Goal: Task Accomplishment & Management: Complete application form

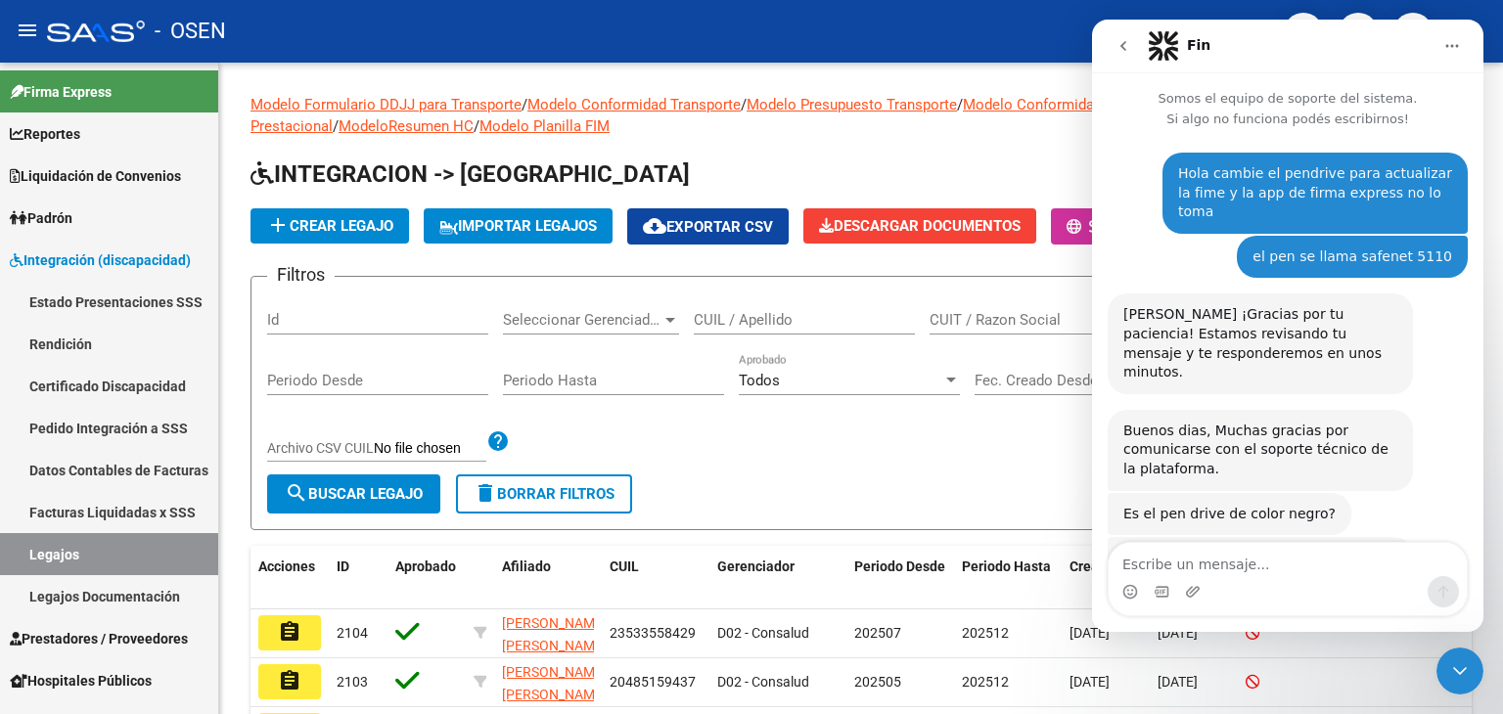
scroll to position [2, 0]
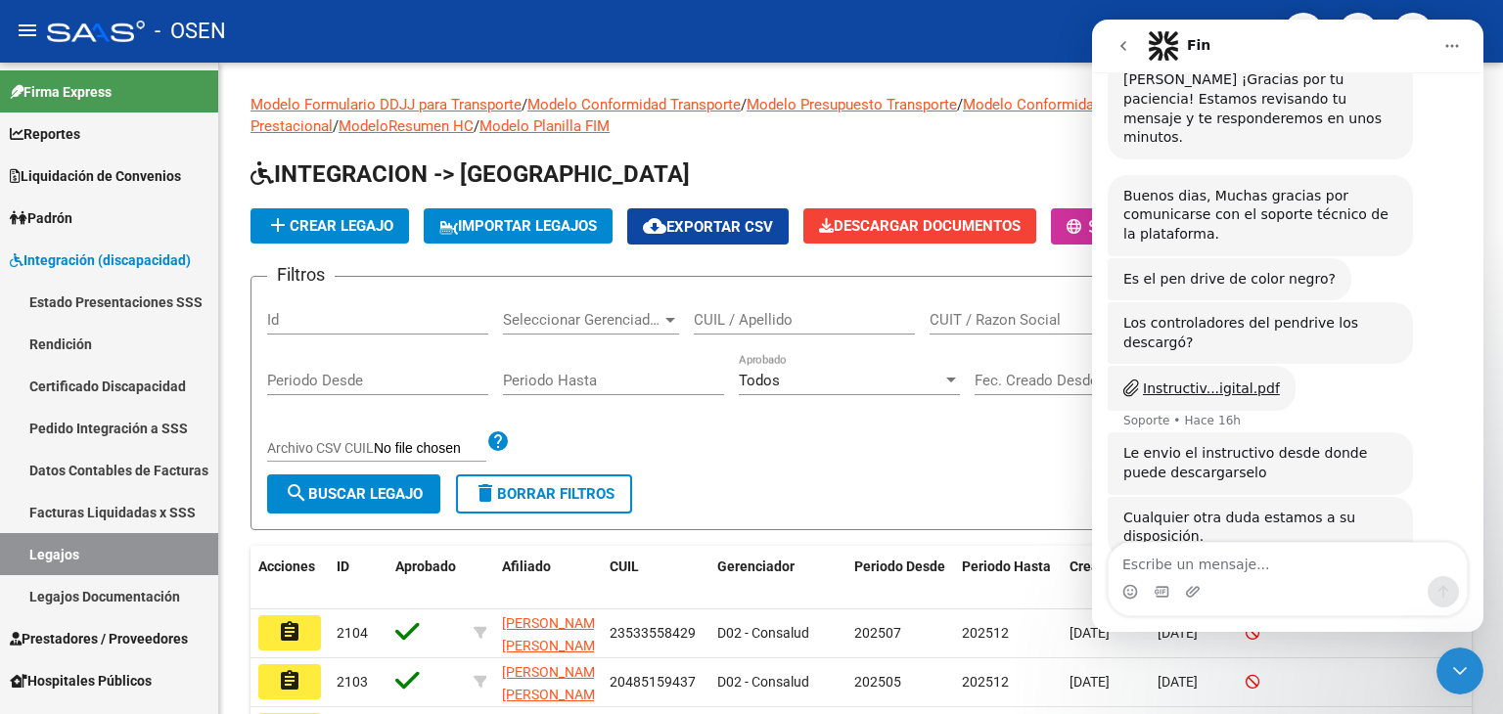
click at [1025, 22] on div "- OSEN" at bounding box center [657, 31] width 1221 height 43
click at [1124, 51] on icon "go back" at bounding box center [1124, 46] width 16 height 16
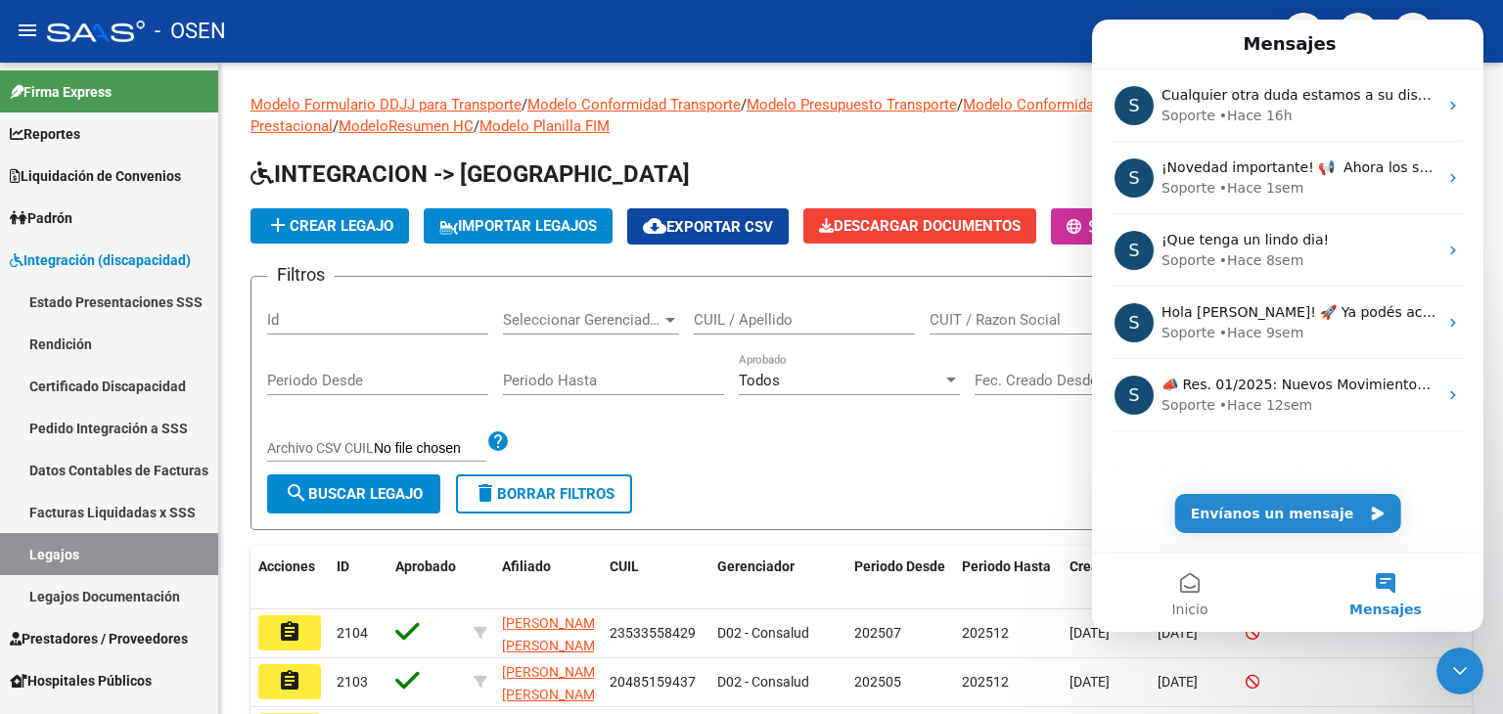
scroll to position [0, 0]
click at [1054, 29] on div "- OSEN" at bounding box center [657, 31] width 1221 height 43
click at [1376, 589] on button "Mensajes" at bounding box center [1386, 593] width 196 height 78
click at [1472, 668] on div "Cerrar Intercom Messenger" at bounding box center [1460, 671] width 47 height 47
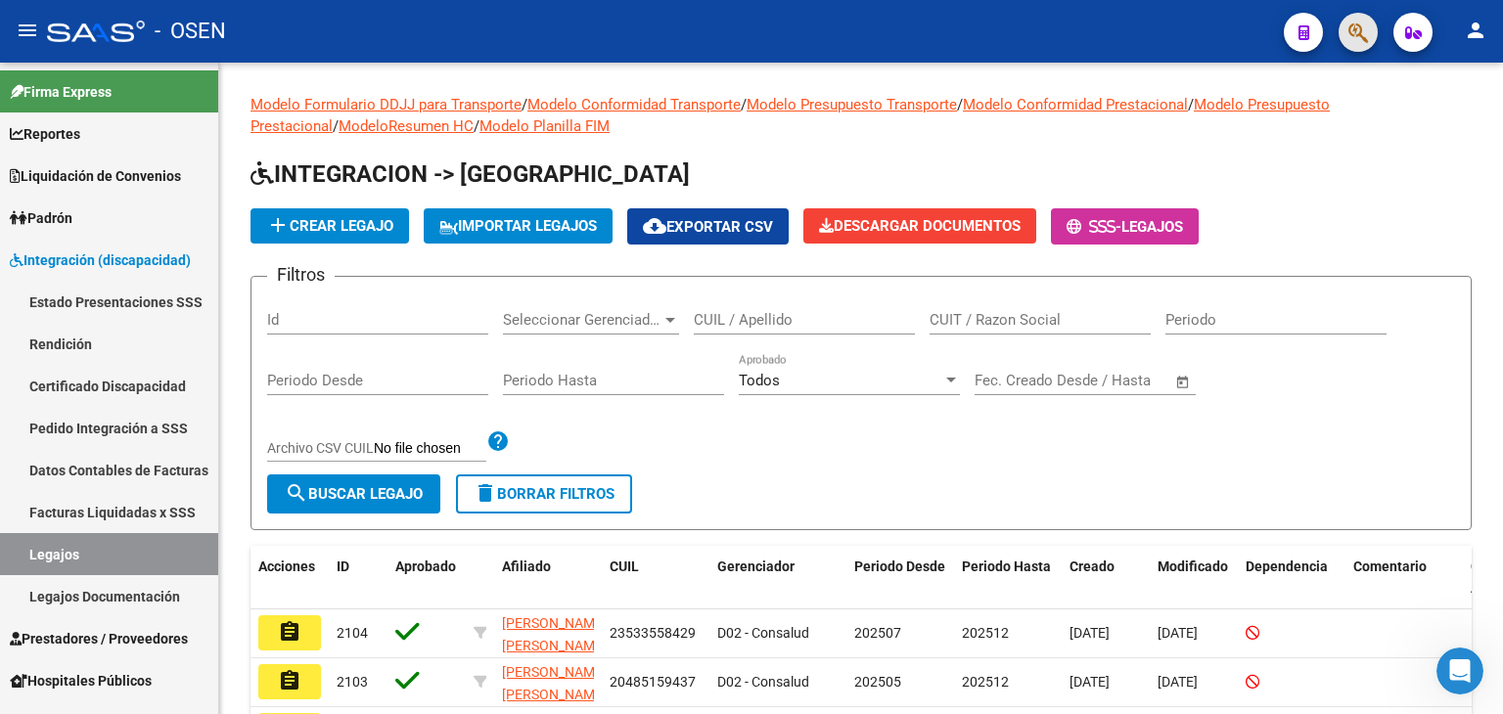
click at [1346, 25] on button "button" at bounding box center [1358, 32] width 39 height 39
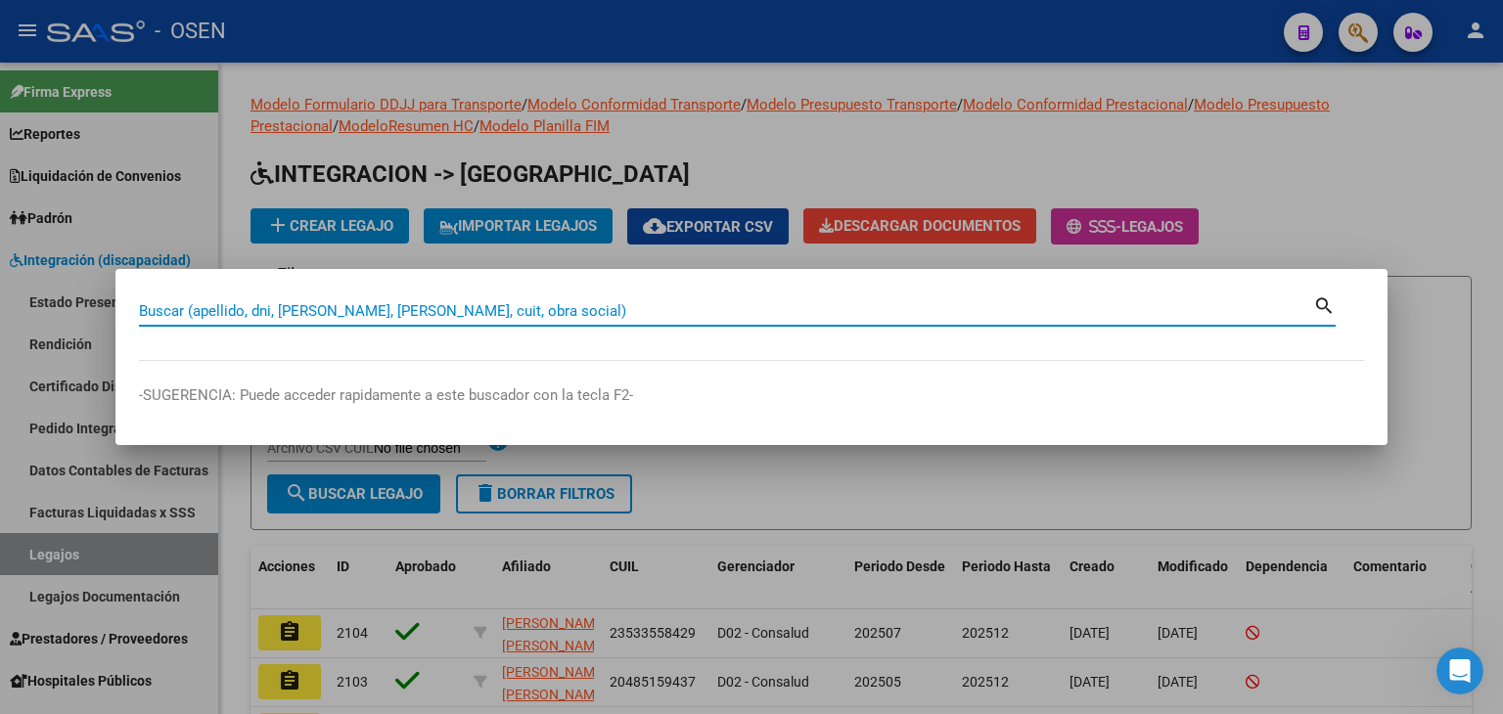
paste input "56.505.590"
click at [188, 314] on input "56.505.590" at bounding box center [726, 311] width 1174 height 18
click at [161, 310] on input "56.505590" at bounding box center [726, 311] width 1174 height 18
type input "56505590"
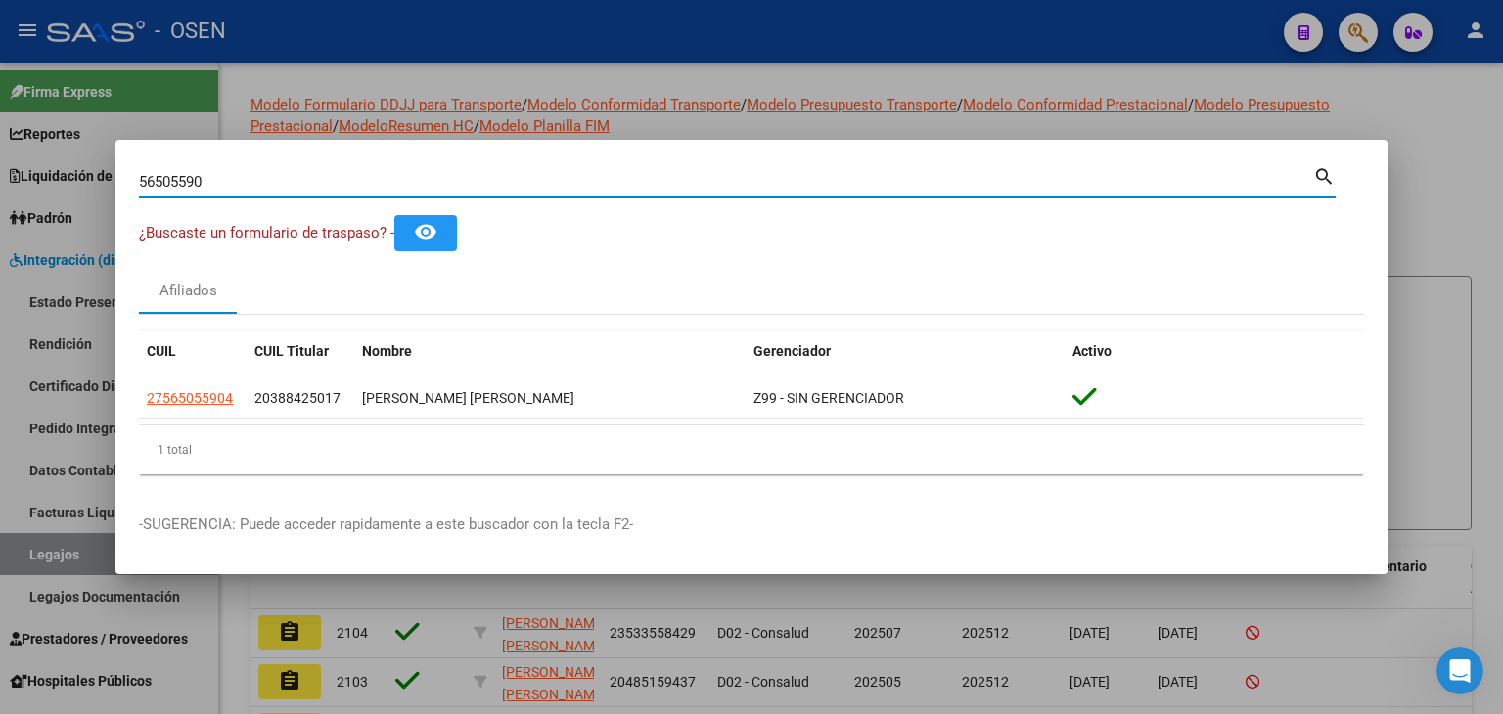
click at [295, 70] on div at bounding box center [751, 357] width 1503 height 714
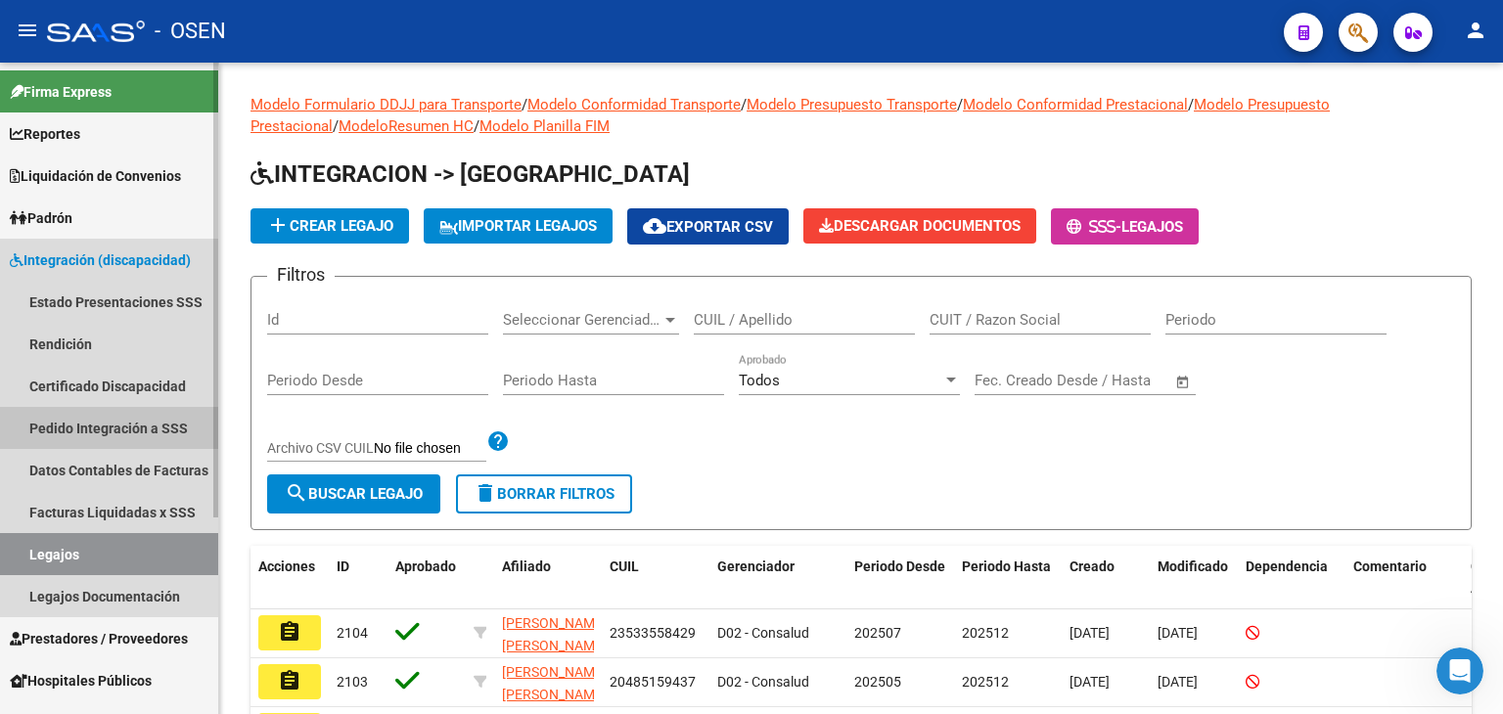
click at [88, 424] on link "Pedido Integración a SSS" at bounding box center [109, 428] width 218 height 42
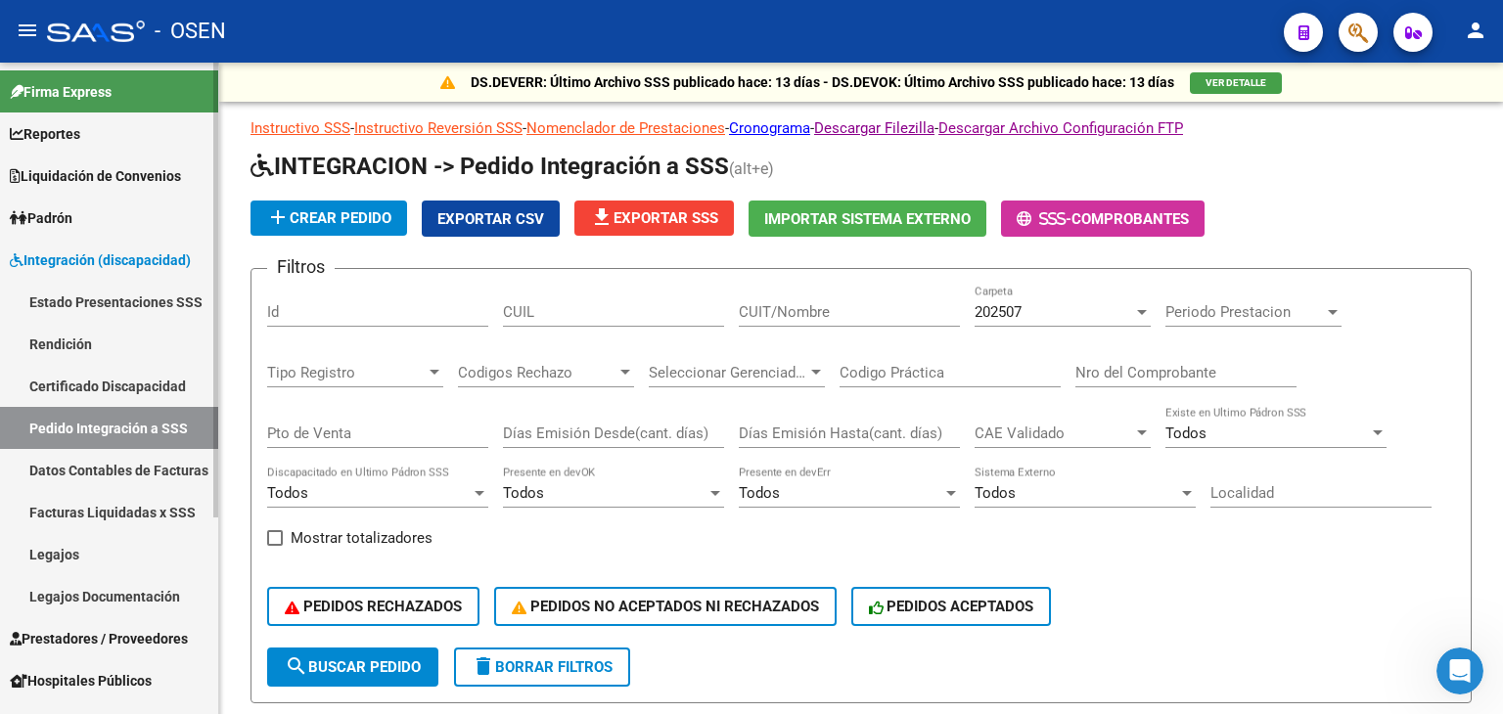
click at [75, 630] on span "Prestadores / Proveedores" at bounding box center [99, 639] width 178 height 22
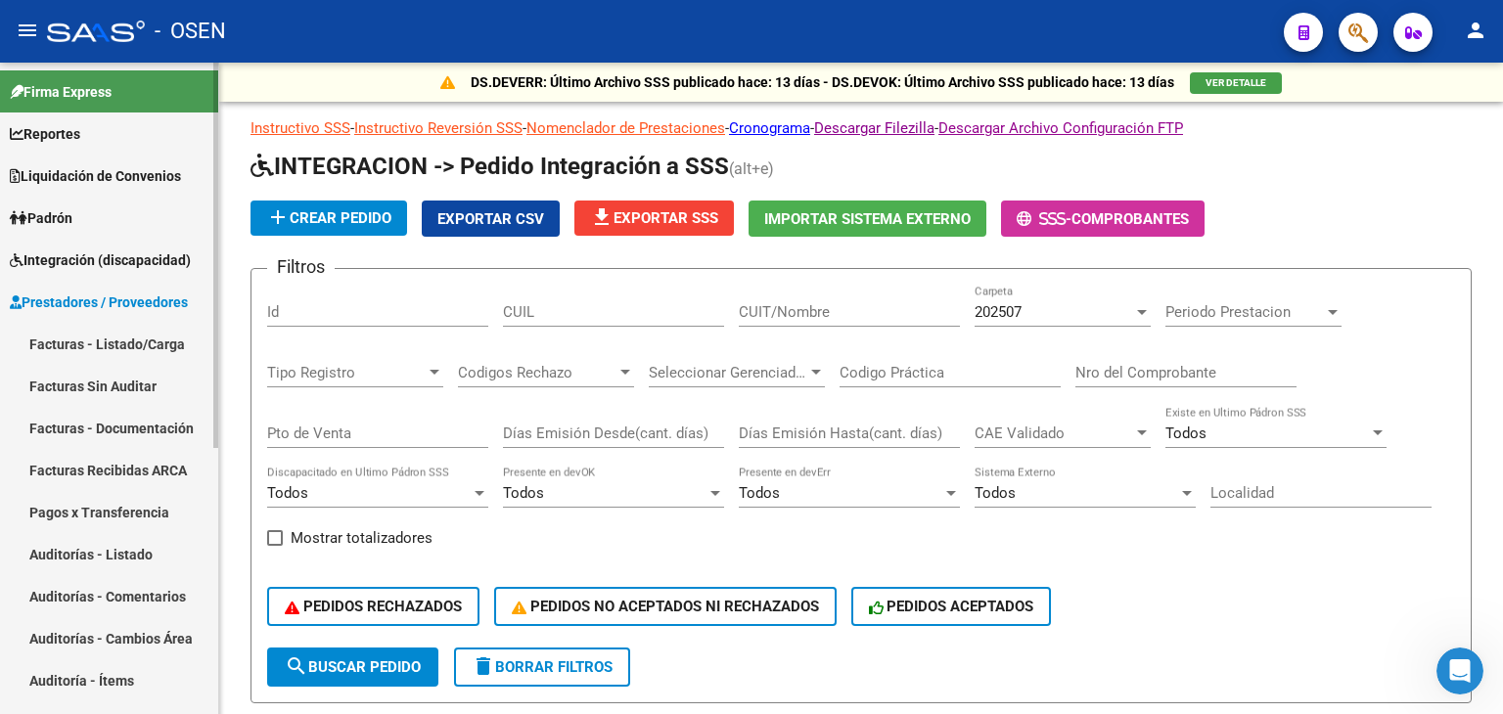
click at [128, 340] on link "Facturas - Listado/Carga" at bounding box center [109, 344] width 218 height 42
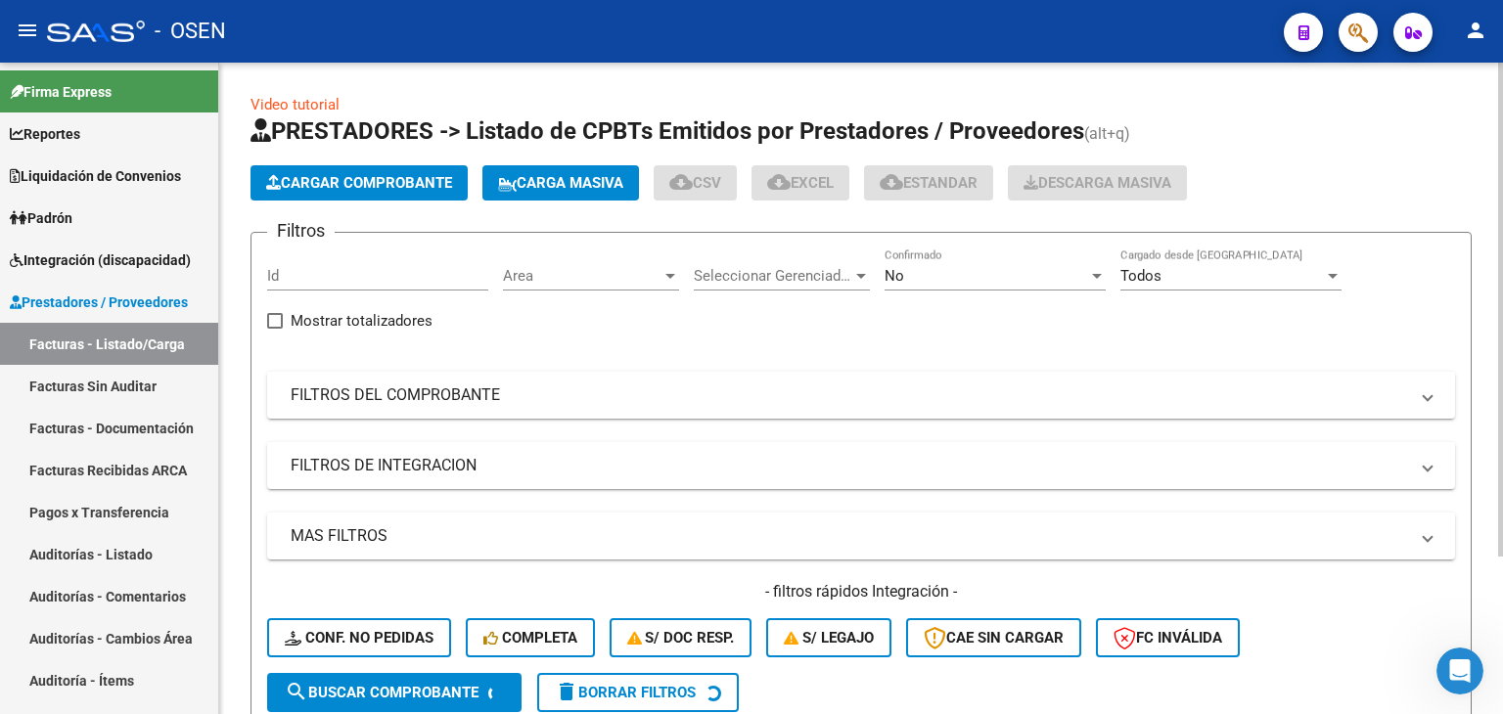
click at [379, 206] on app-list-header "PRESTADORES -> Listado de CPBTs Emitidos por Prestadores / Proveedores (alt+q) …" at bounding box center [861, 422] width 1221 height 614
click at [376, 172] on button "Cargar Comprobante" at bounding box center [359, 182] width 217 height 35
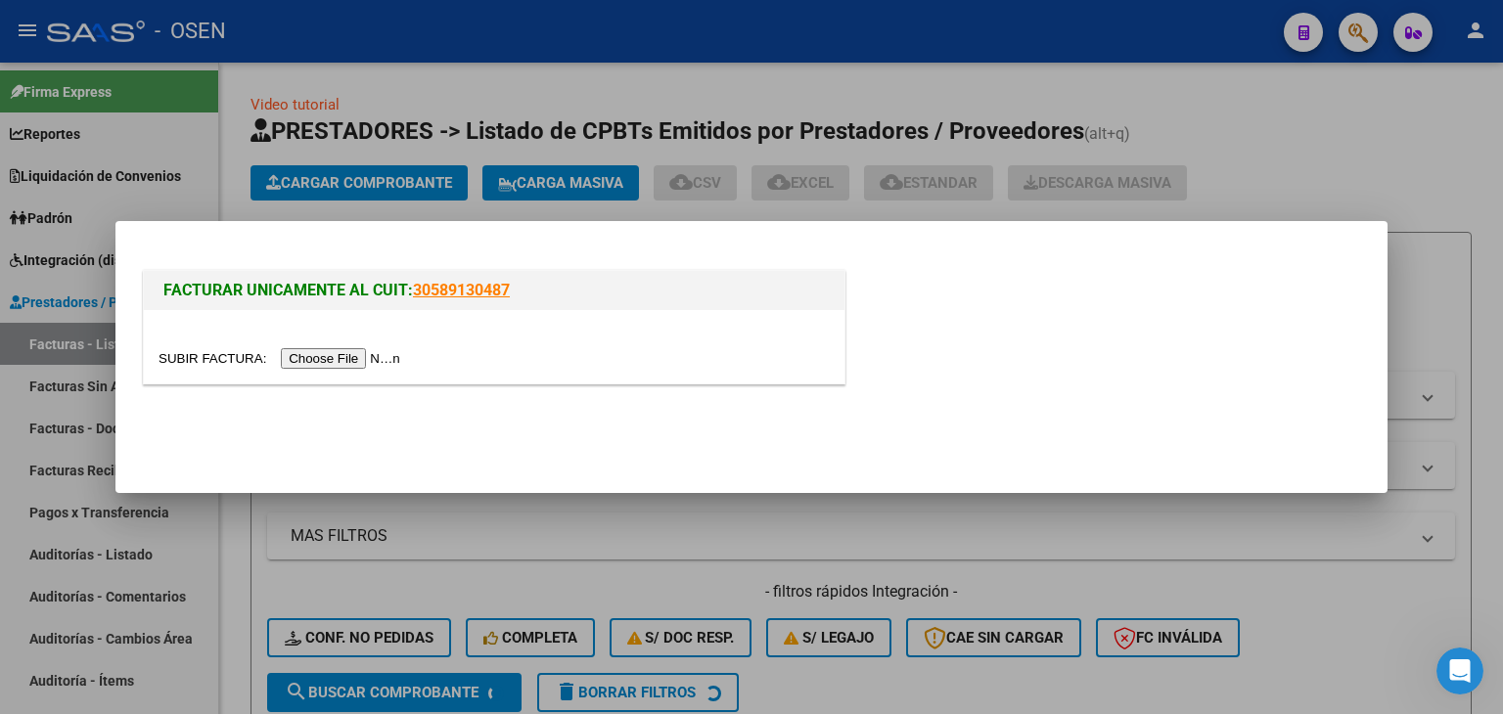
click at [328, 354] on input "file" at bounding box center [283, 358] width 248 height 21
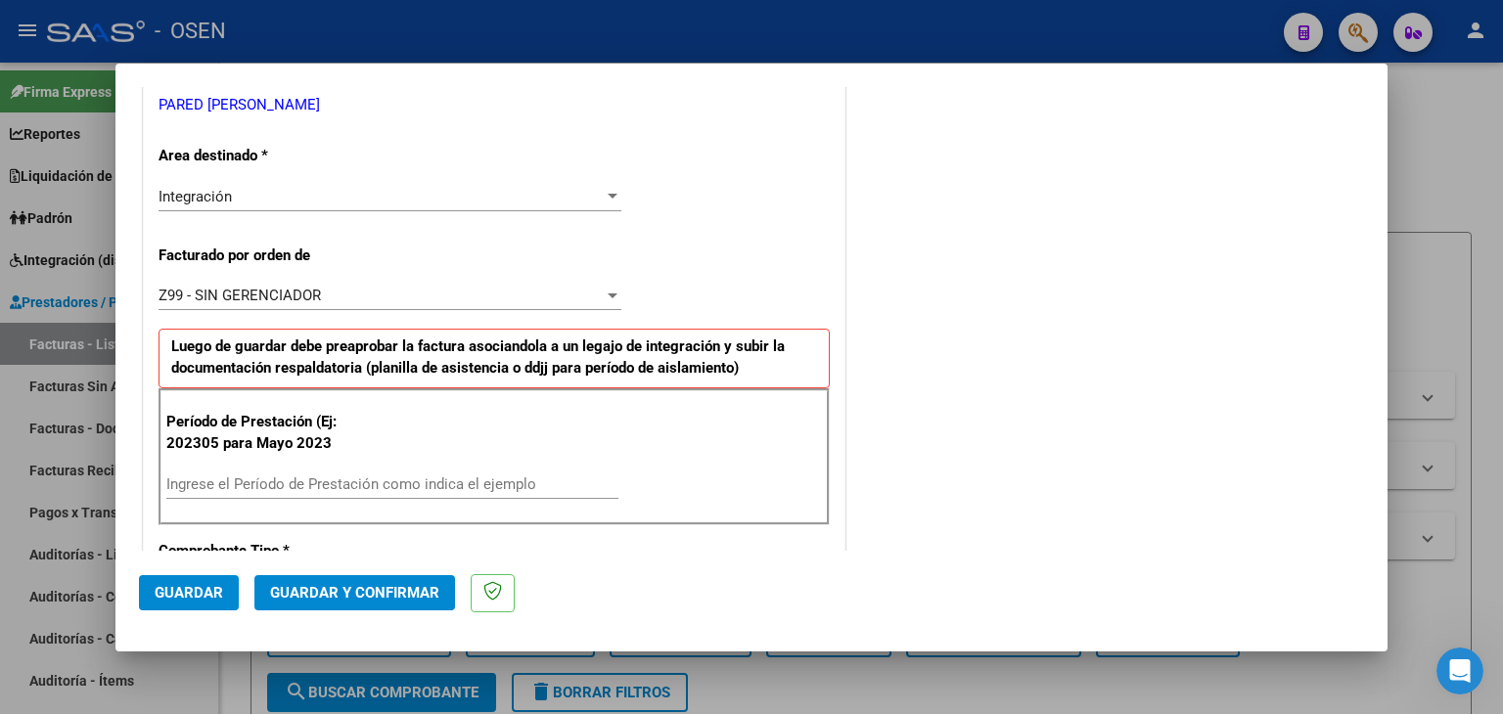
scroll to position [489, 0]
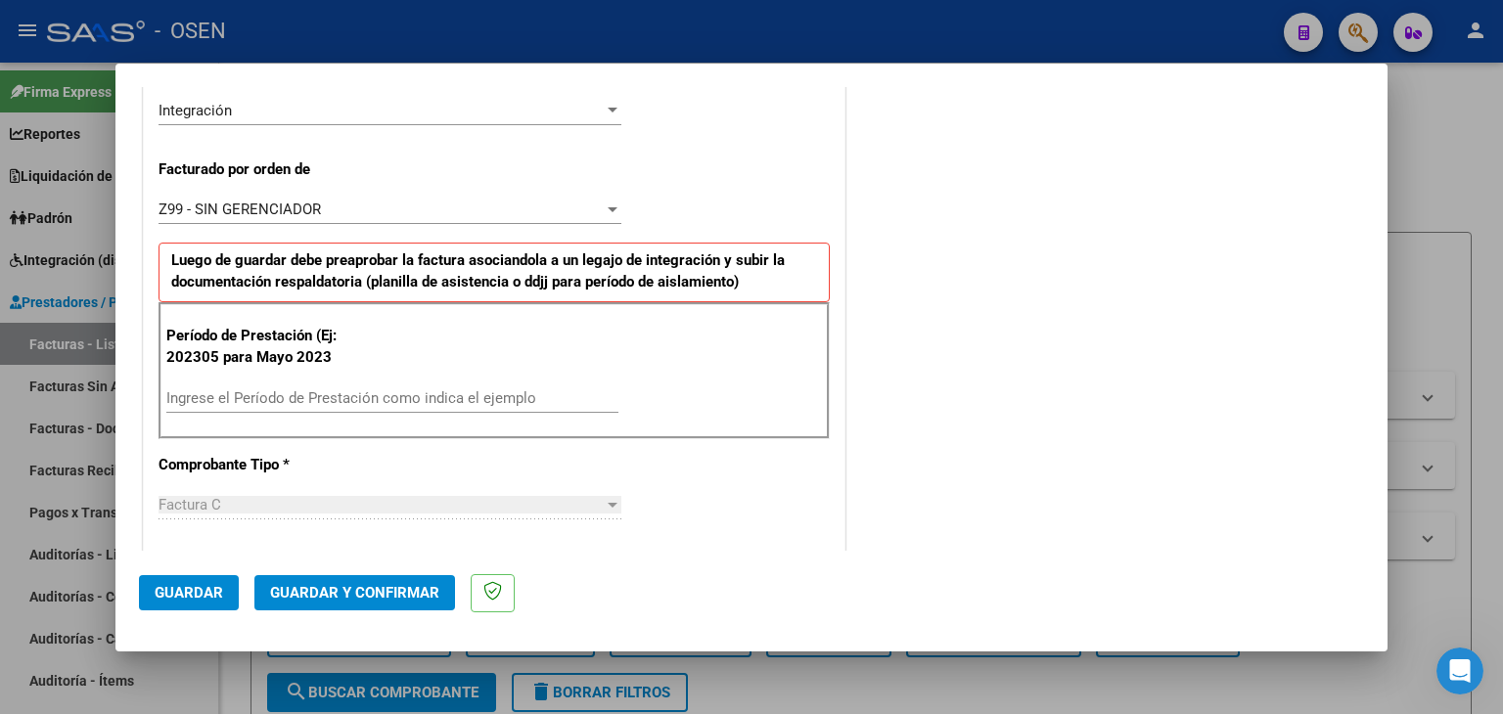
click at [362, 391] on input "Ingrese el Período de Prestación como indica el ejemplo" at bounding box center [392, 398] width 452 height 18
type input "202507"
click at [188, 588] on span "Guardar" at bounding box center [189, 593] width 68 height 18
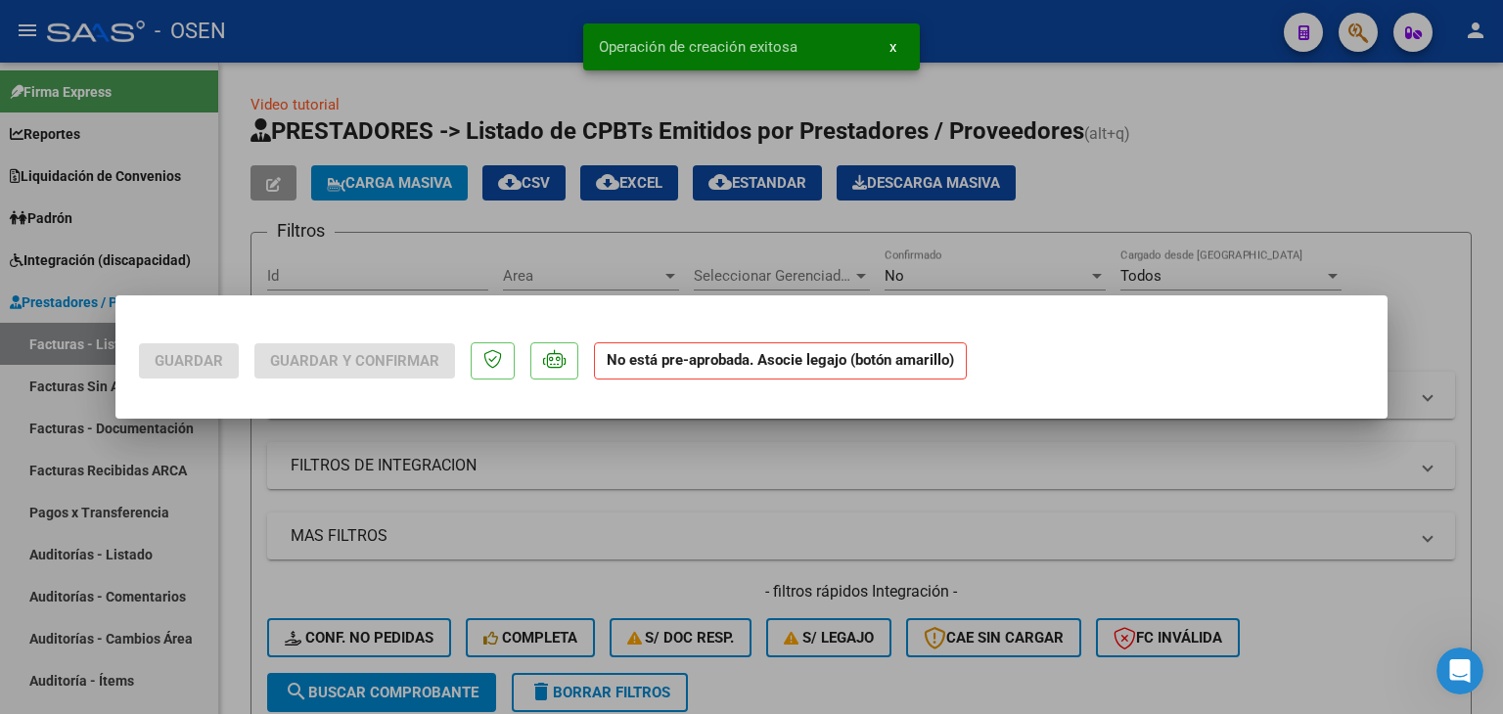
scroll to position [0, 0]
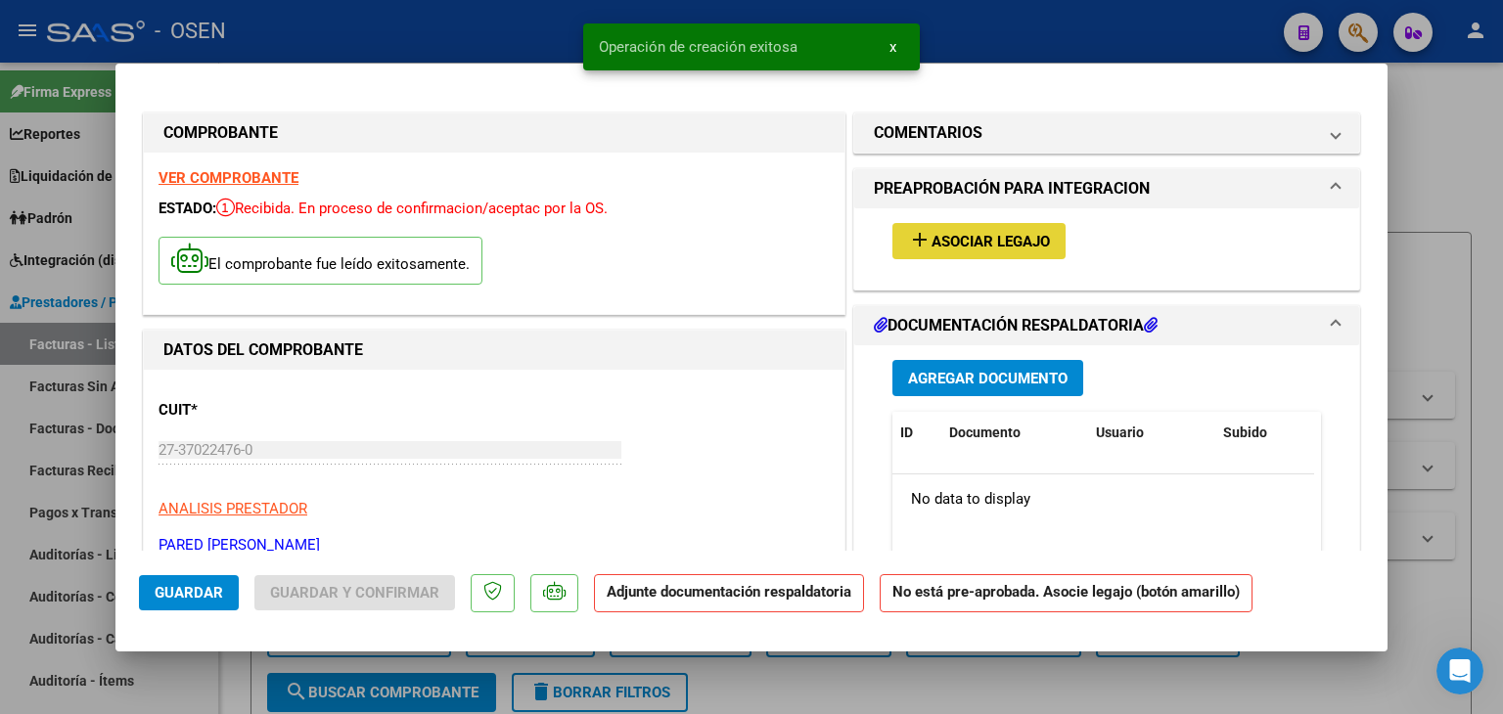
click at [961, 235] on span "Asociar Legajo" at bounding box center [991, 242] width 118 height 18
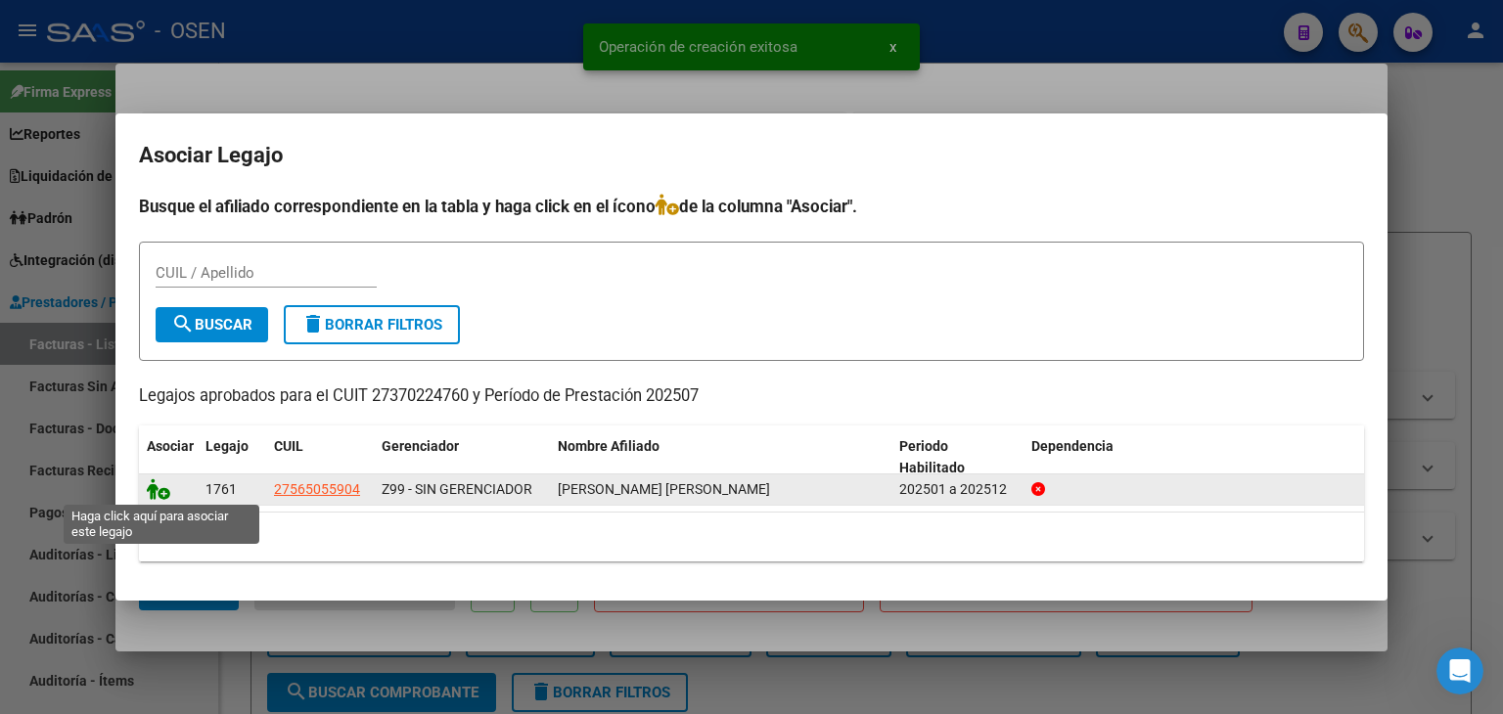
click at [158, 490] on icon at bounding box center [158, 490] width 23 height 22
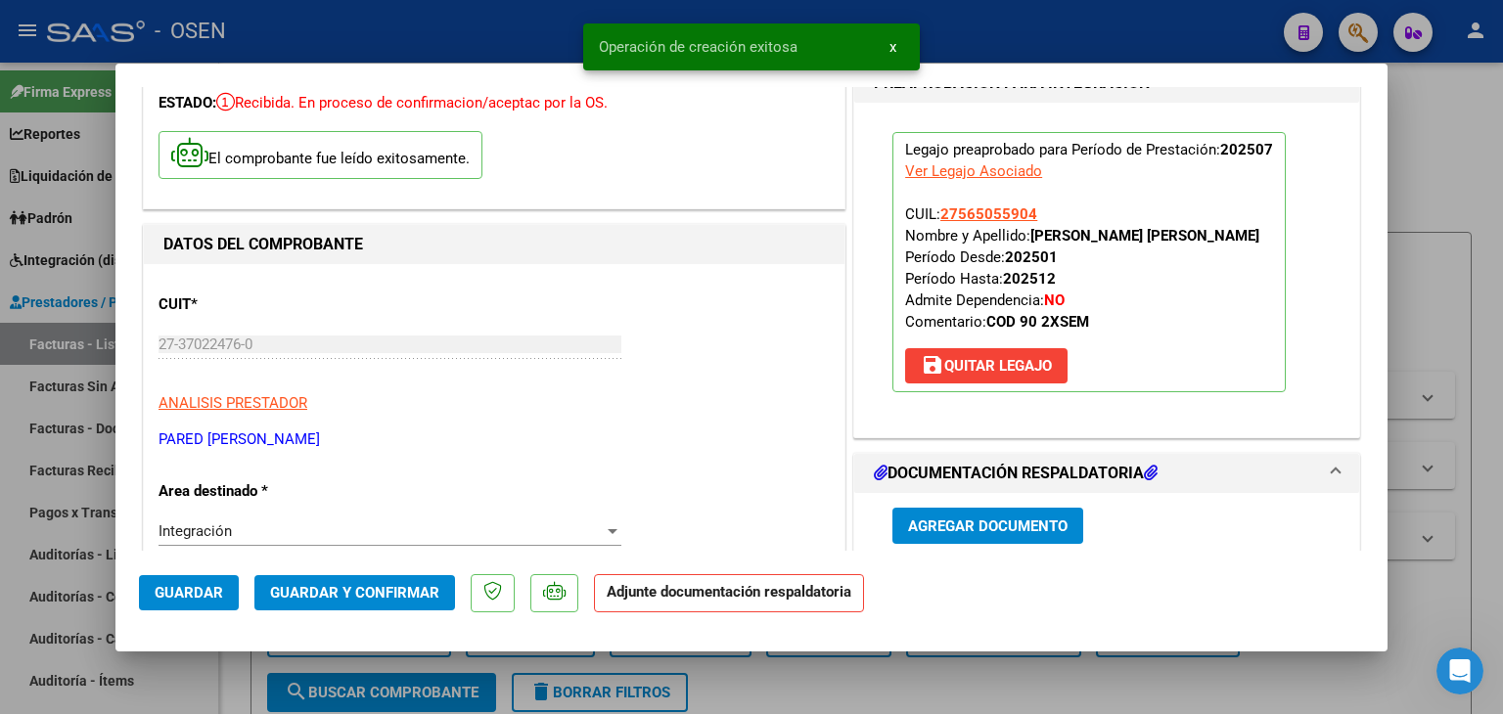
scroll to position [294, 0]
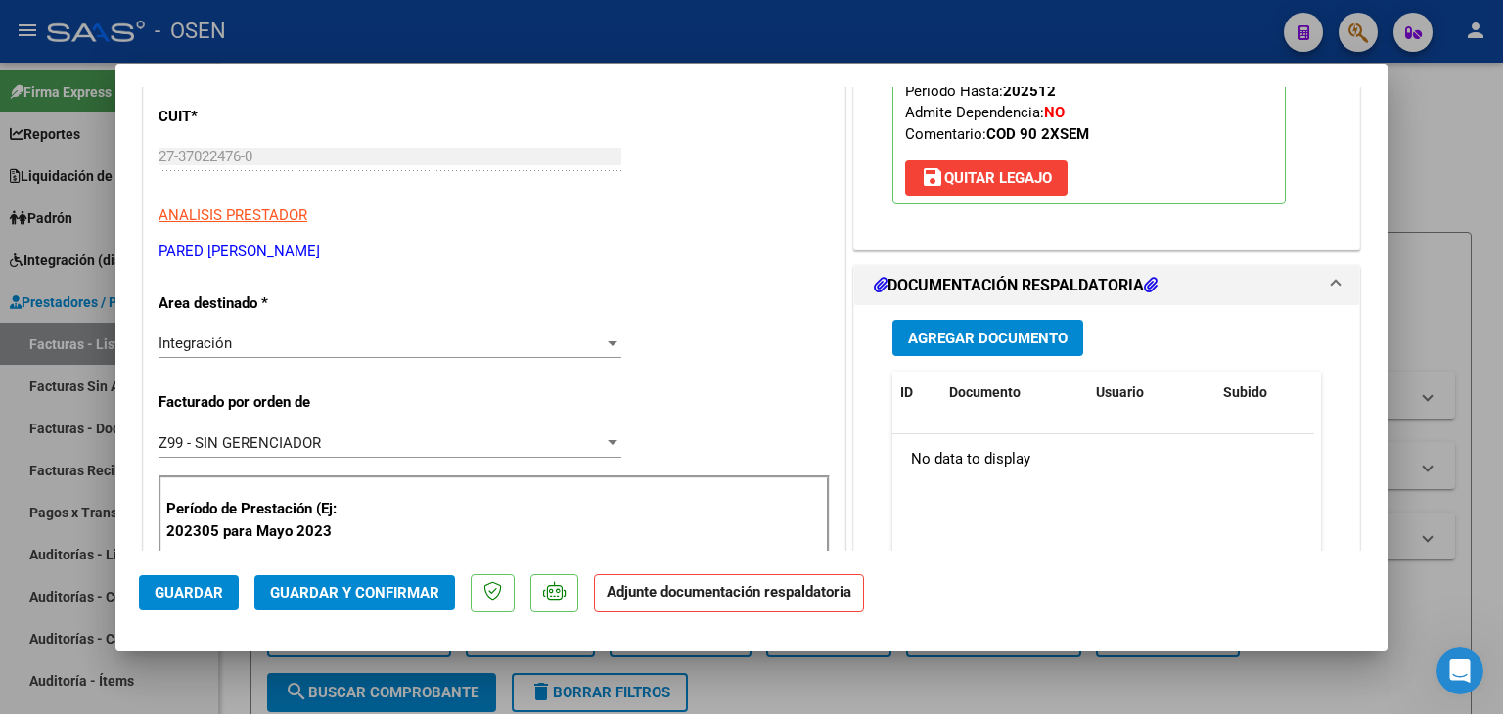
click at [1005, 339] on span "Agregar Documento" at bounding box center [988, 339] width 160 height 18
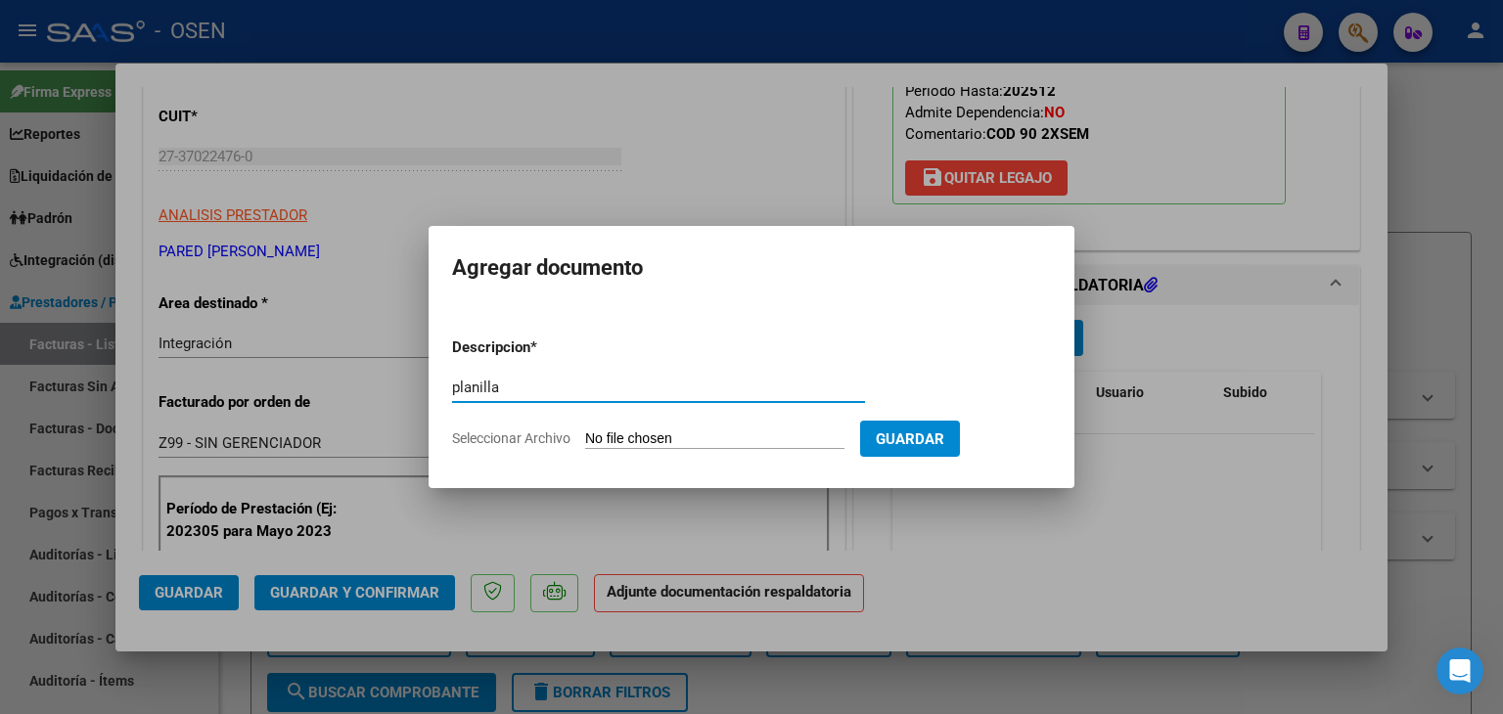
type input "planilla"
click at [585, 431] on input "Seleccionar Archivo" at bounding box center [714, 440] width 259 height 19
type input "C:\fakepath\ASISTENCIA [PERSON_NAME][DATE].pdf"
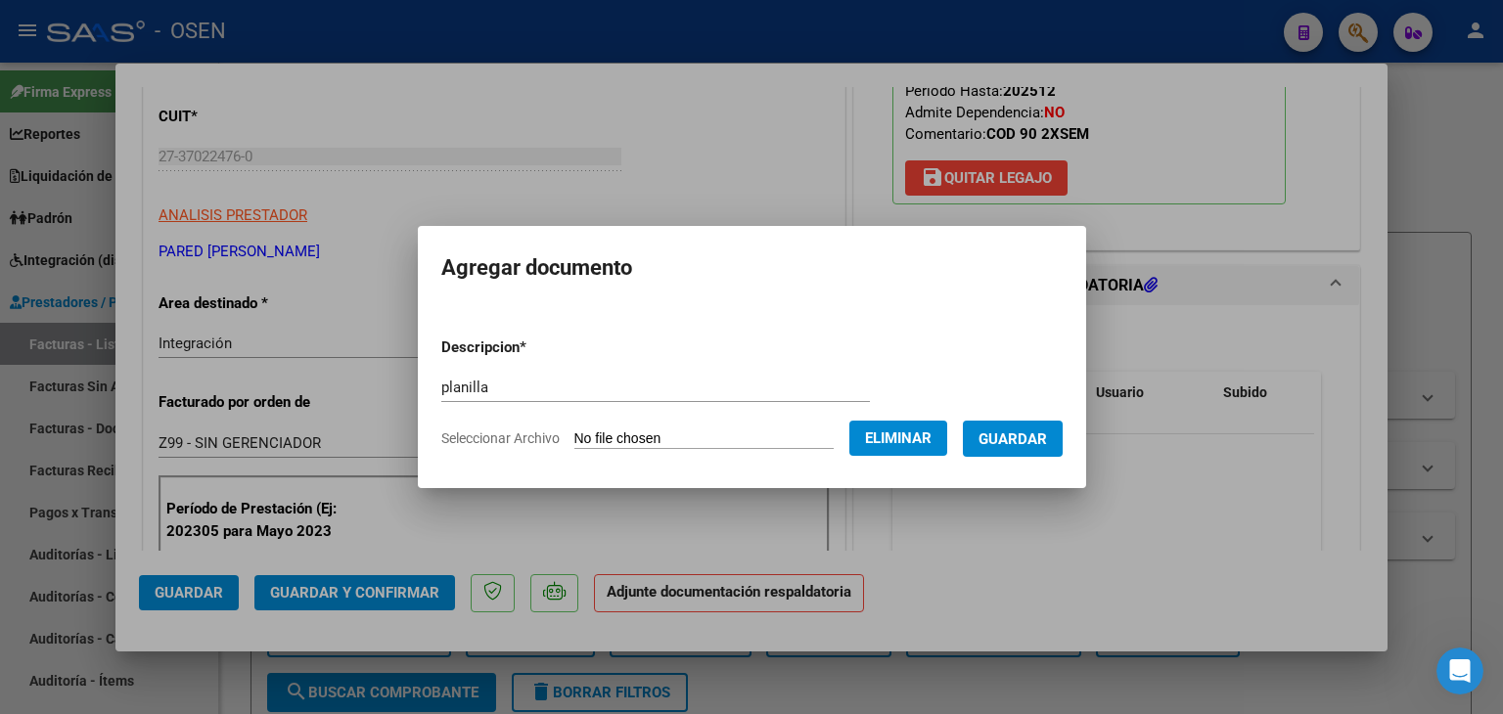
drag, startPoint x: 1041, startPoint y: 443, endPoint x: 646, endPoint y: 445, distance: 395.3
click at [1039, 442] on span "Guardar" at bounding box center [1013, 440] width 68 height 18
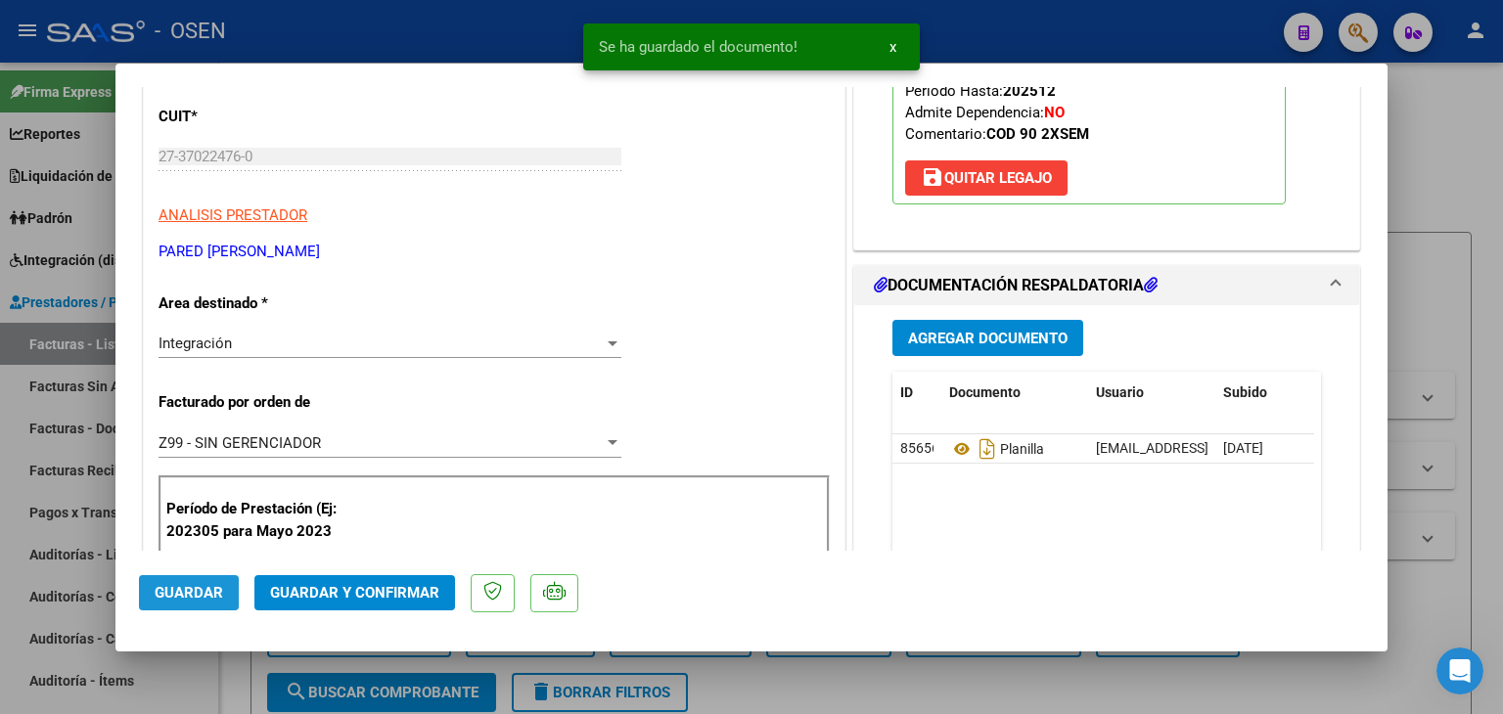
click at [184, 600] on span "Guardar" at bounding box center [189, 593] width 68 height 18
click at [242, 687] on div at bounding box center [751, 357] width 1503 height 714
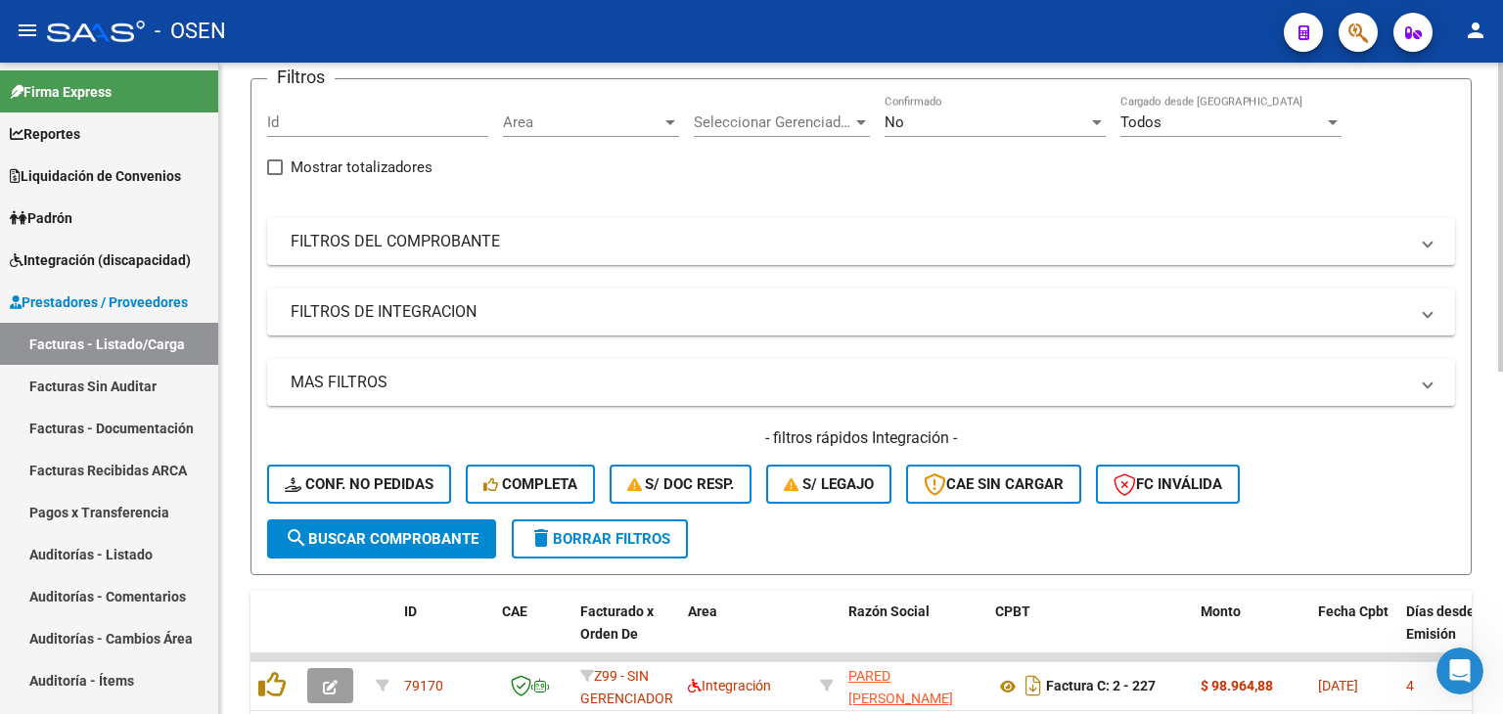
scroll to position [0, 0]
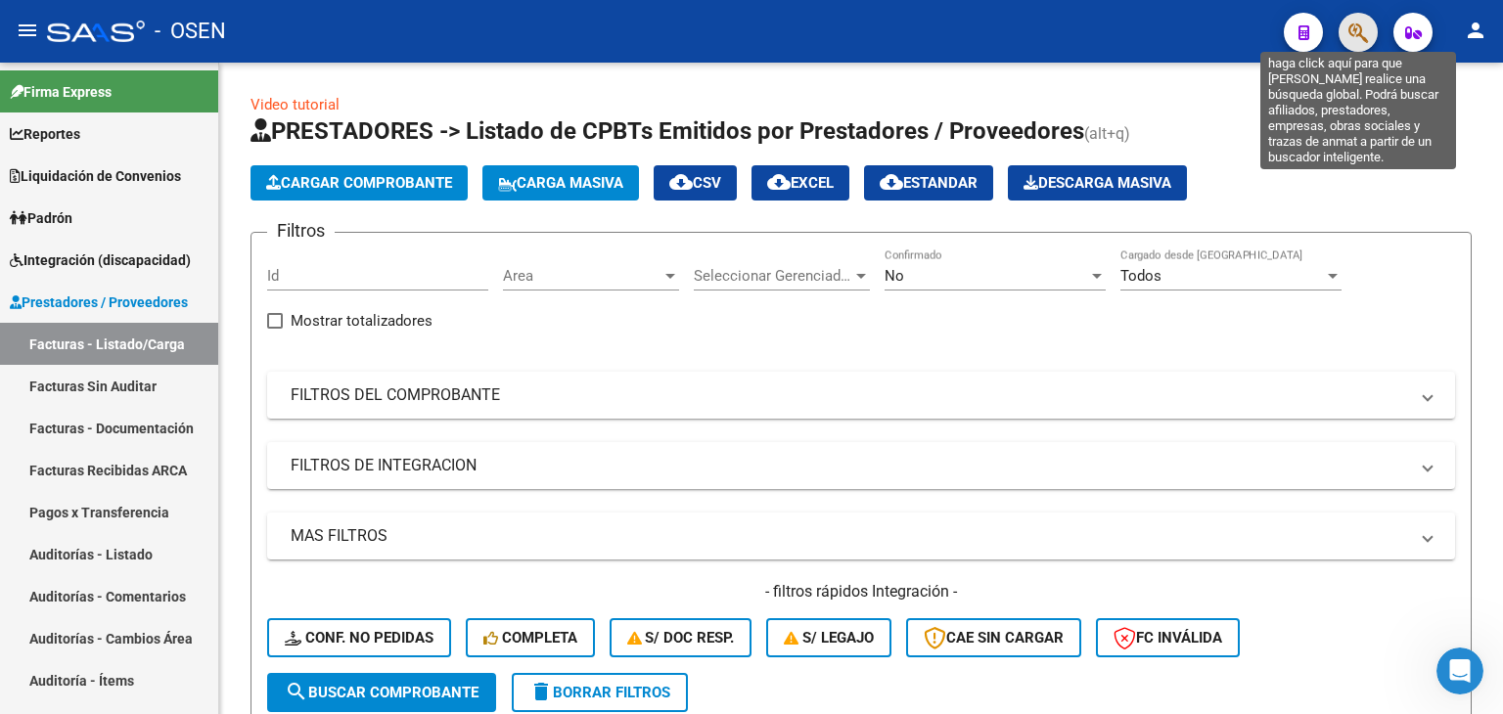
click at [1362, 26] on icon "button" at bounding box center [1358, 33] width 20 height 23
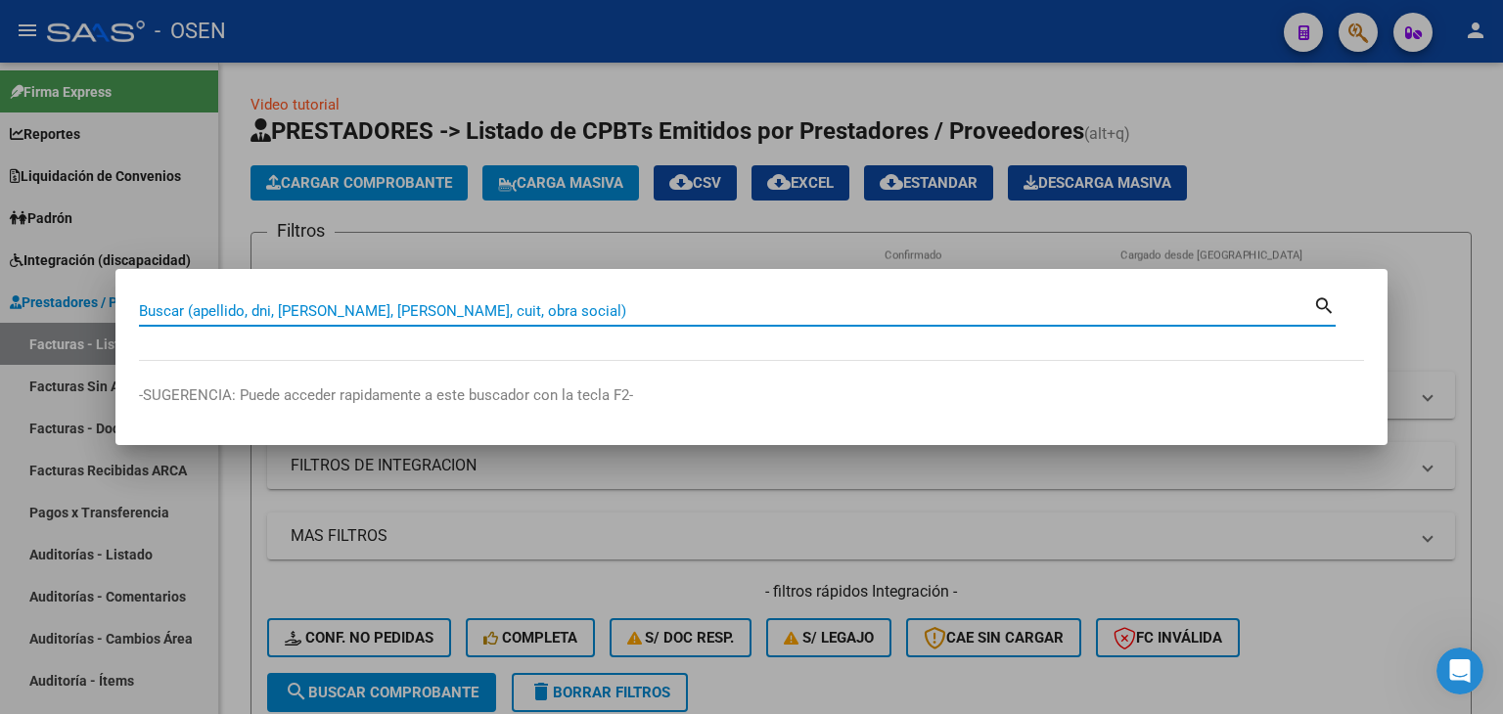
paste input "54733388"
type input "54733388"
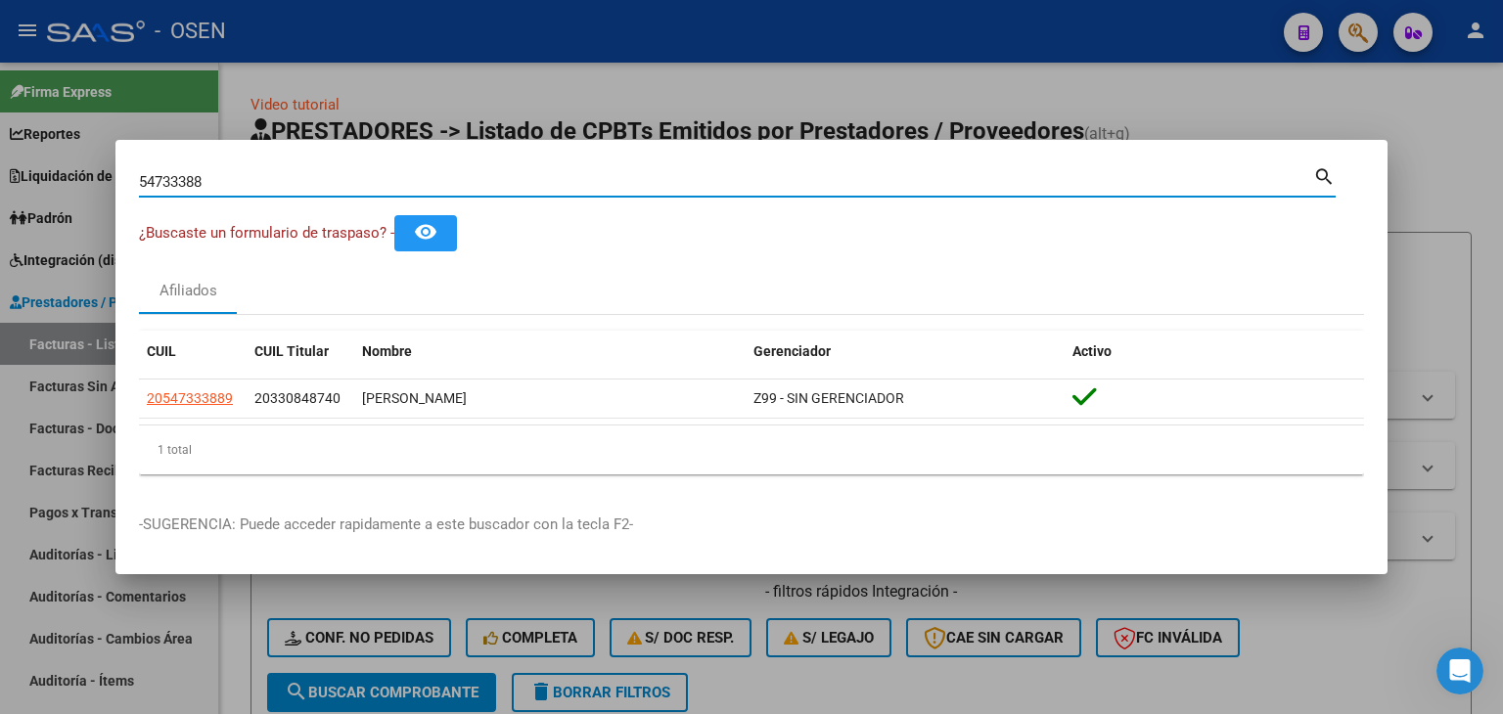
click at [390, 91] on div at bounding box center [751, 357] width 1503 height 714
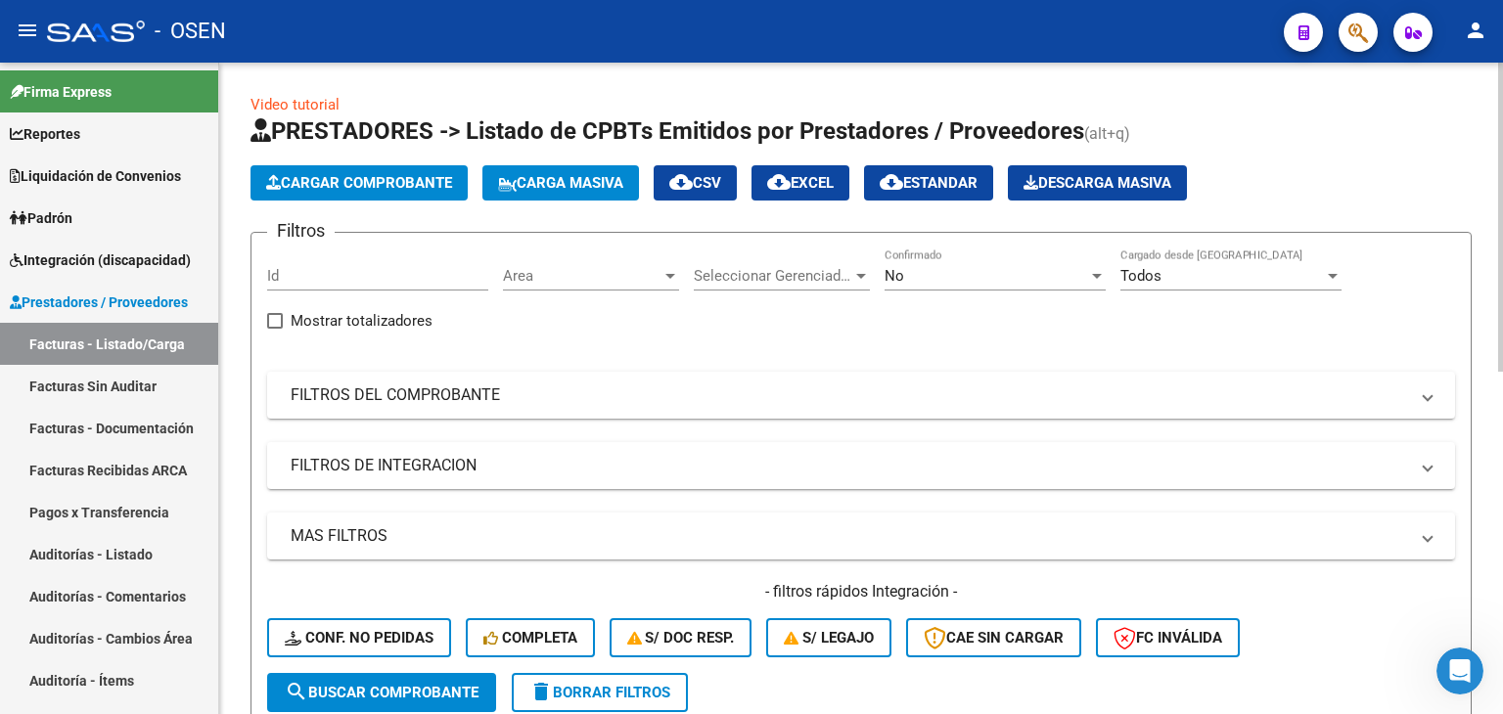
click at [326, 189] on span "Cargar Comprobante" at bounding box center [359, 183] width 186 height 18
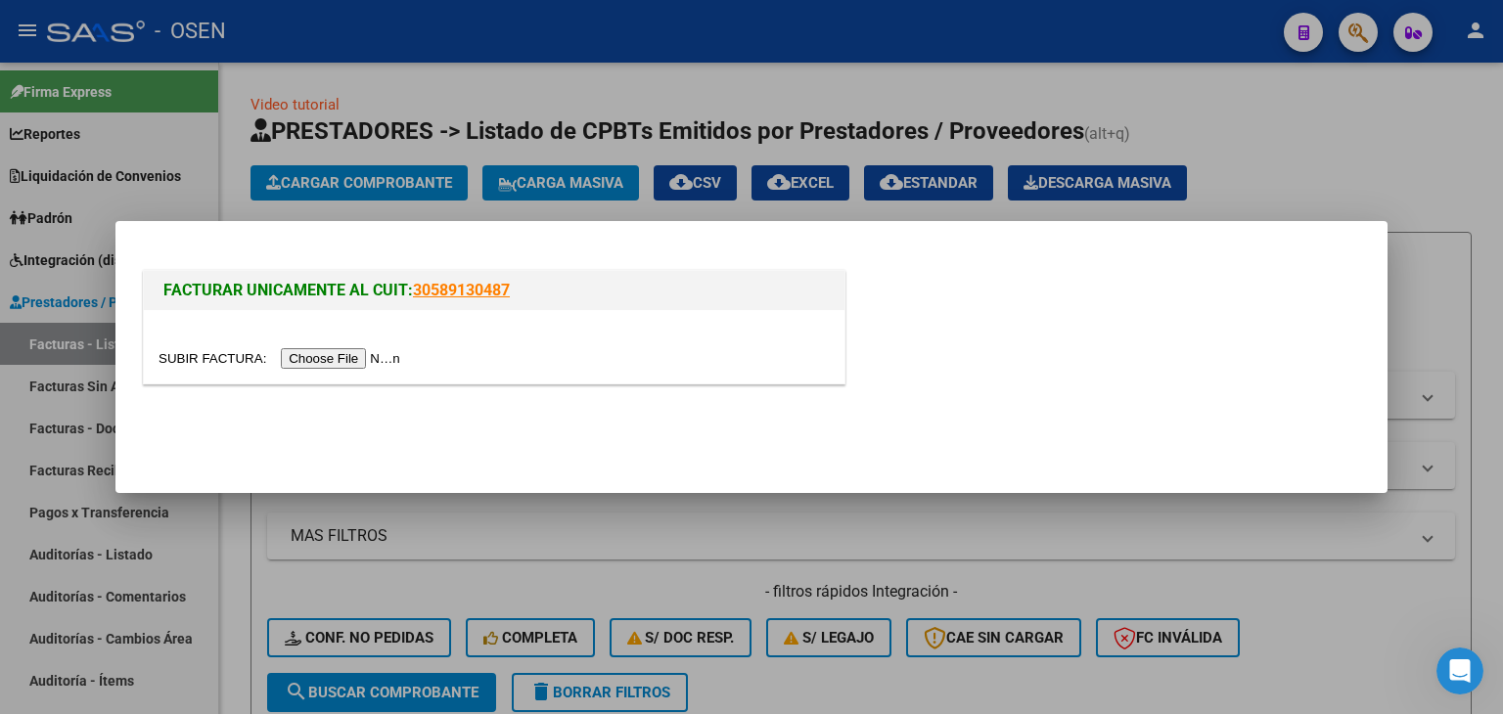
click at [367, 361] on input "file" at bounding box center [283, 358] width 248 height 21
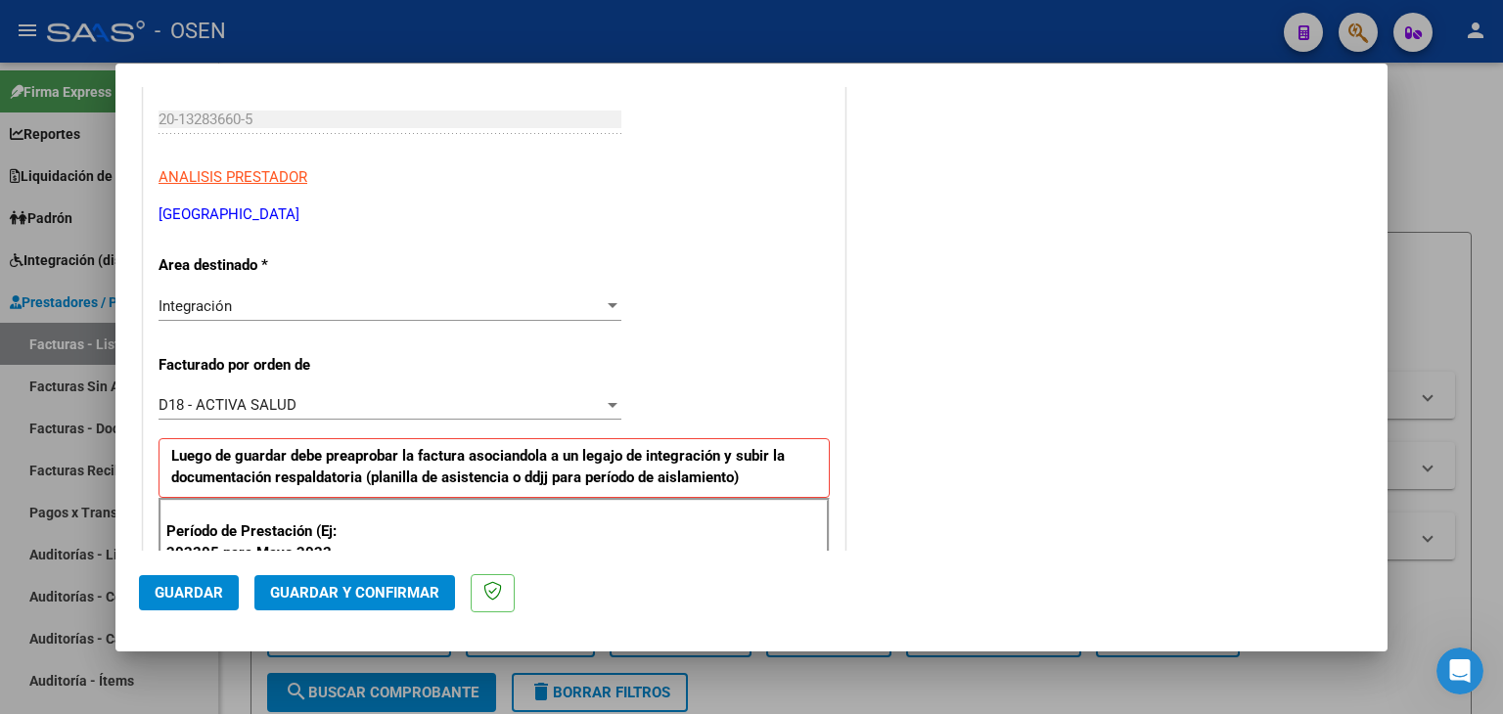
scroll to position [391, 0]
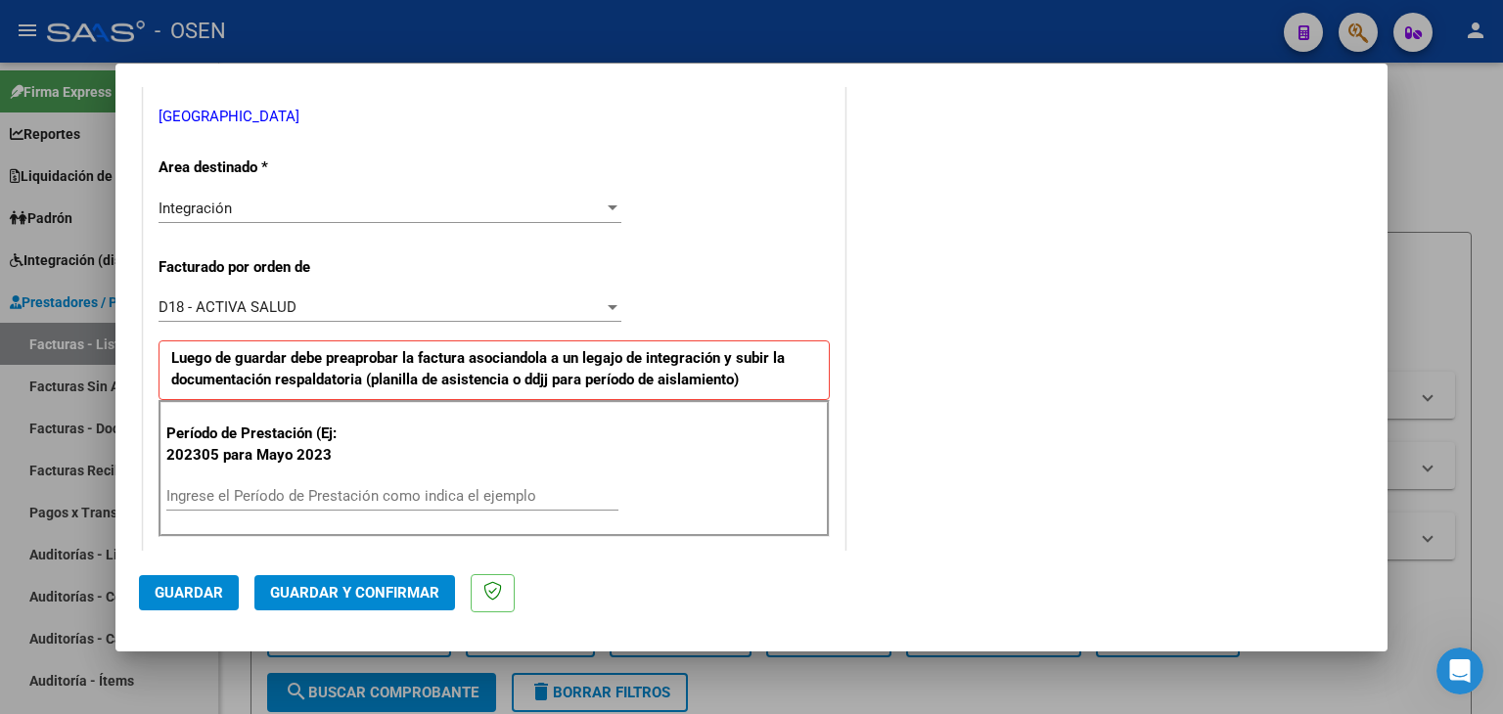
click at [329, 477] on div "Período de Prestación (Ej: 202305 para Mayo 2023 Ingrese el Período de Prestaci…" at bounding box center [494, 468] width 671 height 137
click at [329, 481] on div "Ingrese el Período de Prestación como indica el ejemplo" at bounding box center [392, 495] width 452 height 29
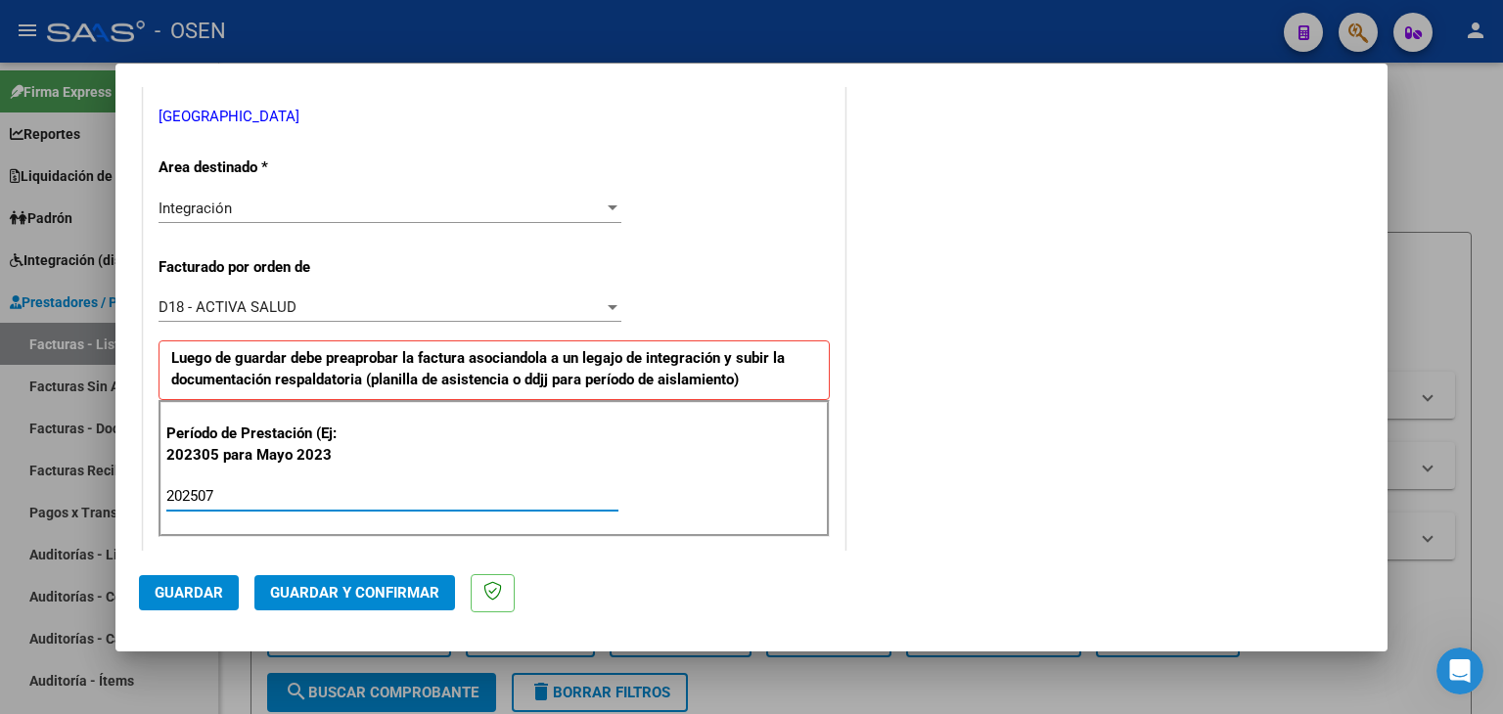
type input "202507"
click at [183, 595] on span "Guardar" at bounding box center [189, 593] width 68 height 18
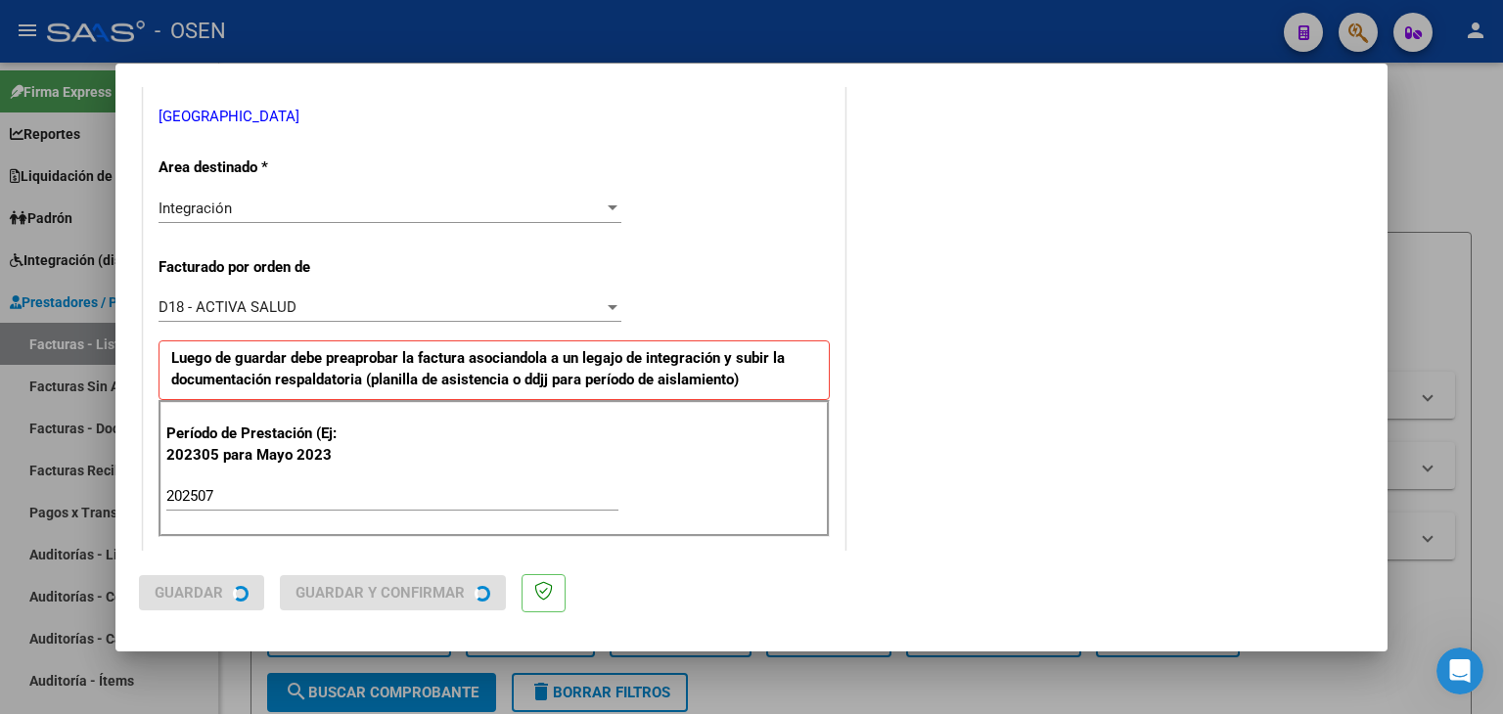
scroll to position [0, 0]
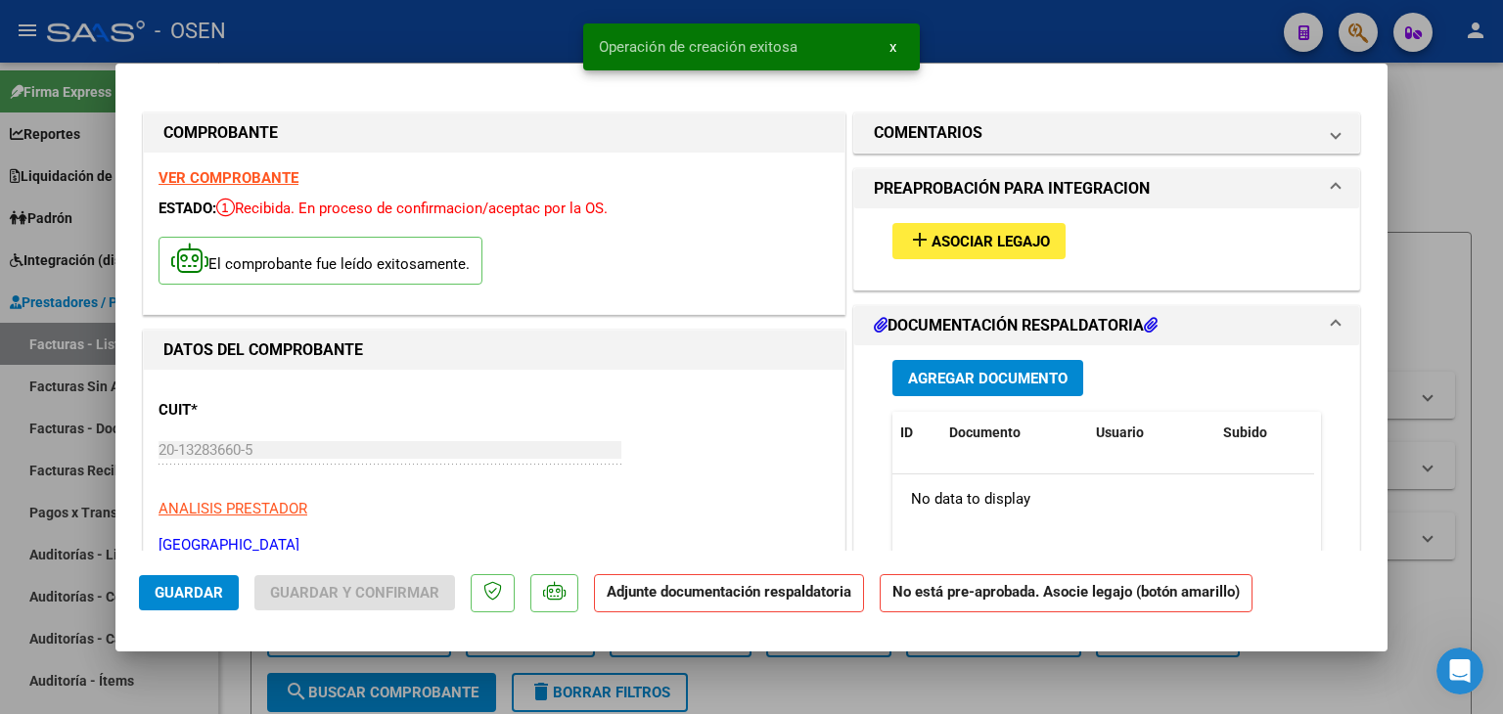
click at [1012, 247] on span "Asociar Legajo" at bounding box center [991, 242] width 118 height 18
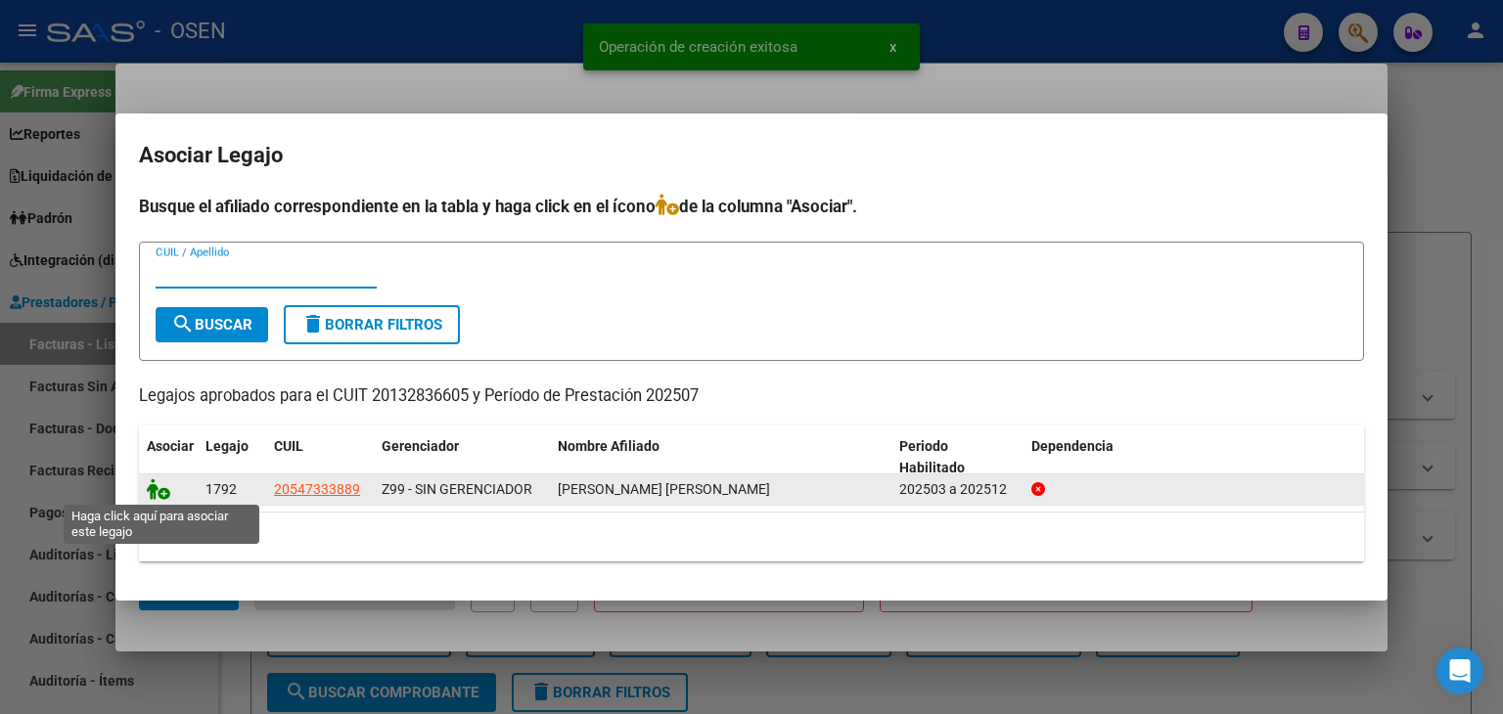
click at [160, 492] on icon at bounding box center [158, 490] width 23 height 22
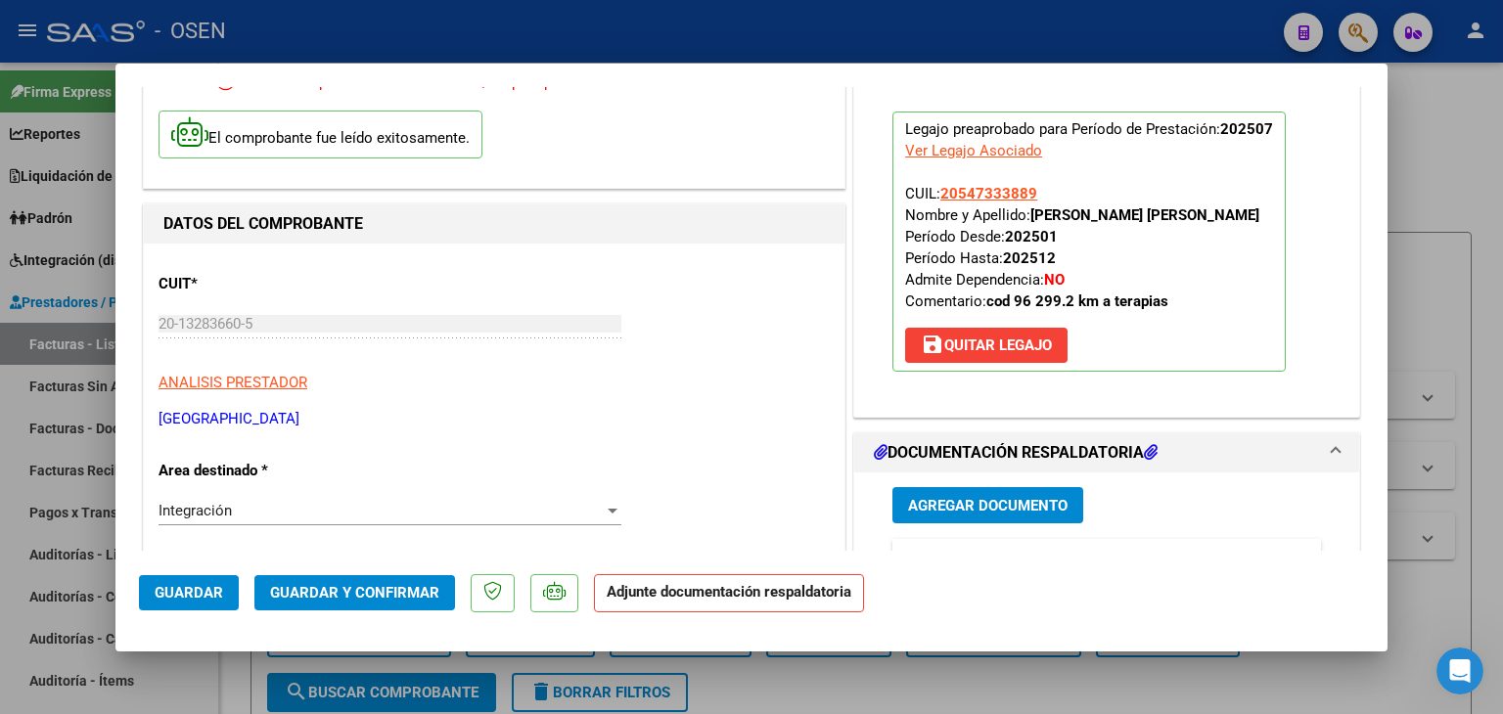
scroll to position [294, 0]
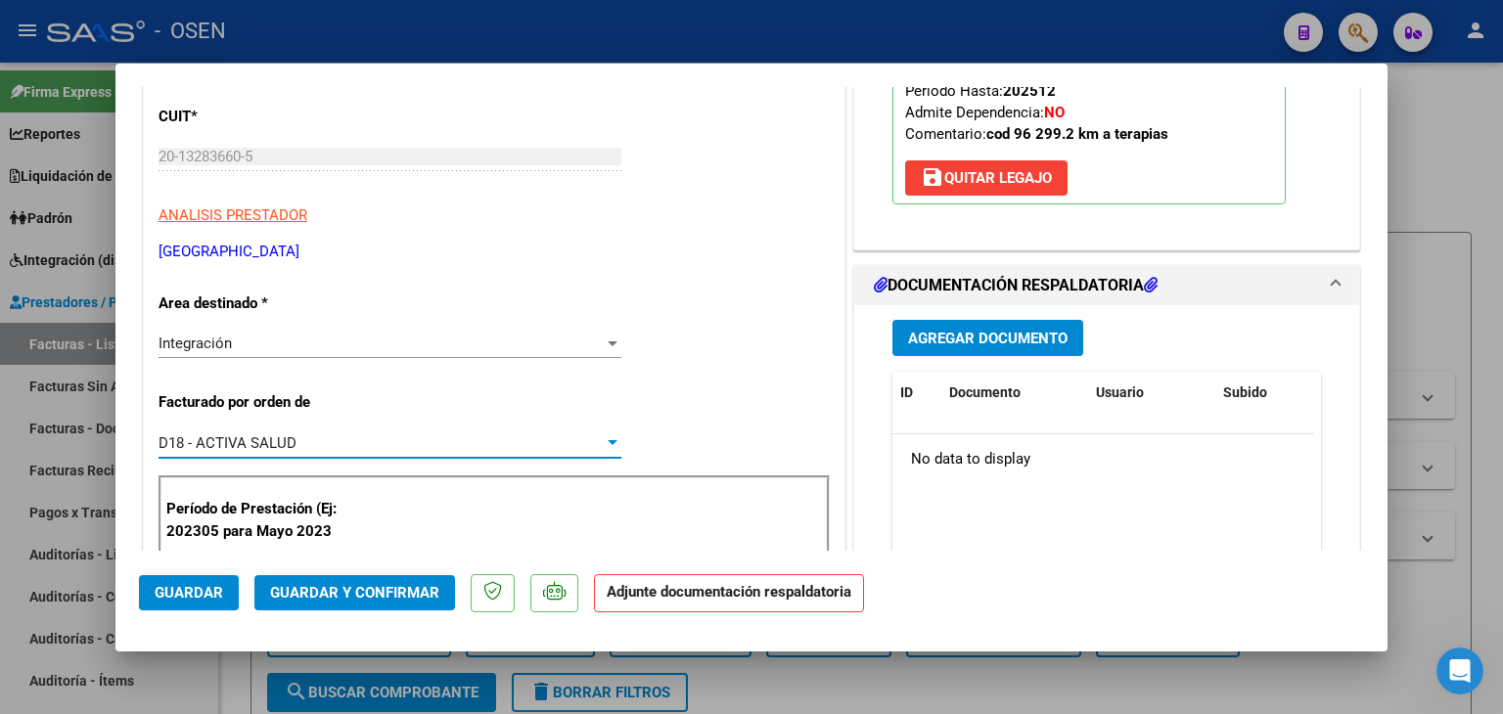
click at [290, 438] on span "D18 - ACTIVA SALUD" at bounding box center [228, 443] width 138 height 18
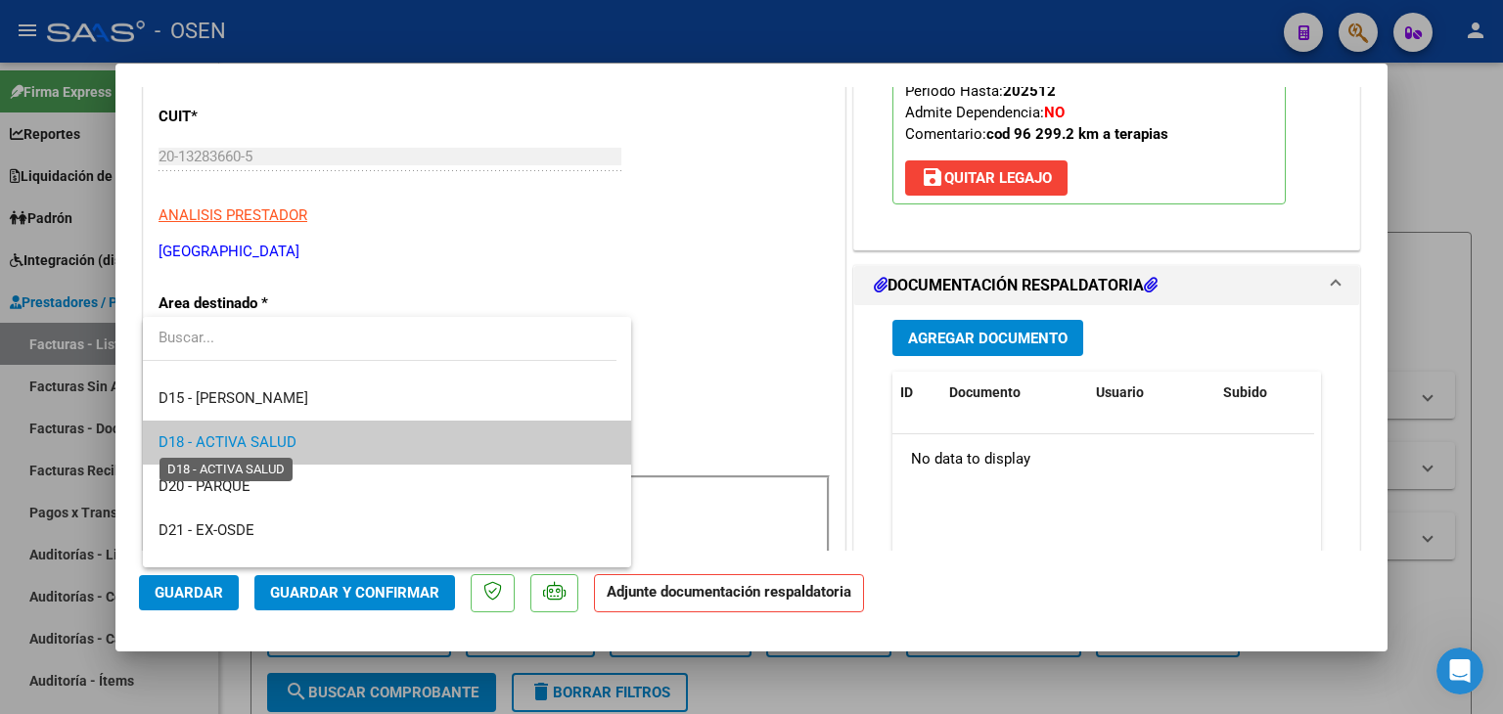
scroll to position [762, 0]
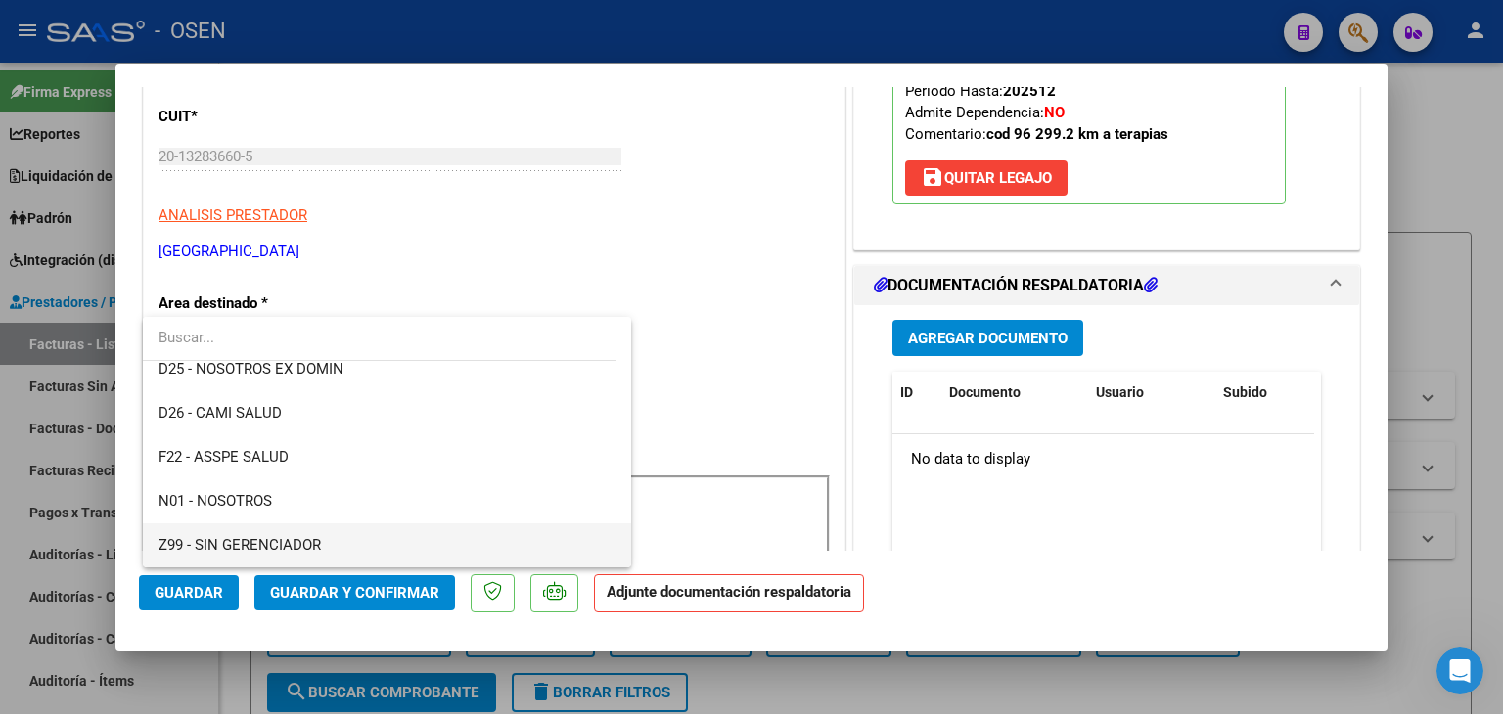
click at [303, 555] on span "Z99 - SIN GERENCIADOR" at bounding box center [388, 546] width 458 height 44
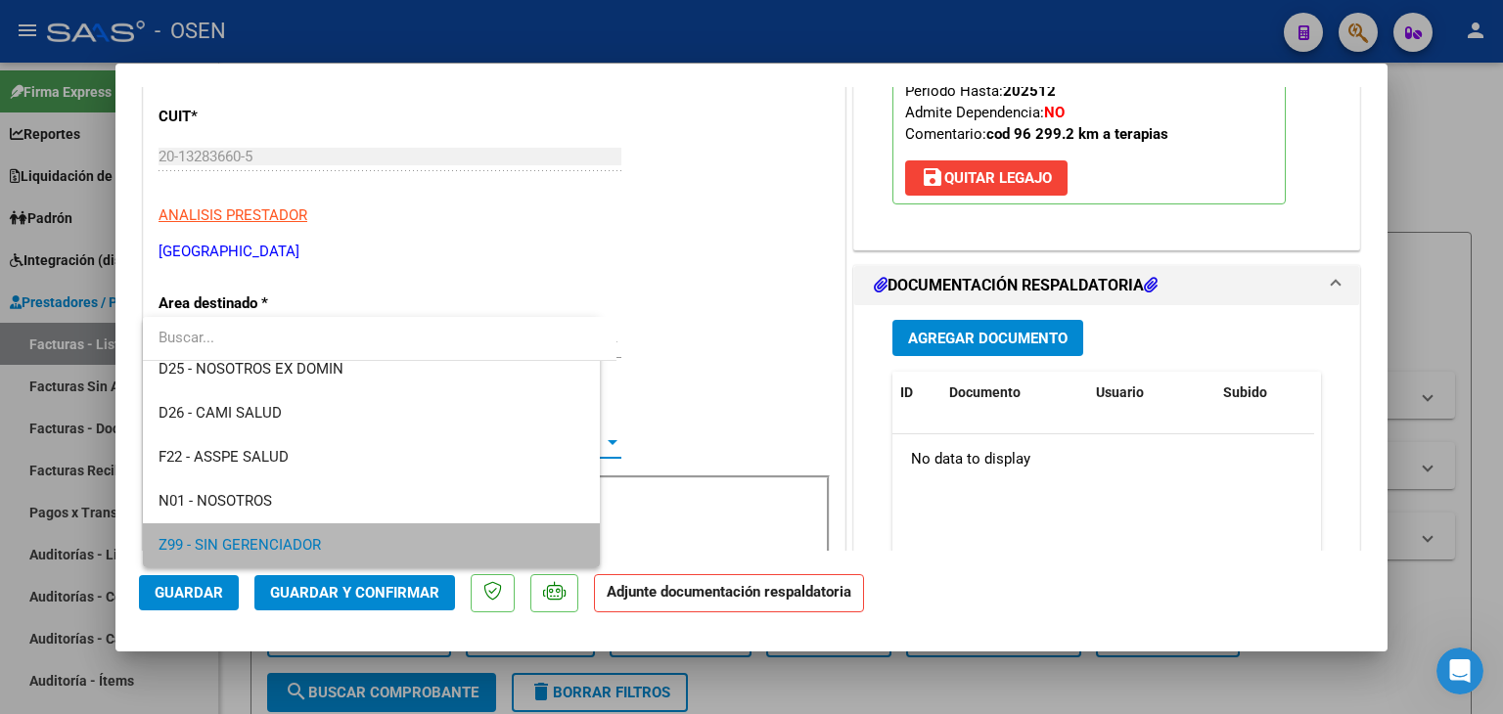
scroll to position [761, 0]
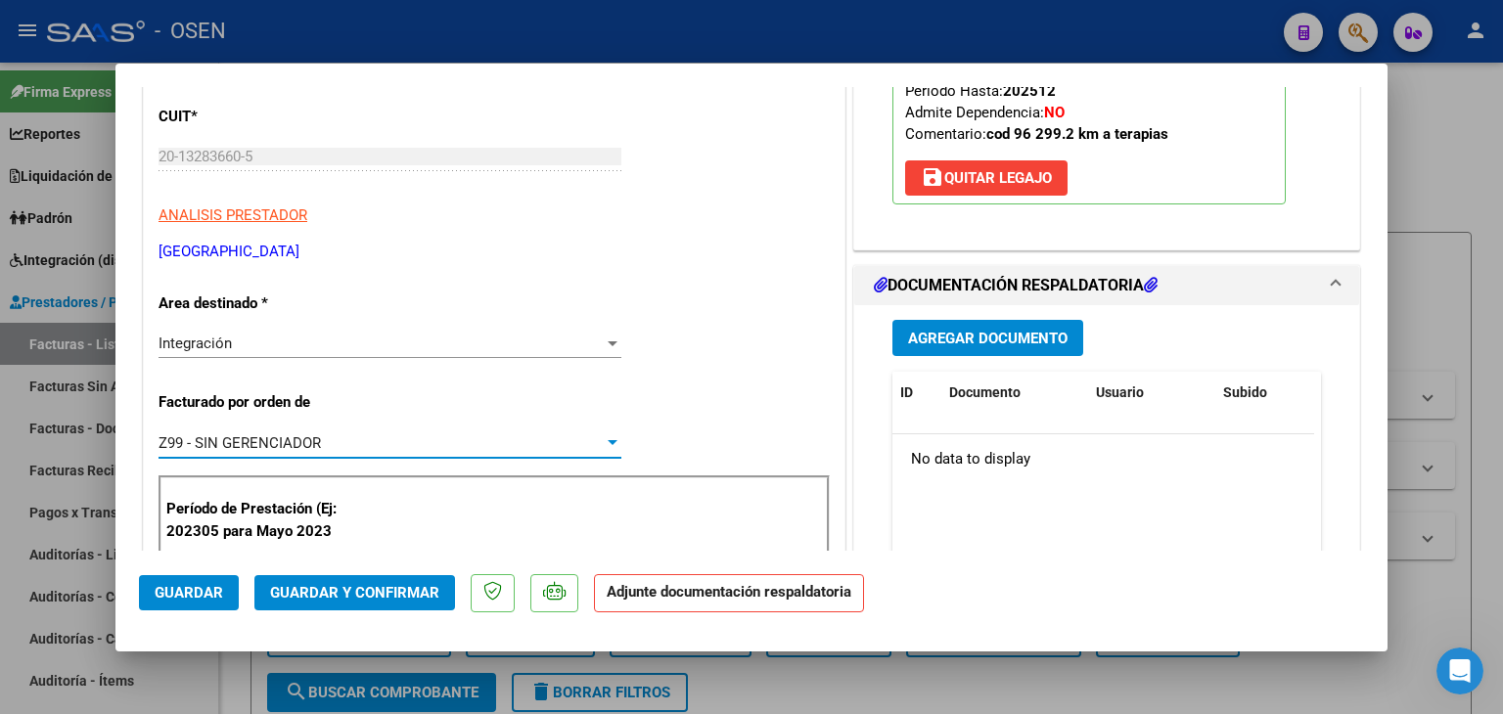
click at [970, 346] on button "Agregar Documento" at bounding box center [987, 338] width 191 height 36
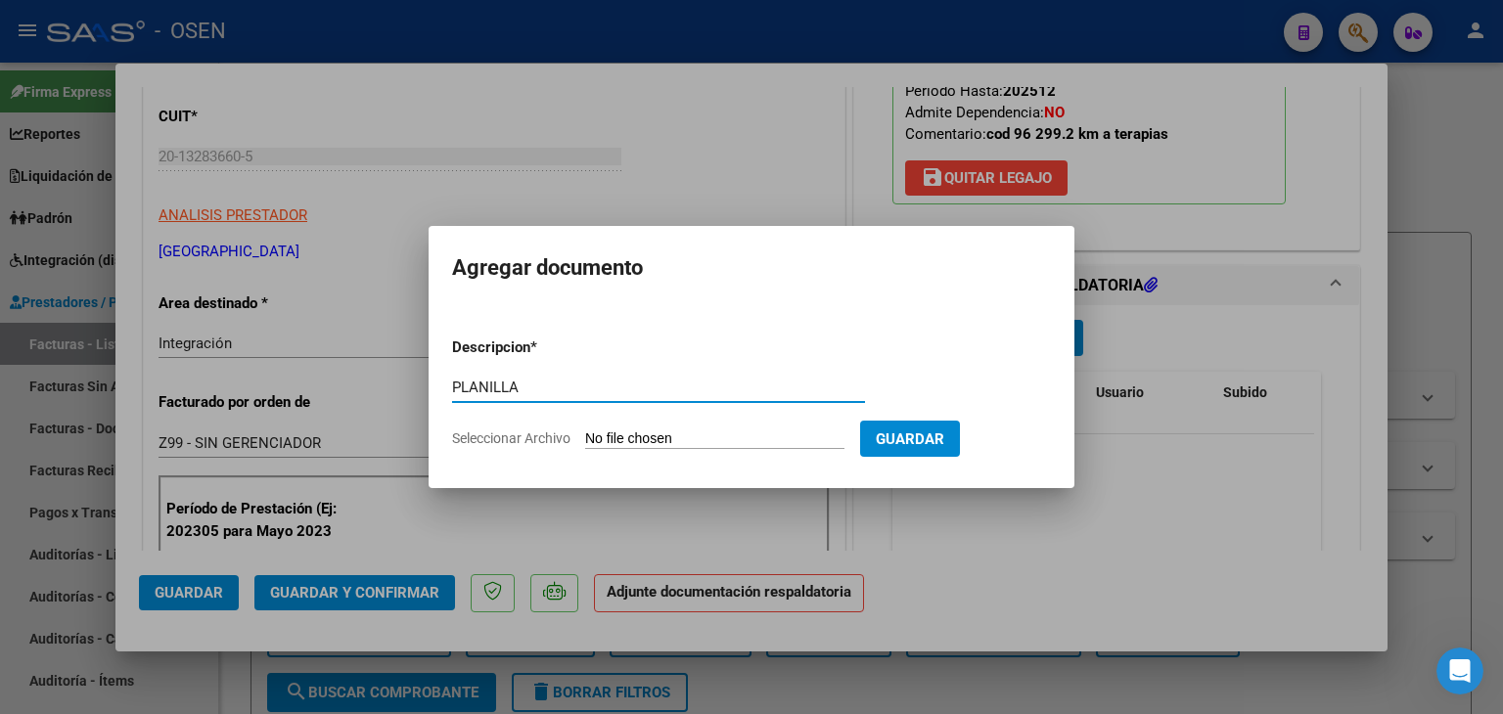
type input "PLANILLA"
click at [585, 431] on input "Seleccionar Archivo" at bounding box center [714, 440] width 259 height 19
type input "C:\fakepath\[PERSON_NAME] [PERSON_NAME] 25.pdf"
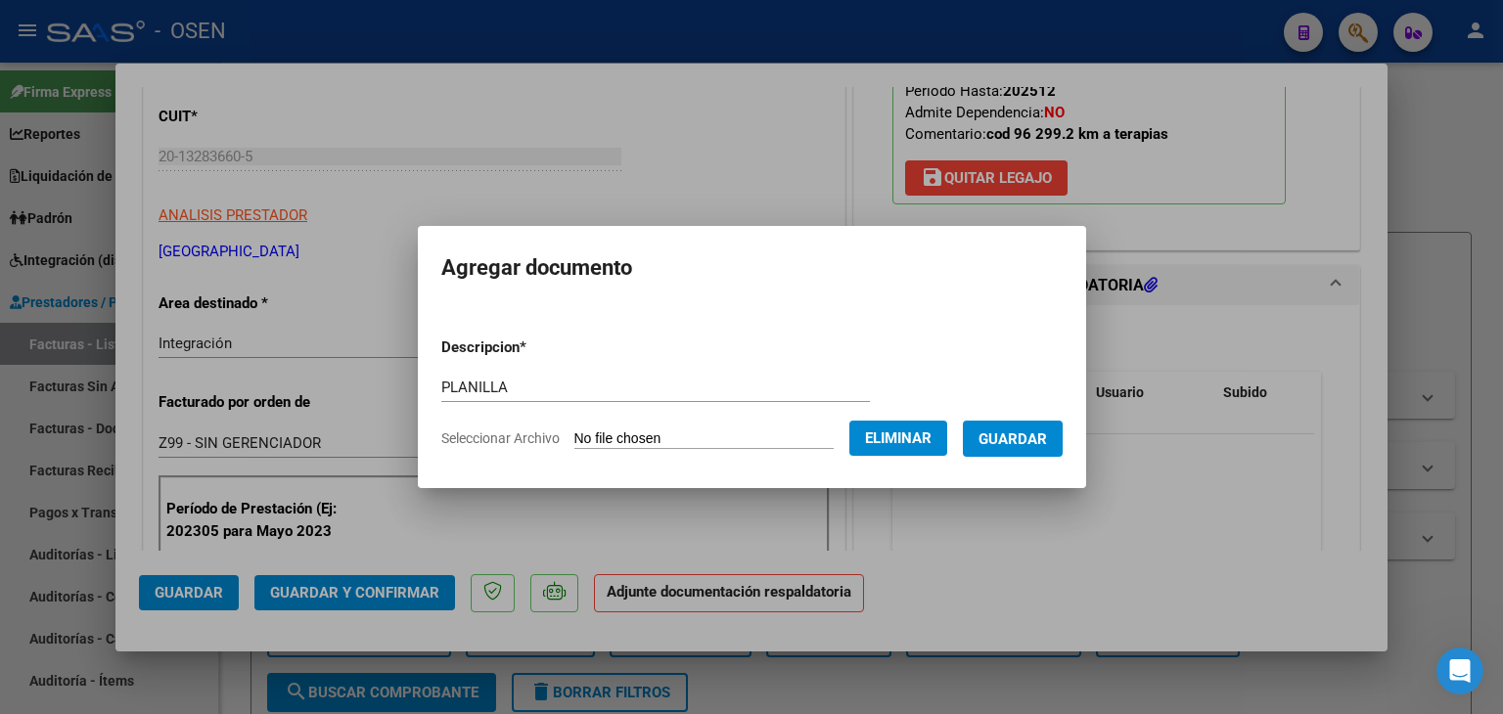
click at [1047, 442] on span "Guardar" at bounding box center [1013, 440] width 68 height 18
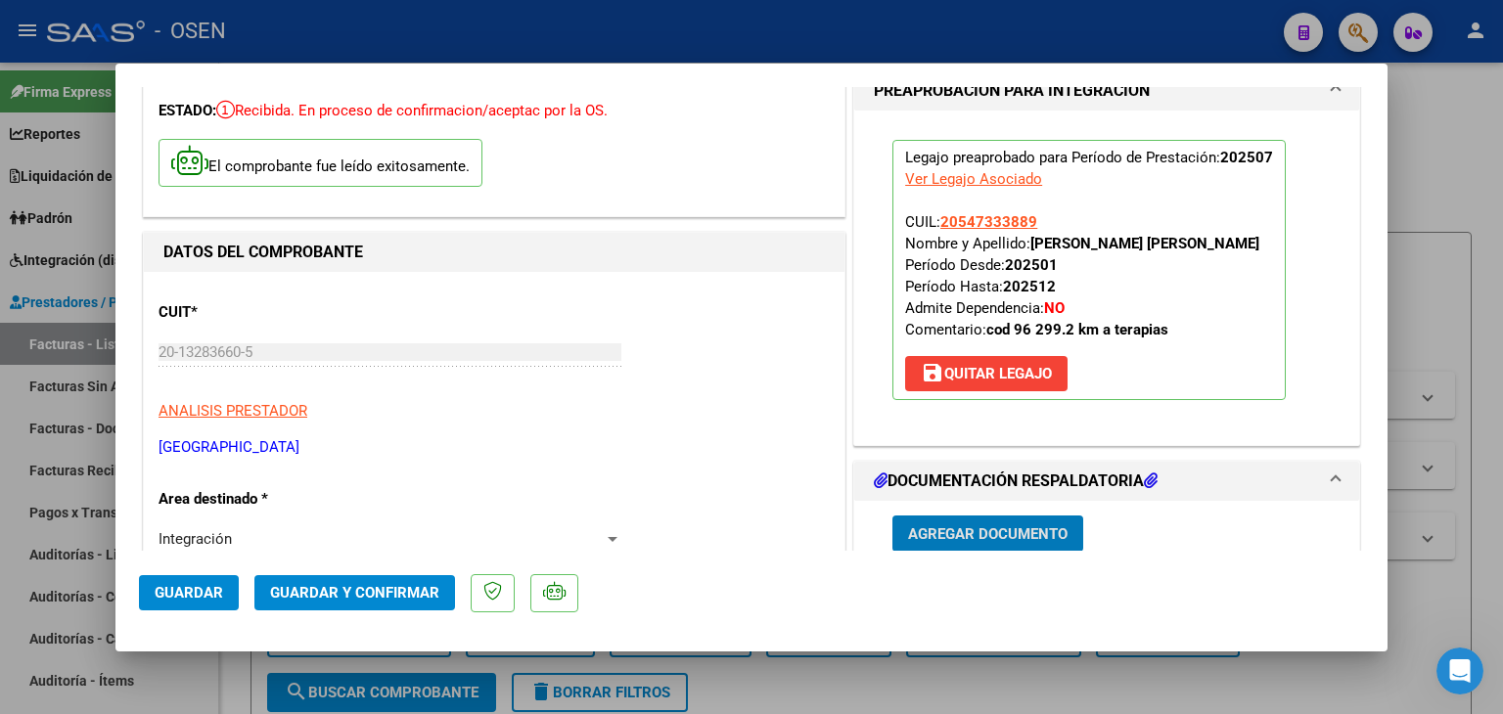
scroll to position [0, 0]
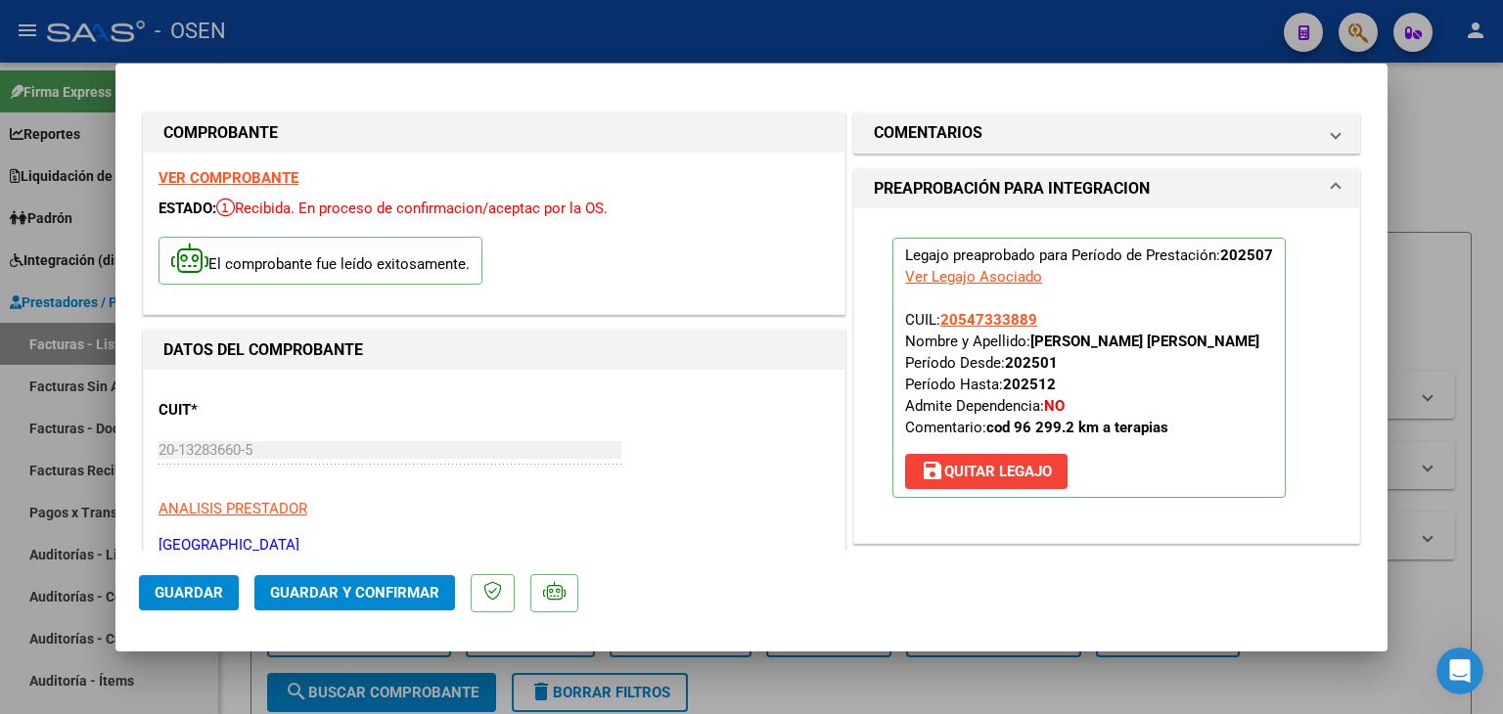
click at [169, 603] on button "Guardar" at bounding box center [189, 592] width 100 height 35
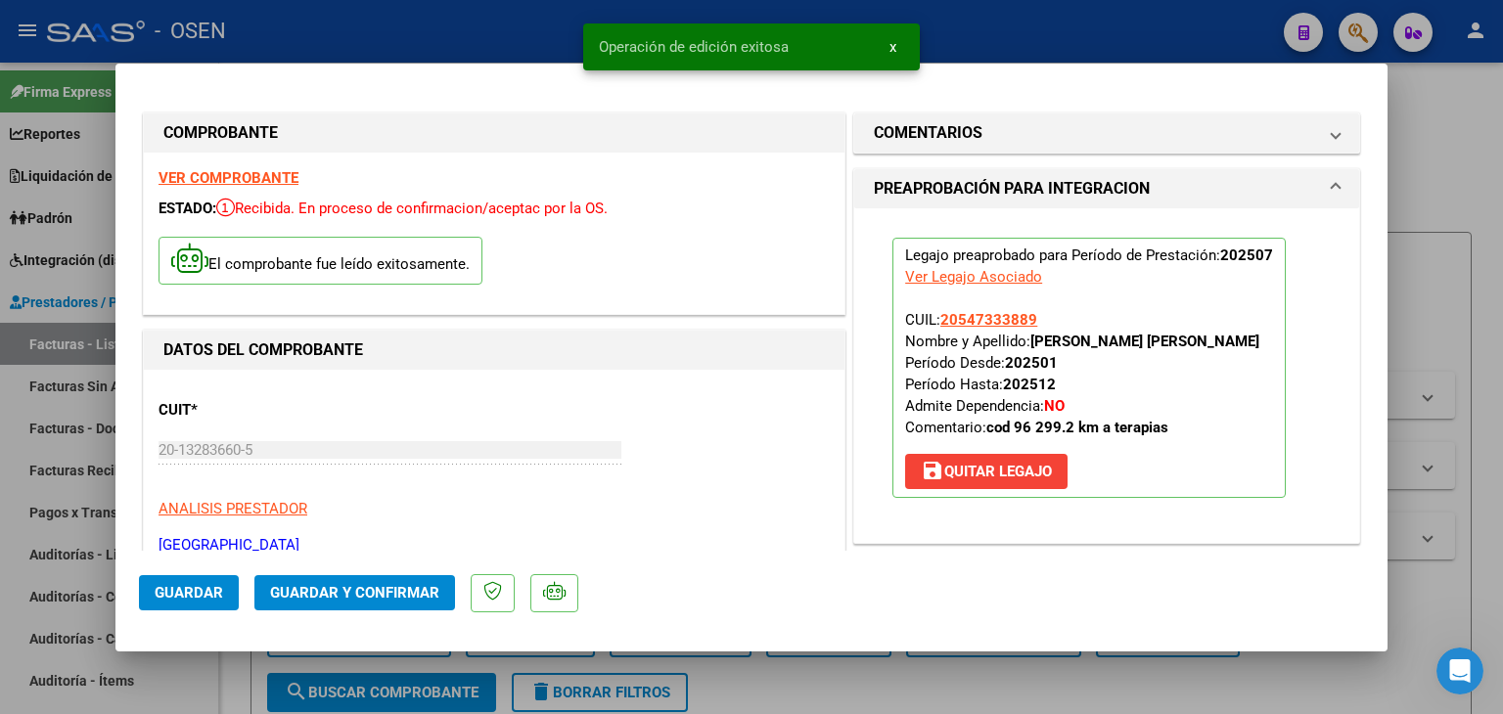
click at [232, 694] on div at bounding box center [751, 357] width 1503 height 714
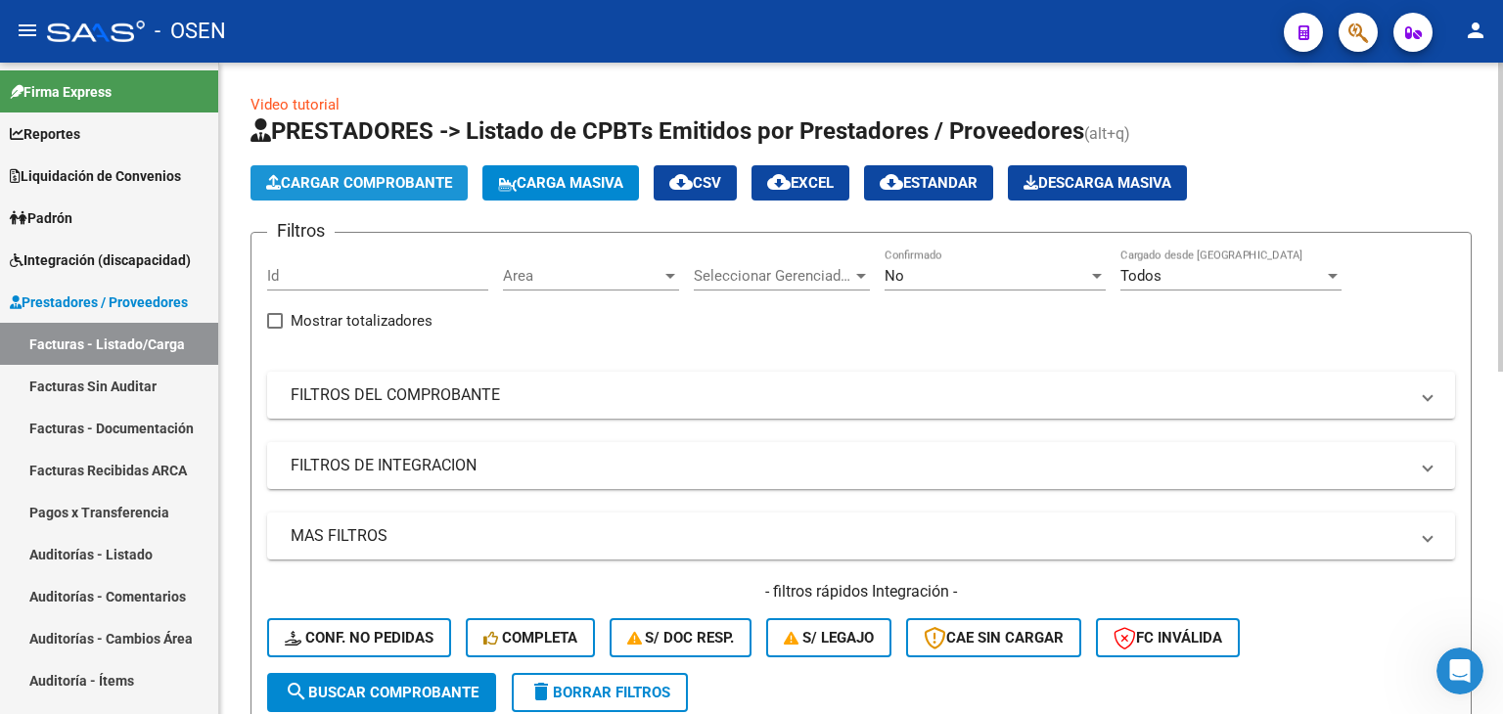
click at [392, 181] on span "Cargar Comprobante" at bounding box center [359, 183] width 186 height 18
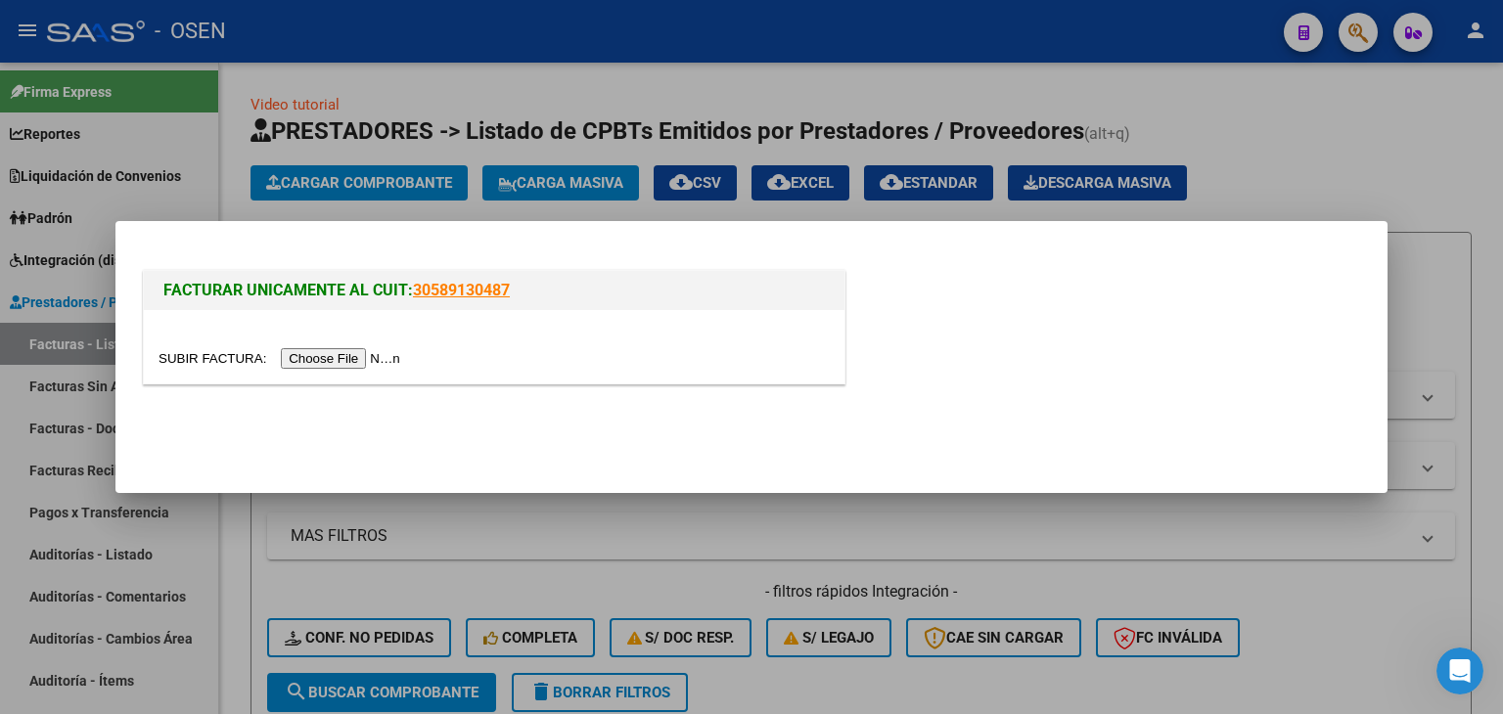
click at [310, 361] on input "file" at bounding box center [283, 358] width 248 height 21
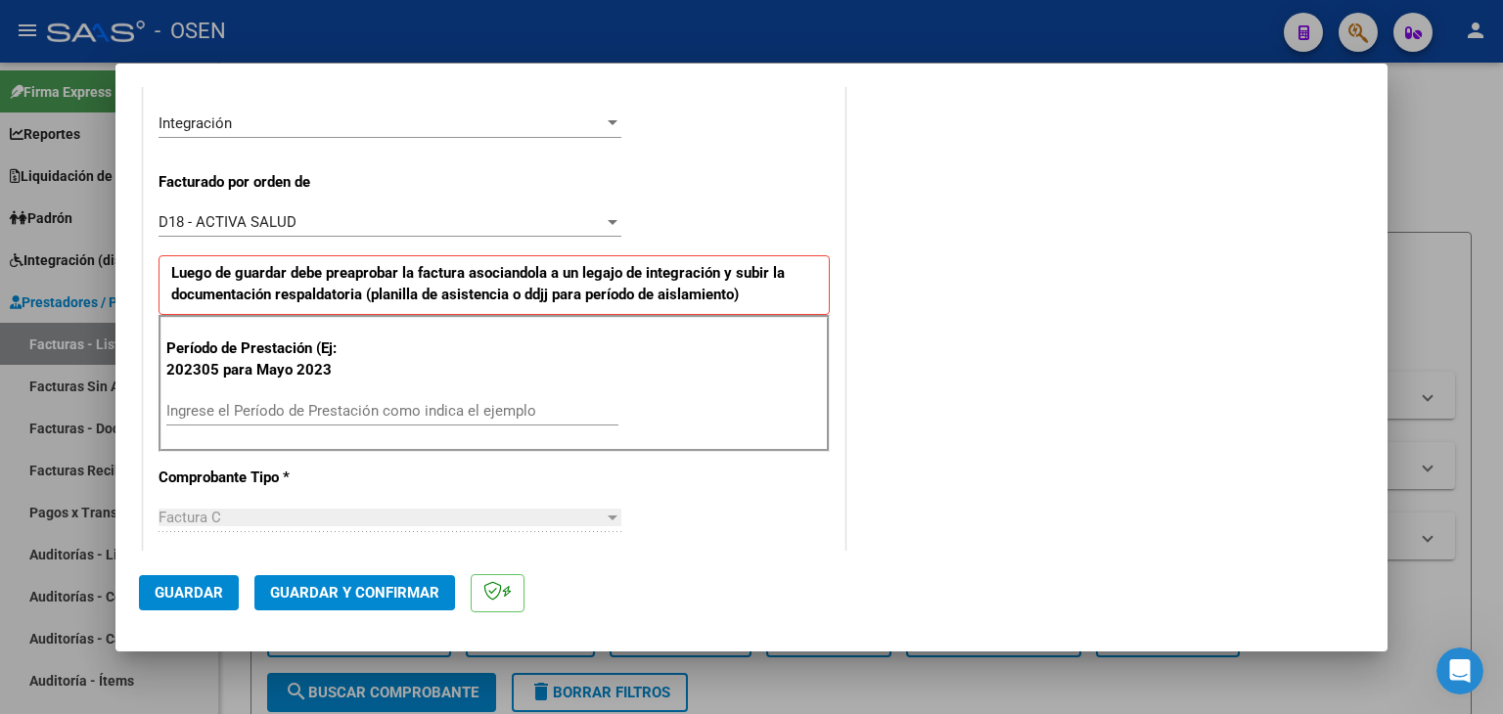
scroll to position [489, 0]
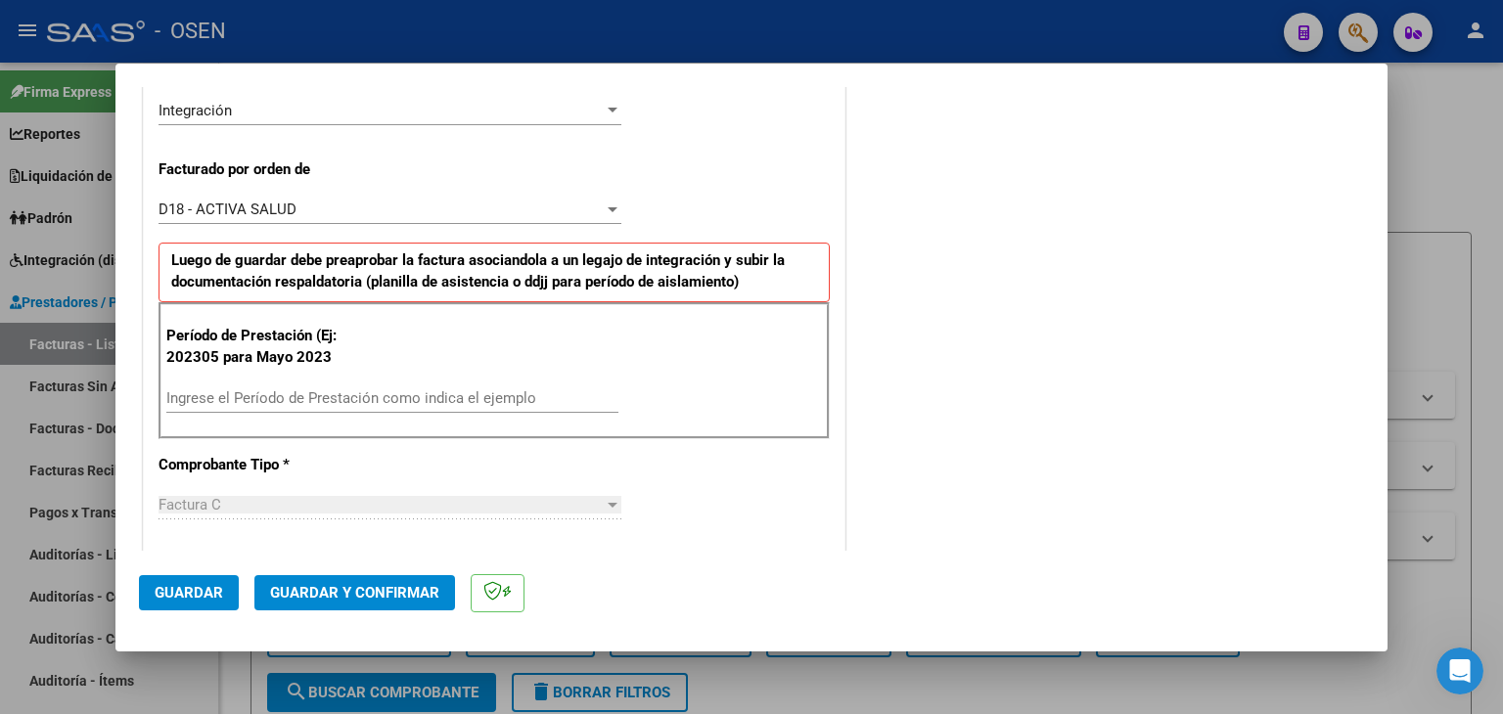
click at [297, 404] on input "Ingrese el Período de Prestación como indica el ejemplo" at bounding box center [392, 398] width 452 height 18
type input "202507"
click at [192, 604] on button "Guardar" at bounding box center [189, 592] width 100 height 35
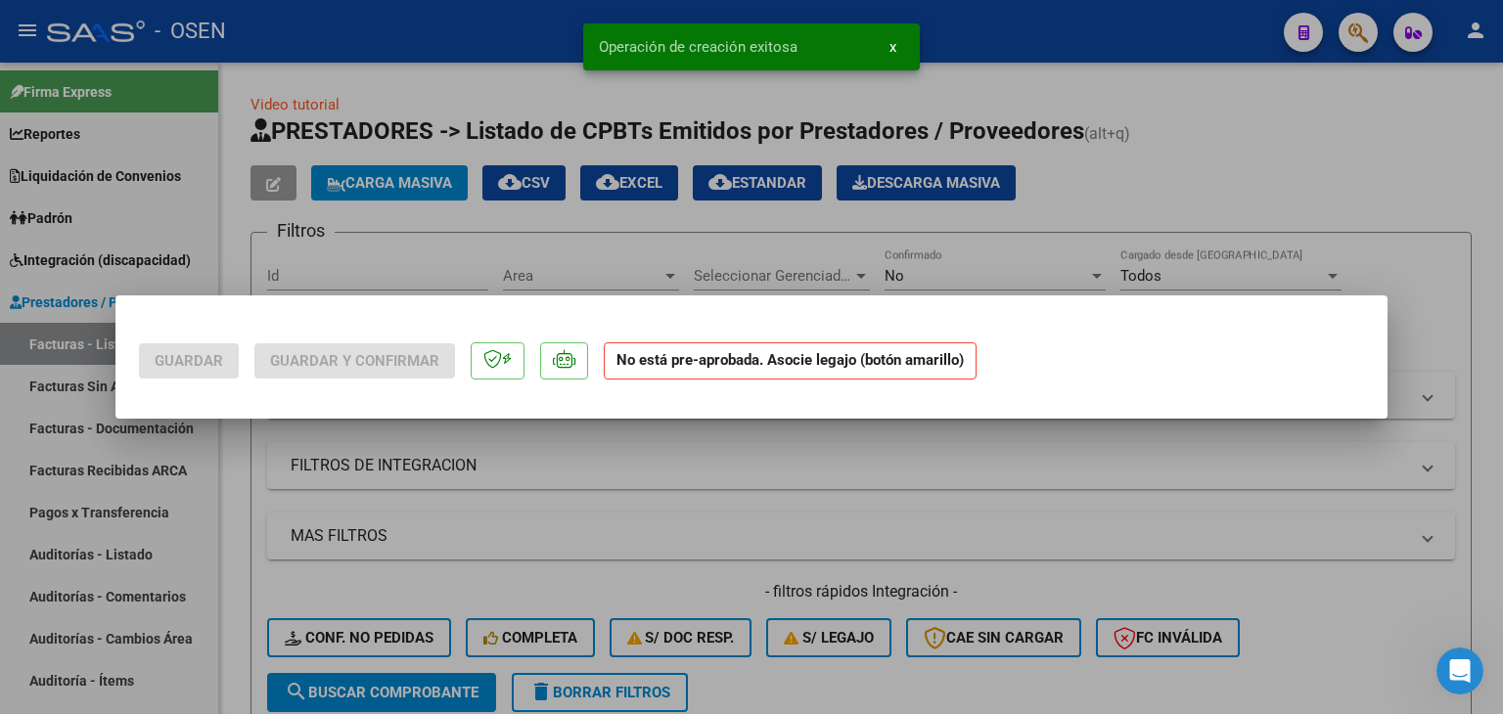
scroll to position [0, 0]
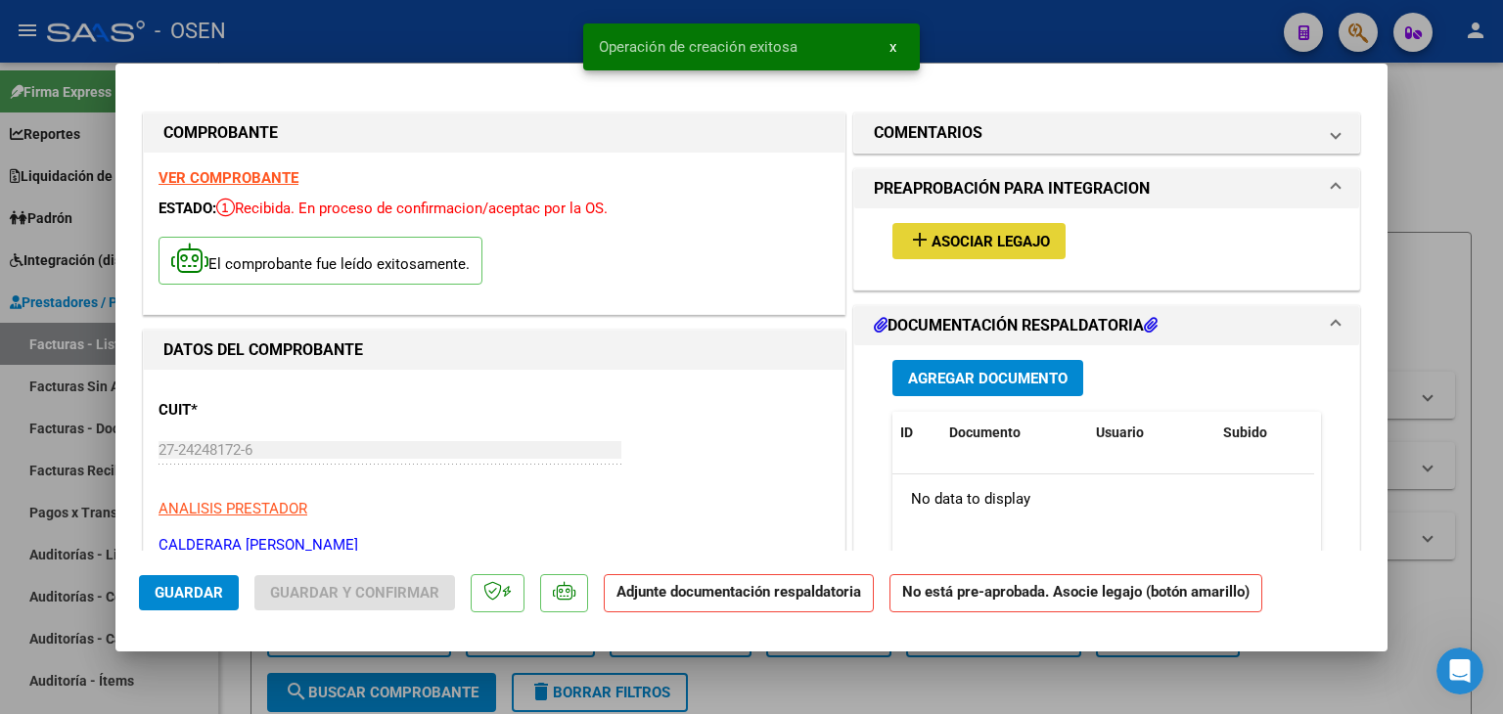
click at [935, 236] on span "Asociar Legajo" at bounding box center [991, 242] width 118 height 18
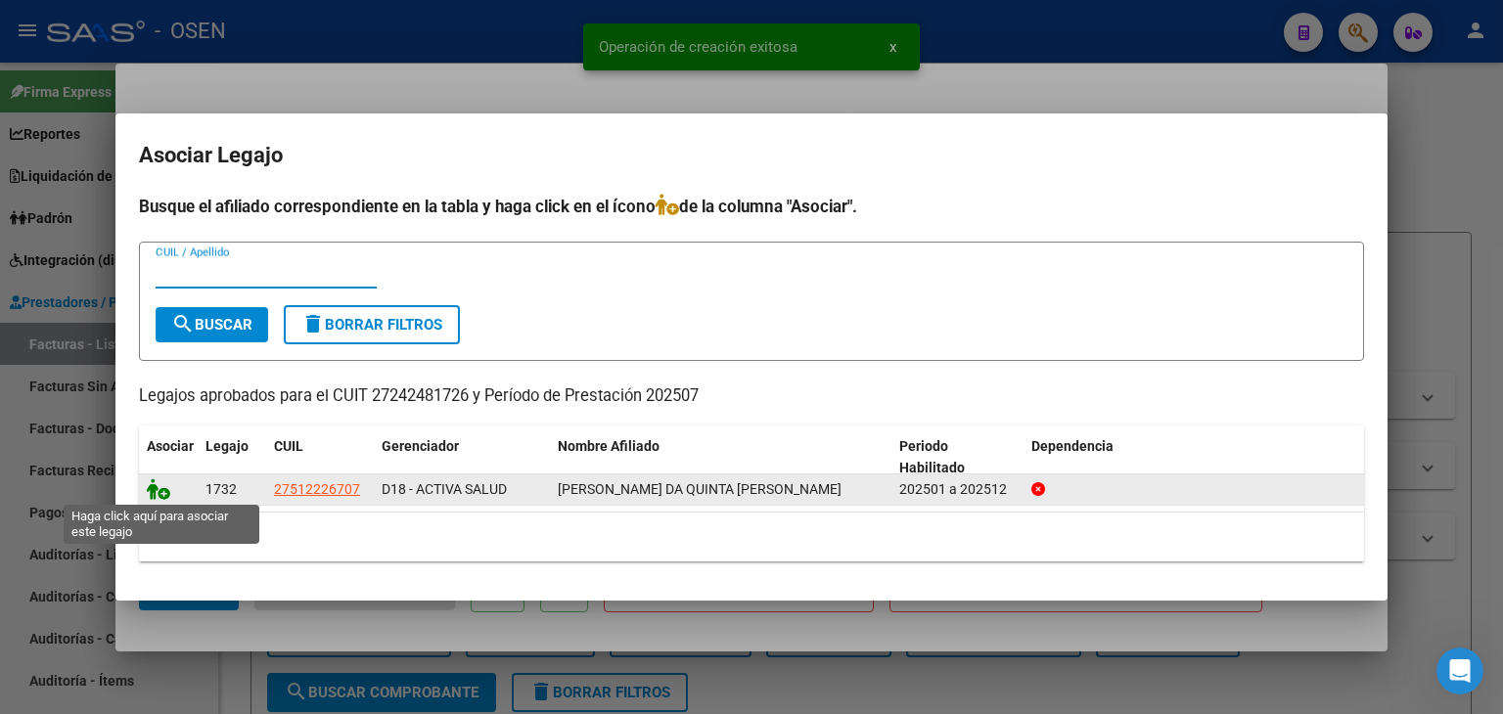
click at [161, 490] on icon at bounding box center [158, 490] width 23 height 22
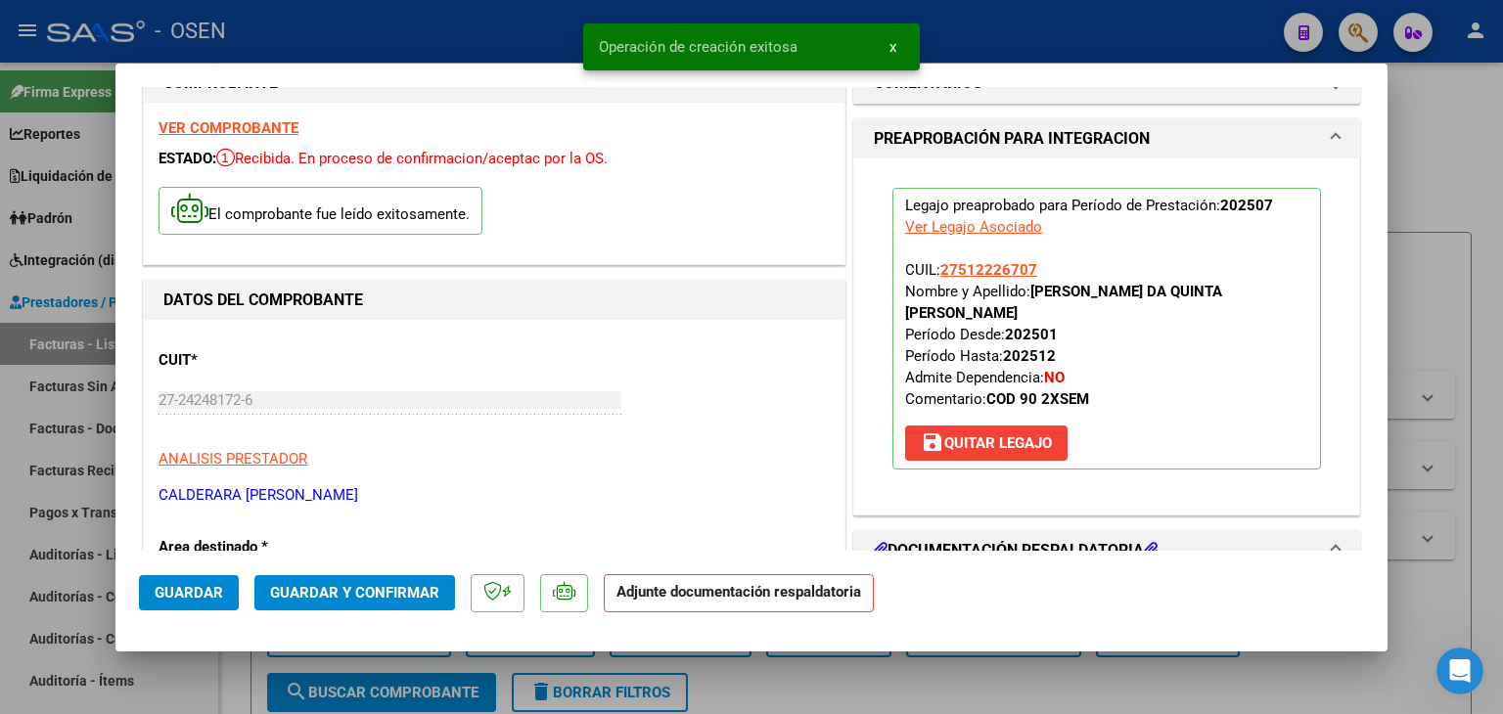
scroll to position [294, 0]
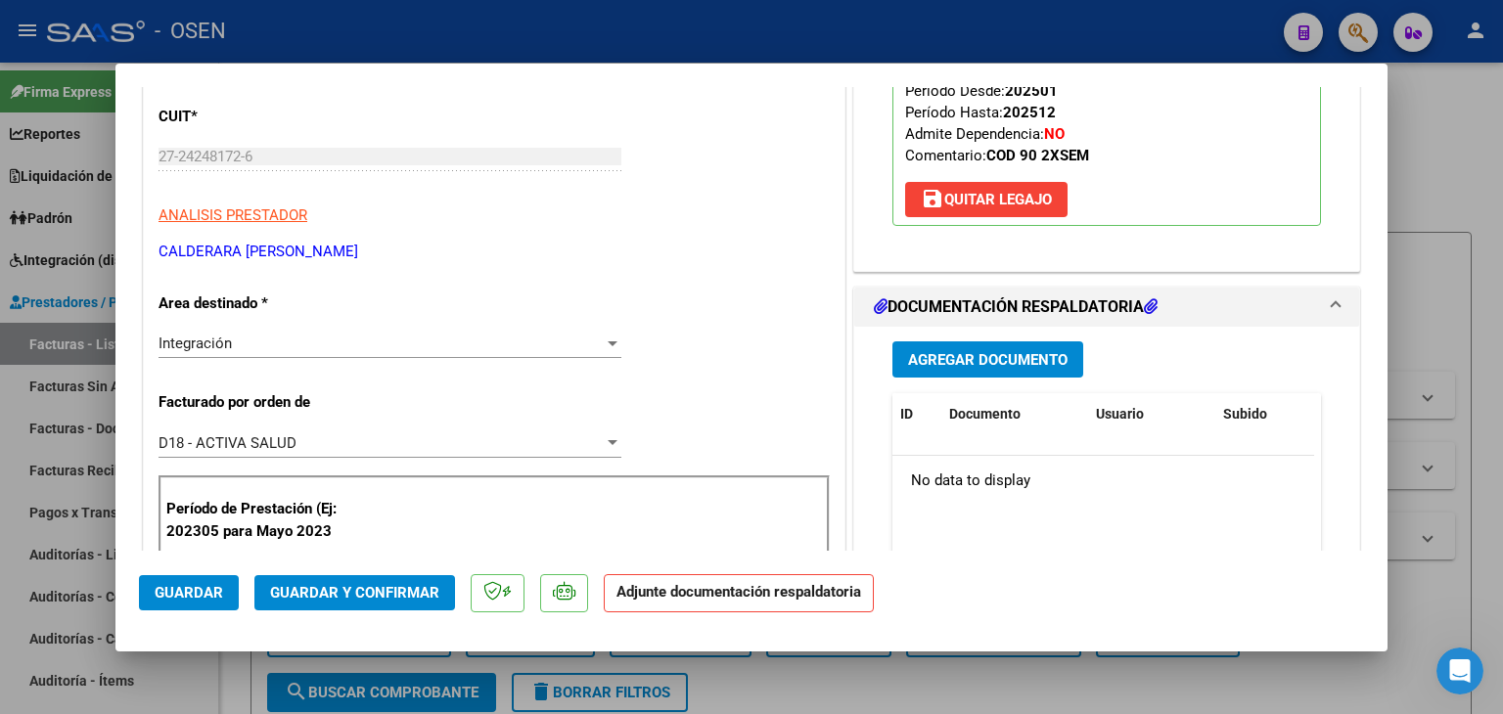
click at [1033, 351] on span "Agregar Documento" at bounding box center [988, 360] width 160 height 18
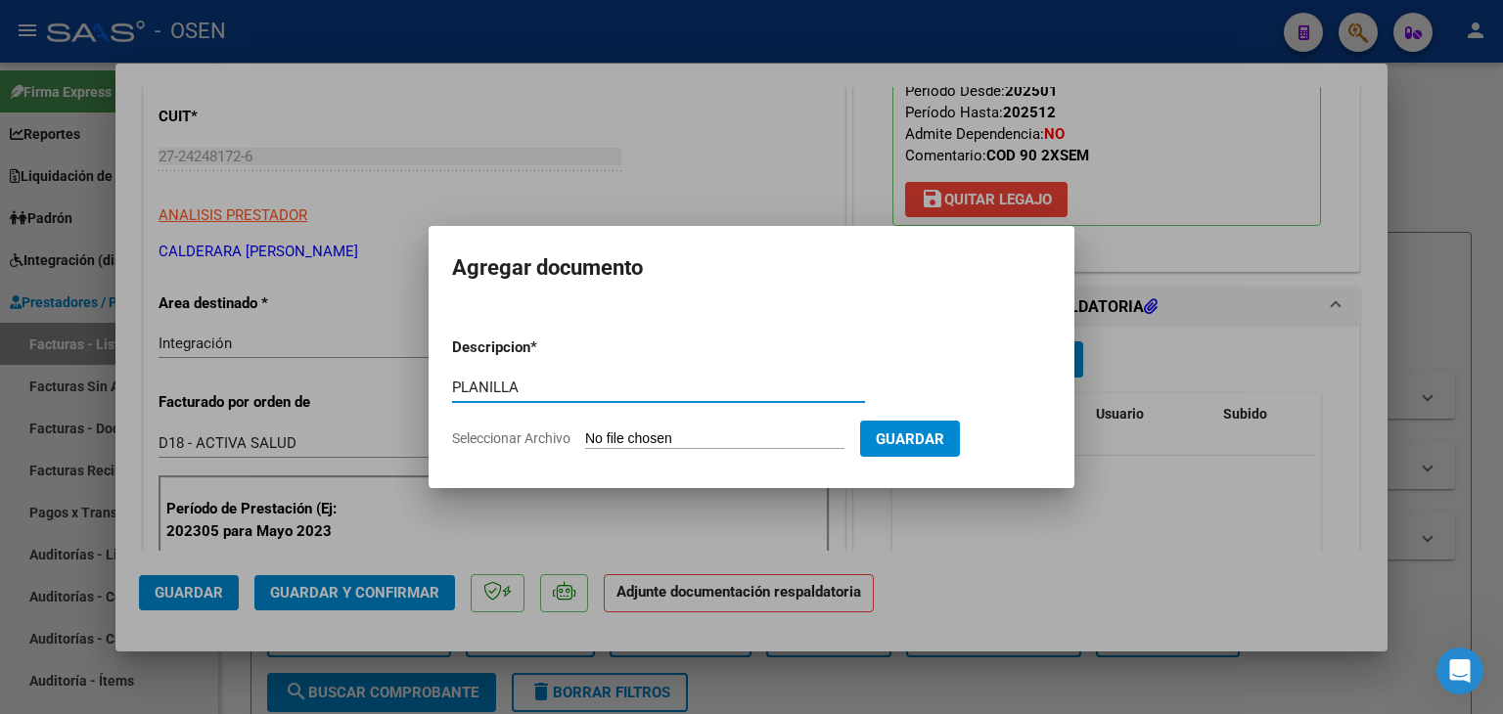
type input "PLANILLA"
click at [585, 431] on input "Seleccionar Archivo" at bounding box center [714, 440] width 259 height 19
type input "C:\fakepath\Planilla de asistencia -[PERSON_NAME] da Quinta - [DATE].pdf"
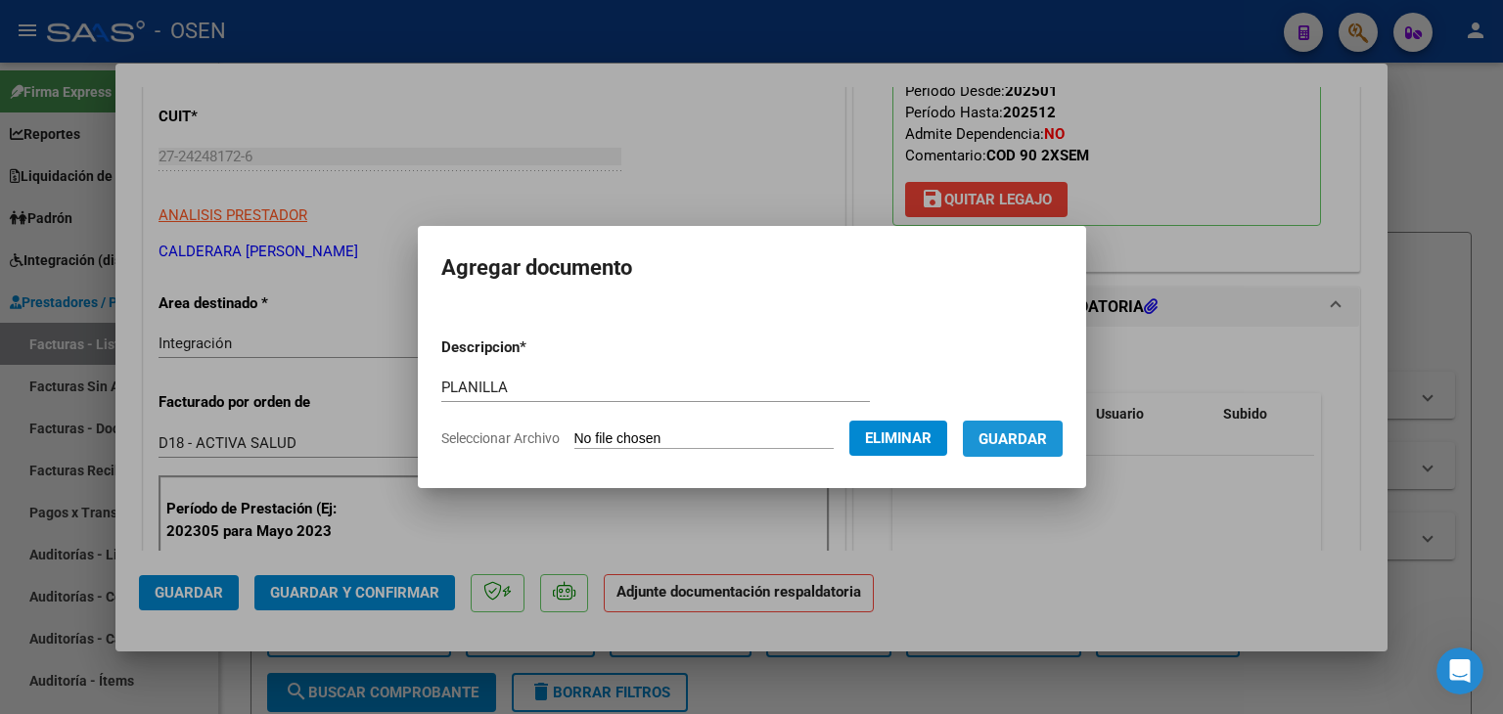
click at [1047, 446] on span "Guardar" at bounding box center [1013, 440] width 68 height 18
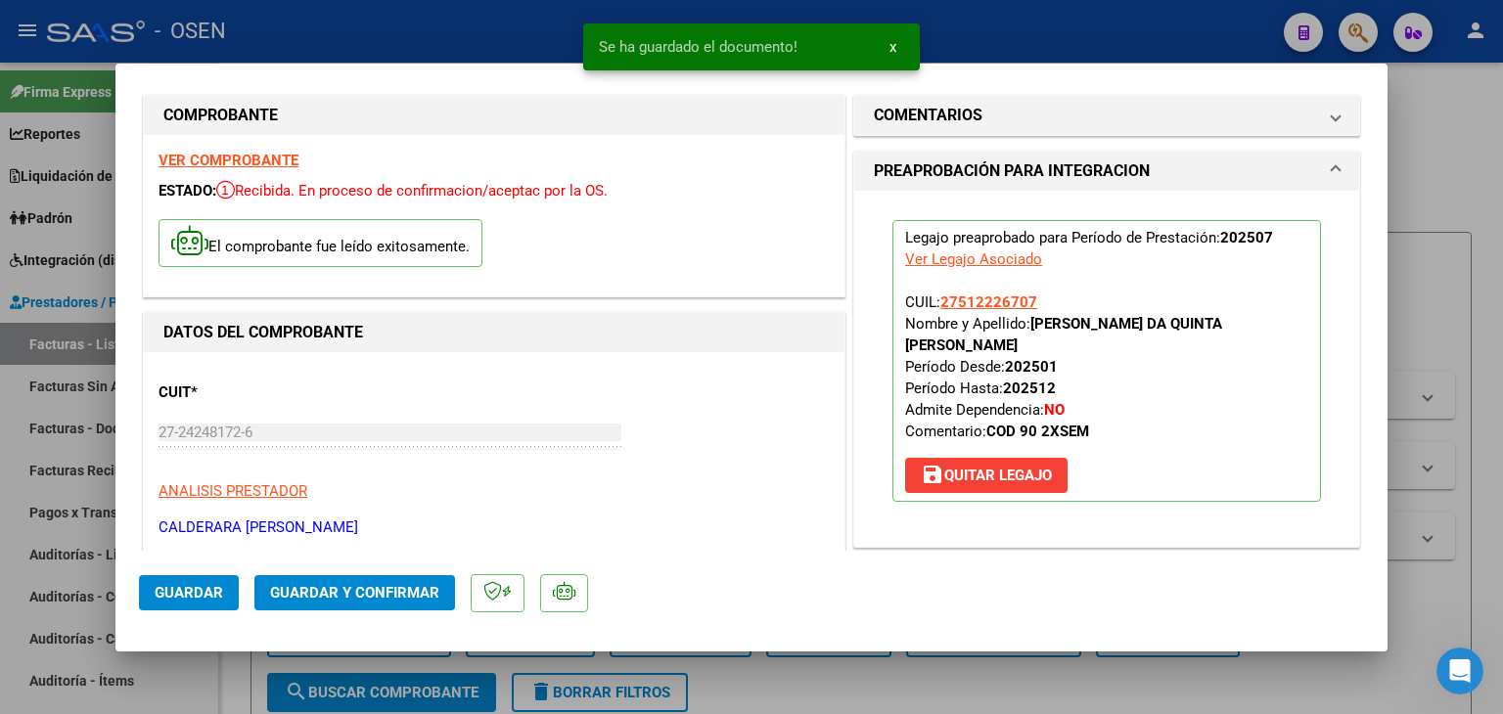
scroll to position [0, 0]
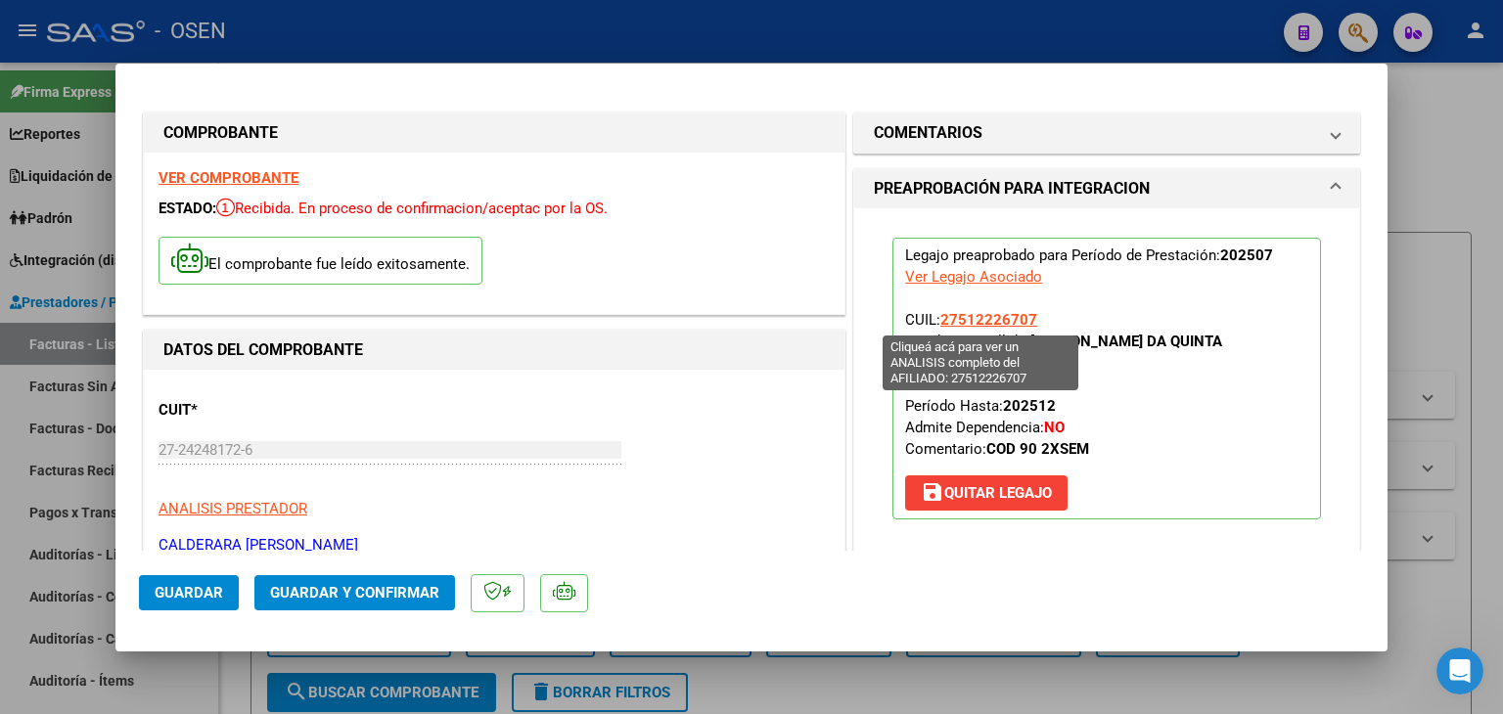
click at [998, 318] on span "27512226707" at bounding box center [988, 320] width 97 height 18
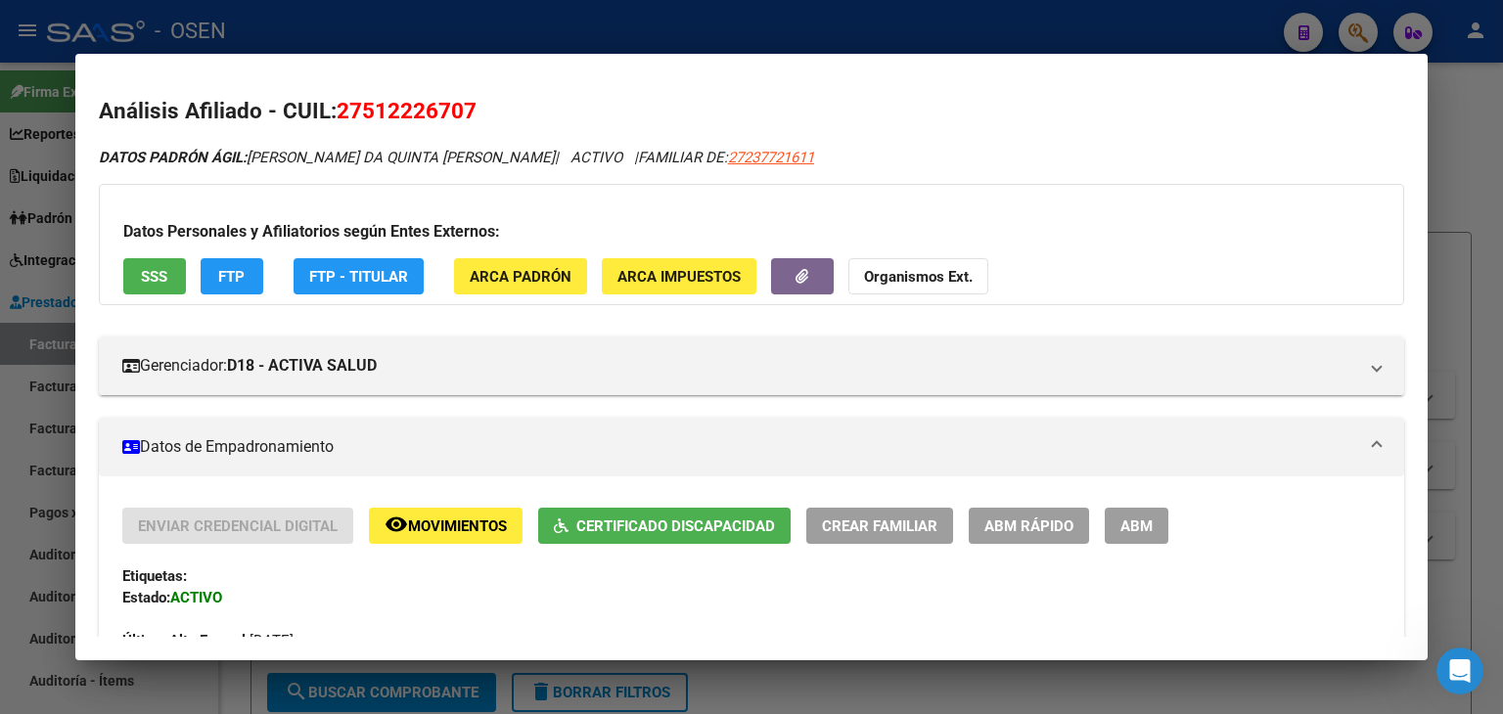
click at [465, 36] on div at bounding box center [751, 357] width 1503 height 714
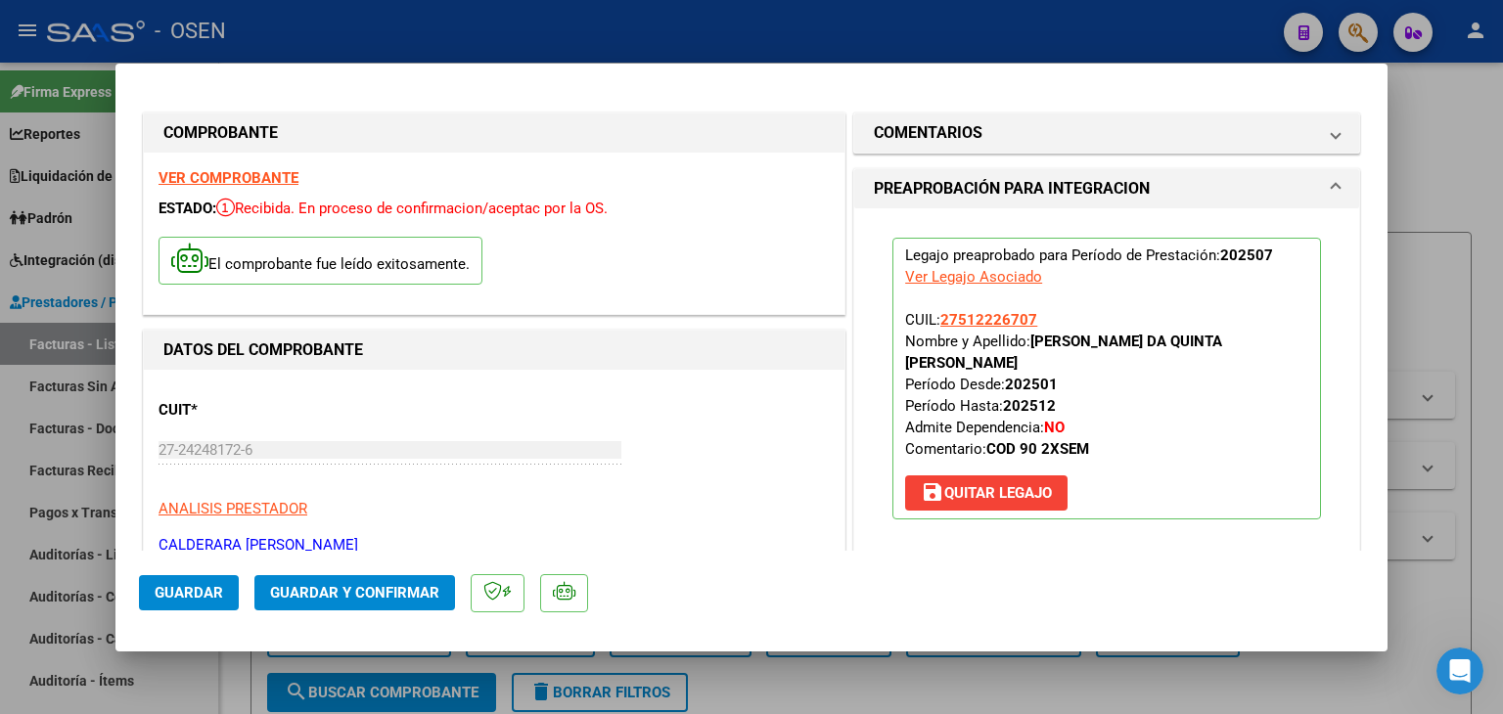
drag, startPoint x: 168, startPoint y: 604, endPoint x: 186, endPoint y: 611, distance: 18.9
click at [168, 604] on button "Guardar" at bounding box center [189, 592] width 100 height 35
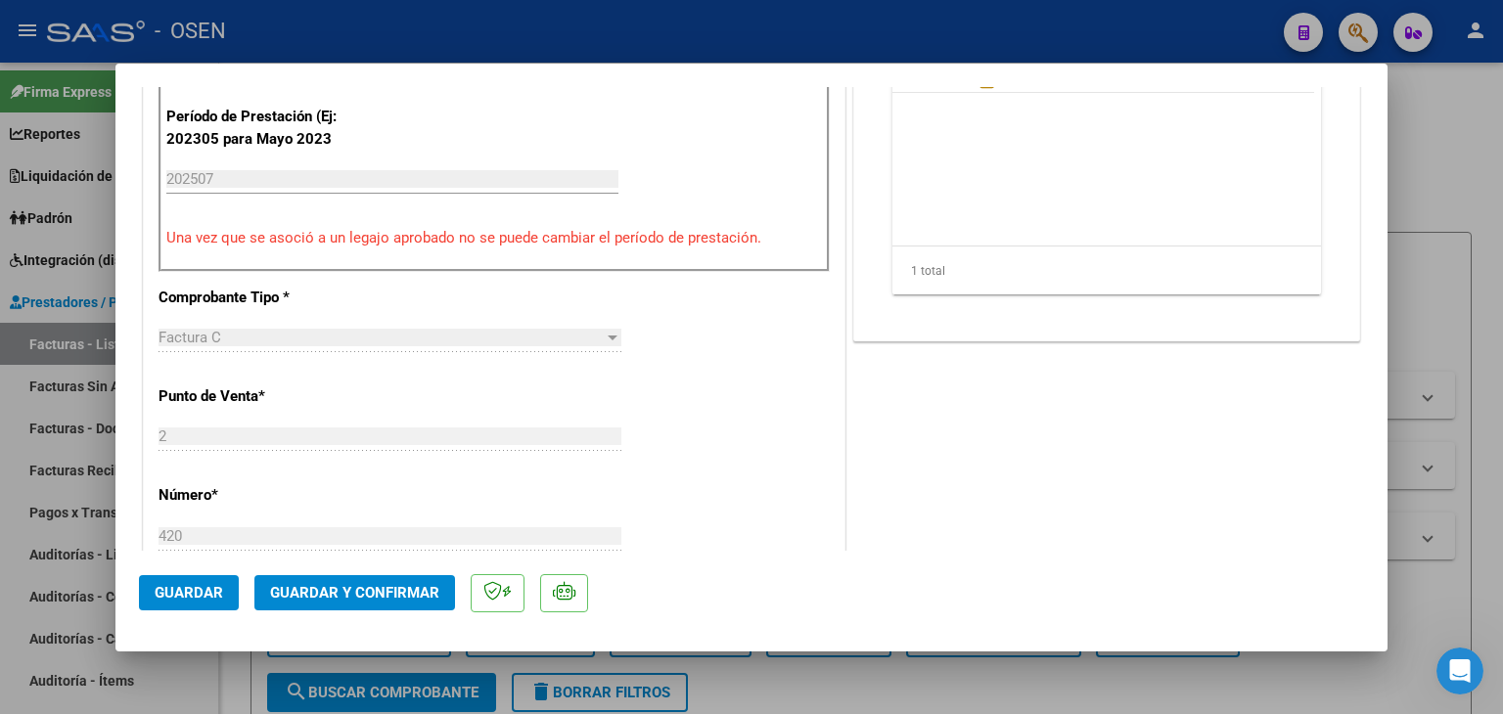
scroll to position [685, 0]
click at [205, 583] on button "Guardar" at bounding box center [189, 592] width 100 height 35
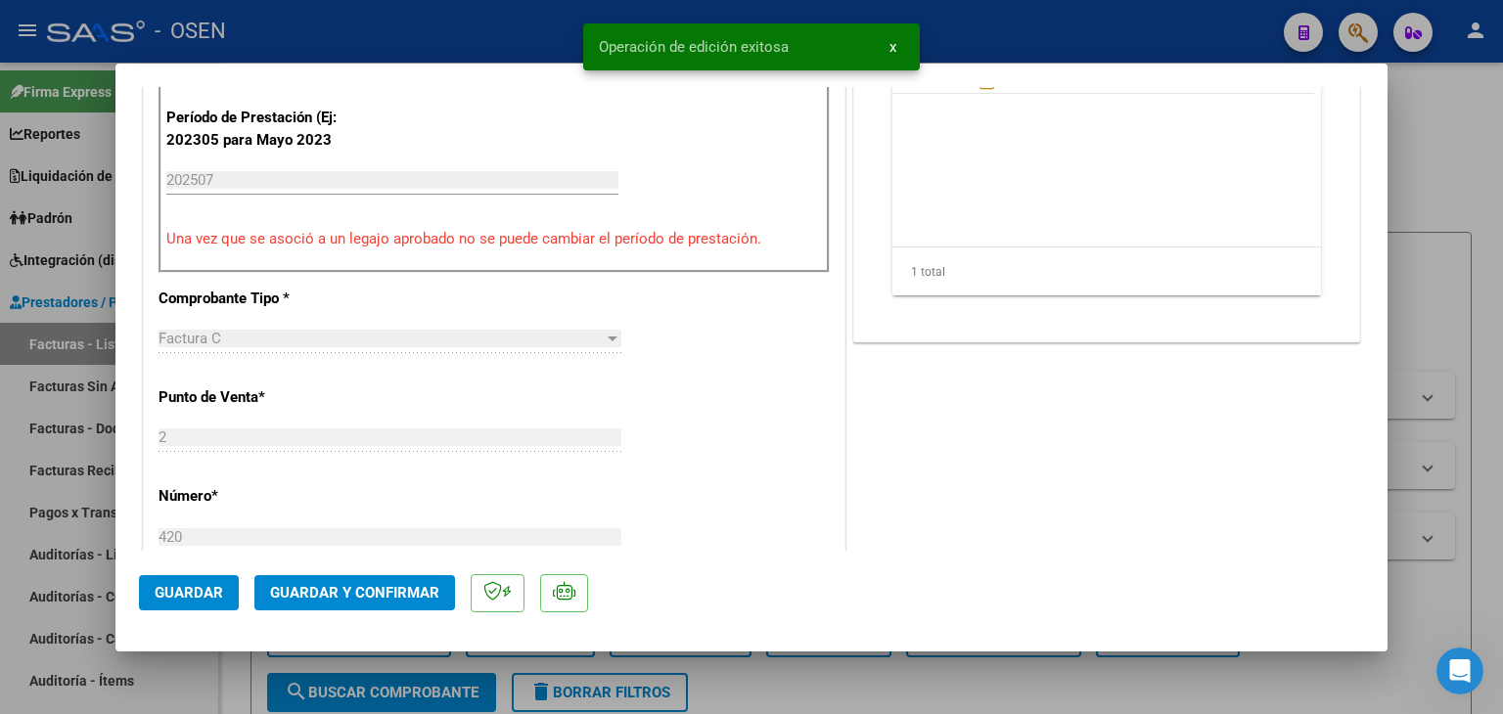
click at [247, 694] on div at bounding box center [751, 357] width 1503 height 714
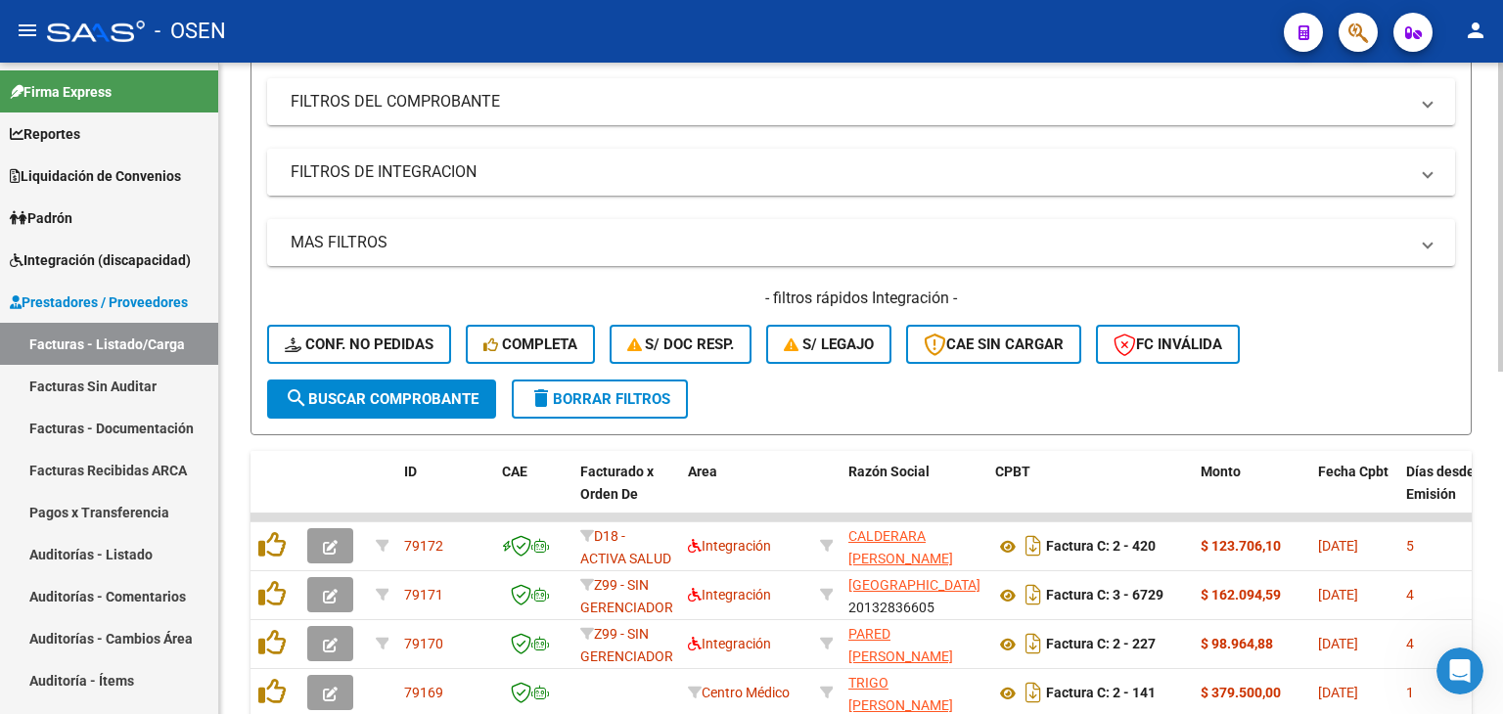
scroll to position [0, 0]
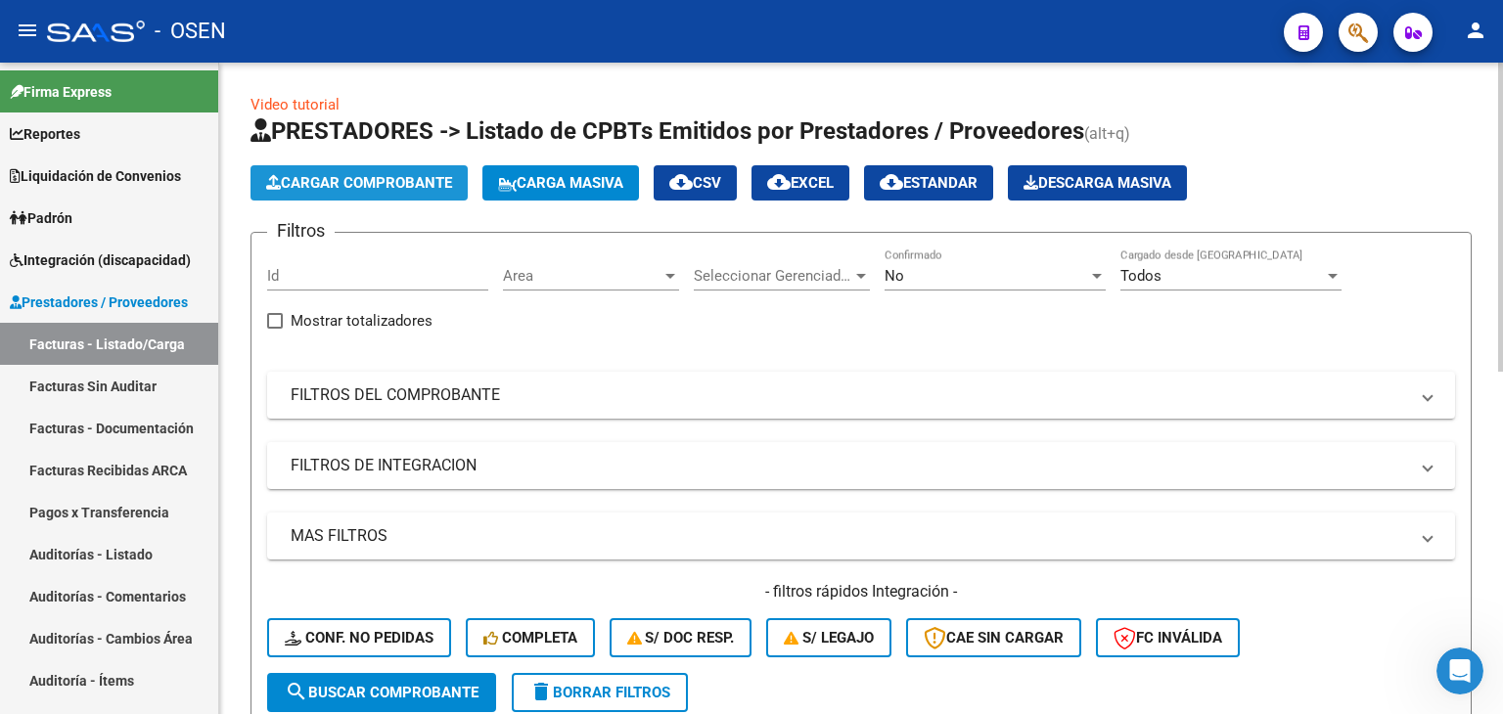
click at [387, 181] on span "Cargar Comprobante" at bounding box center [359, 183] width 186 height 18
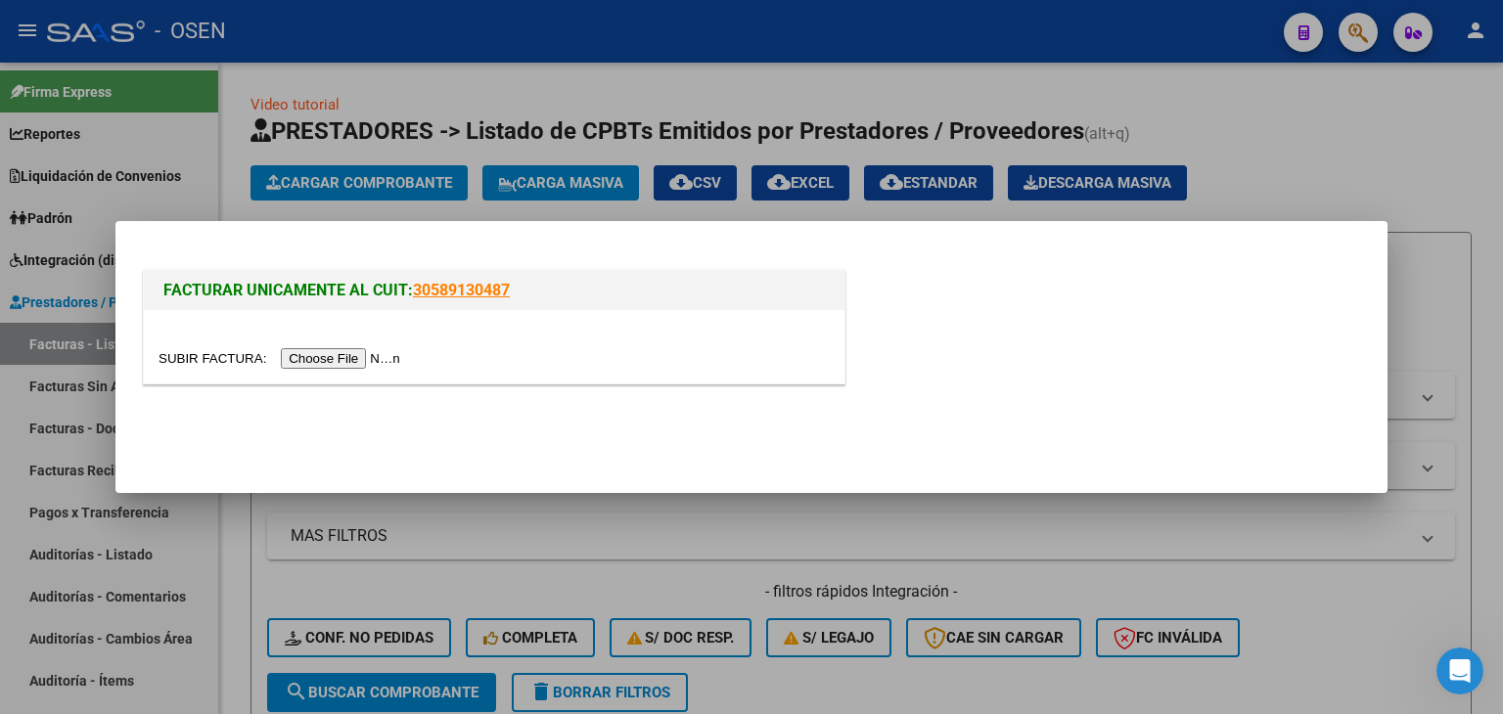
click at [329, 350] on input "file" at bounding box center [283, 358] width 248 height 21
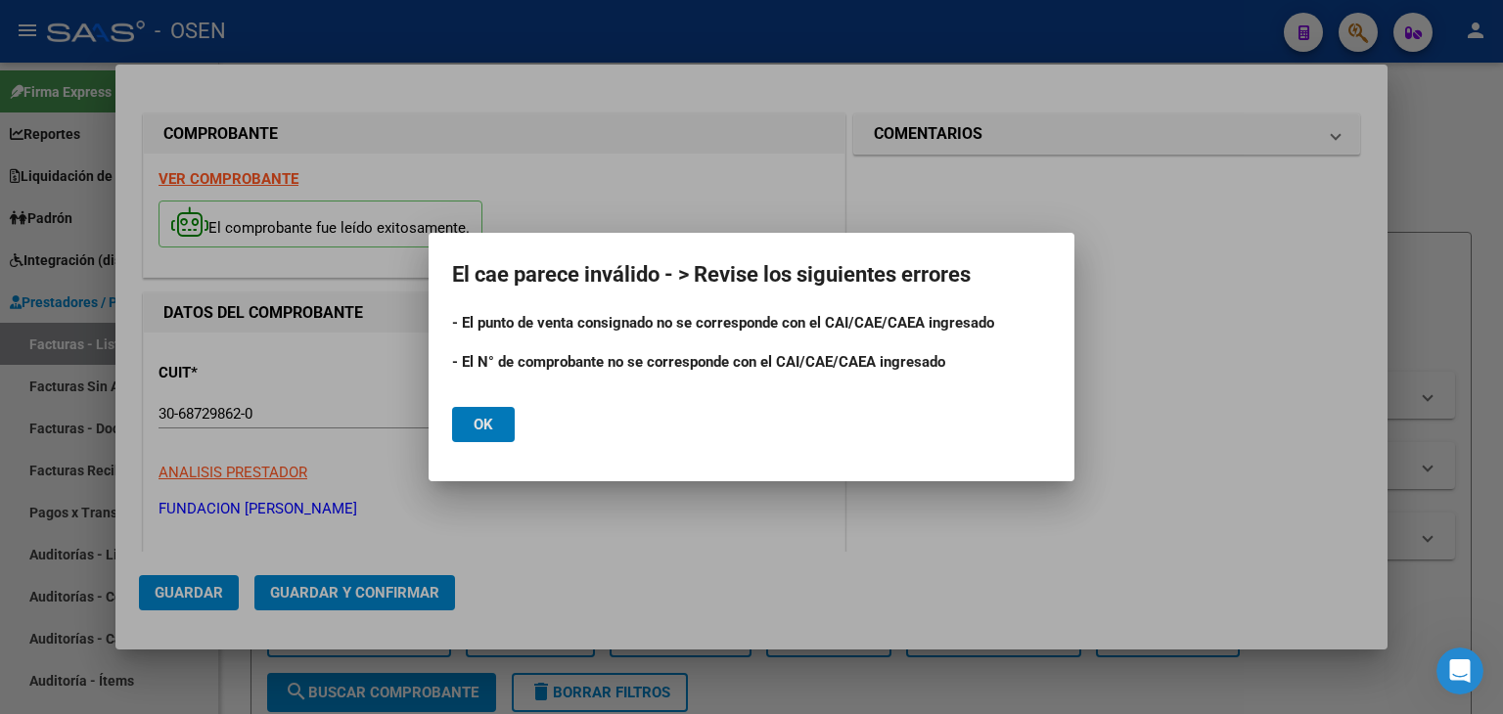
click at [502, 427] on button "Ok" at bounding box center [483, 424] width 63 height 35
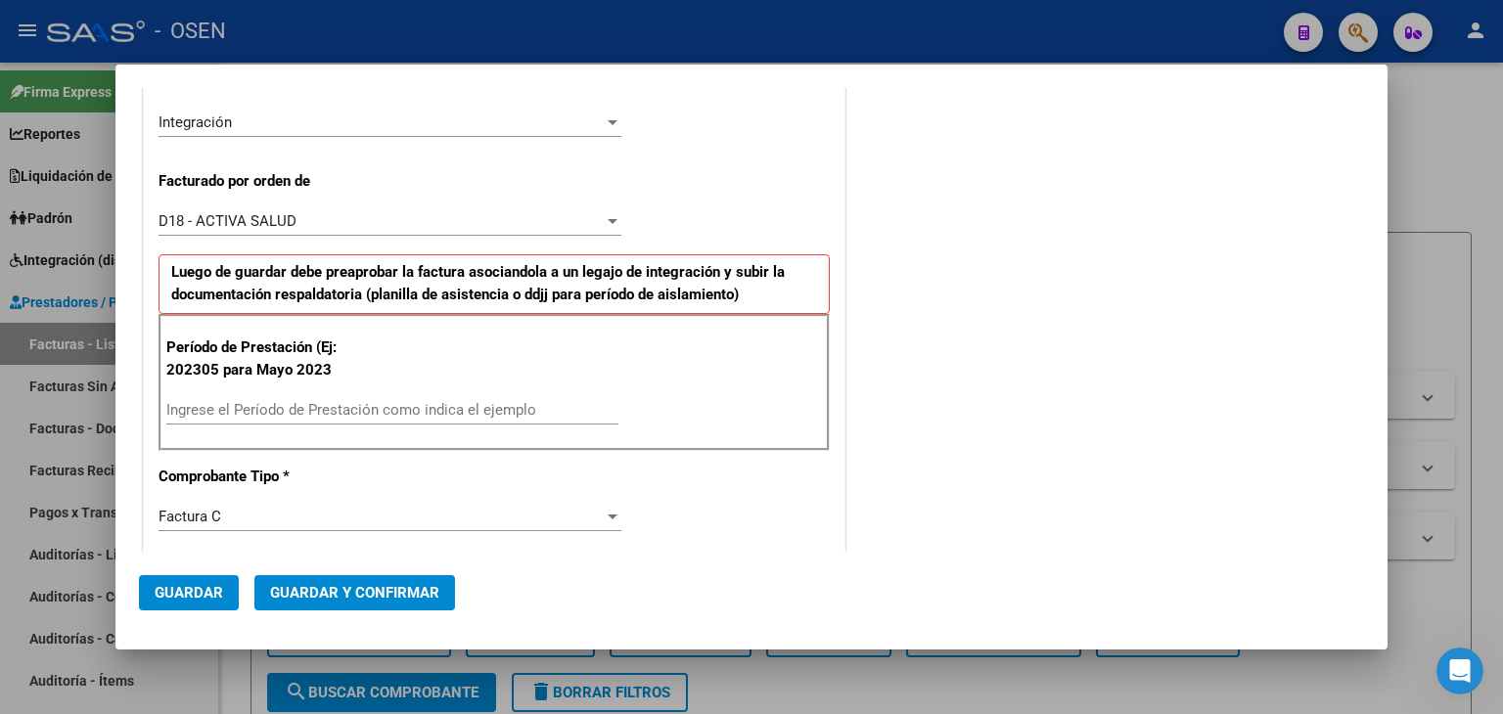
scroll to position [489, 0]
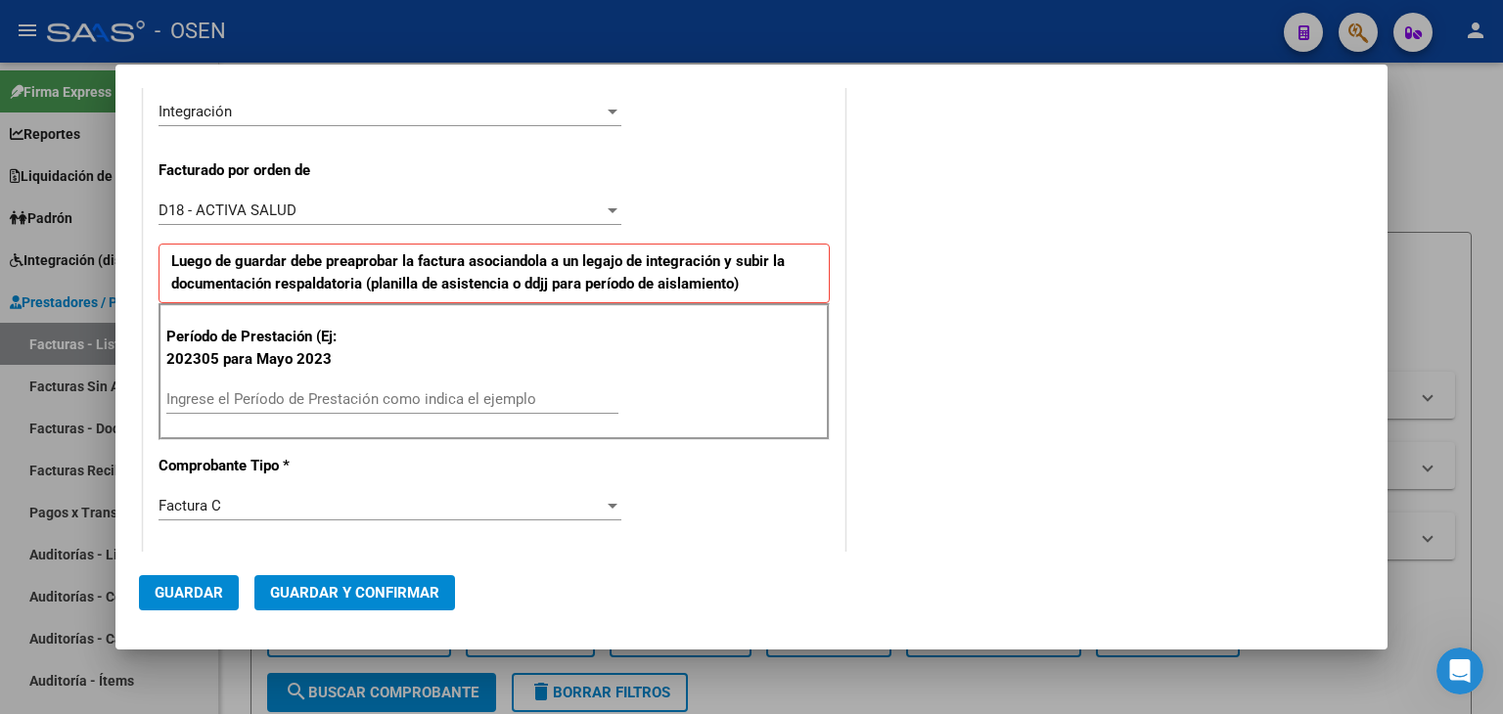
click at [291, 396] on input "Ingrese el Período de Prestación como indica el ejemplo" at bounding box center [392, 399] width 452 height 18
type input "202507"
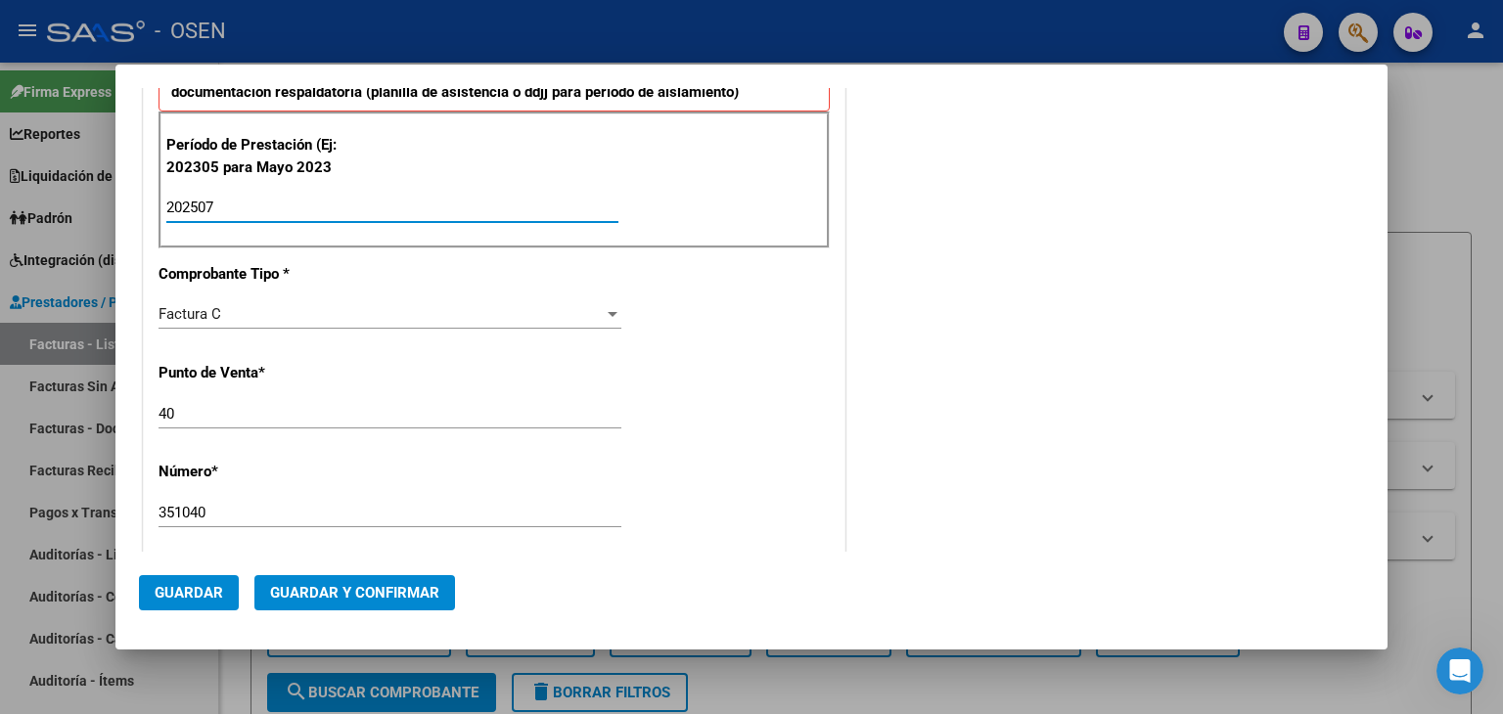
scroll to position [685, 0]
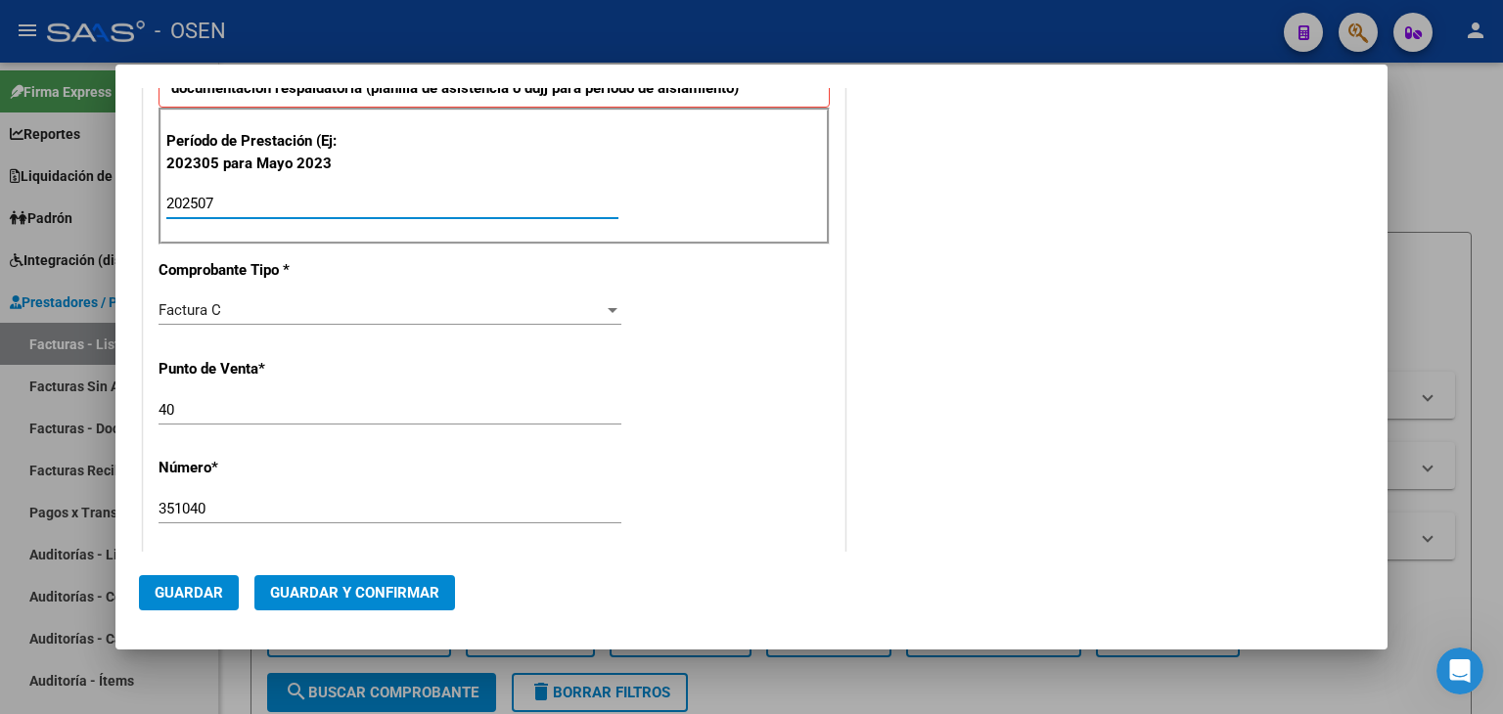
click at [185, 403] on input "40" at bounding box center [390, 410] width 463 height 18
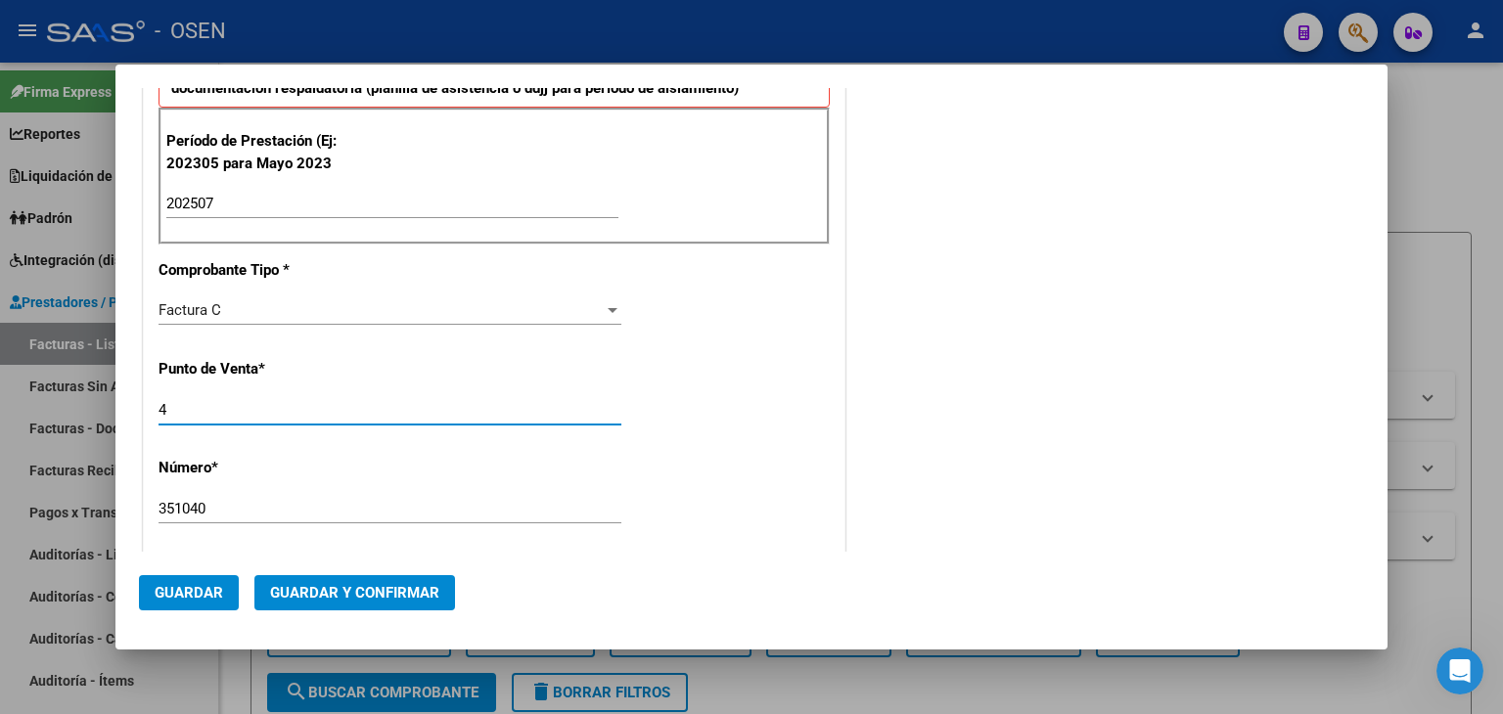
type input "4"
click at [231, 500] on input "351040" at bounding box center [390, 509] width 463 height 18
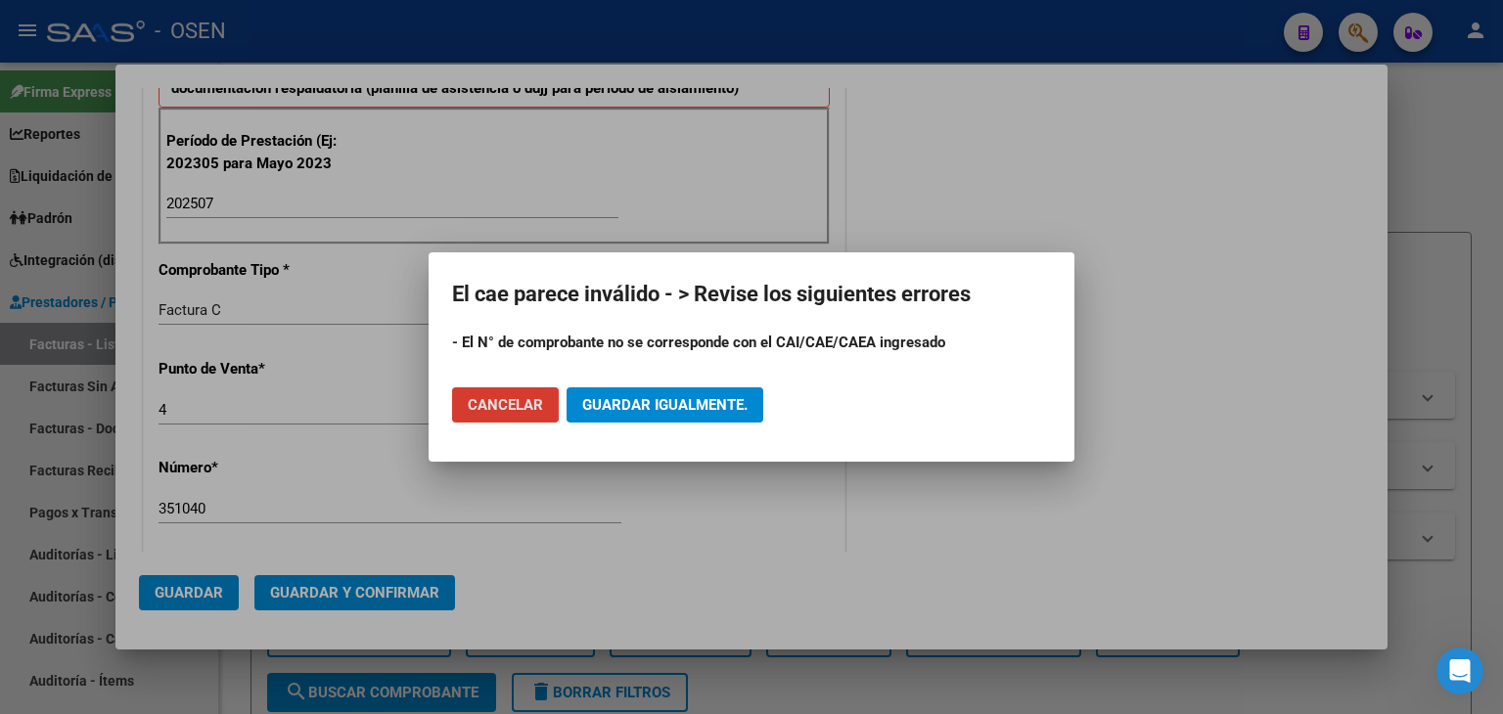
click at [514, 400] on span "Cancelar" at bounding box center [505, 405] width 75 height 18
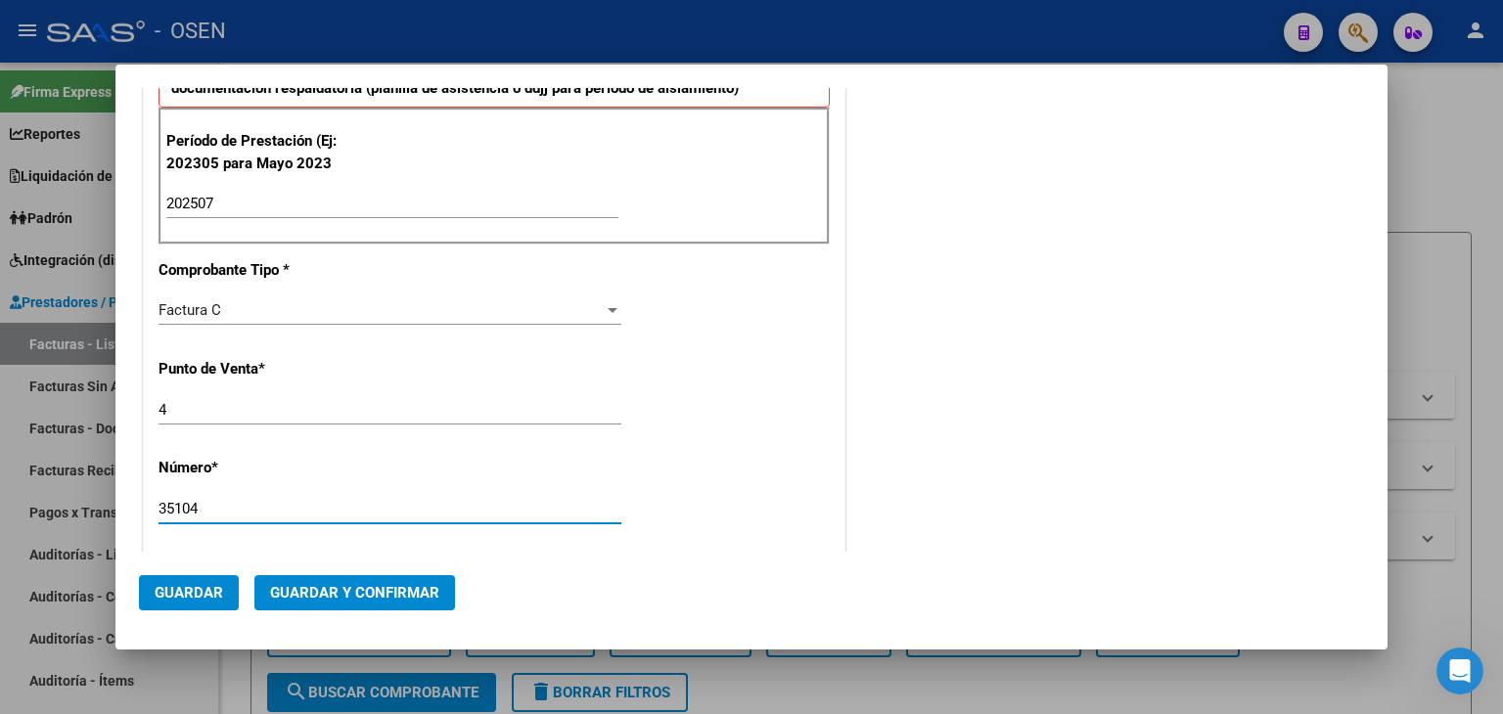
type input "35104"
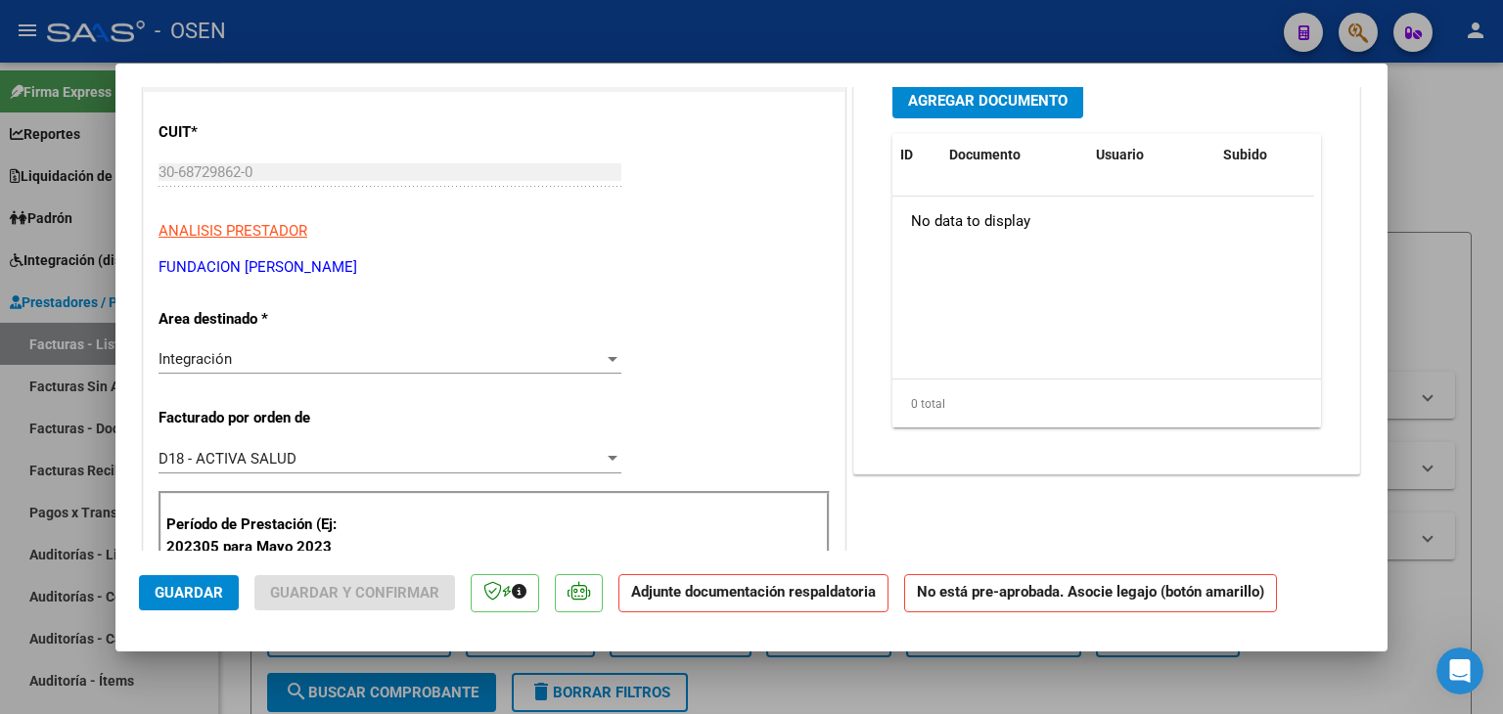
scroll to position [0, 0]
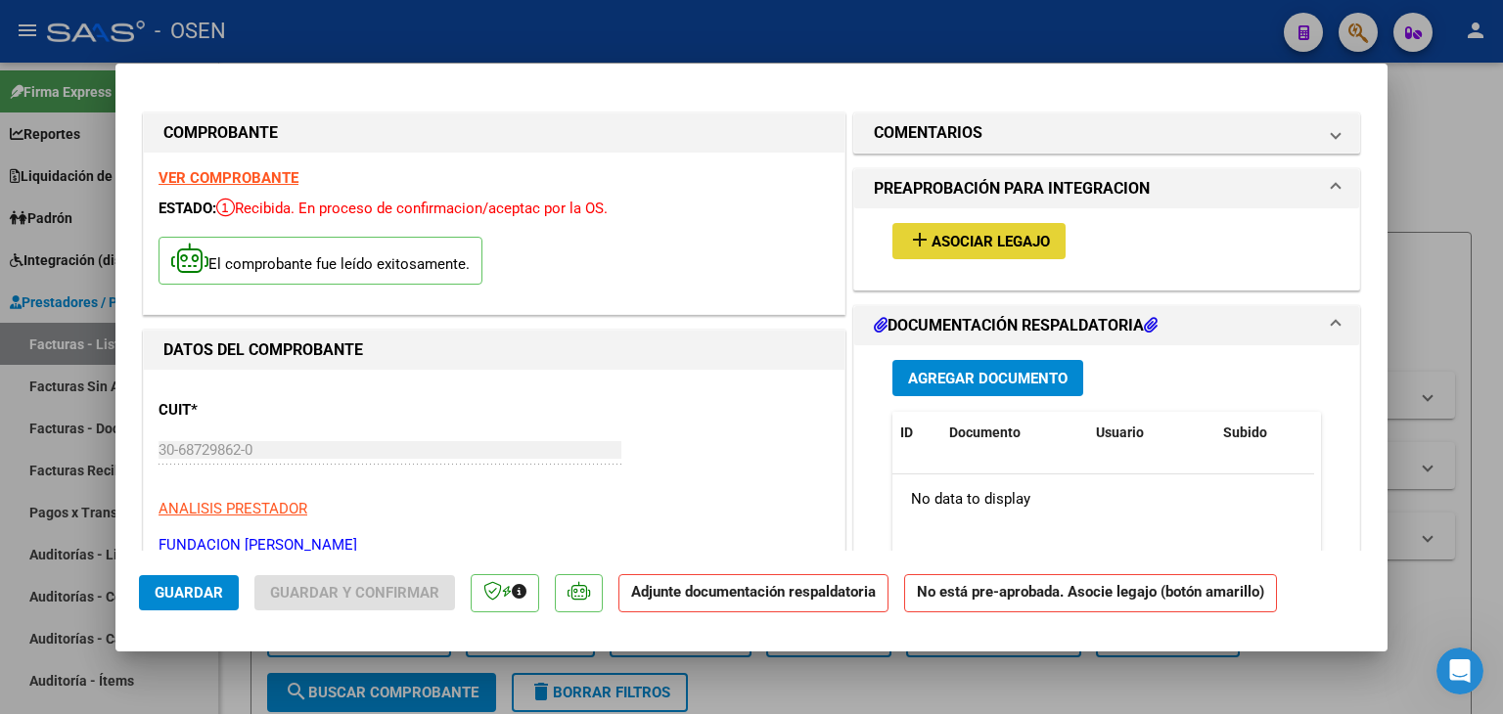
click at [949, 239] on span "Asociar Legajo" at bounding box center [991, 242] width 118 height 18
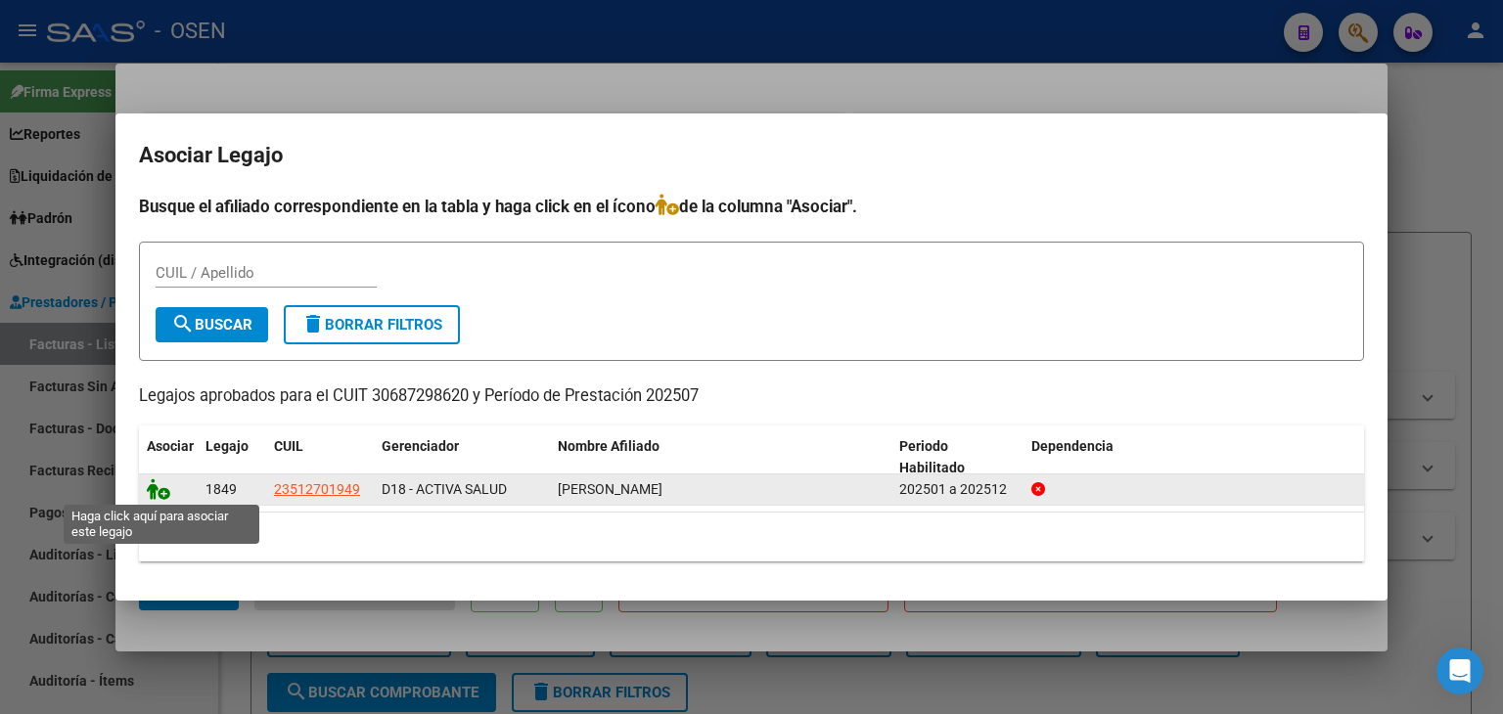
click at [153, 490] on icon at bounding box center [158, 490] width 23 height 22
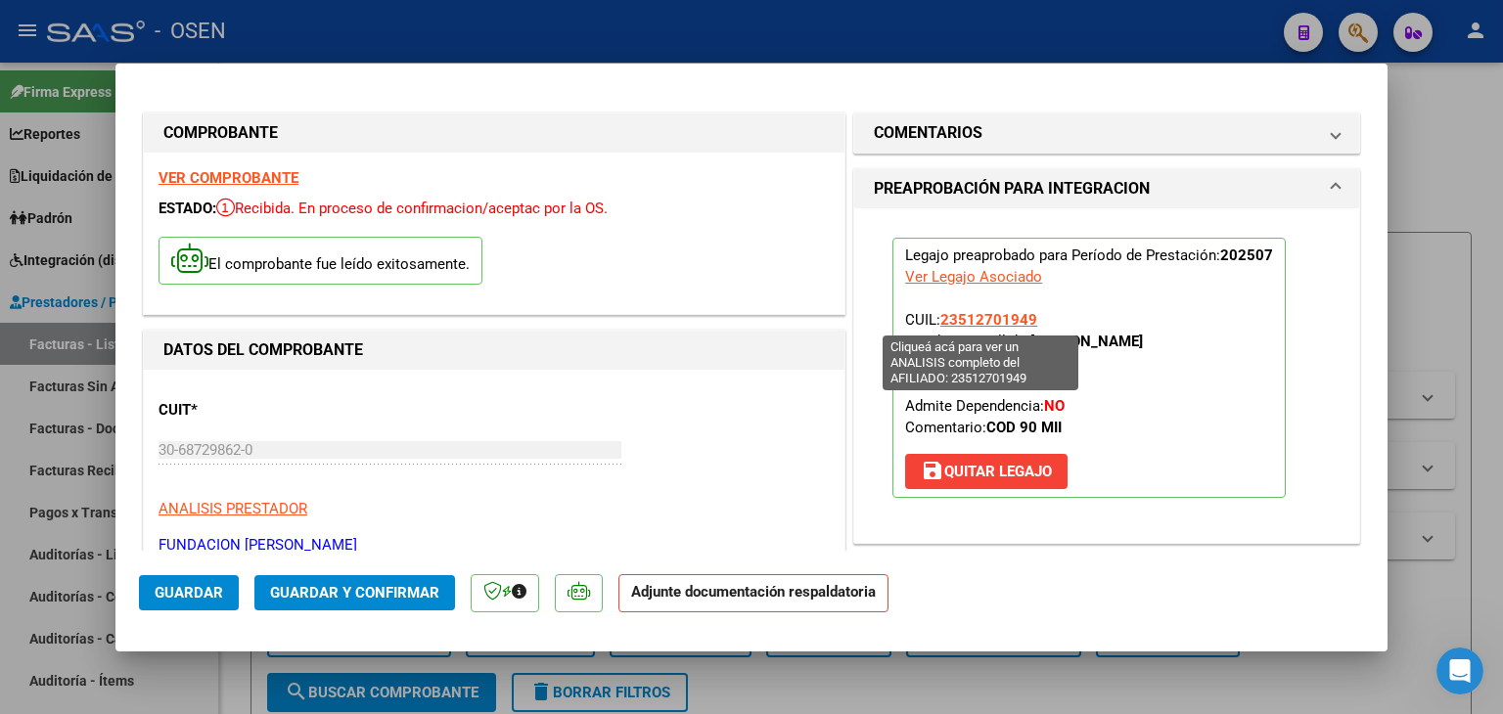
click at [982, 324] on span "23512701949" at bounding box center [988, 320] width 97 height 18
type textarea "23512701949"
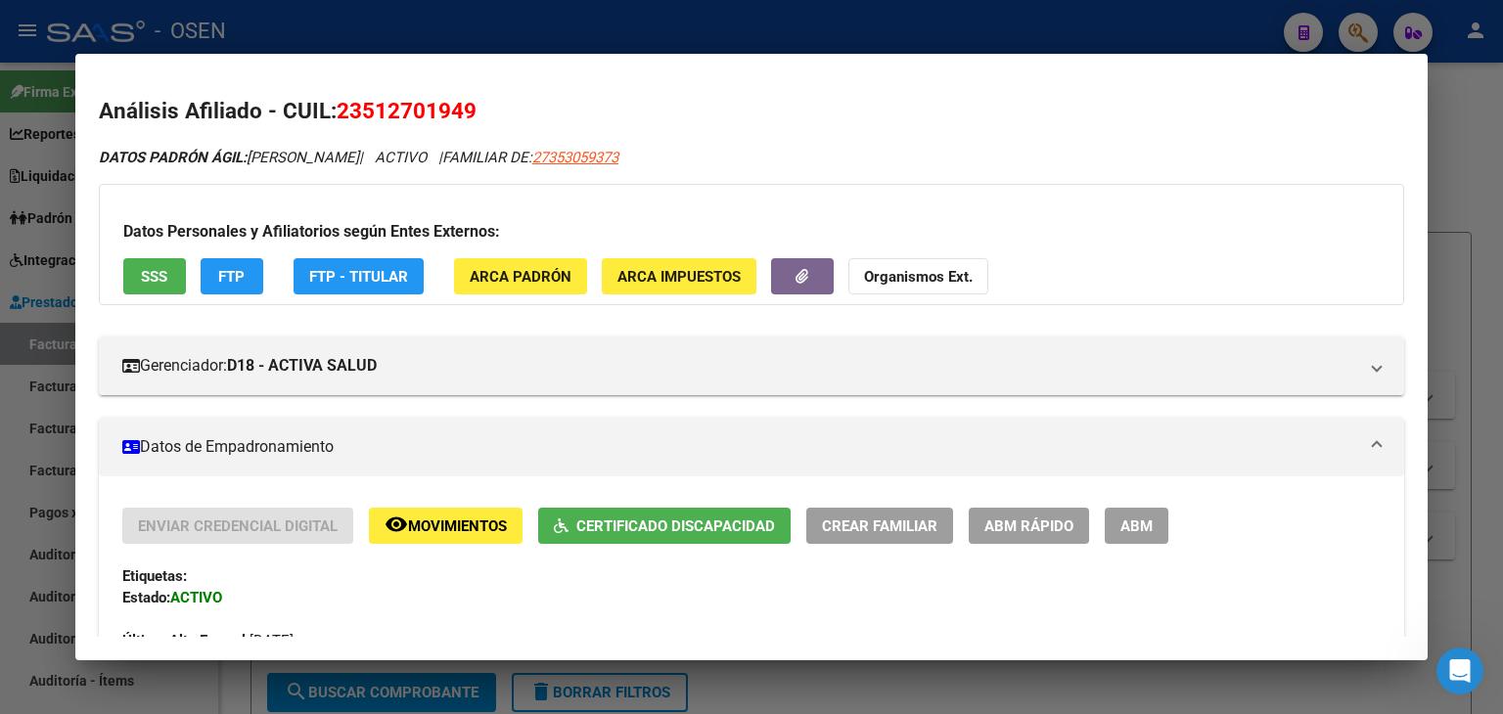
click at [716, 33] on div at bounding box center [751, 357] width 1503 height 714
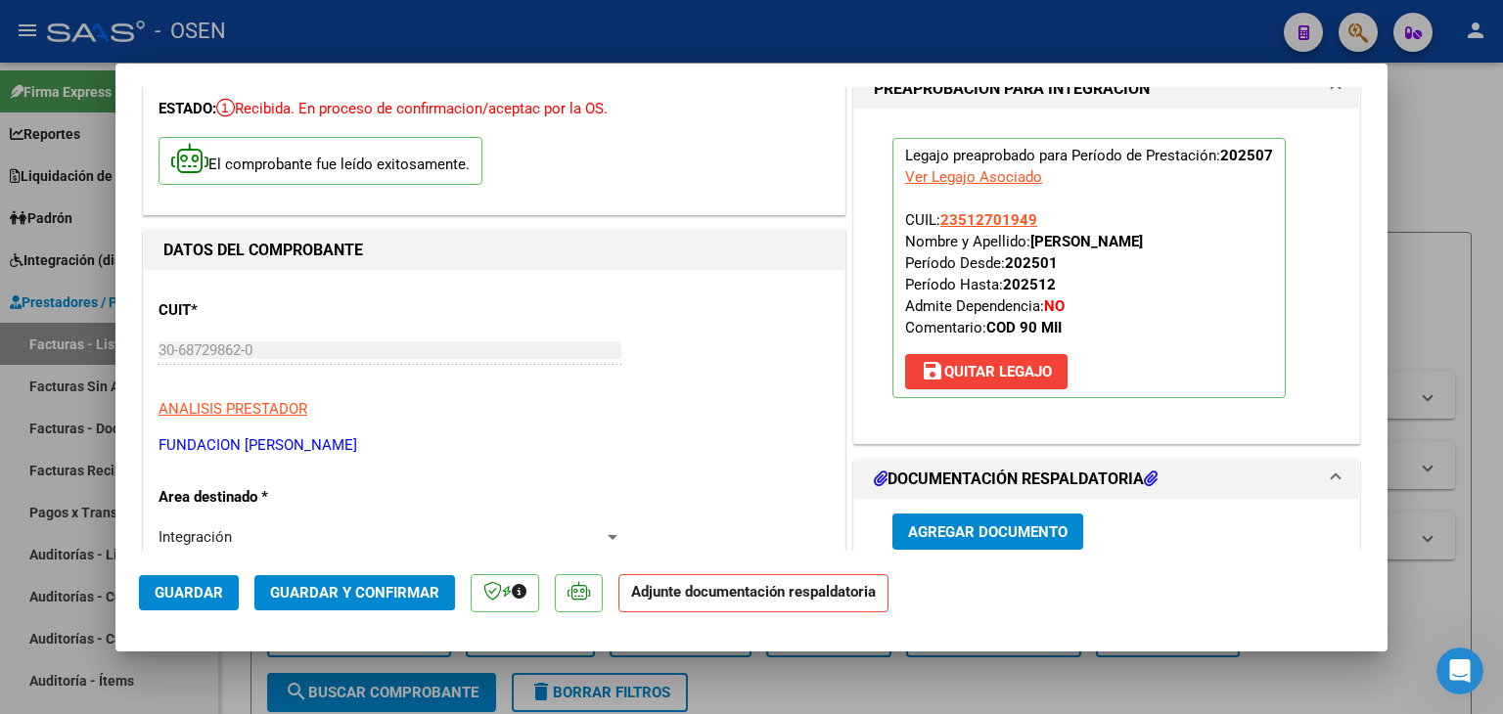
scroll to position [294, 0]
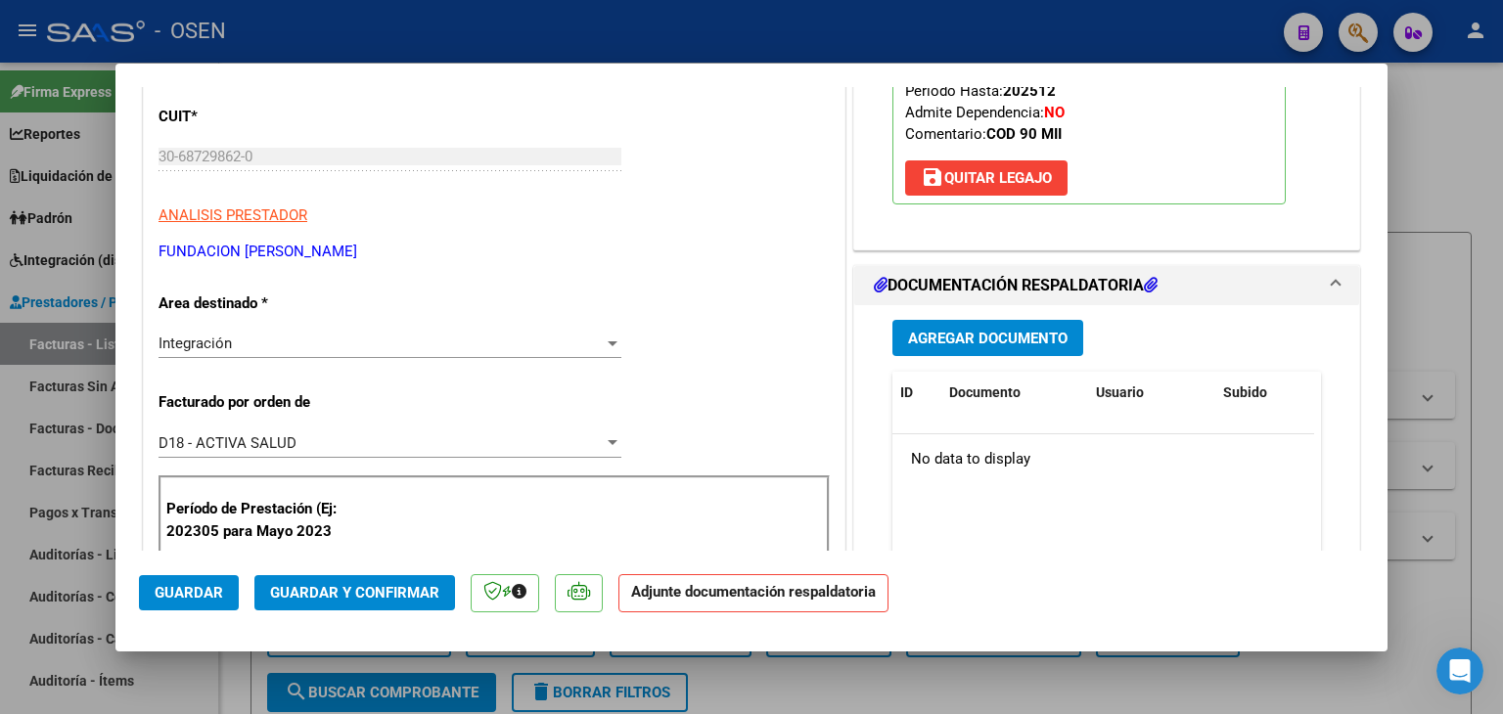
click at [1053, 336] on span "Agregar Documento" at bounding box center [988, 339] width 160 height 18
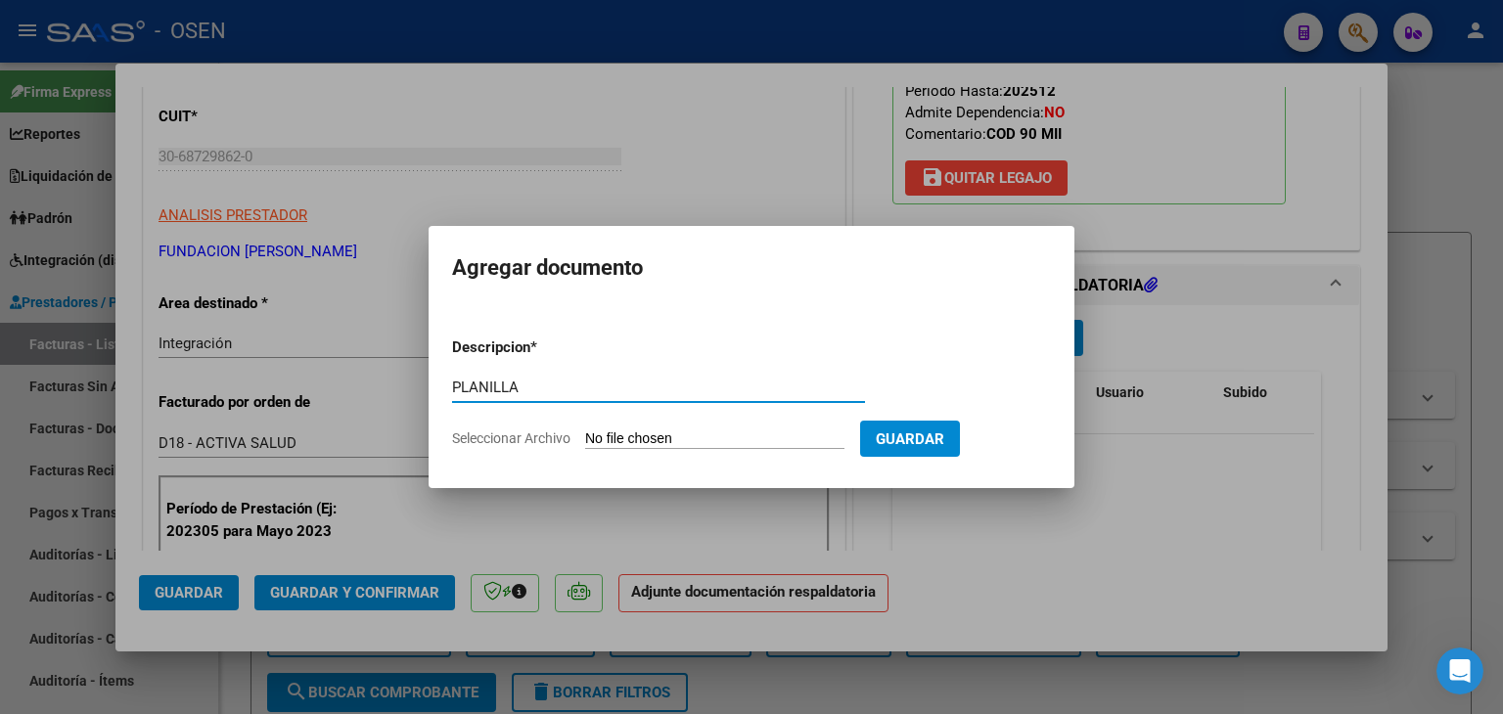
type input "PLANILLA"
click at [585, 431] on input "Seleccionar Archivo" at bounding box center [714, 440] width 259 height 19
type input "C:\fakepath\PA [PERSON_NAME][DATE].pdf"
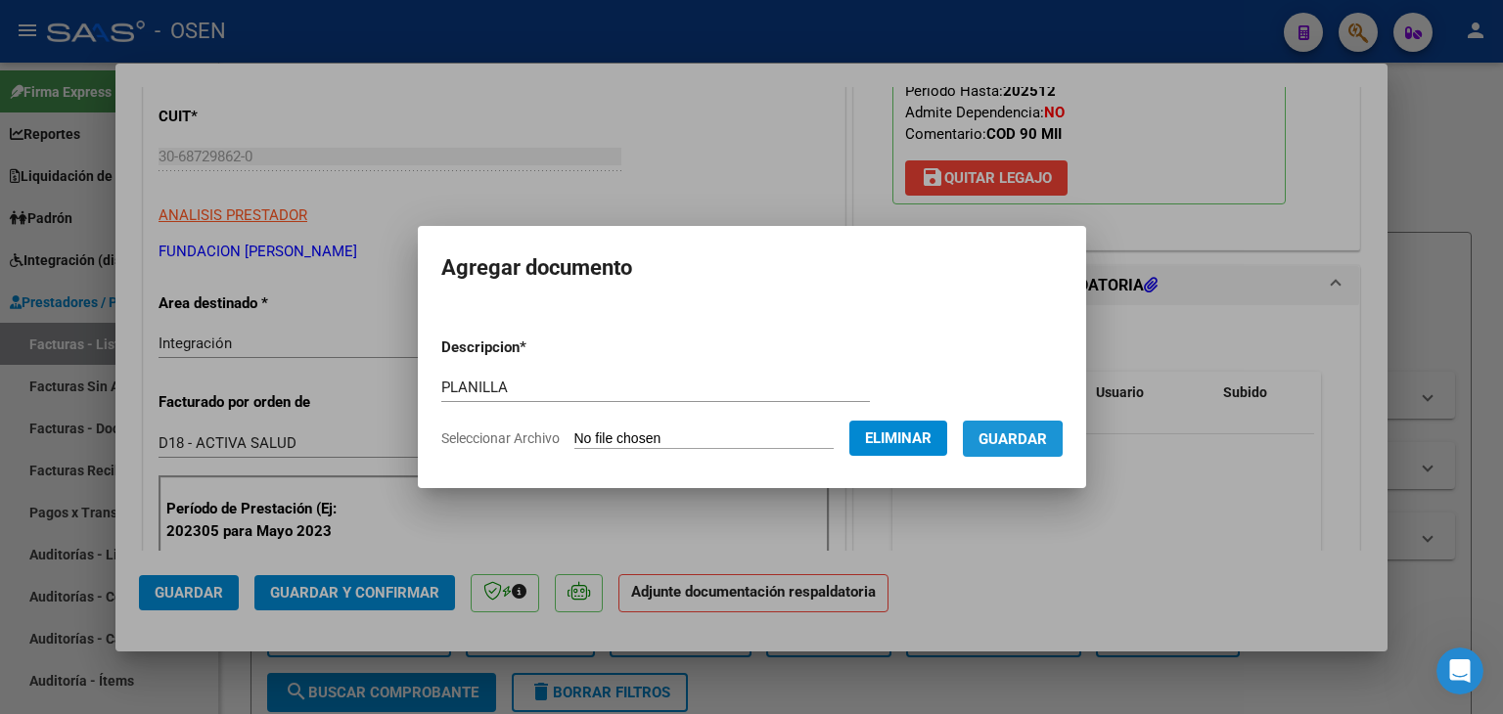
click at [1021, 442] on span "Guardar" at bounding box center [1013, 440] width 68 height 18
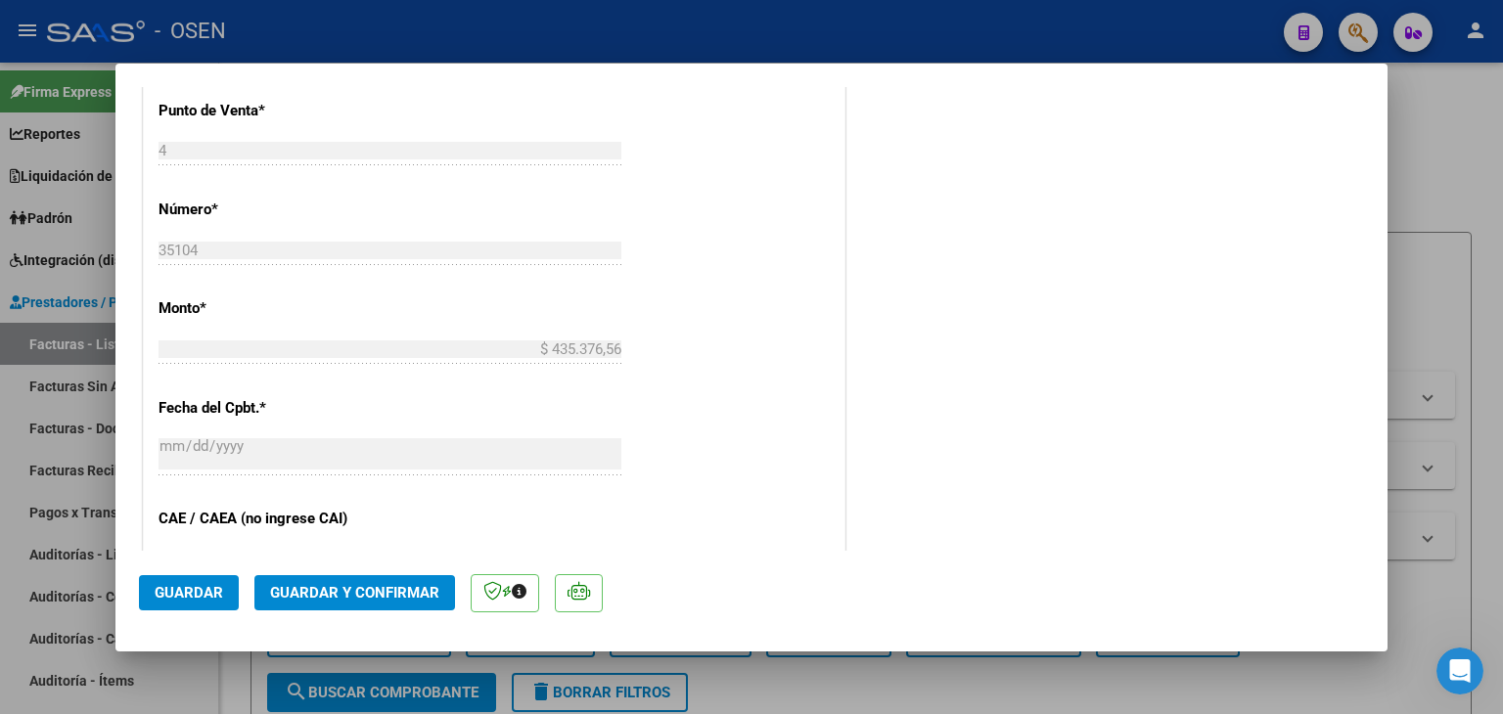
scroll to position [979, 0]
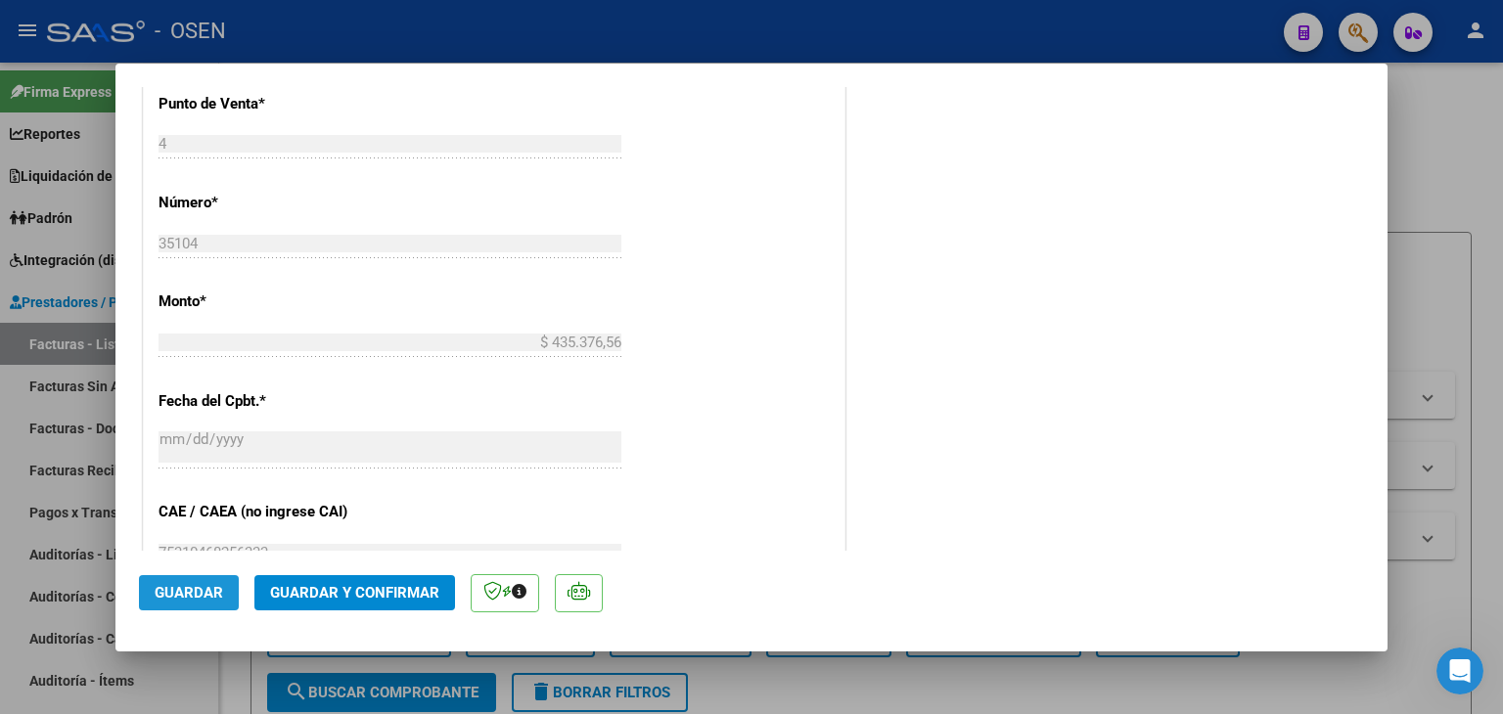
click at [181, 590] on span "Guardar" at bounding box center [189, 593] width 68 height 18
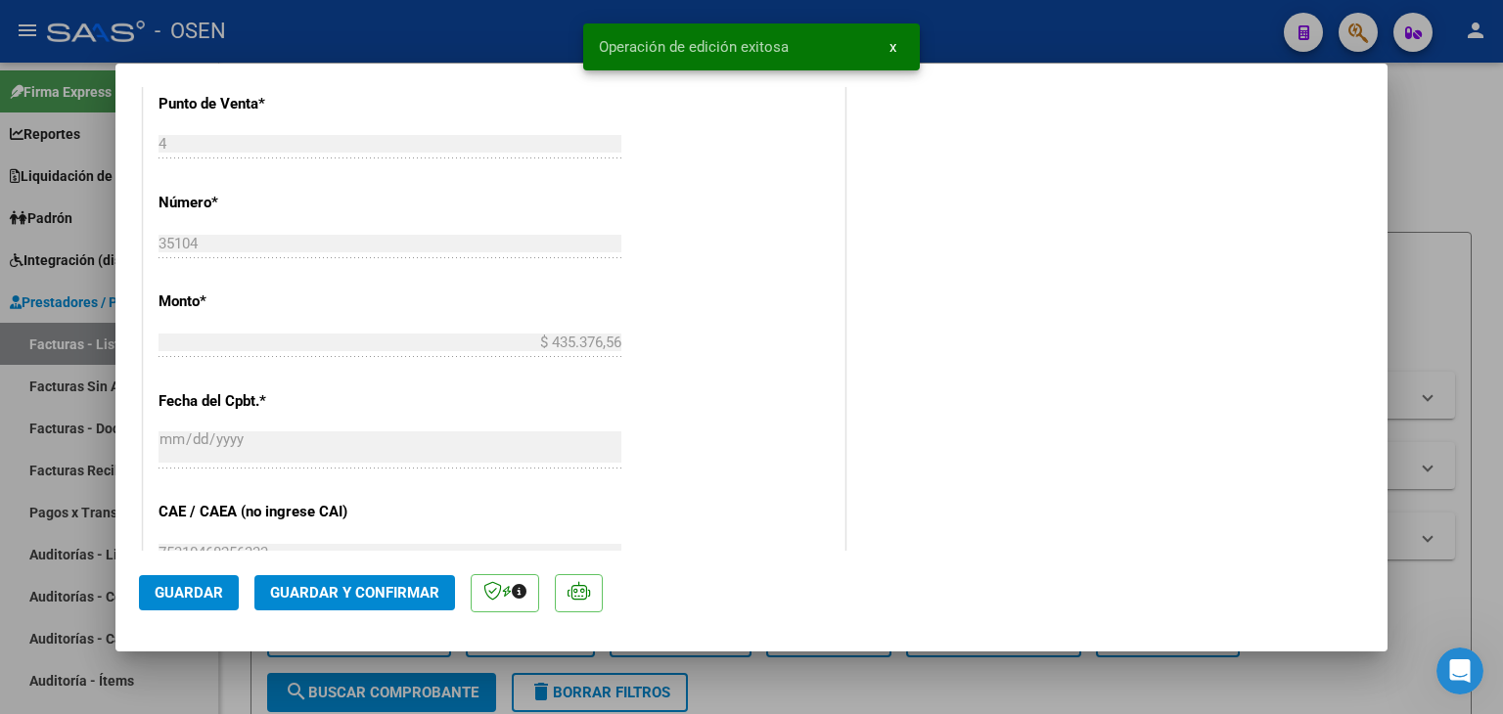
click at [234, 694] on div at bounding box center [751, 357] width 1503 height 714
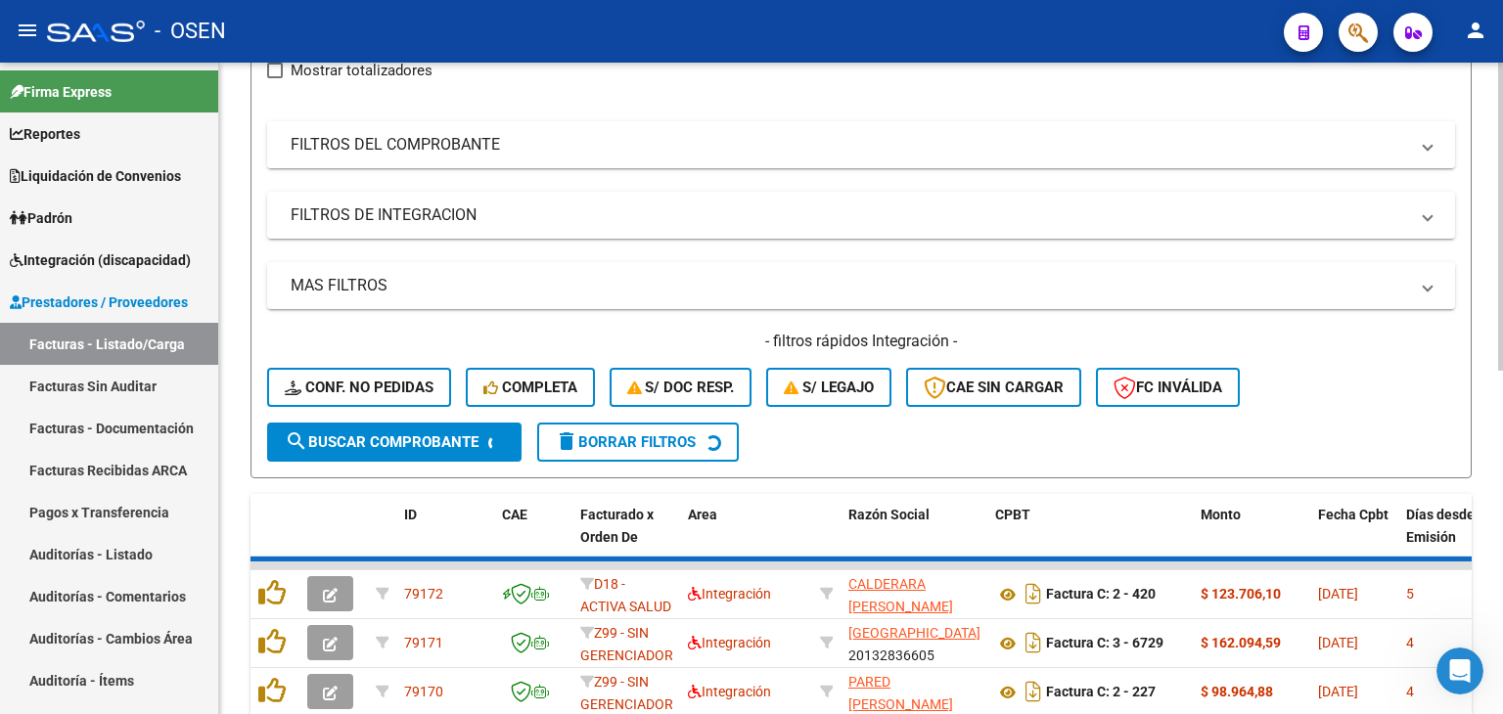
scroll to position [294, 0]
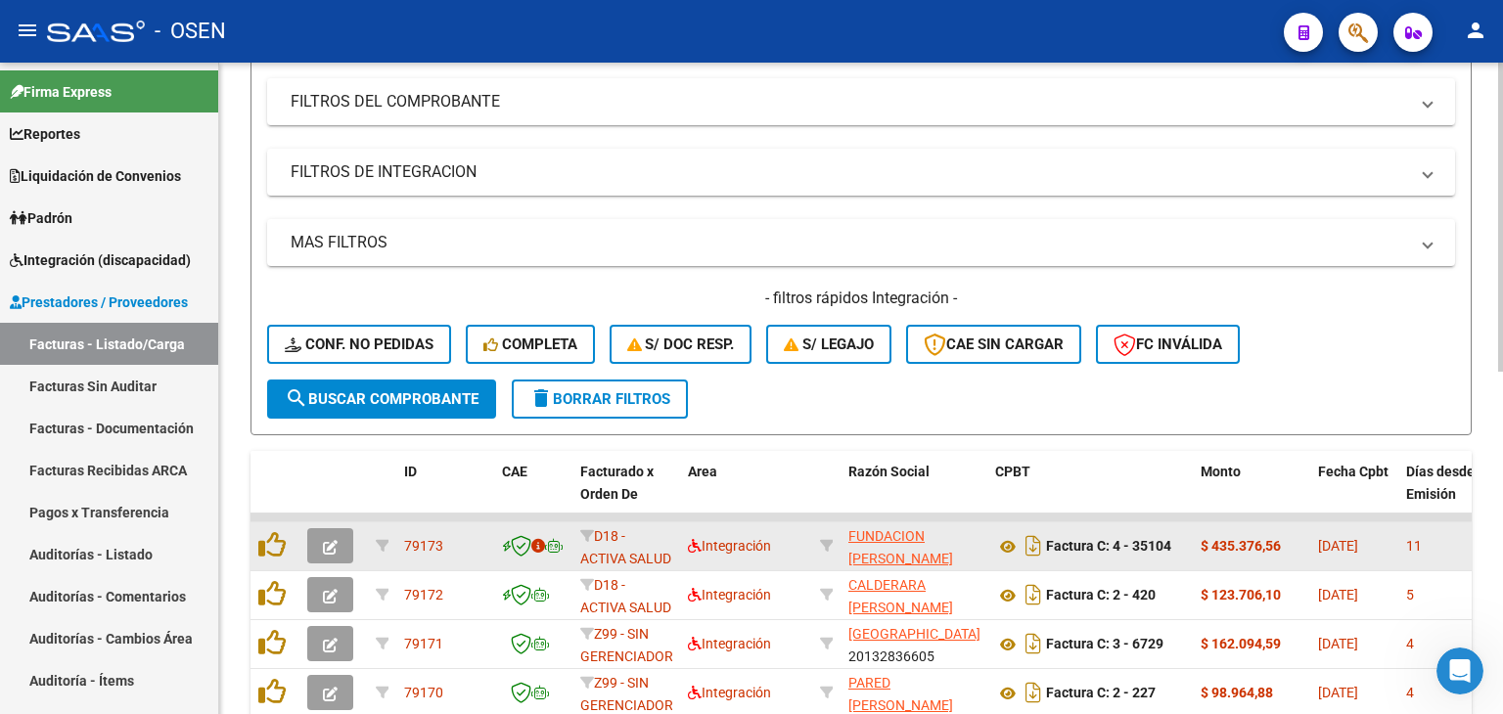
click at [328, 545] on icon "button" at bounding box center [330, 547] width 15 height 15
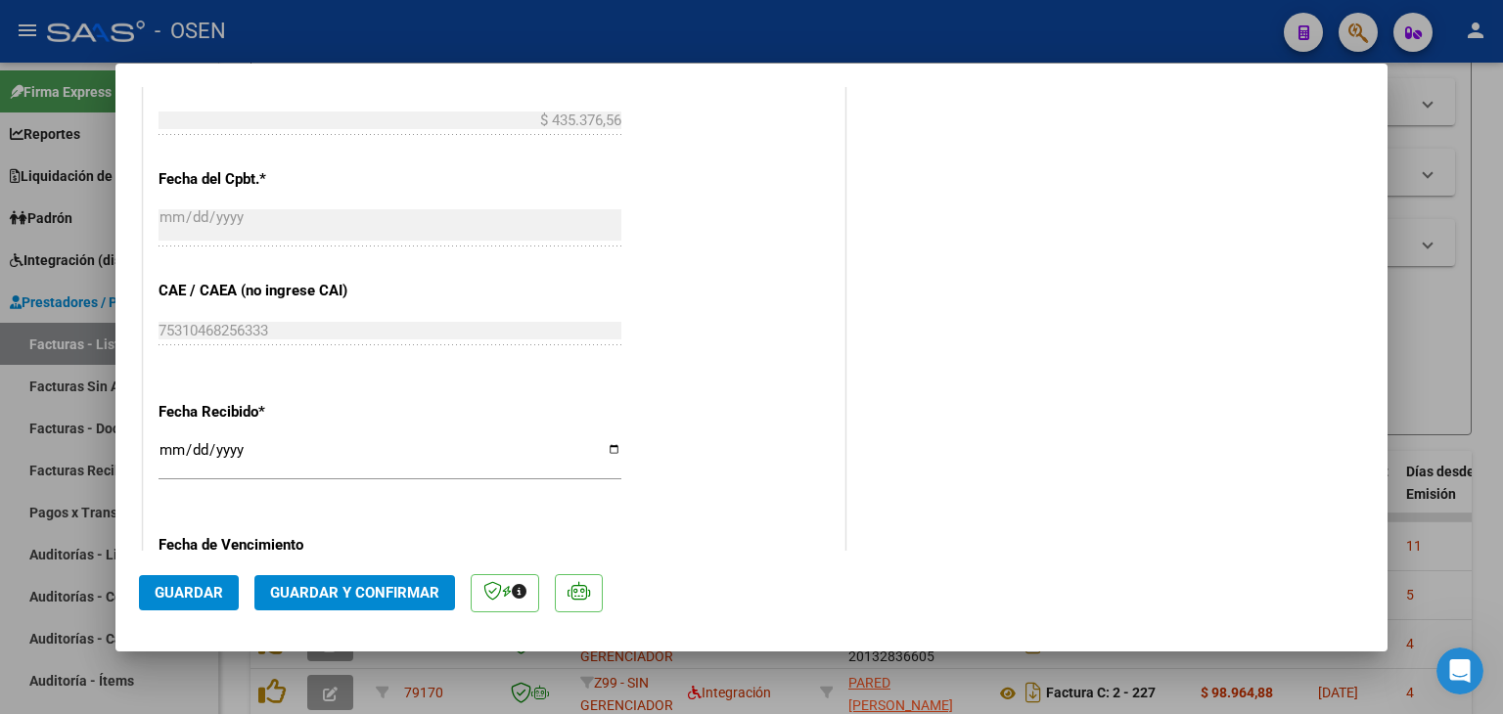
scroll to position [1174, 0]
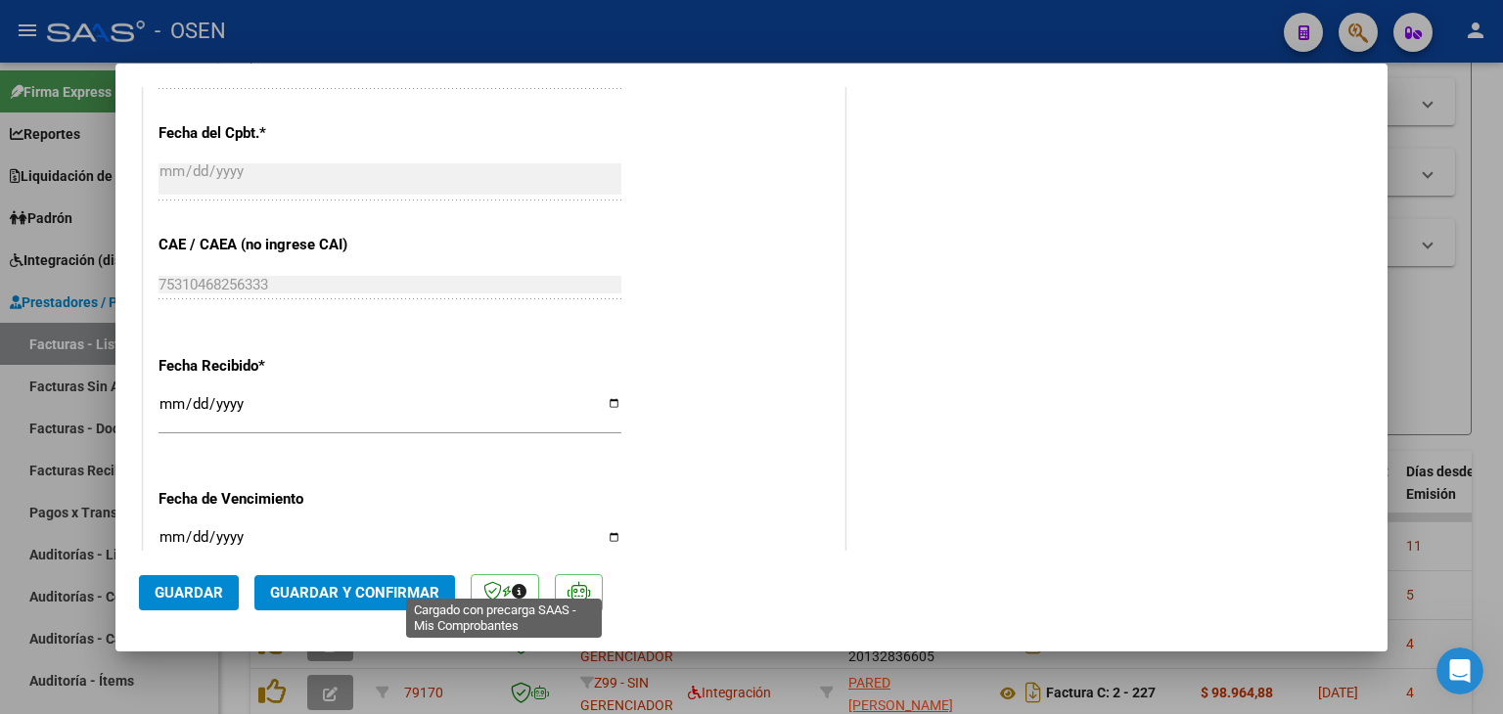
click at [502, 592] on icon at bounding box center [507, 592] width 10 height 1
click at [516, 589] on icon at bounding box center [519, 591] width 15 height 15
click at [188, 600] on span "Guardar" at bounding box center [189, 593] width 68 height 18
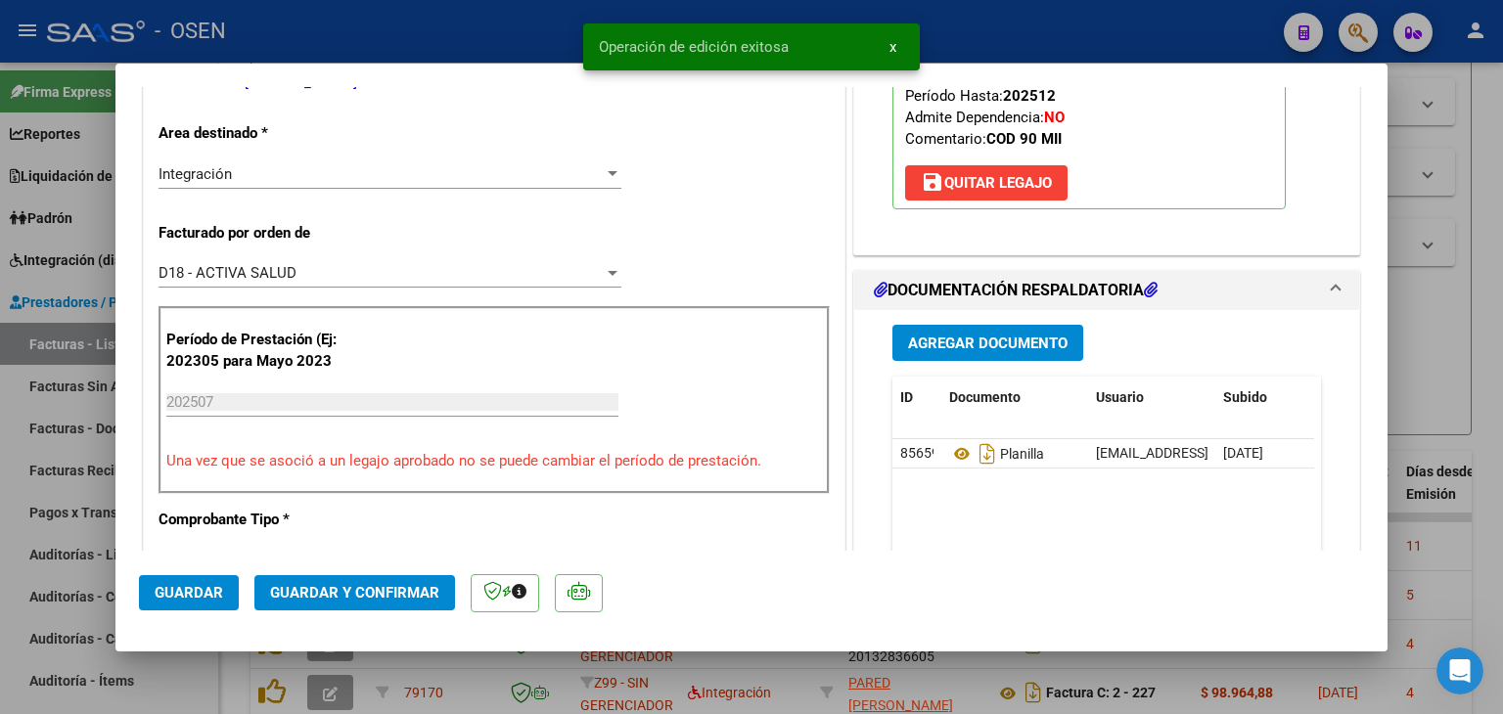
scroll to position [391, 0]
click at [236, 679] on div at bounding box center [751, 357] width 1503 height 714
type input "$ 0,00"
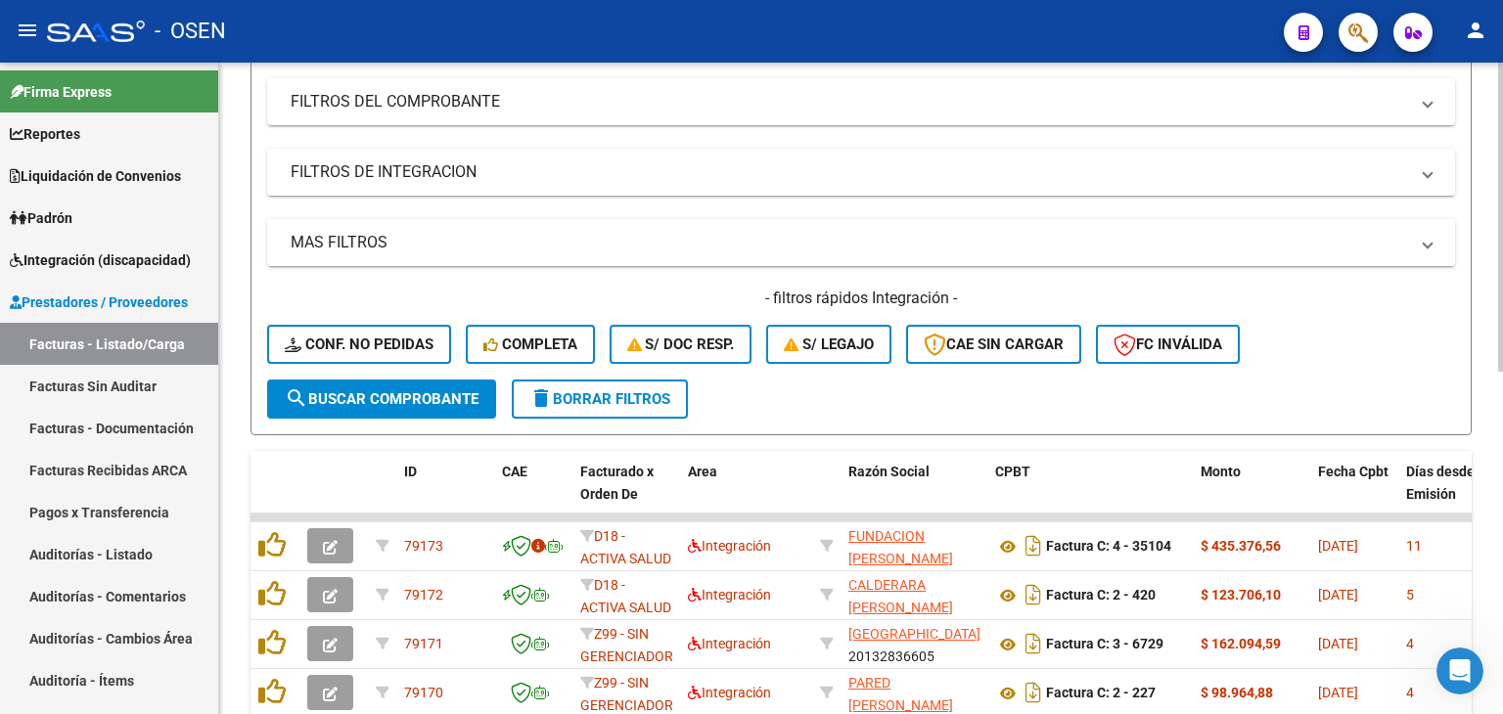
scroll to position [0, 0]
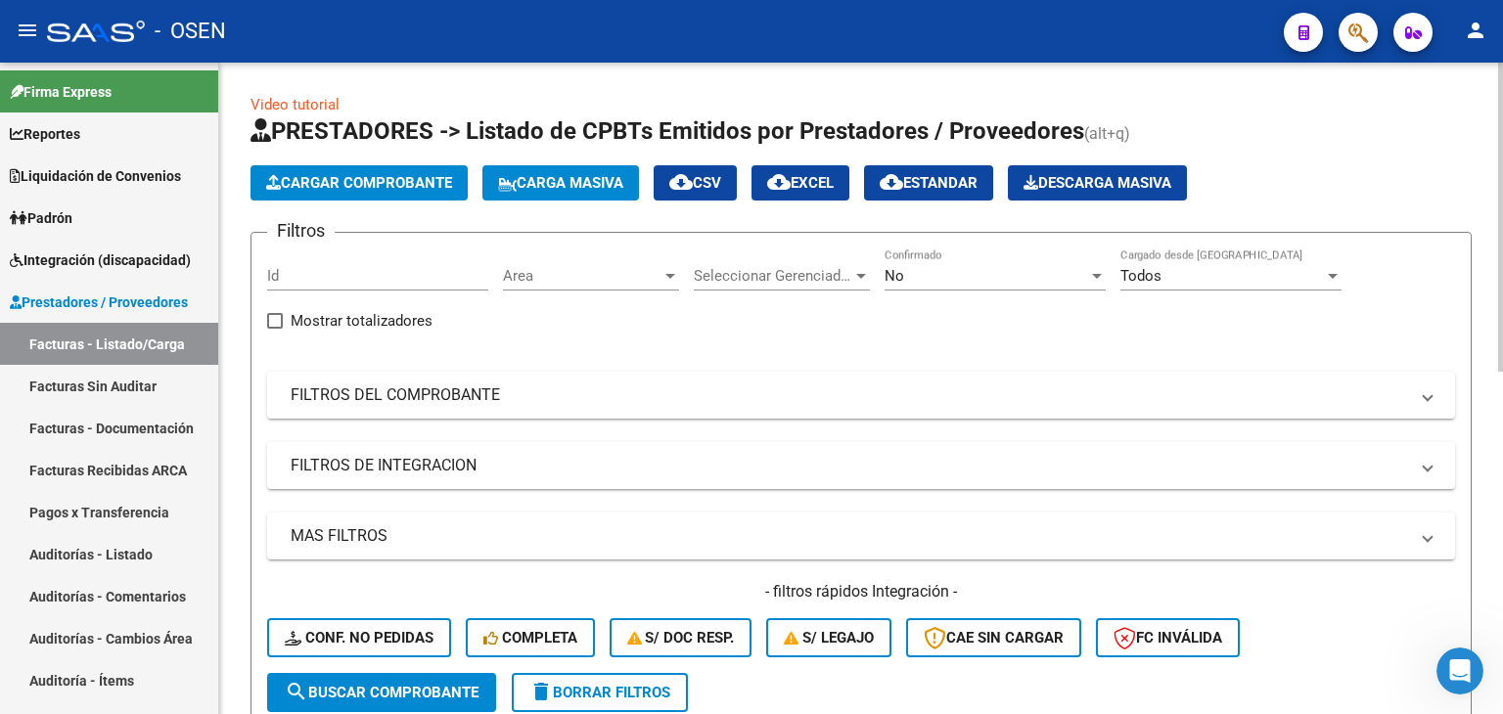
click at [364, 179] on span "Cargar Comprobante" at bounding box center [359, 183] width 186 height 18
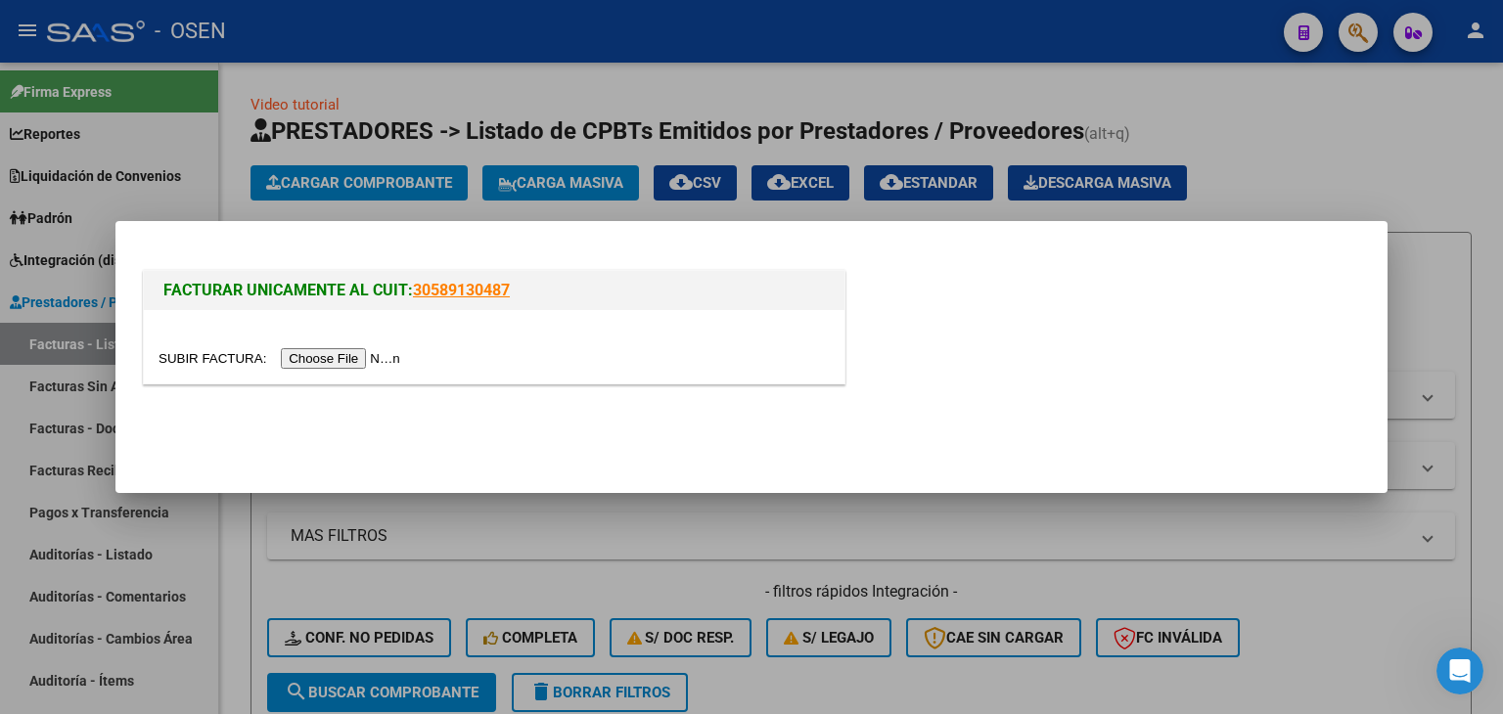
click at [344, 361] on input "file" at bounding box center [283, 358] width 248 height 21
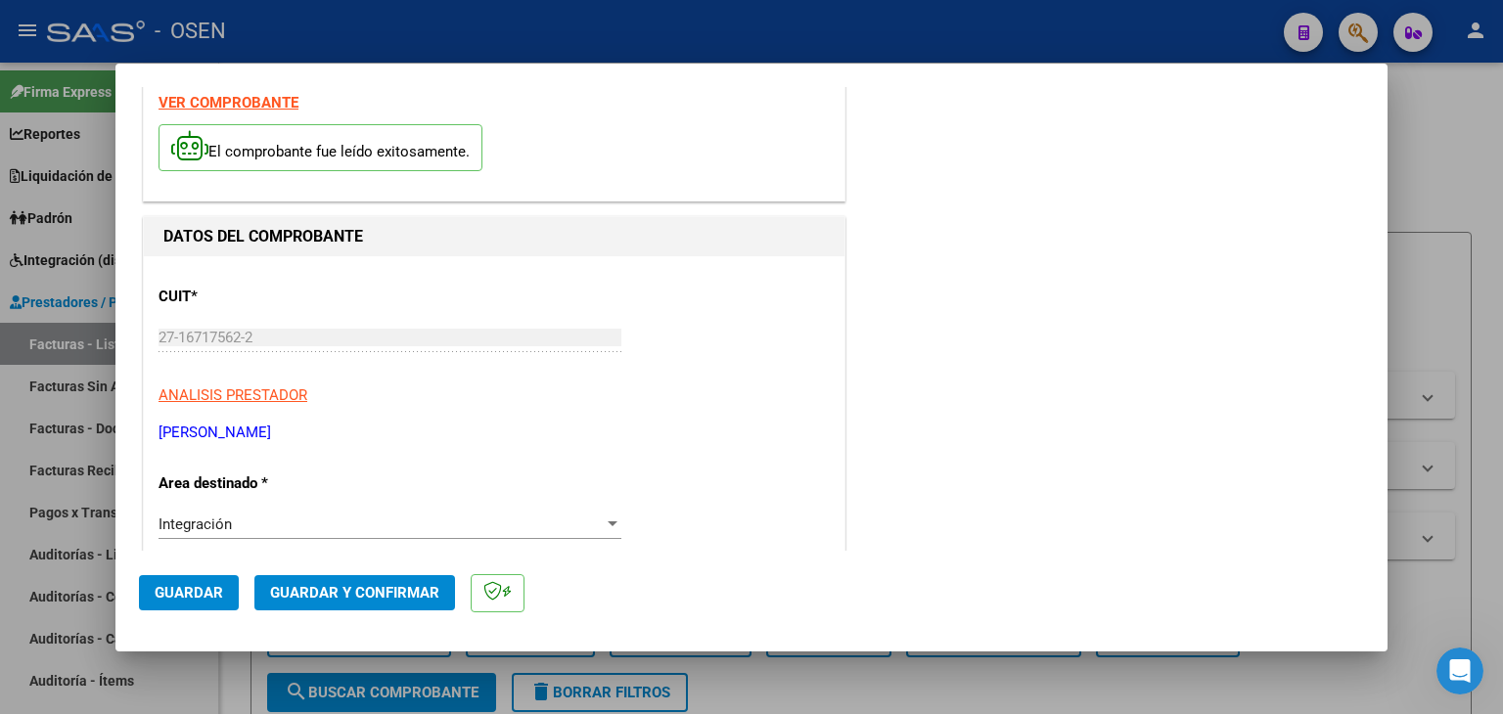
scroll to position [391, 0]
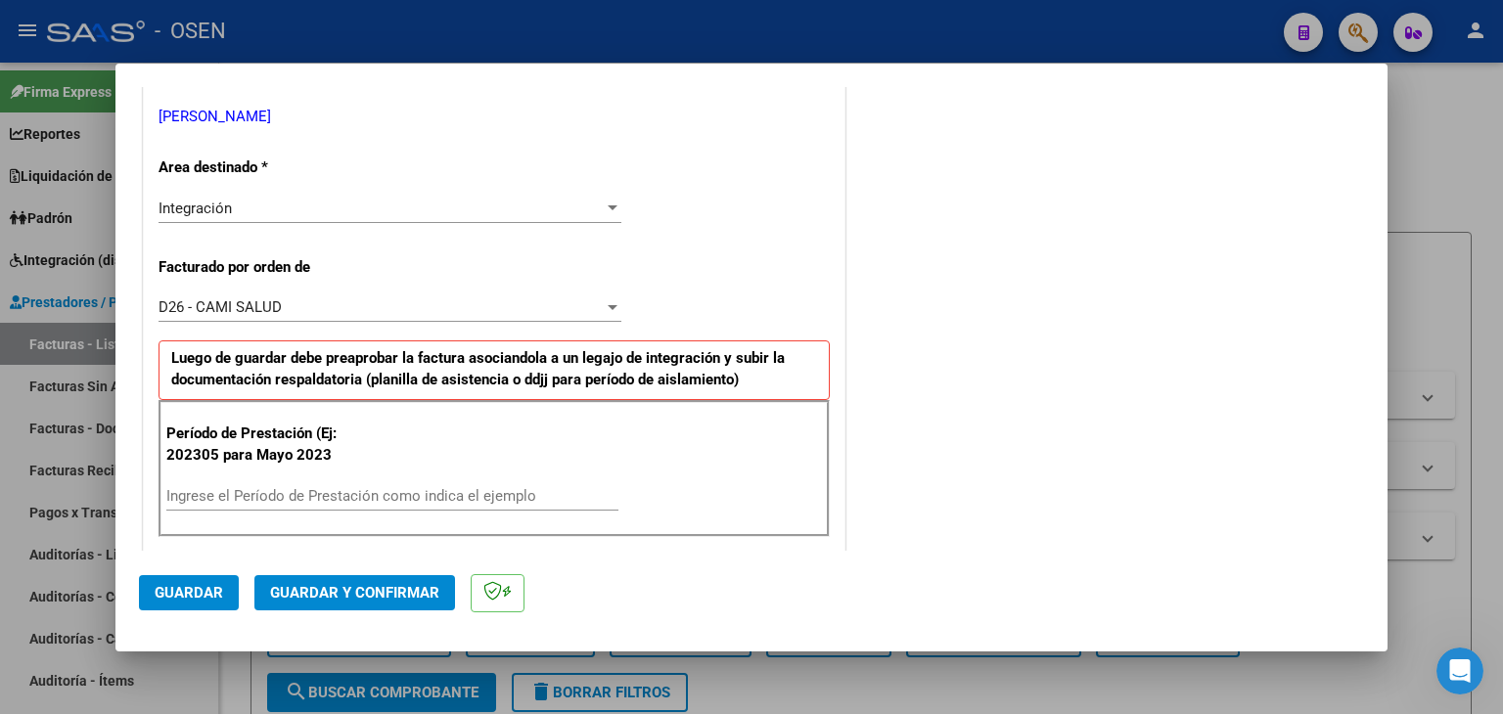
click at [296, 498] on input "Ingrese el Período de Prestación como indica el ejemplo" at bounding box center [392, 496] width 452 height 18
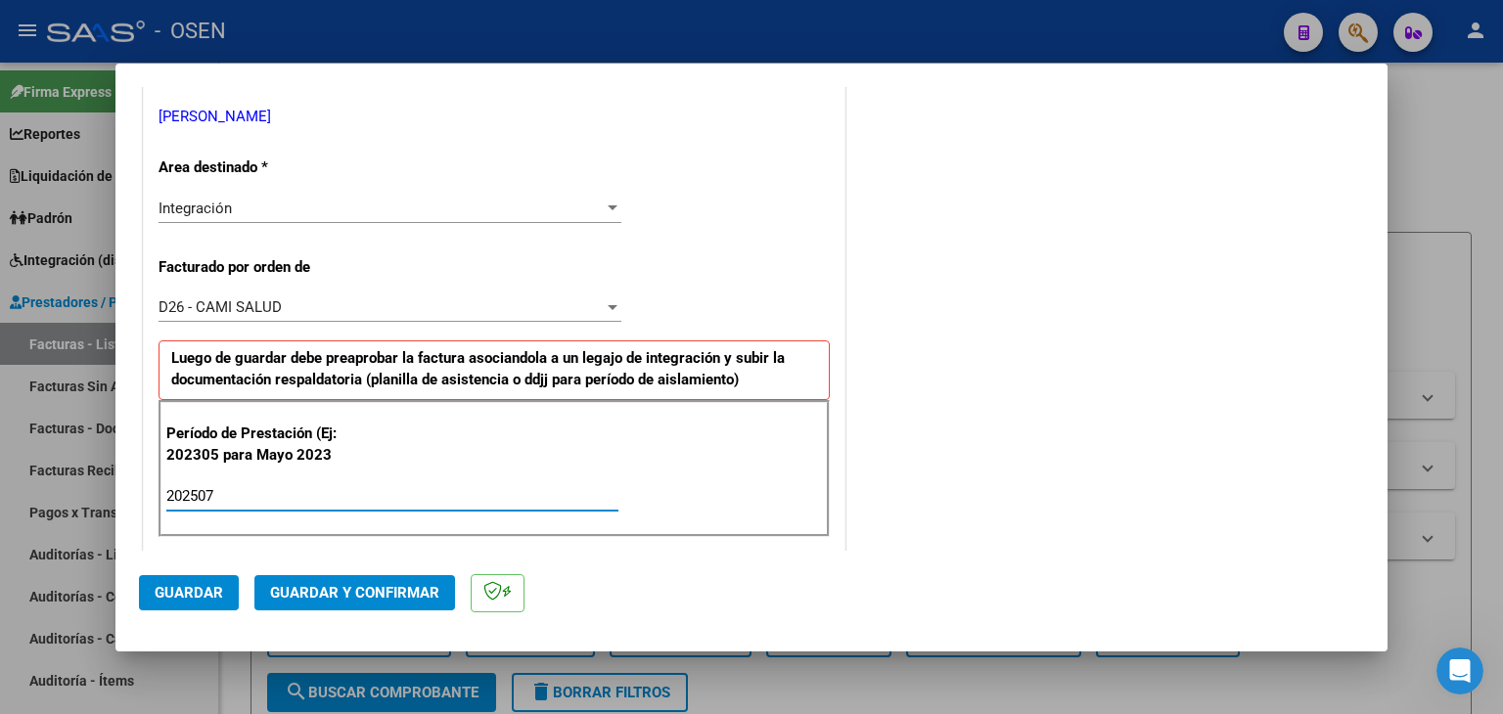
type input "202507"
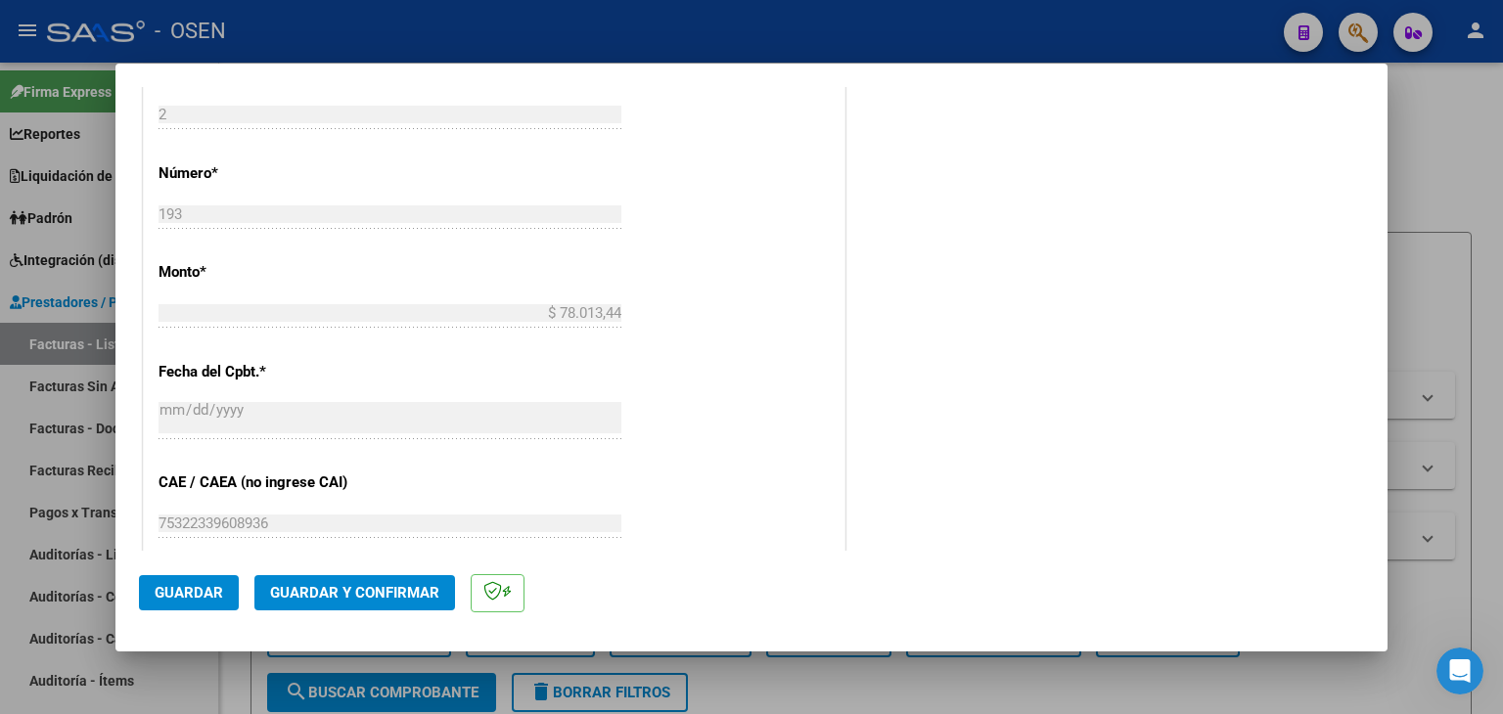
scroll to position [1370, 0]
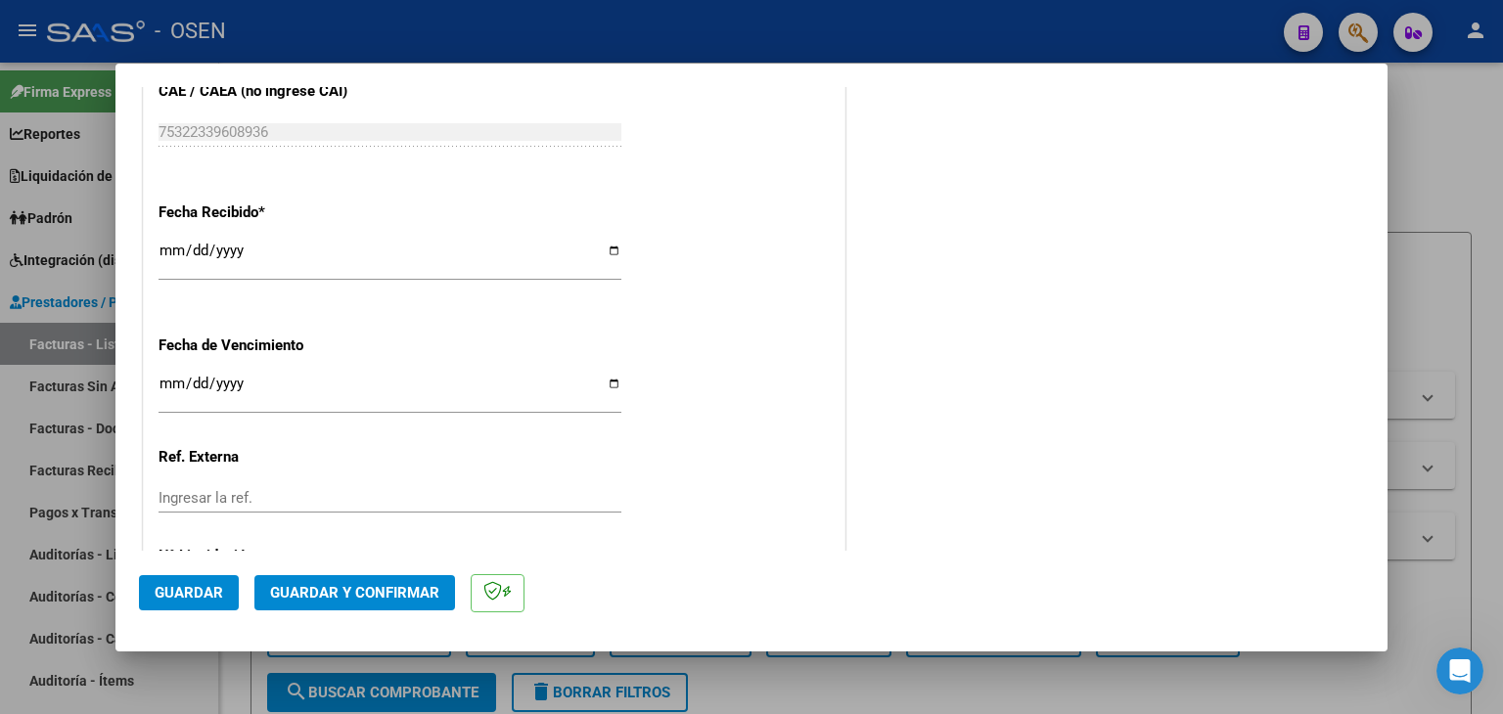
click at [170, 596] on span "Guardar" at bounding box center [189, 593] width 68 height 18
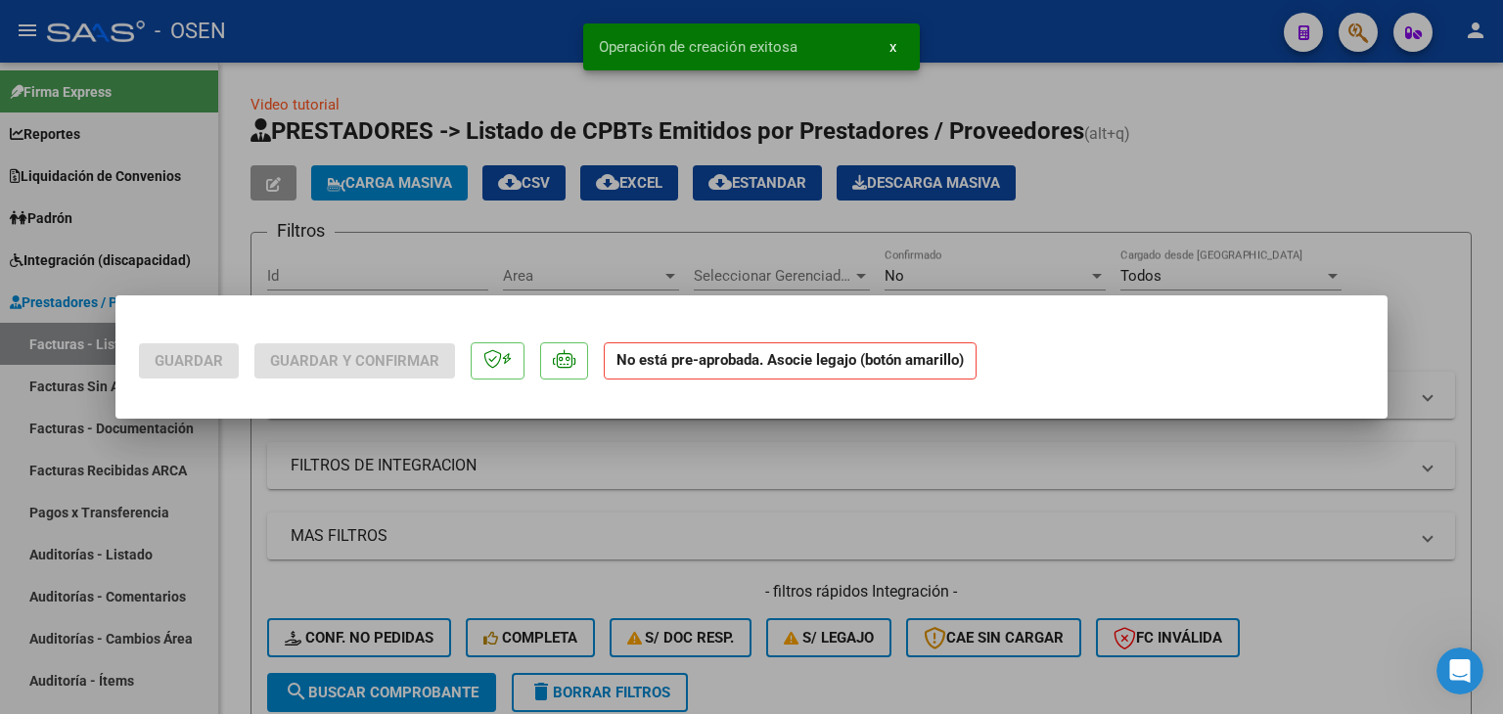
scroll to position [0, 0]
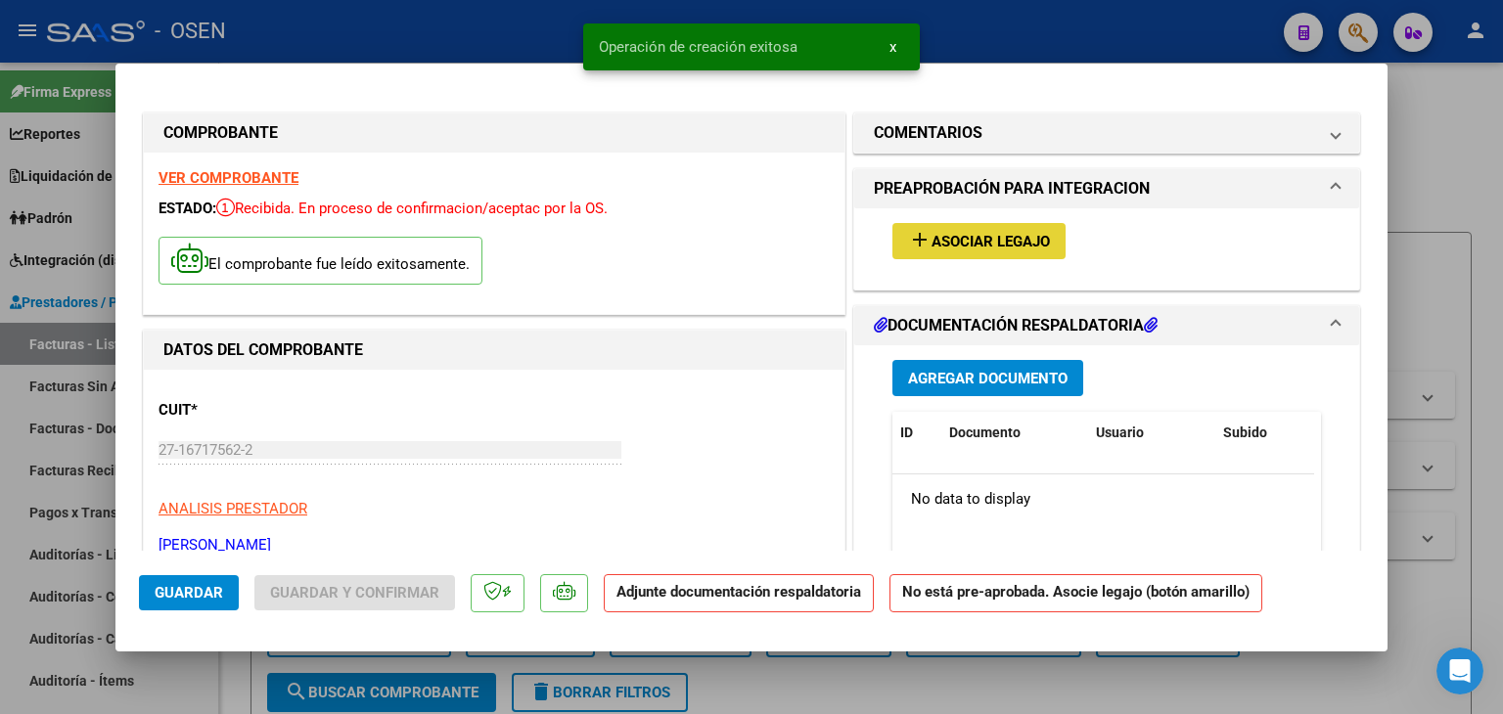
click at [1000, 241] on span "Asociar Legajo" at bounding box center [991, 242] width 118 height 18
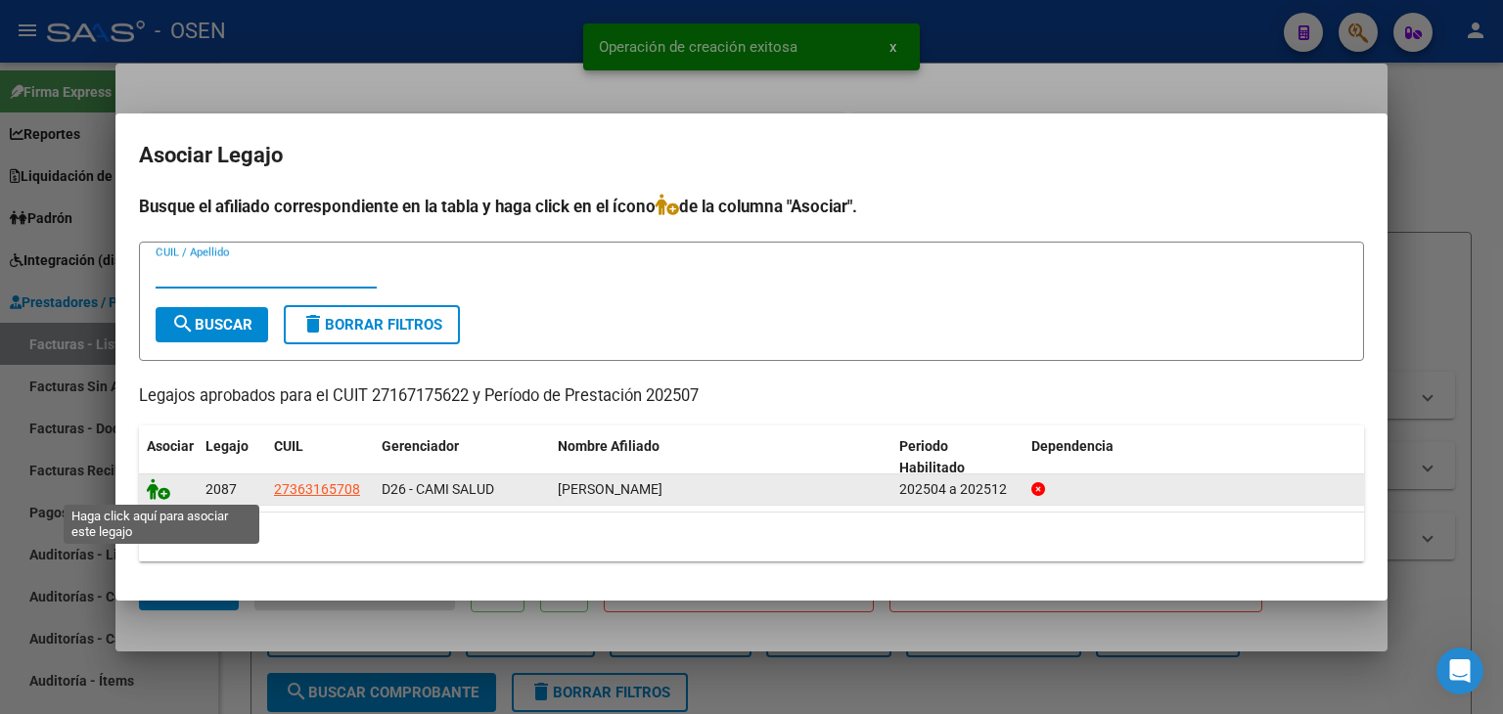
click at [155, 486] on icon at bounding box center [158, 490] width 23 height 22
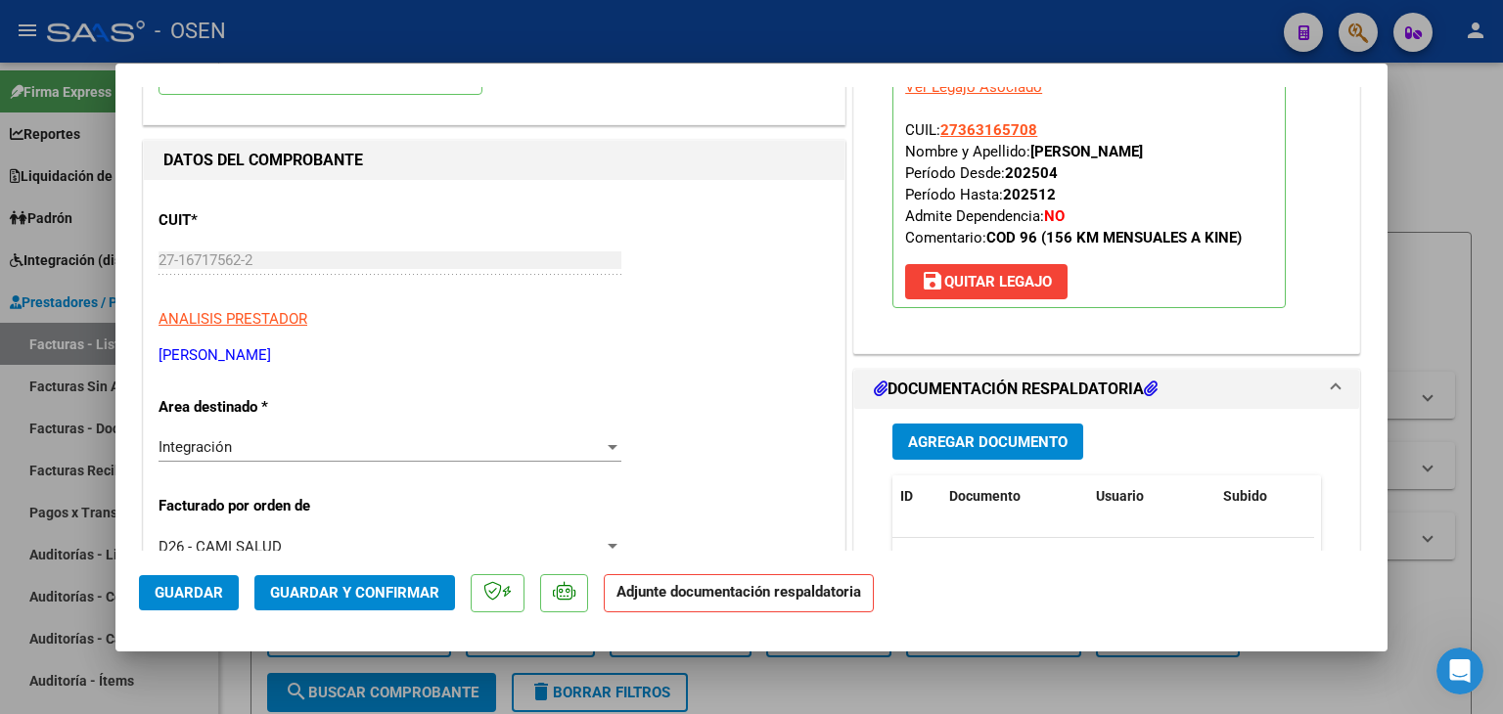
scroll to position [391, 0]
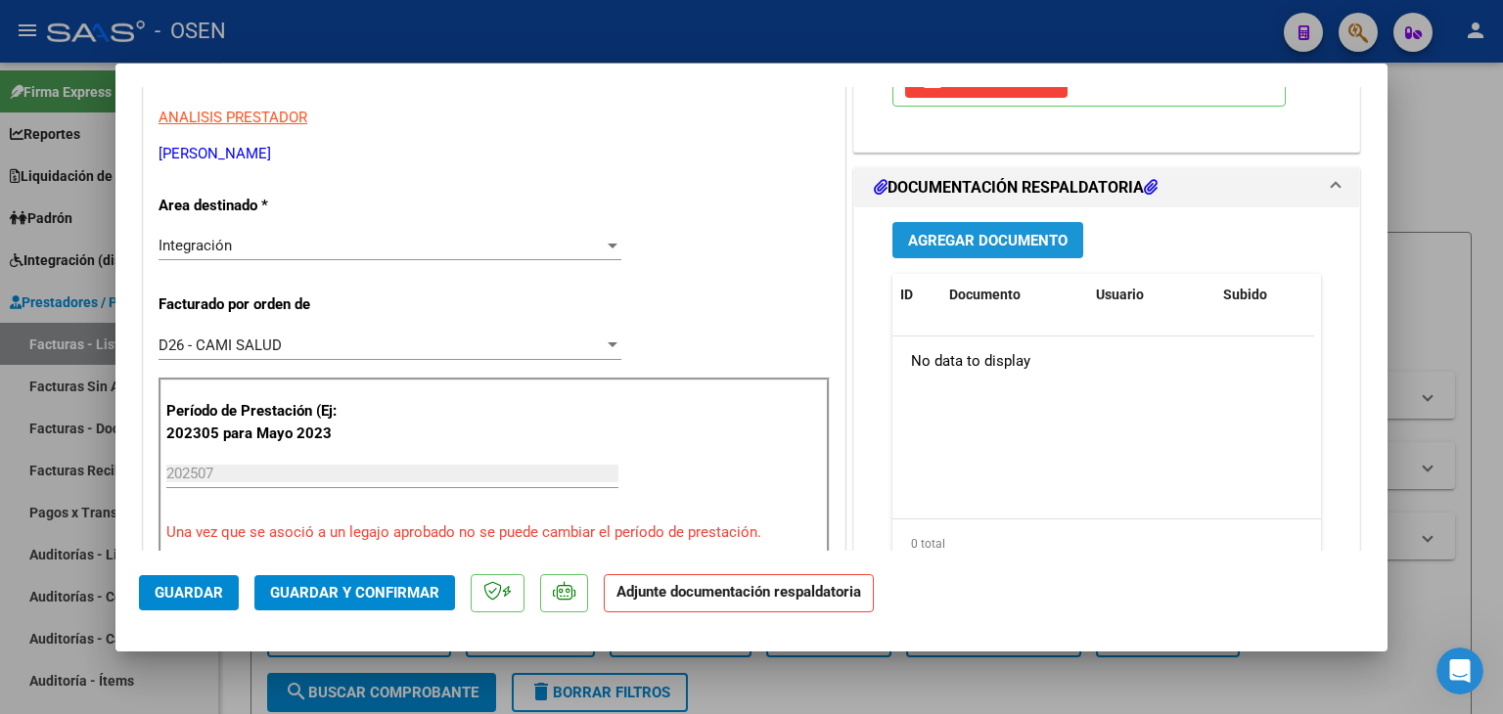
click at [994, 251] on button "Agregar Documento" at bounding box center [987, 240] width 191 height 36
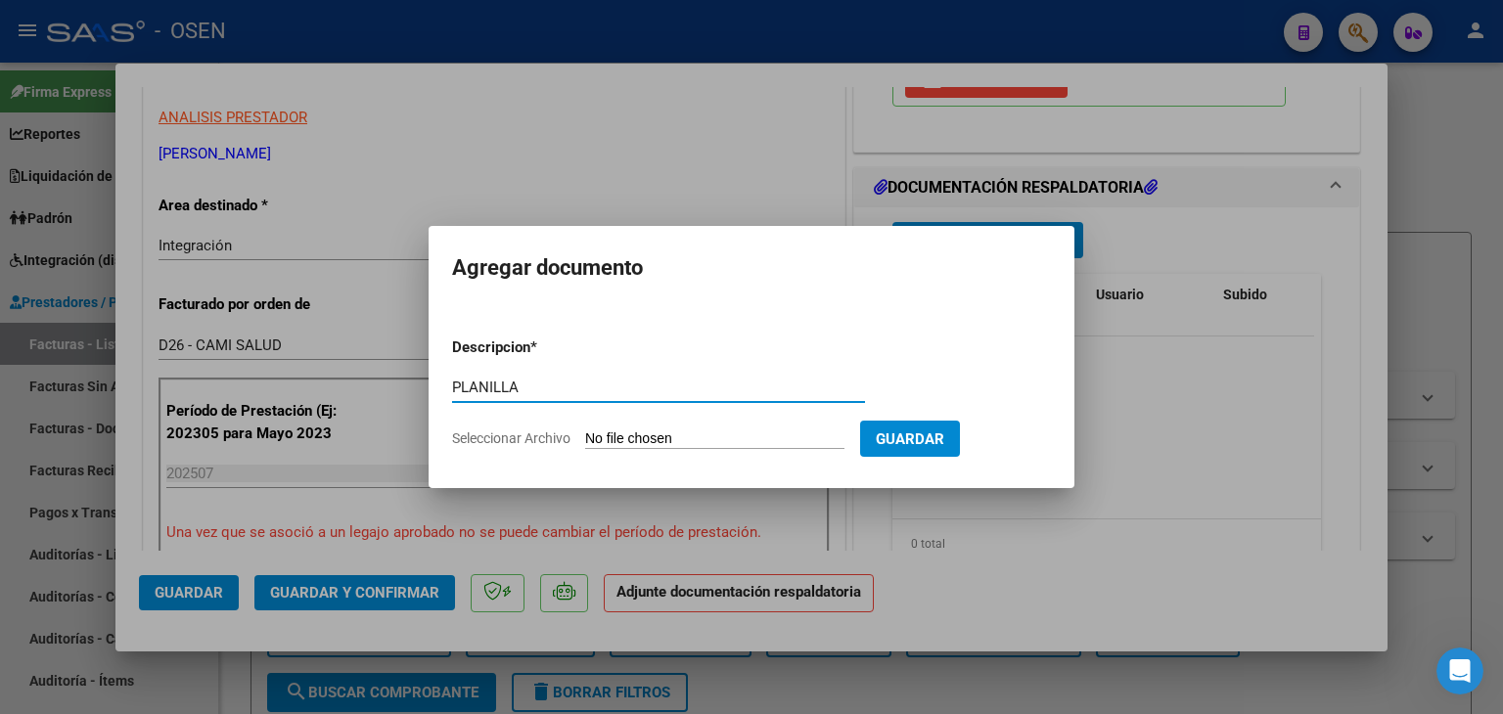
type input "PLANILLA"
click at [585, 431] on input "Seleccionar Archivo" at bounding box center [714, 440] width 259 height 19
type input "C:\fakepath\07 - [PERSON_NAME] - PLANILLA DE ASISTENCIA-F.pdf"
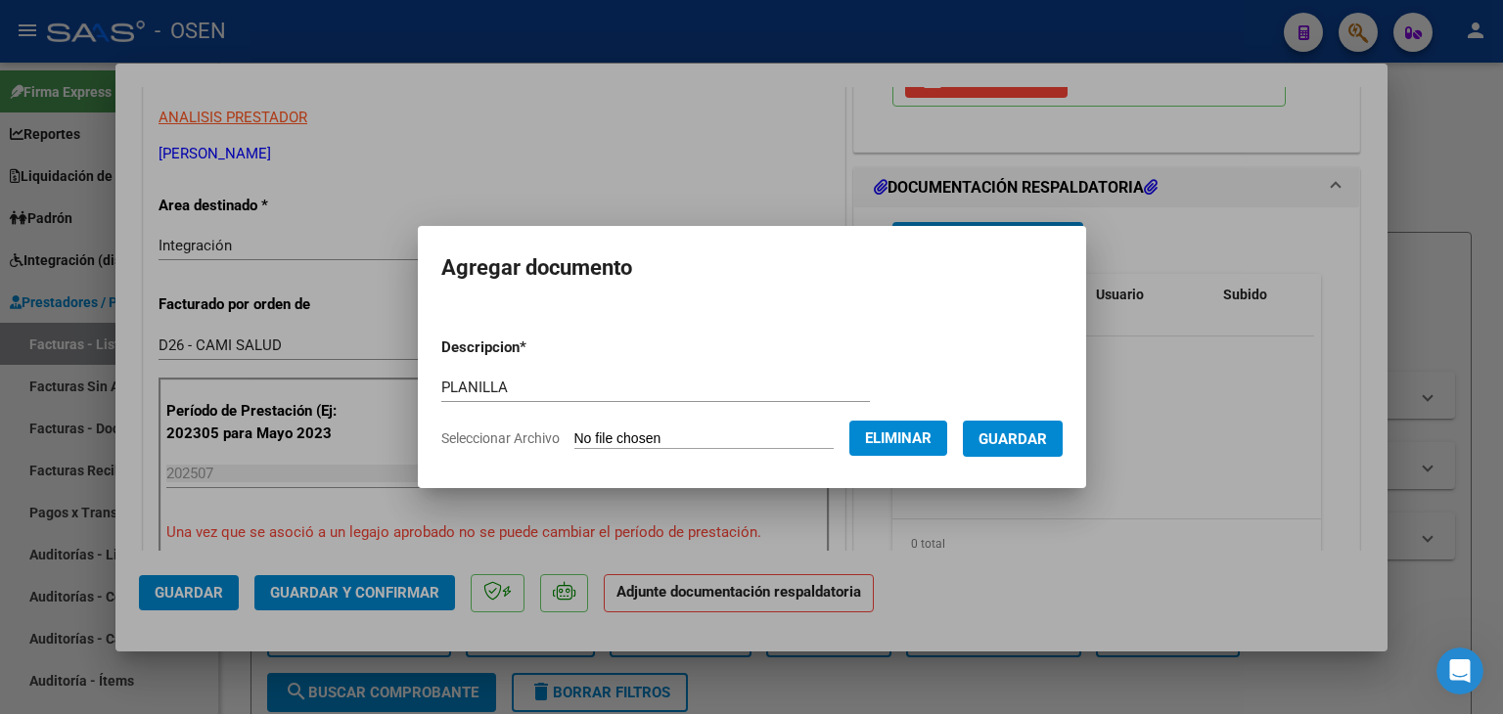
click at [1047, 435] on span "Guardar" at bounding box center [1013, 440] width 68 height 18
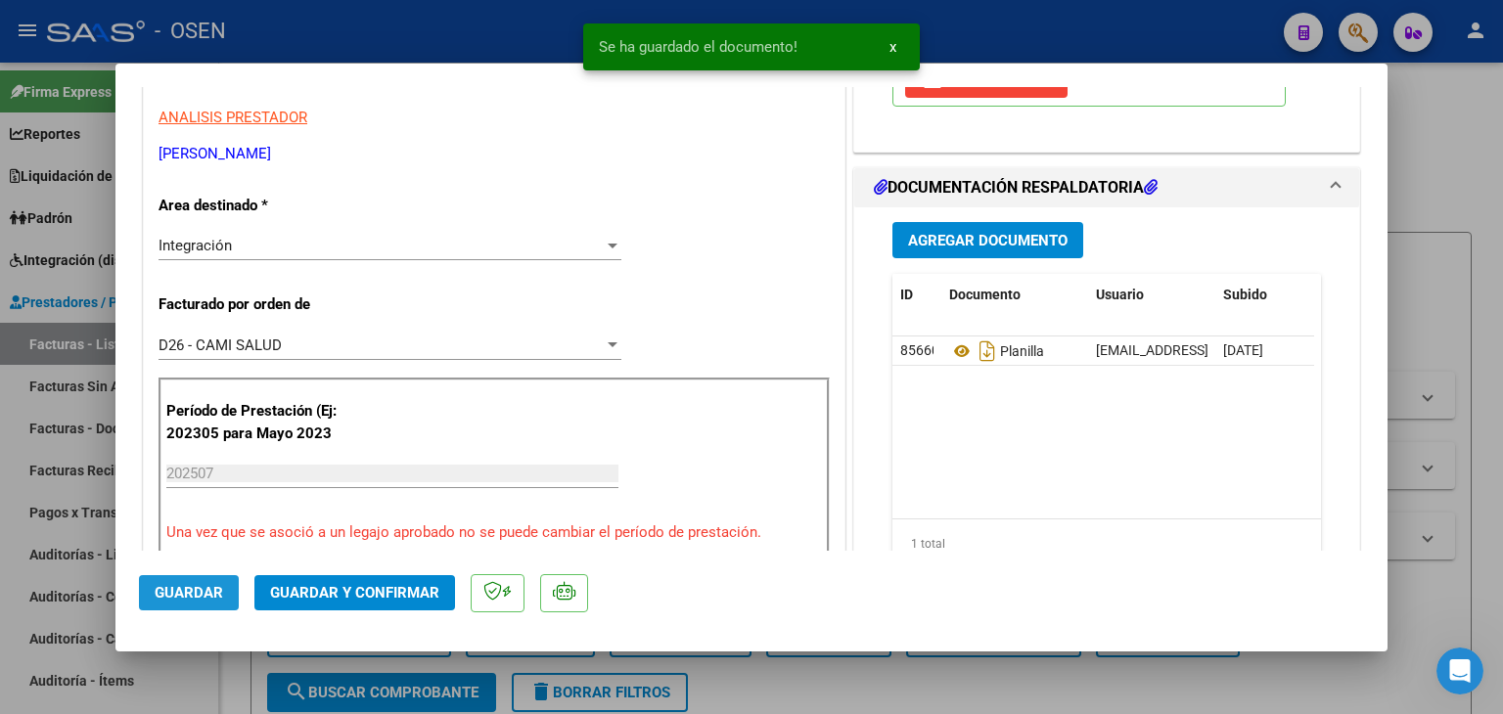
click at [178, 589] on span "Guardar" at bounding box center [189, 593] width 68 height 18
click at [235, 674] on div at bounding box center [751, 357] width 1503 height 714
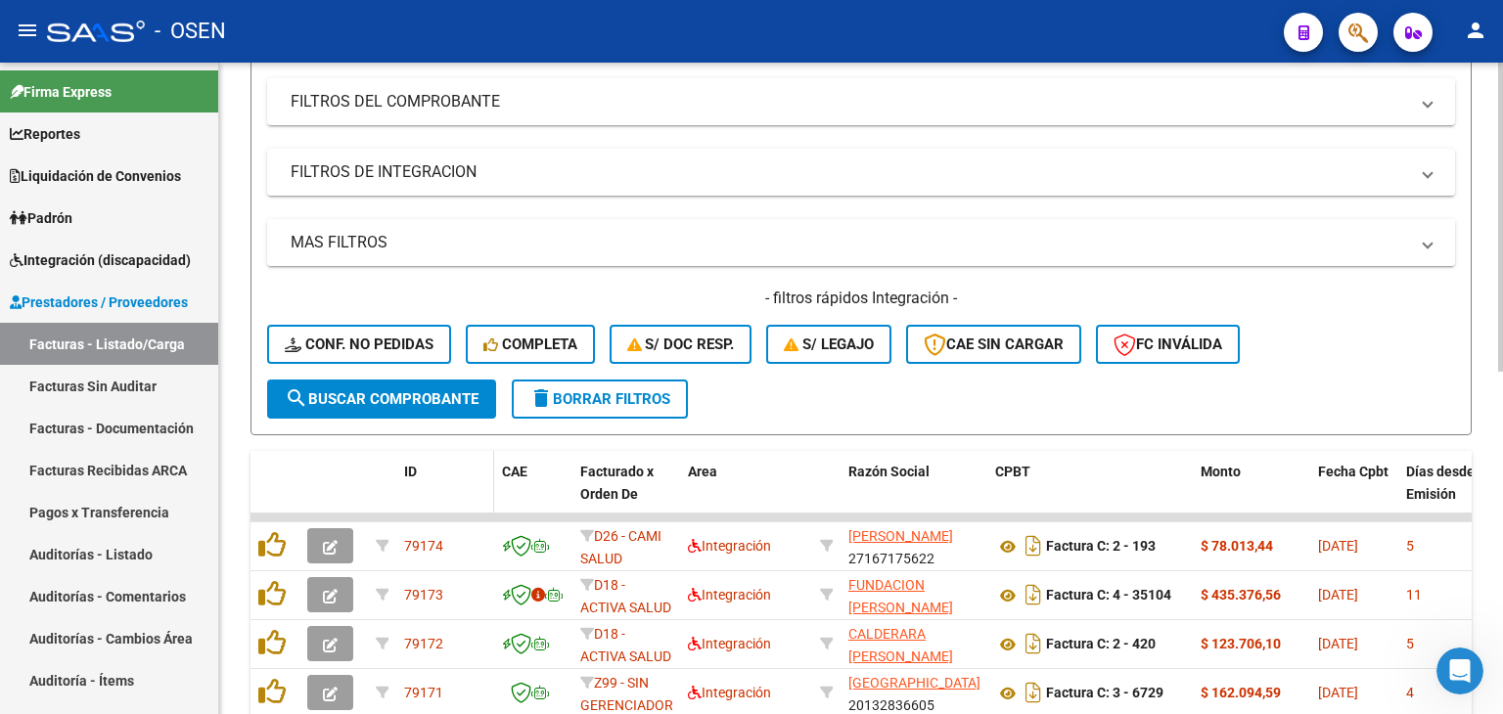
scroll to position [0, 0]
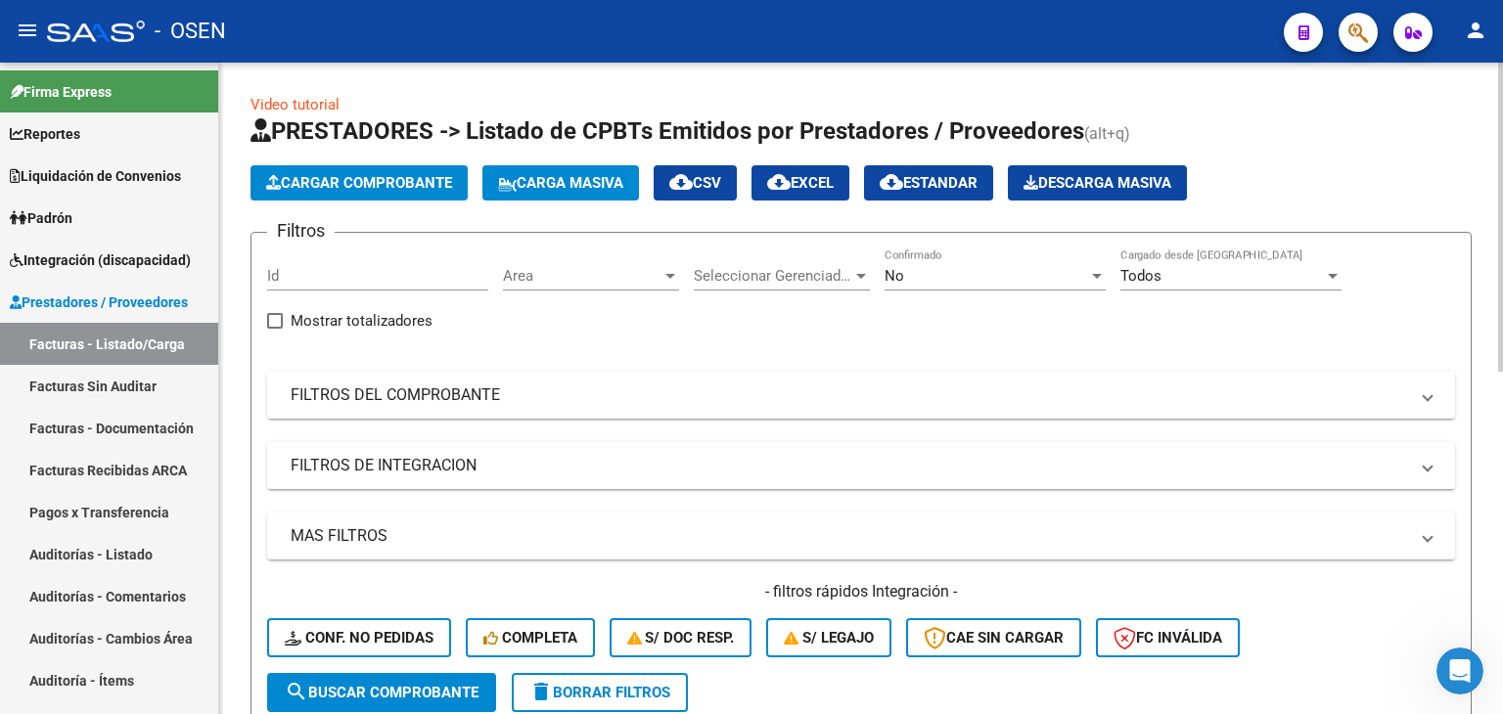
click at [391, 174] on span "Cargar Comprobante" at bounding box center [359, 183] width 186 height 18
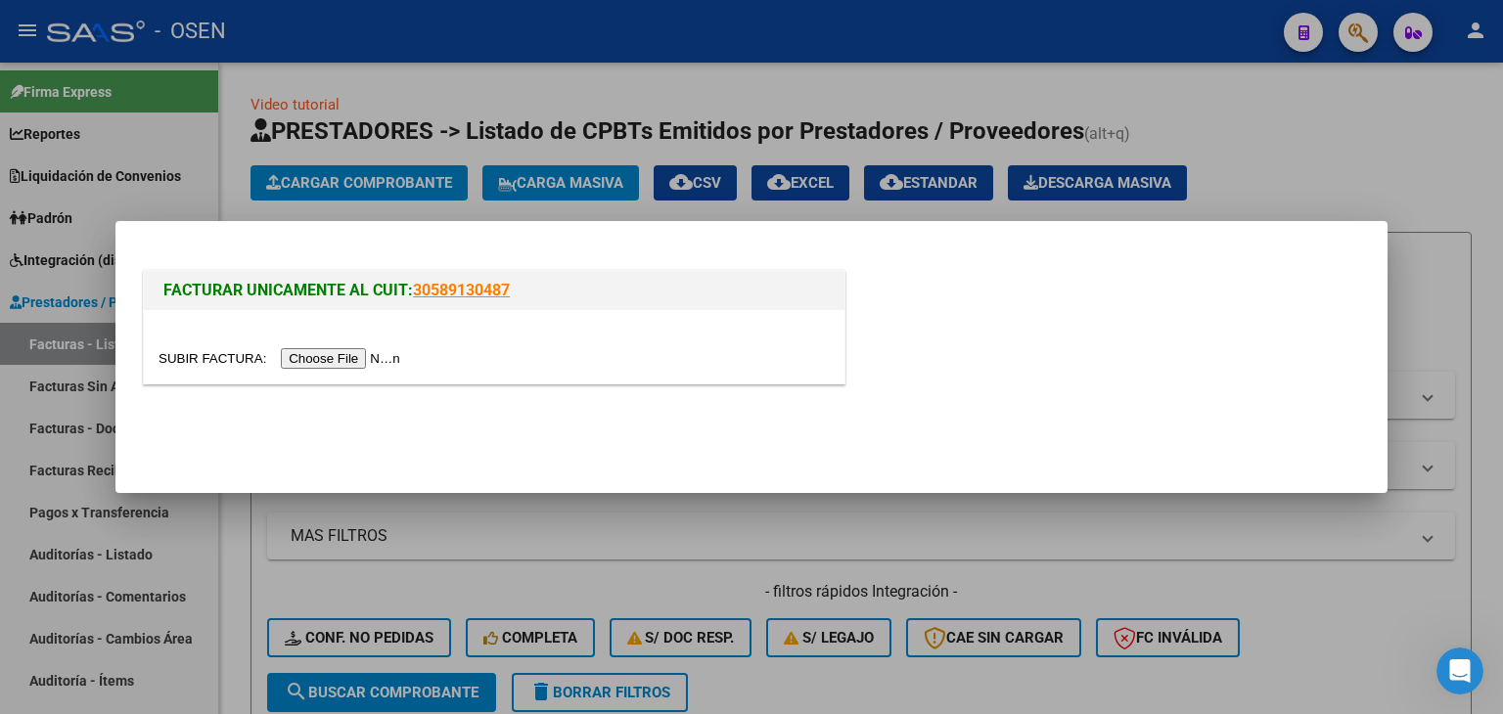
click at [330, 353] on input "file" at bounding box center [283, 358] width 248 height 21
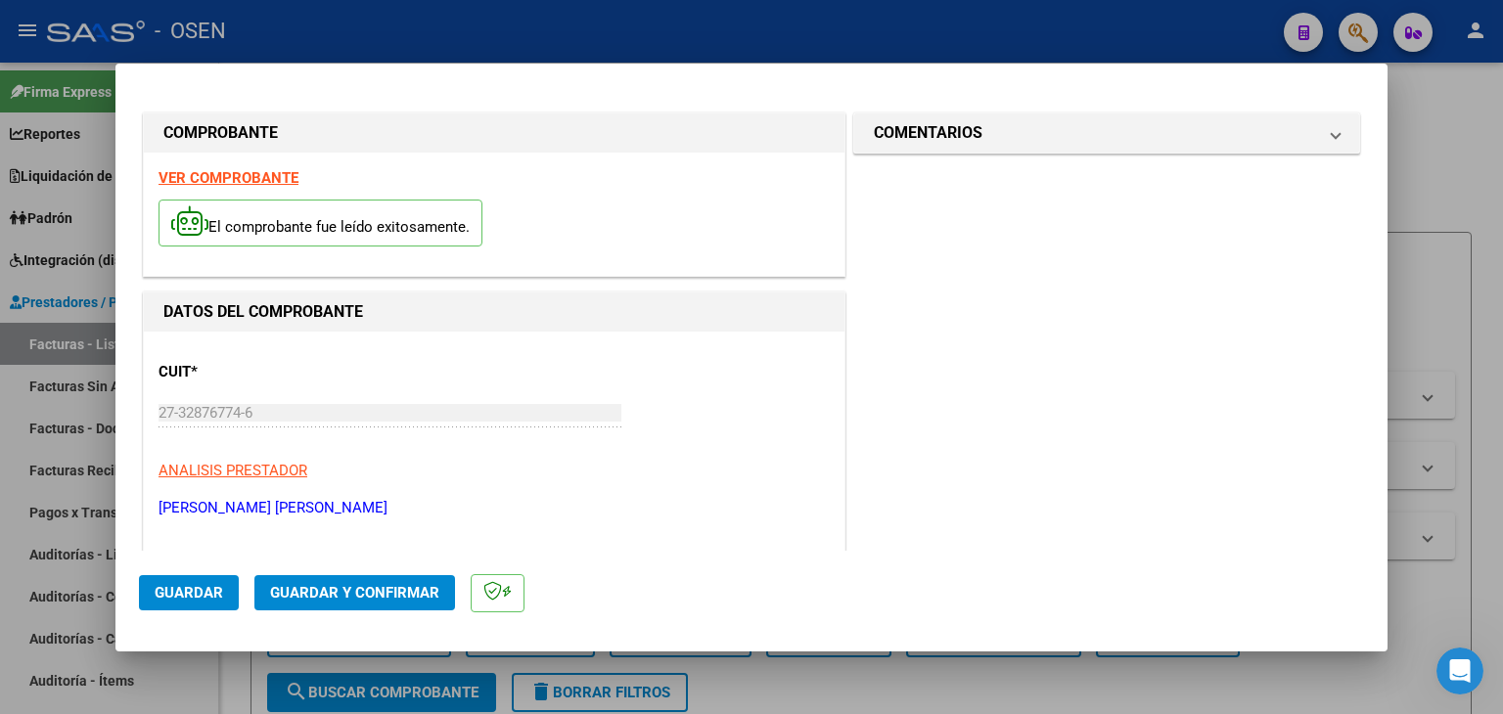
scroll to position [196, 0]
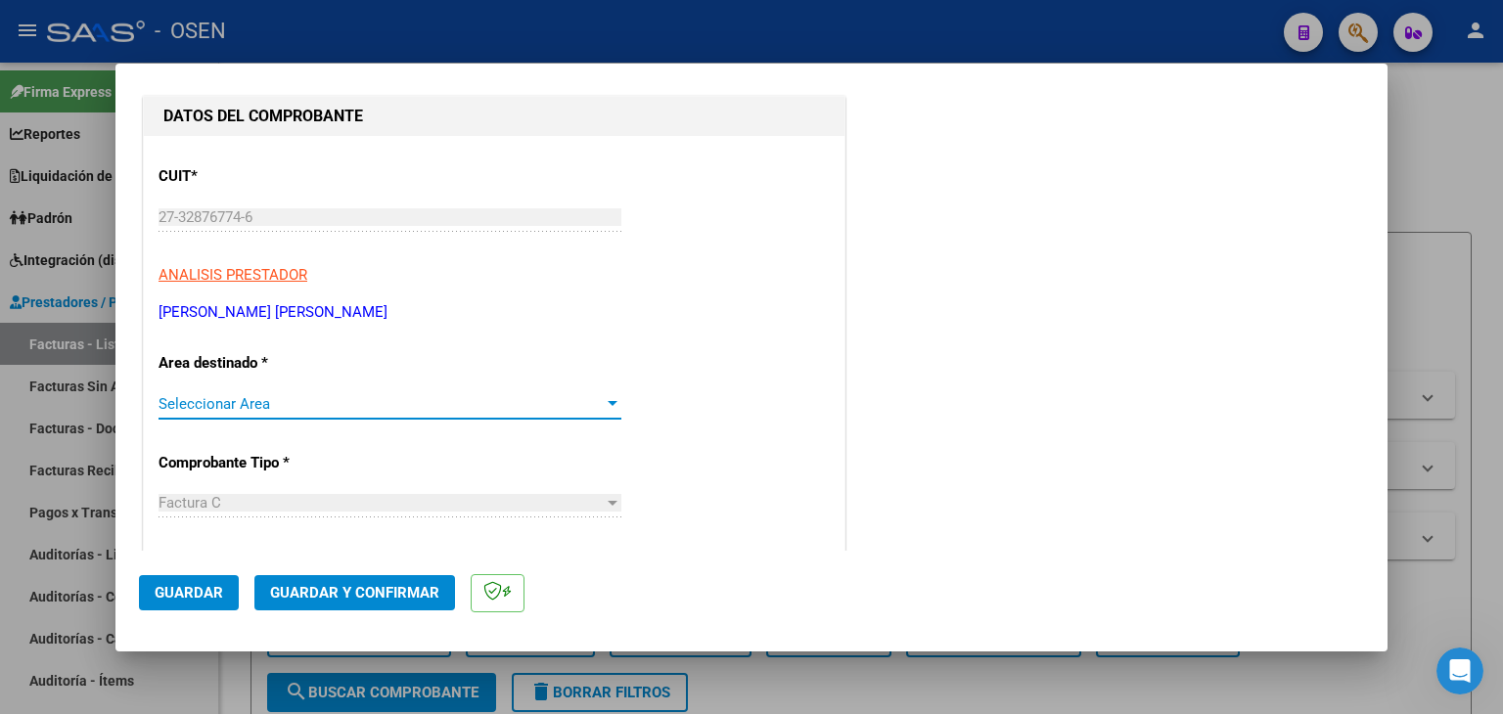
click at [263, 396] on span "Seleccionar Area" at bounding box center [381, 404] width 445 height 18
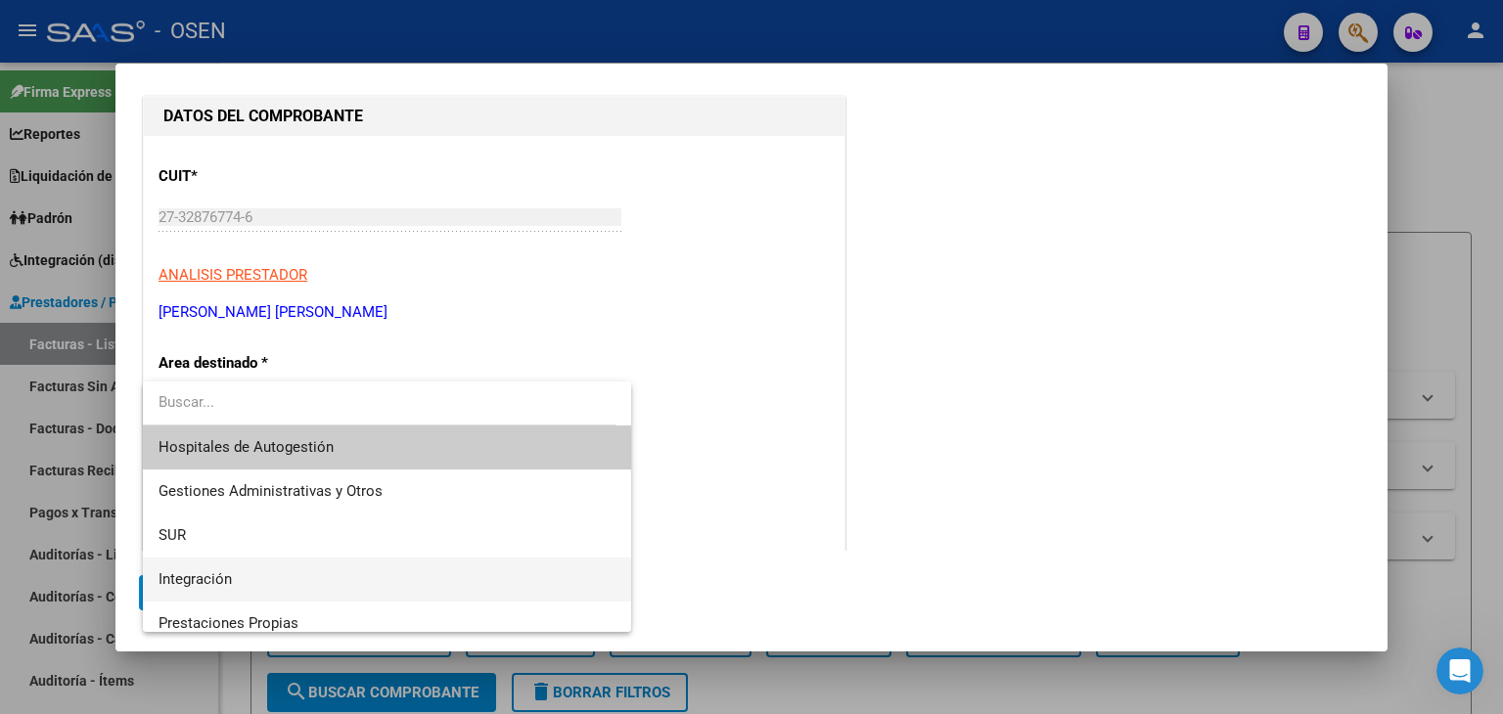
click at [249, 572] on span "Integración" at bounding box center [388, 580] width 458 height 44
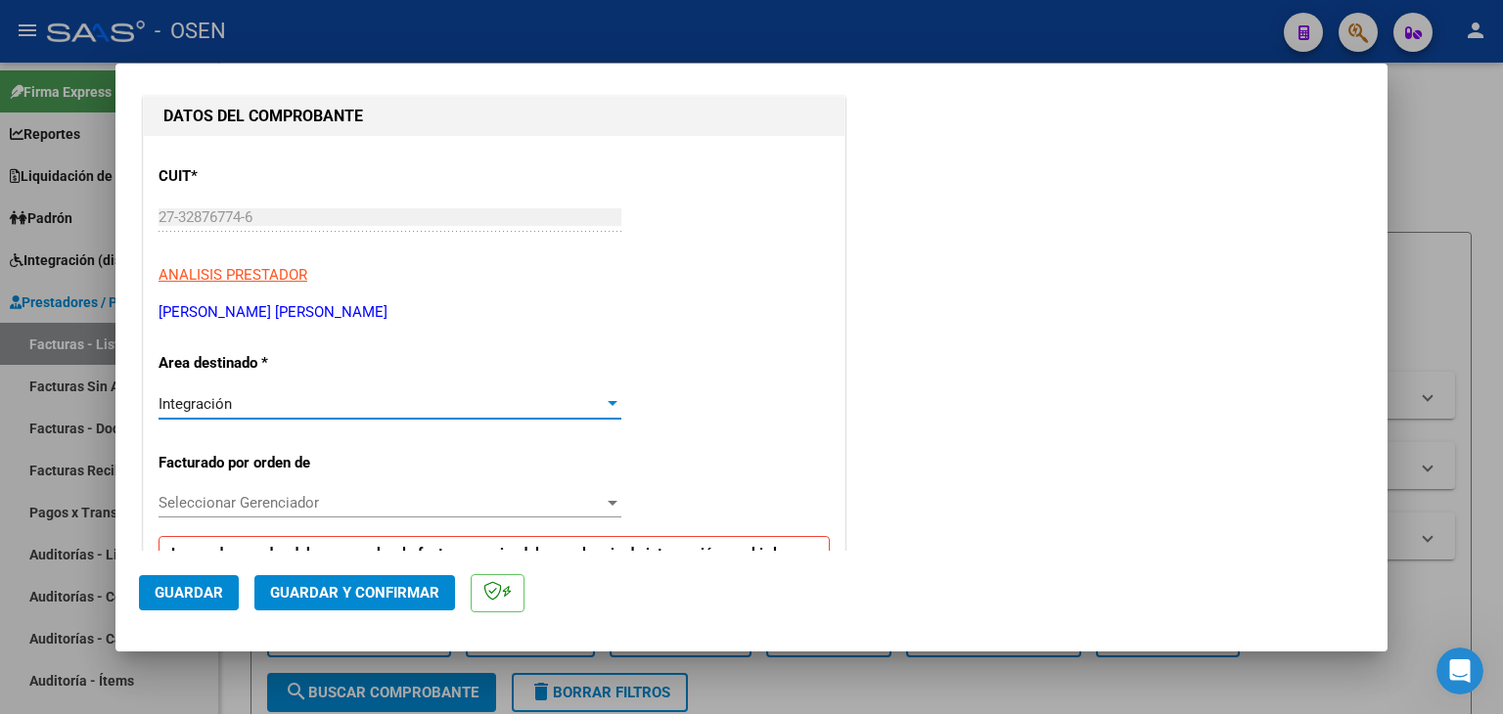
click at [251, 508] on span "Seleccionar Gerenciador" at bounding box center [381, 503] width 445 height 18
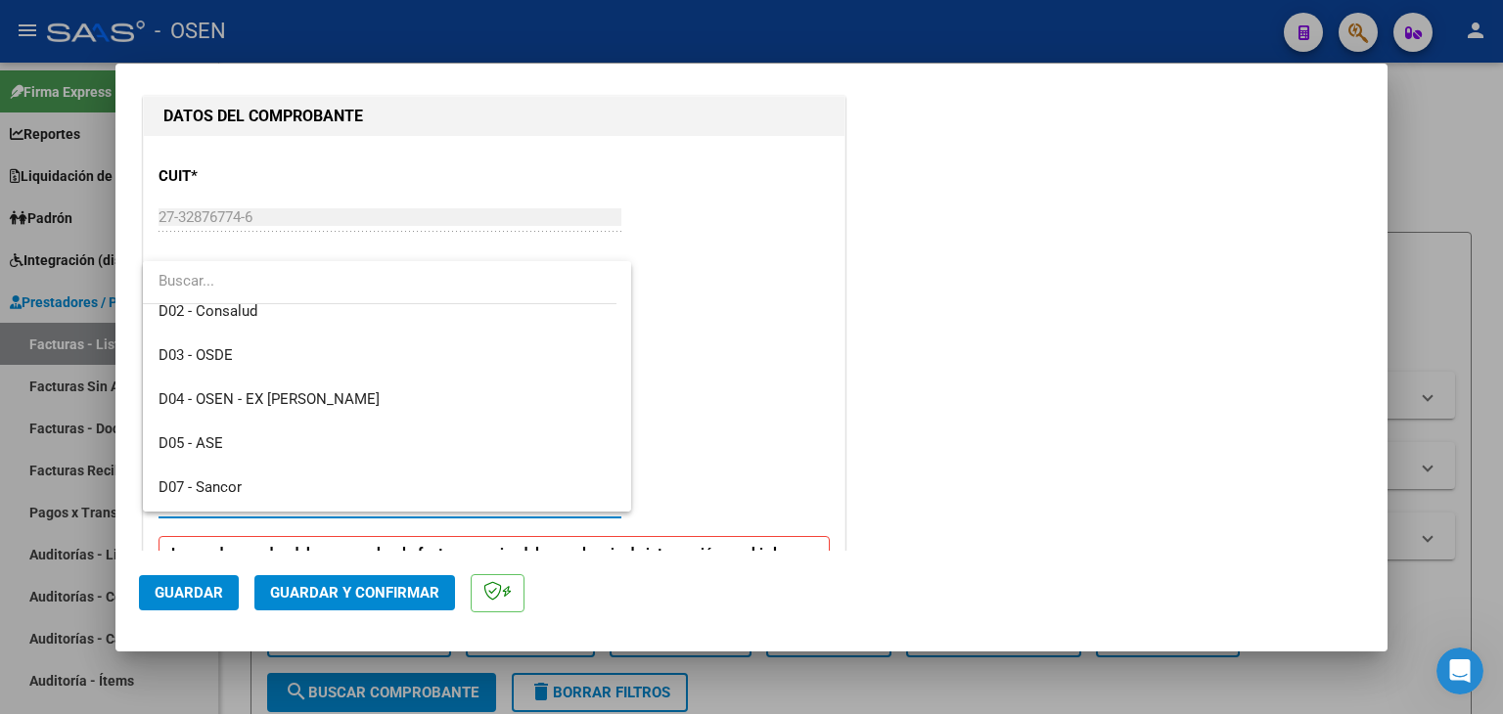
scroll to position [761, 0]
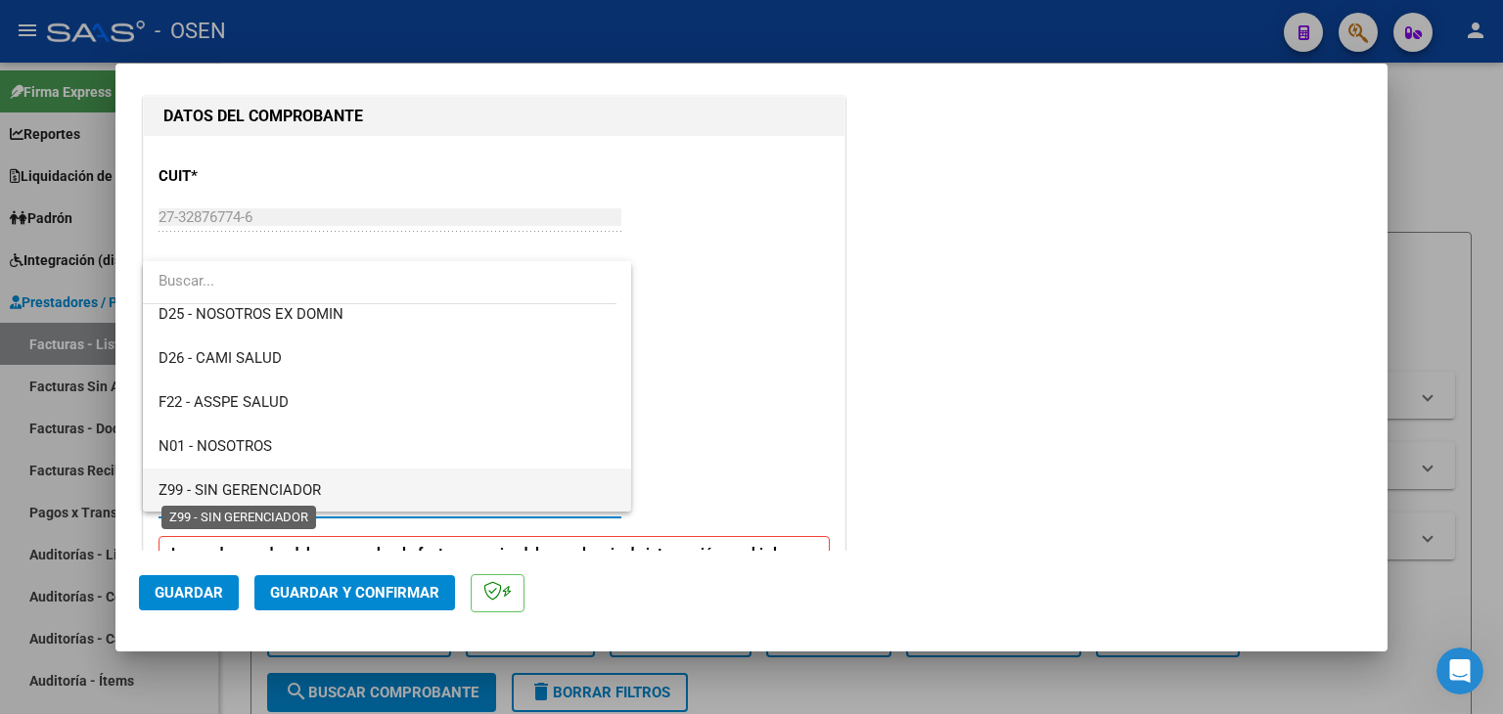
click at [306, 487] on span "Z99 - SIN GERENCIADOR" at bounding box center [240, 490] width 162 height 18
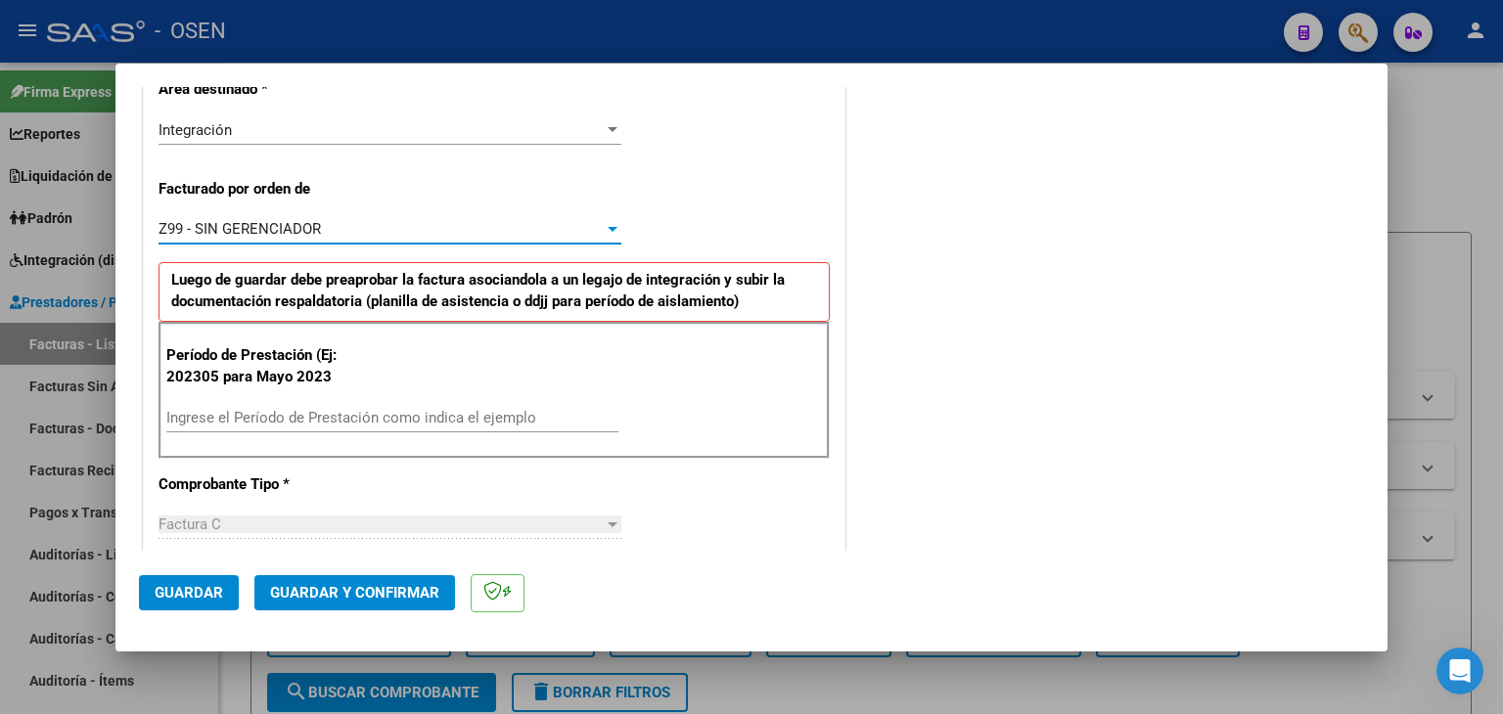
scroll to position [489, 0]
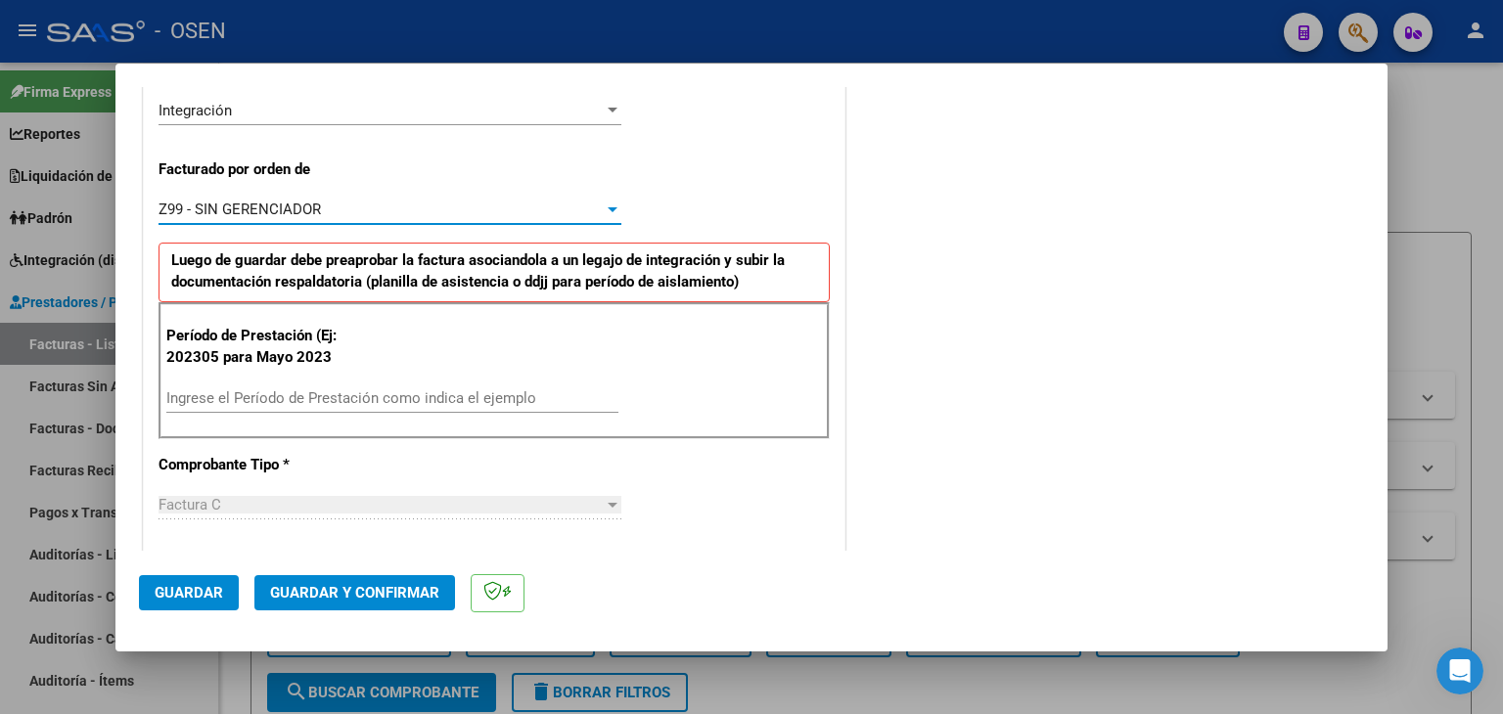
click at [305, 407] on div "Ingrese el Período de Prestación como indica el ejemplo" at bounding box center [392, 398] width 452 height 29
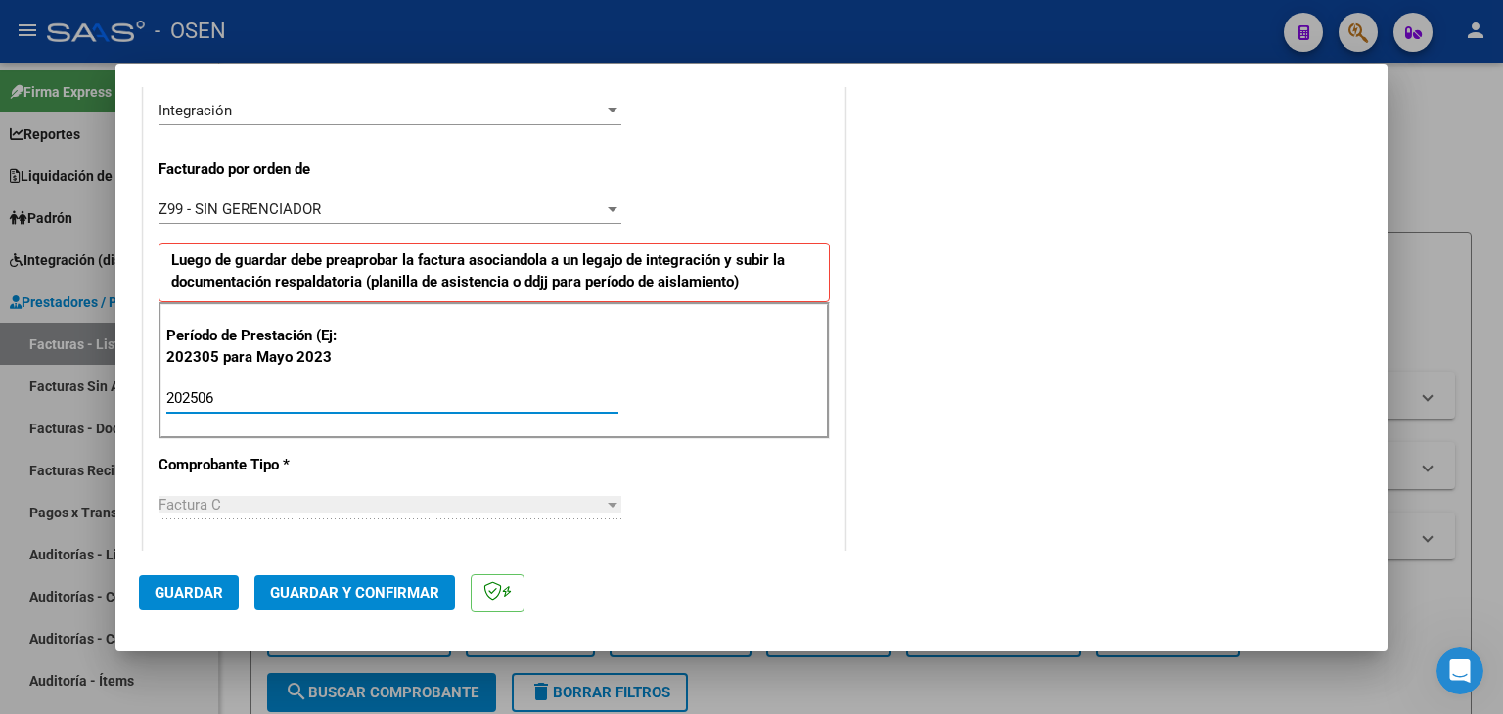
type input "202506"
click at [209, 592] on span "Guardar" at bounding box center [189, 593] width 68 height 18
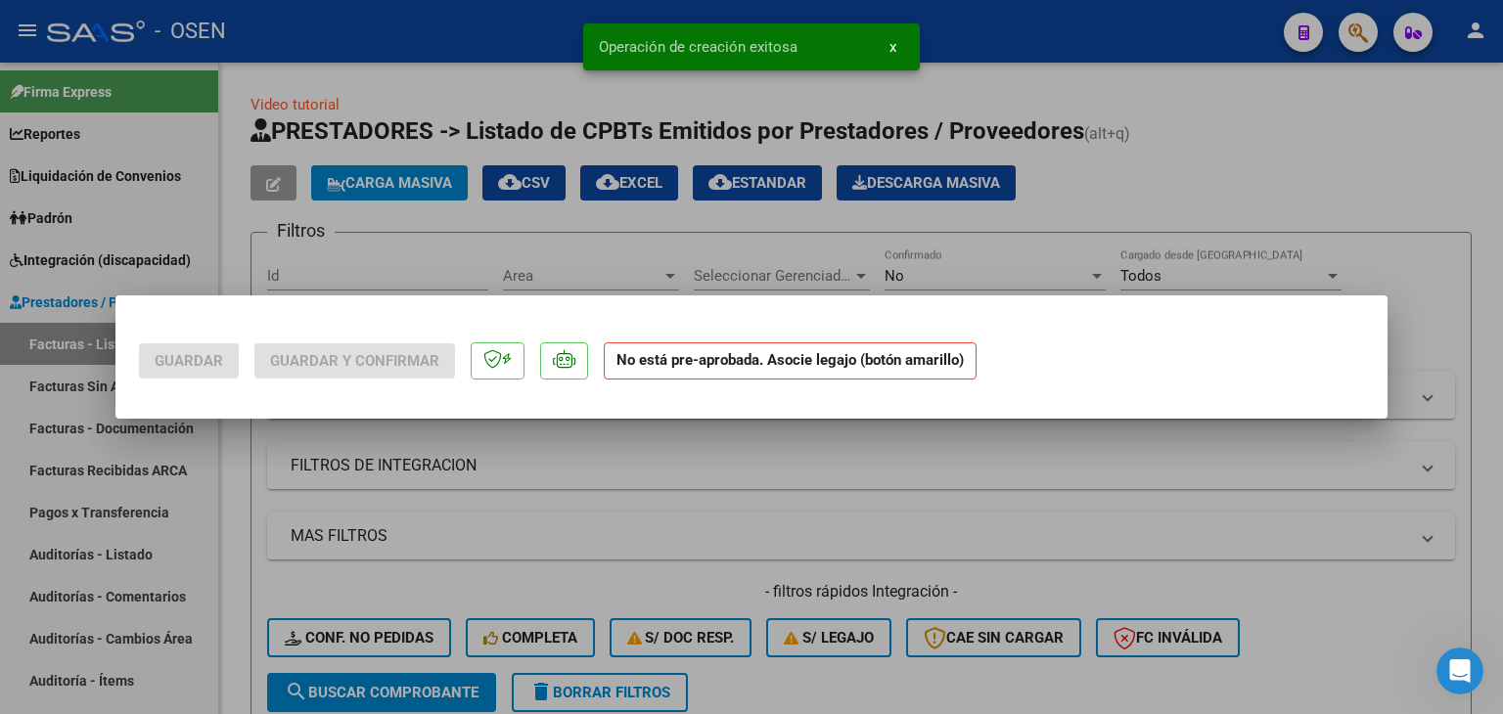
scroll to position [0, 0]
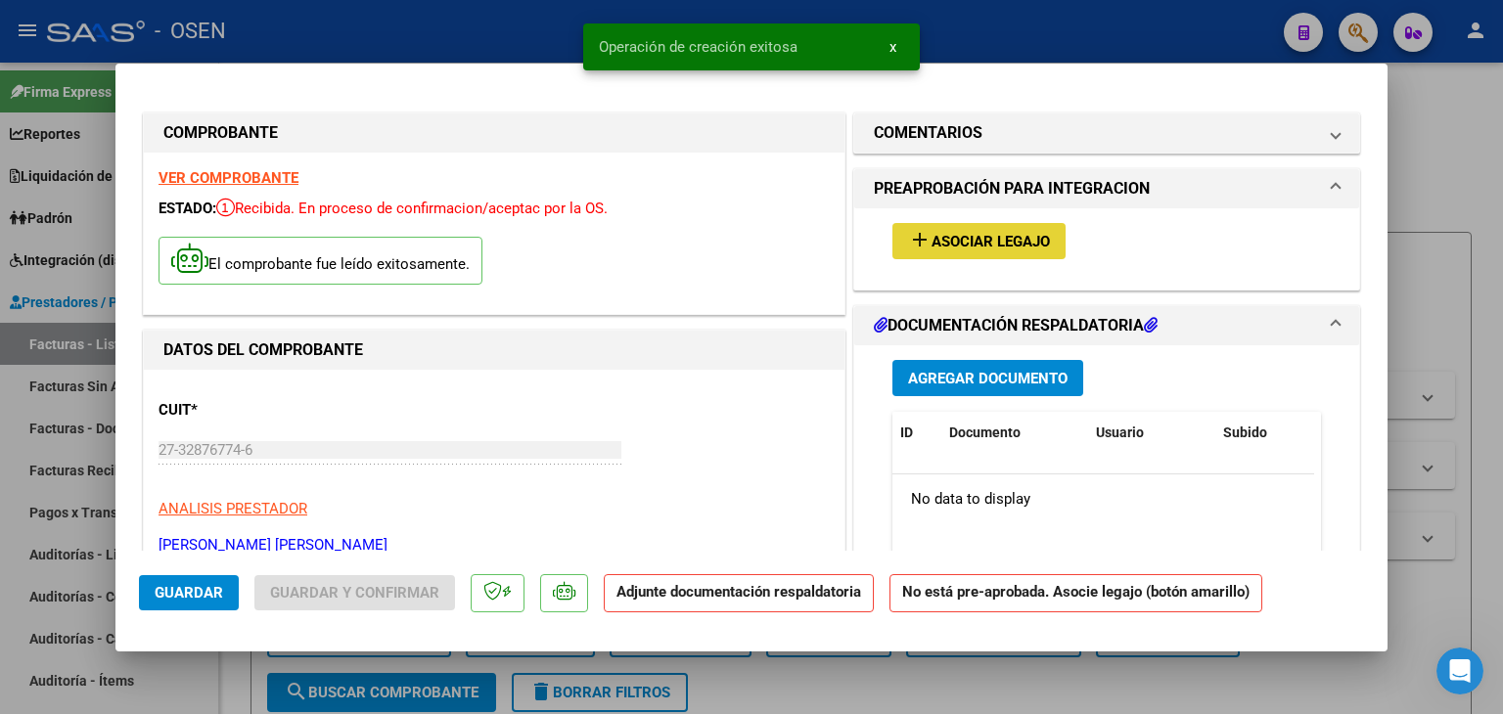
click at [1025, 240] on span "Asociar Legajo" at bounding box center [991, 242] width 118 height 18
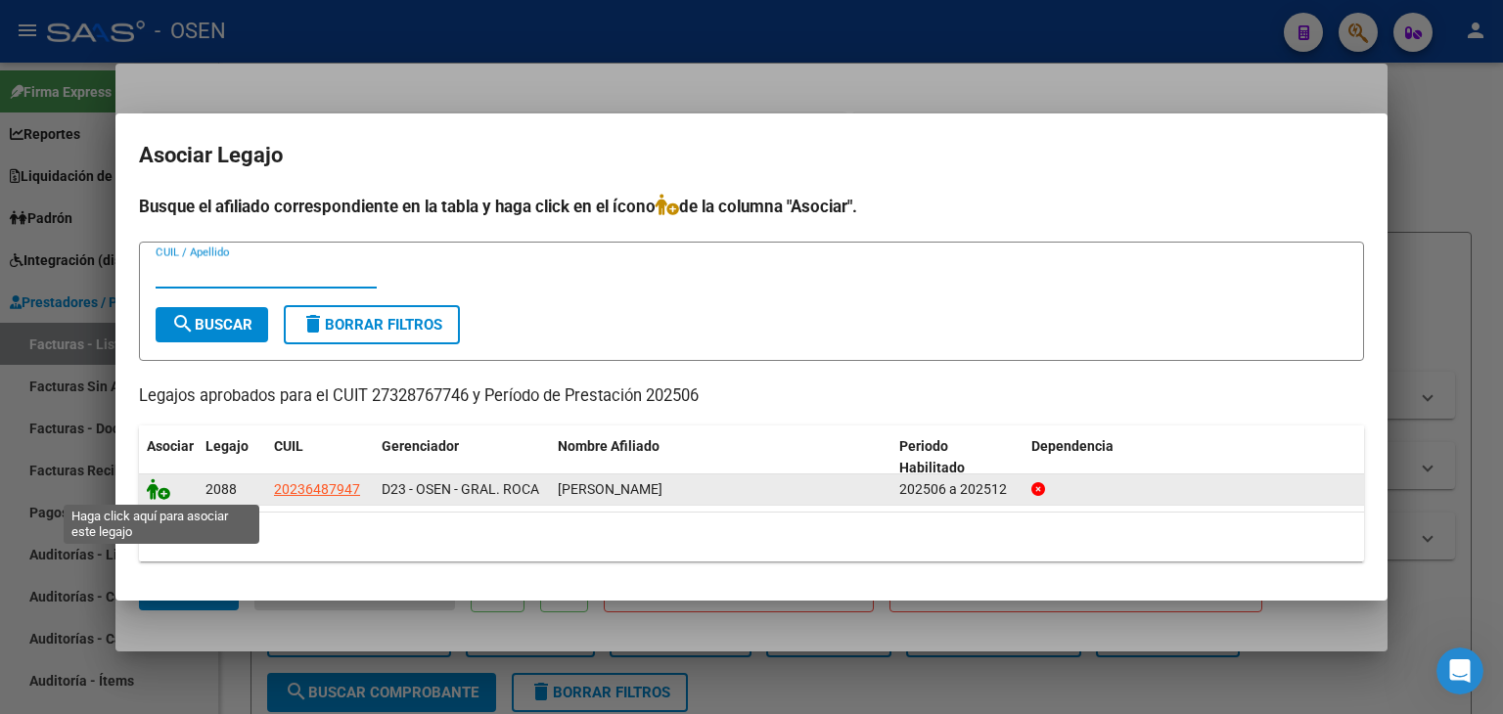
click at [156, 489] on icon at bounding box center [158, 490] width 23 height 22
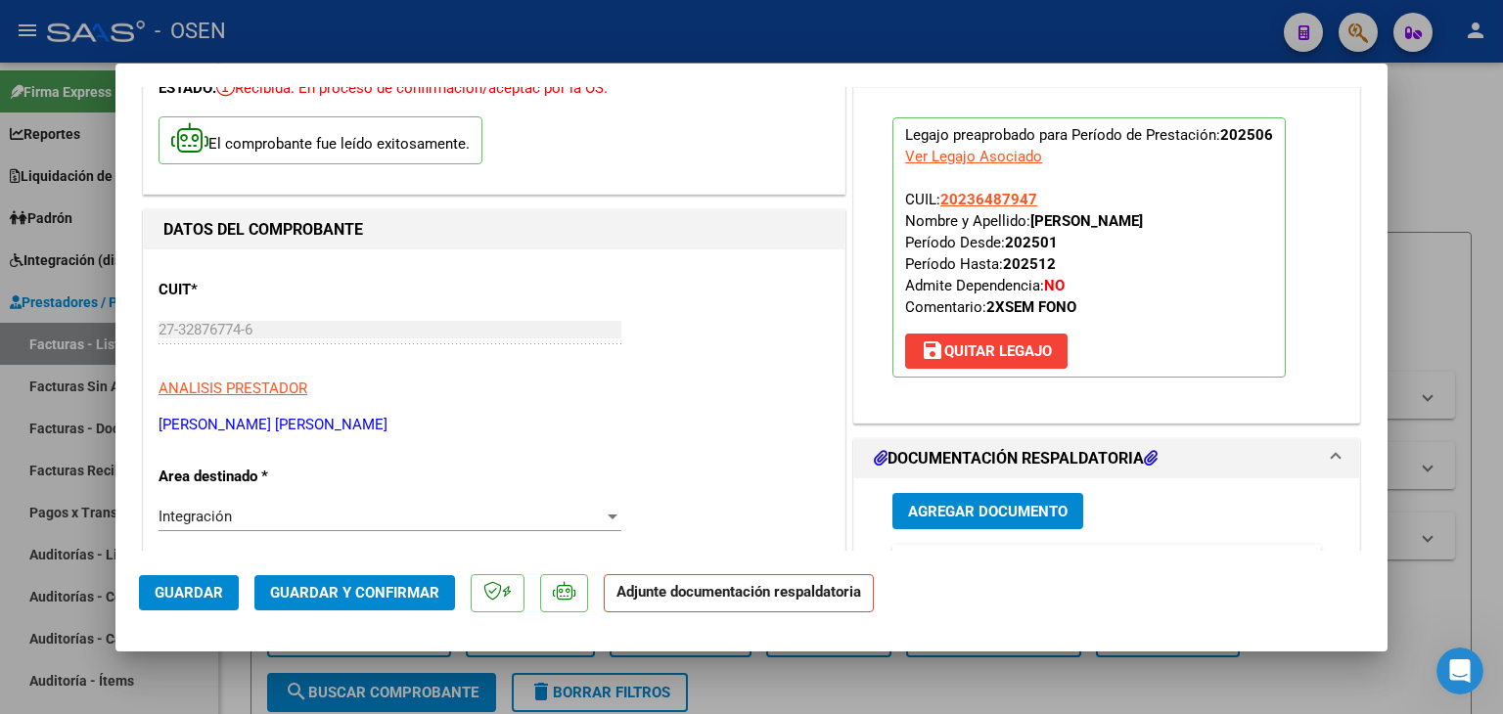
scroll to position [489, 0]
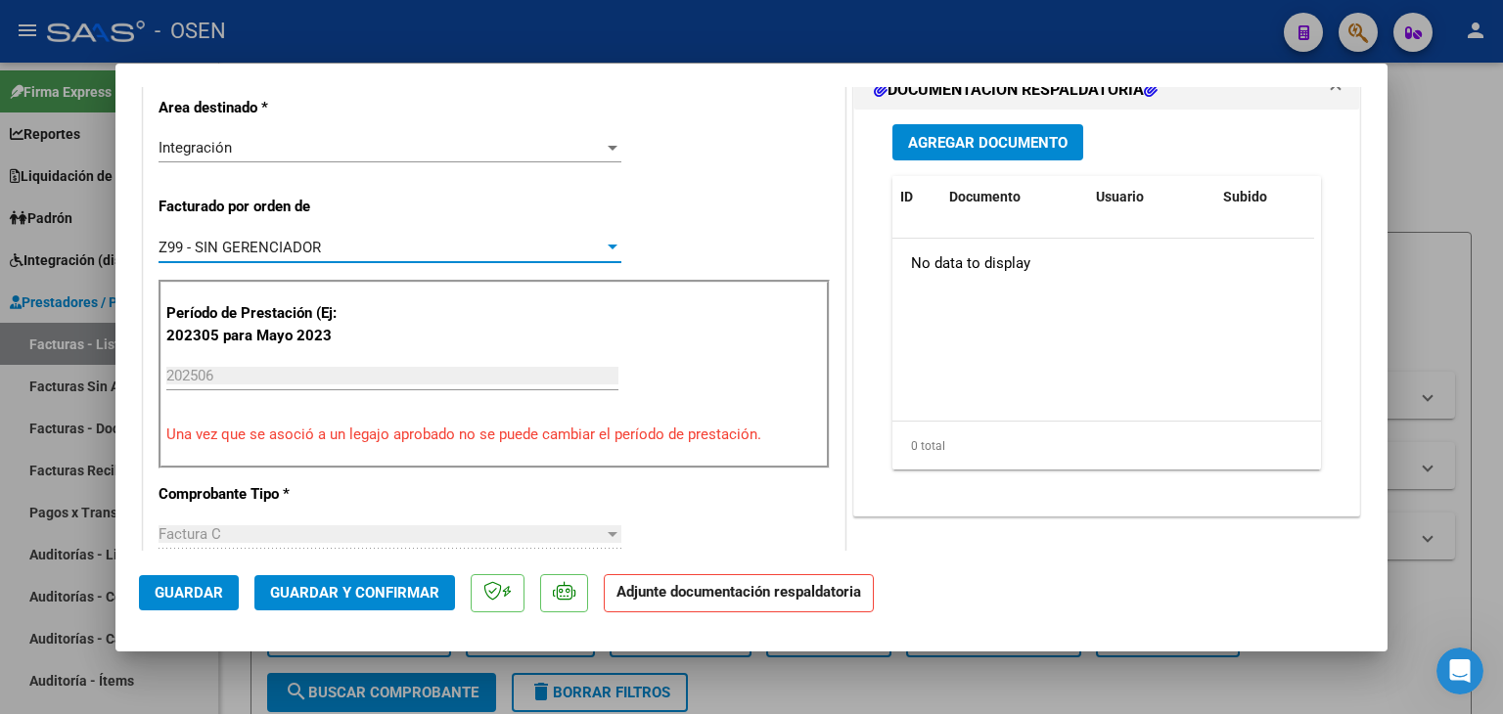
click at [258, 240] on span "Z99 - SIN GERENCIADOR" at bounding box center [240, 248] width 162 height 18
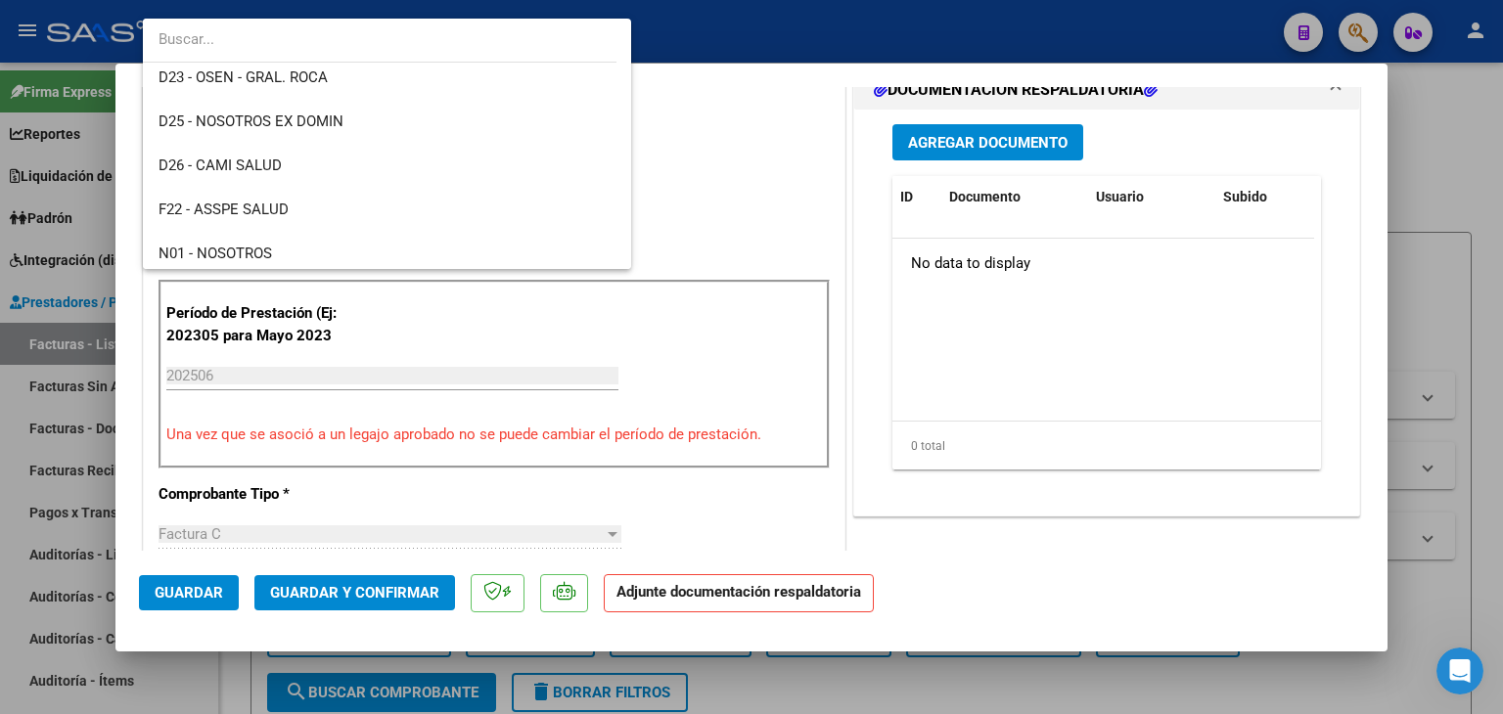
scroll to position [664, 0]
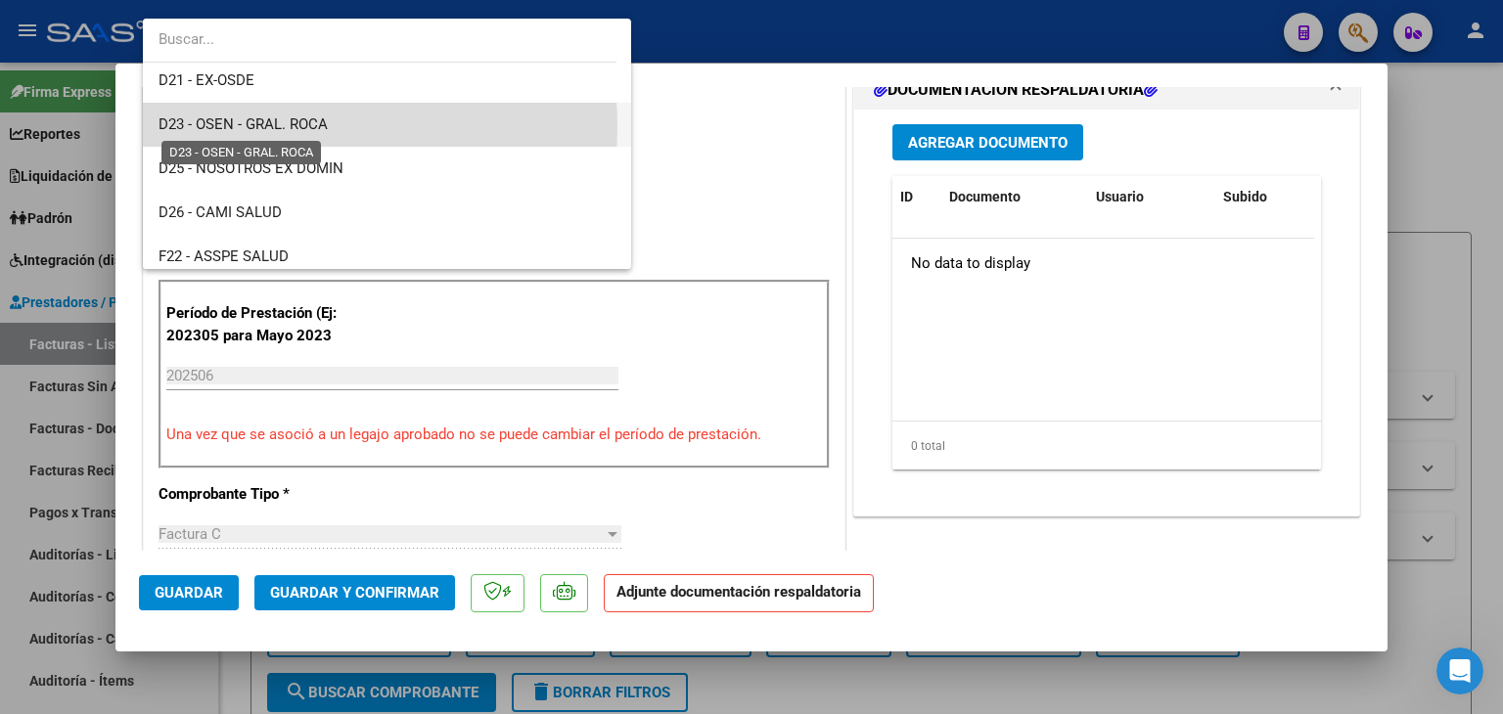
click at [260, 126] on span "D23 - OSEN - GRAL. ROCA" at bounding box center [243, 124] width 169 height 18
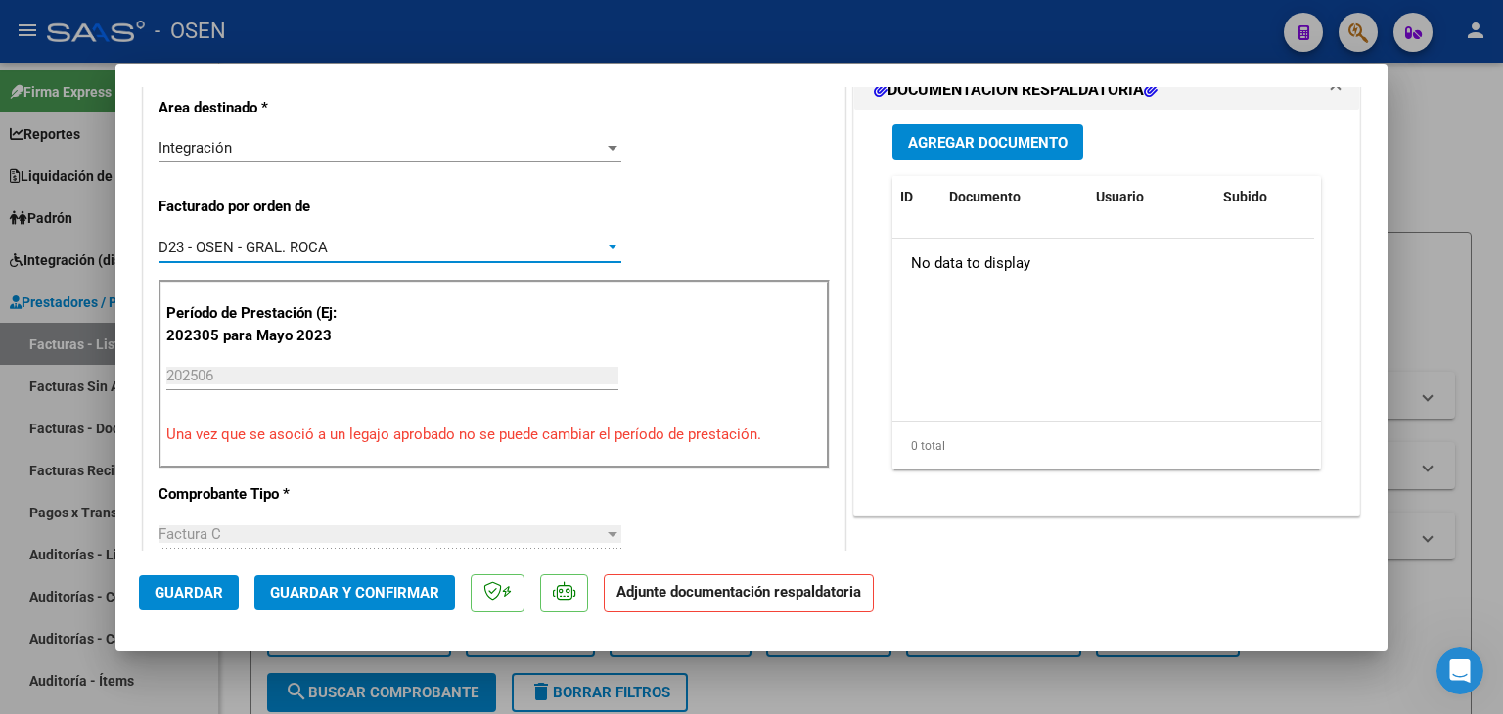
click at [953, 143] on span "Agregar Documento" at bounding box center [988, 143] width 160 height 18
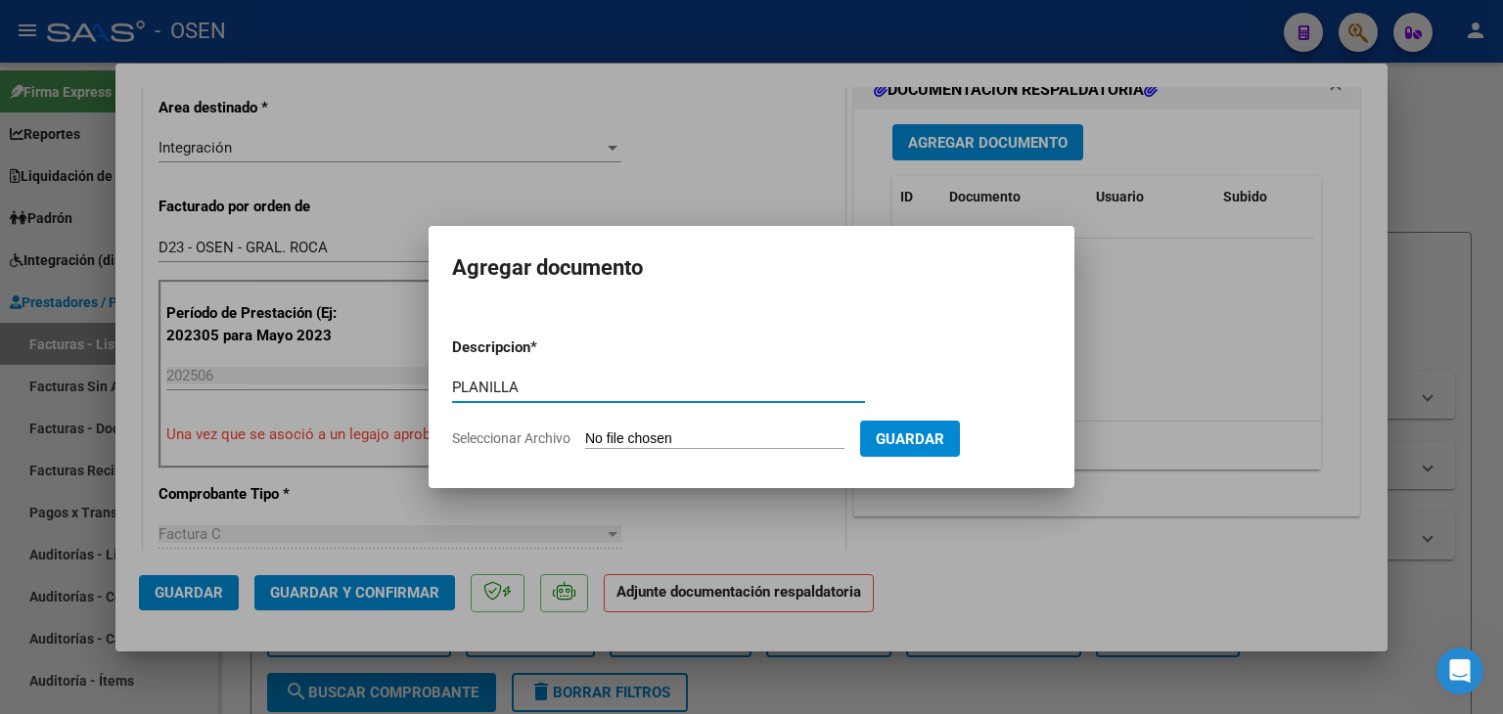
type input "PLANILLA"
click at [585, 431] on input "Seleccionar Archivo" at bounding box center [714, 440] width 259 height 19
type input "C:\fakepath\[PERSON_NAME].pdf"
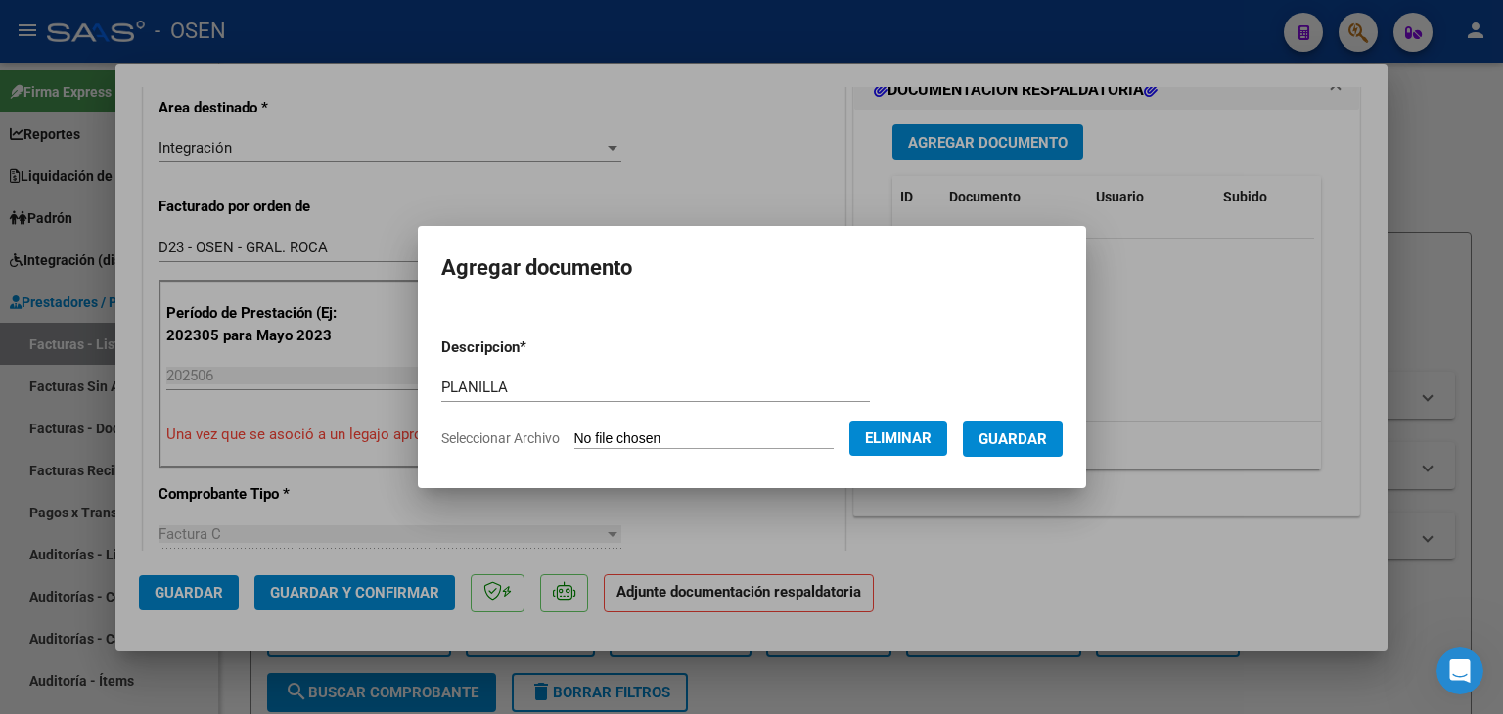
click at [1017, 439] on span "Guardar" at bounding box center [1013, 440] width 68 height 18
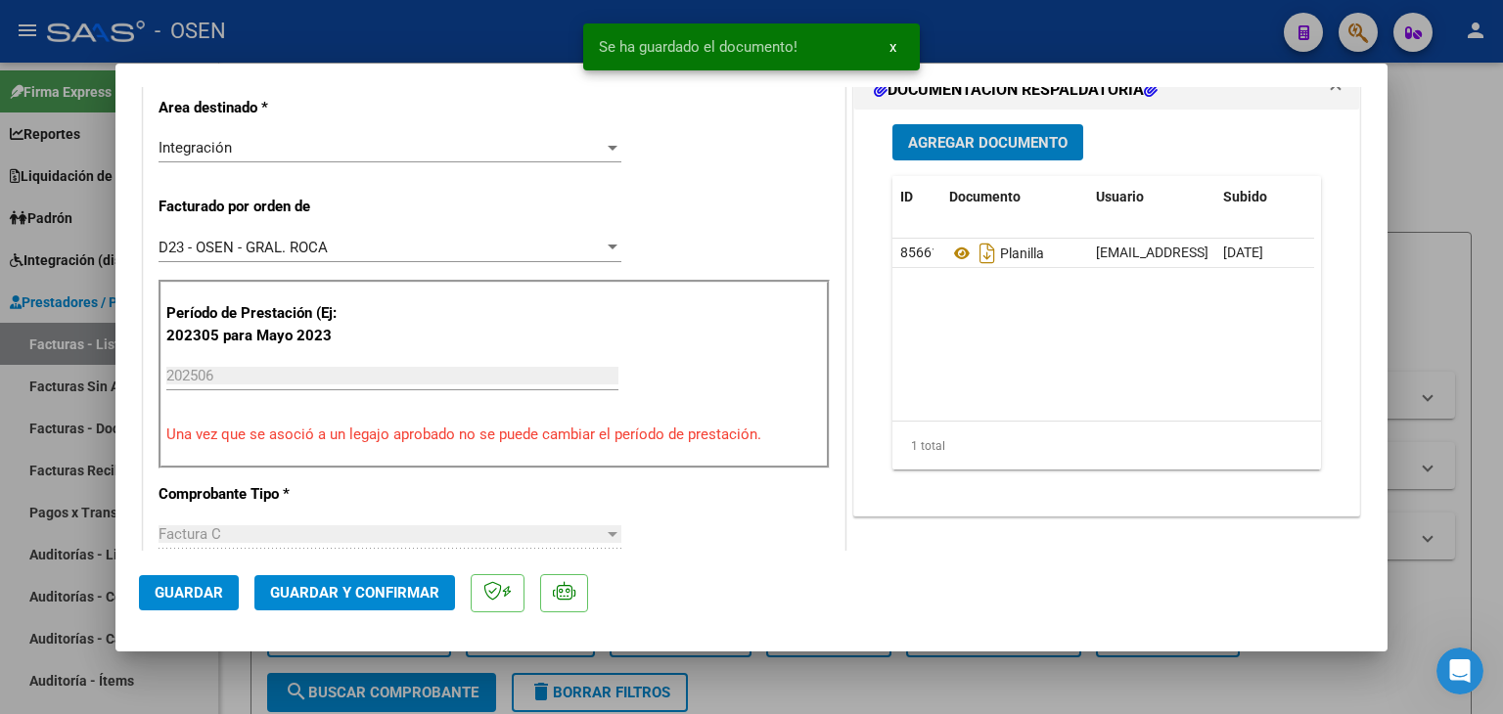
click at [171, 600] on span "Guardar" at bounding box center [189, 593] width 68 height 18
click at [237, 695] on div at bounding box center [751, 357] width 1503 height 714
type input "$ 0,00"
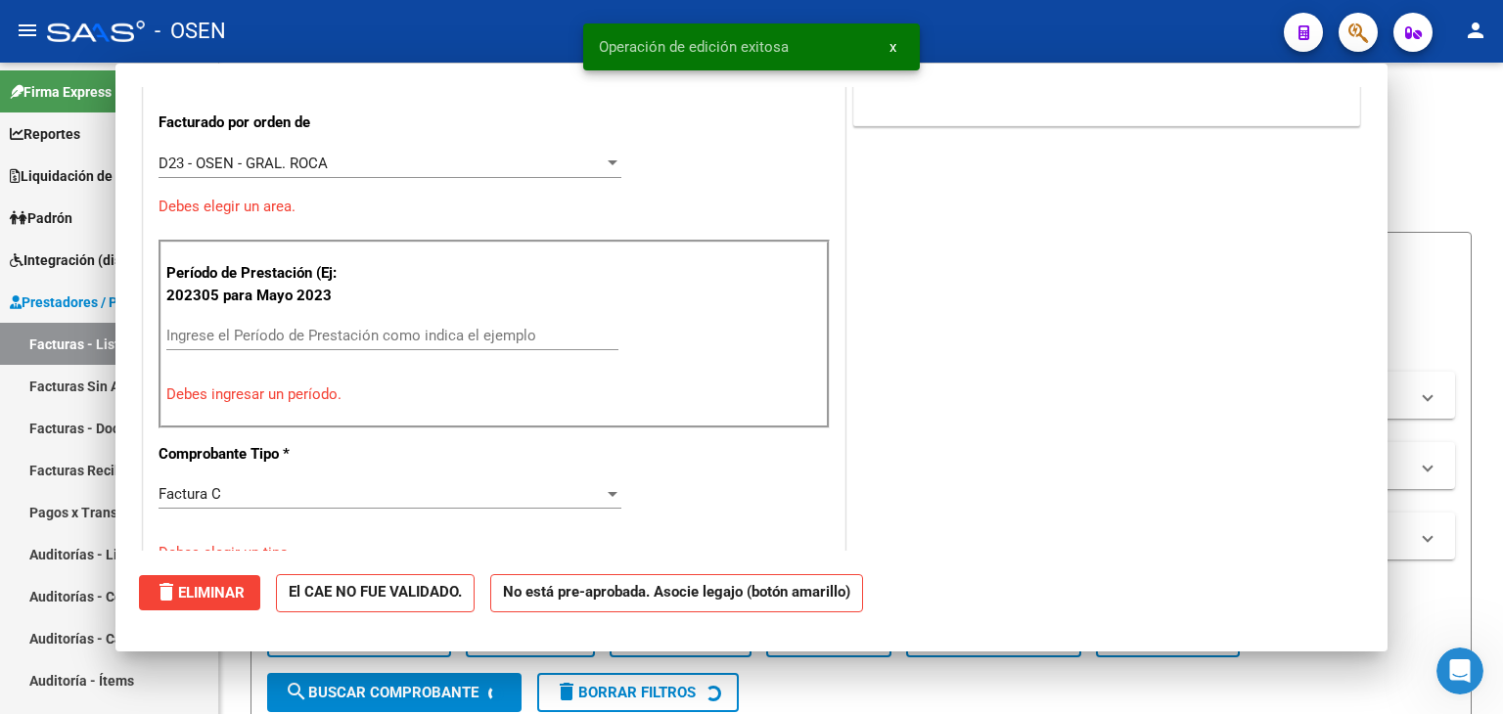
scroll to position [405, 0]
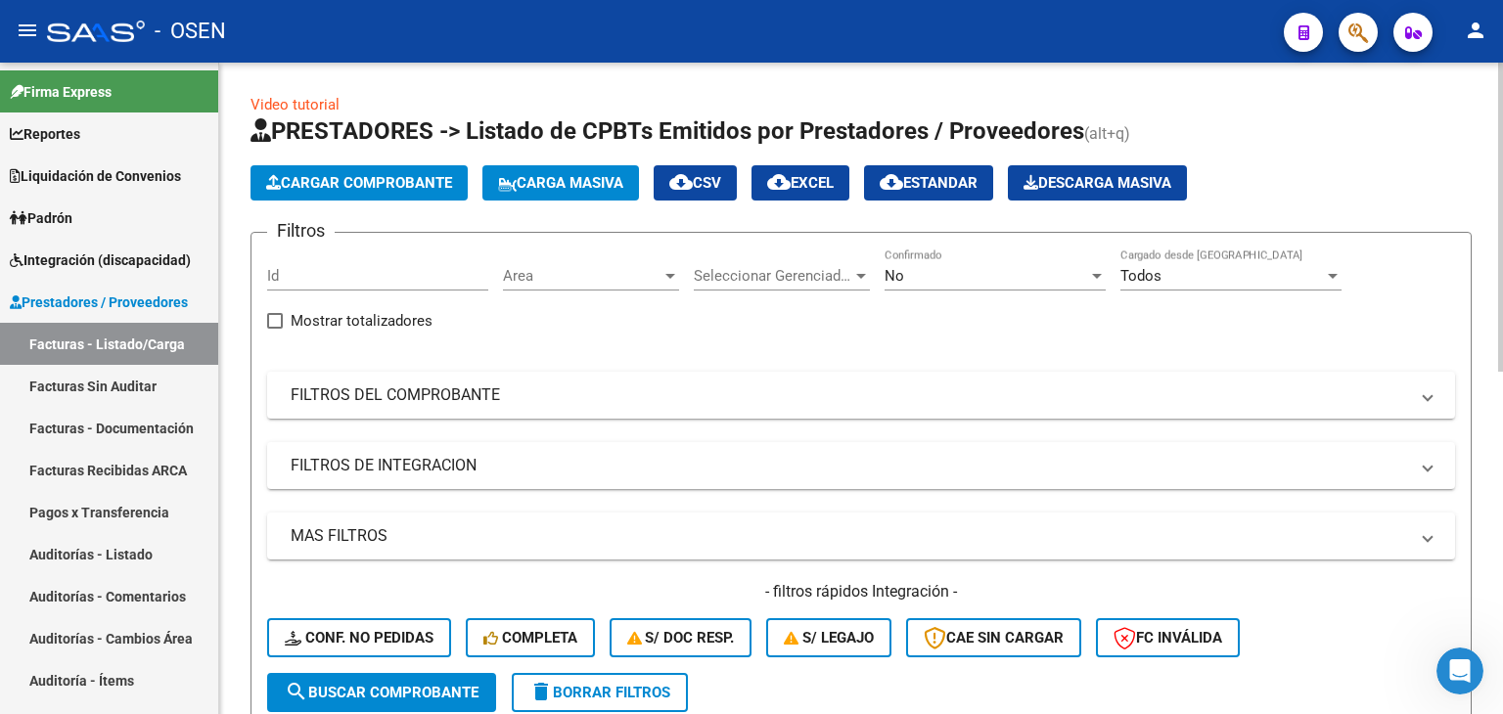
click at [332, 192] on button "Cargar Comprobante" at bounding box center [359, 182] width 217 height 35
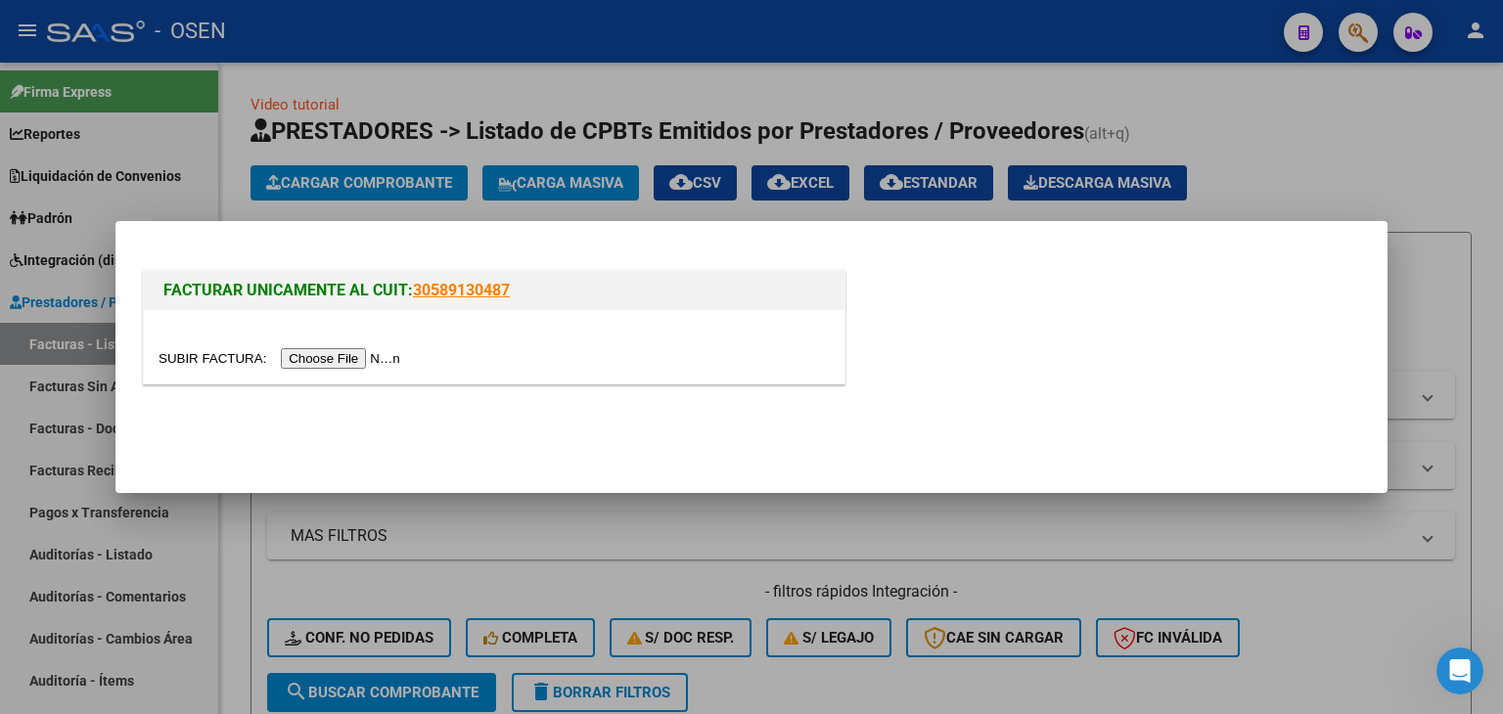
click at [318, 360] on input "file" at bounding box center [283, 358] width 248 height 21
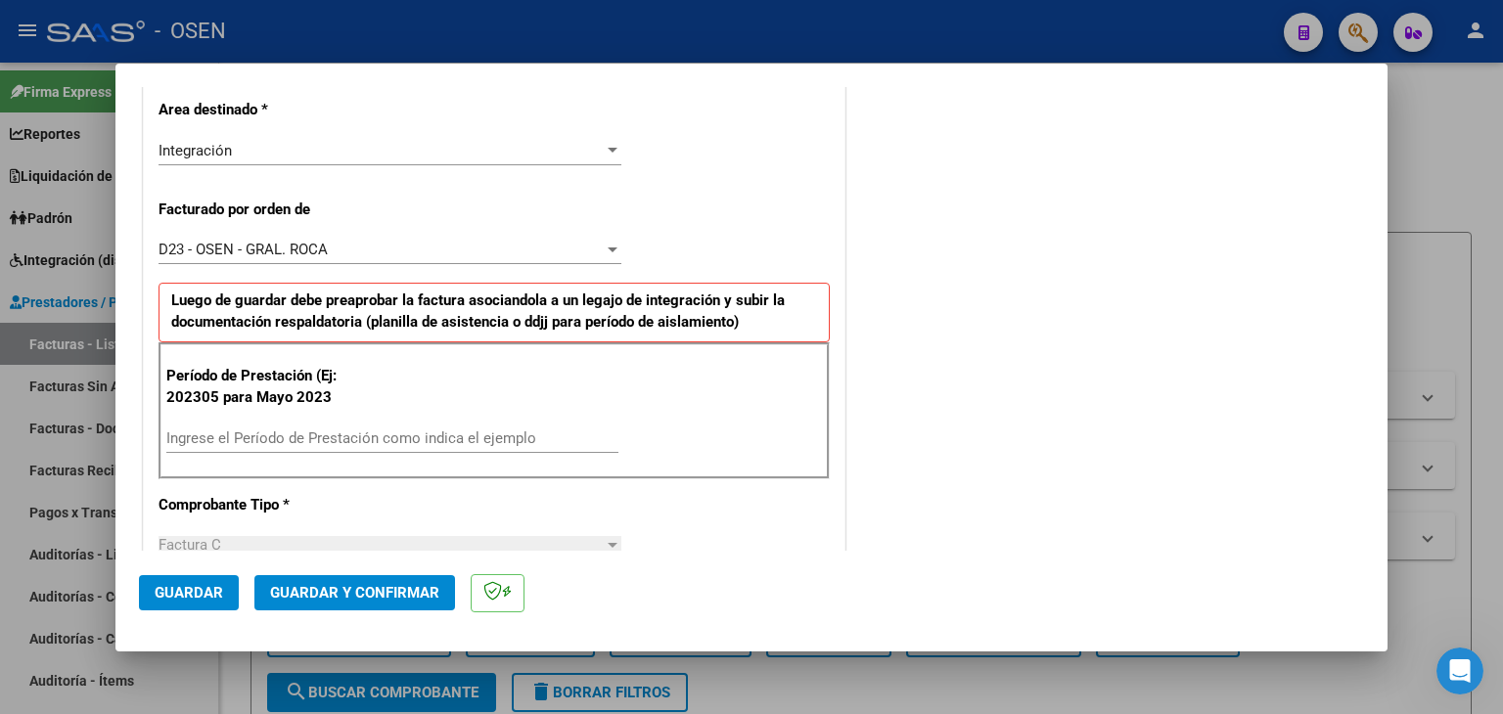
scroll to position [489, 0]
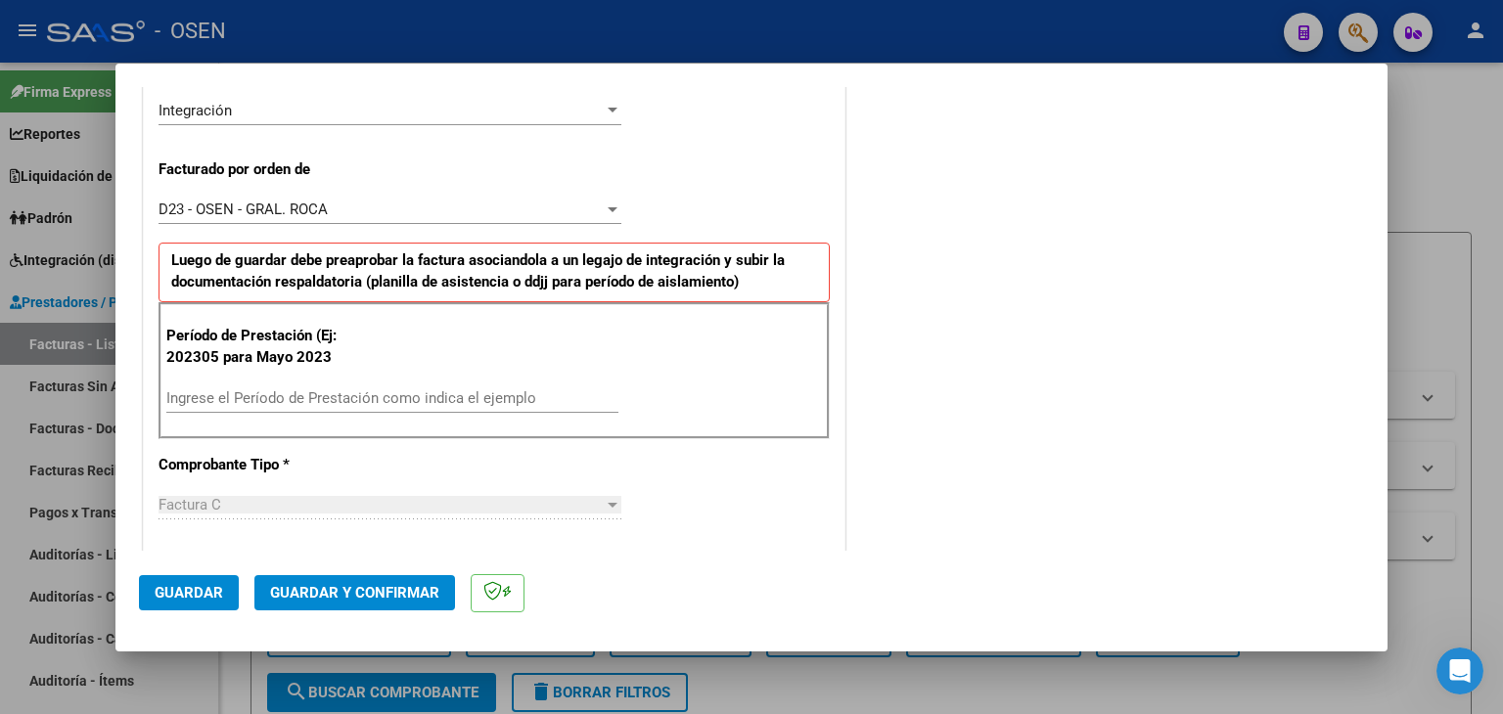
click at [252, 400] on input "Ingrese el Período de Prestación como indica el ejemplo" at bounding box center [392, 398] width 452 height 18
type input "202507"
click at [178, 584] on span "Guardar" at bounding box center [189, 593] width 68 height 18
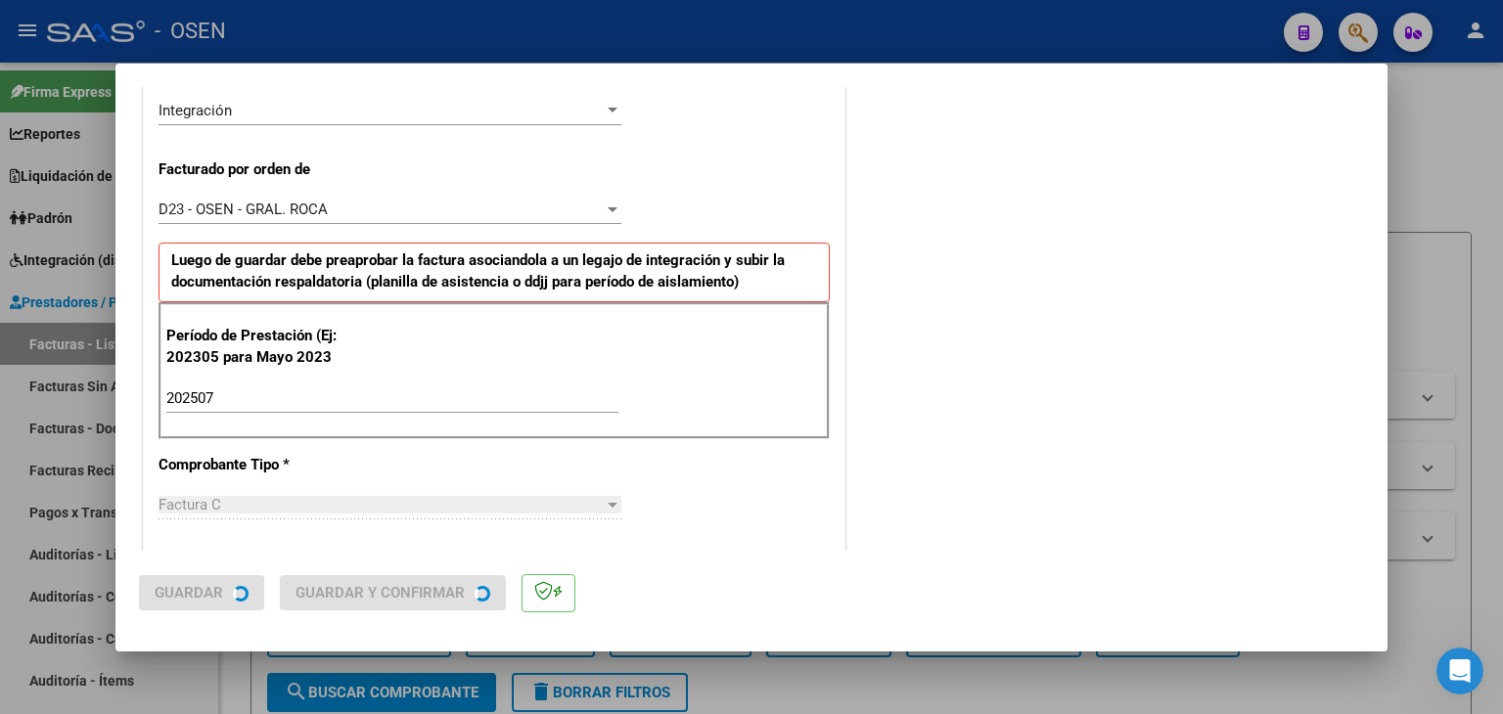
scroll to position [0, 0]
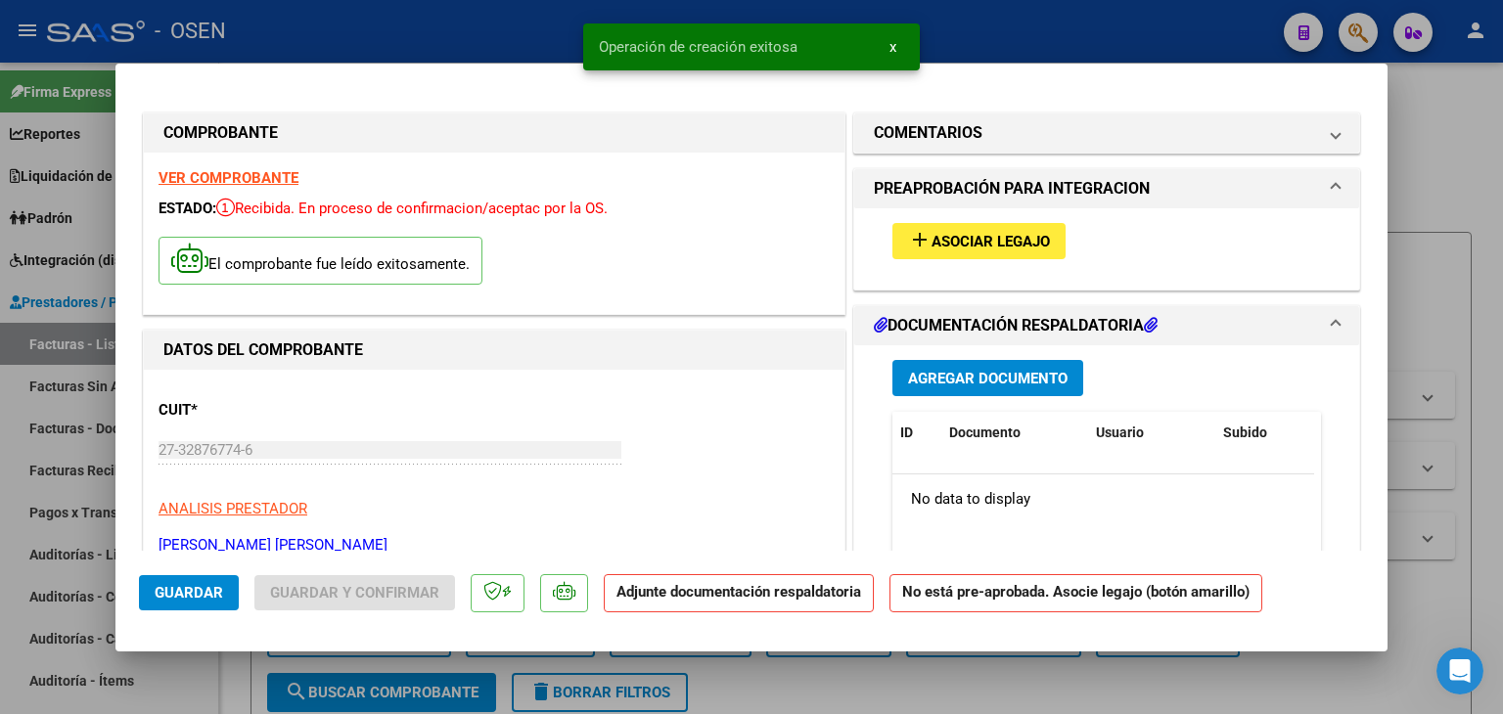
click at [929, 253] on button "add Asociar Legajo" at bounding box center [978, 241] width 173 height 36
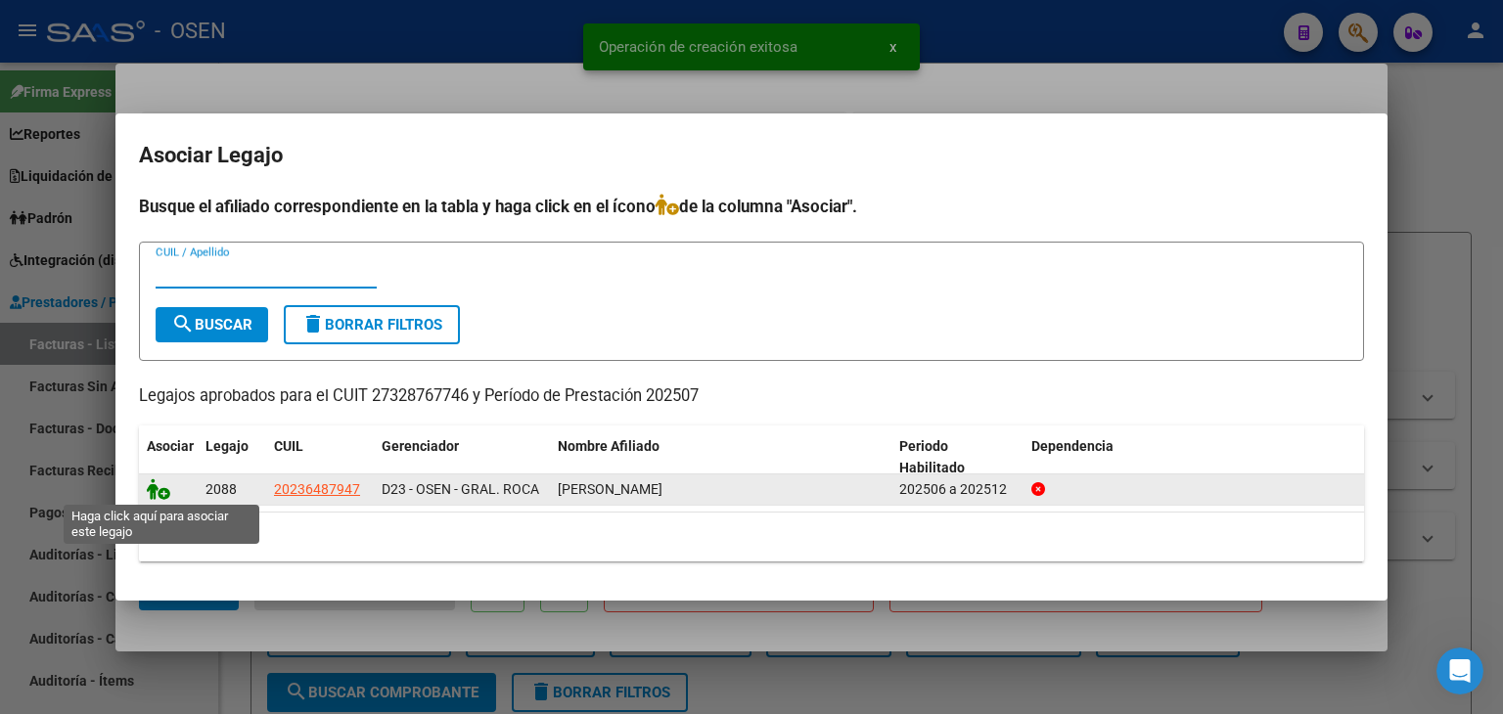
click at [155, 486] on icon at bounding box center [158, 490] width 23 height 22
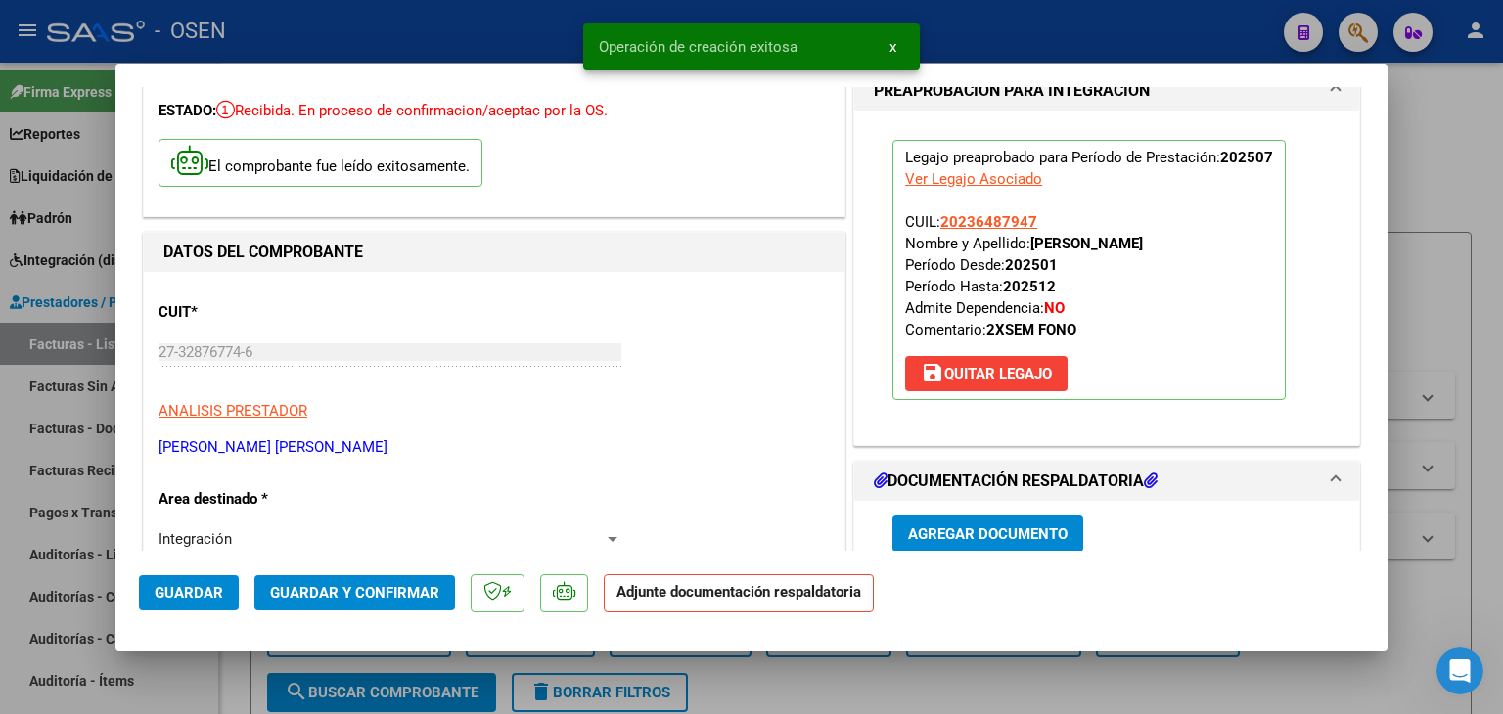
scroll to position [391, 0]
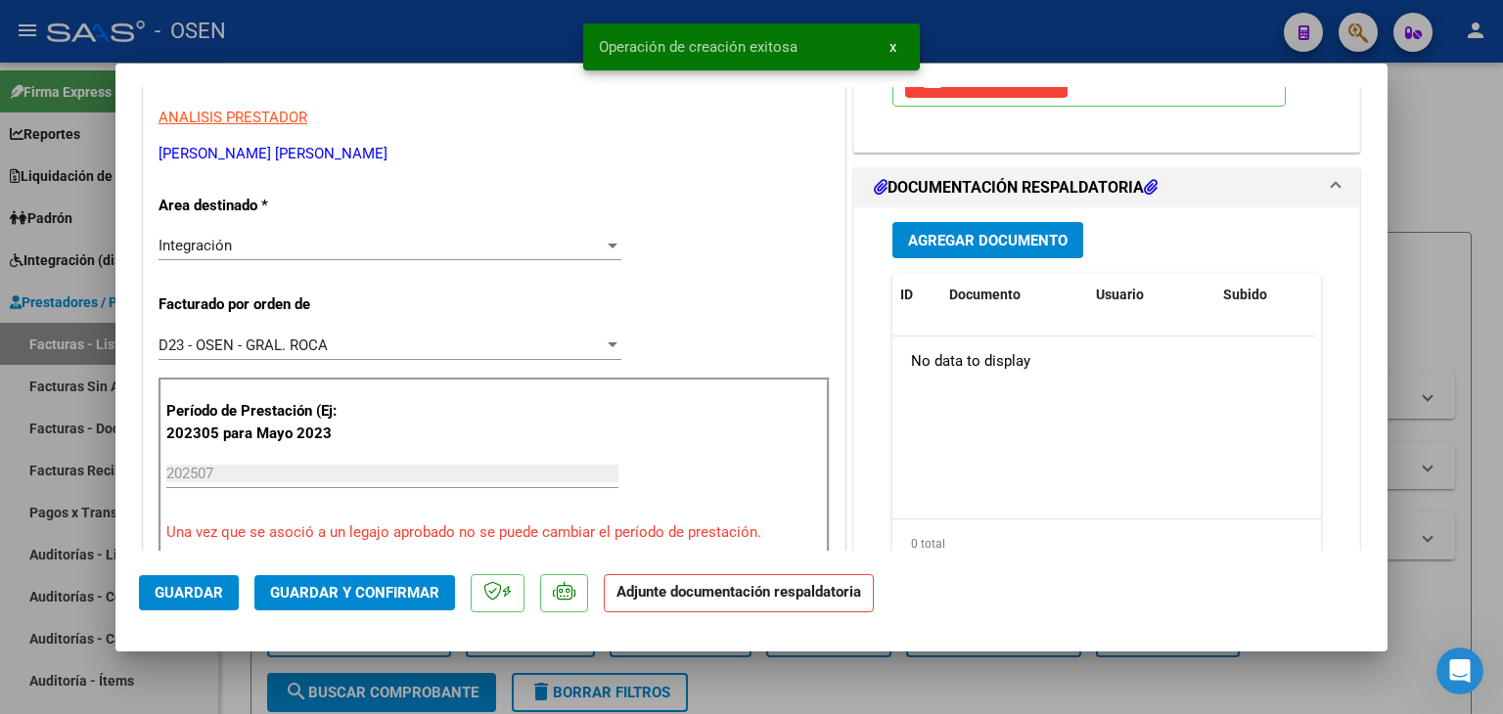
click at [954, 240] on span "Agregar Documento" at bounding box center [988, 241] width 160 height 18
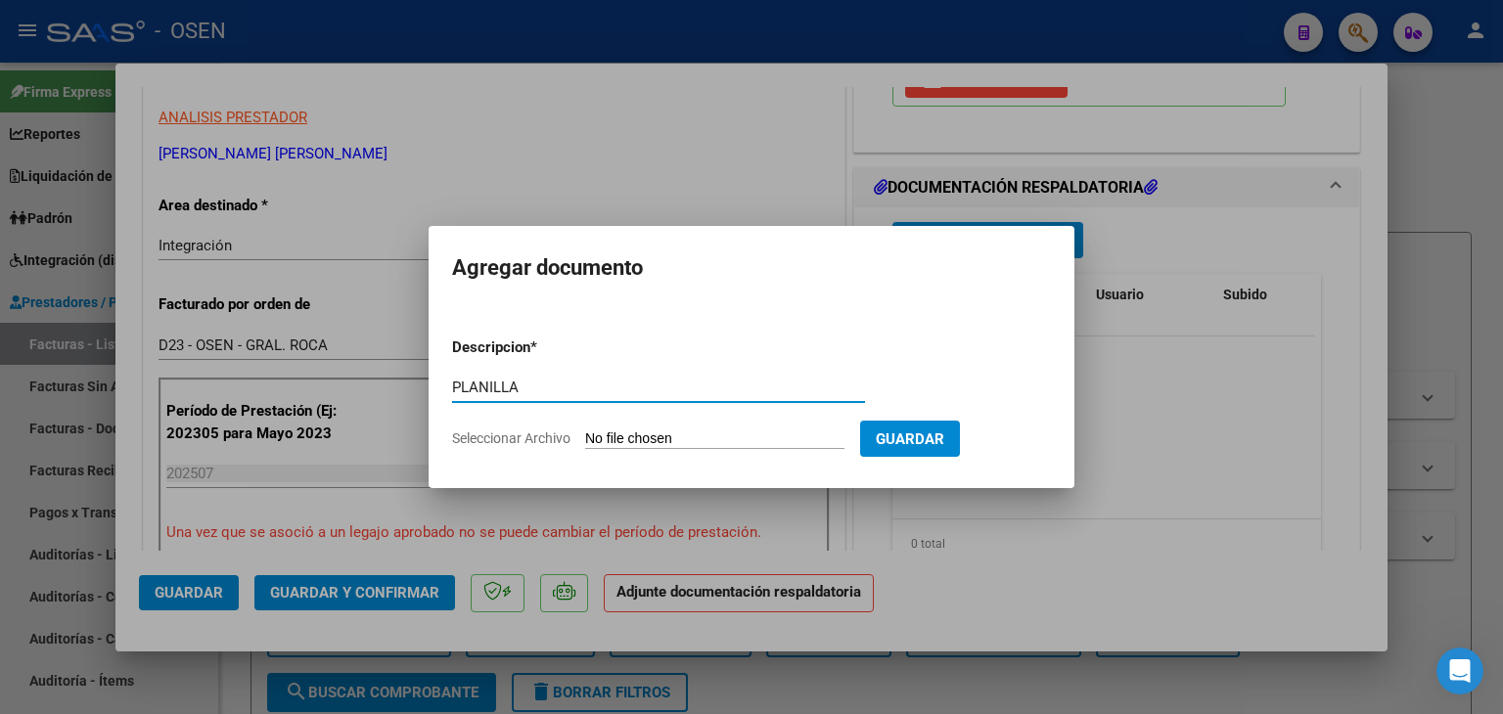
type input "PLANILLA"
click at [585, 431] on input "Seleccionar Archivo" at bounding box center [714, 440] width 259 height 19
type input "C:\fakepath\asis [PERSON_NAME].pdf"
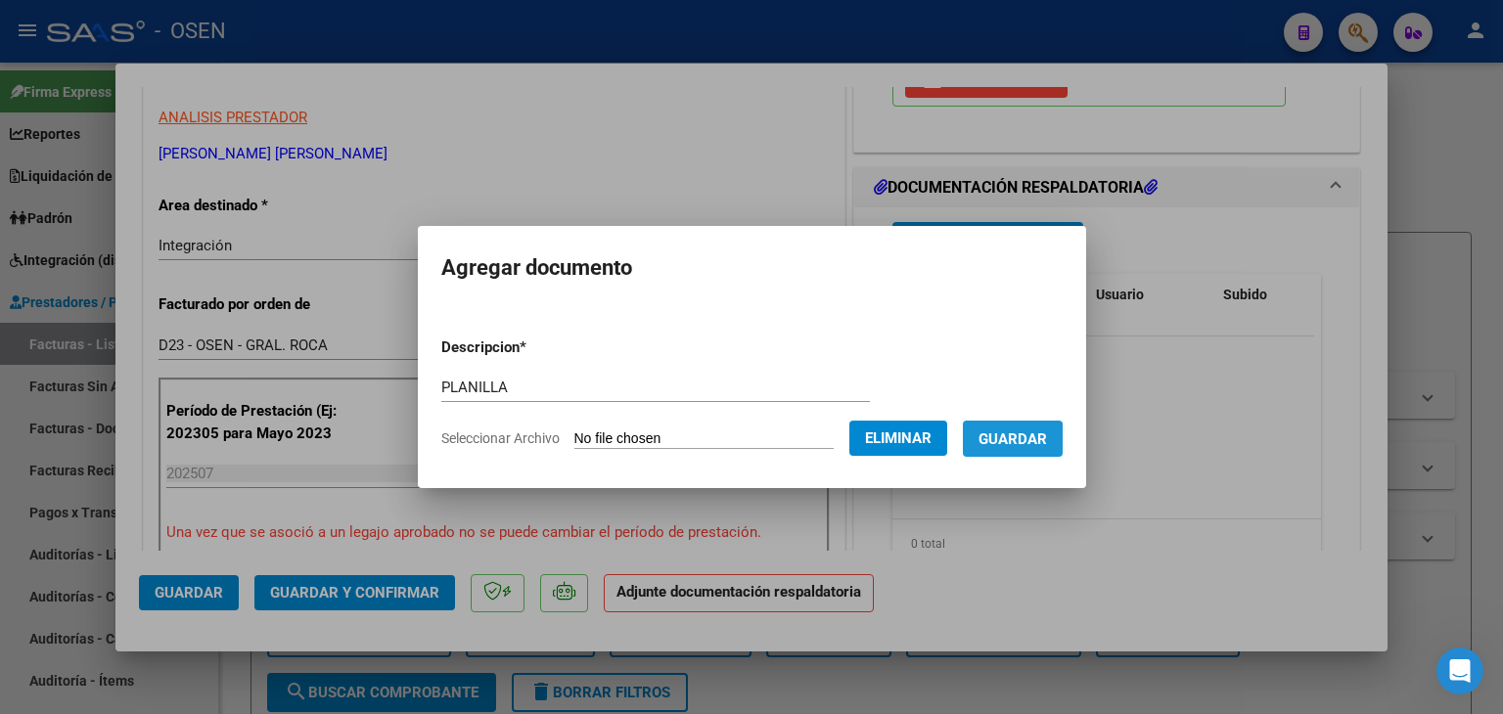
click at [1028, 439] on span "Guardar" at bounding box center [1013, 440] width 68 height 18
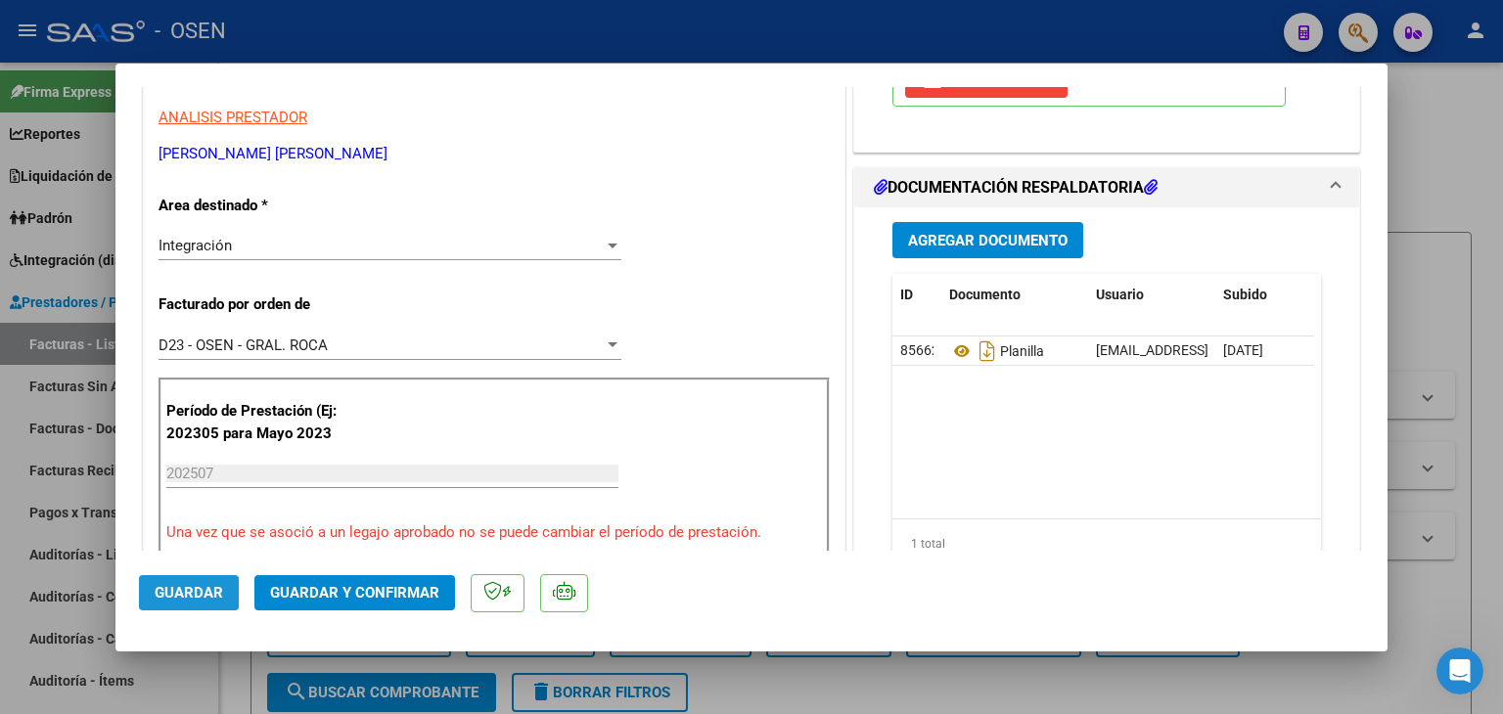
click at [160, 588] on span "Guardar" at bounding box center [189, 593] width 68 height 18
click at [235, 692] on div at bounding box center [751, 357] width 1503 height 714
type input "$ 0,00"
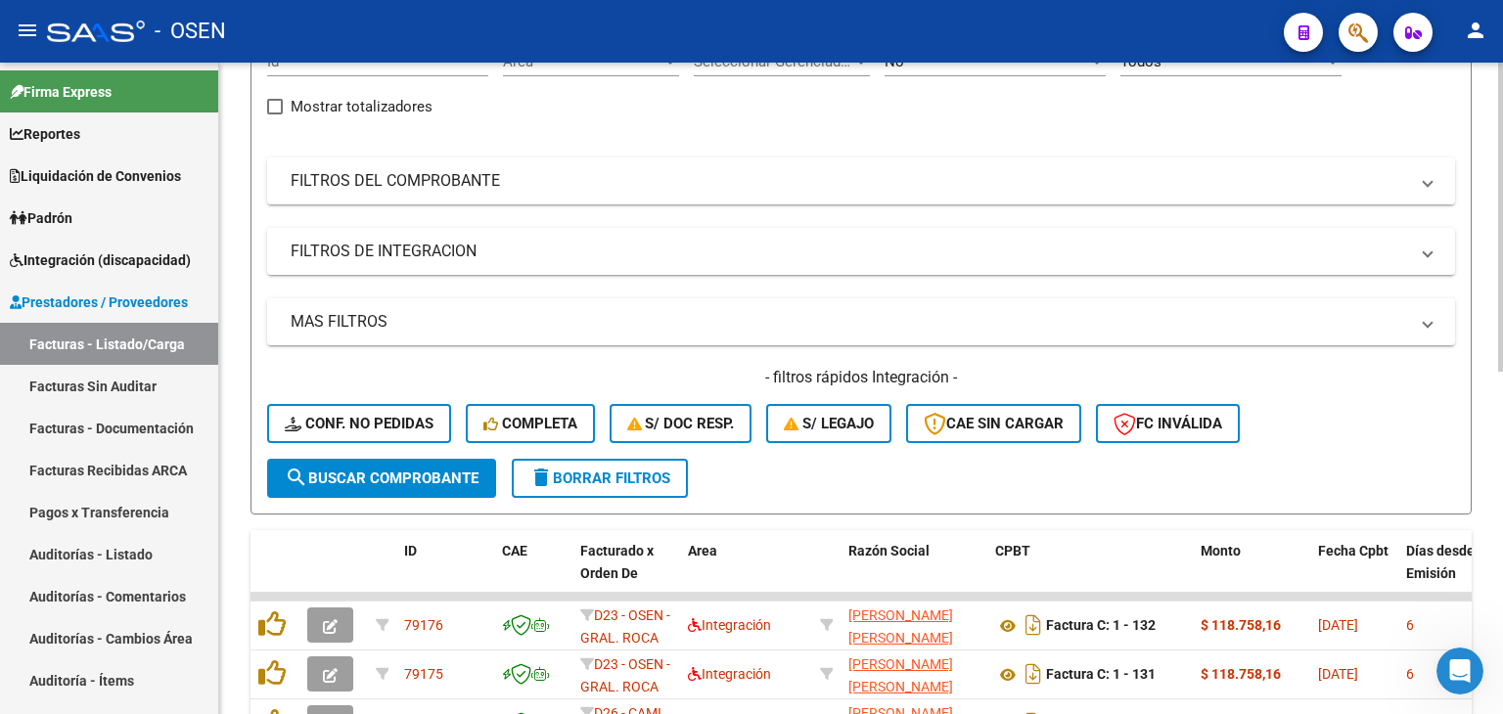
scroll to position [0, 0]
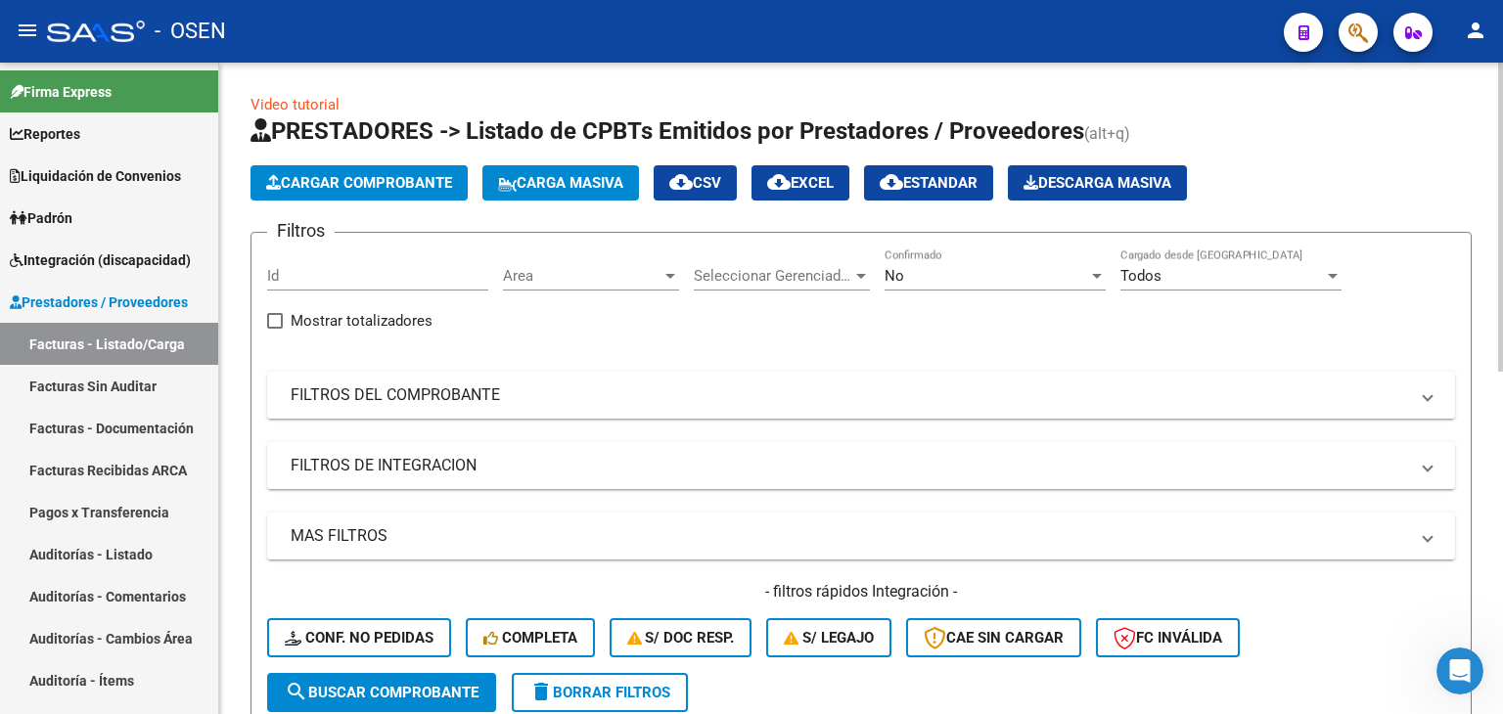
click at [407, 174] on span "Cargar Comprobante" at bounding box center [359, 183] width 186 height 18
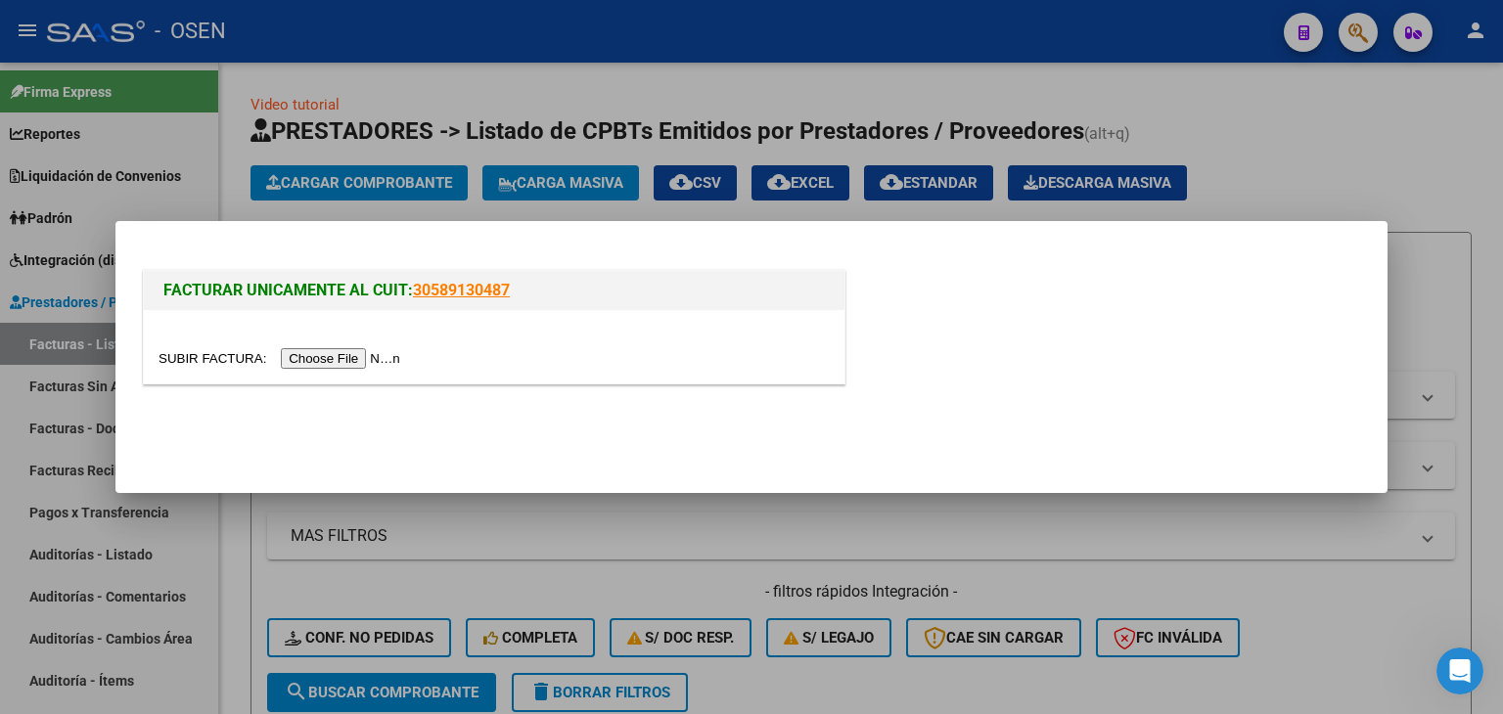
click at [338, 358] on input "file" at bounding box center [283, 358] width 248 height 21
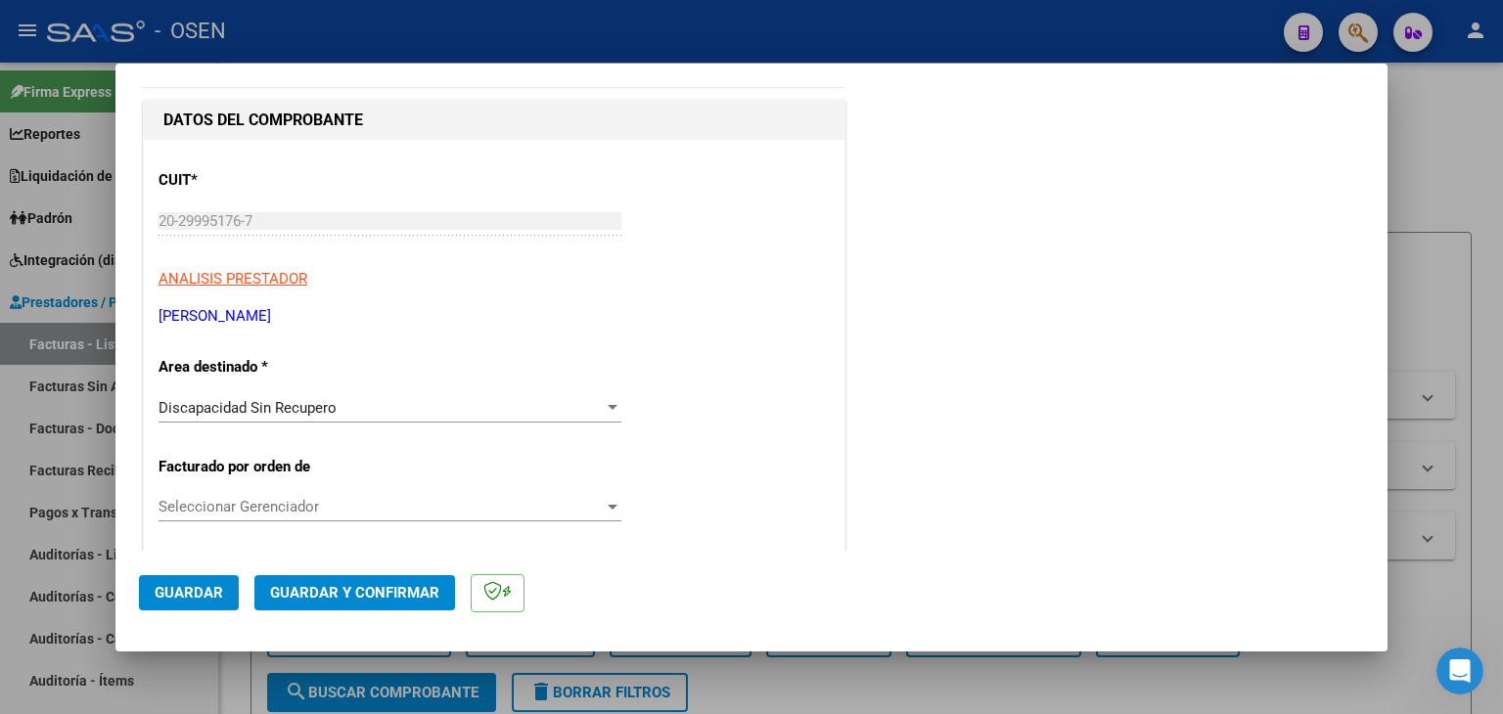
scroll to position [196, 0]
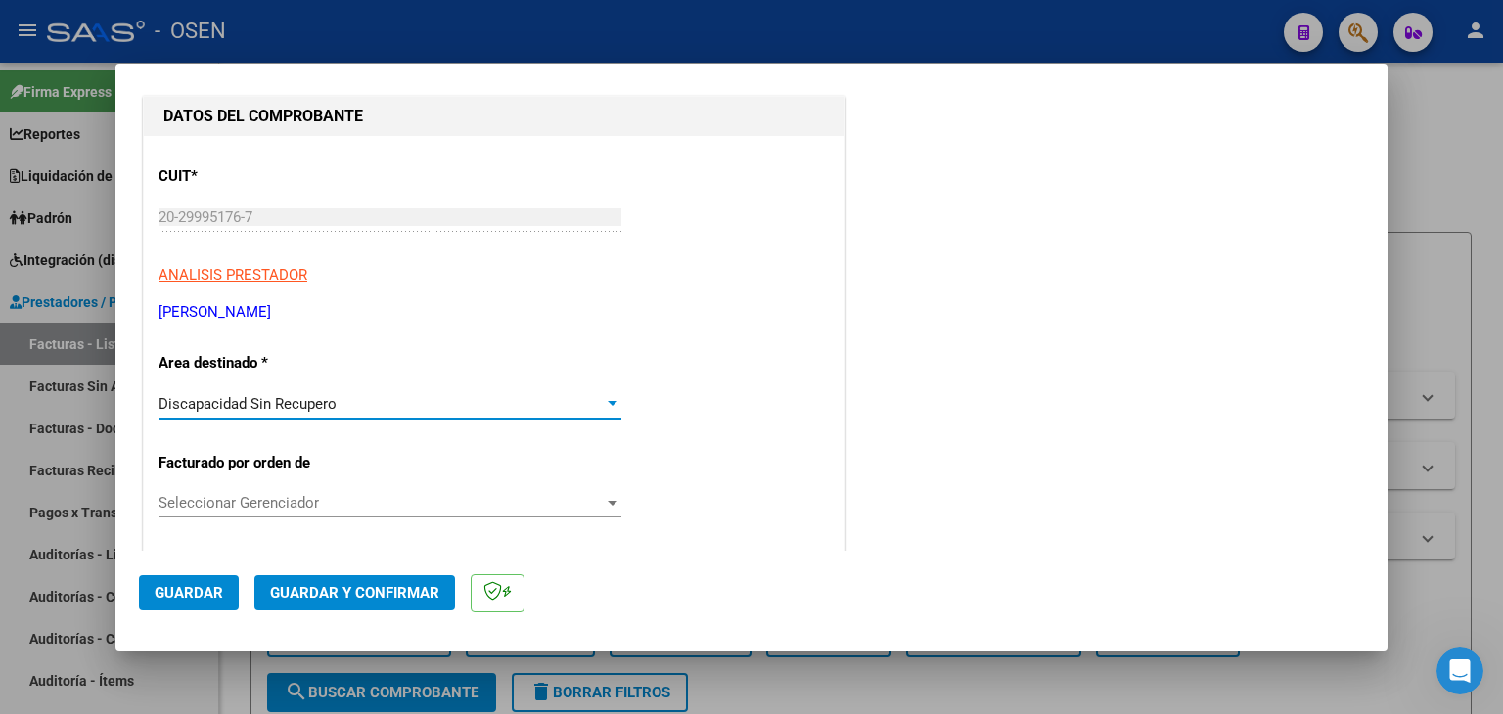
click at [281, 407] on span "Discapacidad Sin Recupero" at bounding box center [248, 404] width 178 height 18
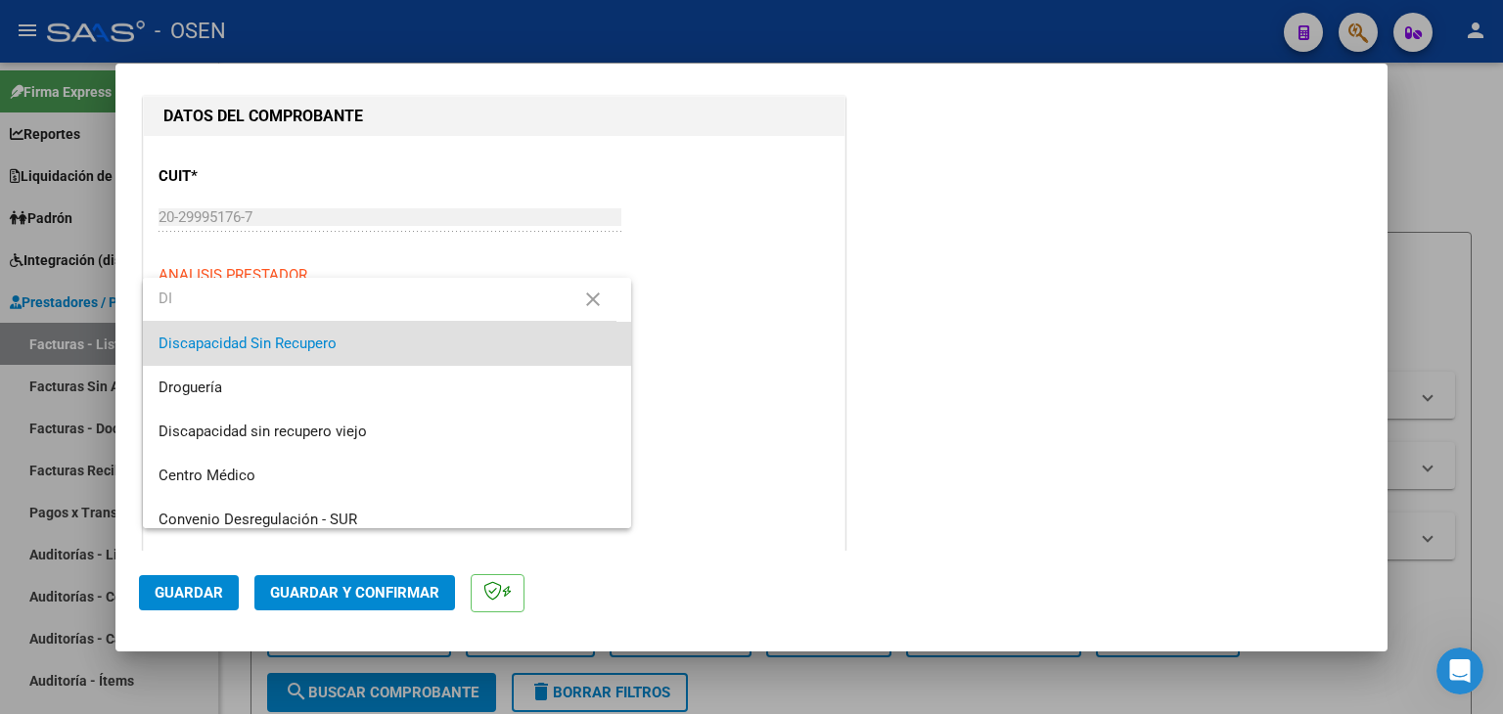
scroll to position [0, 0]
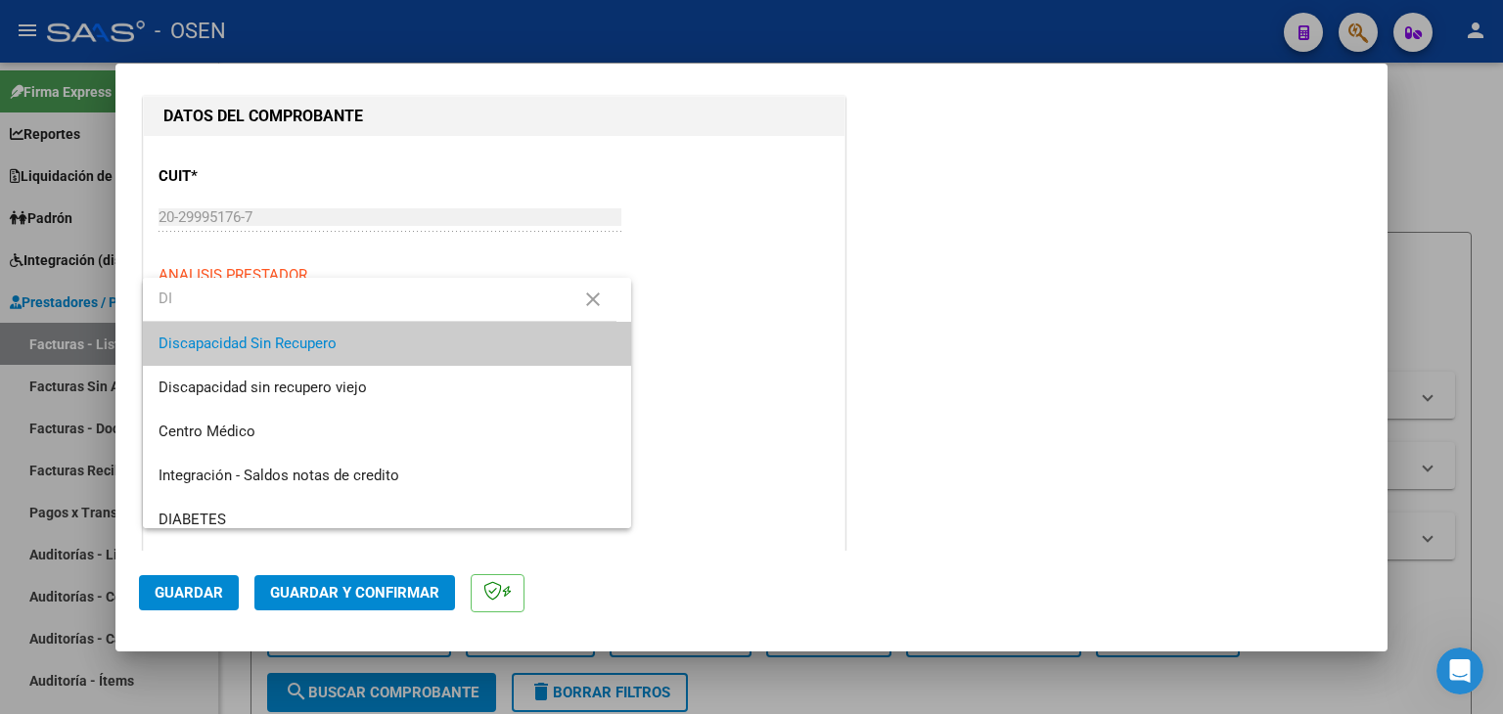
type input "D"
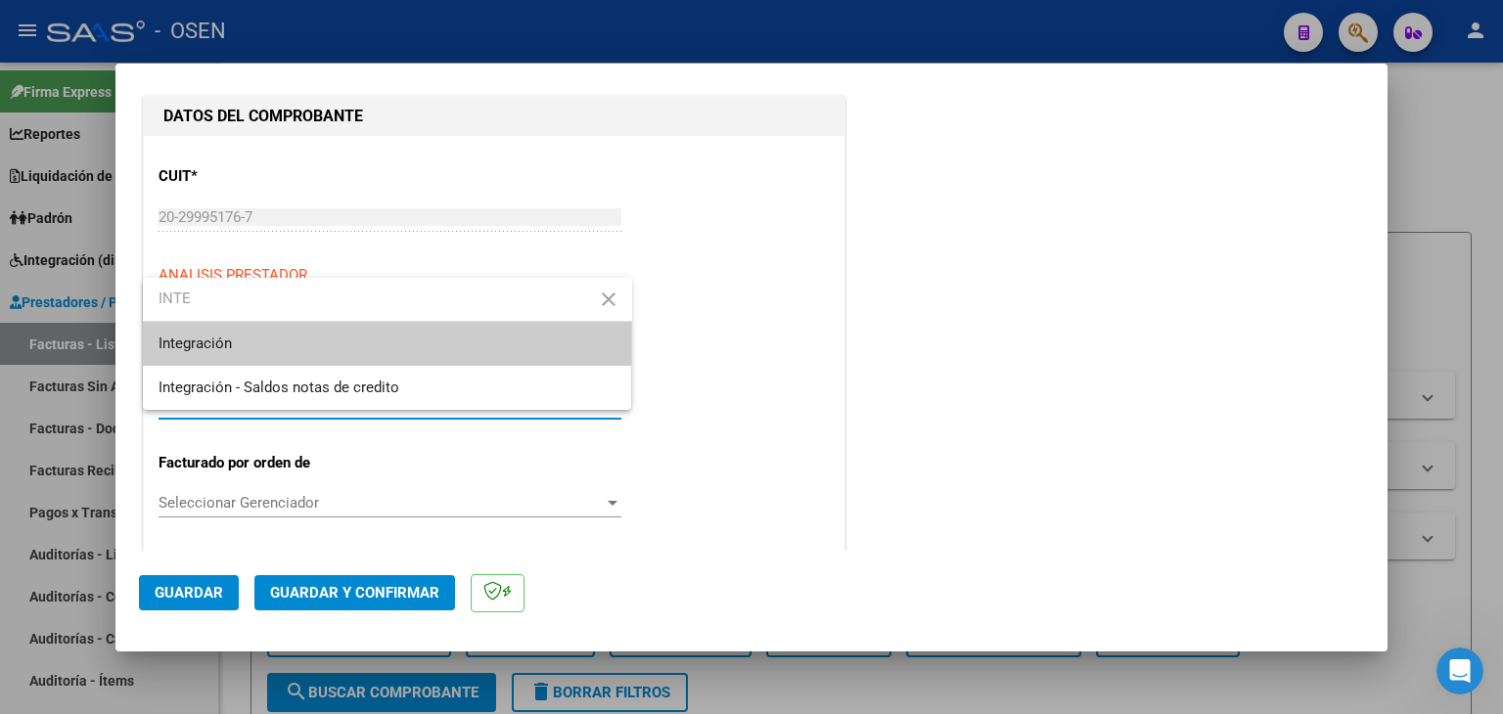
type input "INTE"
click at [252, 342] on span "Integración" at bounding box center [388, 344] width 458 height 44
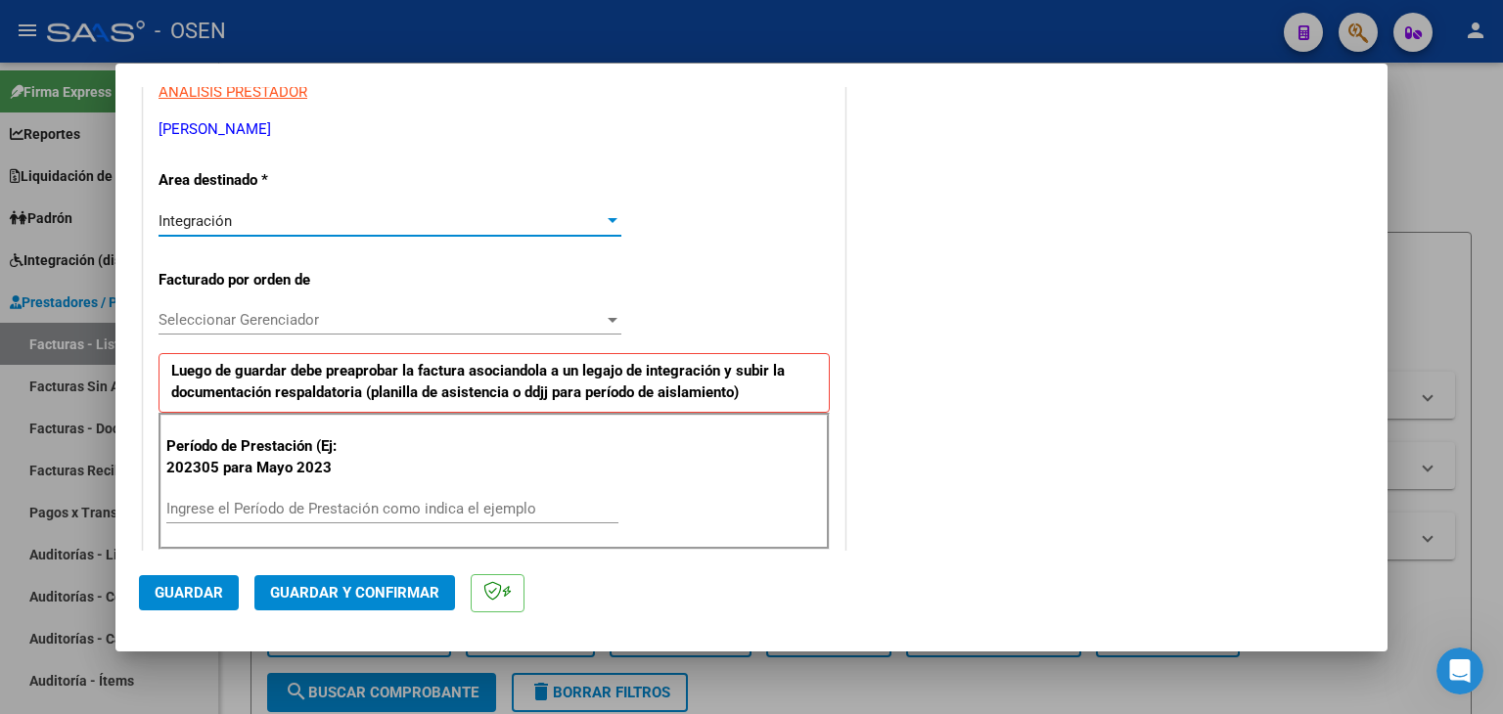
scroll to position [391, 0]
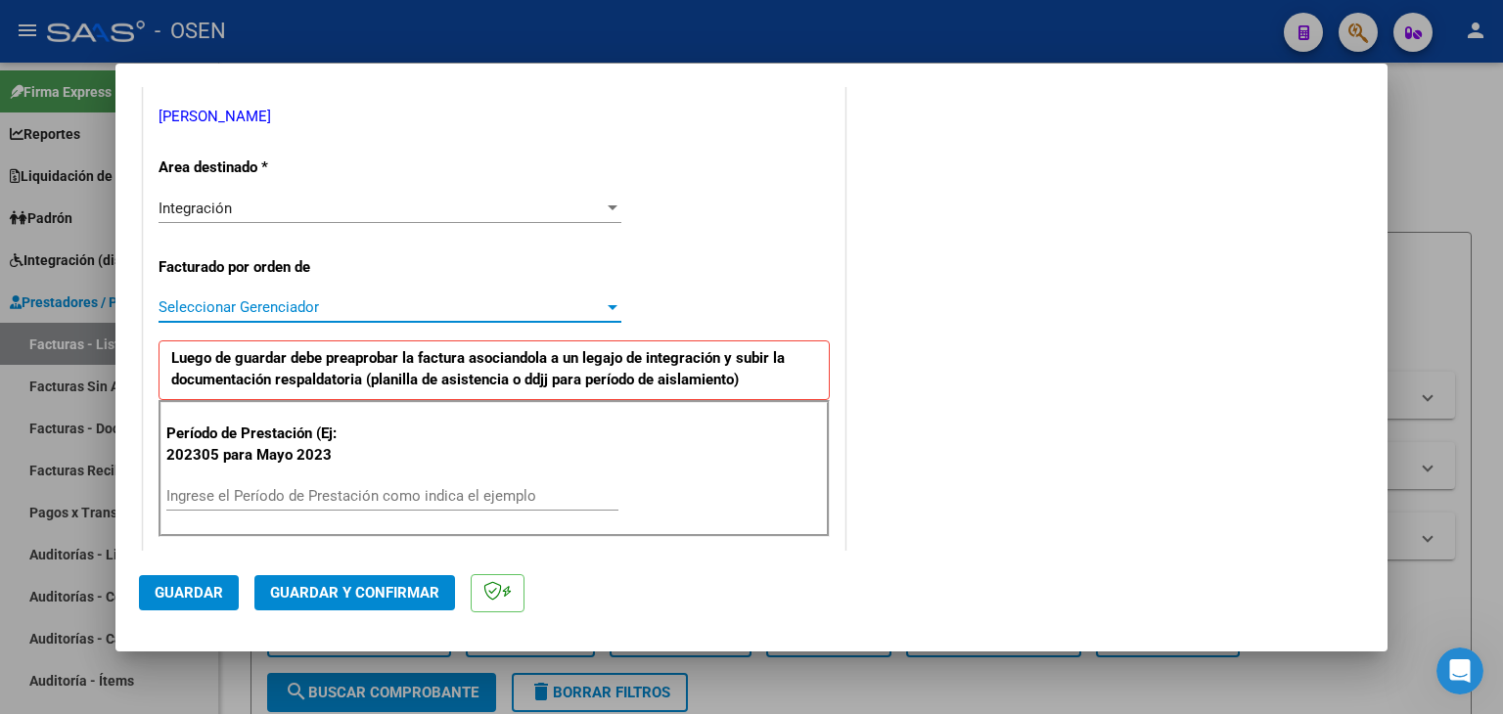
click at [272, 299] on span "Seleccionar Gerenciador" at bounding box center [381, 307] width 445 height 18
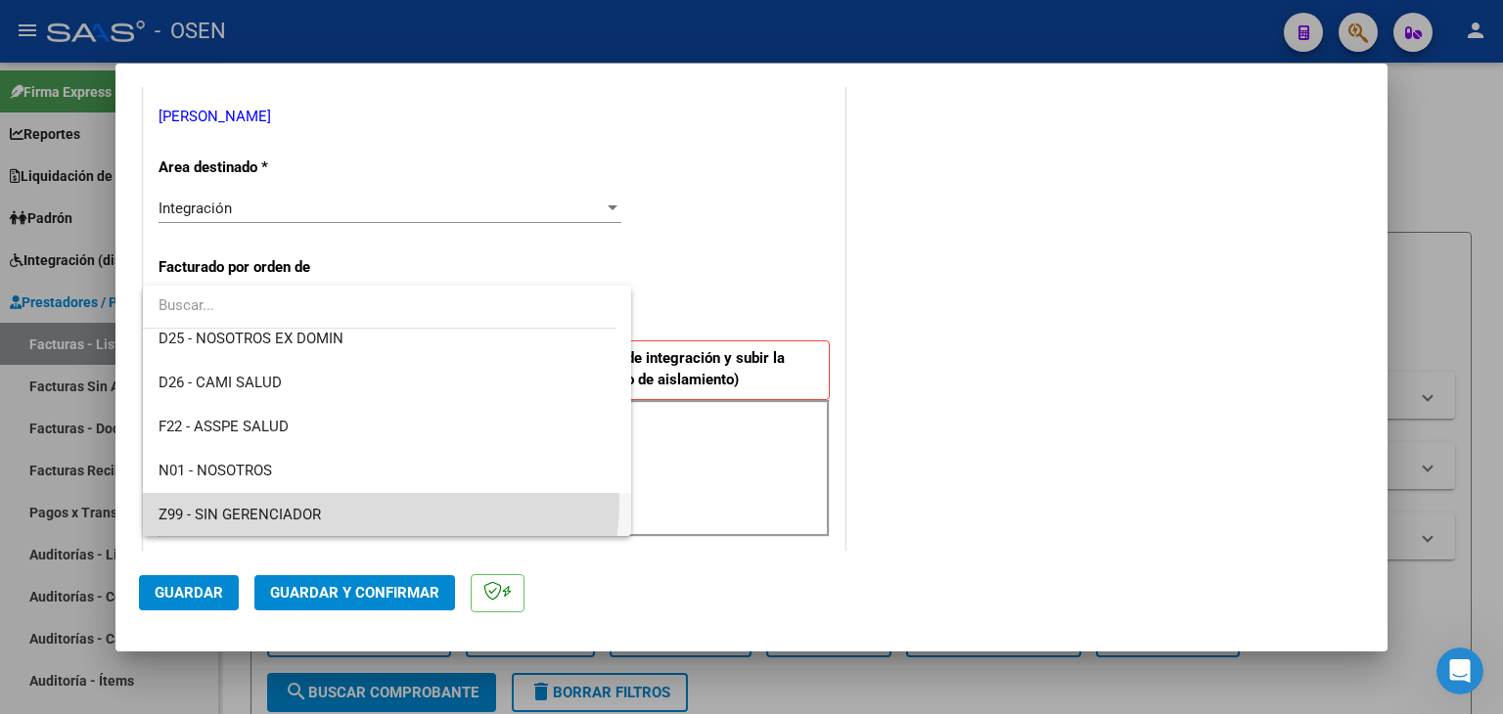
click at [376, 502] on span "Z99 - SIN GERENCIADOR" at bounding box center [388, 515] width 458 height 44
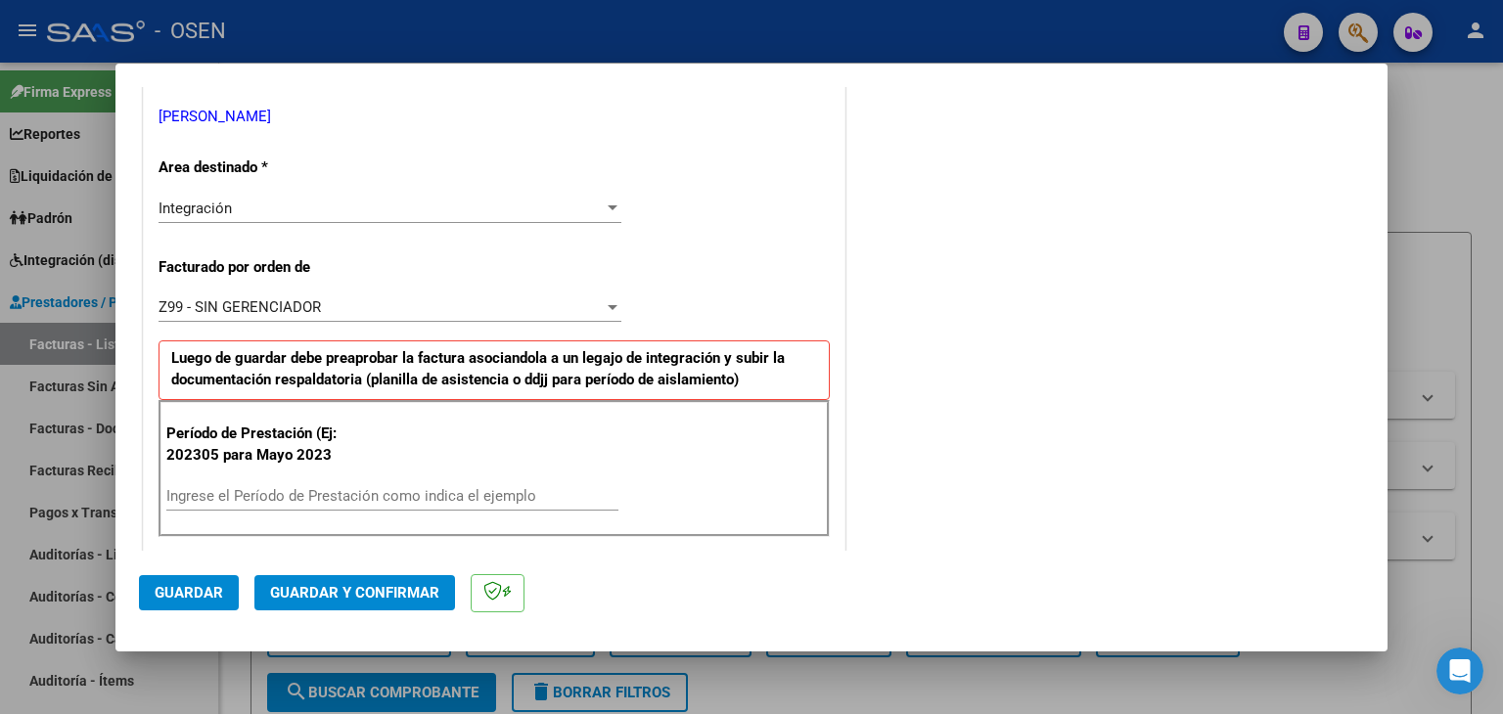
click at [256, 504] on div "Ingrese el Período de Prestación como indica el ejemplo" at bounding box center [392, 495] width 452 height 29
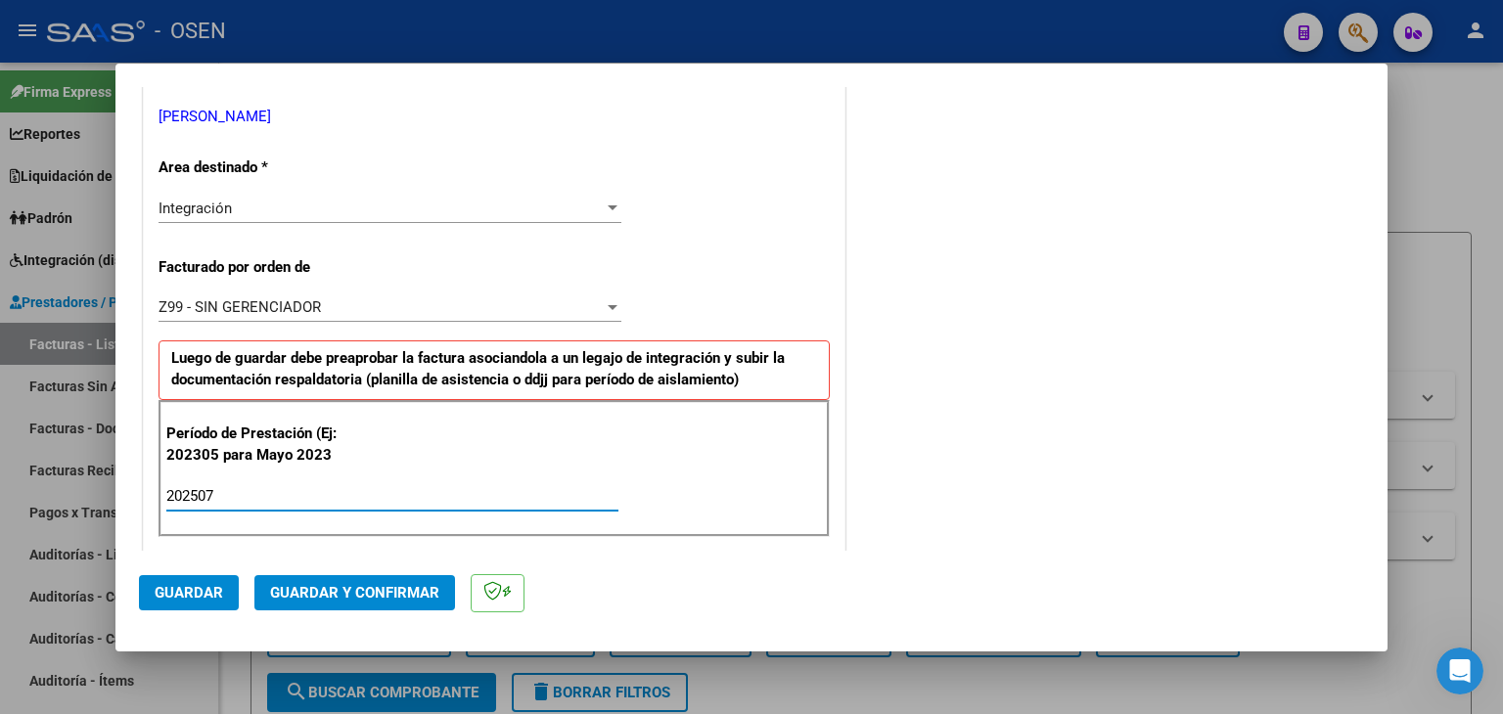
type input "202507"
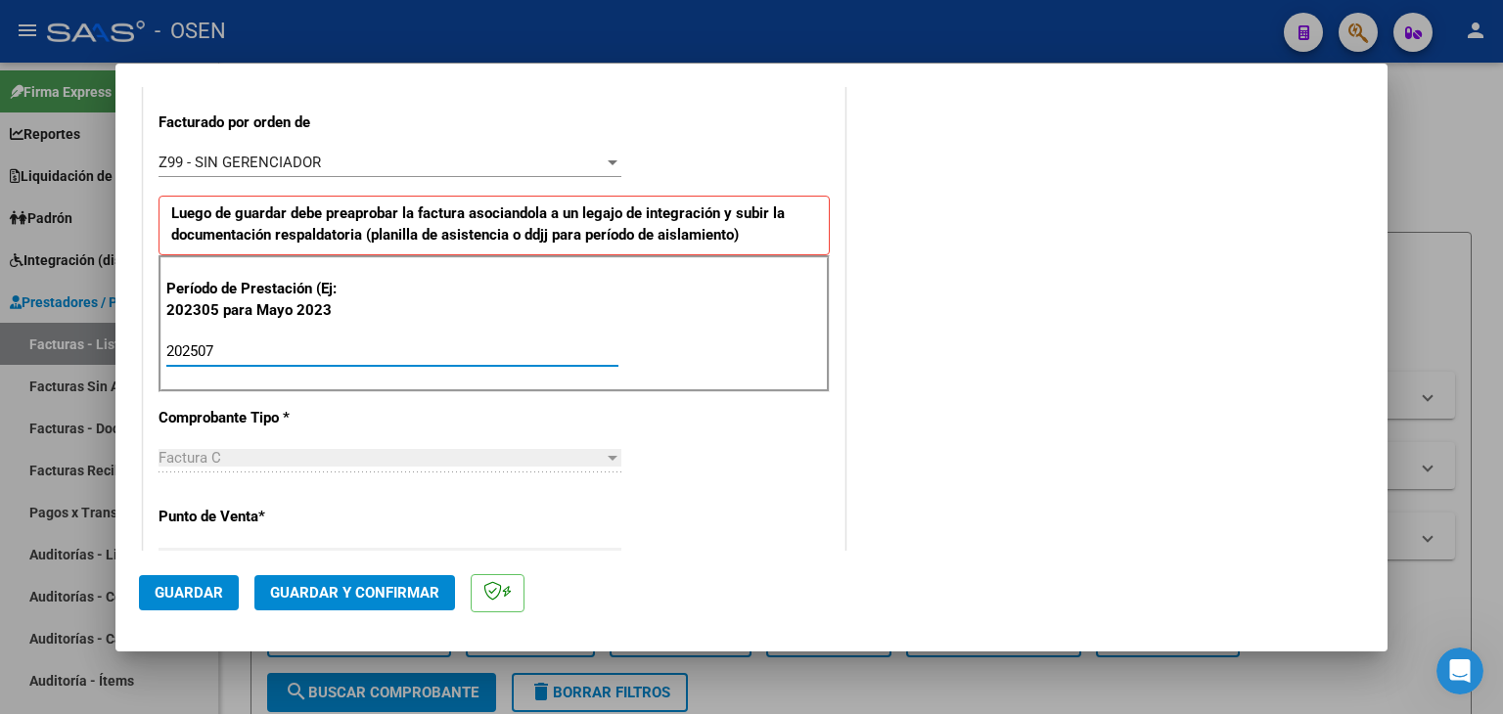
scroll to position [685, 0]
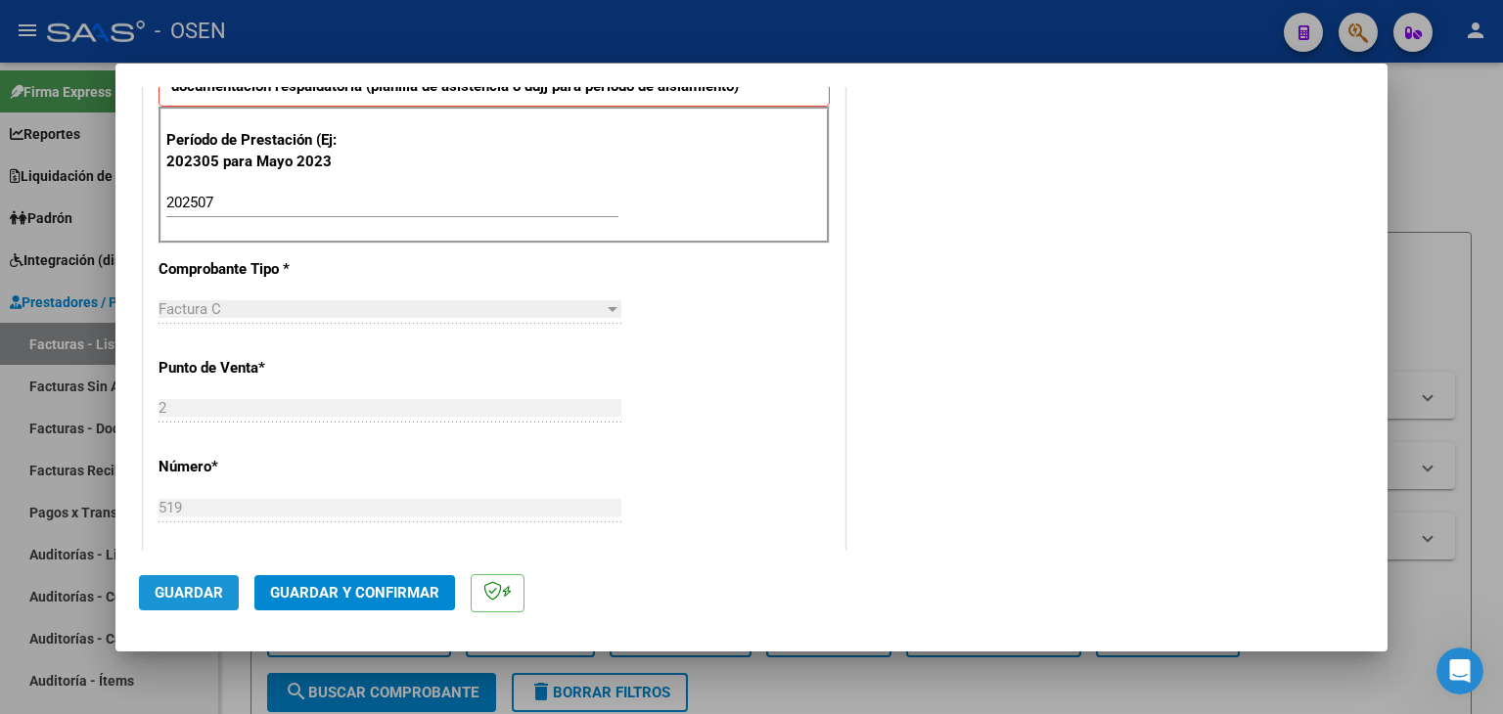
click at [176, 592] on span "Guardar" at bounding box center [189, 593] width 68 height 18
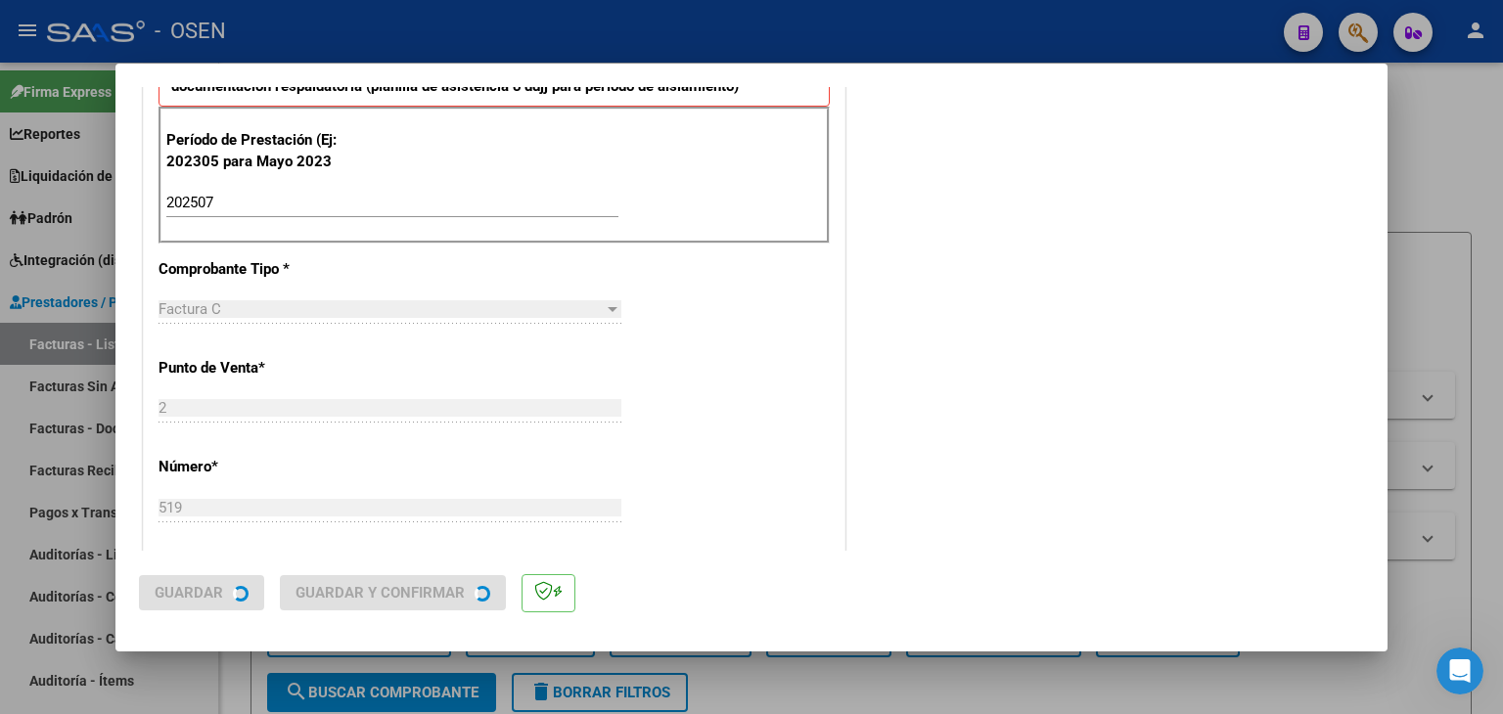
scroll to position [0, 0]
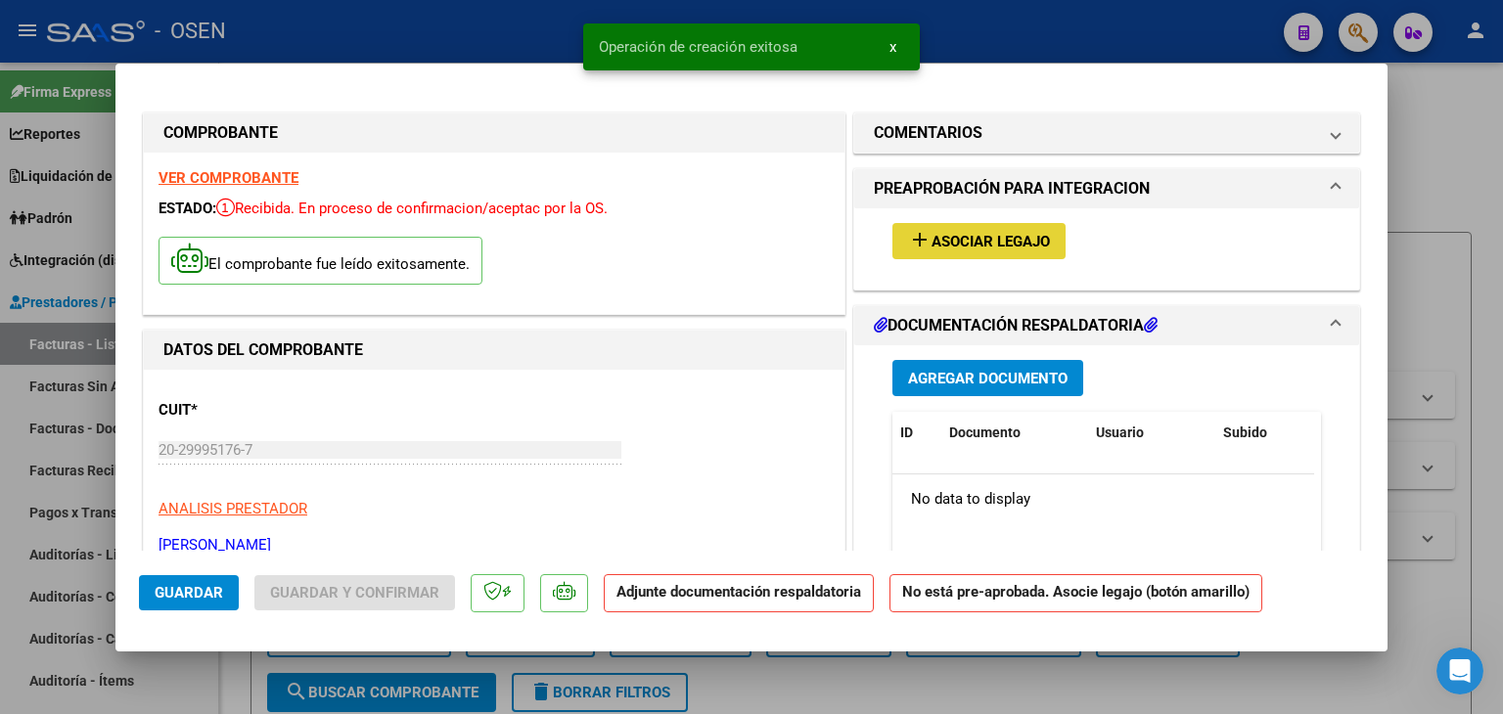
click at [997, 239] on span "Asociar Legajo" at bounding box center [991, 242] width 118 height 18
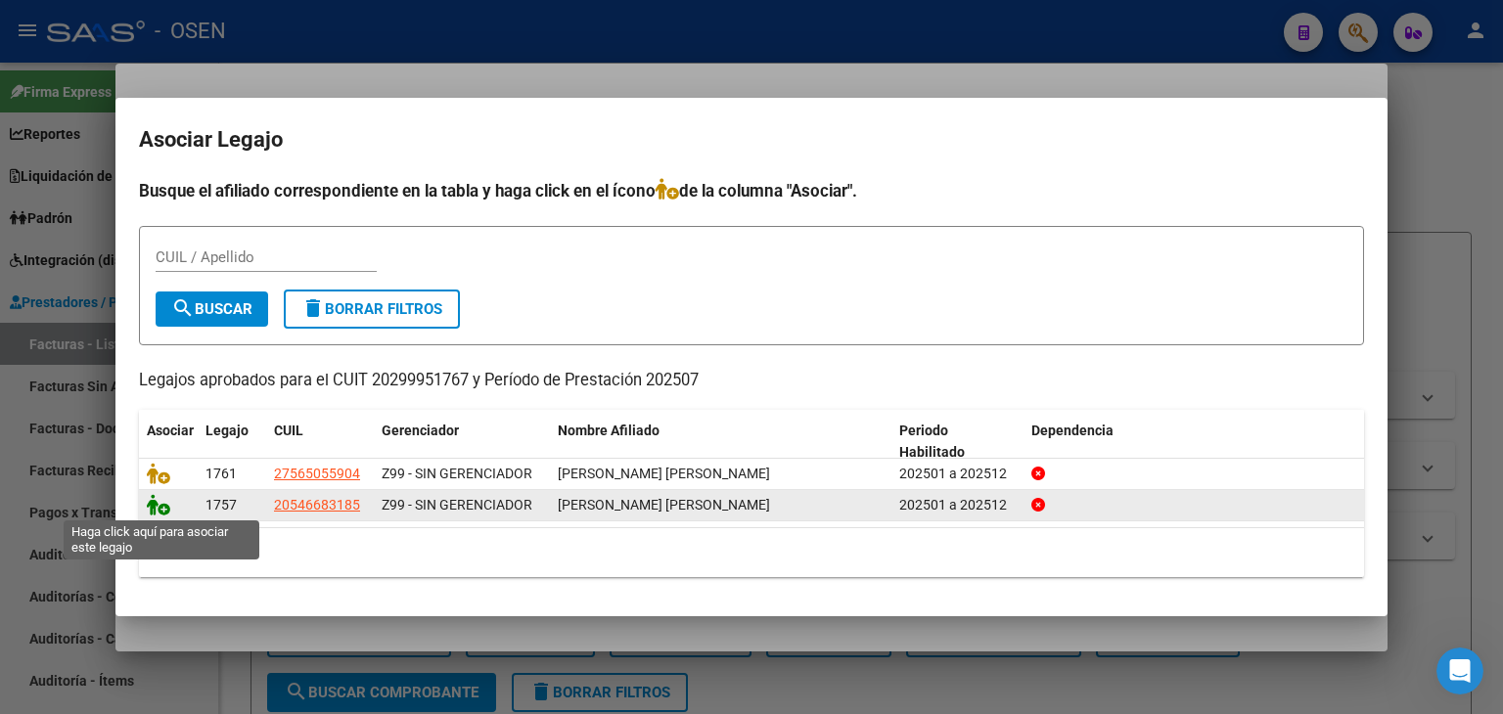
click at [154, 509] on icon at bounding box center [158, 505] width 23 height 22
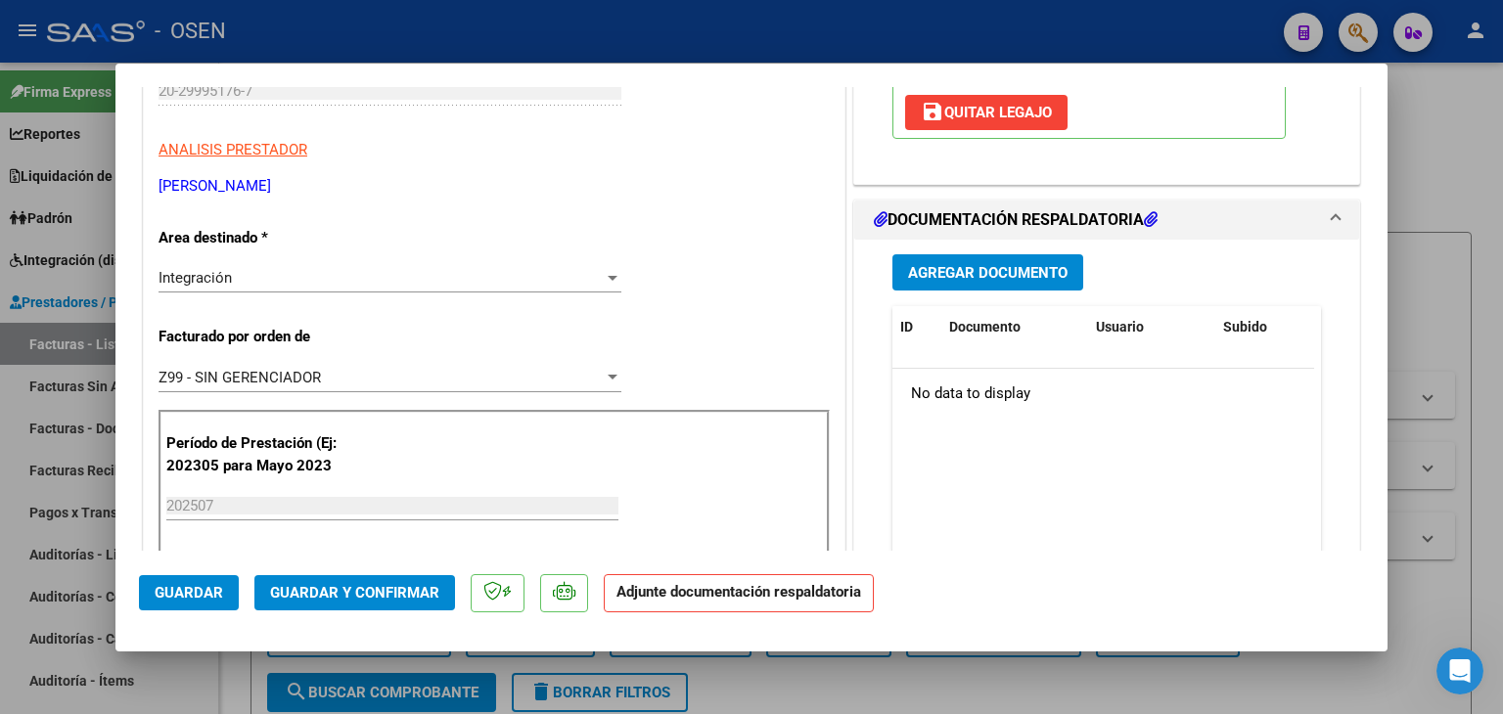
scroll to position [391, 0]
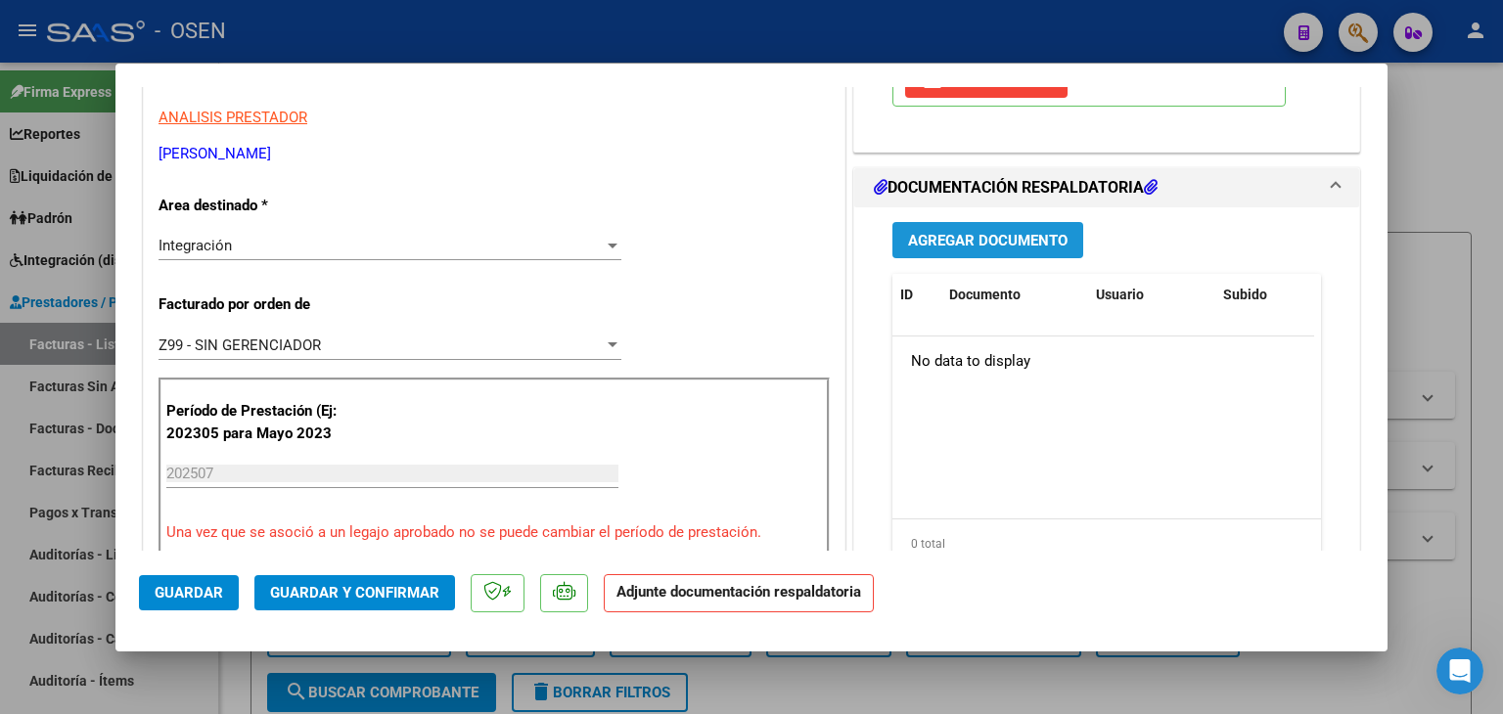
click at [1020, 235] on span "Agregar Documento" at bounding box center [988, 241] width 160 height 18
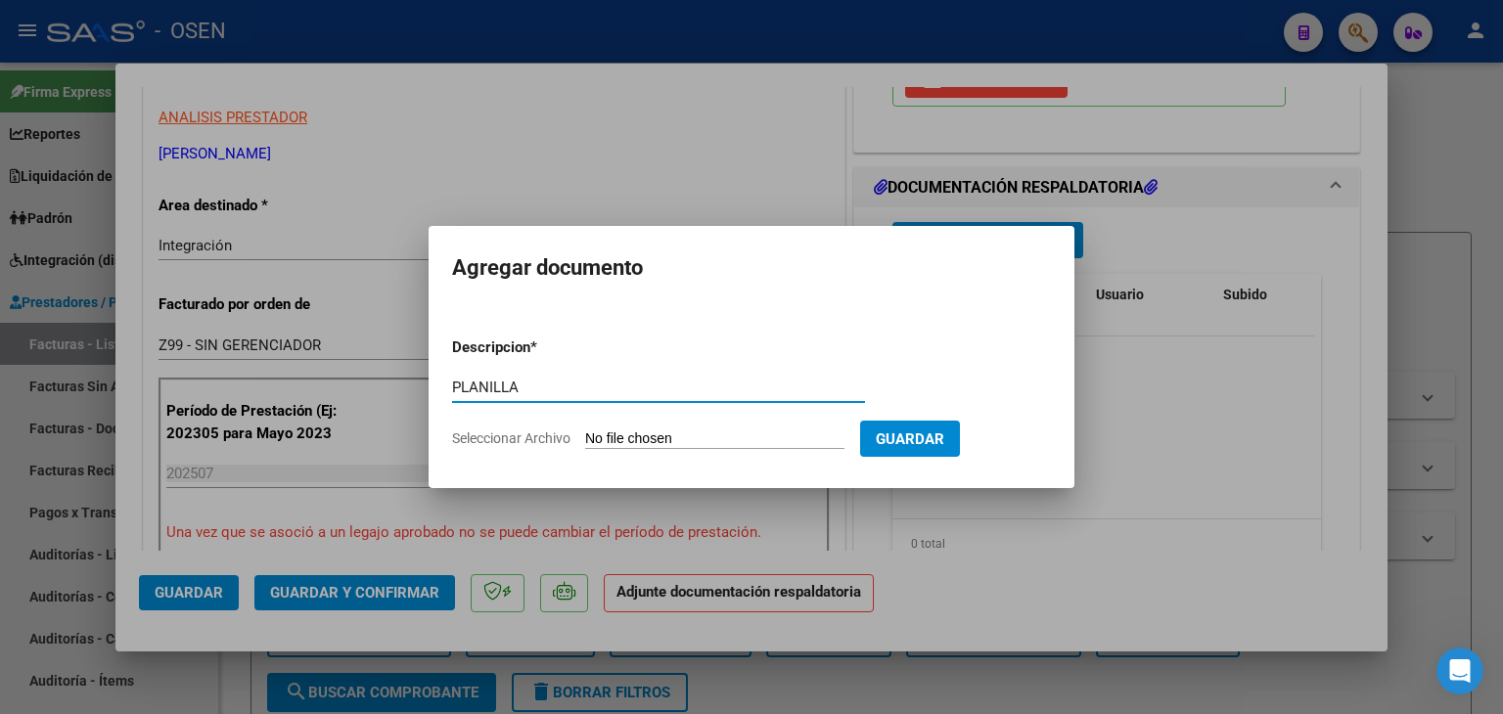
type input "PLANILLA"
click at [585, 431] on input "Seleccionar Archivo" at bounding box center [714, 440] width 259 height 19
type input "C:\fakepath\[DATE] [PERSON_NAME].jpg"
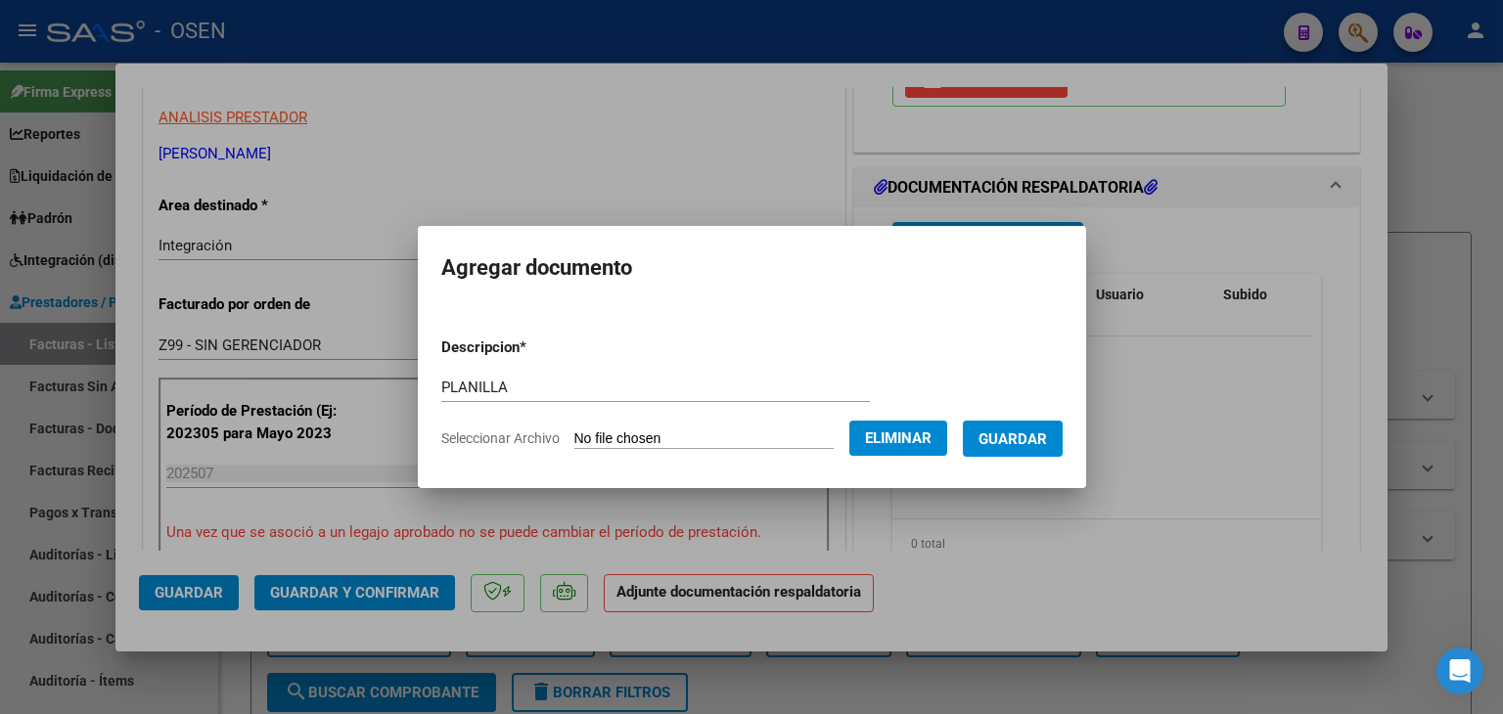
click at [1029, 413] on form "Descripcion * PLANILLA Escriba aquí una descripcion Seleccionar Archivo Elimina…" at bounding box center [751, 393] width 621 height 143
click at [1036, 436] on span "Guardar" at bounding box center [1013, 440] width 68 height 18
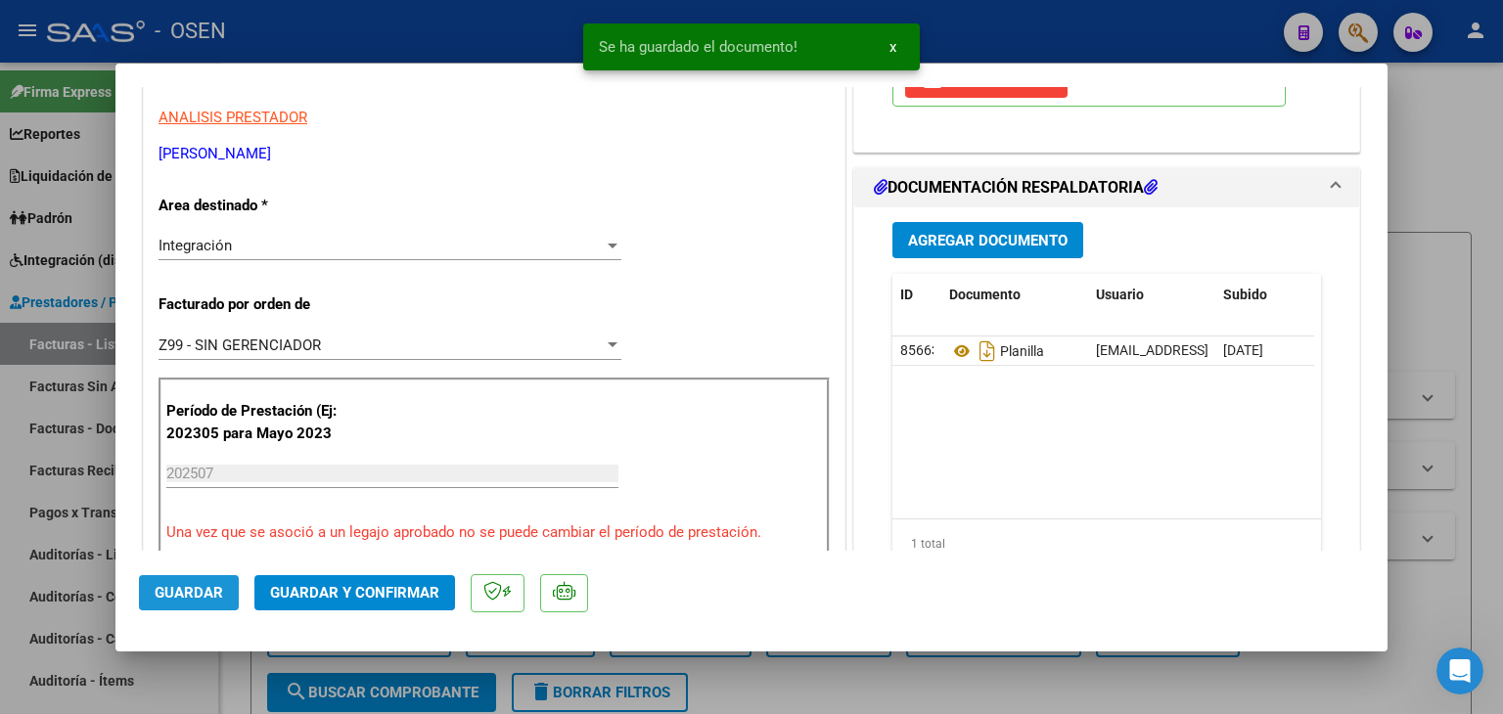
click at [189, 591] on span "Guardar" at bounding box center [189, 593] width 68 height 18
click at [227, 699] on div at bounding box center [751, 357] width 1503 height 714
type input "$ 0,00"
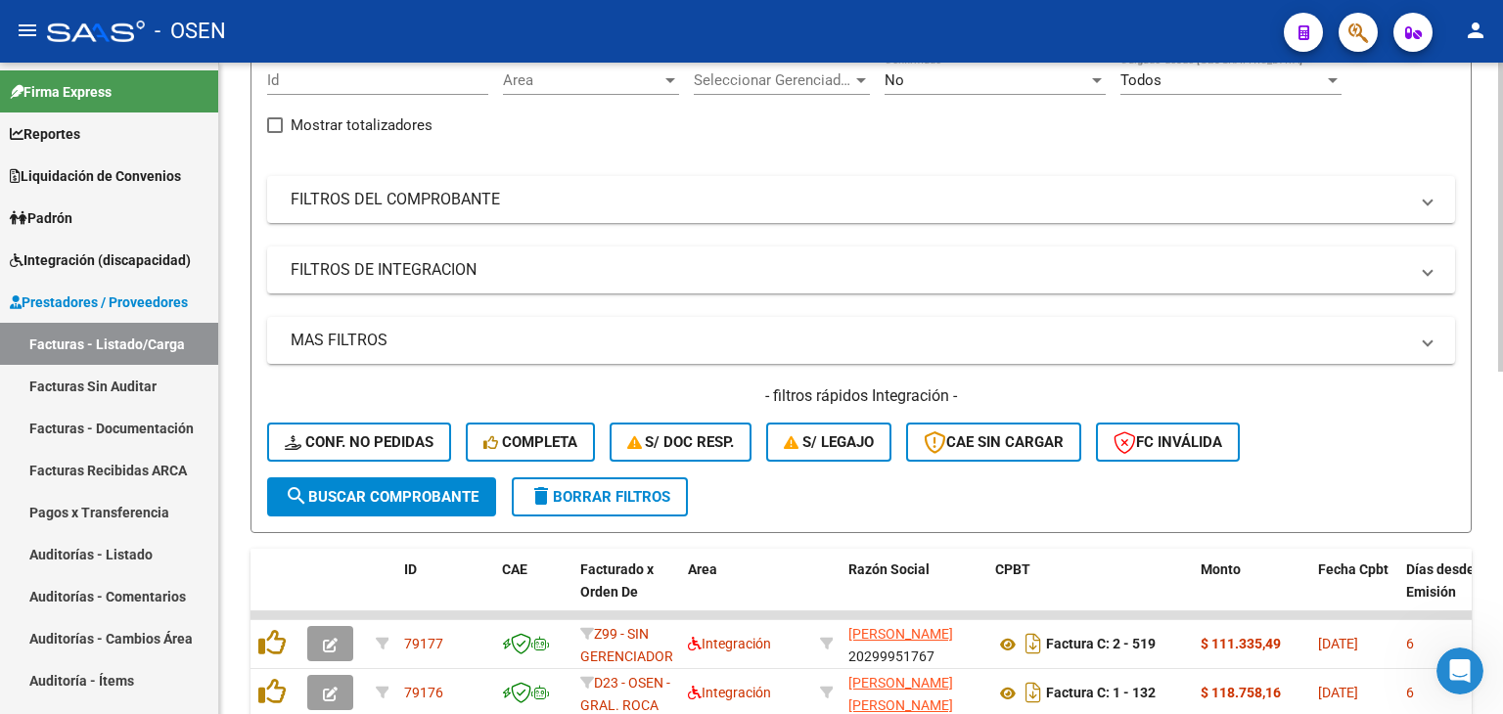
scroll to position [0, 0]
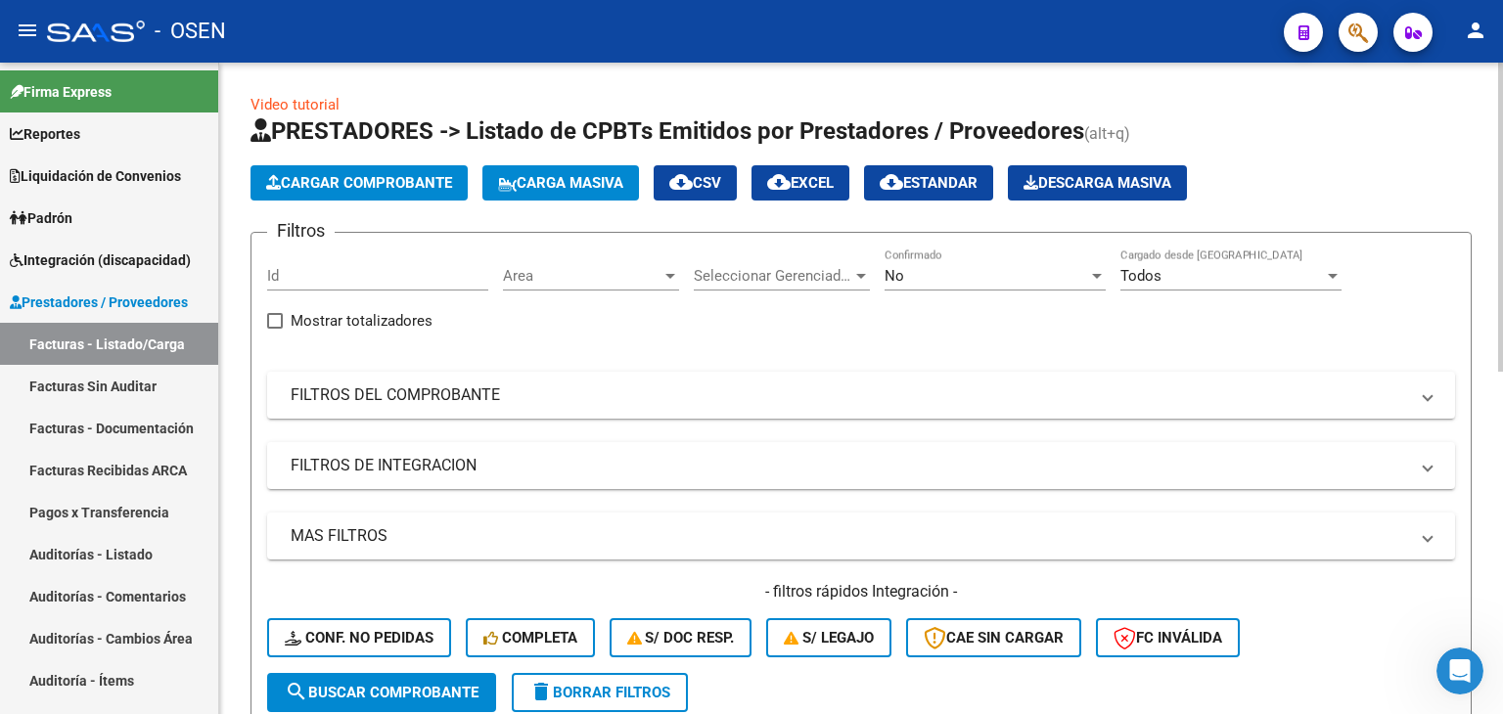
click at [388, 175] on span "Cargar Comprobante" at bounding box center [359, 183] width 186 height 18
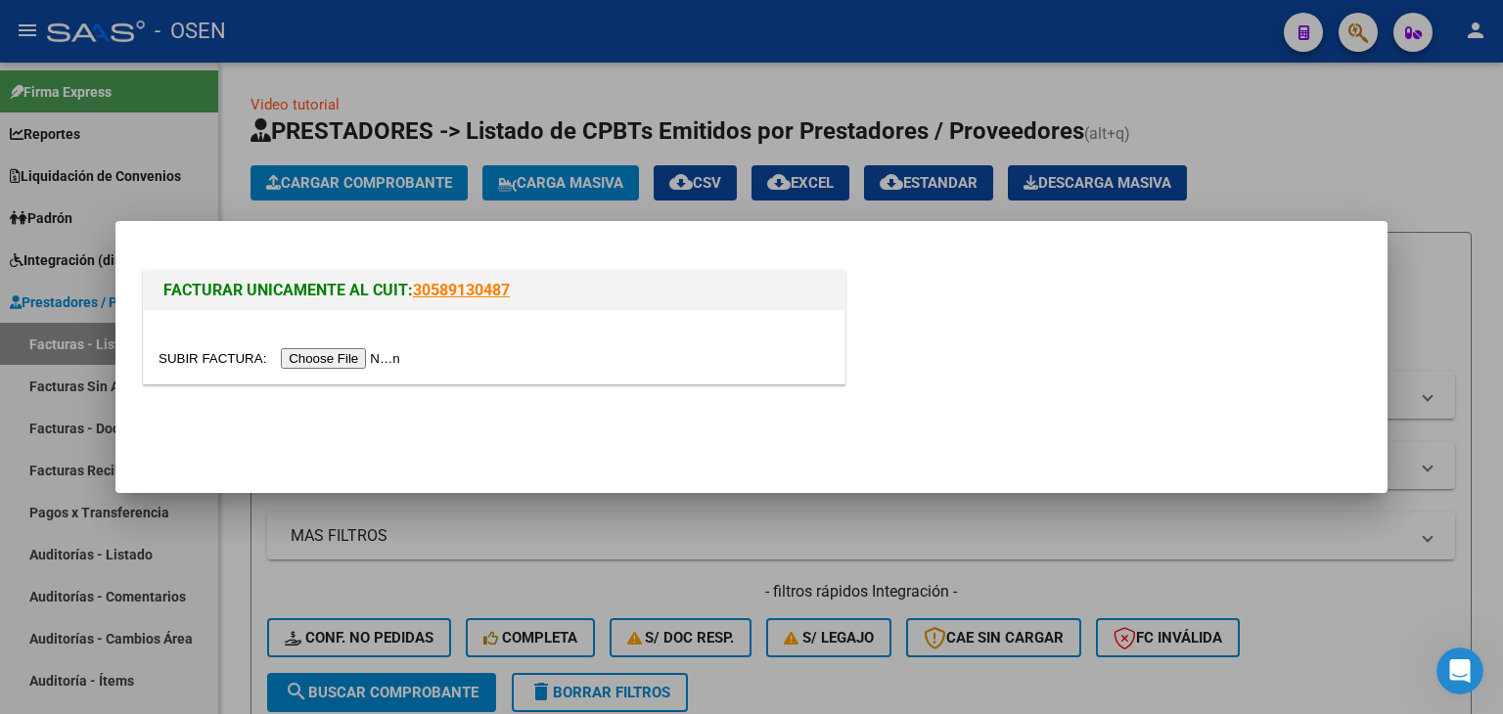
click at [360, 361] on input "file" at bounding box center [283, 358] width 248 height 21
click at [353, 365] on input "file" at bounding box center [283, 358] width 248 height 21
click at [256, 245] on div "FACTURAR UNICAMENTE AL CUIT: 30589130487" at bounding box center [751, 321] width 1225 height 152
click at [315, 365] on input "file" at bounding box center [283, 358] width 248 height 21
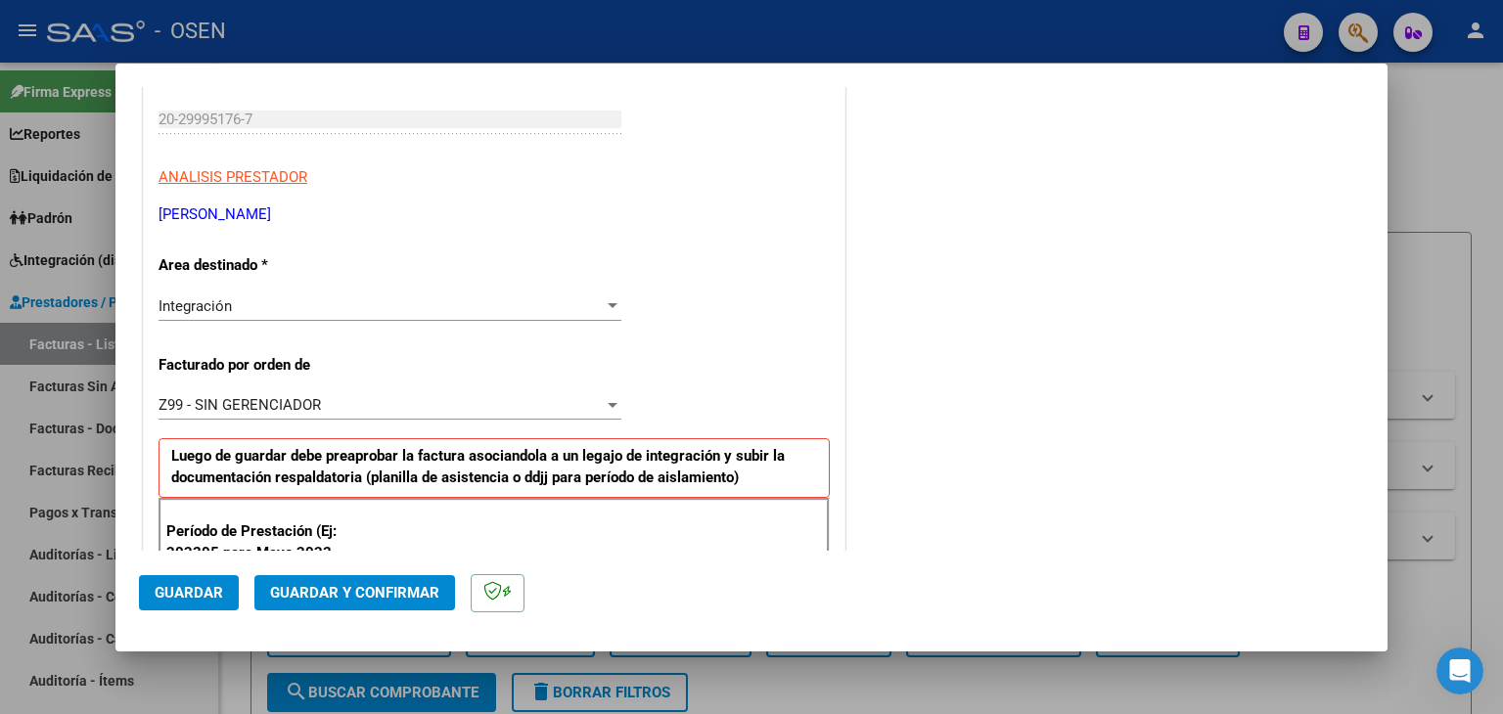
scroll to position [587, 0]
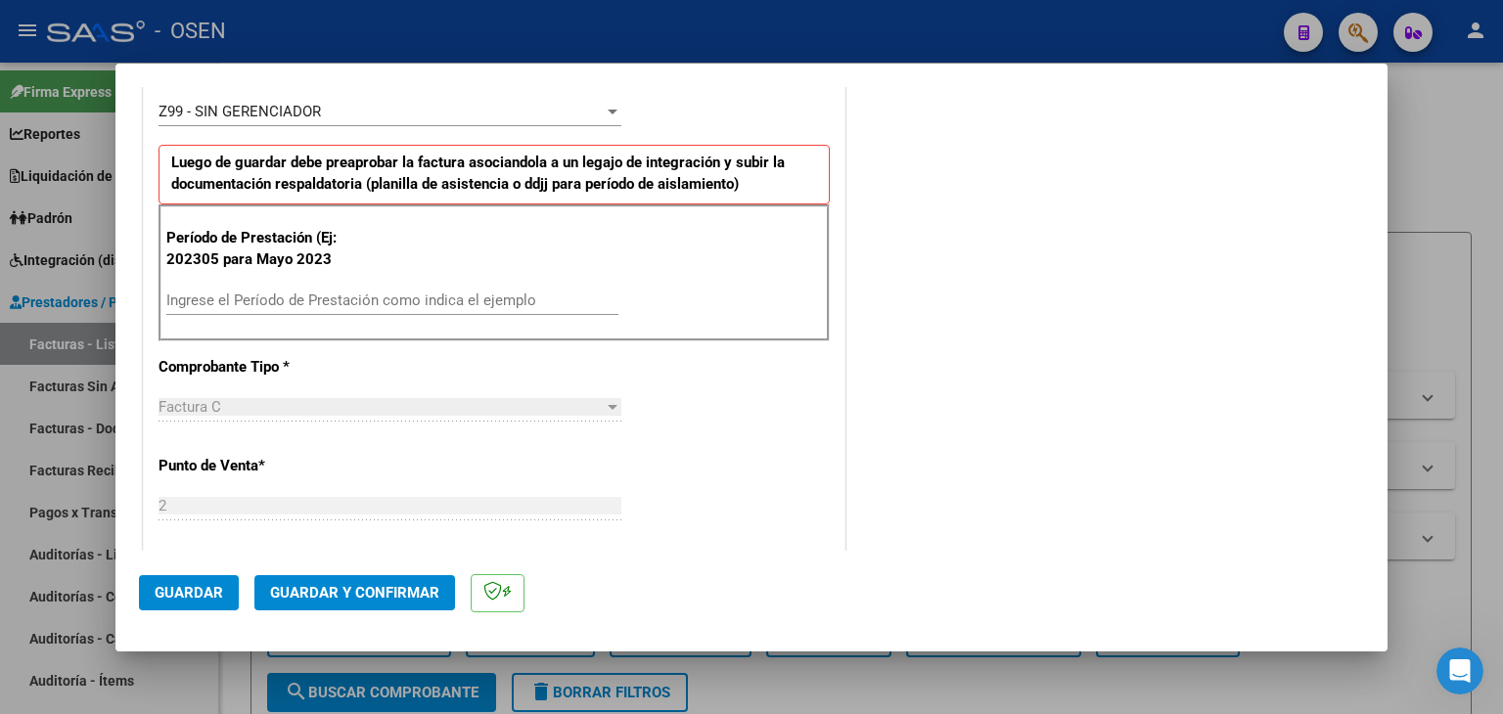
click at [316, 297] on input "Ingrese el Período de Prestación como indica el ejemplo" at bounding box center [392, 301] width 452 height 18
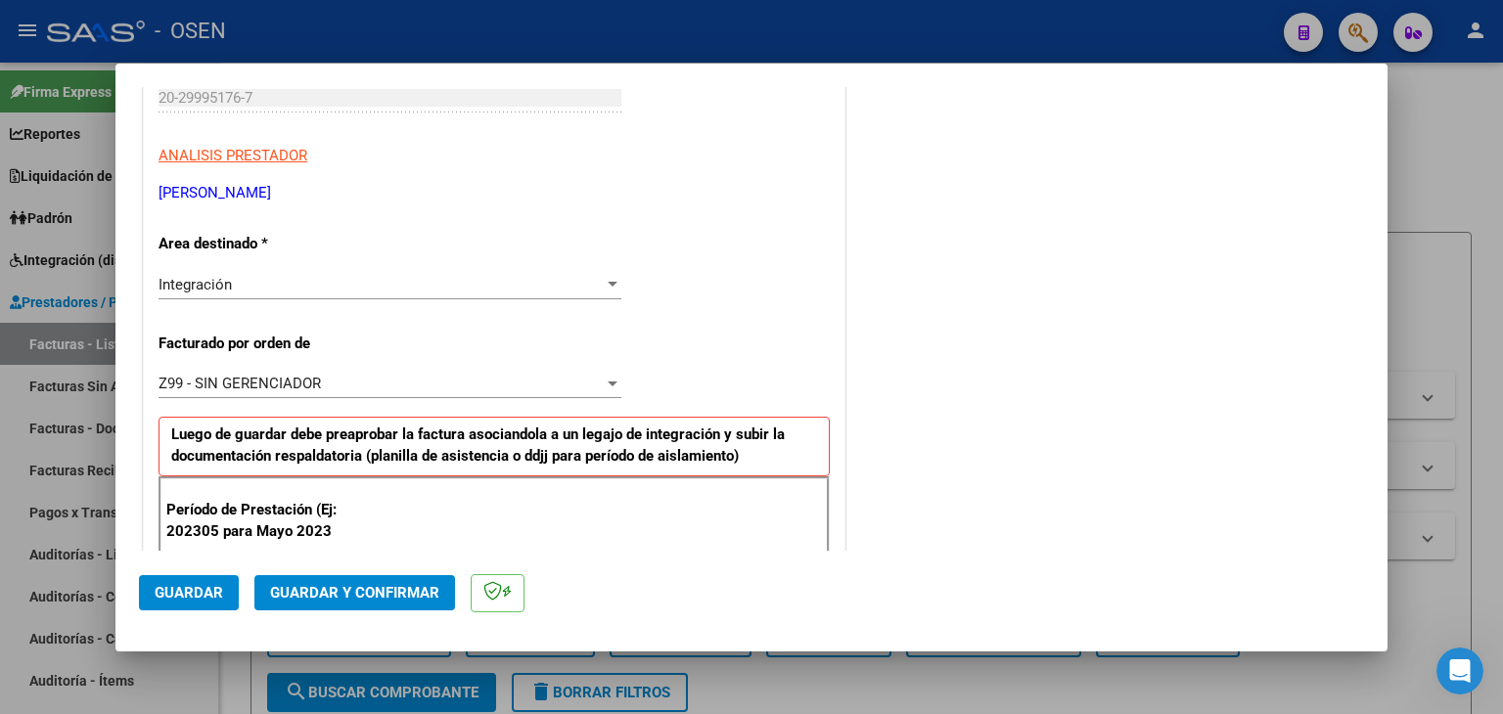
scroll to position [294, 0]
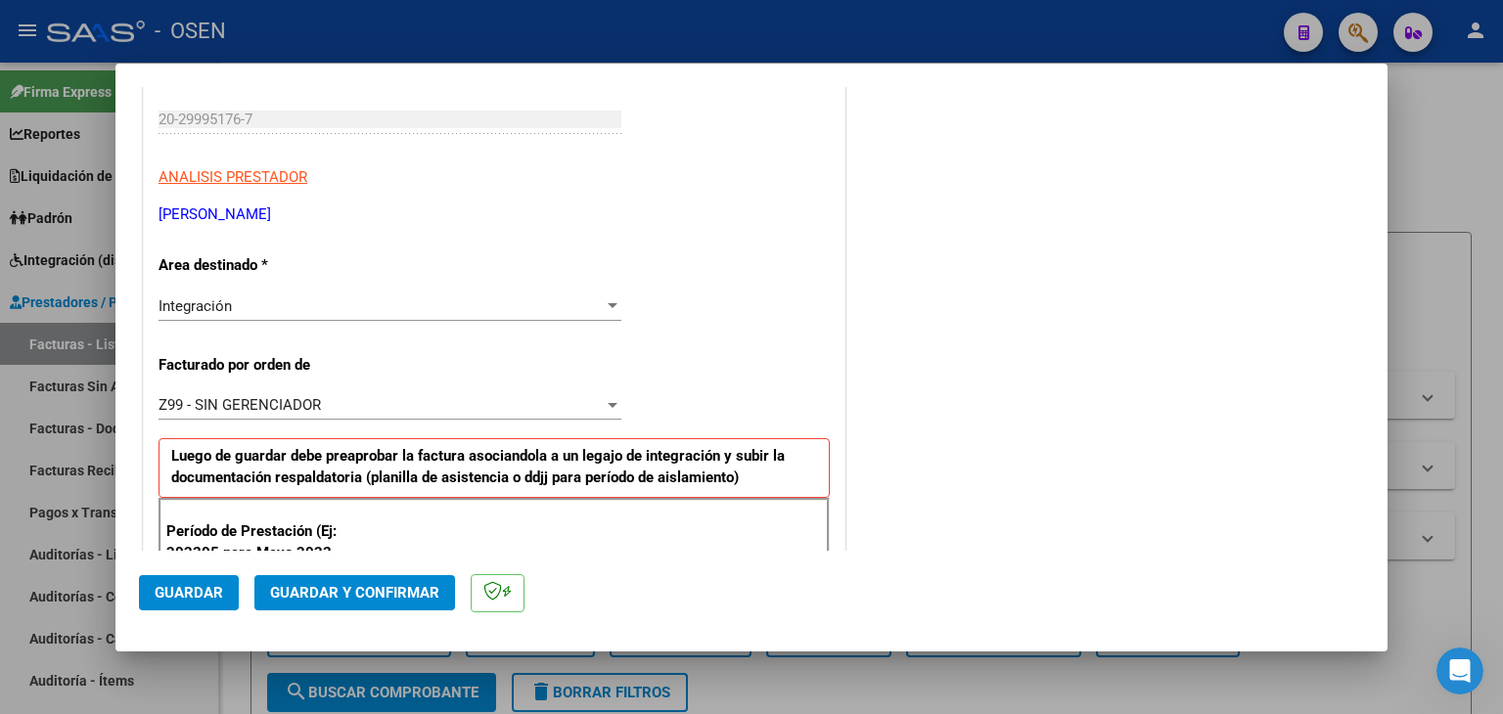
type input "202507"
drag, startPoint x: 205, startPoint y: 598, endPoint x: 298, endPoint y: 558, distance: 102.2
click at [205, 596] on span "Guardar" at bounding box center [189, 593] width 68 height 18
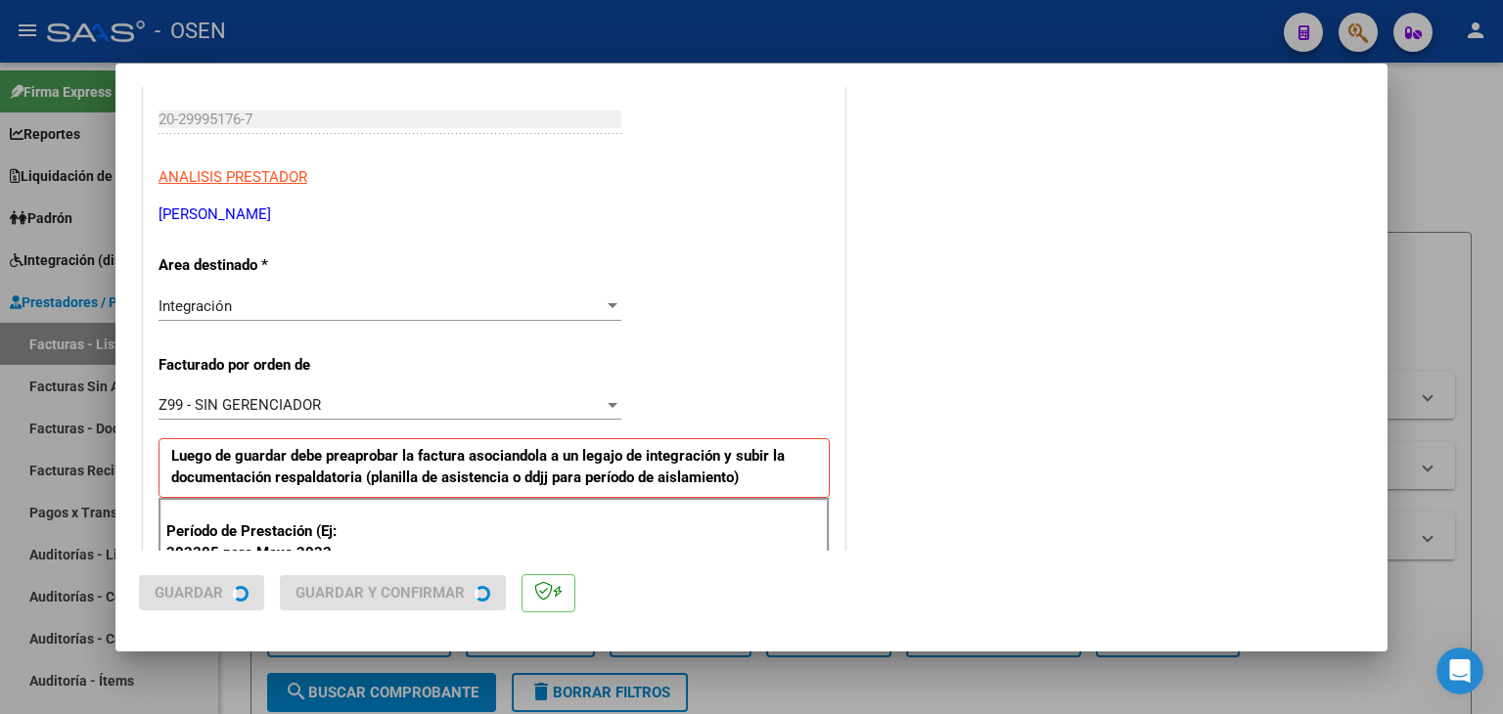
scroll to position [0, 0]
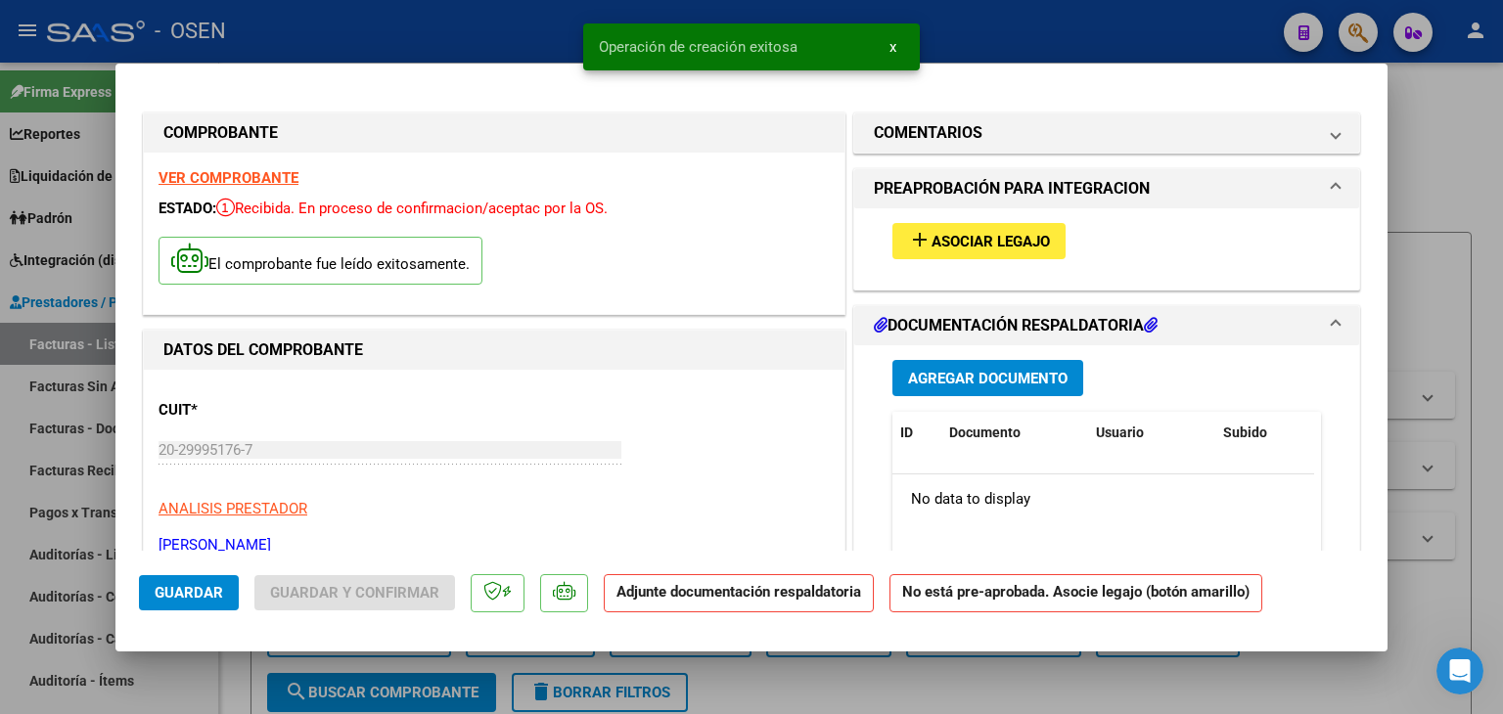
click at [943, 251] on button "add Asociar Legajo" at bounding box center [978, 241] width 173 height 36
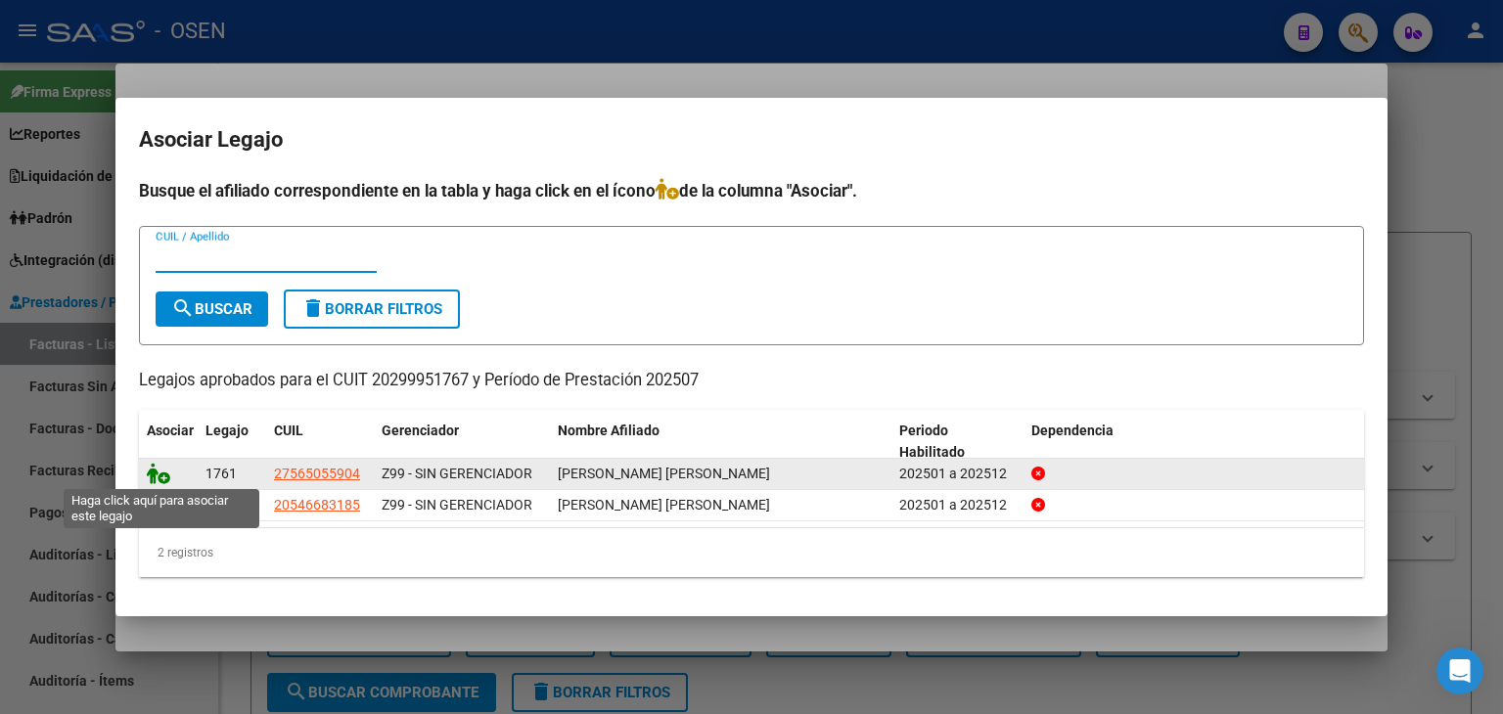
click at [159, 476] on icon at bounding box center [158, 474] width 23 height 22
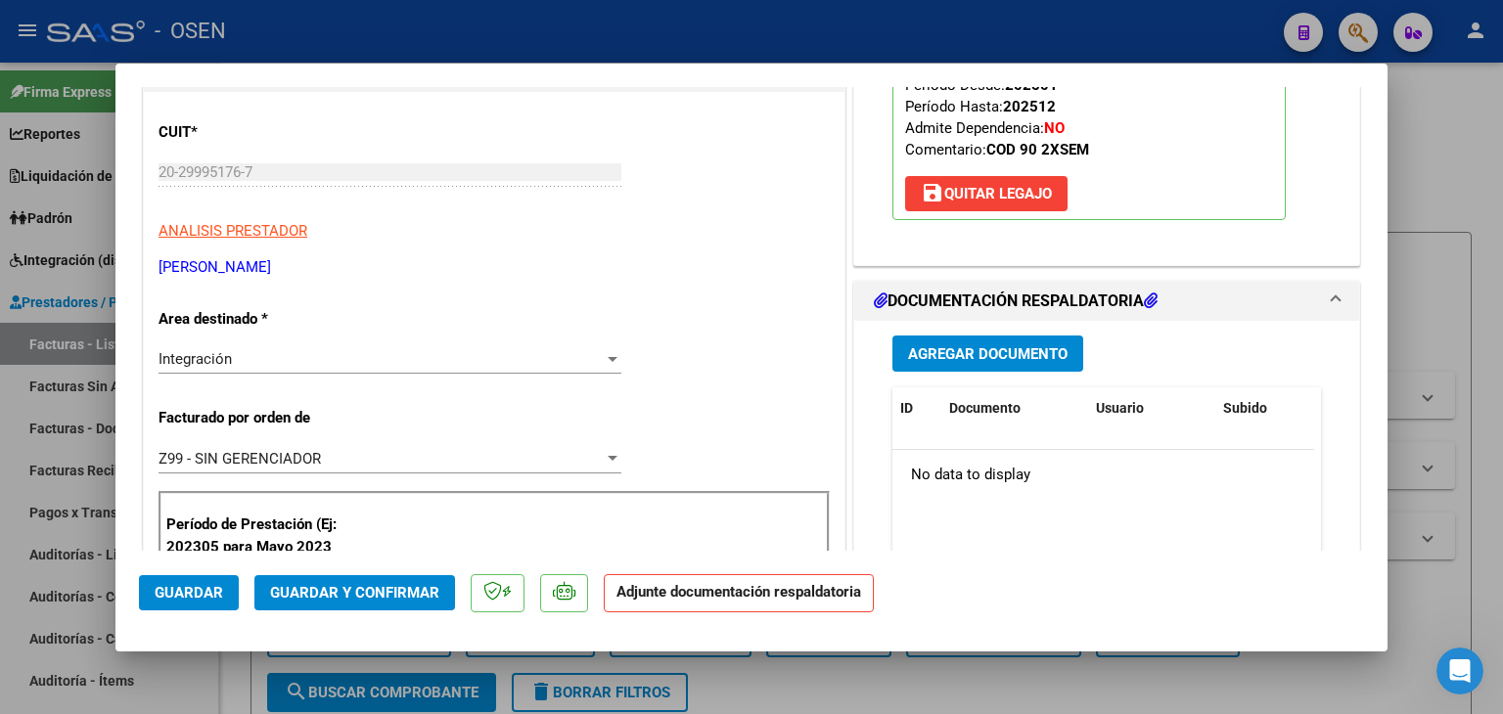
scroll to position [391, 0]
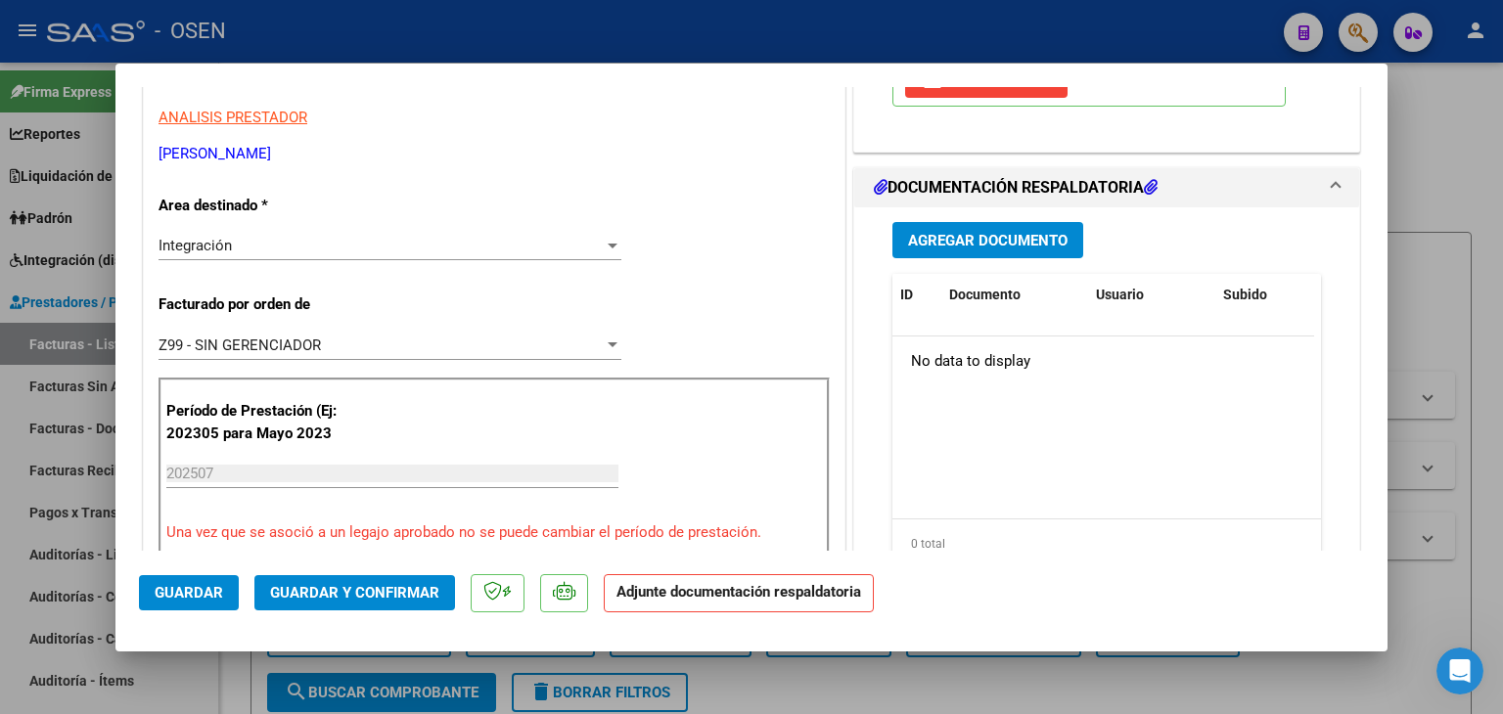
click at [963, 241] on span "Agregar Documento" at bounding box center [988, 241] width 160 height 18
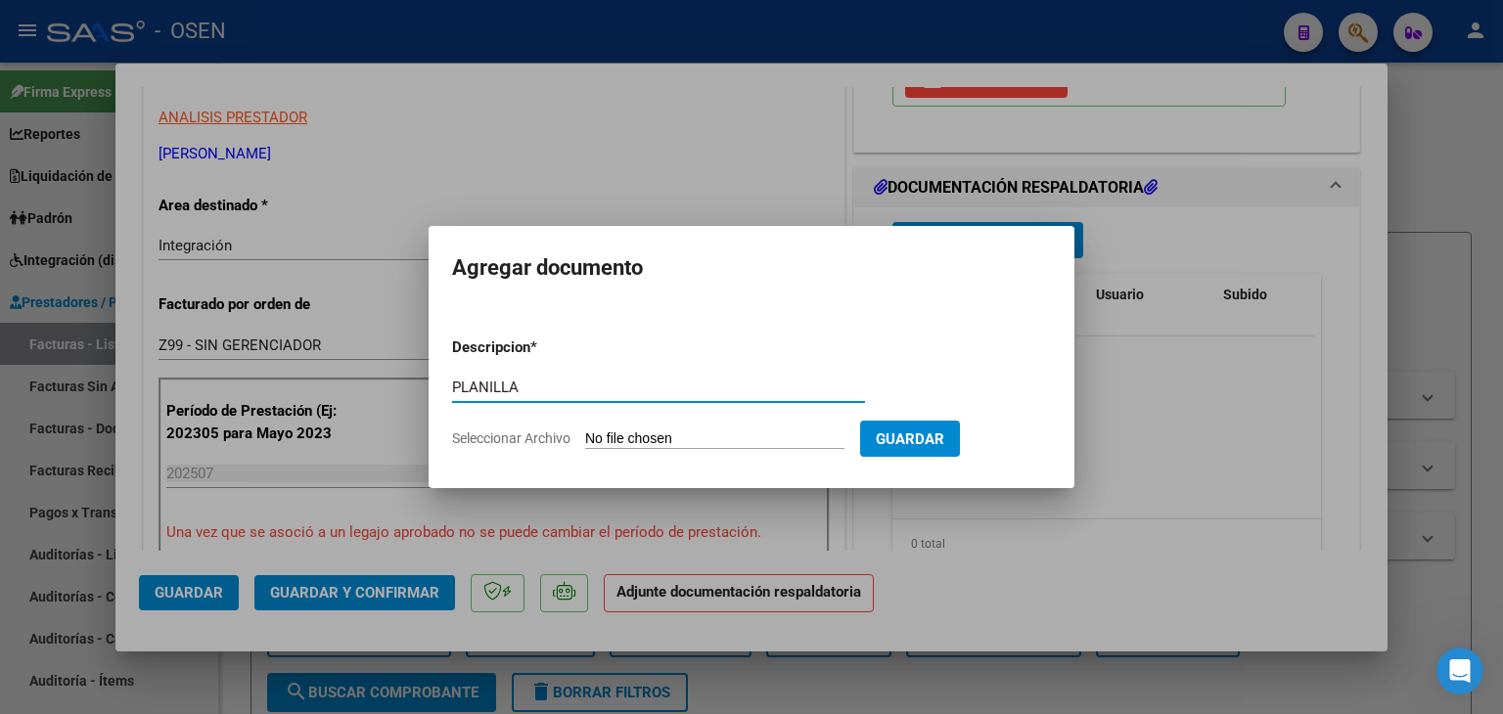
type input "PLANILLA"
click at [585, 431] on input "Seleccionar Archivo" at bounding box center [714, 440] width 259 height 19
type input "C:\fakepath\Planilla [PERSON_NAME].jpg"
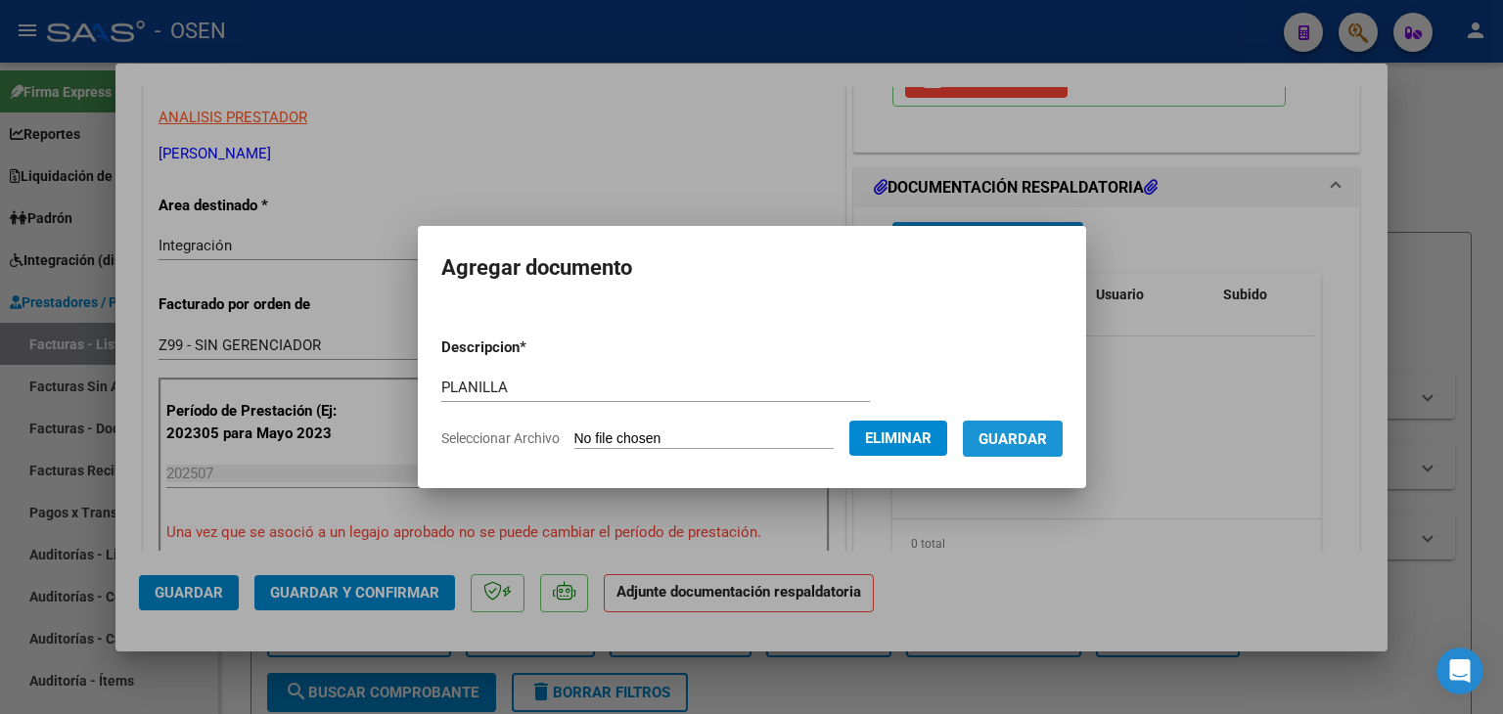
drag, startPoint x: 1038, startPoint y: 442, endPoint x: 1041, endPoint y: 419, distance: 23.7
click at [1038, 432] on span "Guardar" at bounding box center [1013, 440] width 68 height 18
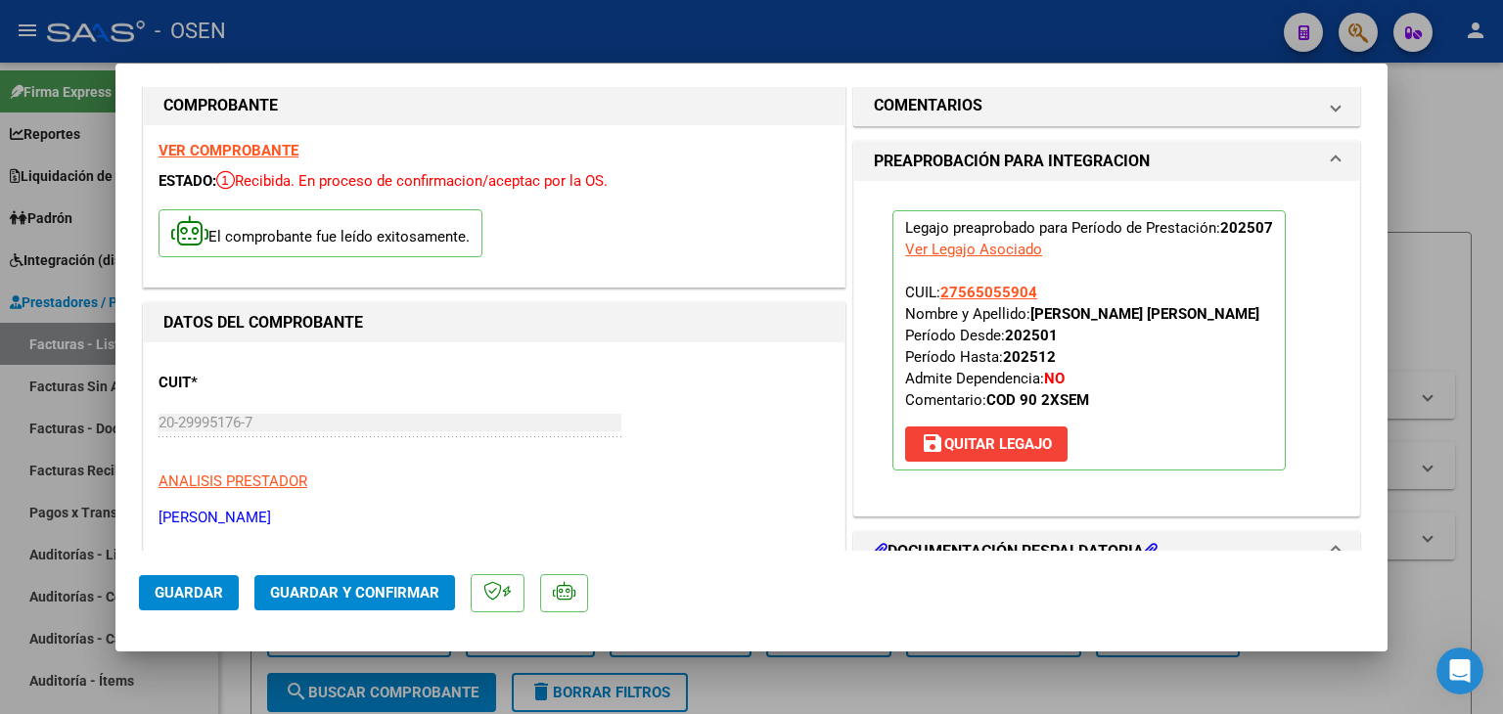
scroll to position [0, 0]
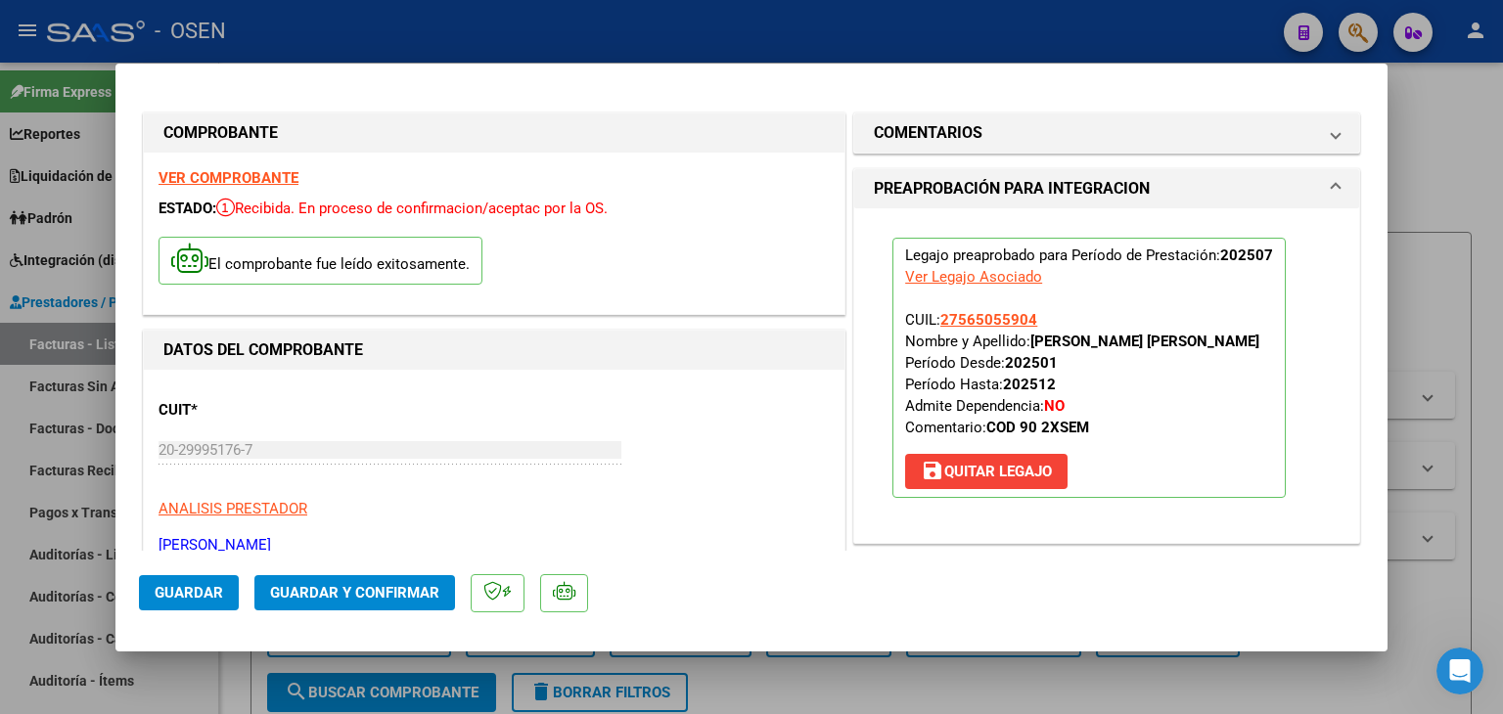
click at [196, 592] on span "Guardar" at bounding box center [189, 593] width 68 height 18
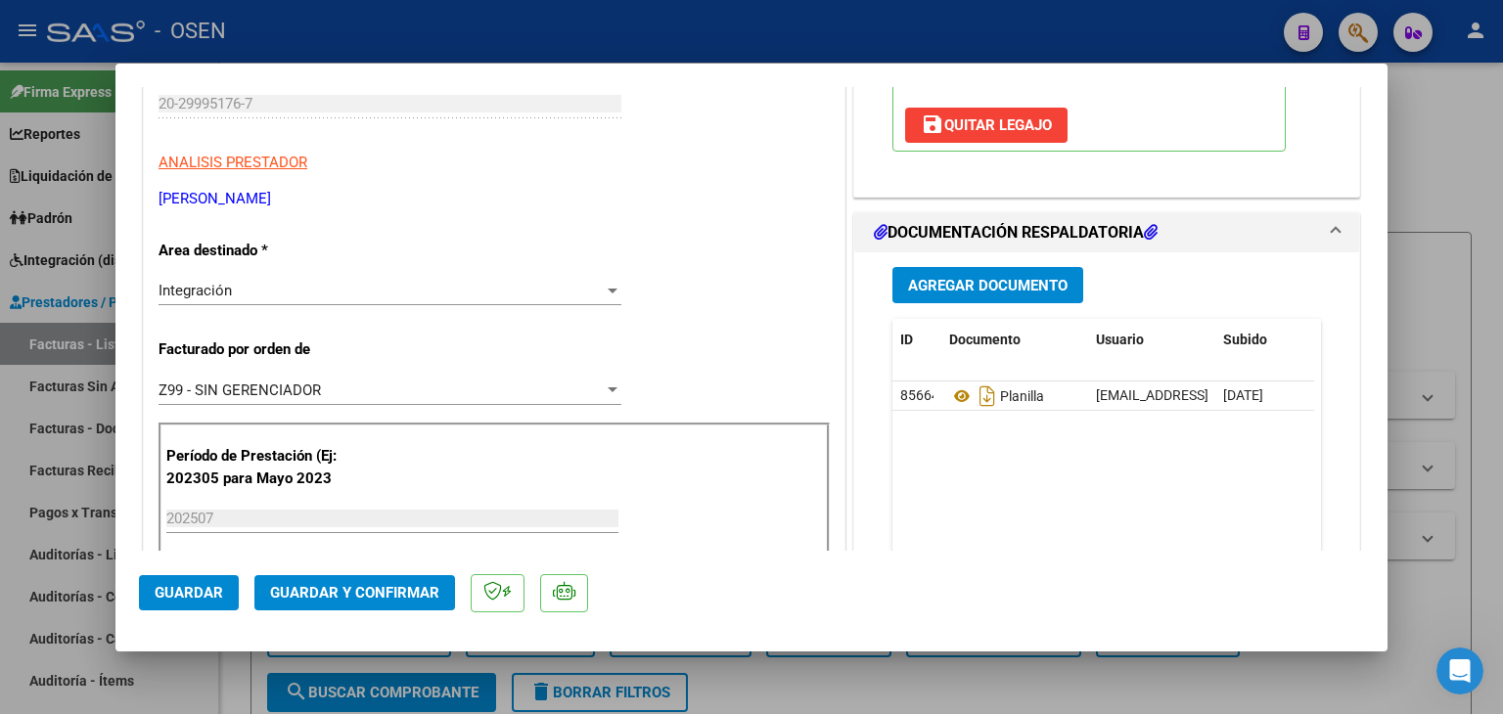
scroll to position [391, 0]
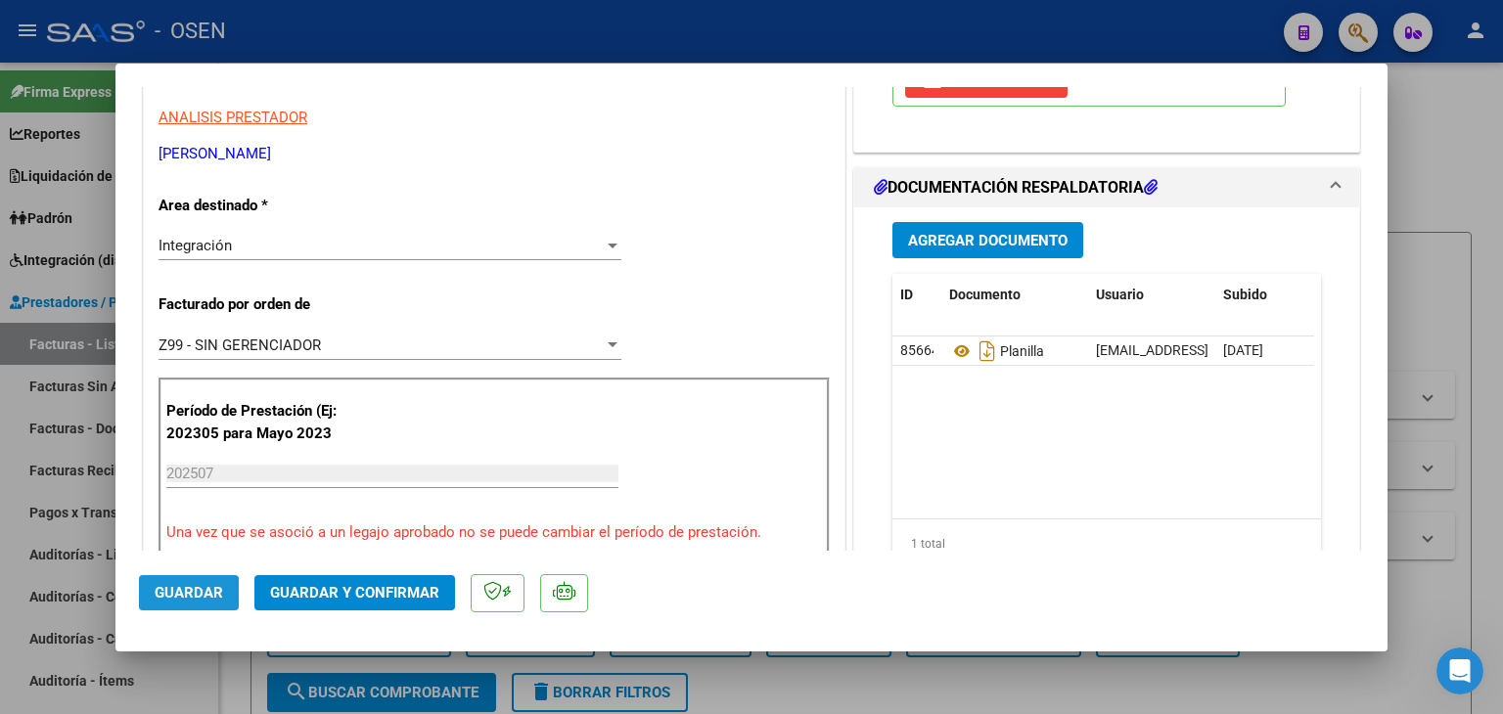
click at [162, 587] on span "Guardar" at bounding box center [189, 593] width 68 height 18
click at [235, 673] on div at bounding box center [751, 357] width 1503 height 714
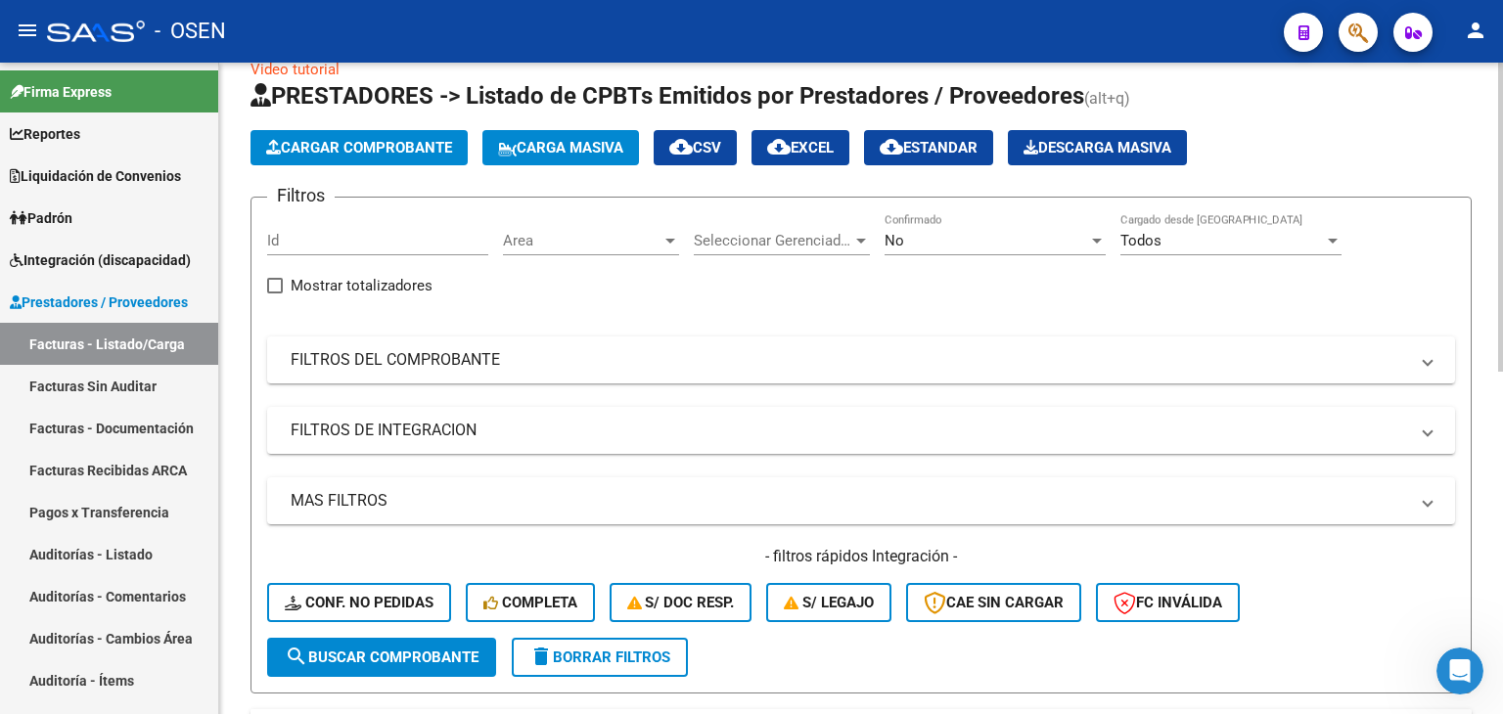
scroll to position [0, 0]
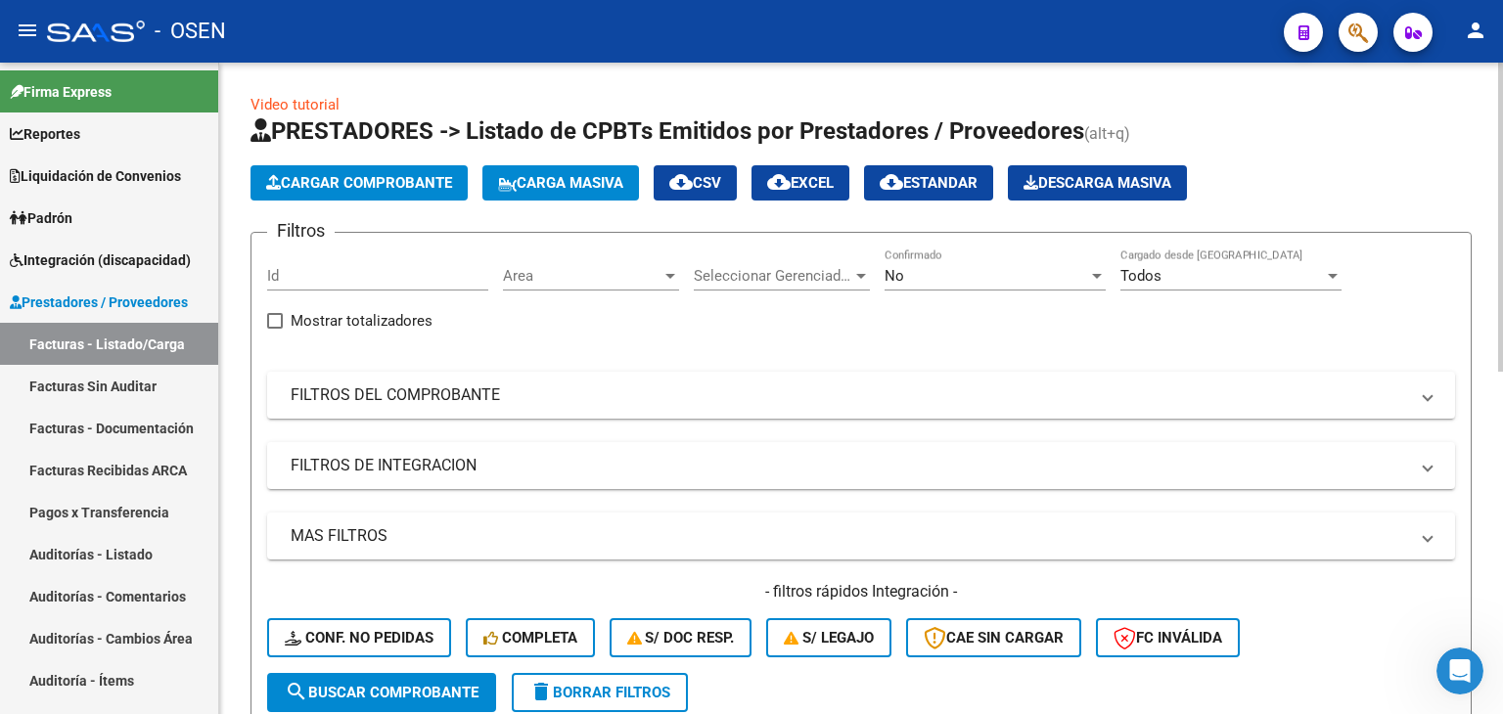
click at [329, 188] on span "Cargar Comprobante" at bounding box center [359, 183] width 186 height 18
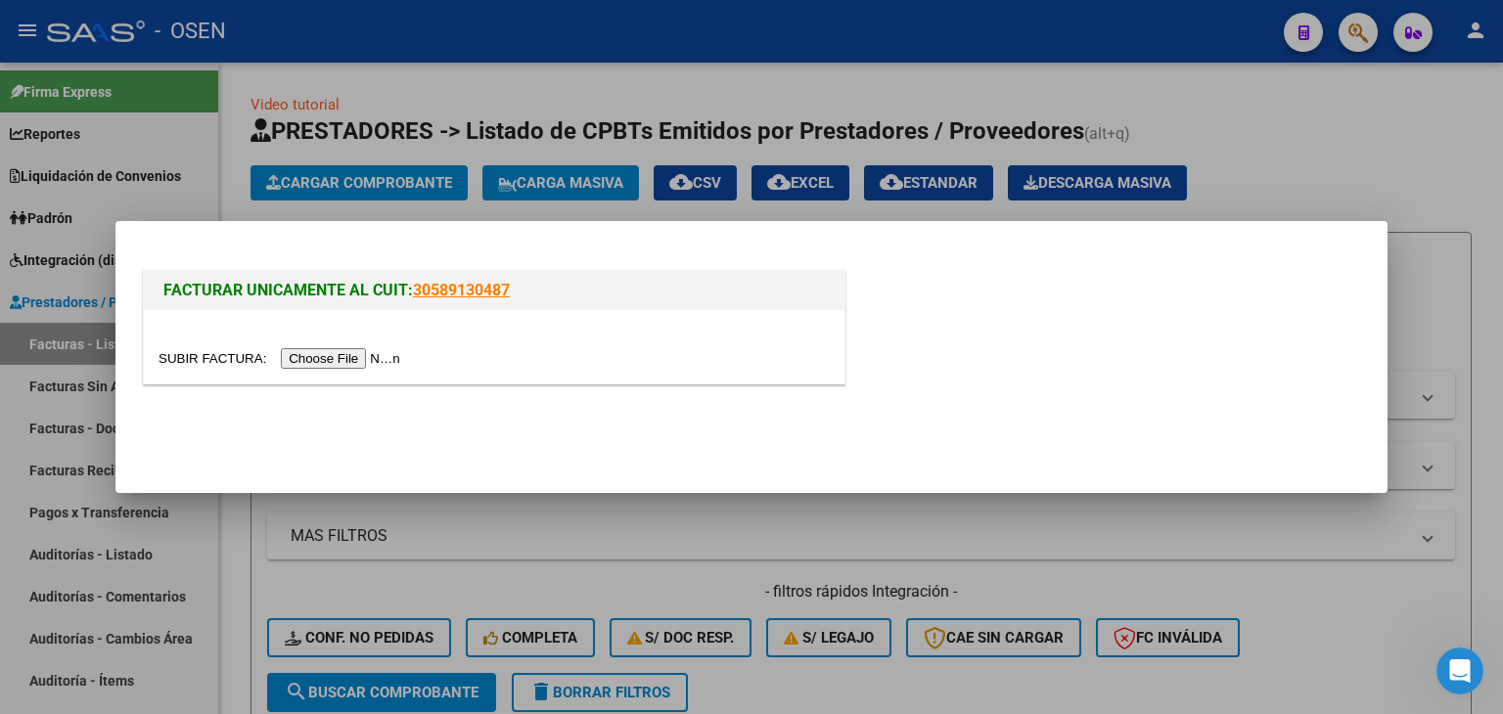
click at [360, 361] on input "file" at bounding box center [283, 358] width 248 height 21
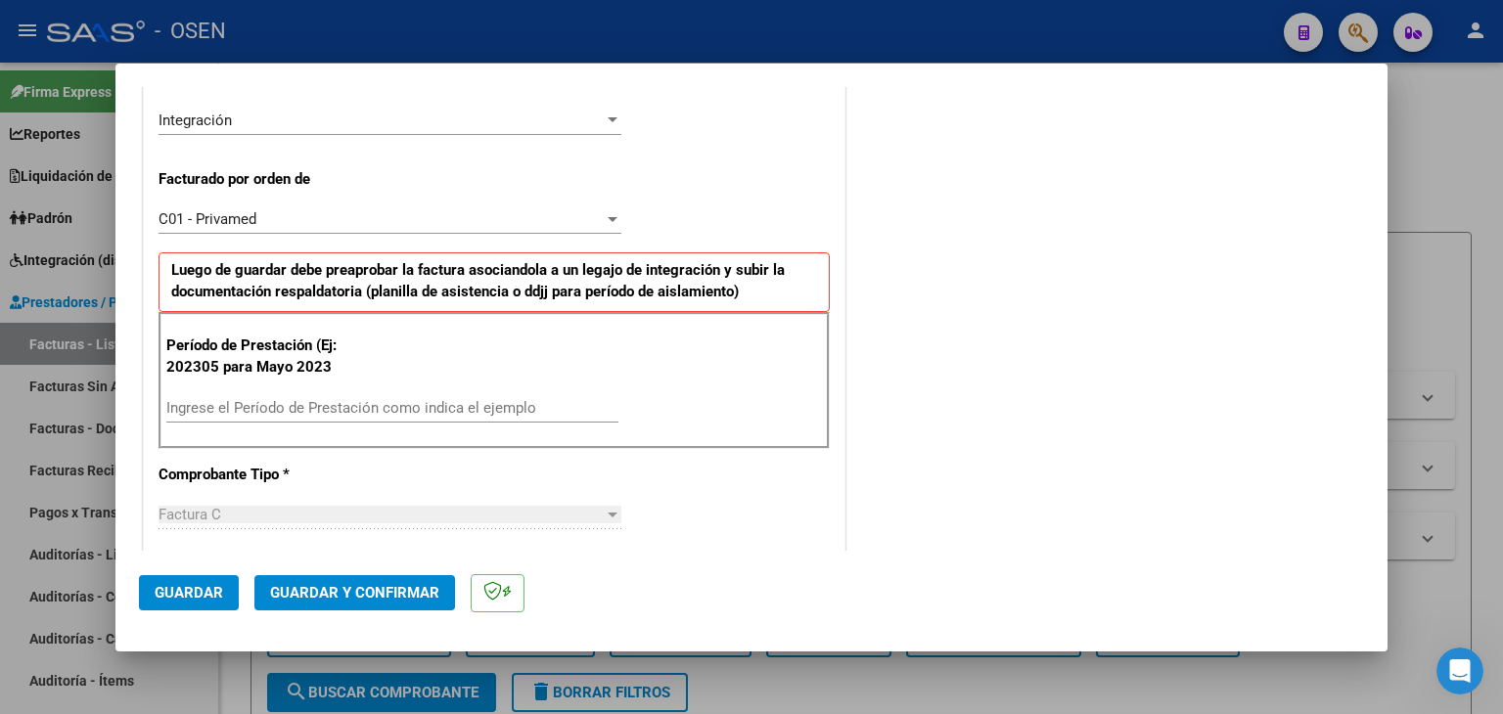
scroll to position [489, 0]
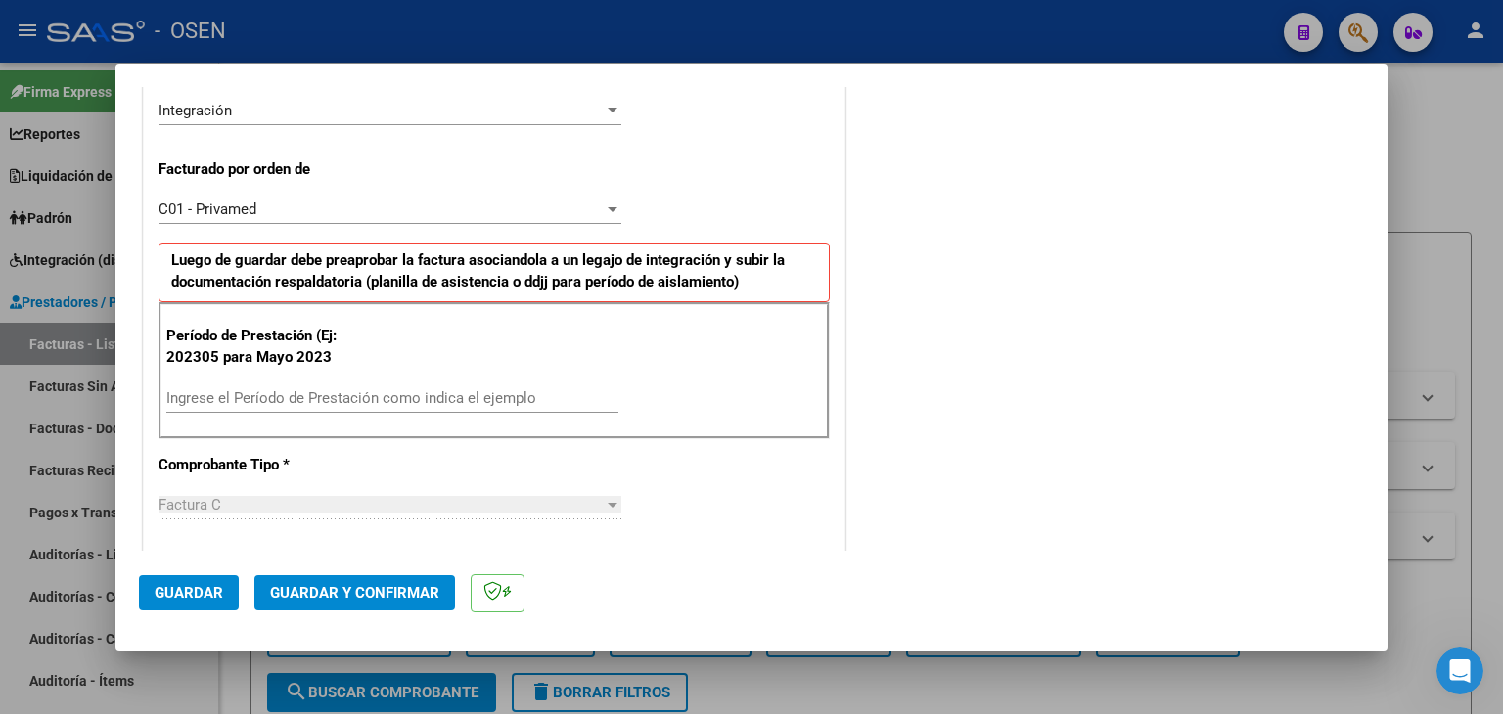
click at [264, 389] on input "Ingrese el Período de Prestación como indica el ejemplo" at bounding box center [392, 398] width 452 height 18
type input "202507"
click at [188, 596] on span "Guardar" at bounding box center [189, 593] width 68 height 18
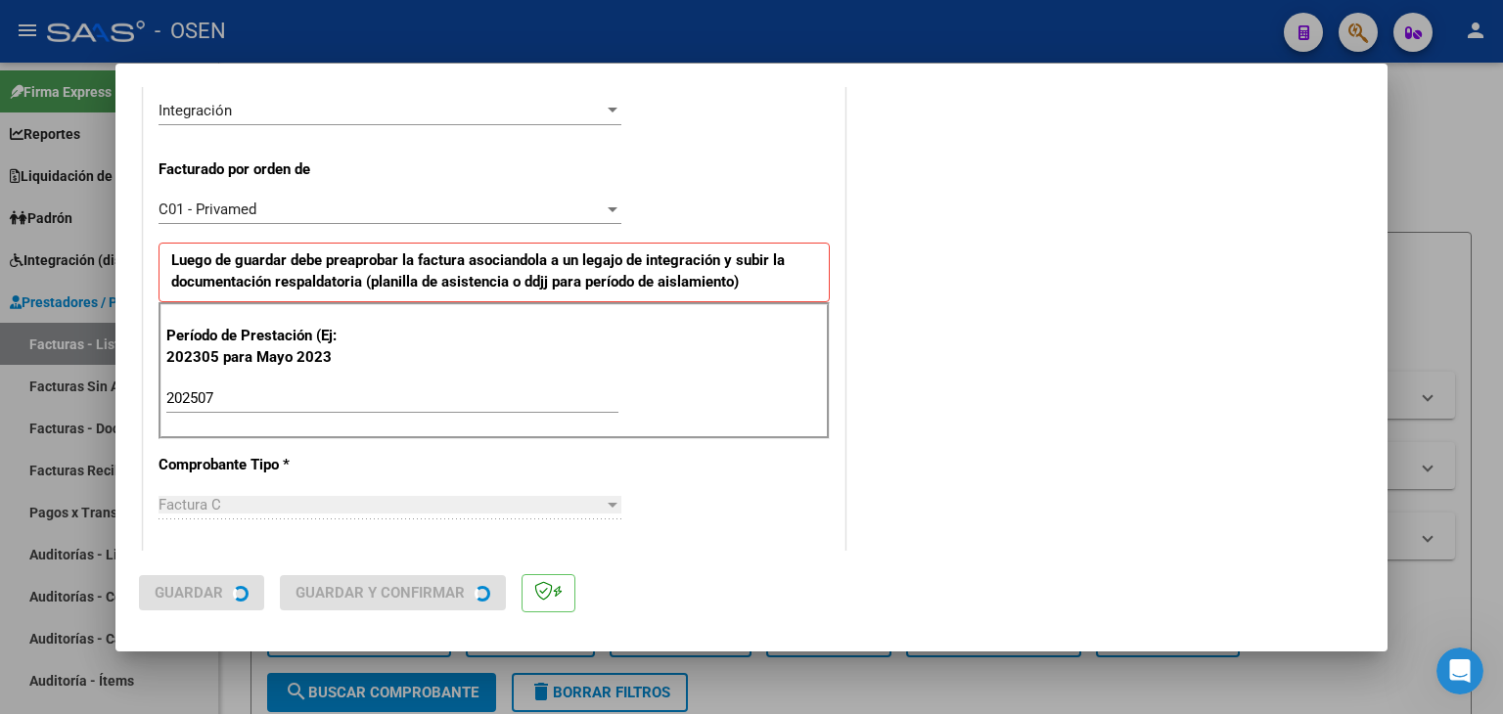
scroll to position [0, 0]
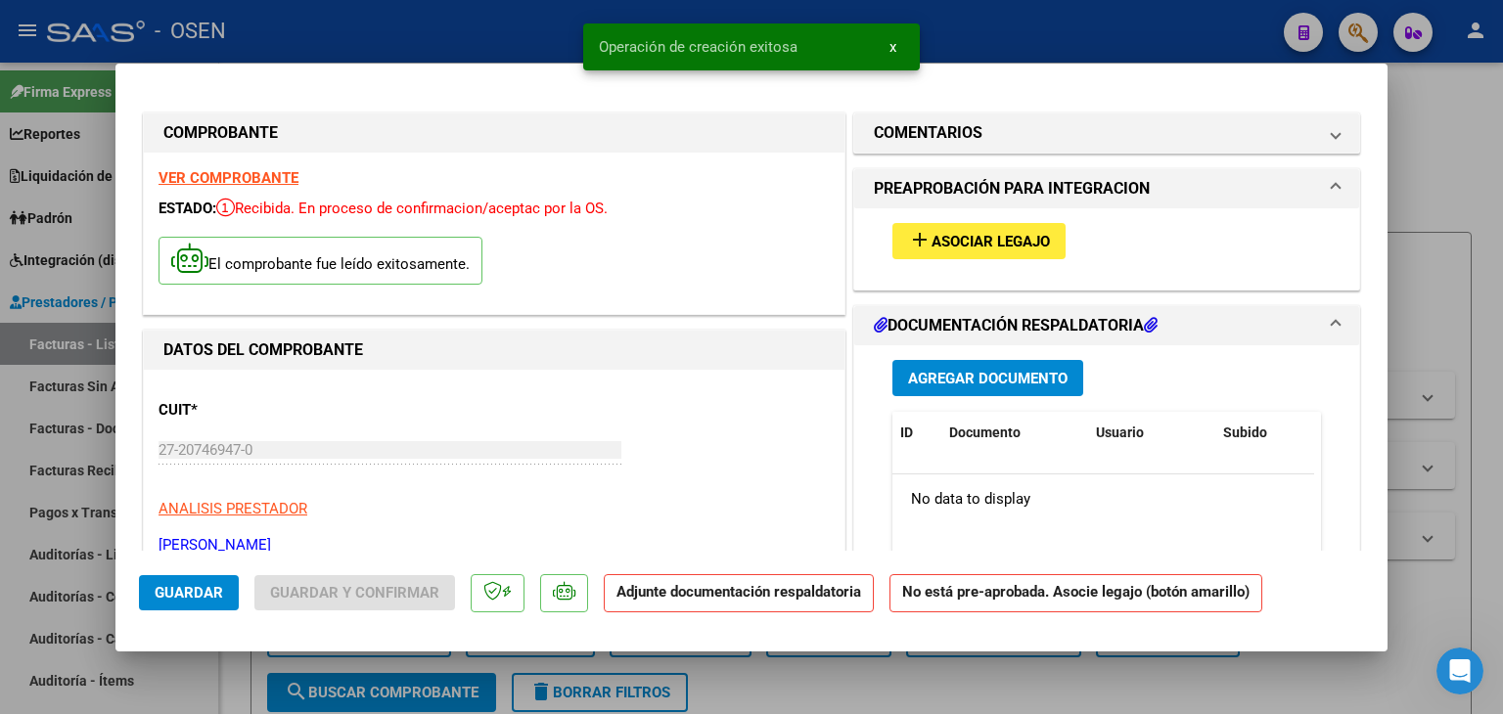
click at [983, 230] on button "add Asociar Legajo" at bounding box center [978, 241] width 173 height 36
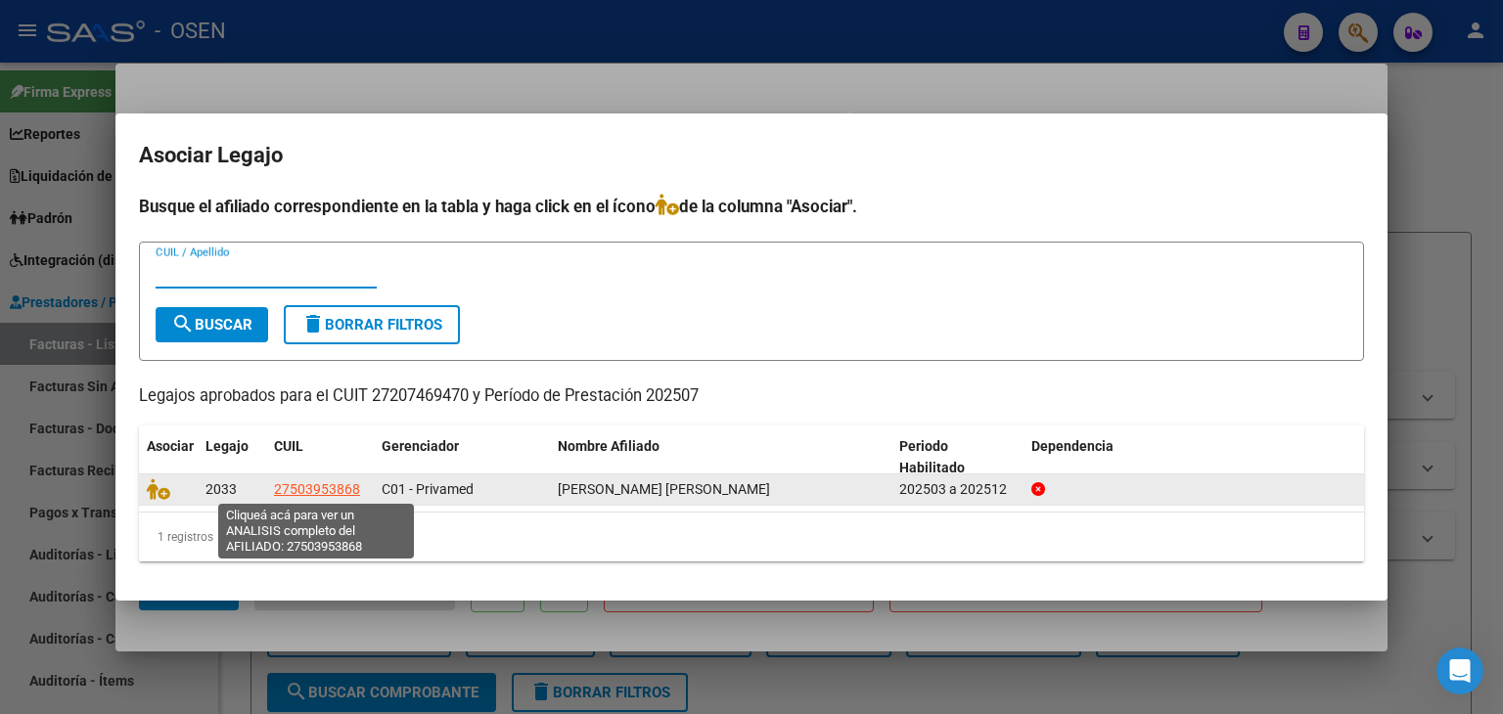
click at [326, 483] on span "27503953868" at bounding box center [317, 489] width 86 height 16
type textarea "27503953868"
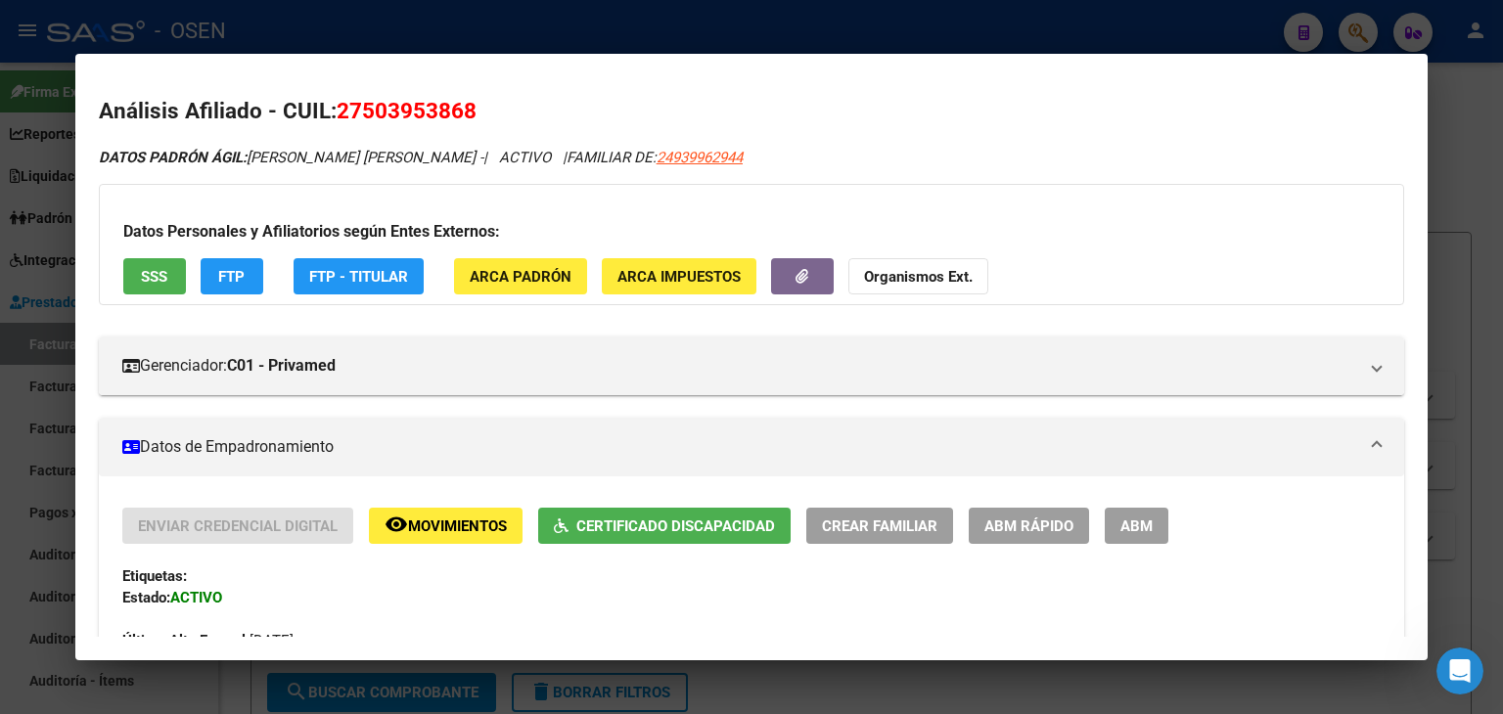
click at [470, 28] on div at bounding box center [751, 357] width 1503 height 714
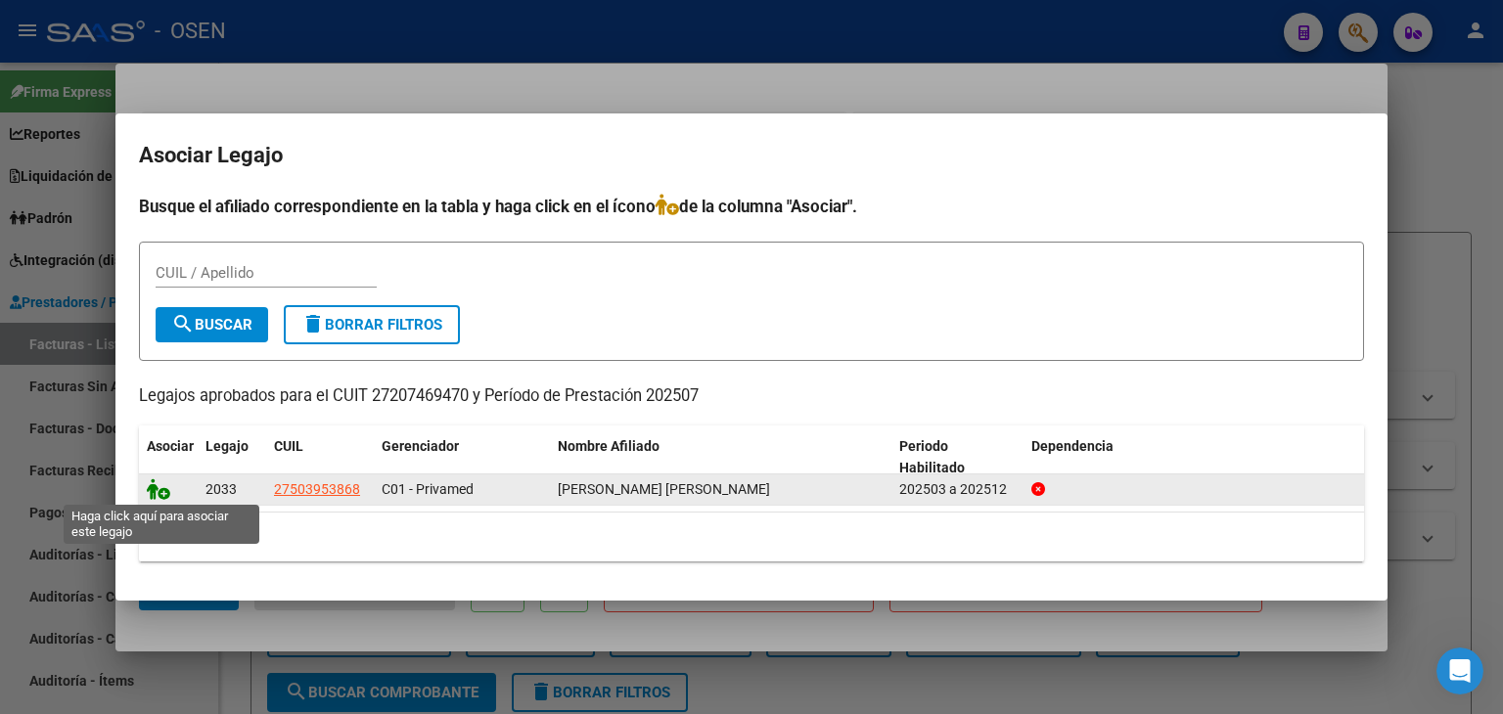
click at [163, 490] on icon at bounding box center [158, 490] width 23 height 22
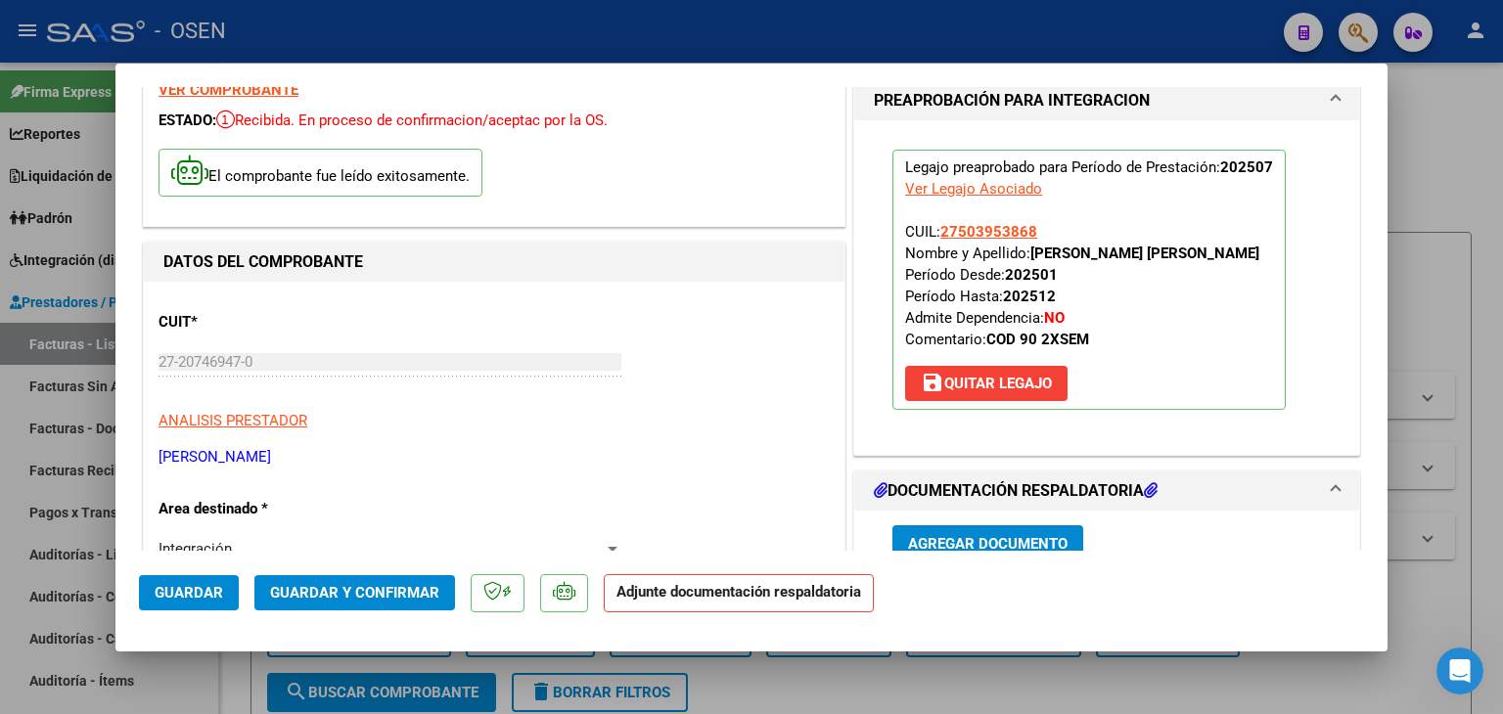
scroll to position [196, 0]
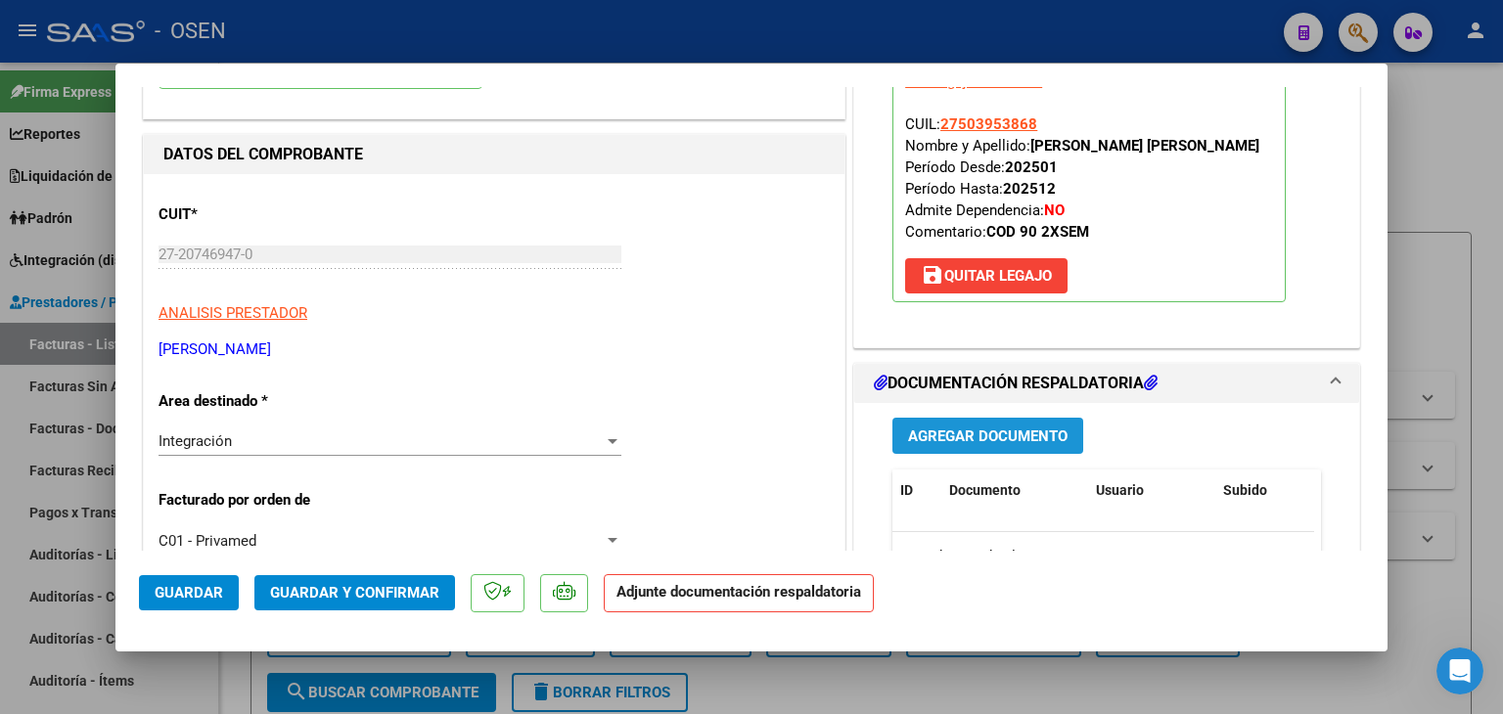
click at [1012, 428] on span "Agregar Documento" at bounding box center [988, 437] width 160 height 18
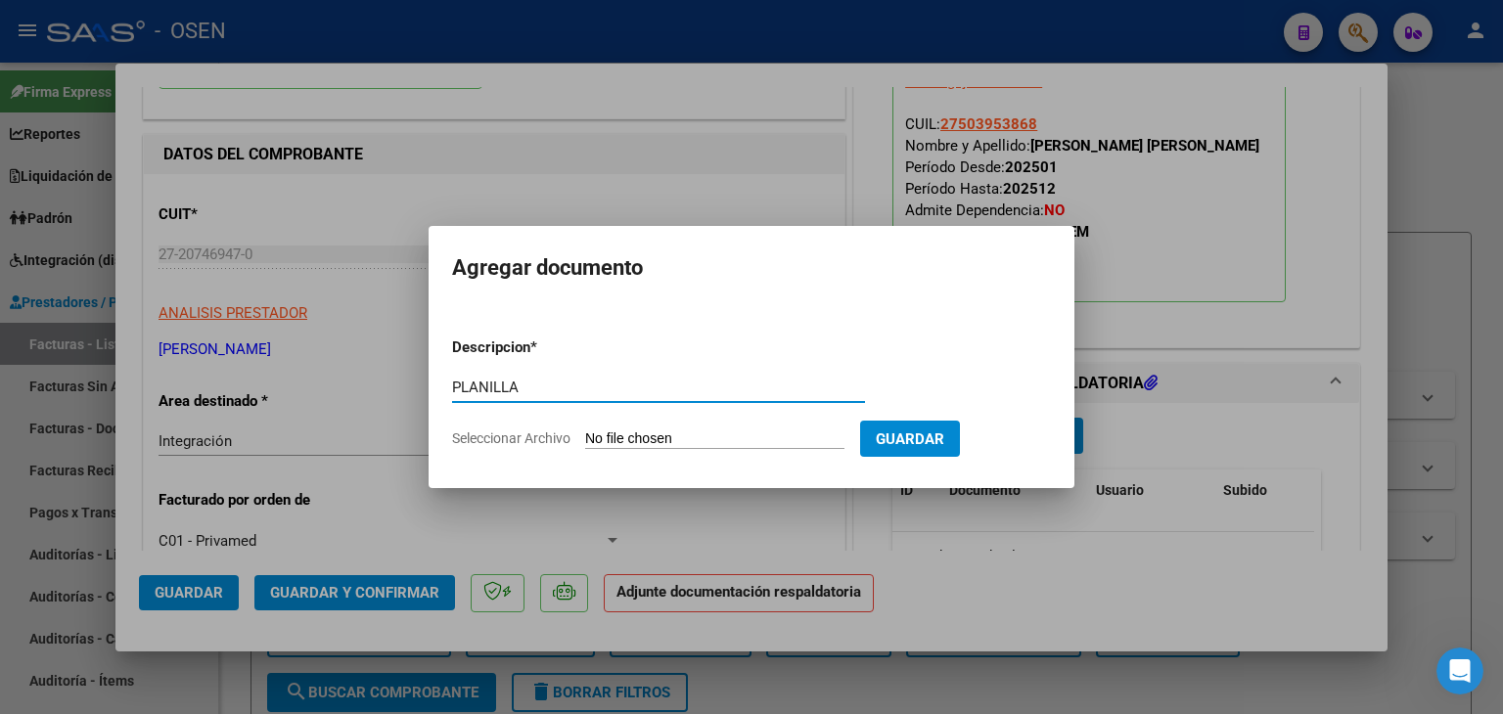
type input "PLANILLA"
click at [585, 431] on input "Seleccionar Archivo" at bounding box center [714, 440] width 259 height 19
type input "C:\fakepath\[PERSON_NAME].ASISTJUL.pdf"
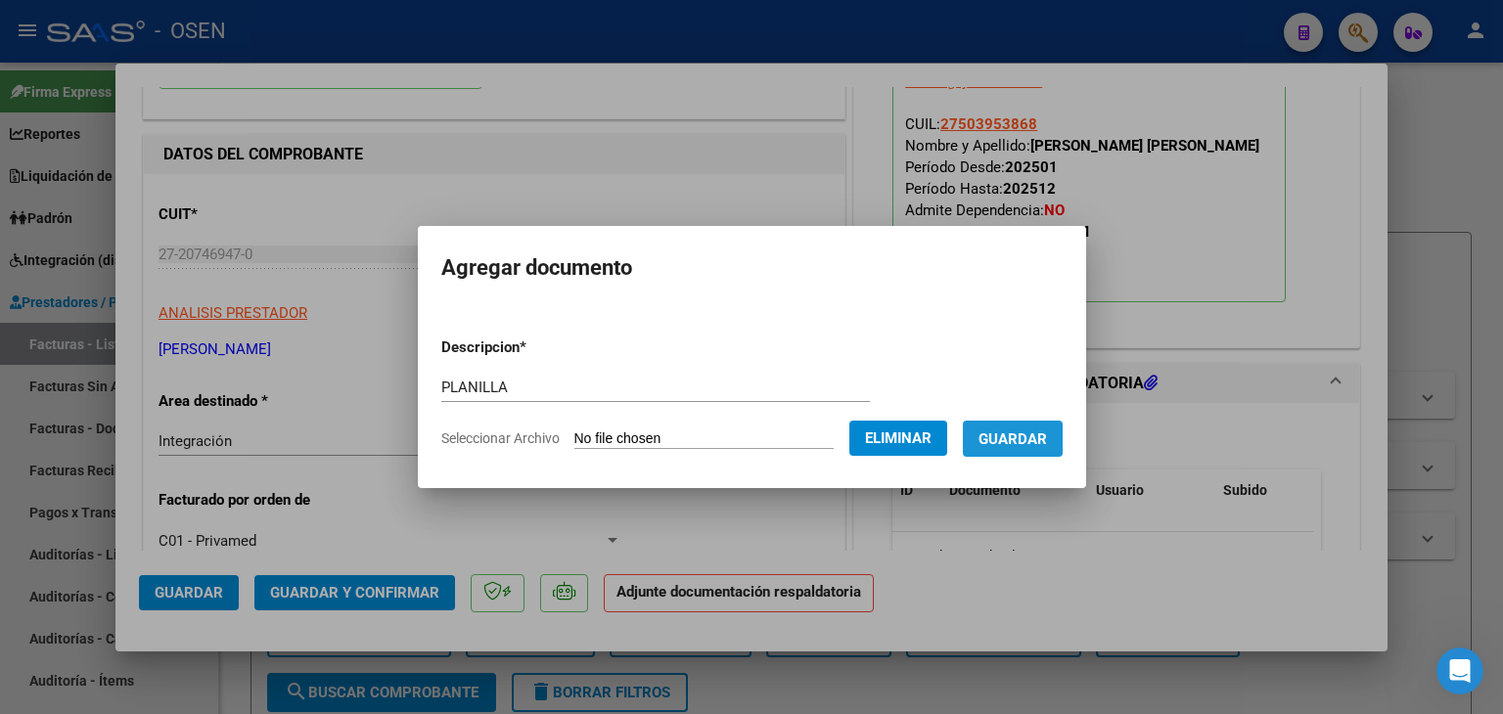
click at [1037, 451] on button "Guardar" at bounding box center [1013, 439] width 100 height 36
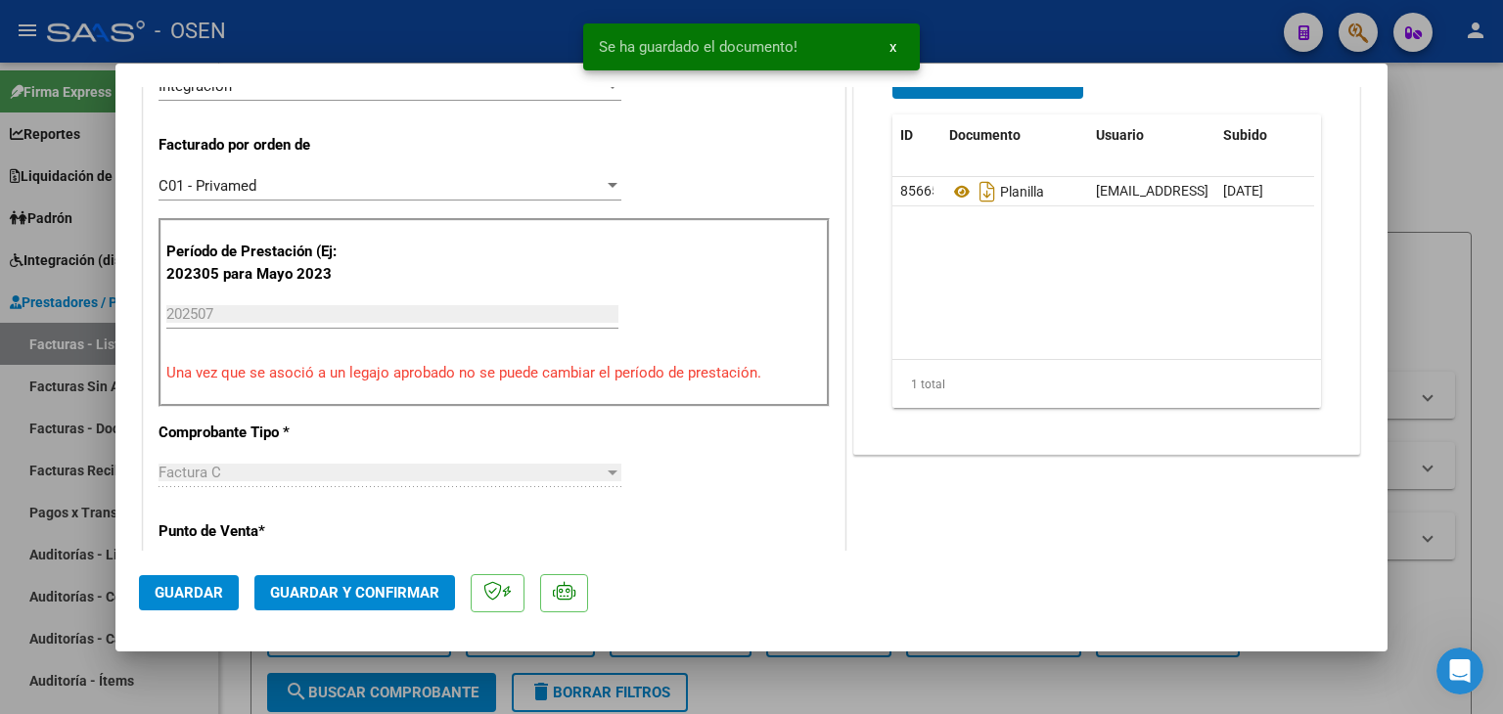
scroll to position [587, 0]
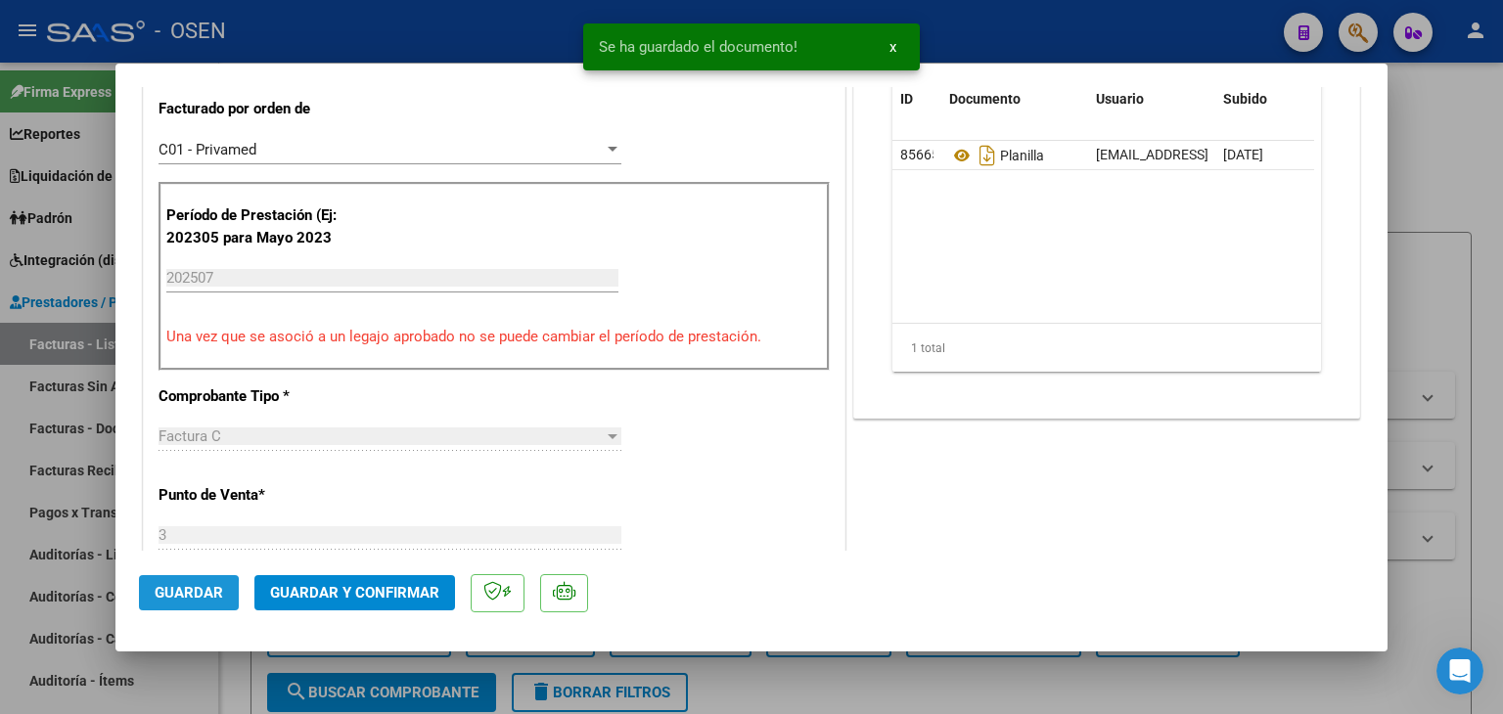
click at [151, 595] on button "Guardar" at bounding box center [189, 592] width 100 height 35
click at [225, 702] on div at bounding box center [751, 357] width 1503 height 714
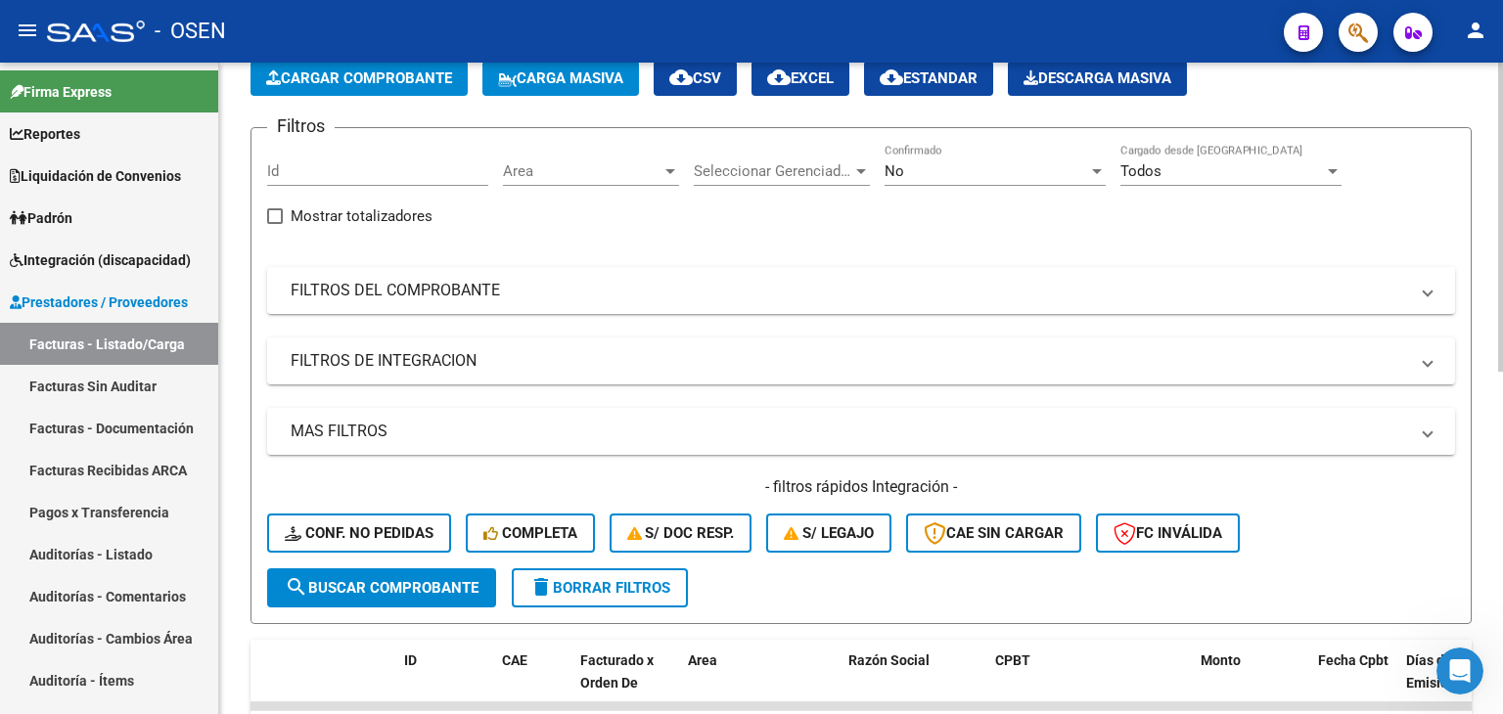
scroll to position [0, 0]
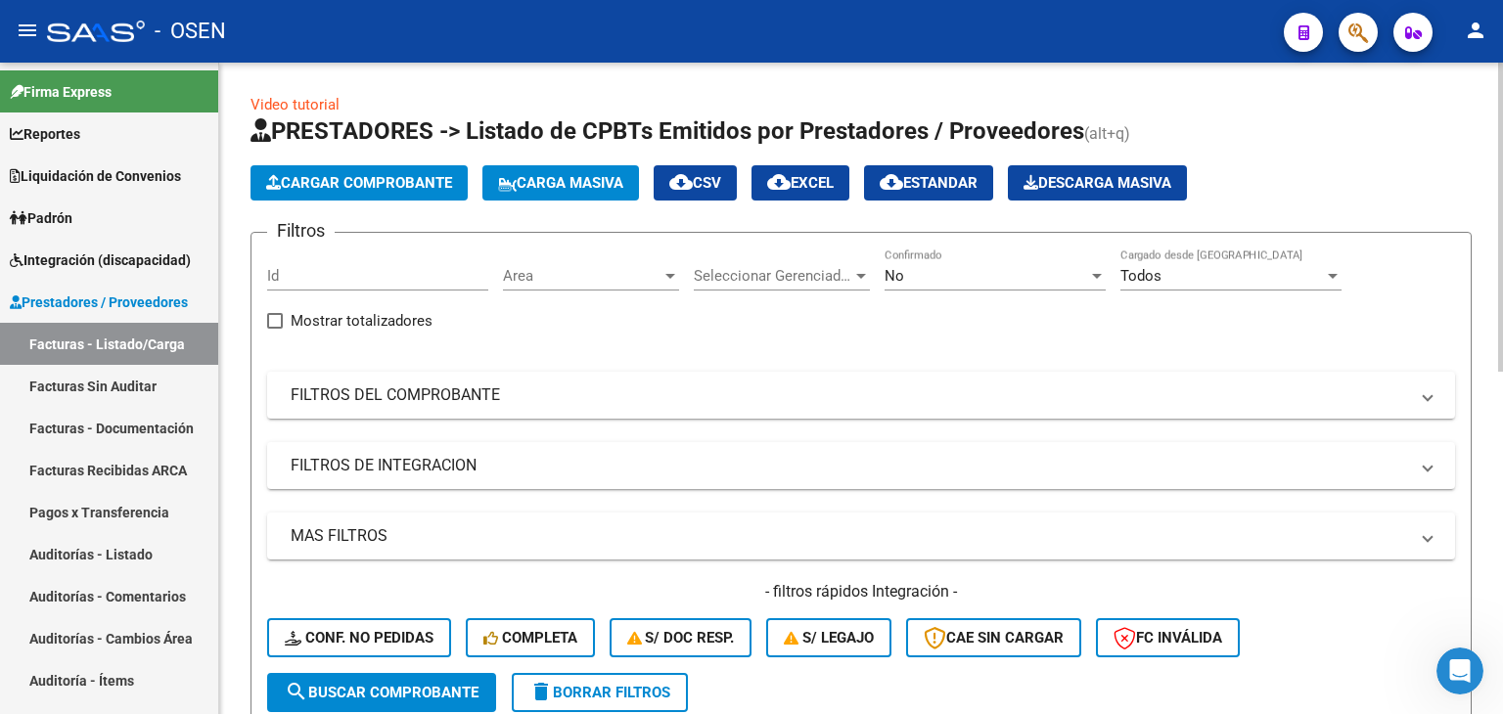
click at [354, 177] on span "Cargar Comprobante" at bounding box center [359, 183] width 186 height 18
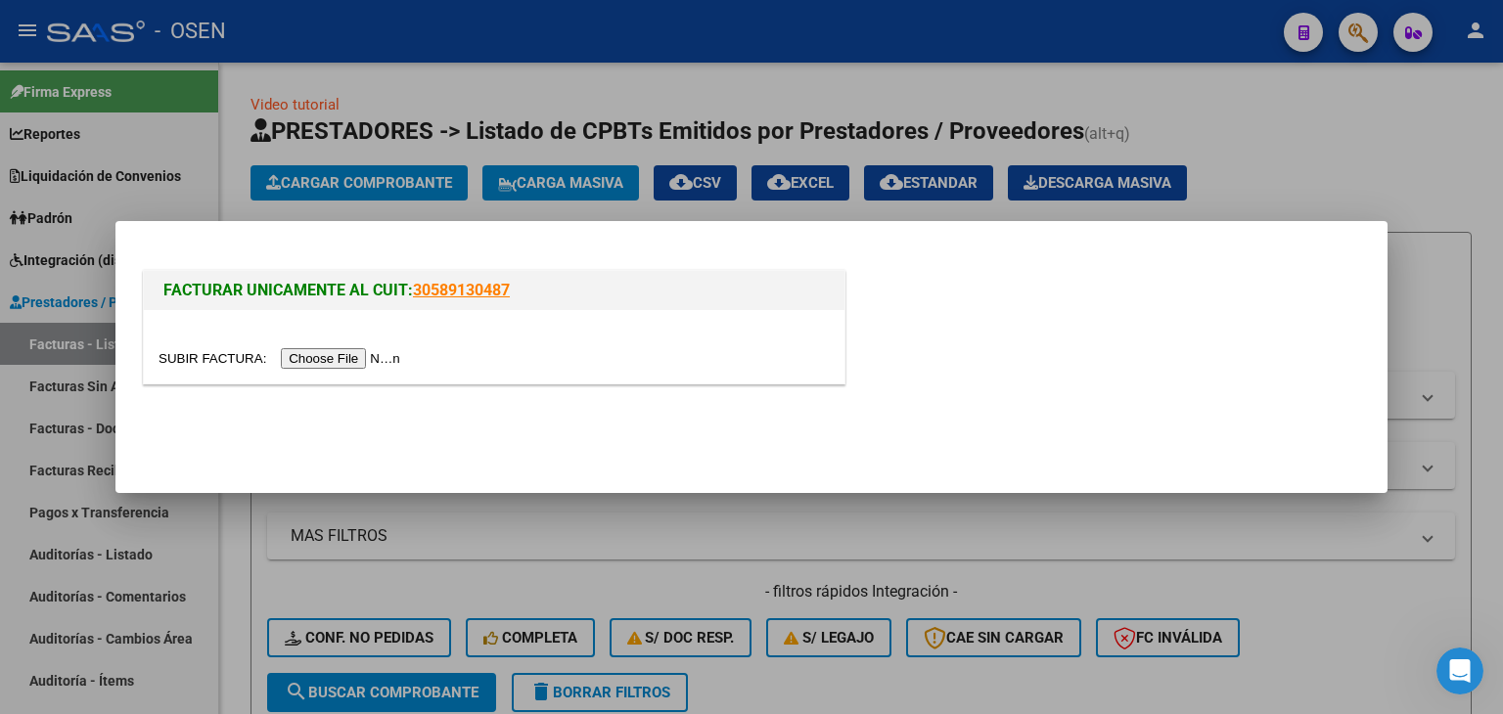
click at [331, 359] on input "file" at bounding box center [283, 358] width 248 height 21
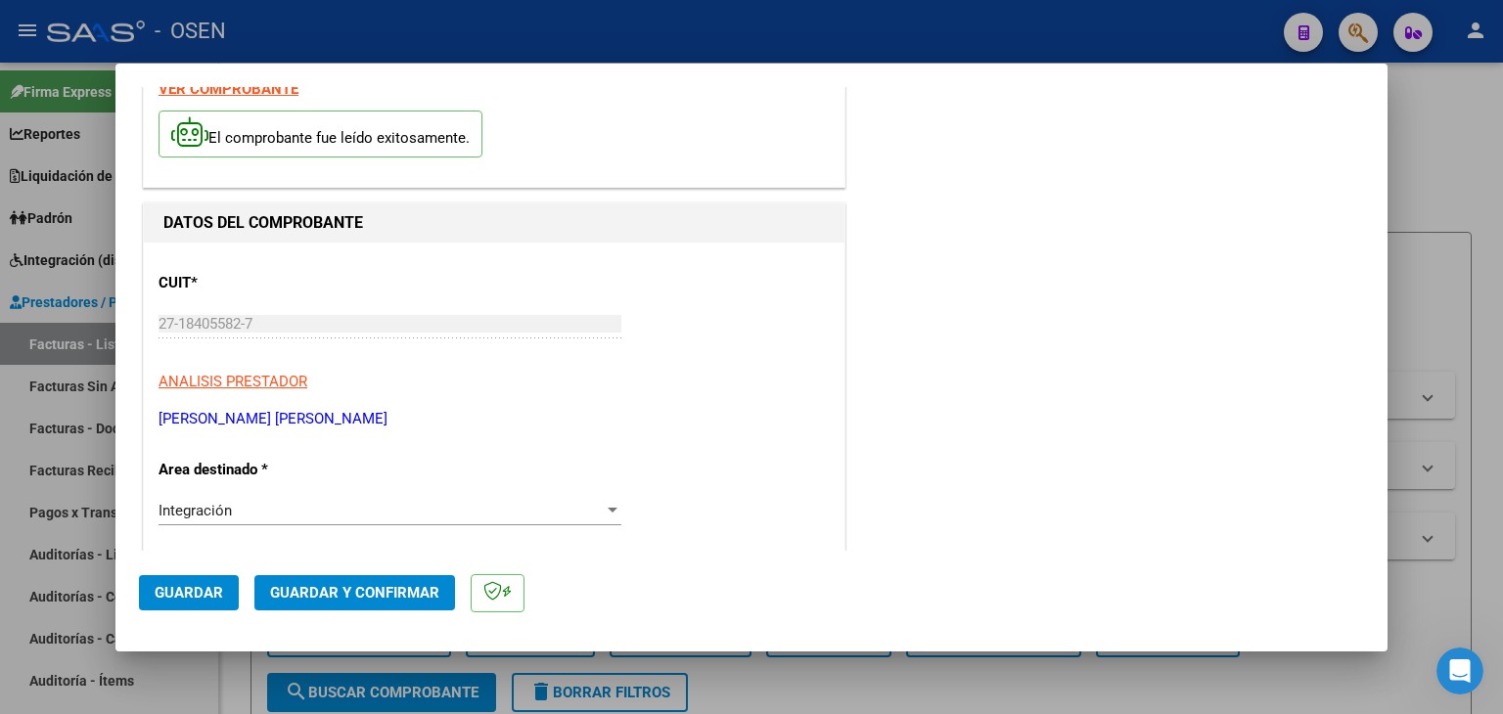
scroll to position [196, 0]
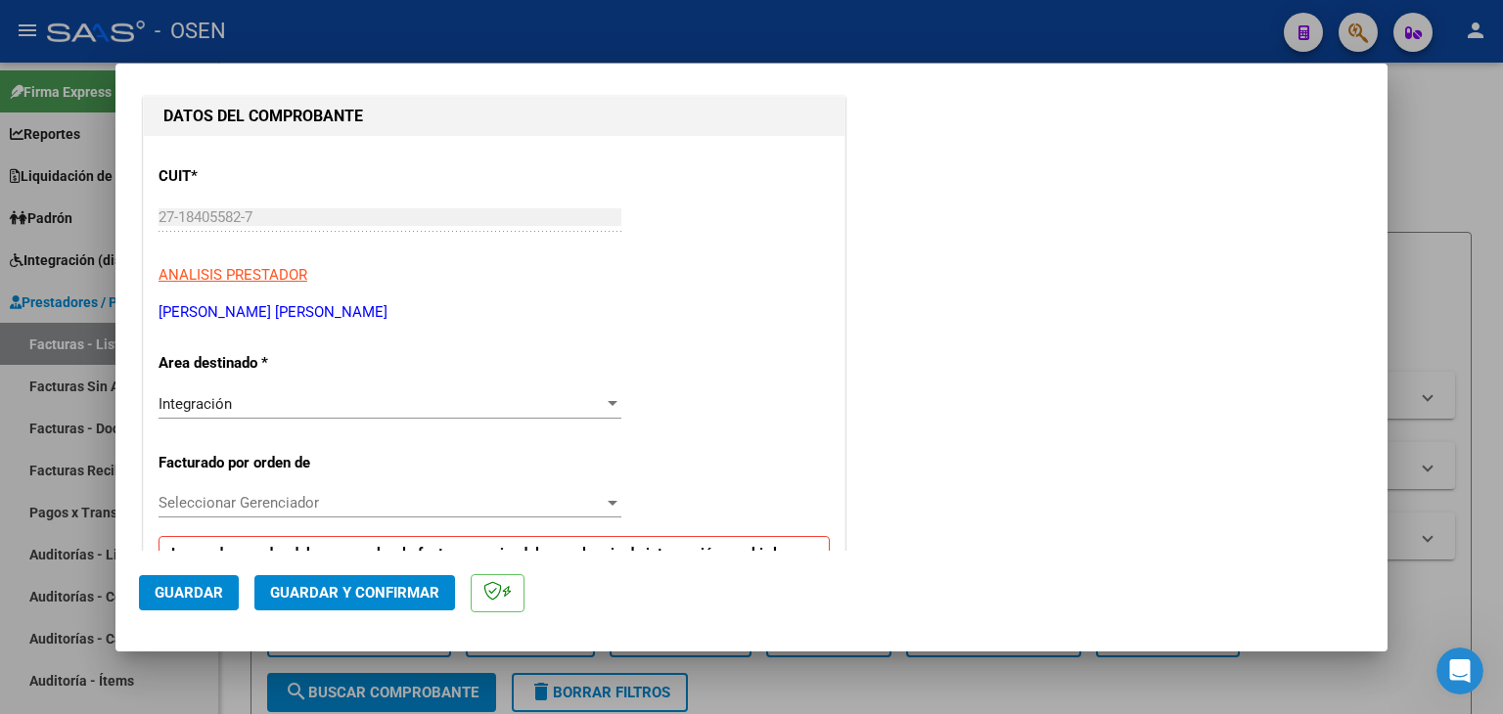
click at [280, 510] on span "Seleccionar Gerenciador" at bounding box center [381, 503] width 445 height 18
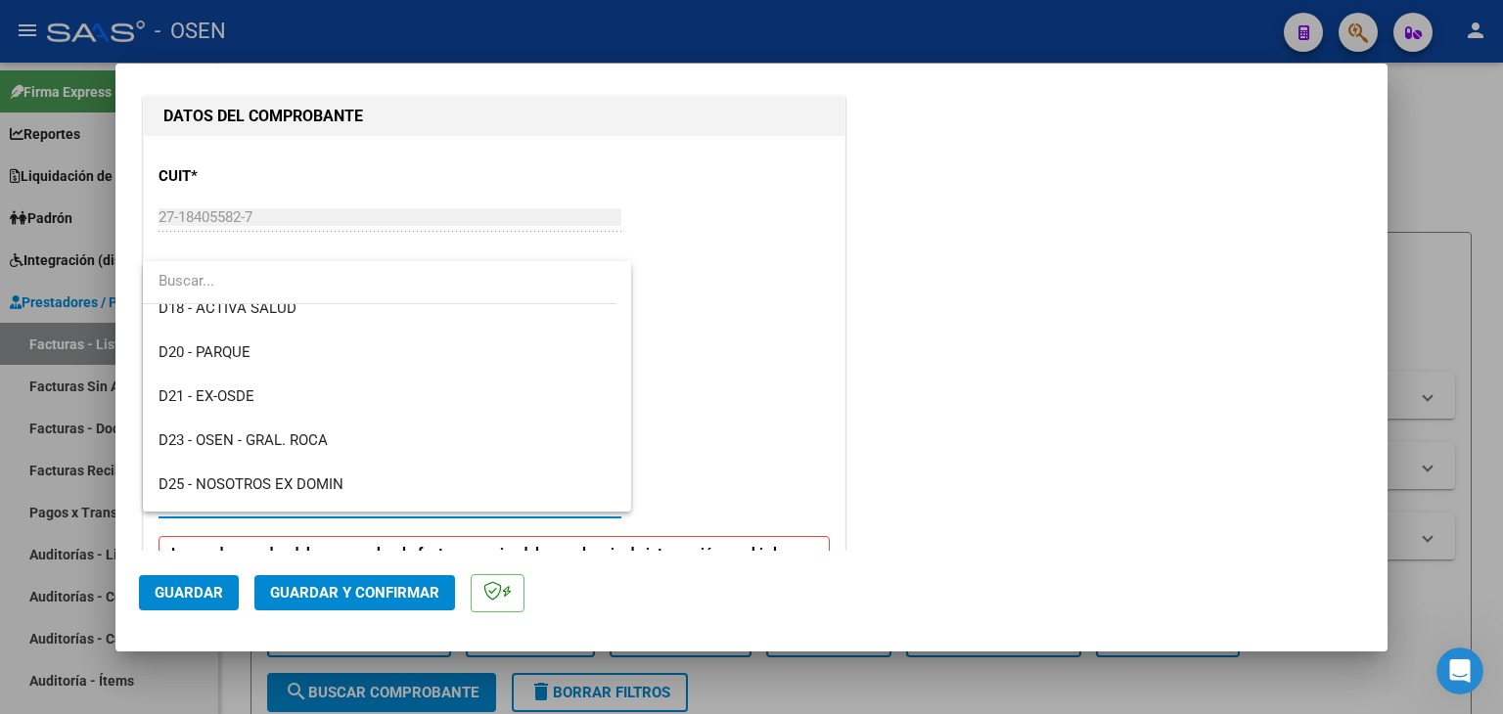
scroll to position [685, 0]
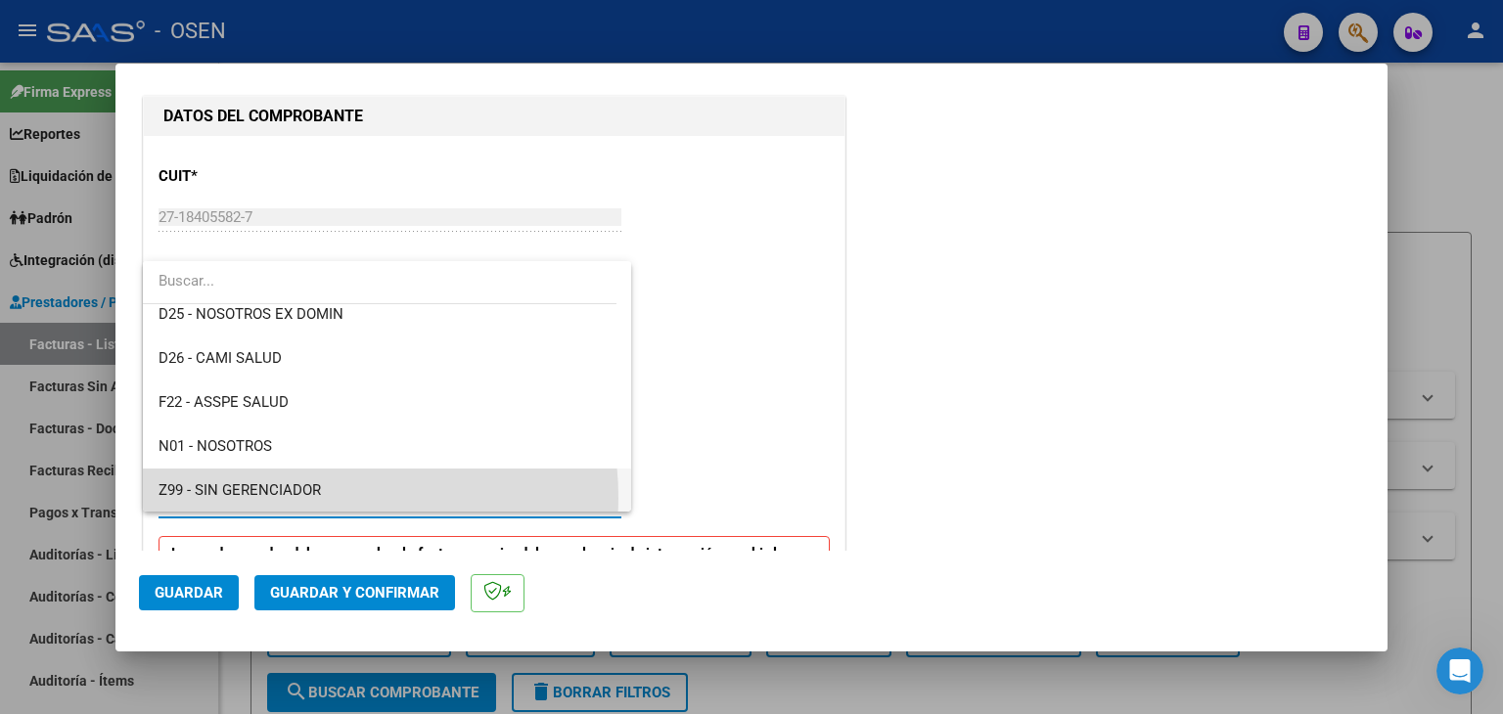
click at [284, 498] on span "Z99 - SIN GERENCIADOR" at bounding box center [388, 491] width 458 height 44
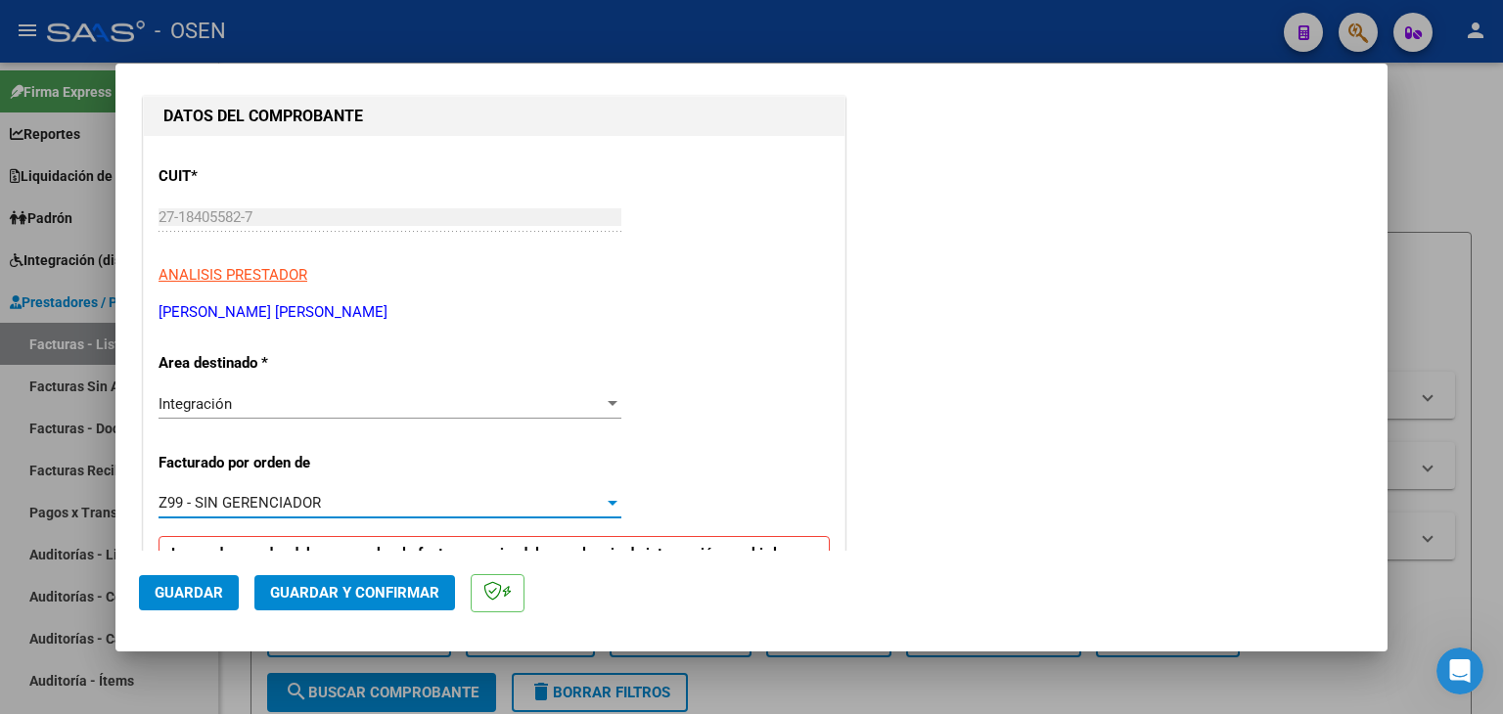
scroll to position [391, 0]
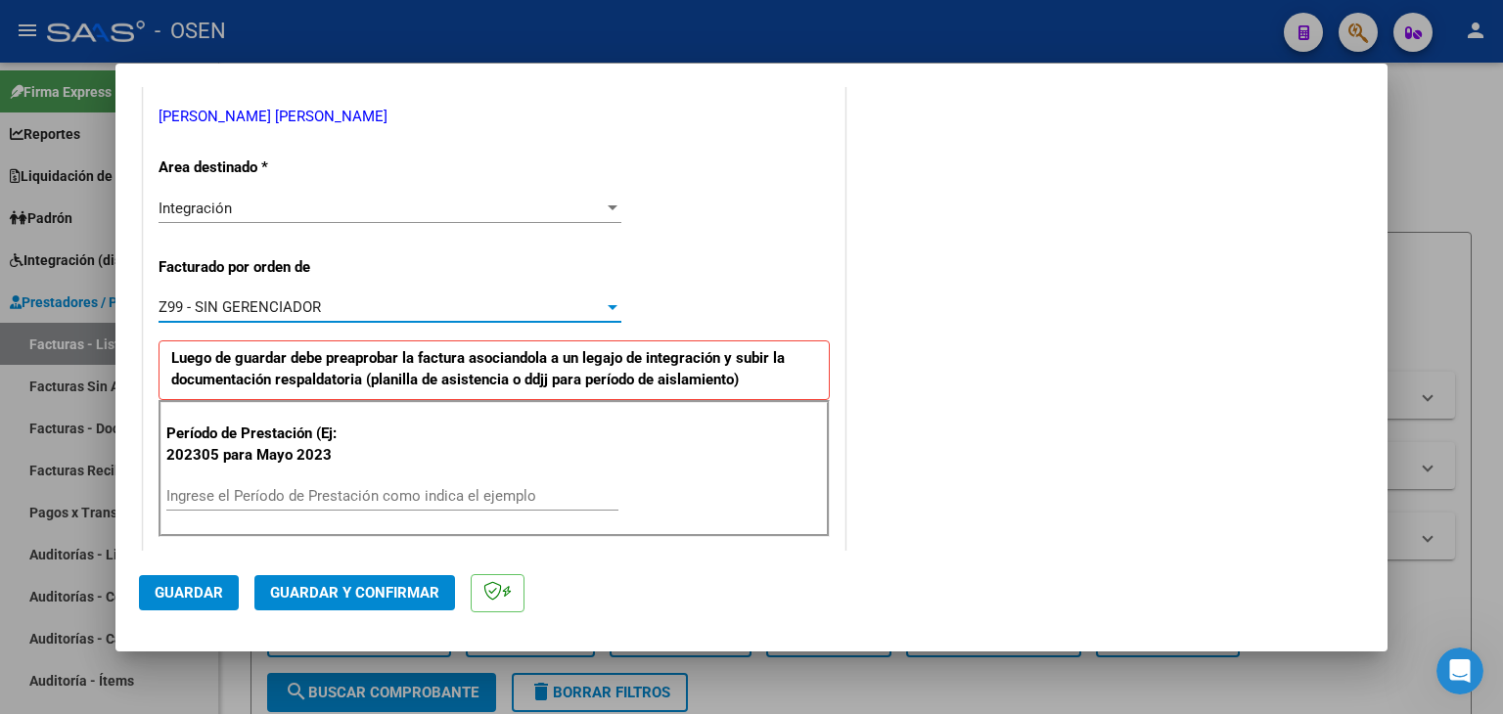
click at [272, 489] on input "Ingrese el Período de Prestación como indica el ejemplo" at bounding box center [392, 496] width 452 height 18
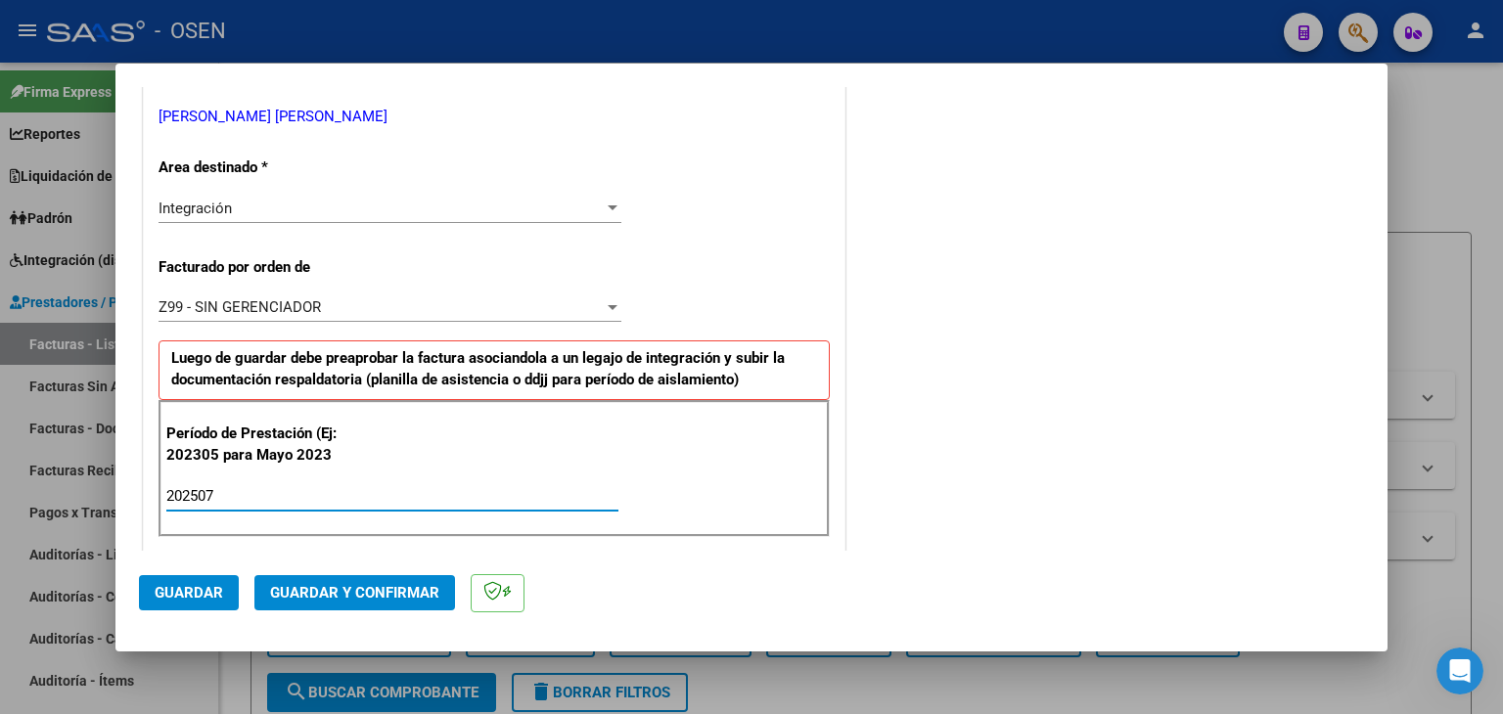
type input "202507"
click at [169, 588] on span "Guardar" at bounding box center [189, 593] width 68 height 18
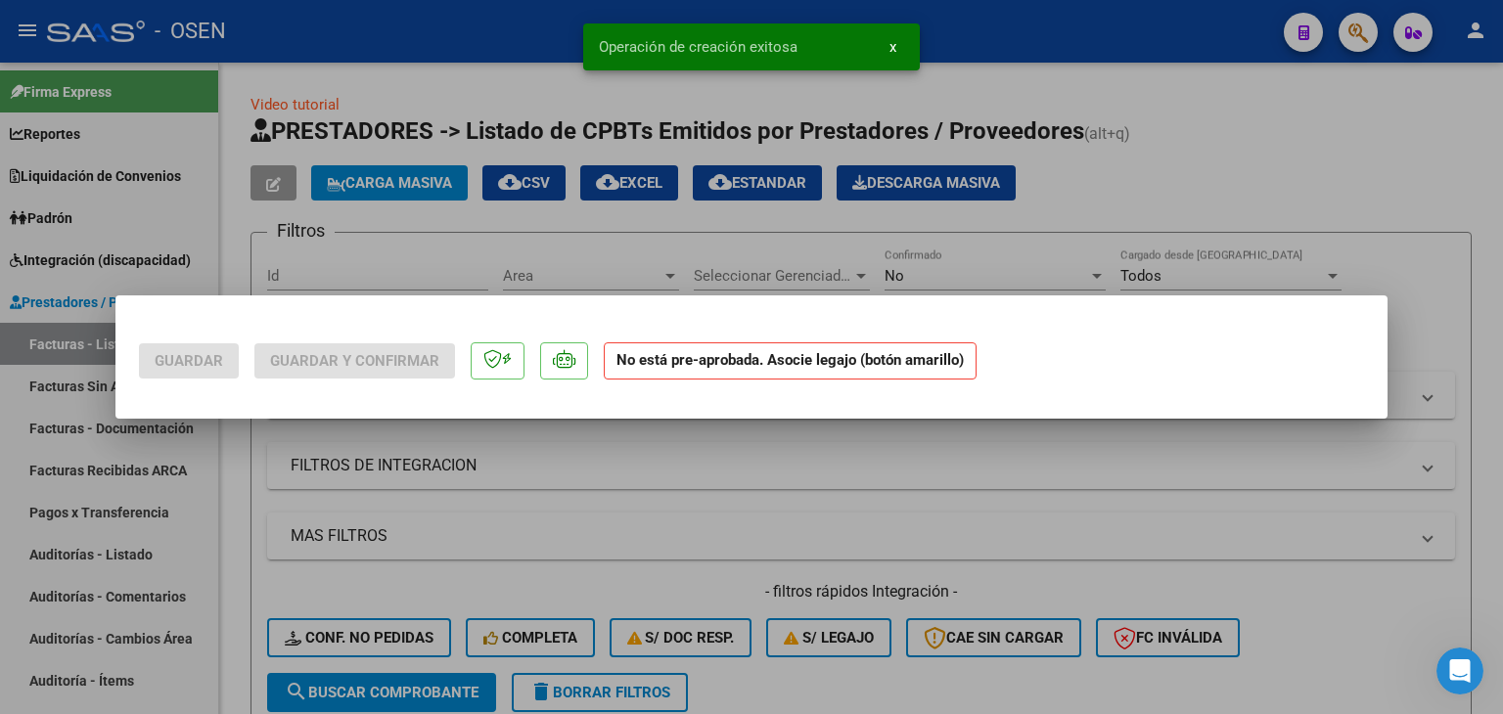
scroll to position [0, 0]
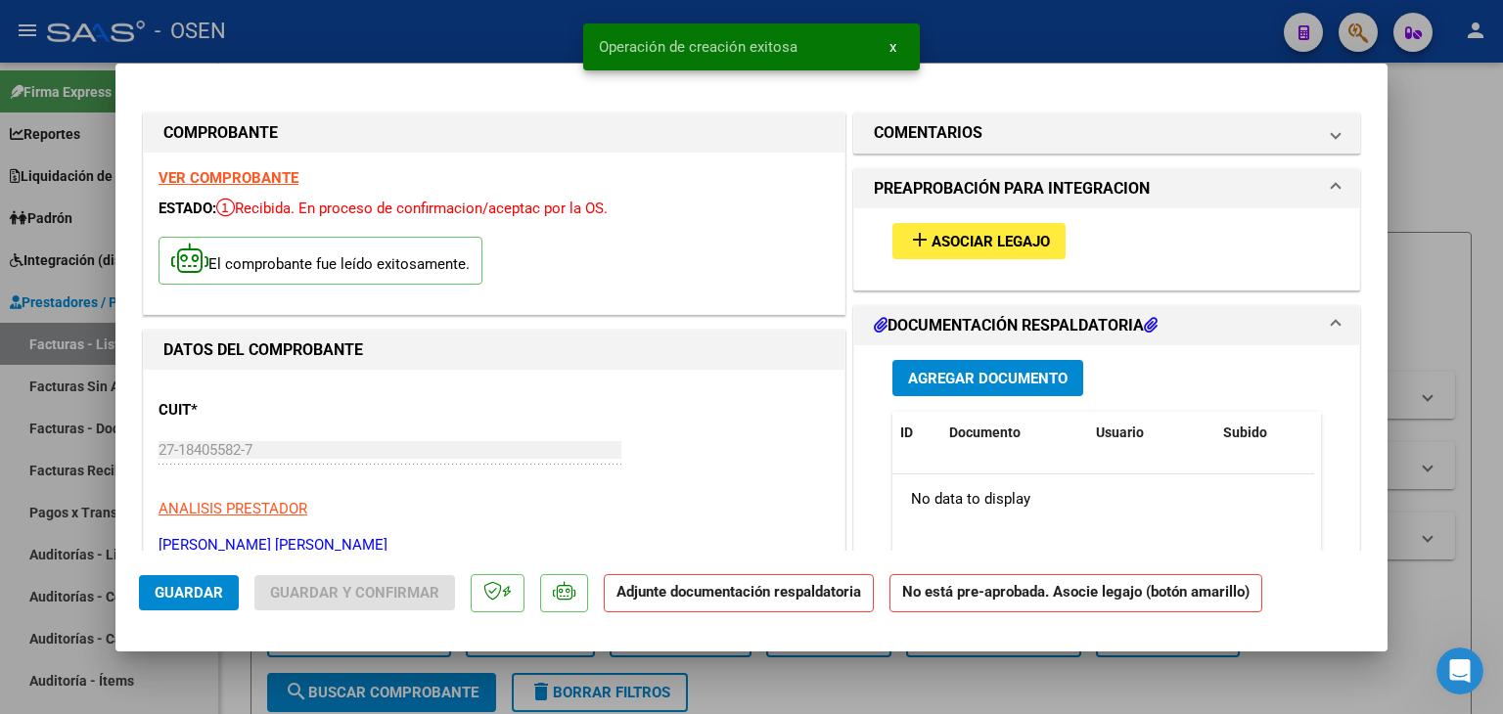
click at [1009, 255] on button "add Asociar Legajo" at bounding box center [978, 241] width 173 height 36
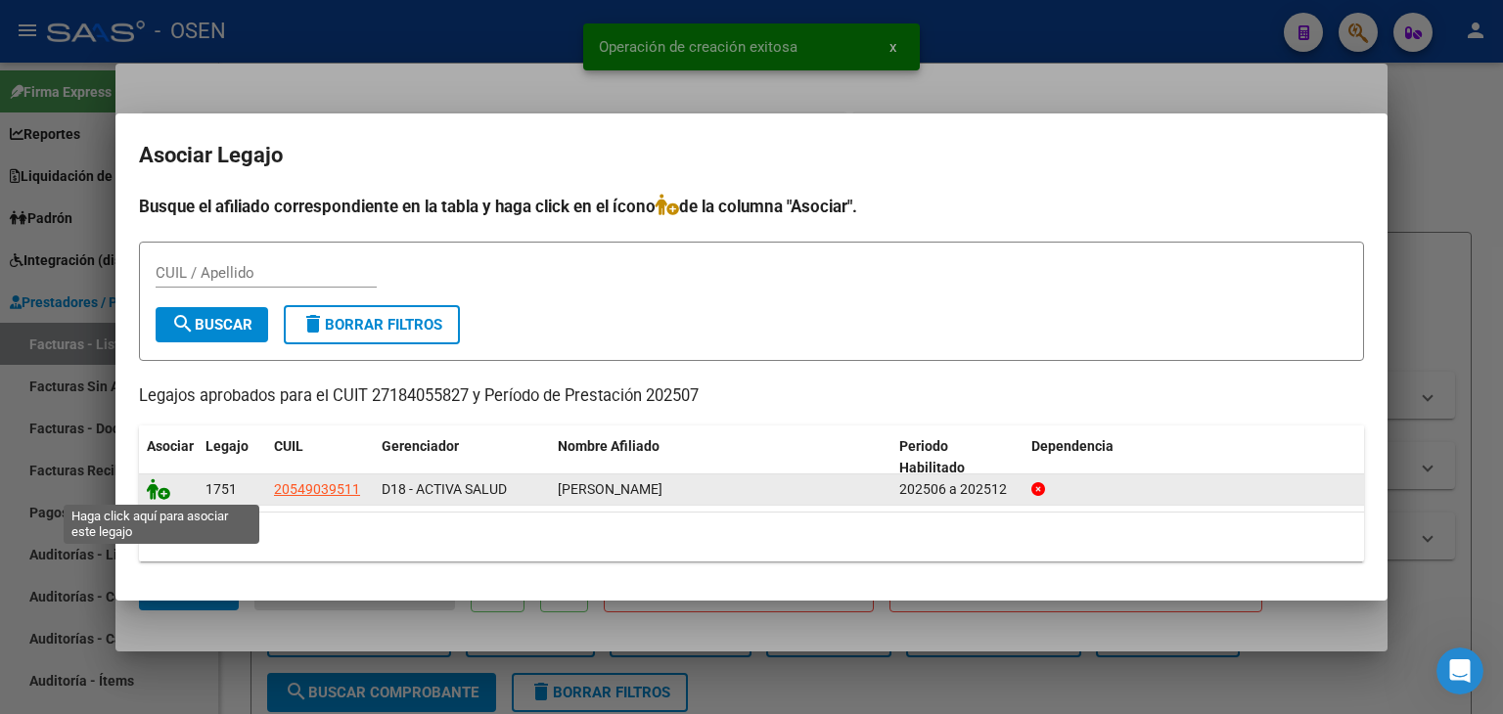
click at [156, 490] on icon at bounding box center [158, 490] width 23 height 22
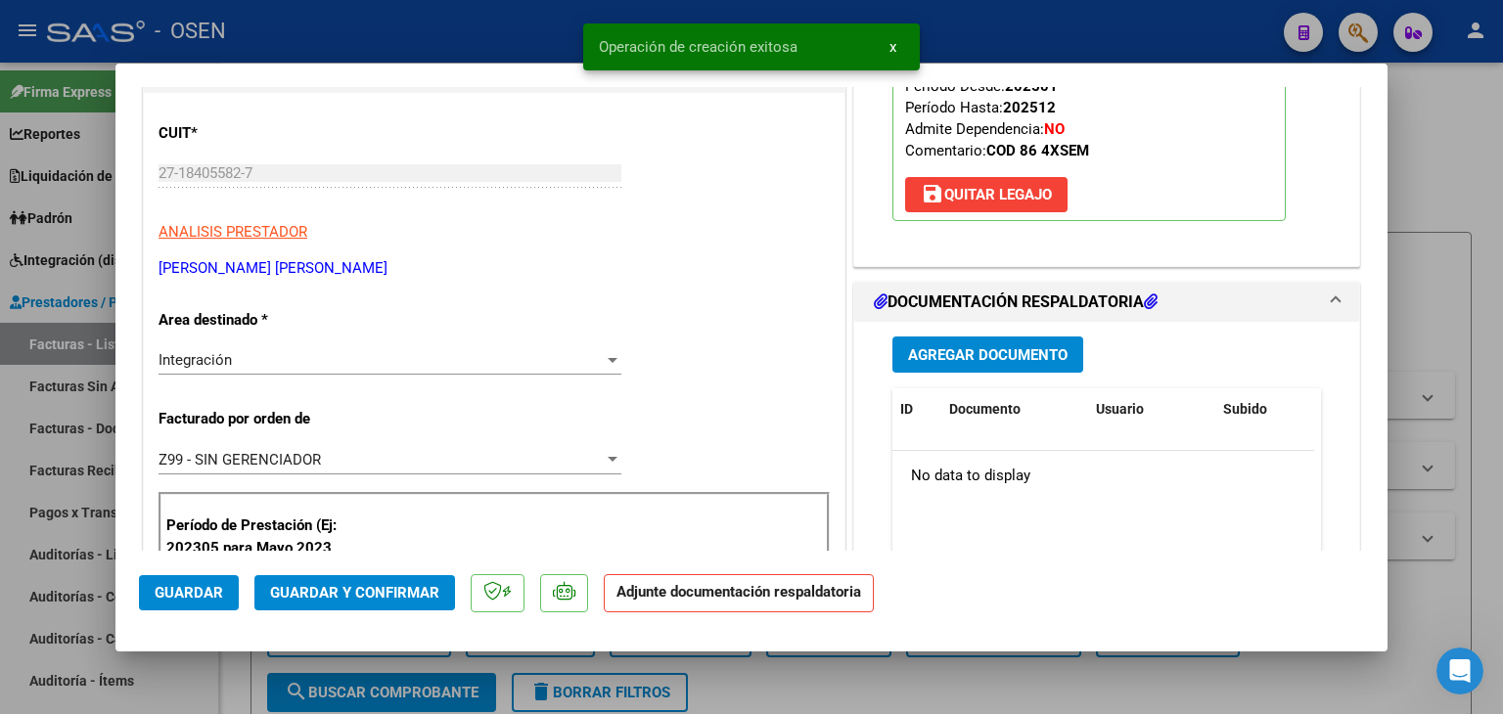
scroll to position [294, 0]
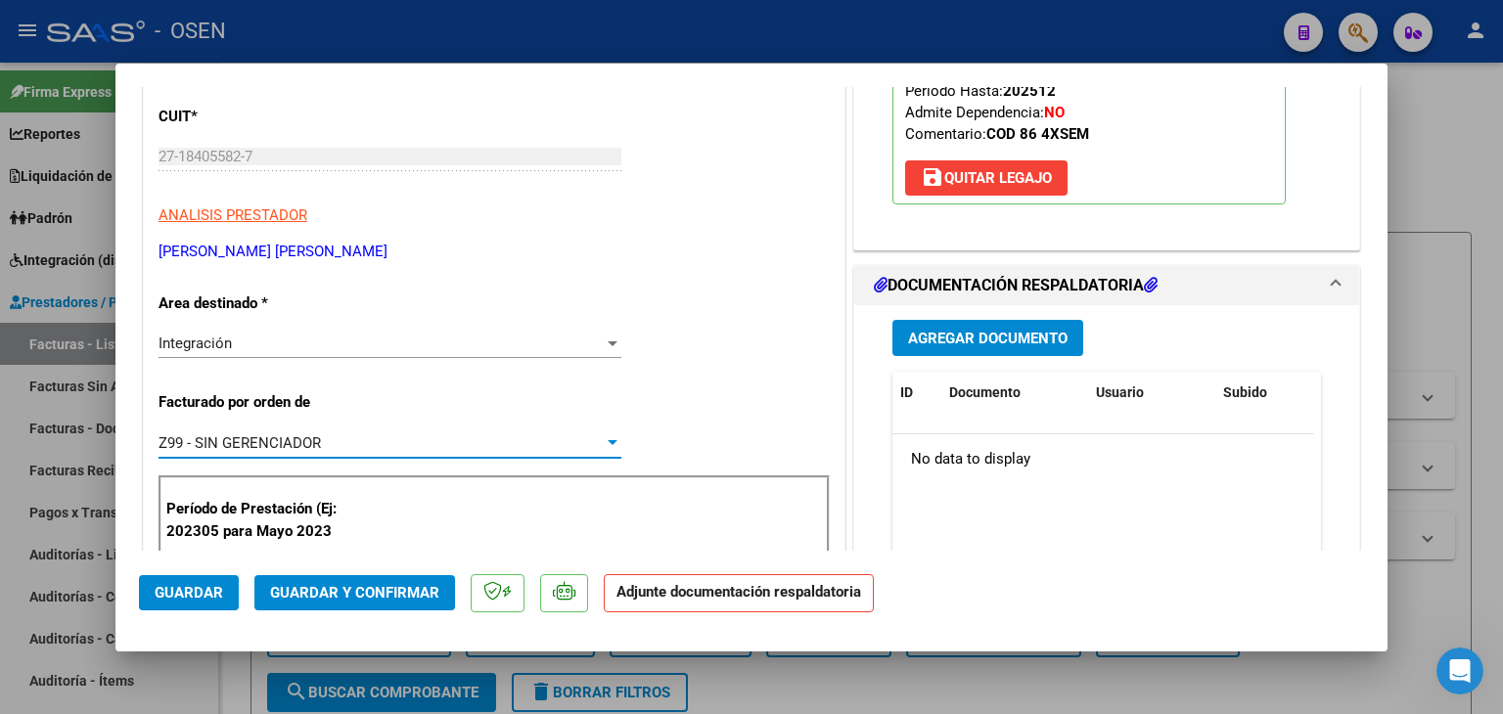
click at [305, 437] on span "Z99 - SIN GERENCIADOR" at bounding box center [240, 443] width 162 height 18
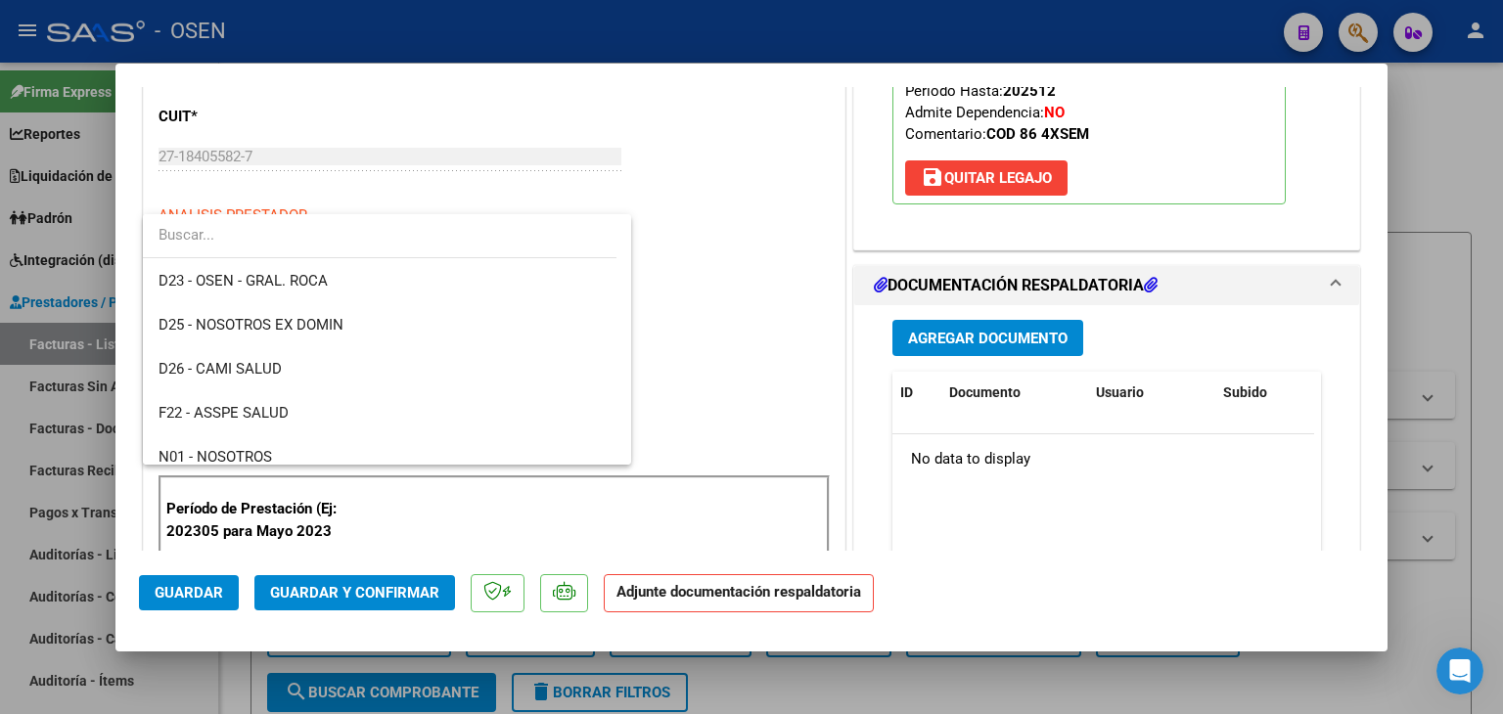
scroll to position [567, 0]
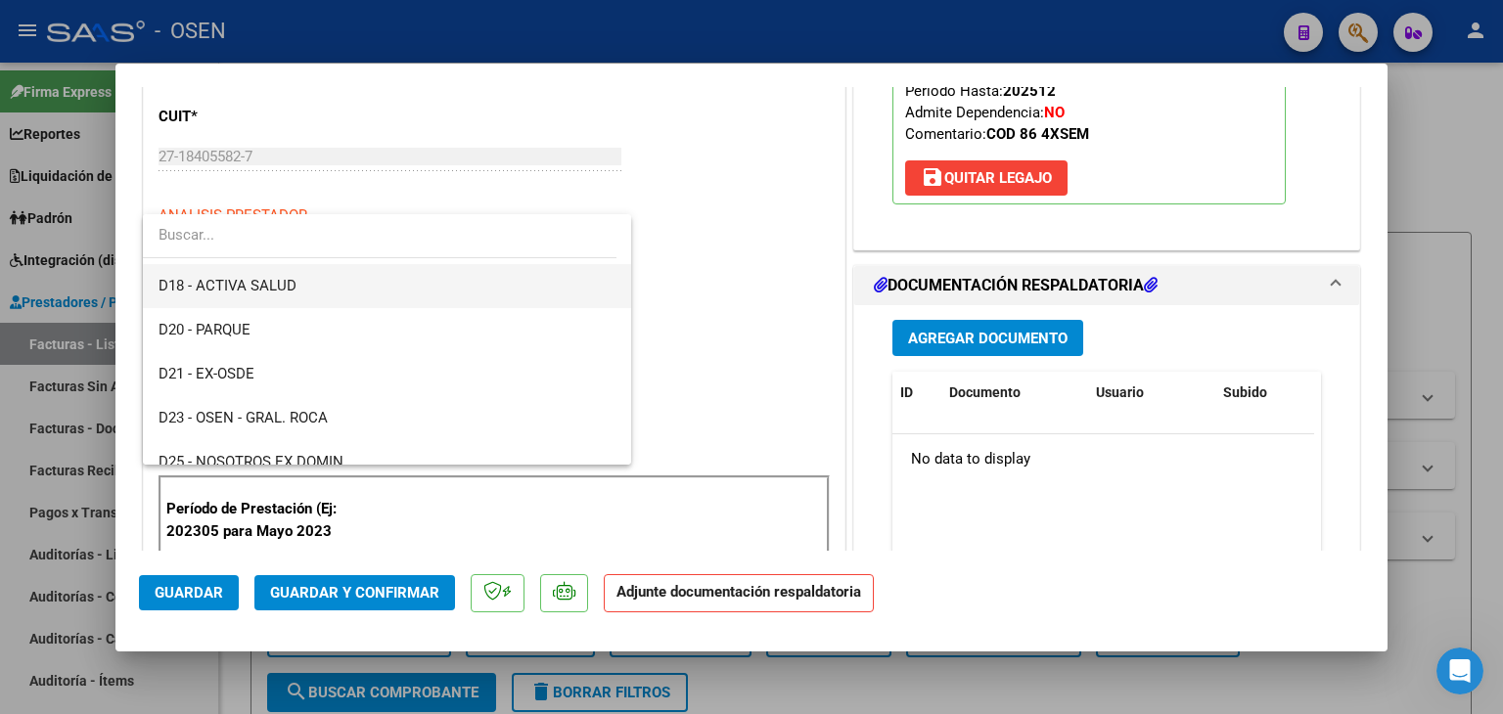
click at [325, 279] on span "D18 - ACTIVA SALUD" at bounding box center [388, 286] width 458 height 44
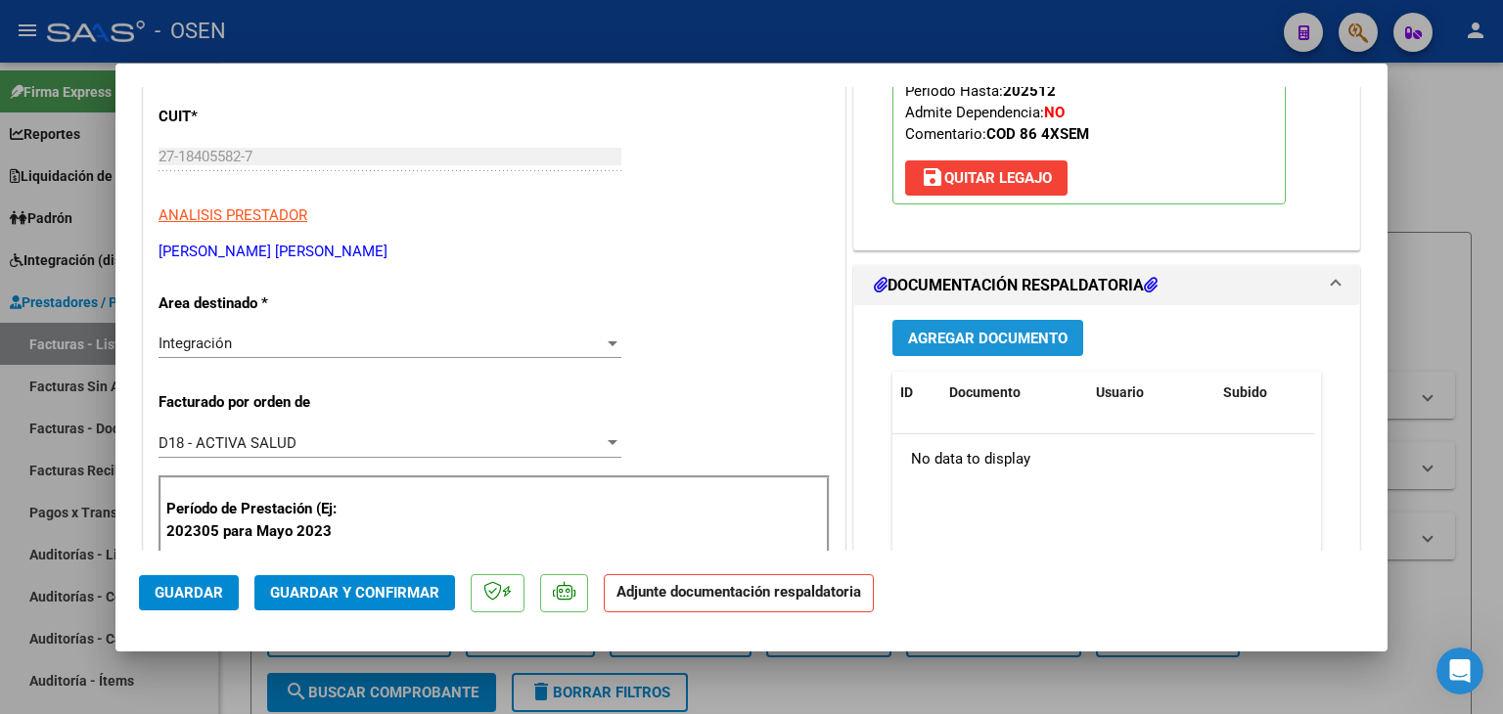
click at [988, 351] on button "Agregar Documento" at bounding box center [987, 338] width 191 height 36
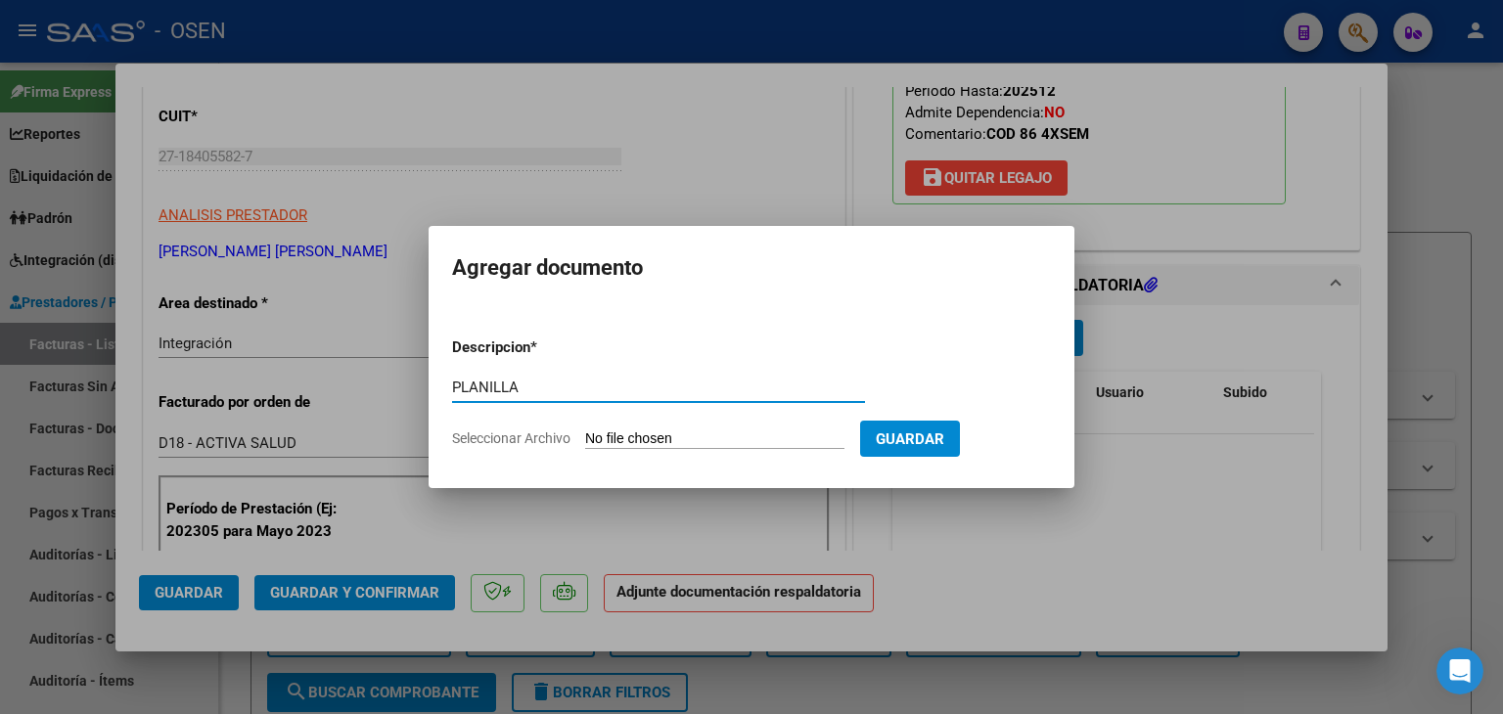
type input "PLANILLA"
click at [585, 431] on input "Seleccionar Archivo" at bounding box center [714, 440] width 259 height 19
type input "C:\fakepath\planilla de asistencia [DATE] [PERSON_NAME] .pdf"
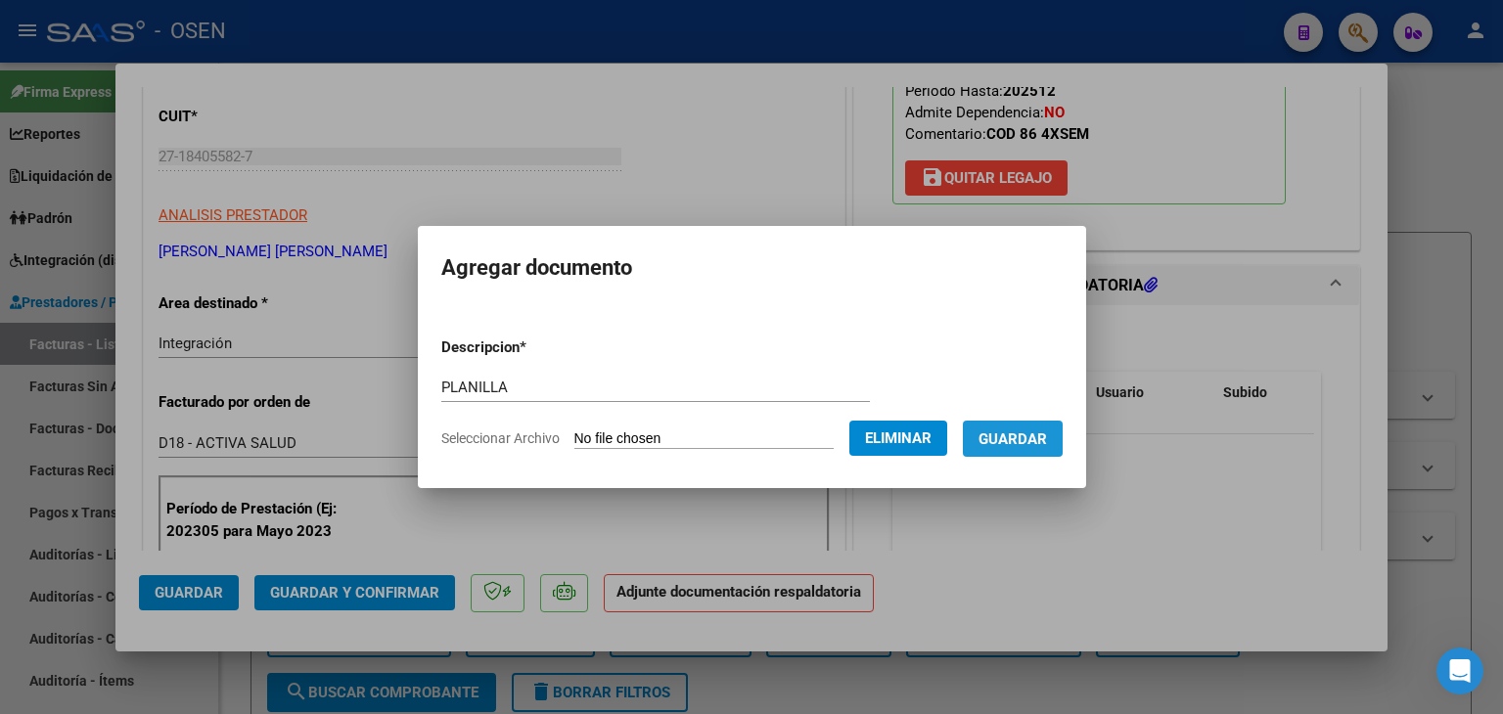
click at [1047, 440] on span "Guardar" at bounding box center [1013, 440] width 68 height 18
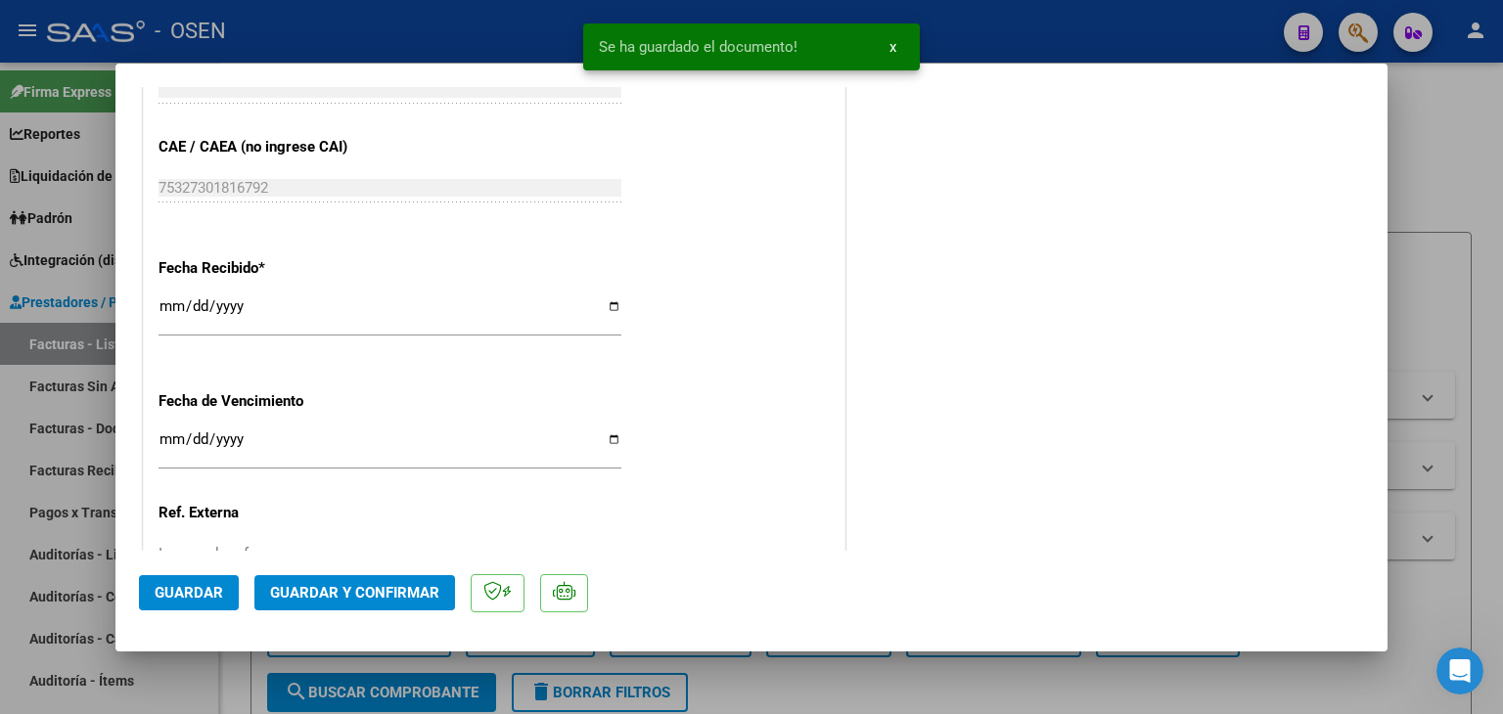
scroll to position [1370, 0]
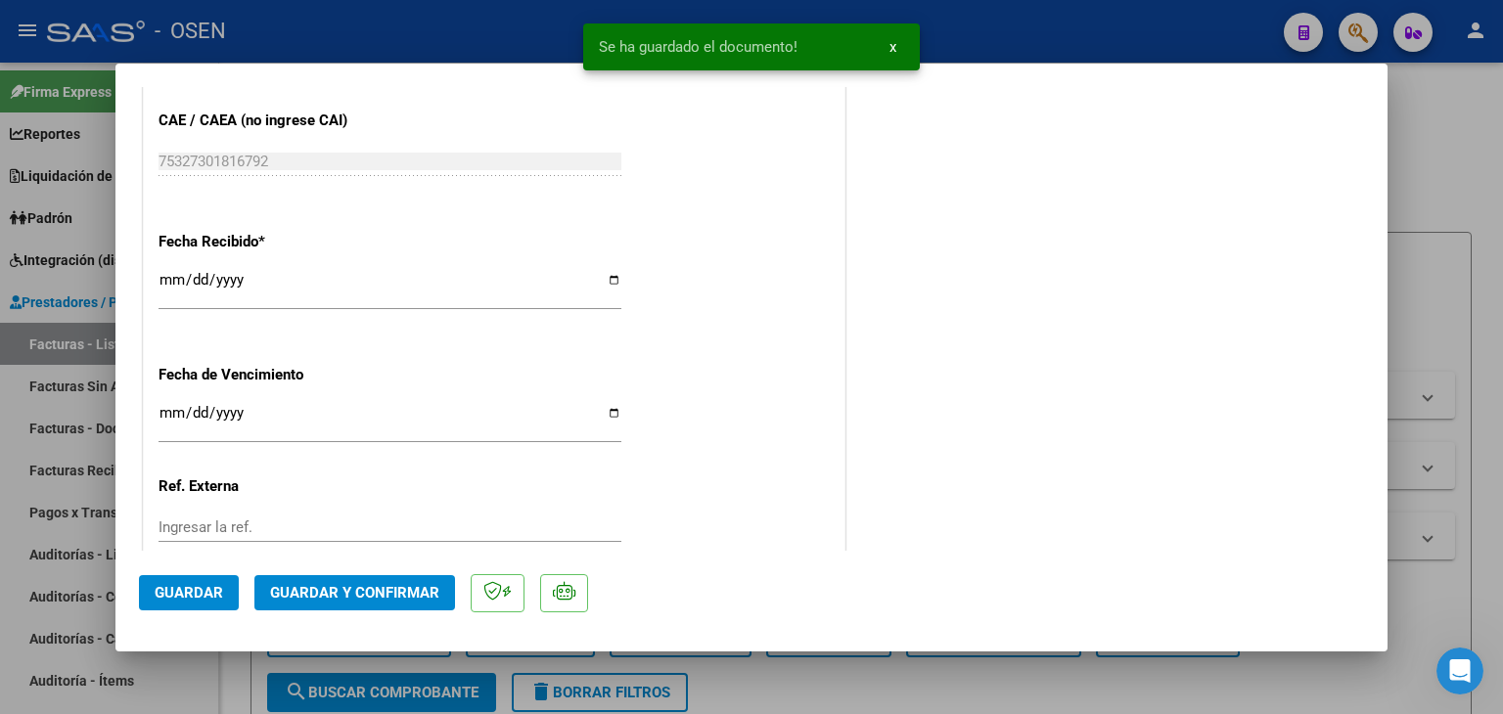
click at [169, 597] on span "Guardar" at bounding box center [189, 593] width 68 height 18
click at [231, 677] on div at bounding box center [751, 357] width 1503 height 714
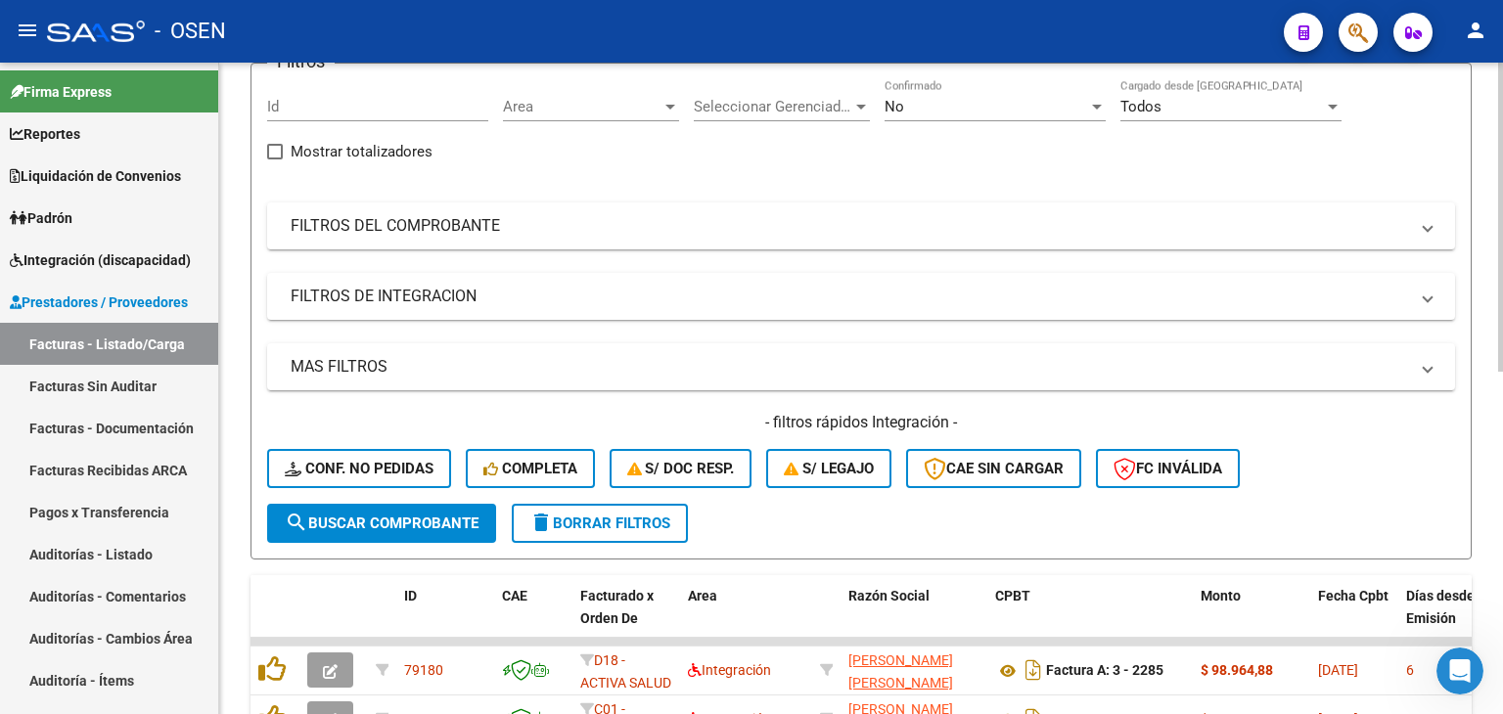
scroll to position [0, 0]
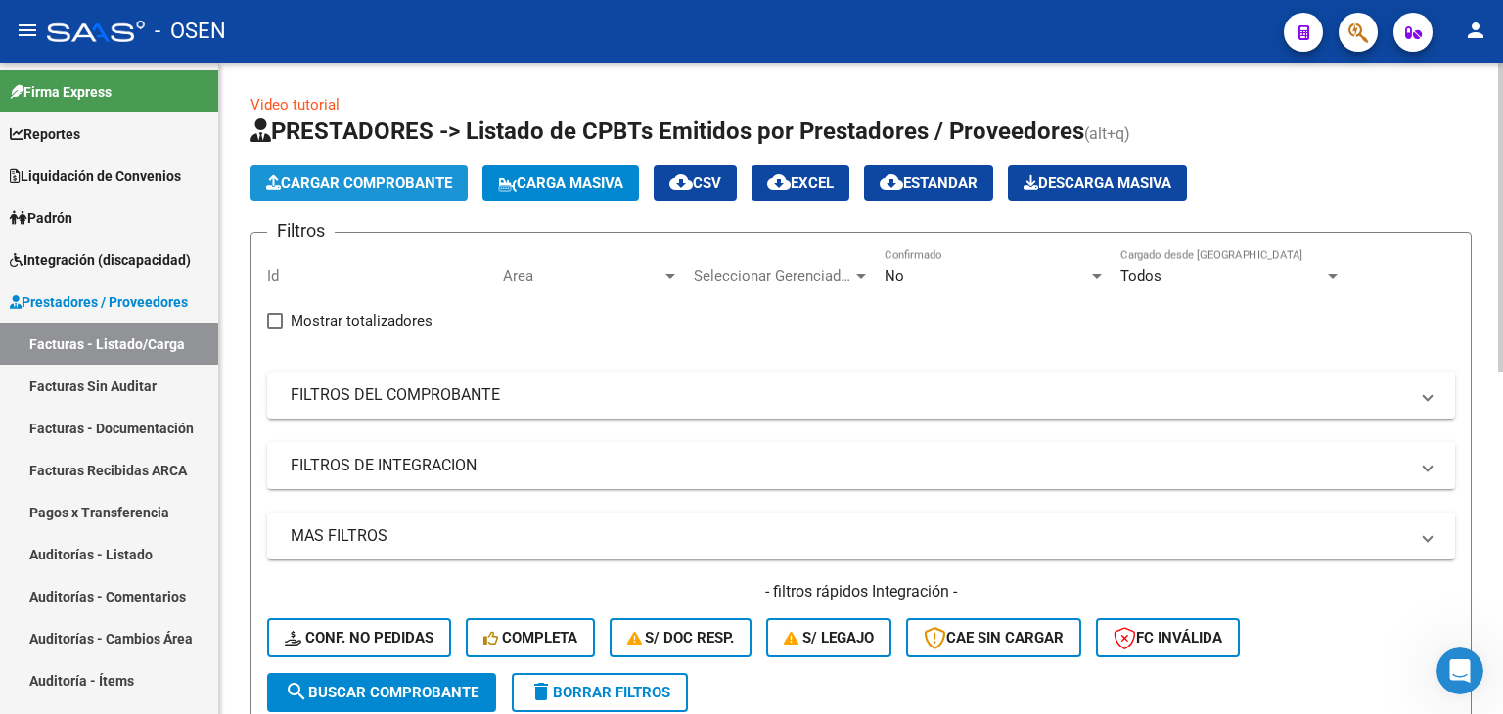
click at [340, 191] on span "Cargar Comprobante" at bounding box center [359, 183] width 186 height 18
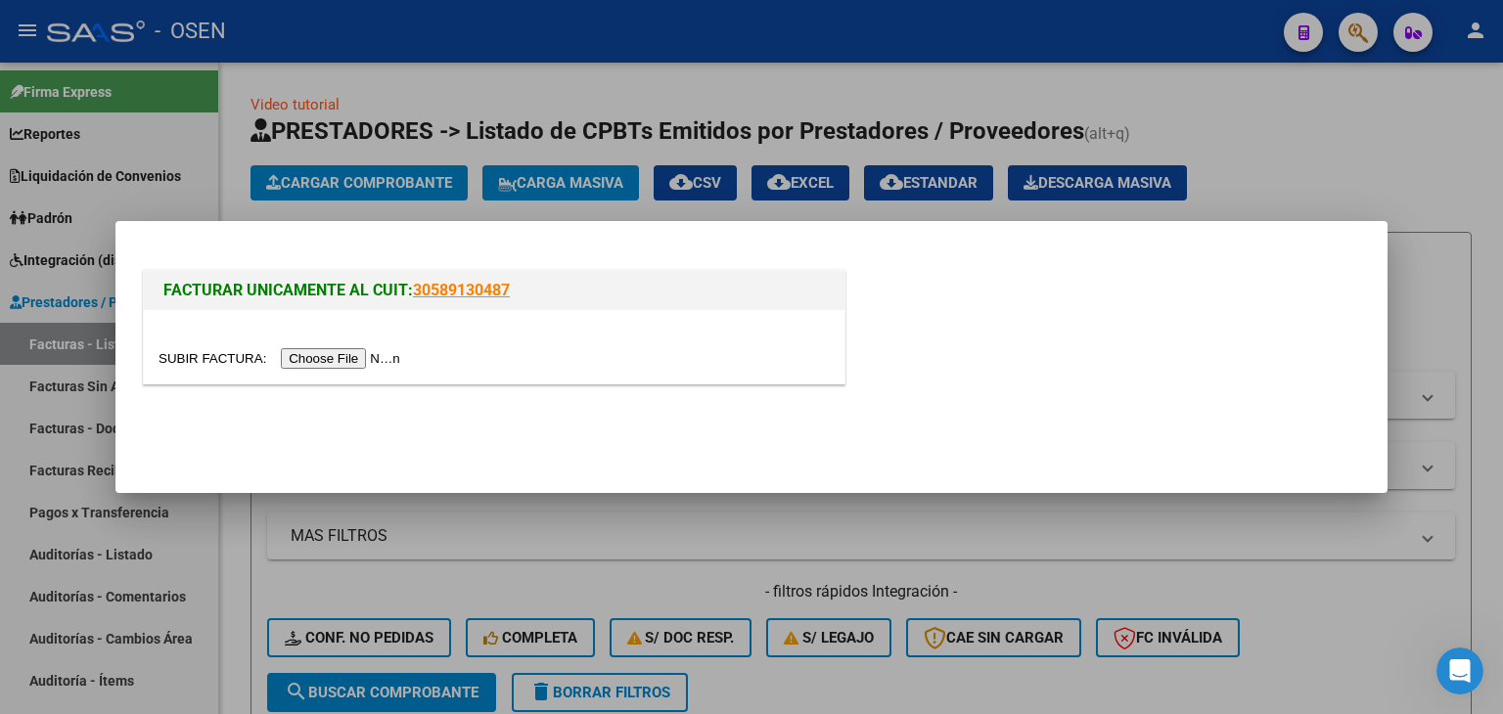
click at [356, 351] on input "file" at bounding box center [283, 358] width 248 height 21
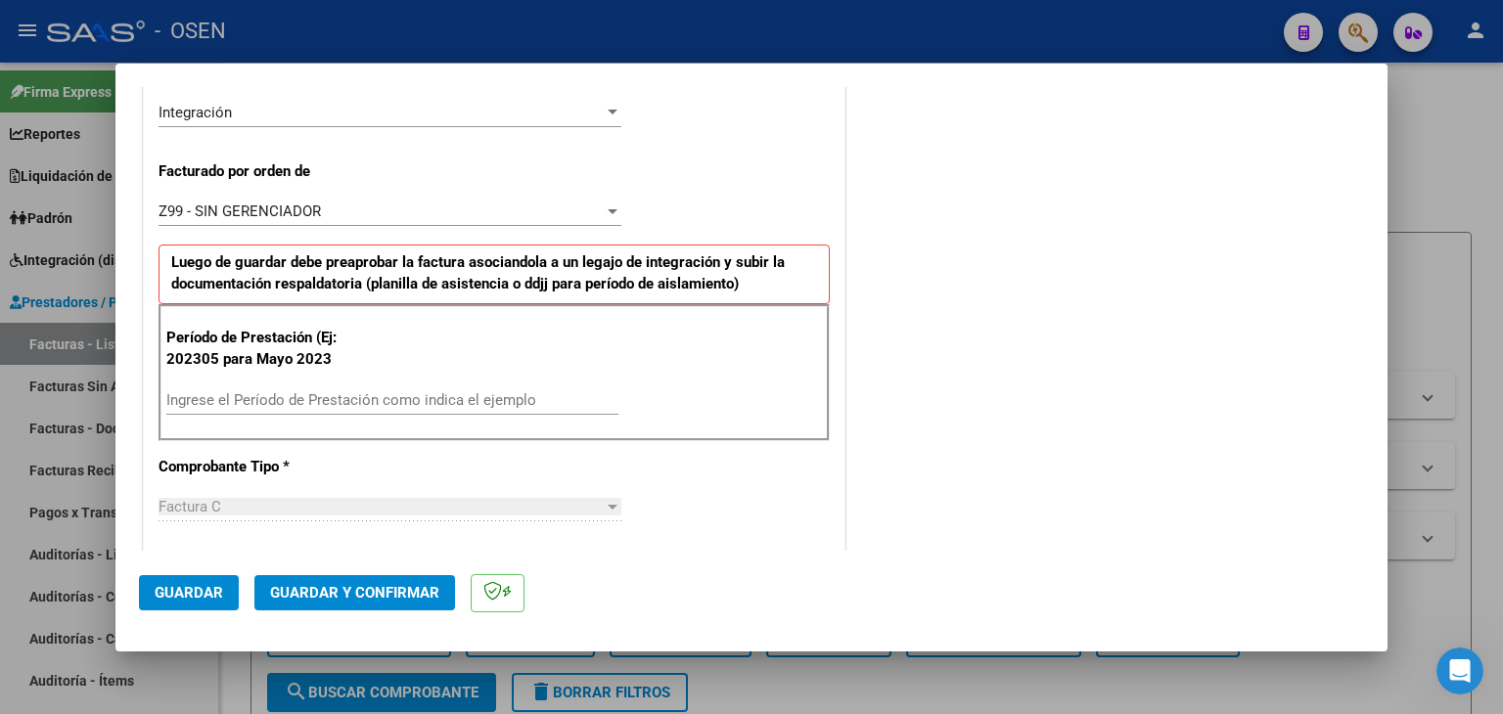
scroll to position [489, 0]
click at [244, 389] on input "Ingrese el Período de Prestación como indica el ejemplo" at bounding box center [392, 398] width 452 height 18
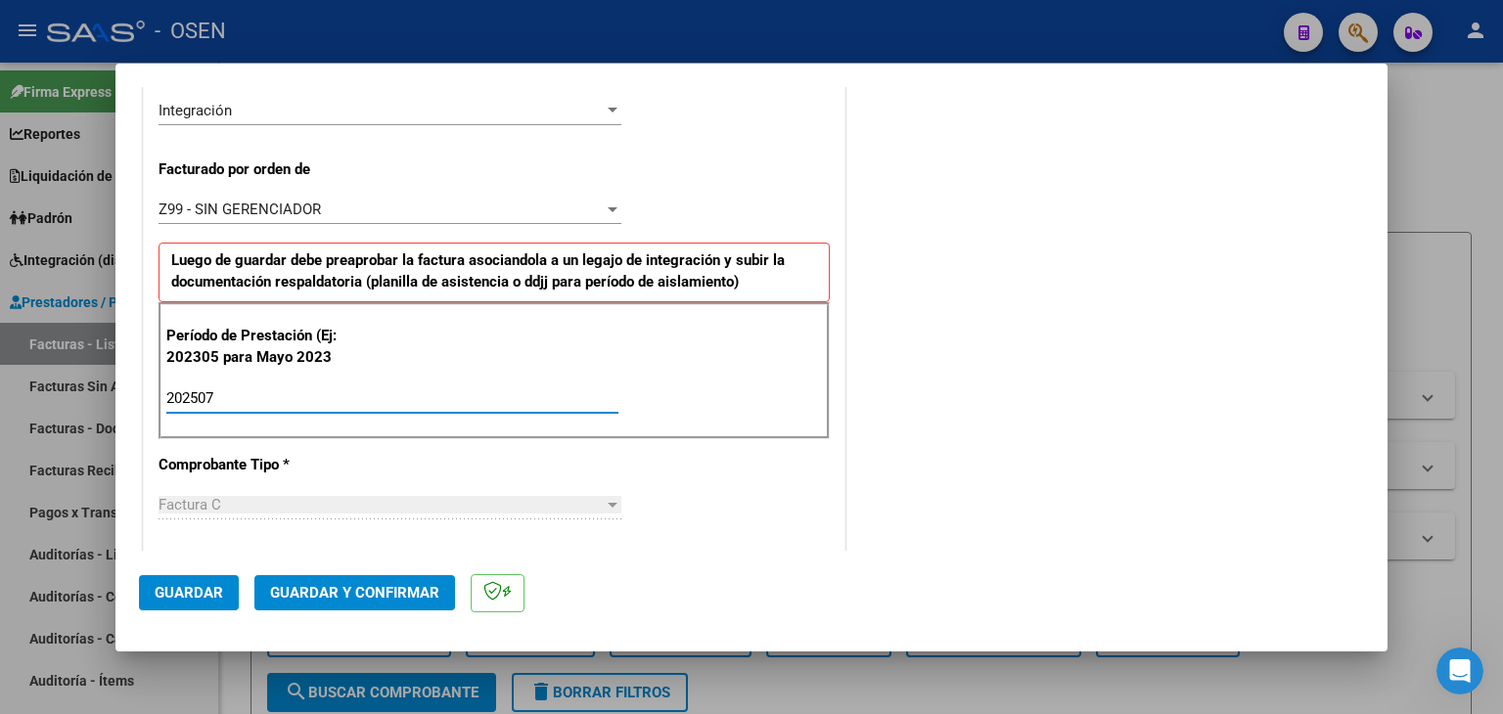
type input "202507"
click at [183, 595] on span "Guardar" at bounding box center [189, 593] width 68 height 18
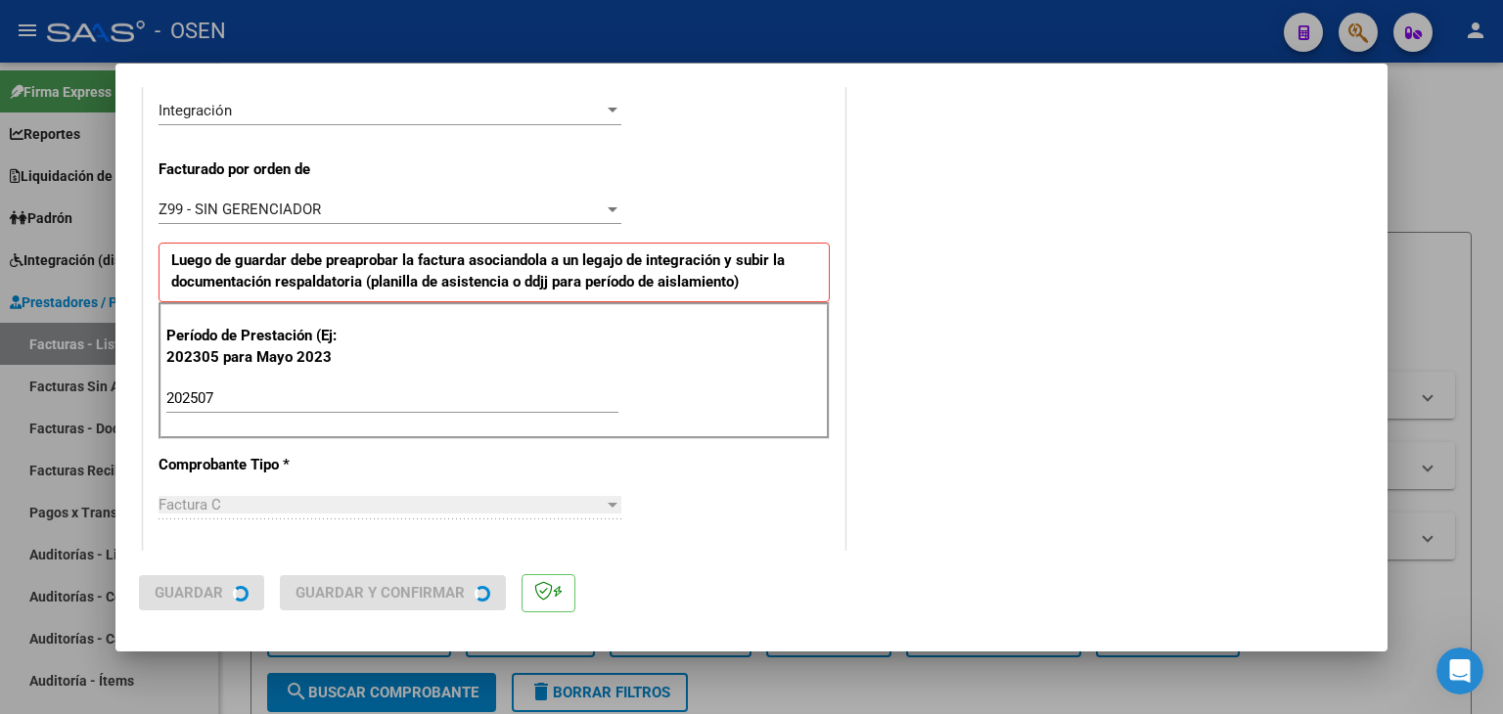
scroll to position [0, 0]
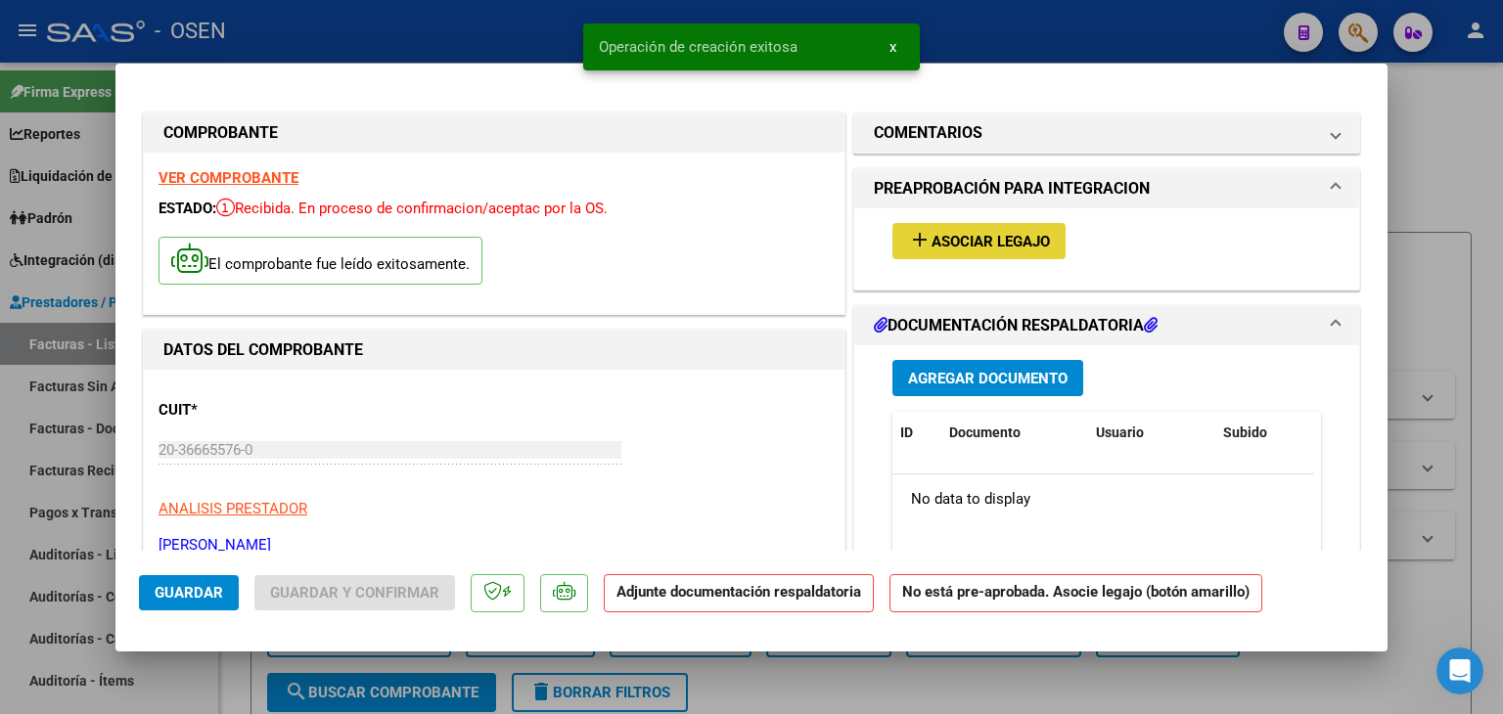
click at [973, 248] on span "Asociar Legajo" at bounding box center [991, 242] width 118 height 18
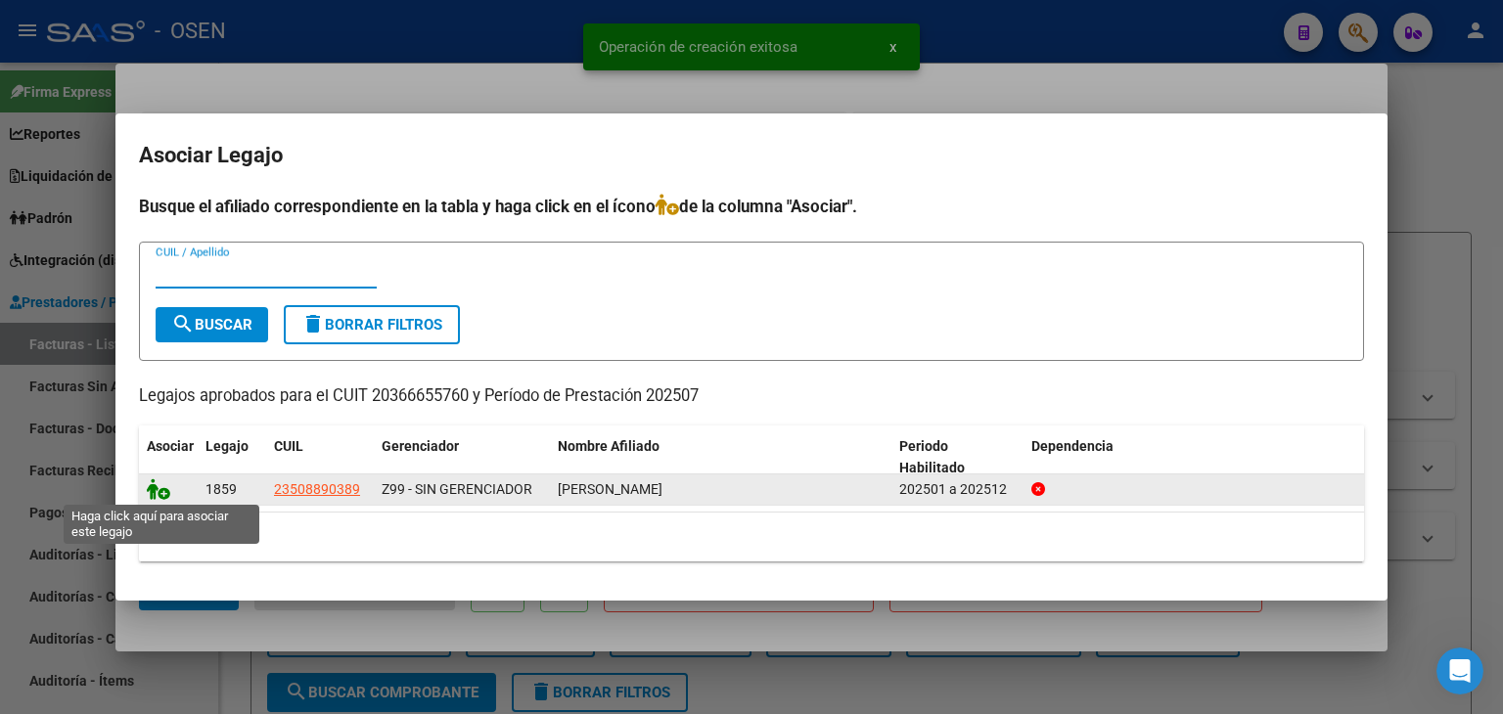
click at [158, 498] on icon at bounding box center [158, 490] width 23 height 22
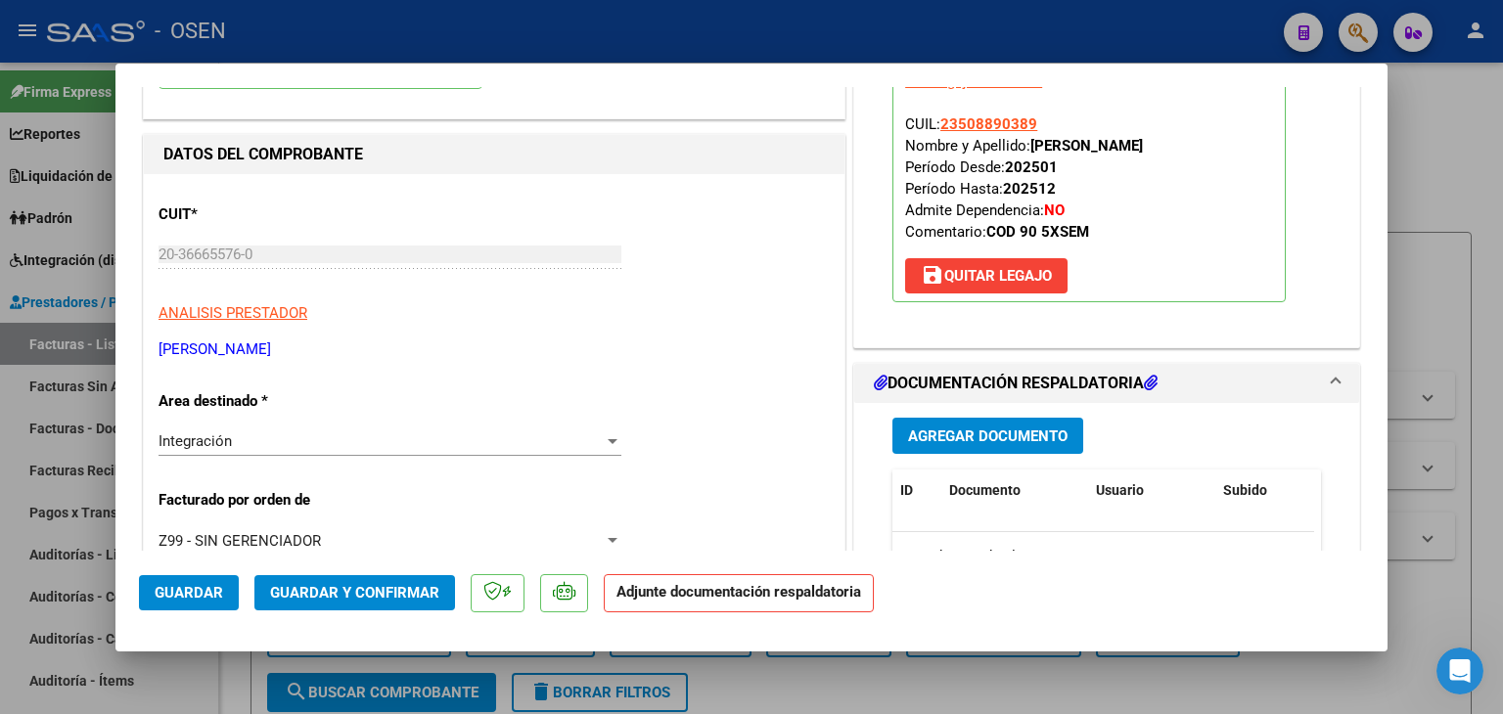
scroll to position [391, 0]
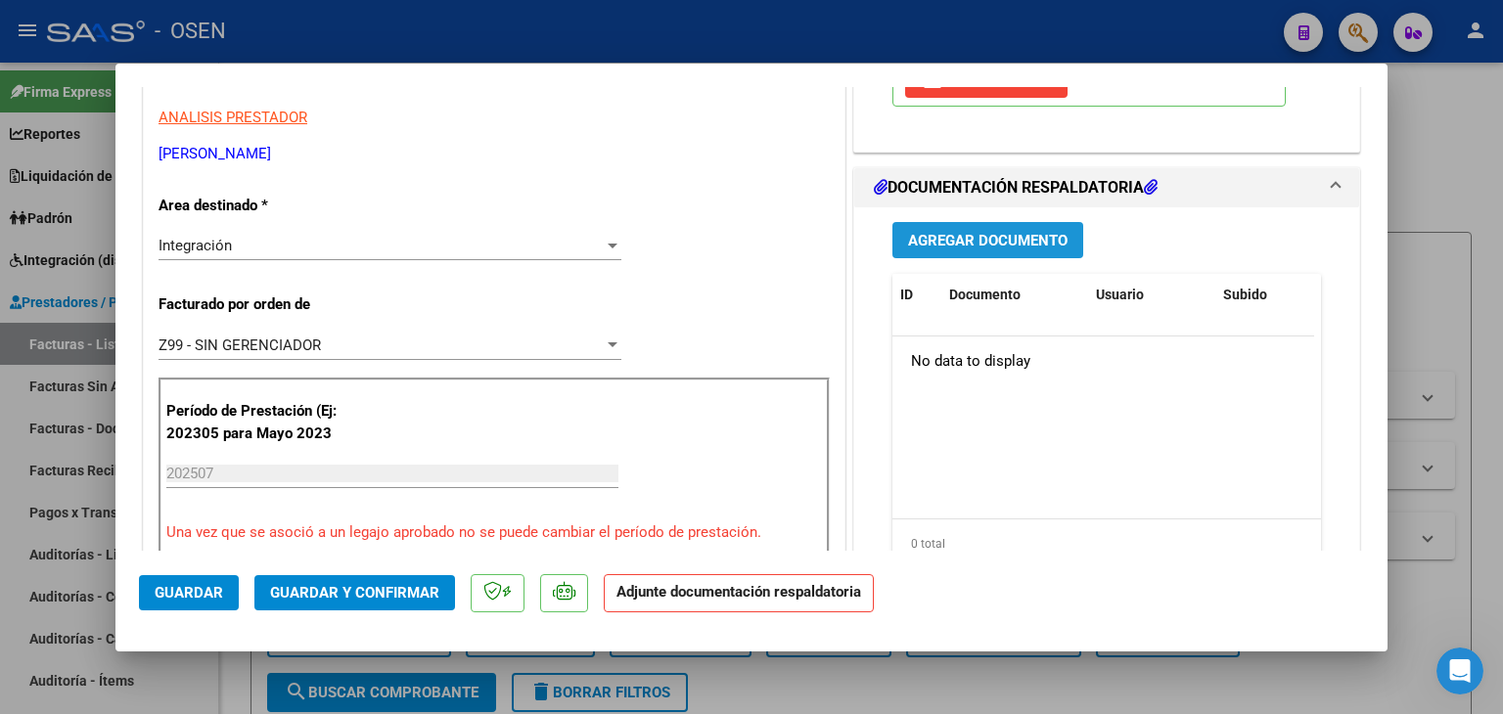
click at [956, 232] on span "Agregar Documento" at bounding box center [988, 241] width 160 height 18
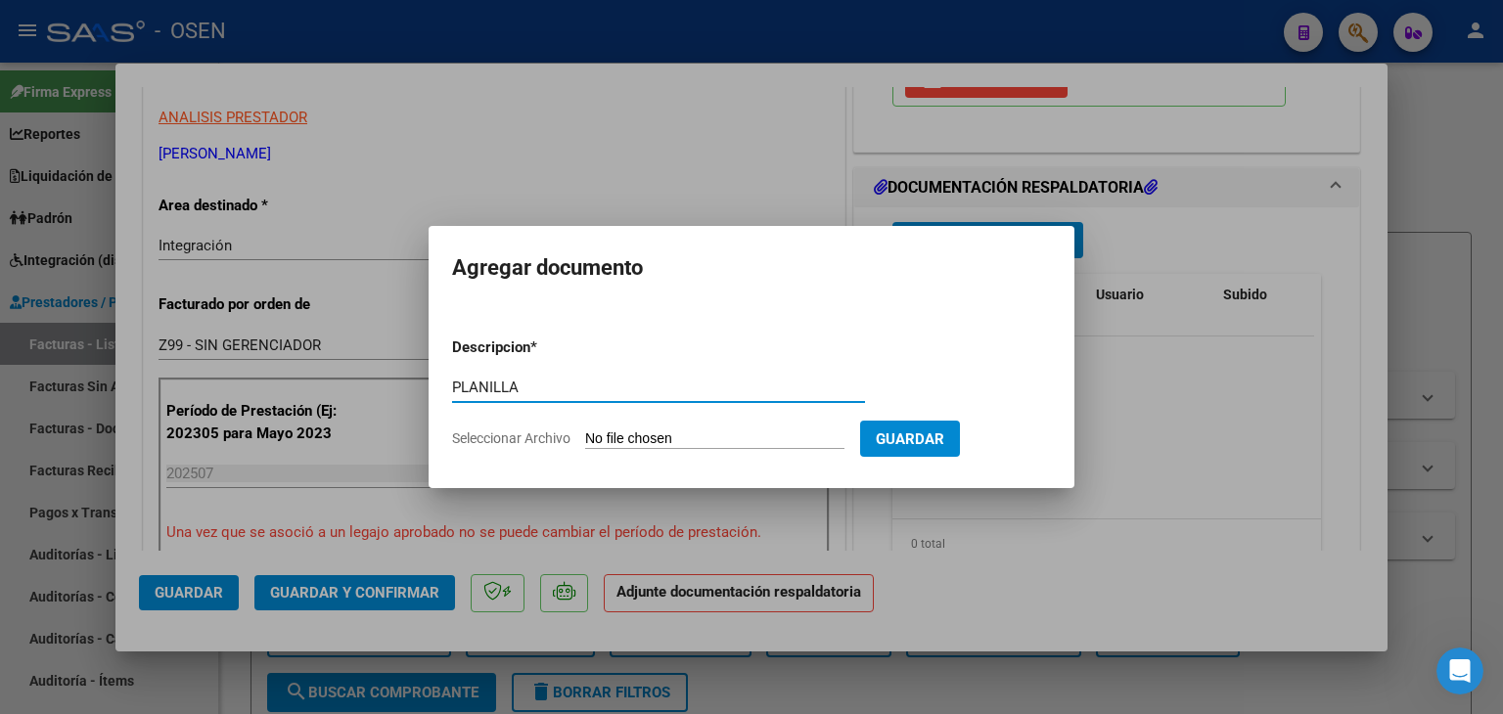
type input "PLANILLA"
click at [585, 431] on input "Seleccionar Archivo" at bounding box center [714, 440] width 259 height 19
type input "C:\fakepath\Planilla Asistencia - [PERSON_NAME] - [DATE].pdf"
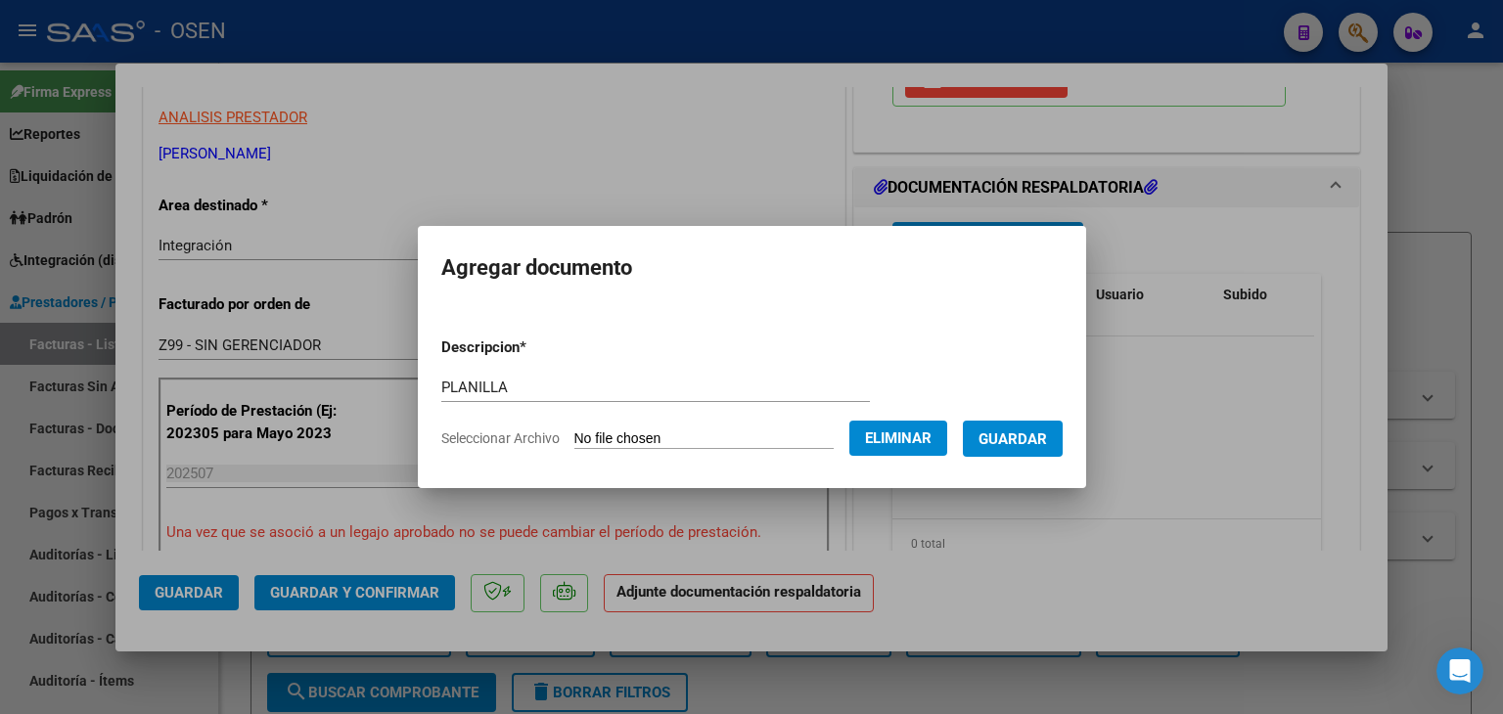
click at [1032, 436] on span "Guardar" at bounding box center [1013, 440] width 68 height 18
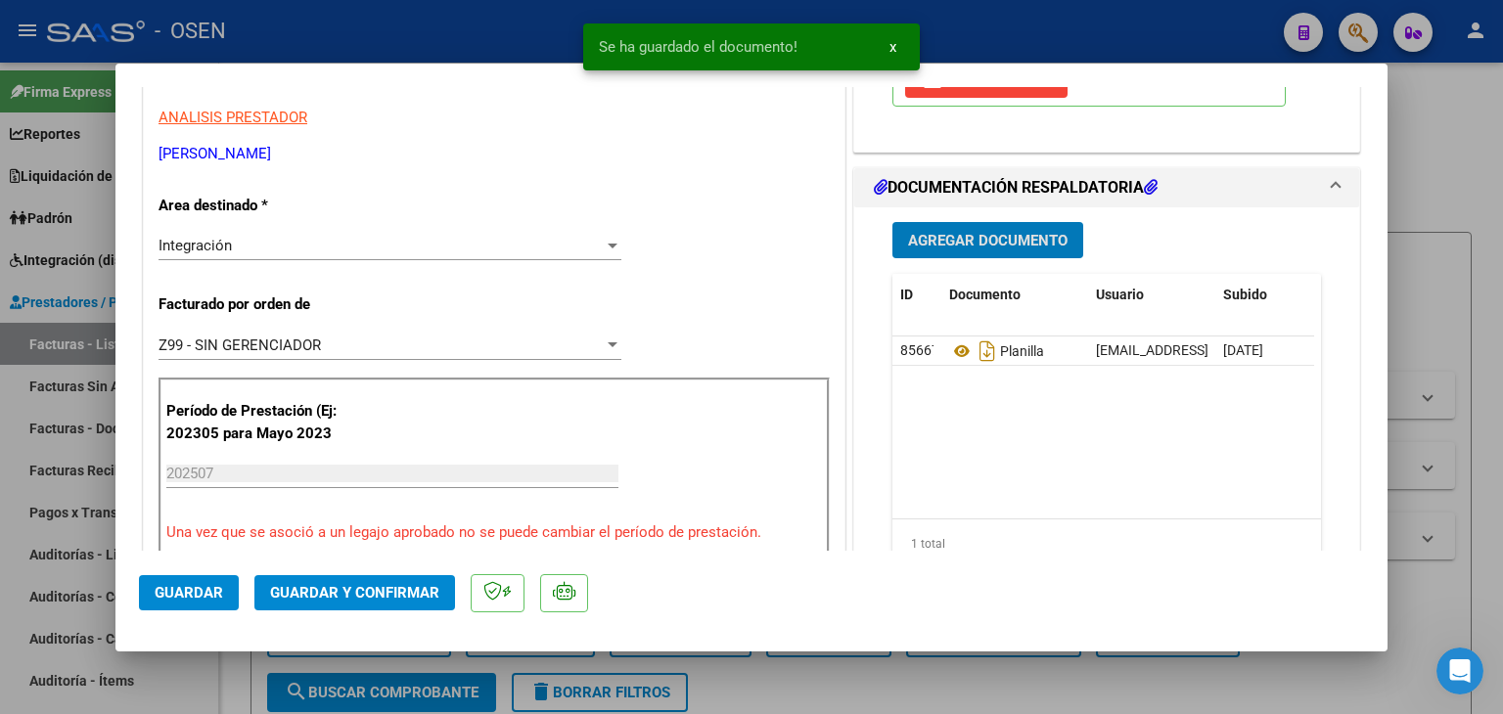
click at [151, 591] on button "Guardar" at bounding box center [189, 592] width 100 height 35
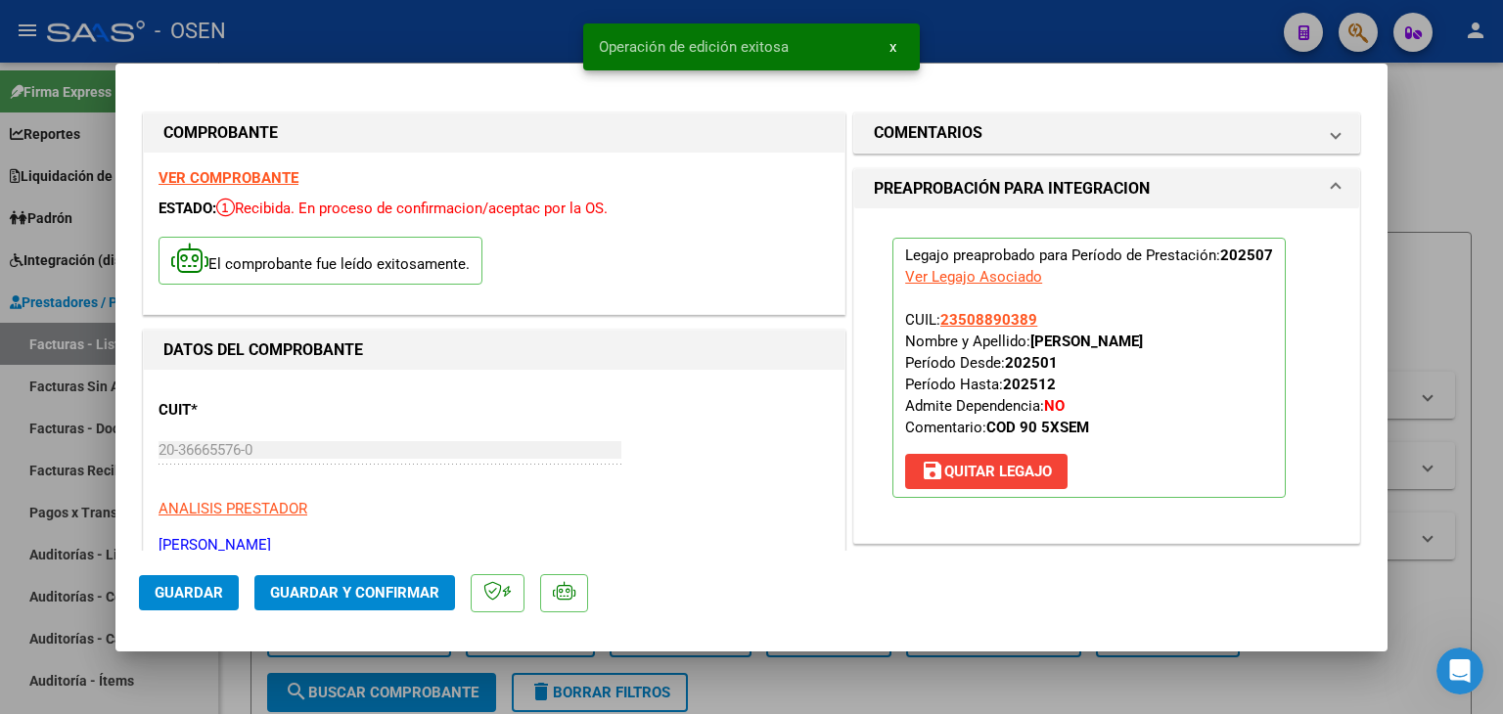
click at [239, 692] on div at bounding box center [751, 357] width 1503 height 714
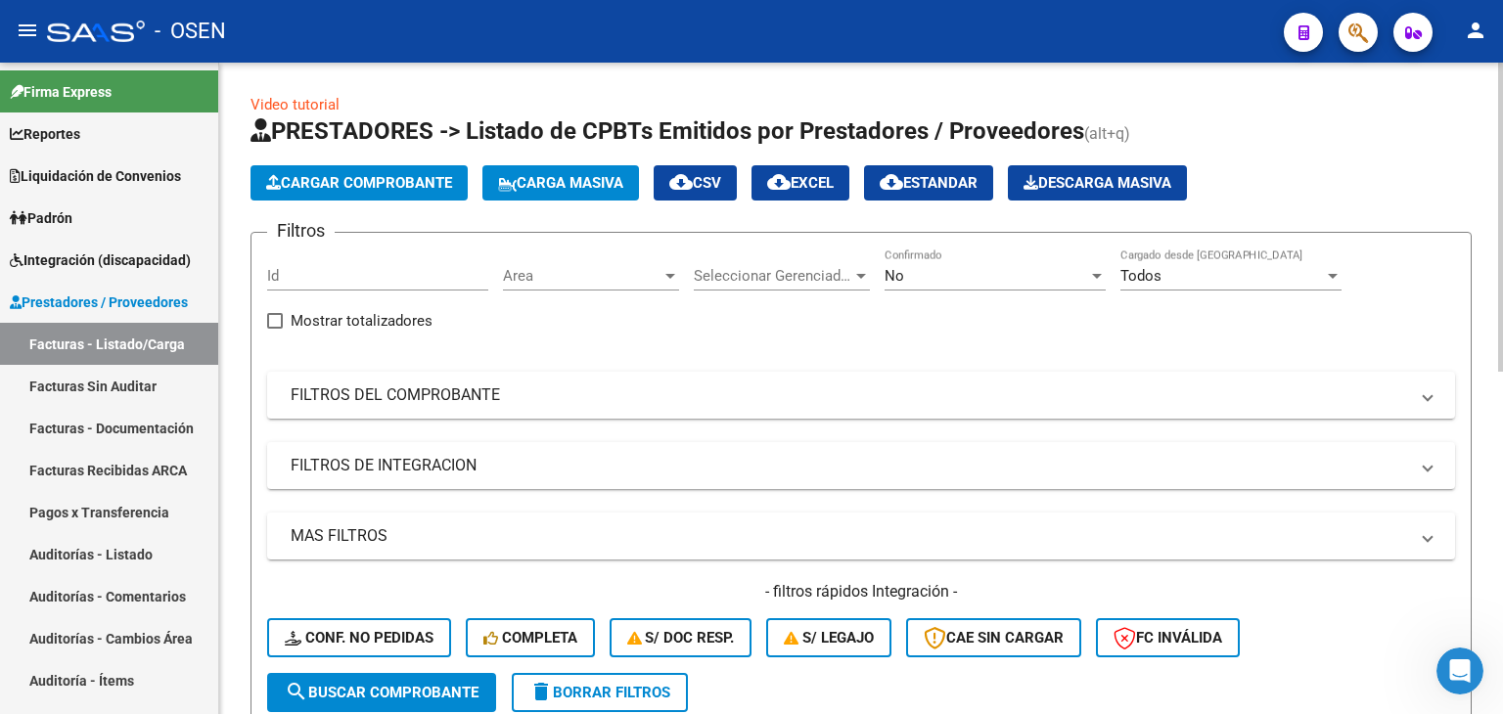
click at [408, 189] on span "Cargar Comprobante" at bounding box center [359, 183] width 186 height 18
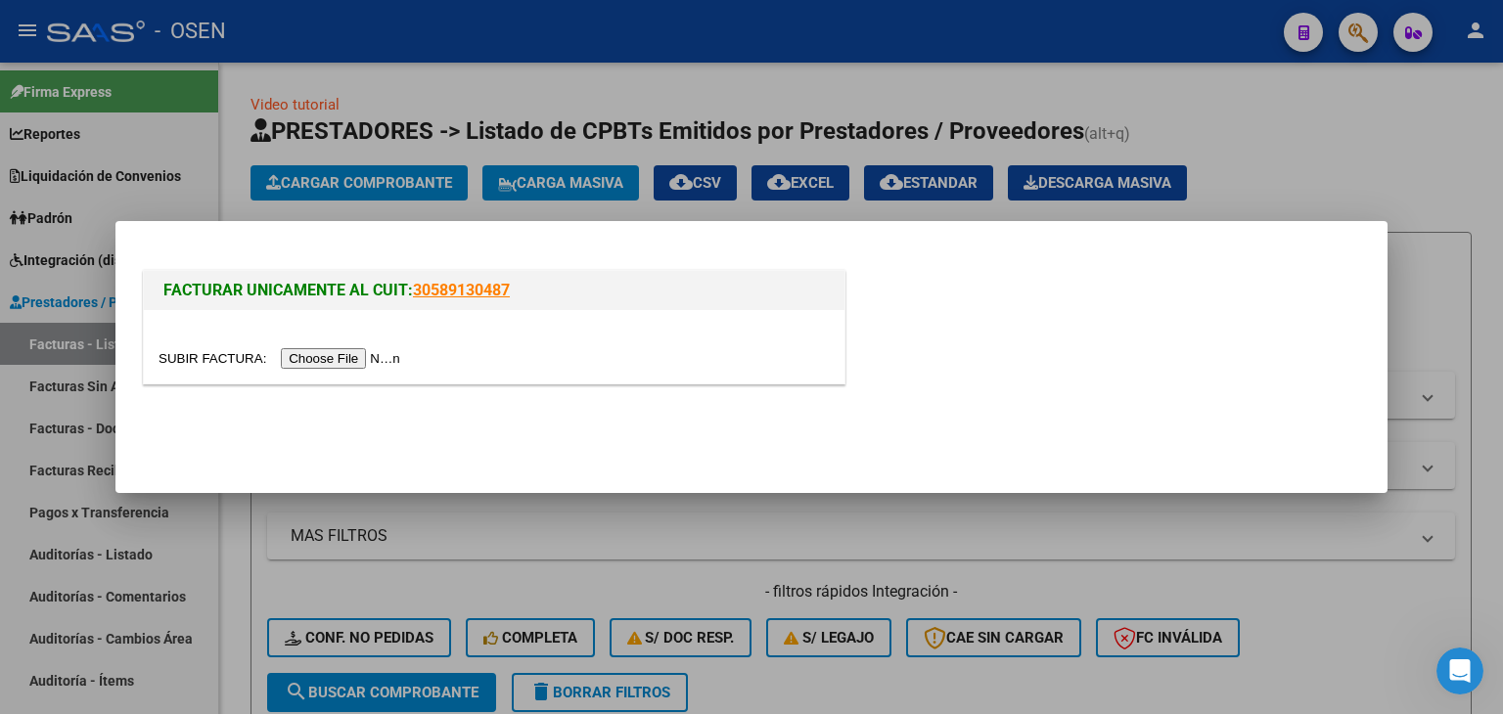
click at [360, 361] on input "file" at bounding box center [283, 358] width 248 height 21
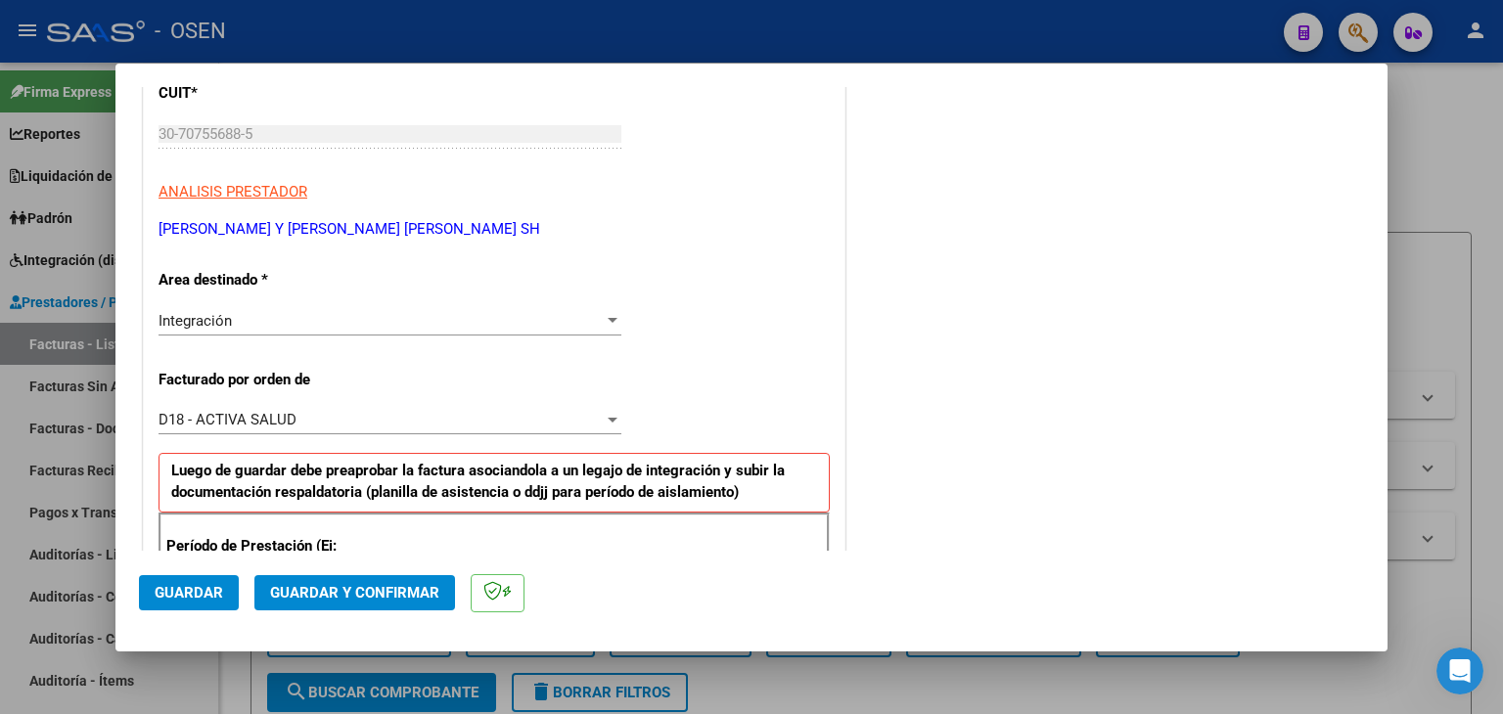
scroll to position [391, 0]
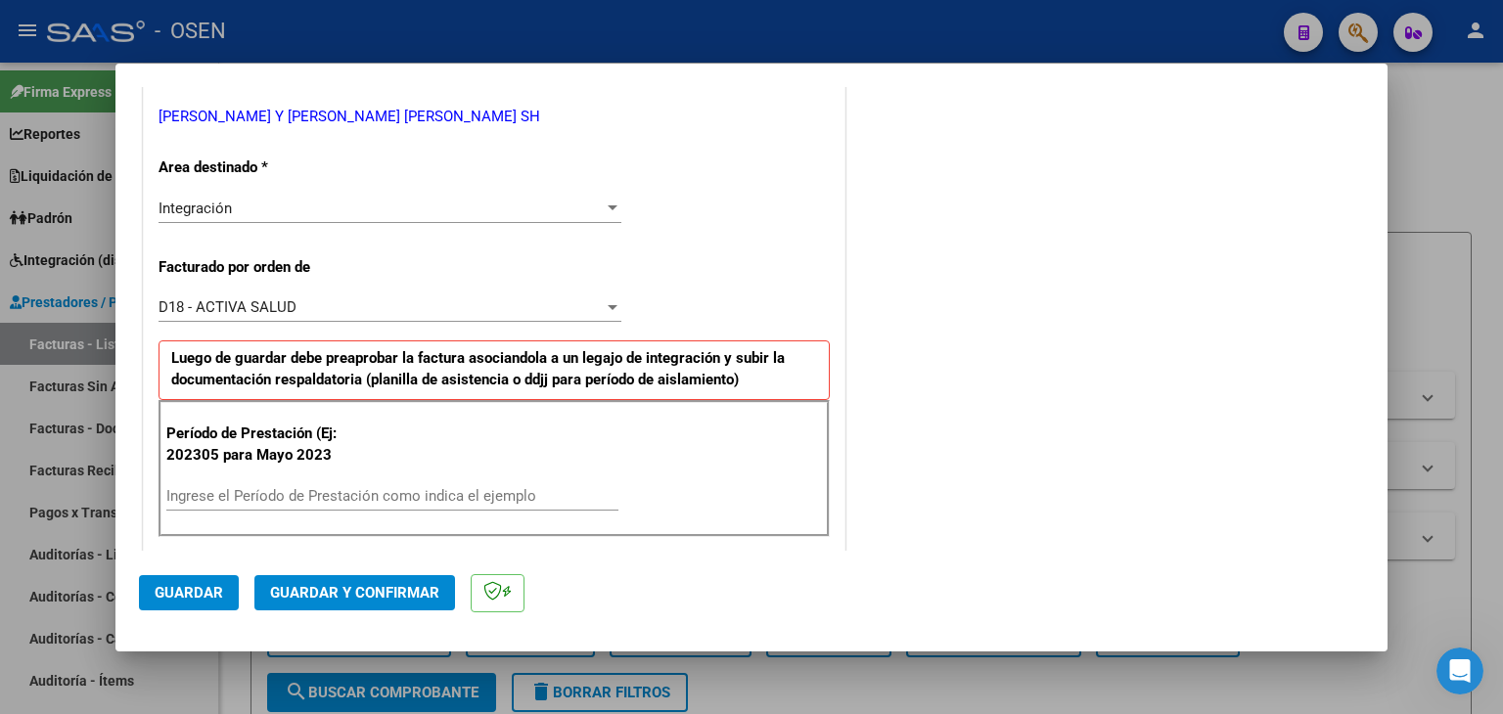
click at [239, 496] on input "Ingrese el Período de Prestación como indica el ejemplo" at bounding box center [392, 496] width 452 height 18
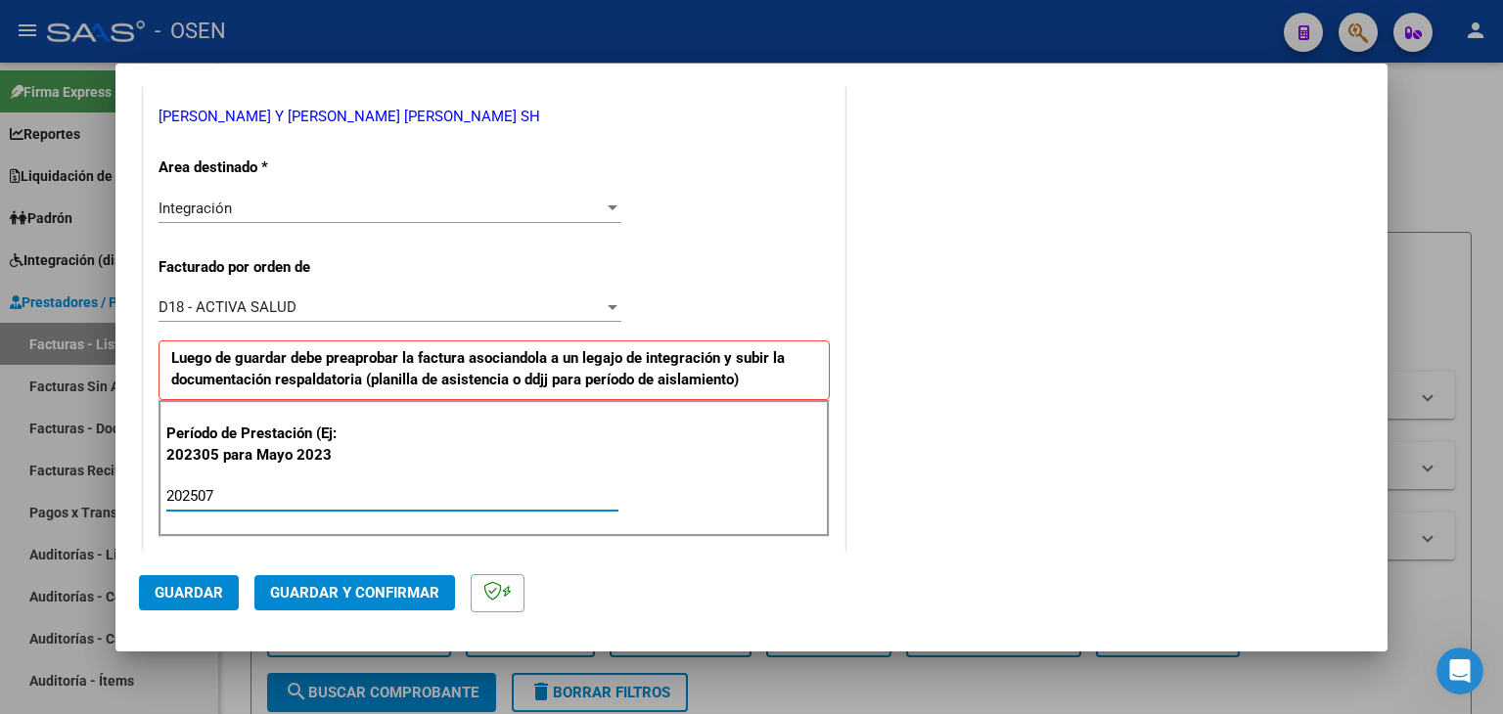
type input "202507"
click at [175, 603] on button "Guardar" at bounding box center [189, 592] width 100 height 35
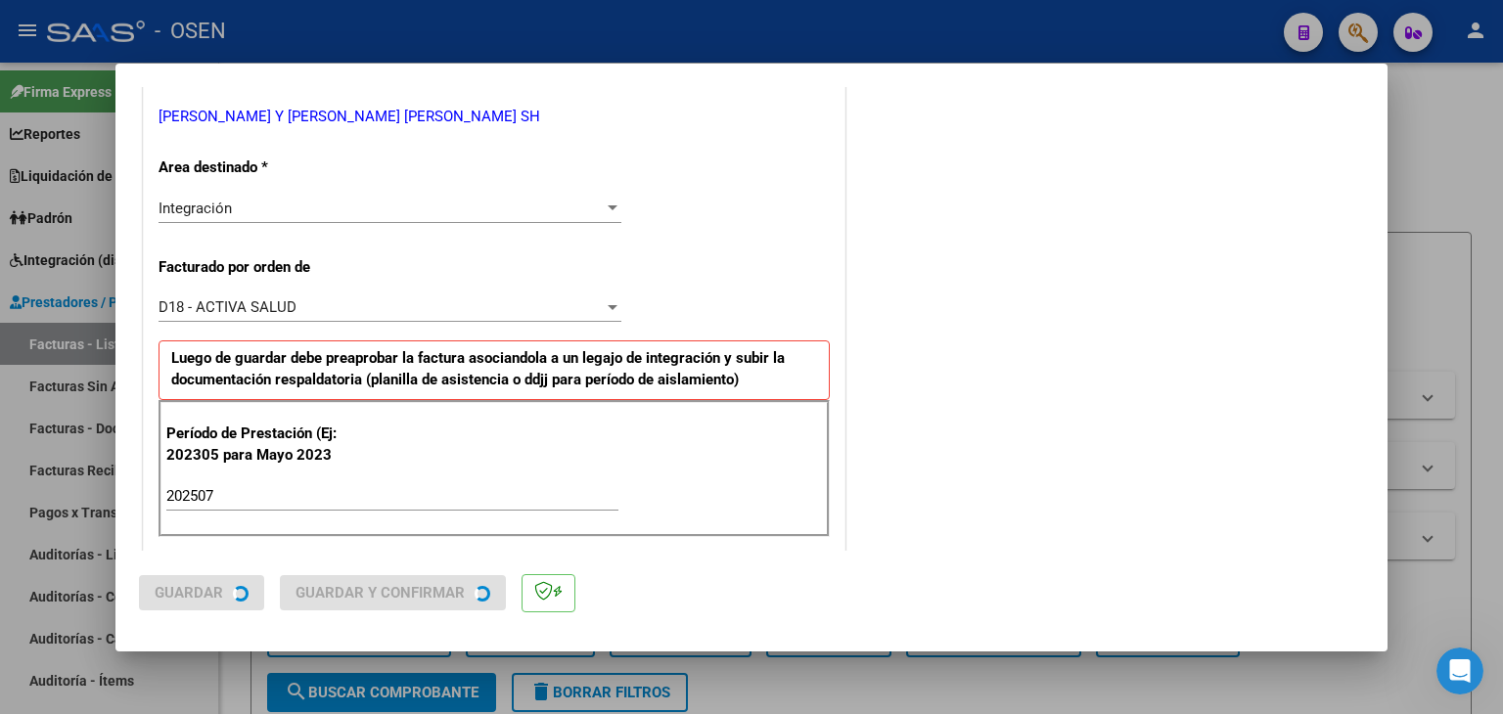
scroll to position [0, 0]
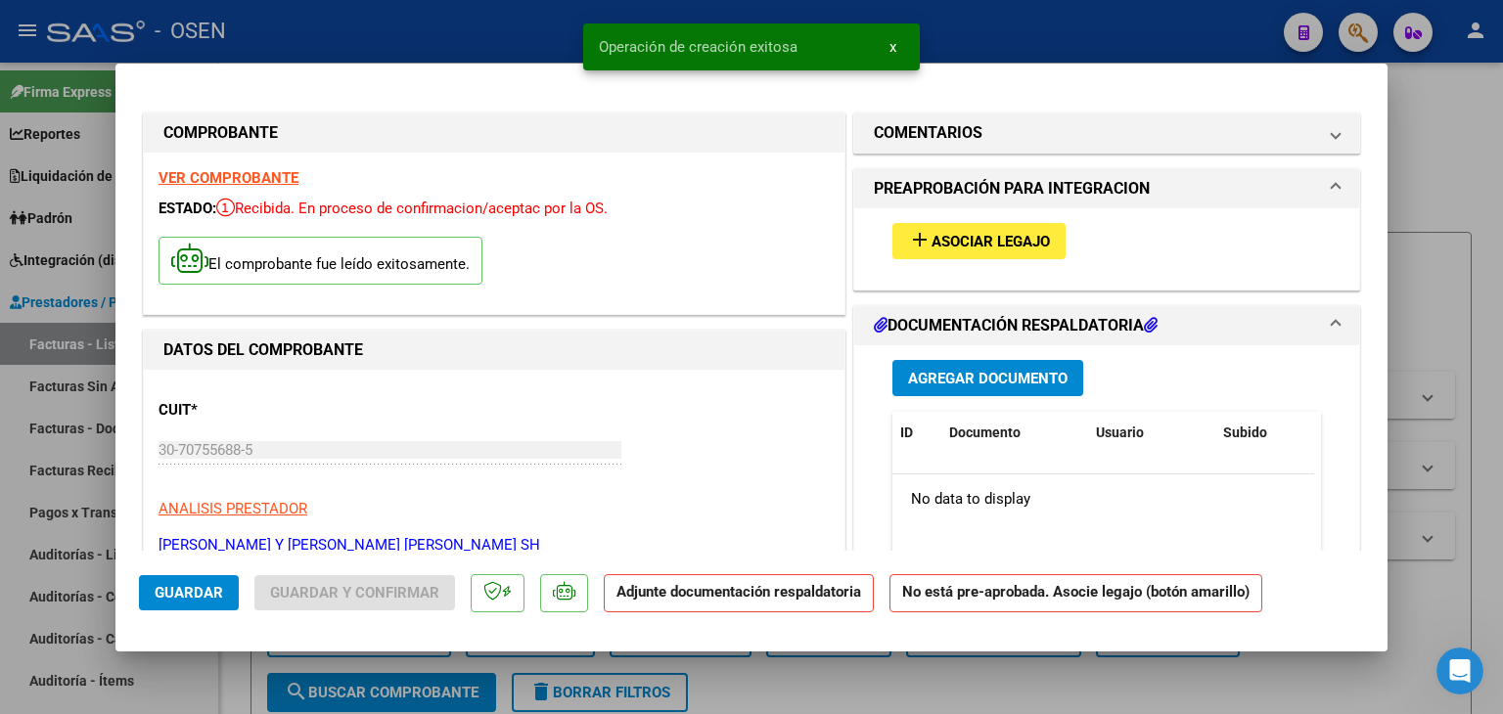
click at [967, 229] on button "add Asociar Legajo" at bounding box center [978, 241] width 173 height 36
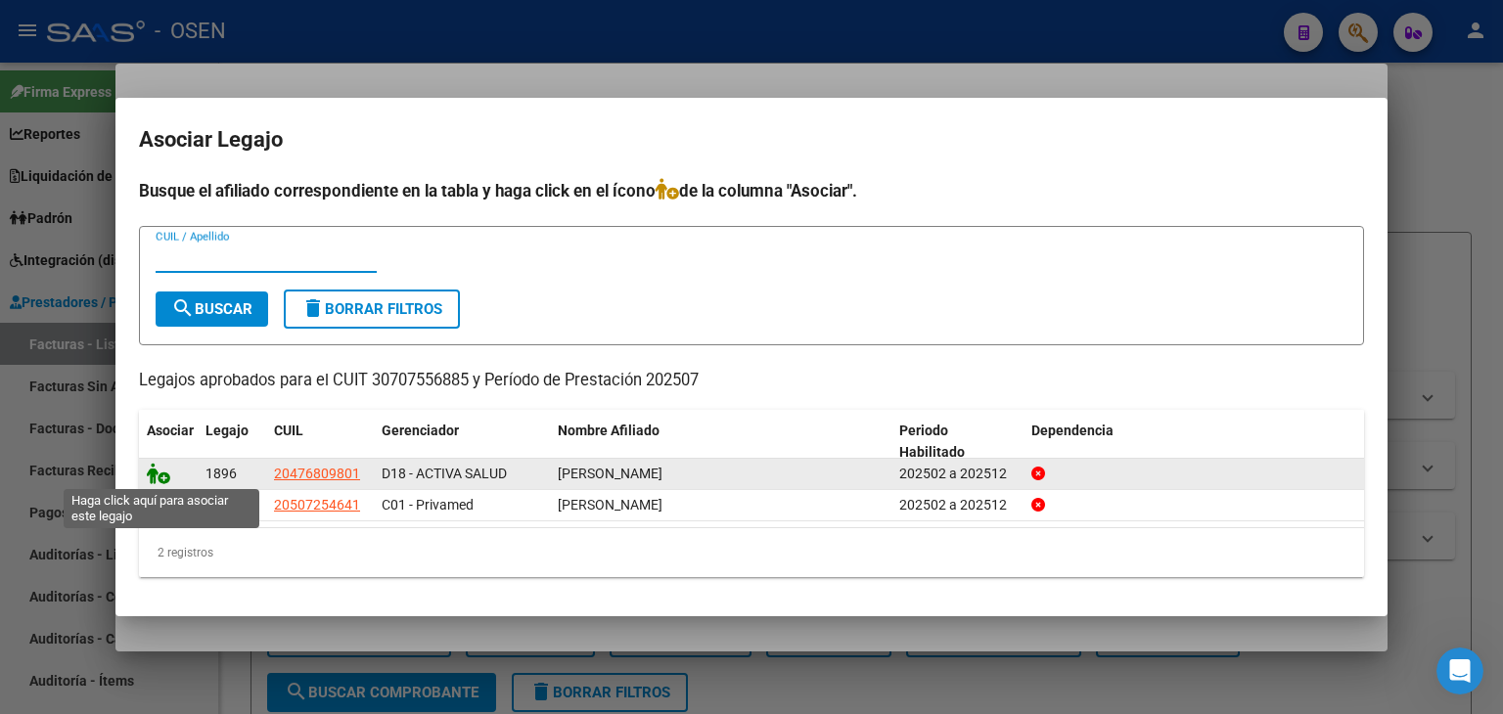
click at [160, 471] on icon at bounding box center [158, 474] width 23 height 22
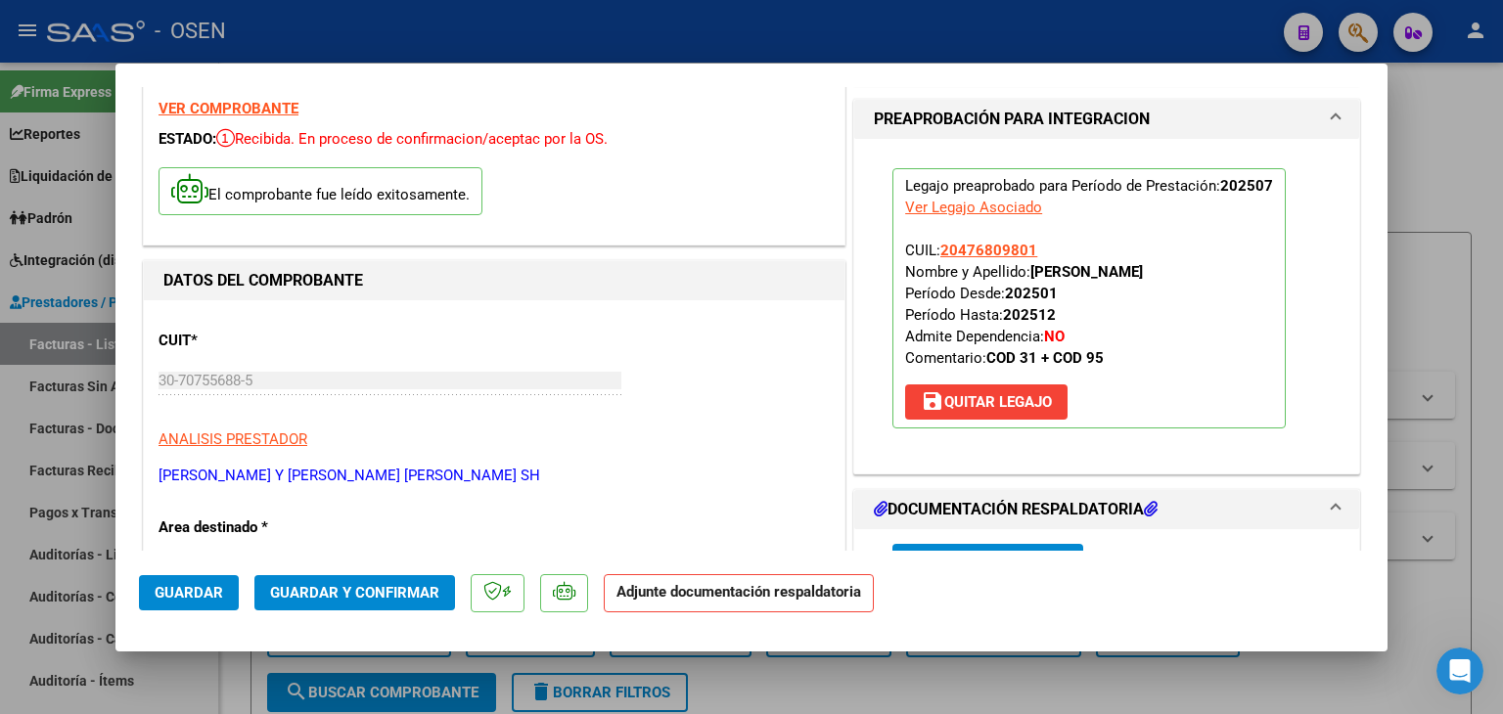
scroll to position [294, 0]
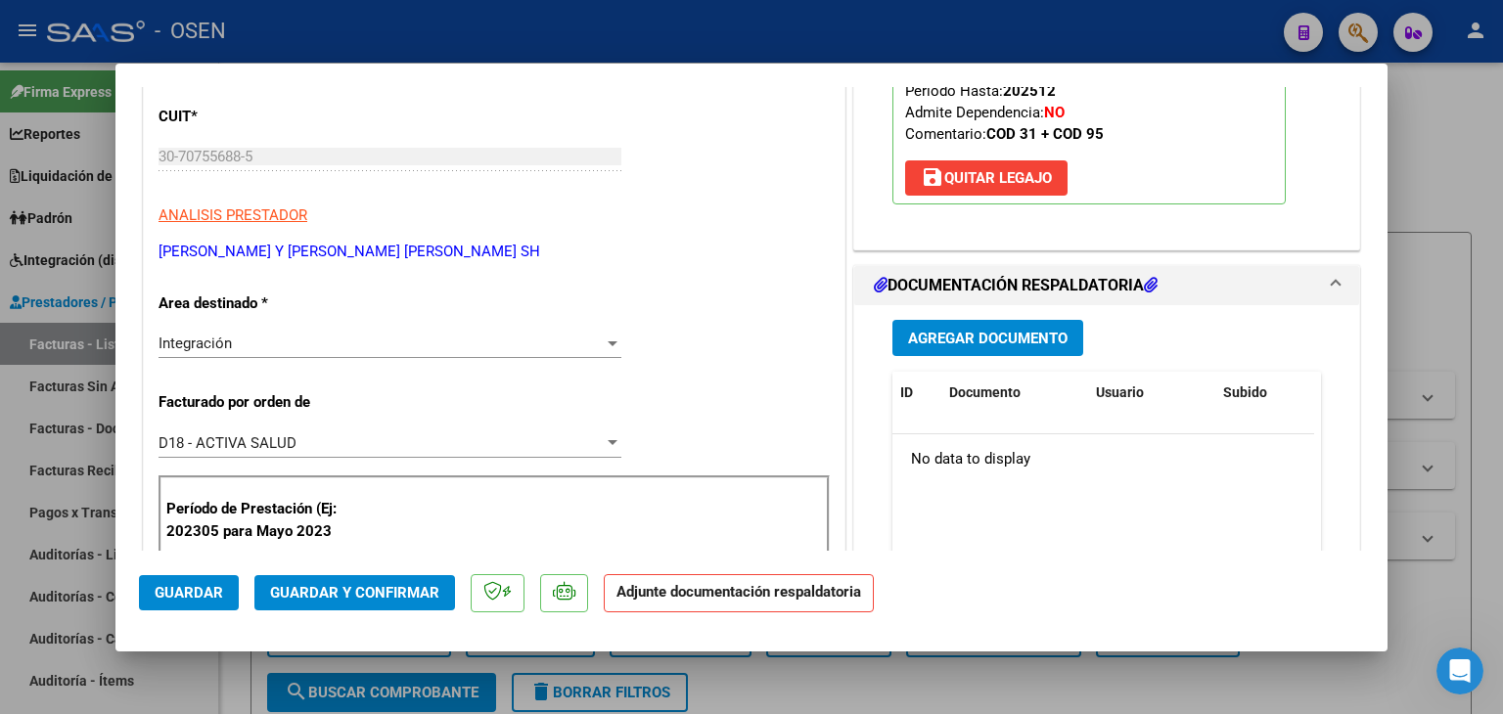
click at [922, 330] on span "Agregar Documento" at bounding box center [988, 339] width 160 height 18
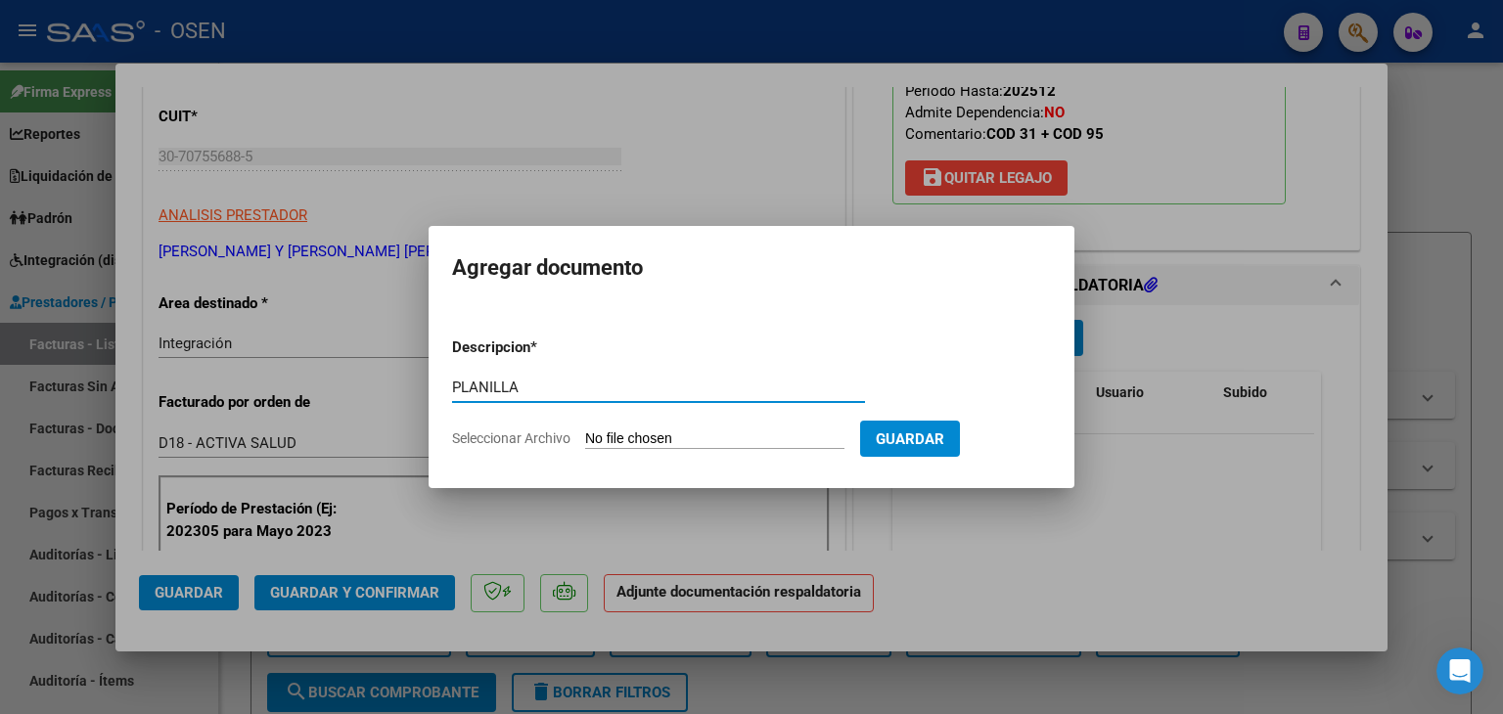
type input "PLANILLA"
click at [585, 431] on input "Seleccionar Archivo" at bounding box center [714, 440] width 259 height 19
type input "C:\fakepath\[PERSON_NAME].pdf"
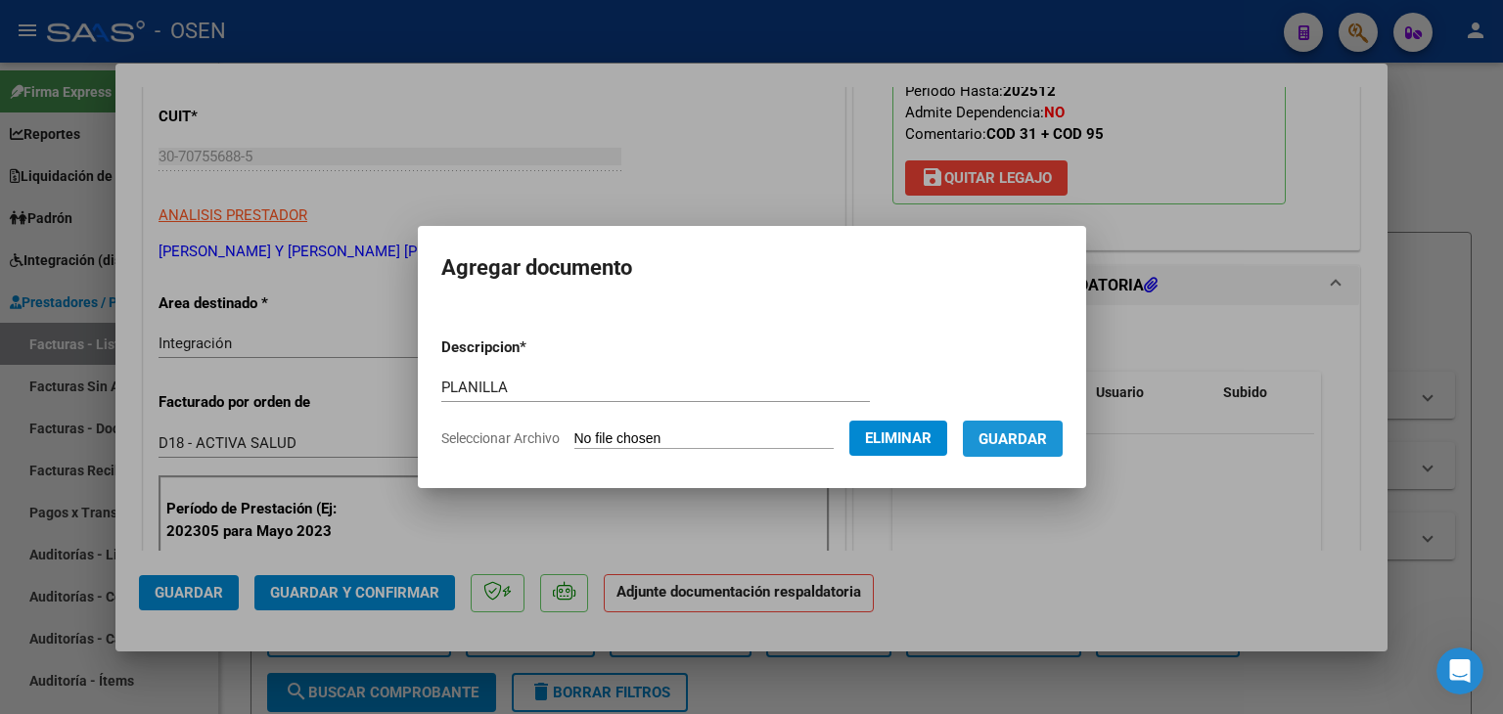
click at [1037, 443] on span "Guardar" at bounding box center [1013, 440] width 68 height 18
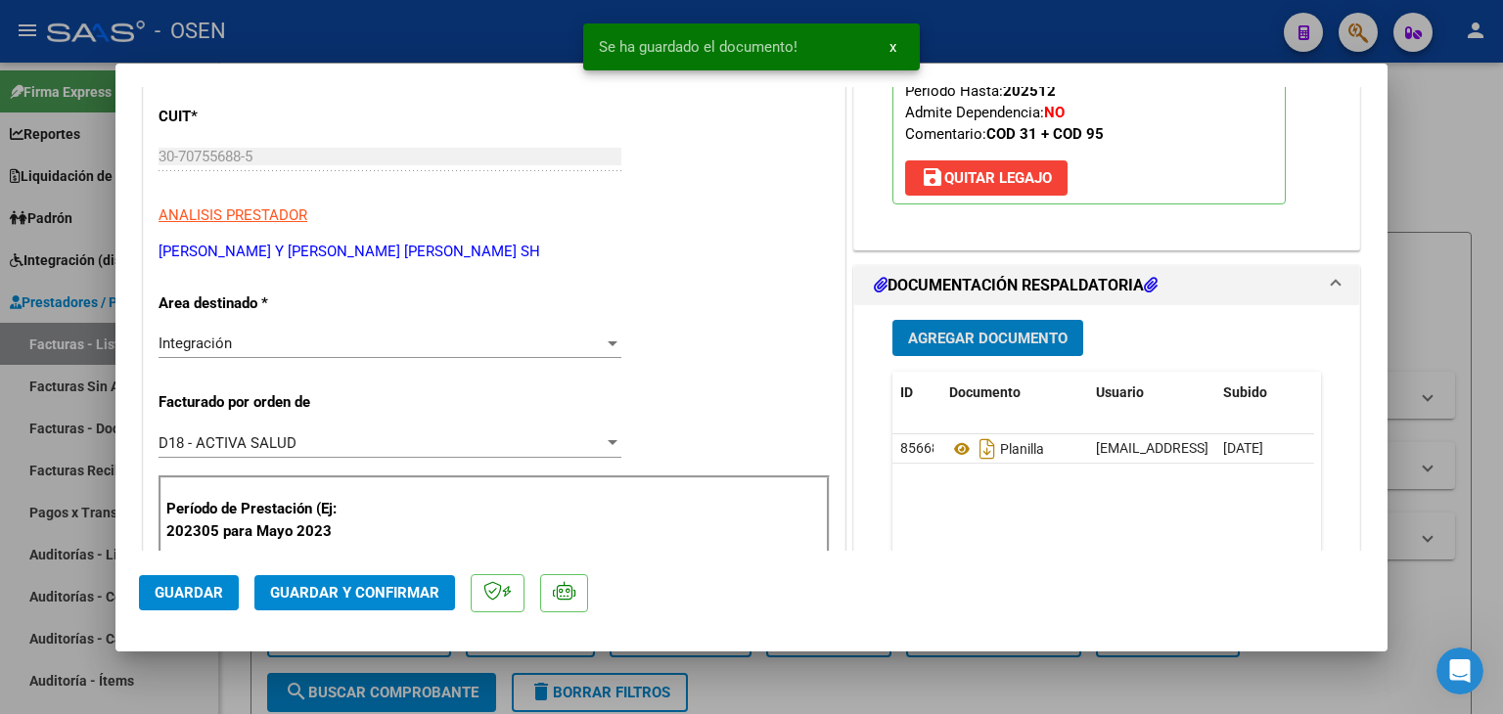
click at [204, 593] on span "Guardar" at bounding box center [189, 593] width 68 height 18
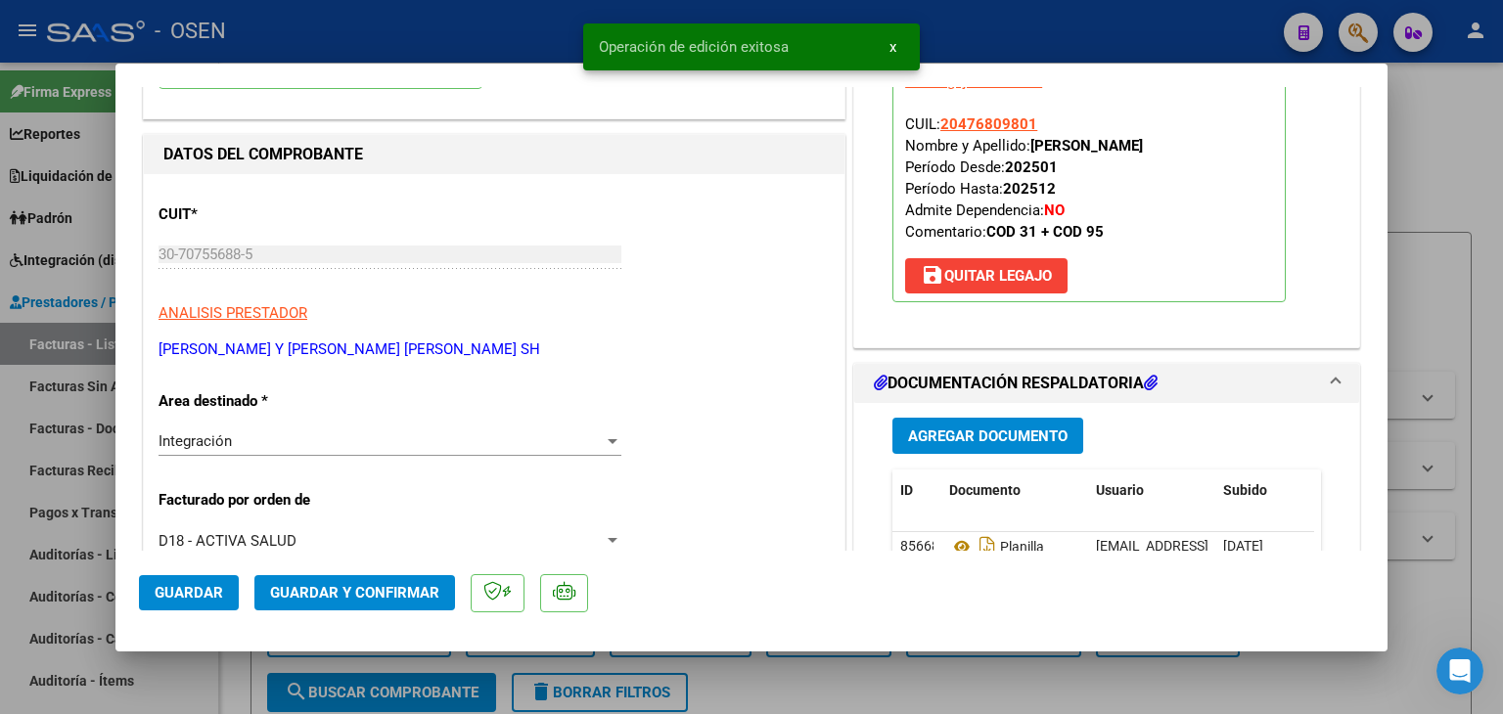
scroll to position [98, 0]
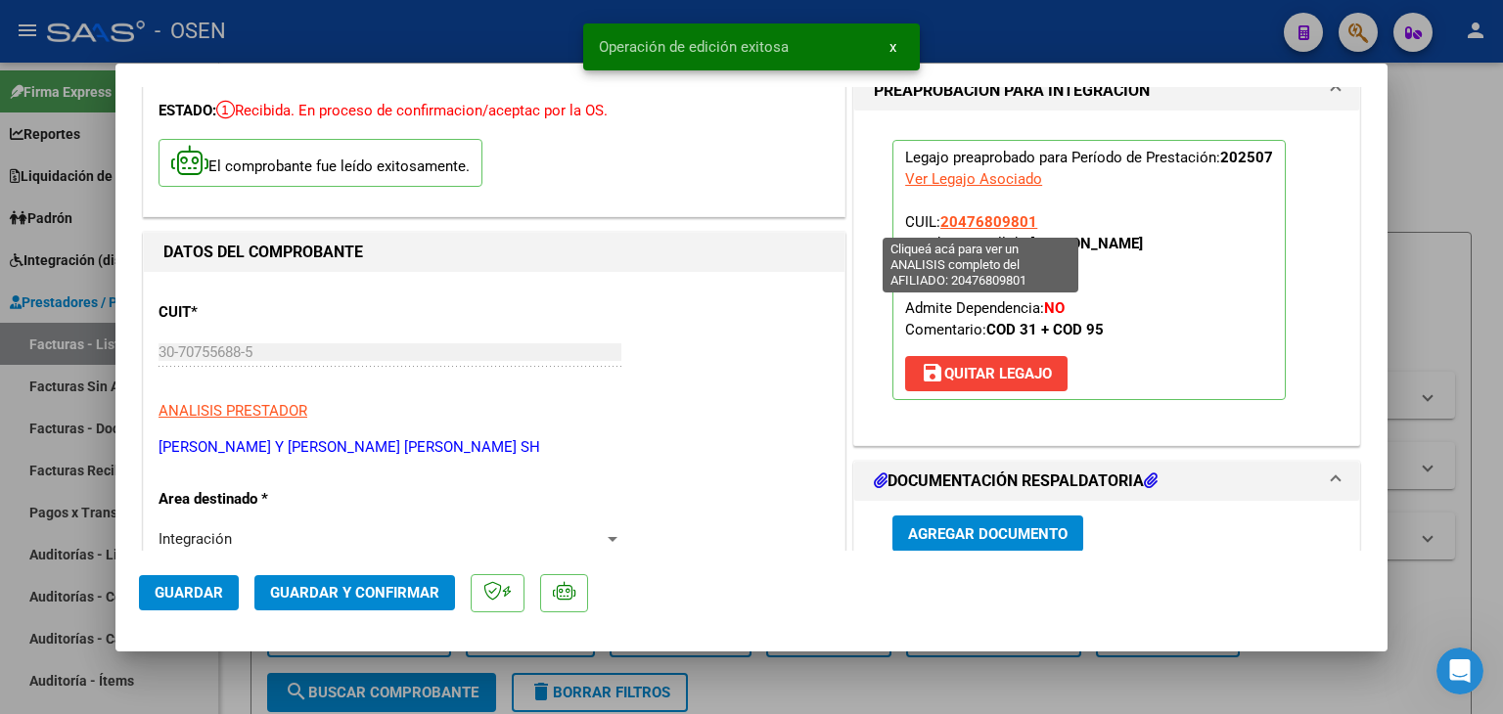
click at [978, 213] on span "20476809801" at bounding box center [988, 222] width 97 height 18
type textarea "20476809801"
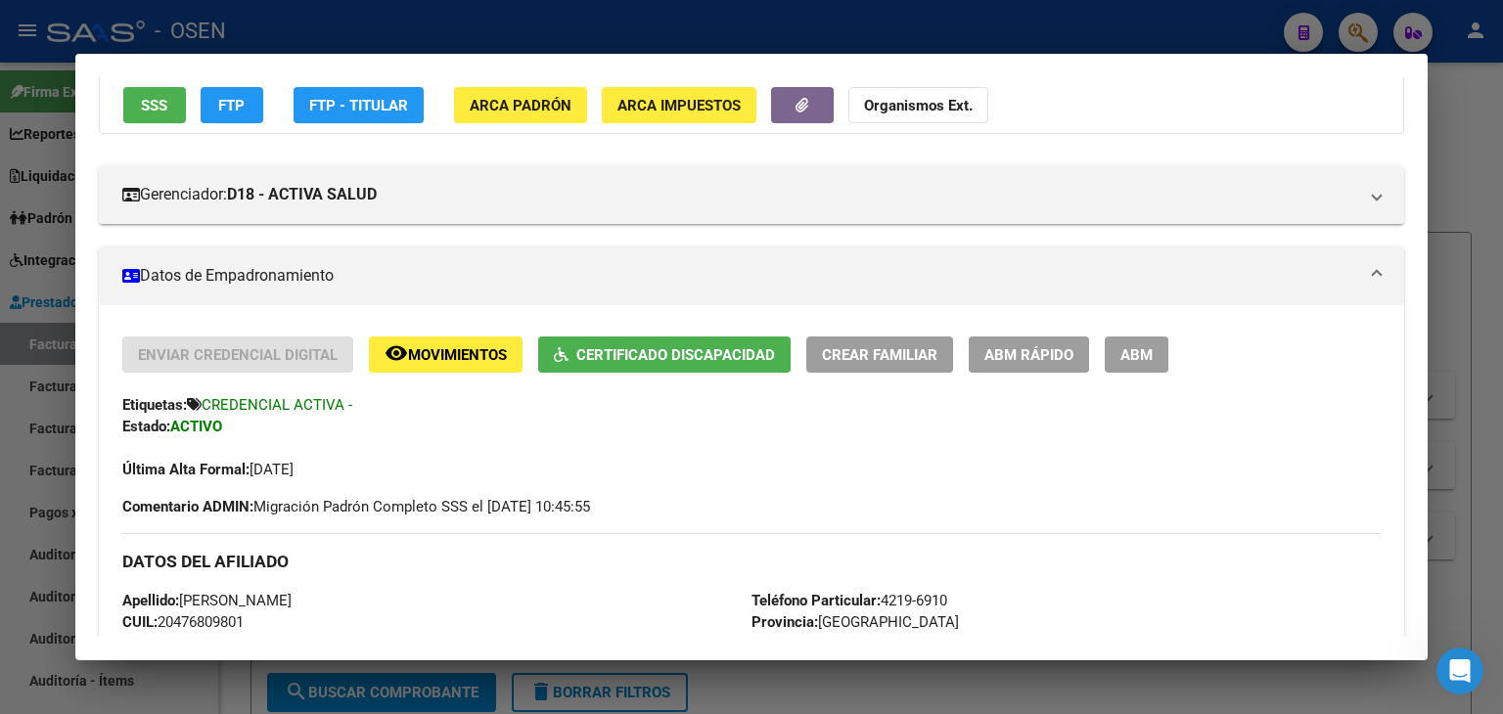
scroll to position [196, 0]
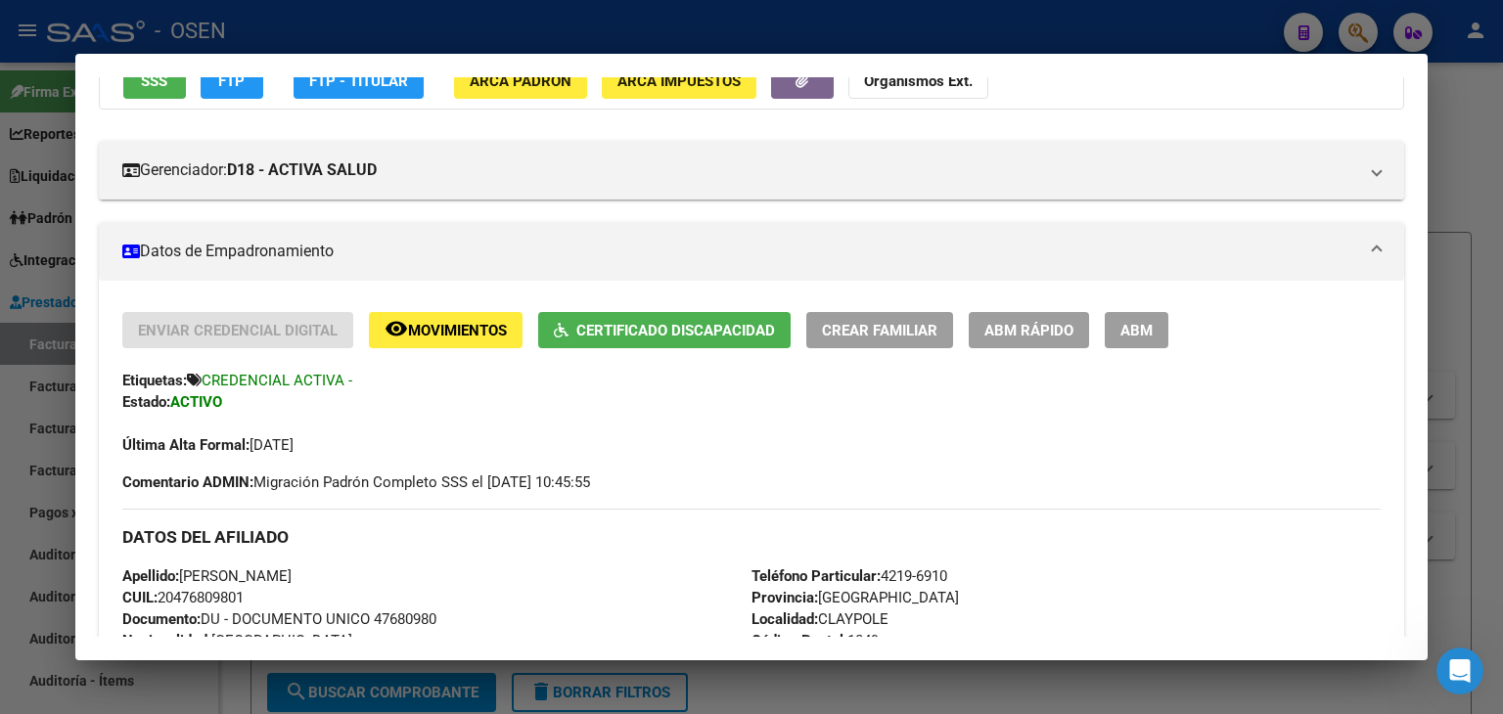
click at [922, 17] on div at bounding box center [751, 357] width 1503 height 714
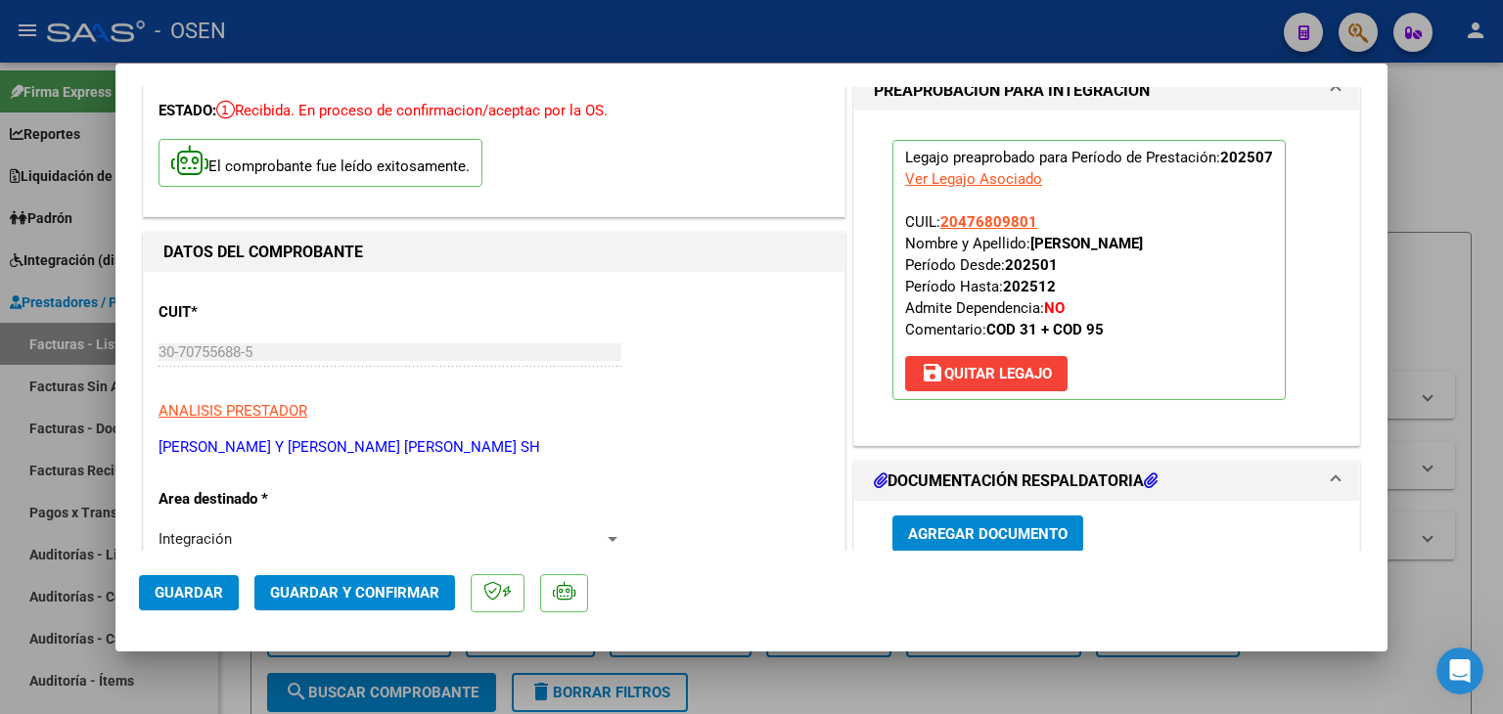
click at [205, 576] on button "Guardar" at bounding box center [189, 592] width 100 height 35
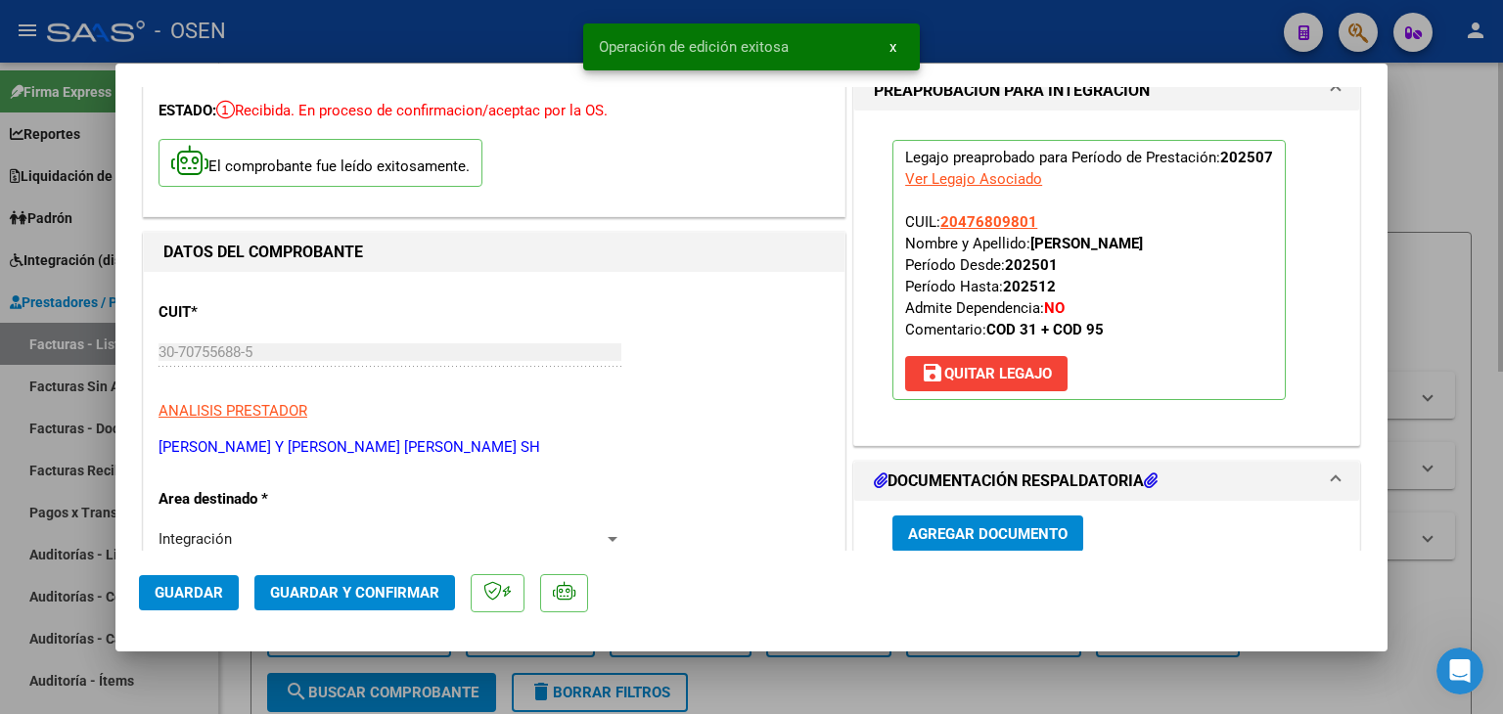
drag, startPoint x: 233, startPoint y: 666, endPoint x: 262, endPoint y: 664, distance: 29.4
click at [234, 667] on div at bounding box center [751, 357] width 1503 height 714
type input "$ 0,00"
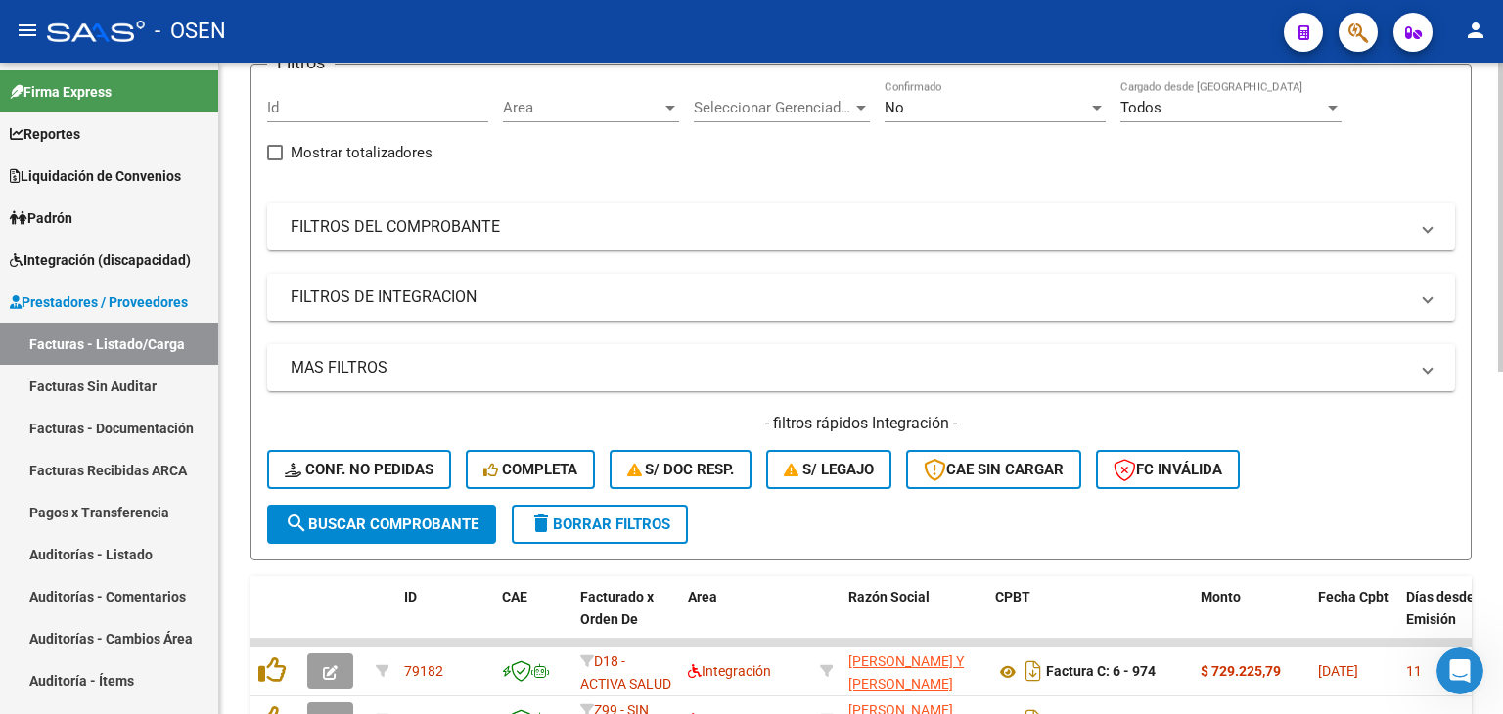
scroll to position [0, 0]
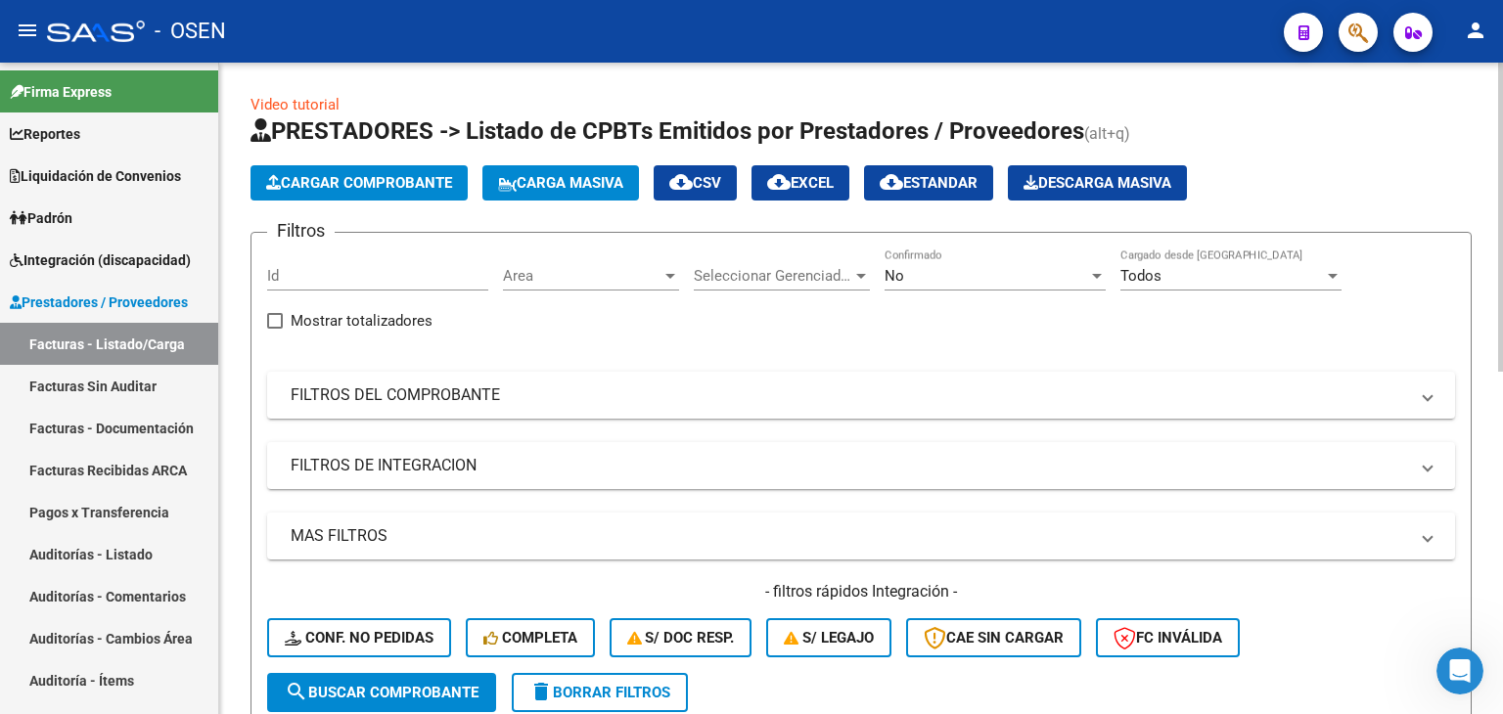
click at [339, 177] on span "Cargar Comprobante" at bounding box center [359, 183] width 186 height 18
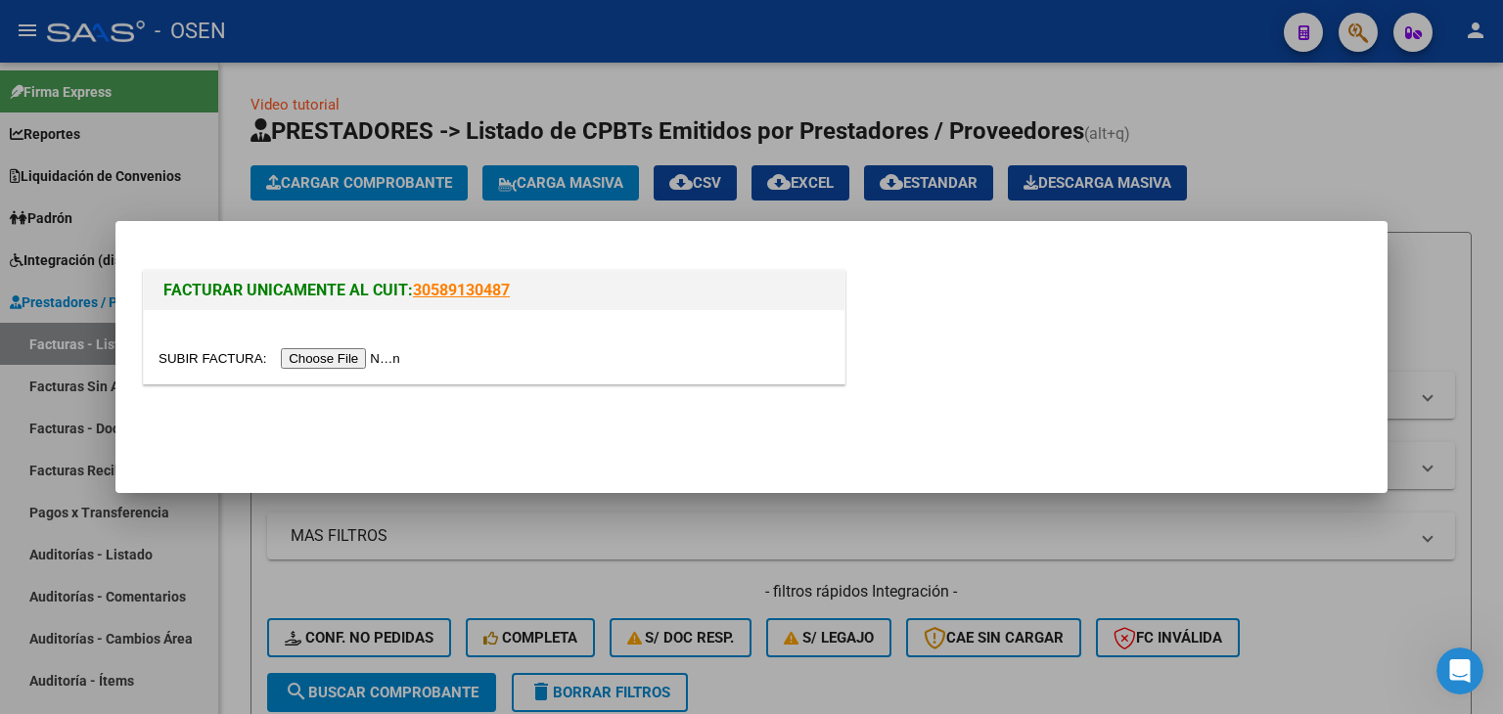
click at [350, 349] on input "file" at bounding box center [283, 358] width 248 height 21
click at [328, 356] on input "file" at bounding box center [283, 358] width 248 height 21
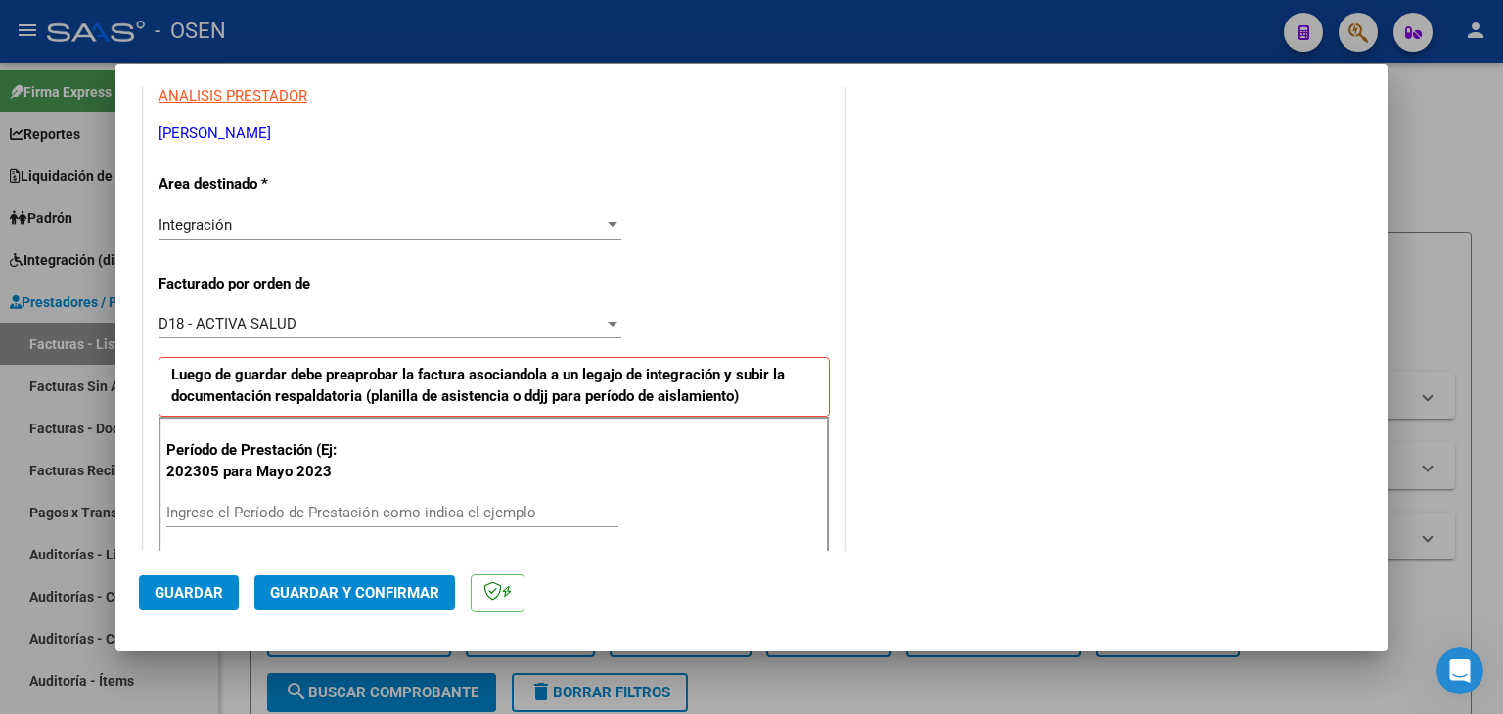
scroll to position [489, 0]
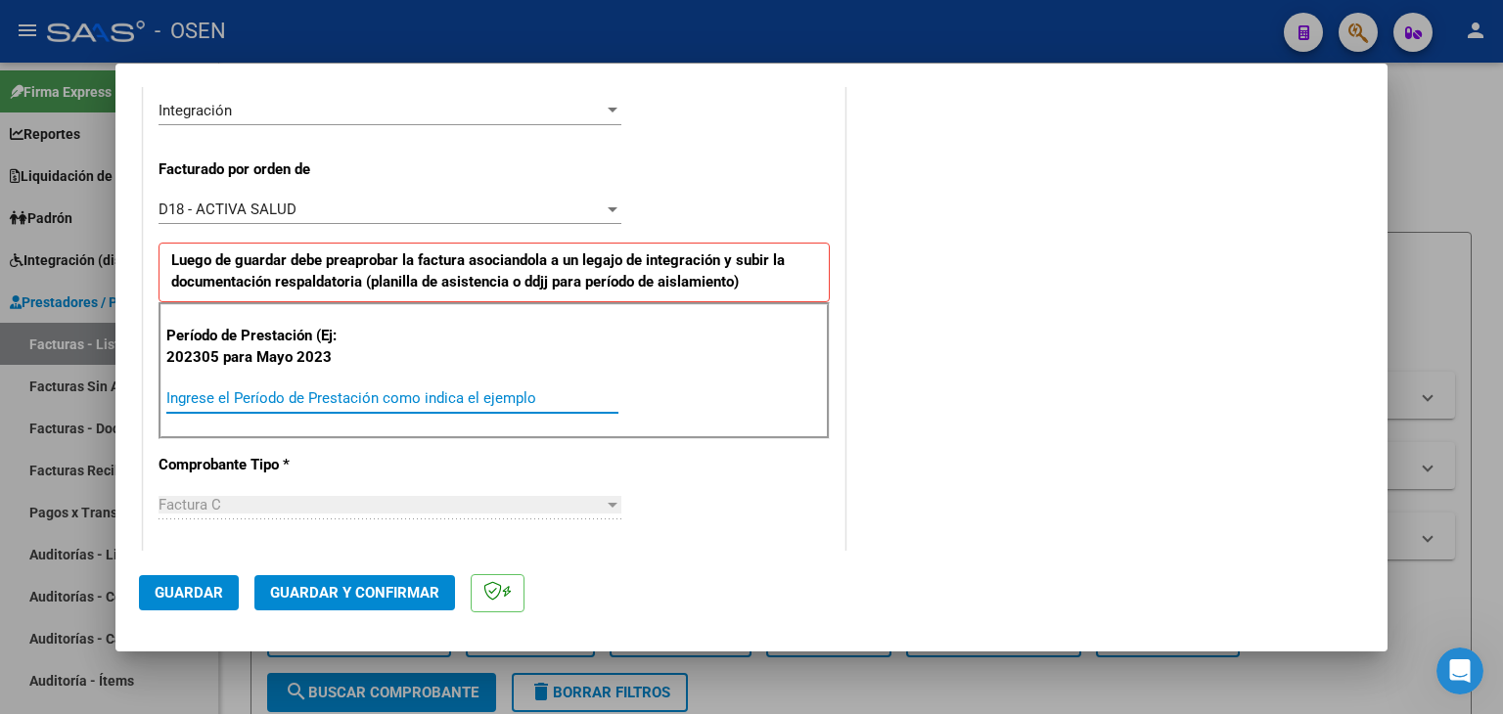
click at [258, 399] on input "Ingrese el Período de Prestación como indica el ejemplo" at bounding box center [392, 398] width 452 height 18
type input "202507"
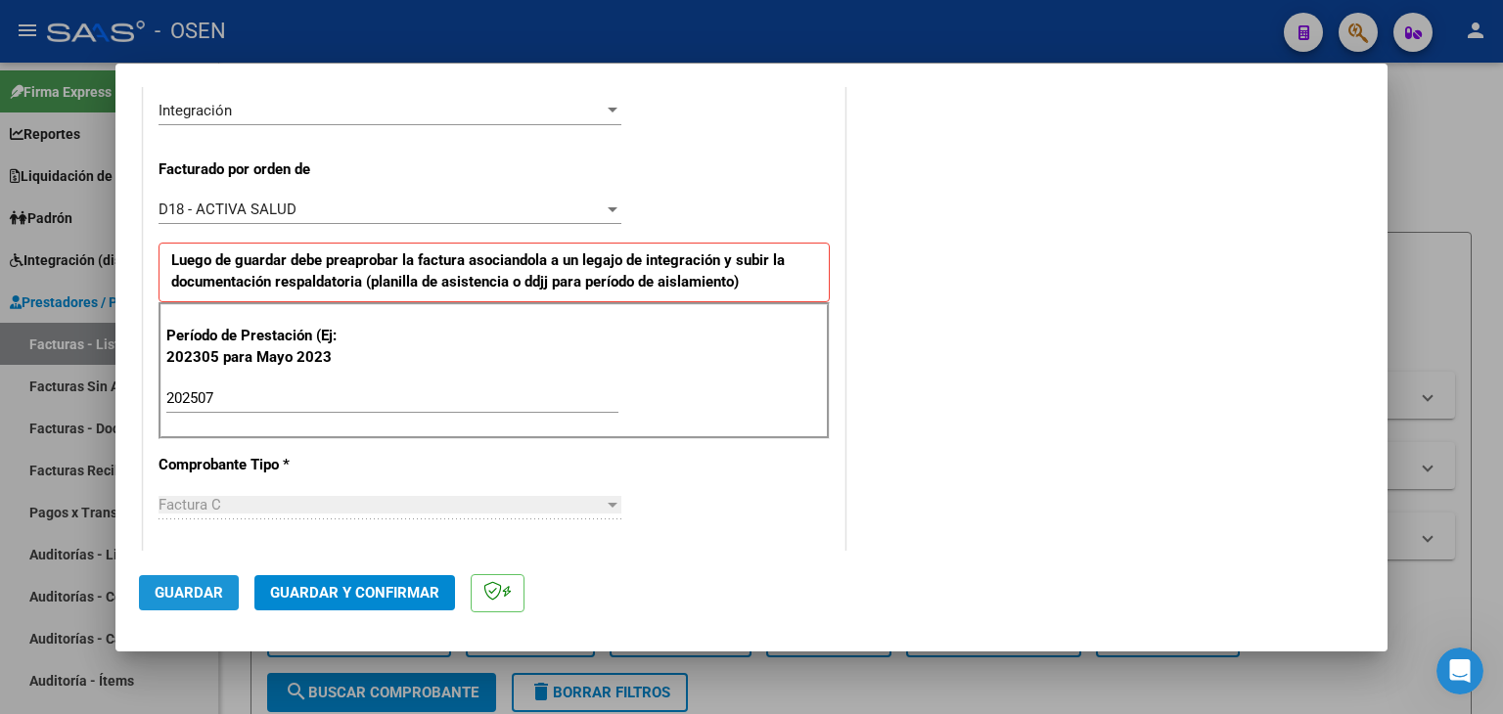
click at [184, 592] on span "Guardar" at bounding box center [189, 593] width 68 height 18
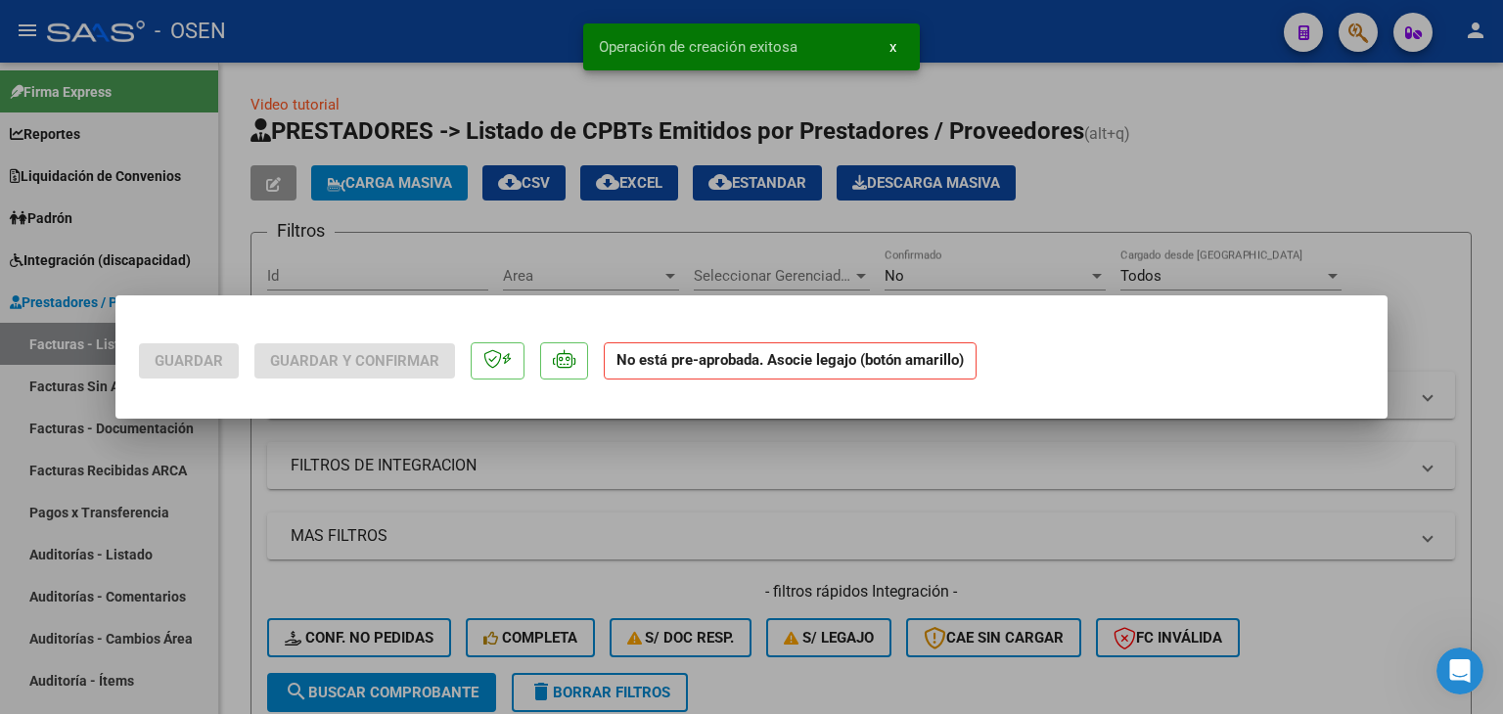
scroll to position [0, 0]
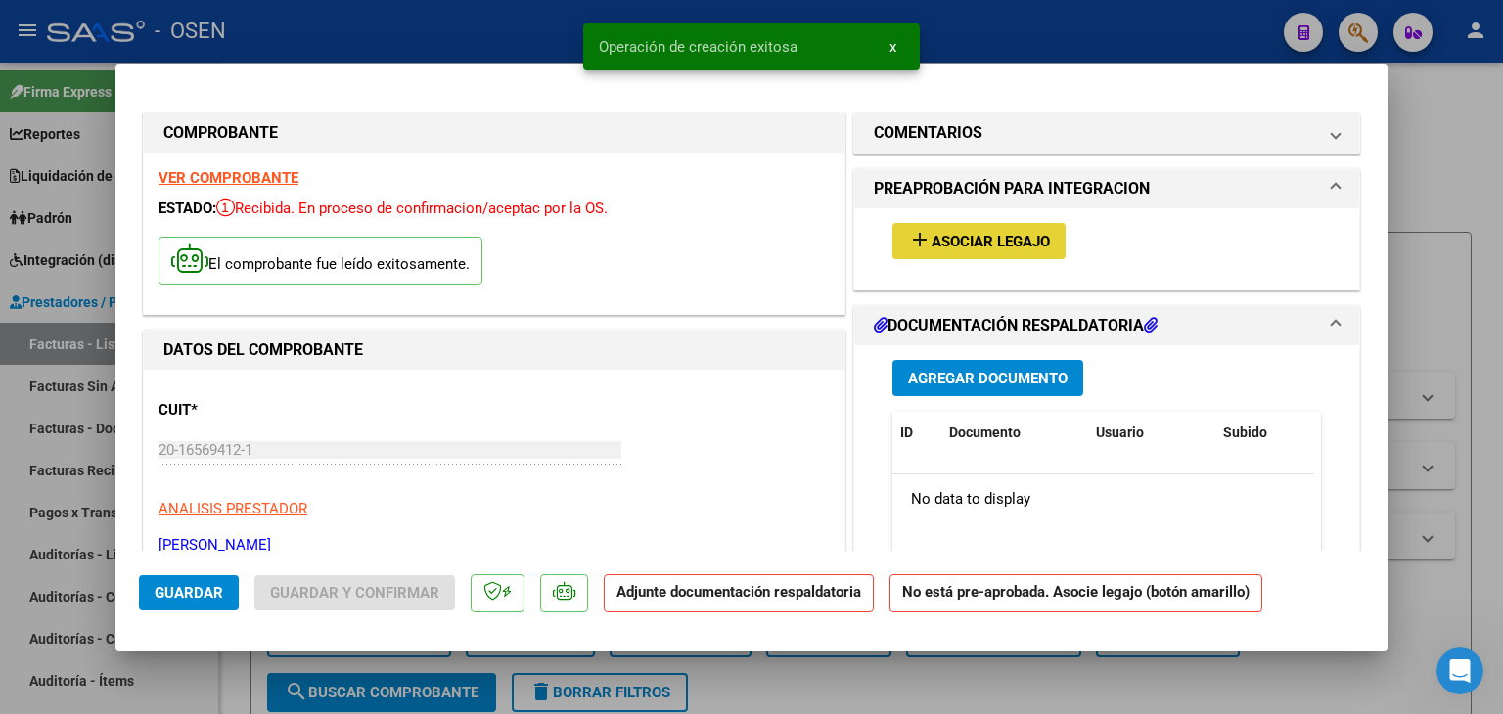
click at [1004, 247] on span "Asociar Legajo" at bounding box center [991, 242] width 118 height 18
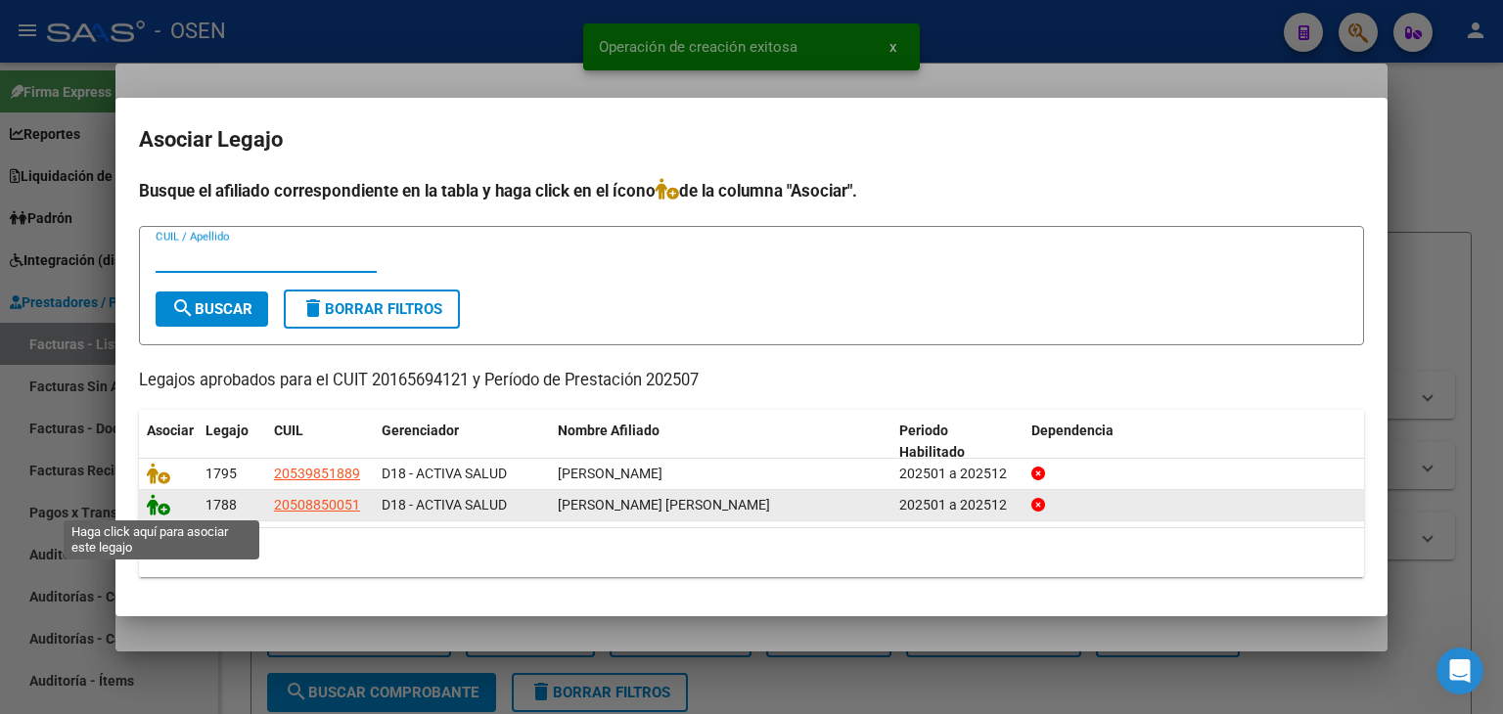
click at [153, 513] on icon at bounding box center [158, 505] width 23 height 22
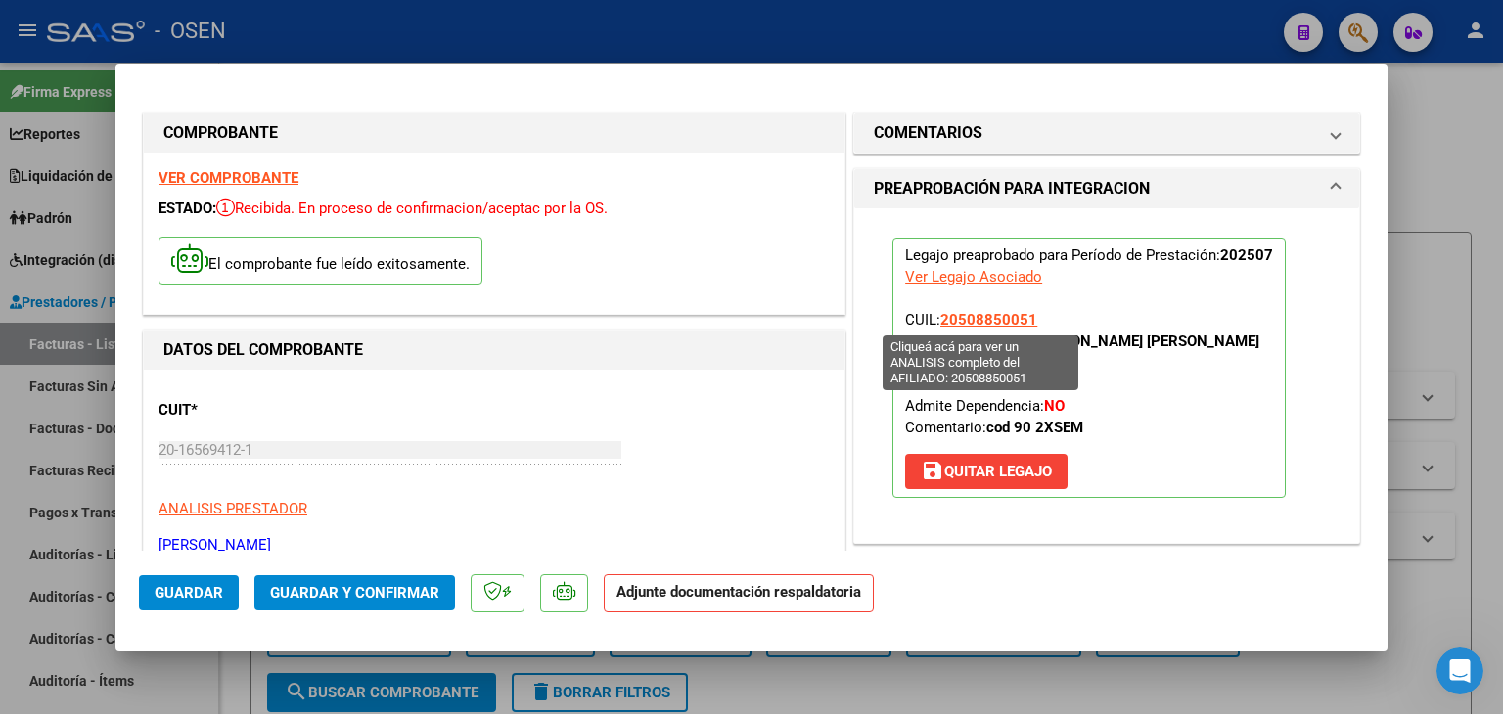
click at [973, 314] on span "20508850051" at bounding box center [988, 320] width 97 height 18
type textarea "20508850051"
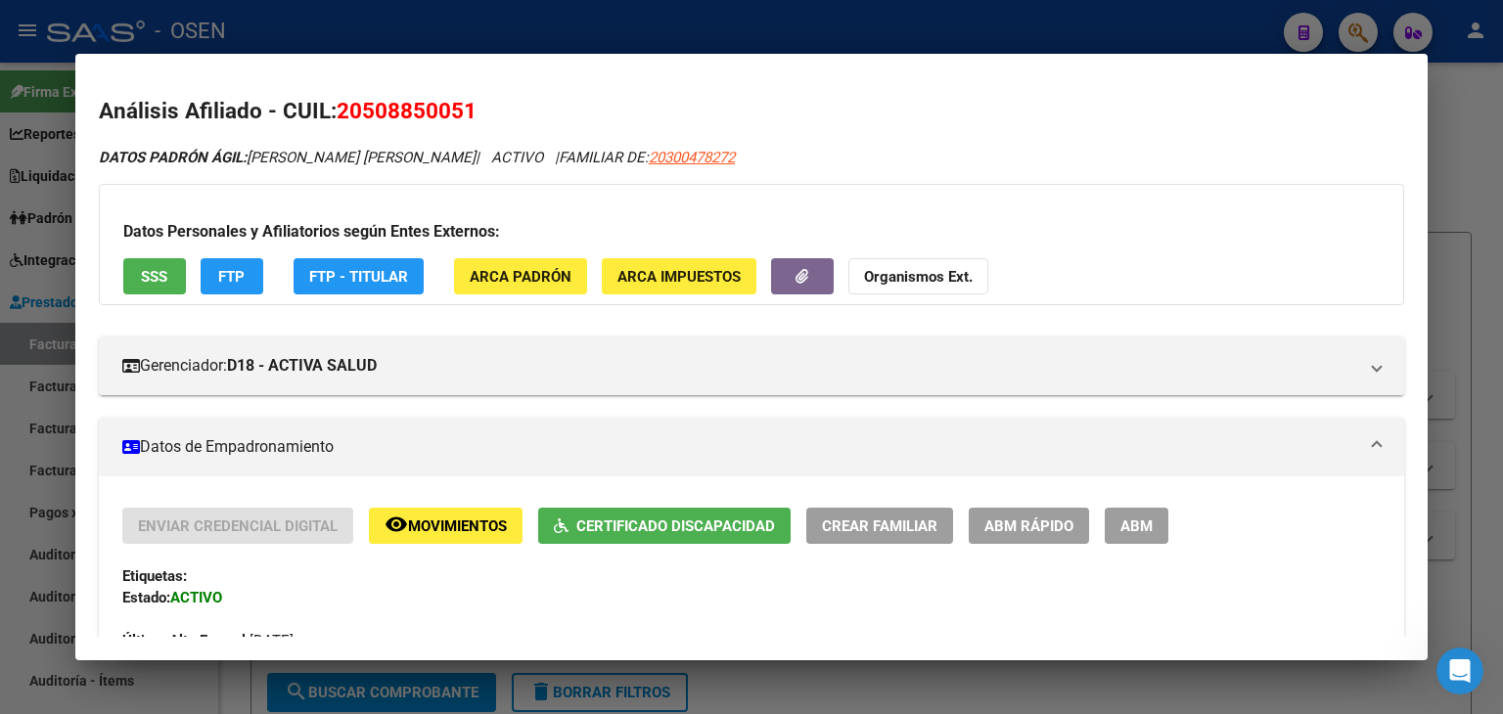
click at [639, 4] on div at bounding box center [751, 357] width 1503 height 714
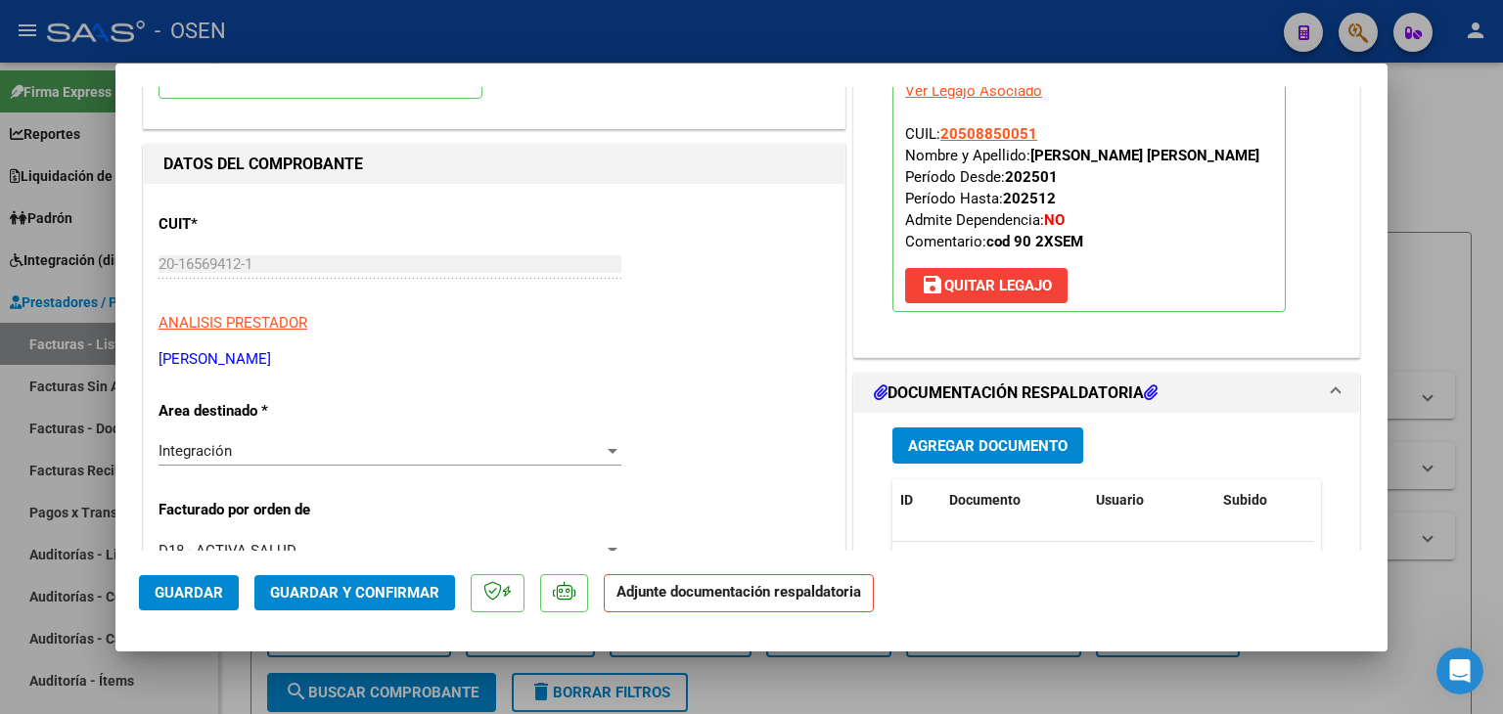
scroll to position [196, 0]
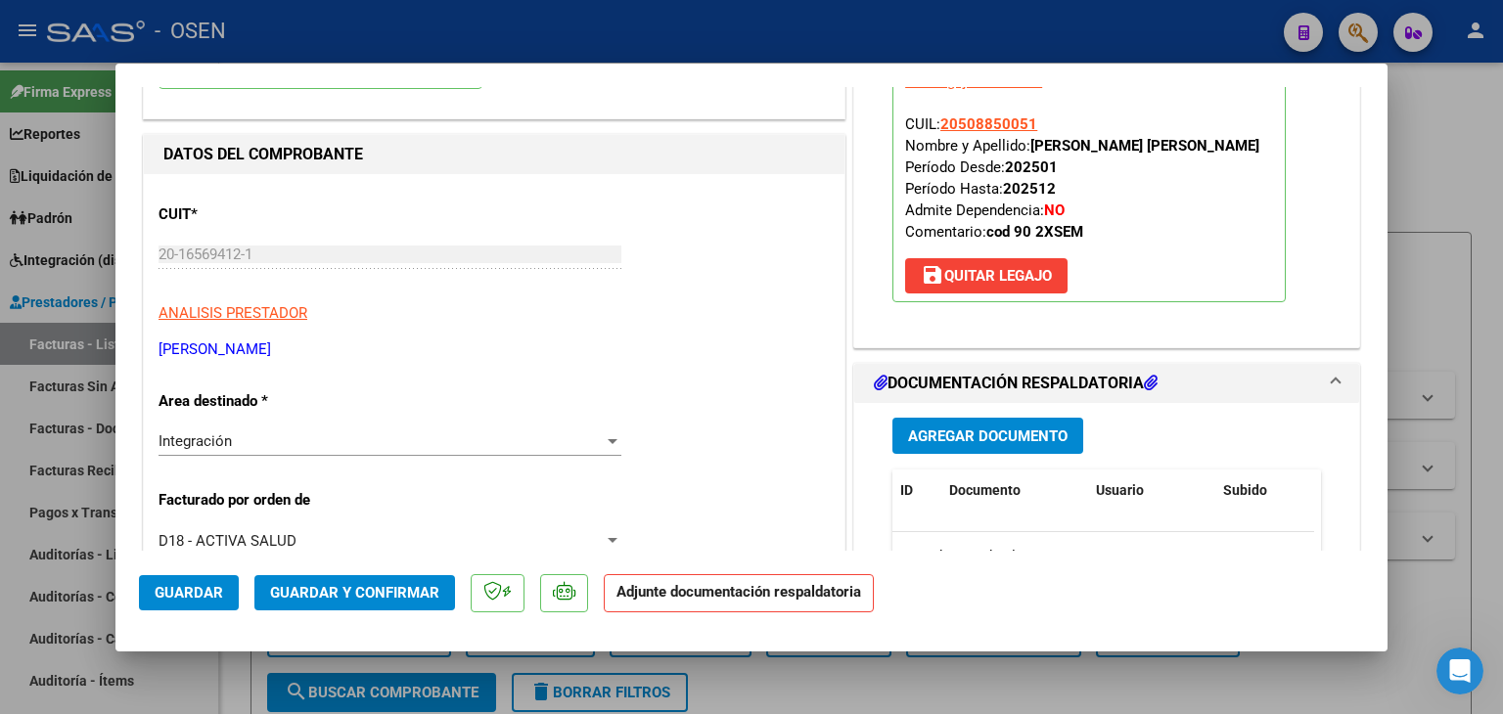
click at [996, 439] on span "Agregar Documento" at bounding box center [988, 437] width 160 height 18
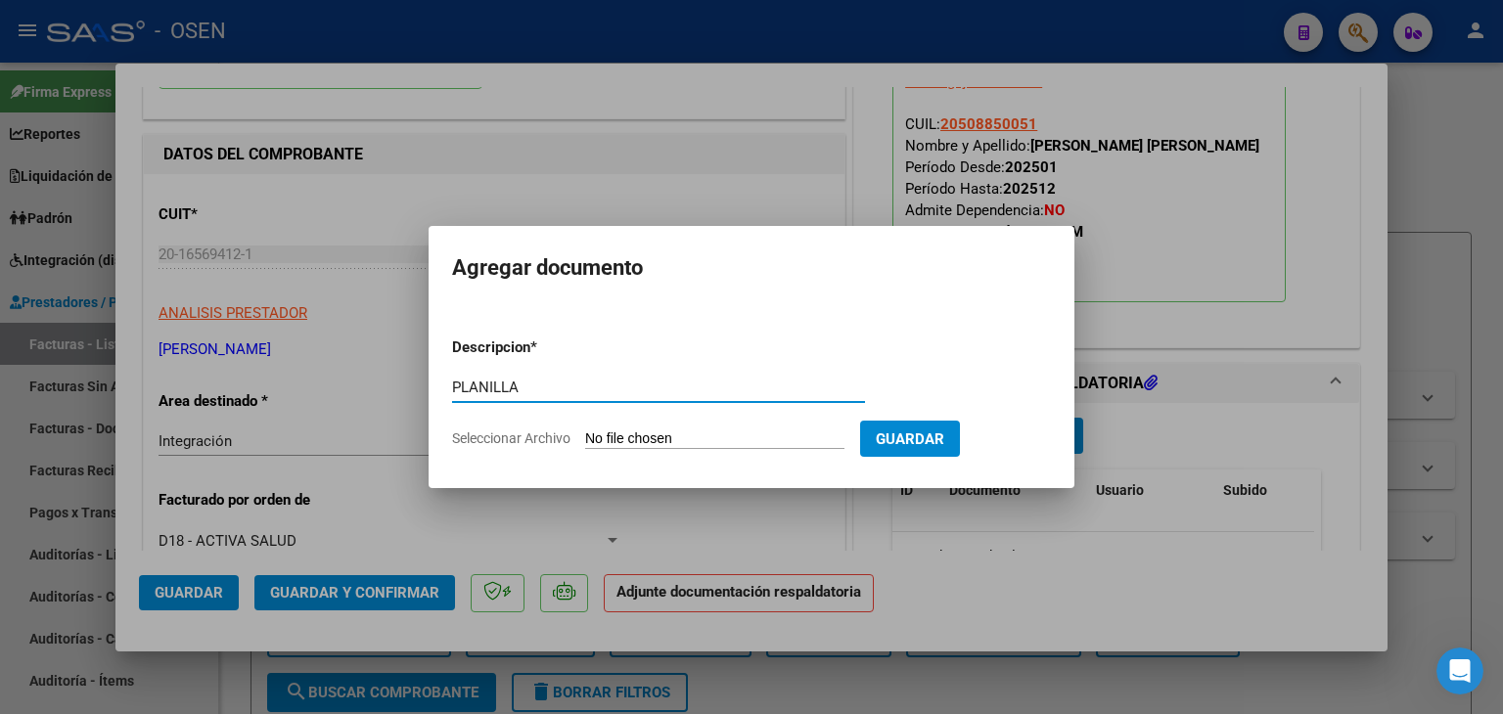
type input "PLANILLA"
click at [585, 431] on input "Seleccionar Archivo" at bounding box center [714, 440] width 259 height 19
type input "C:\fakepath\ARRIETA_Maximo_JULIO_2025.pdf"
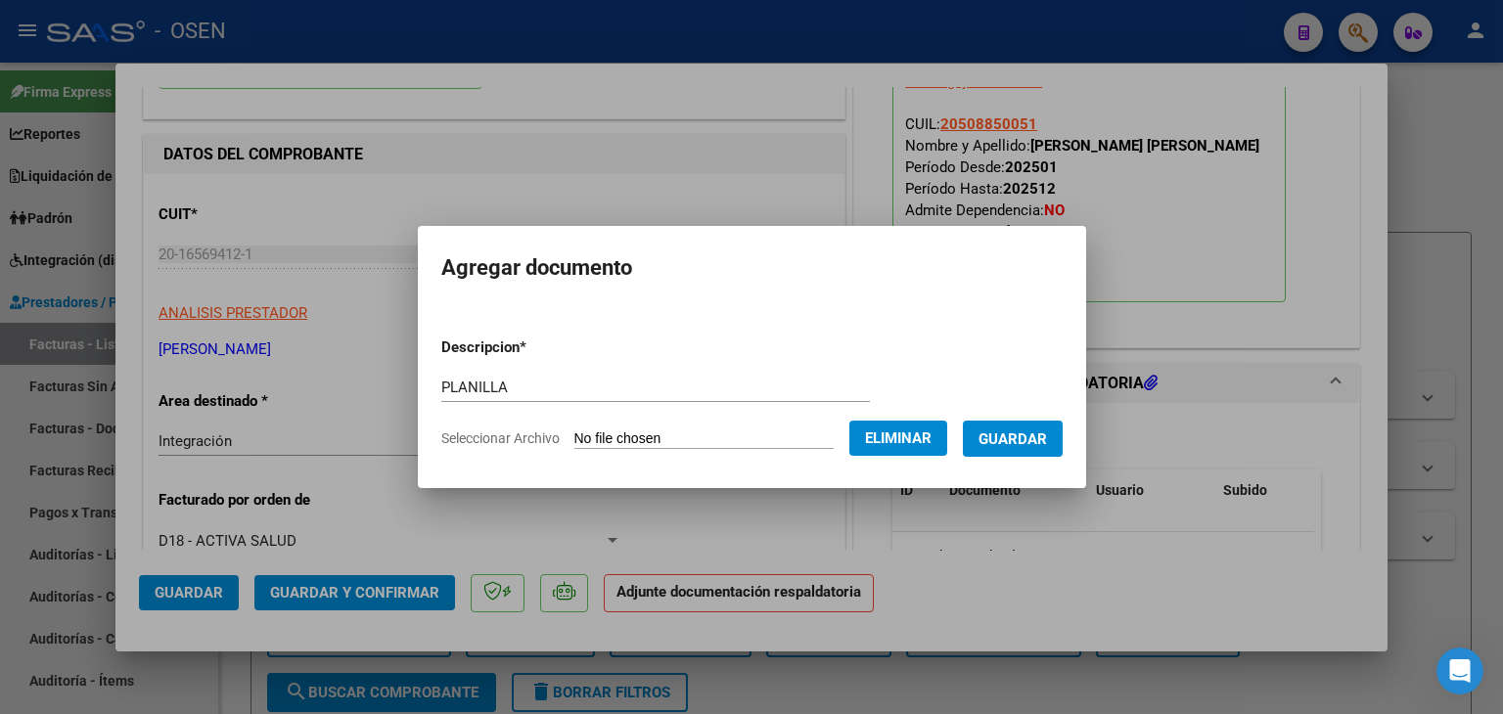
click at [1034, 443] on span "Guardar" at bounding box center [1013, 440] width 68 height 18
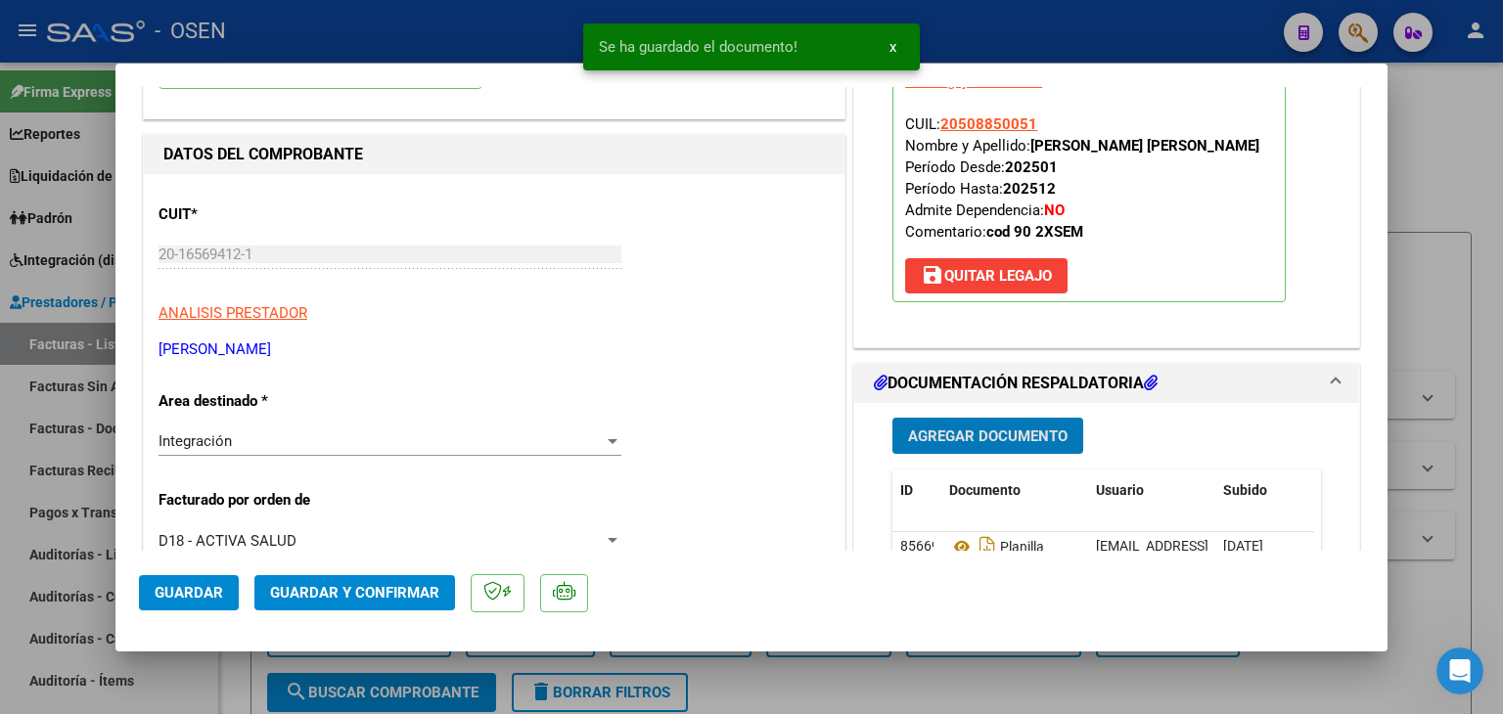
click at [196, 602] on button "Guardar" at bounding box center [189, 592] width 100 height 35
click at [242, 675] on div at bounding box center [751, 357] width 1503 height 714
type input "$ 0,00"
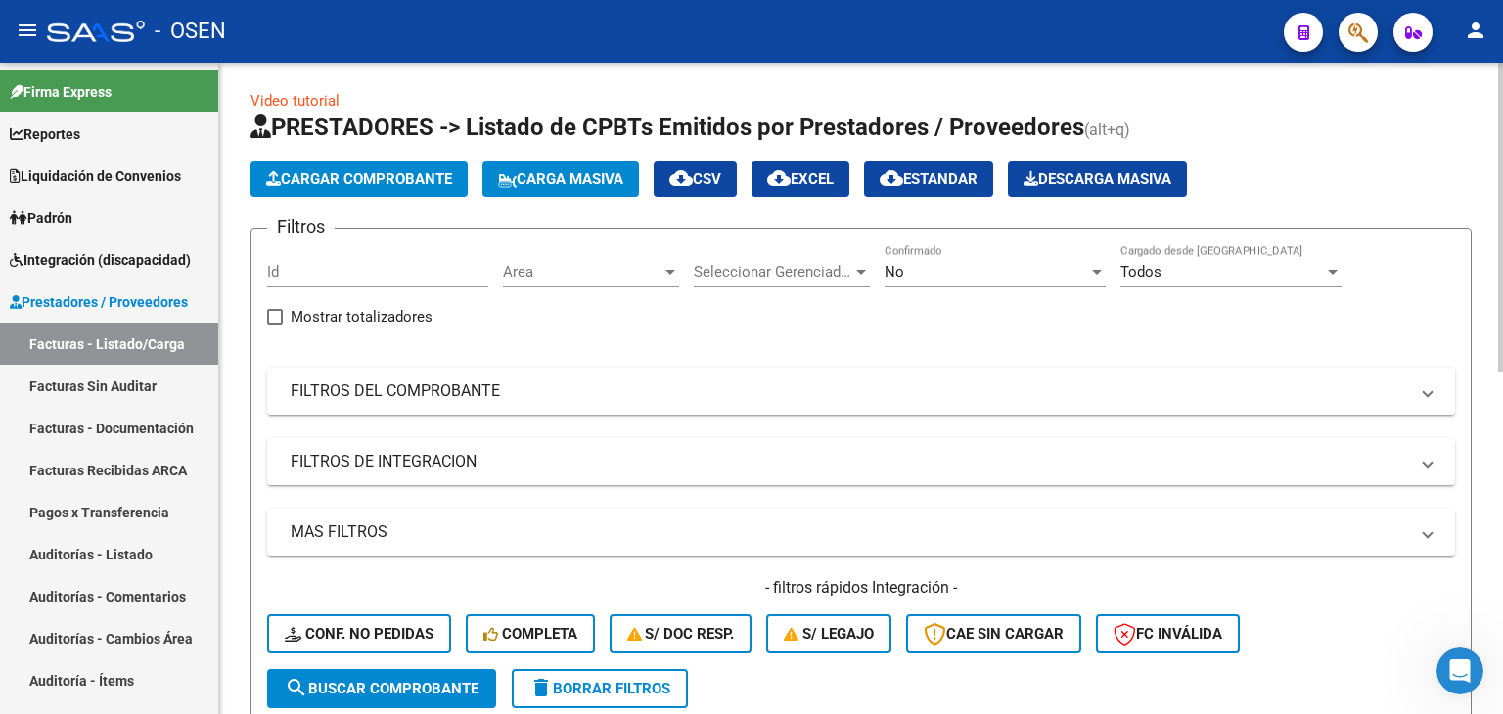
scroll to position [0, 0]
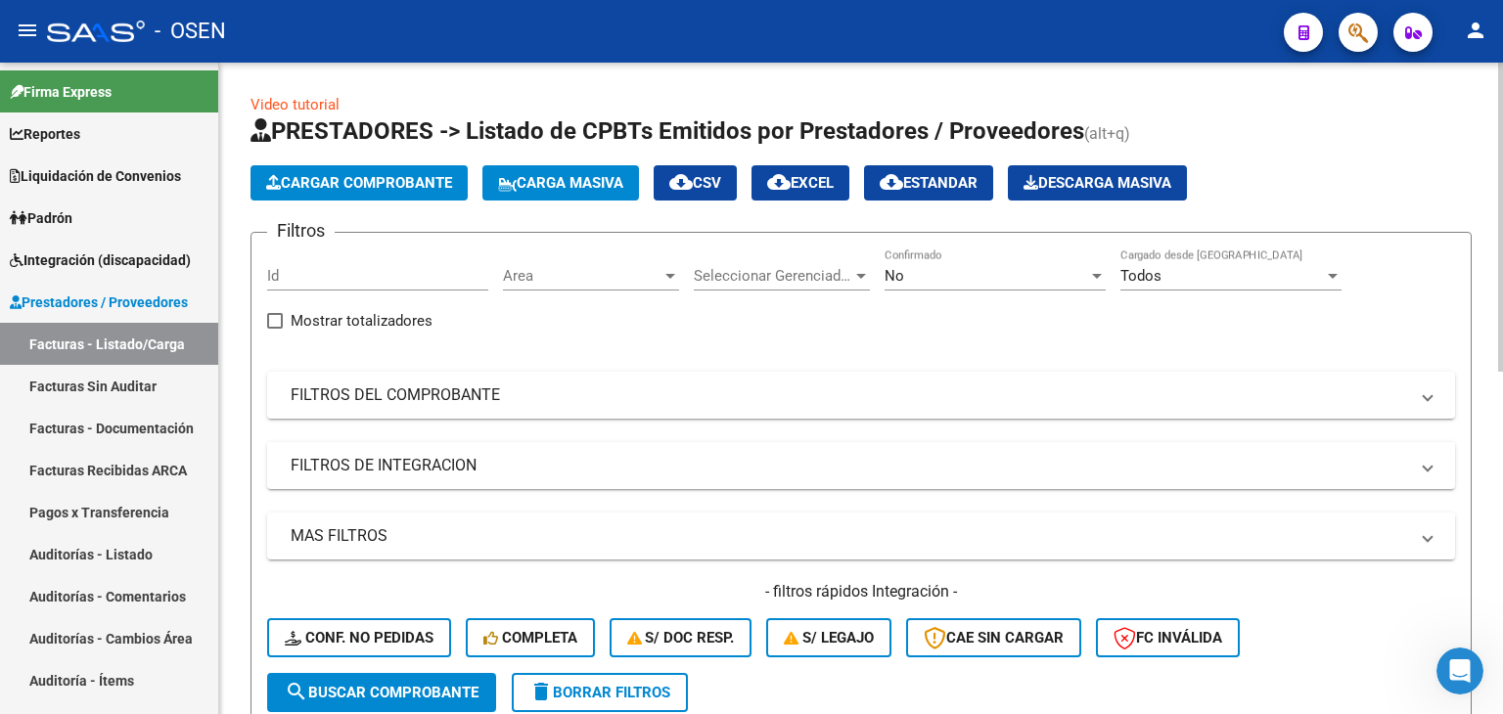
click at [533, 261] on div "Area Area" at bounding box center [591, 270] width 176 height 42
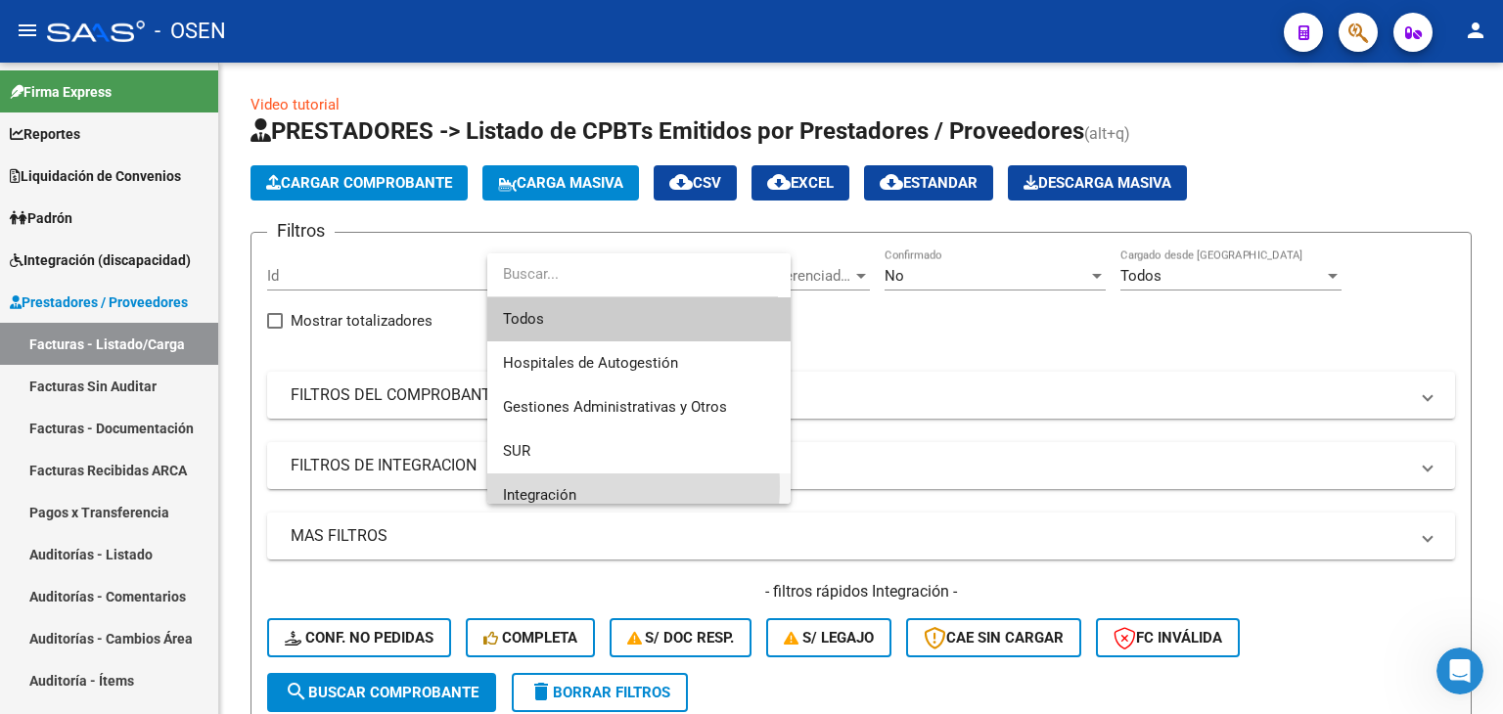
click at [575, 486] on span "Integración" at bounding box center [639, 496] width 272 height 44
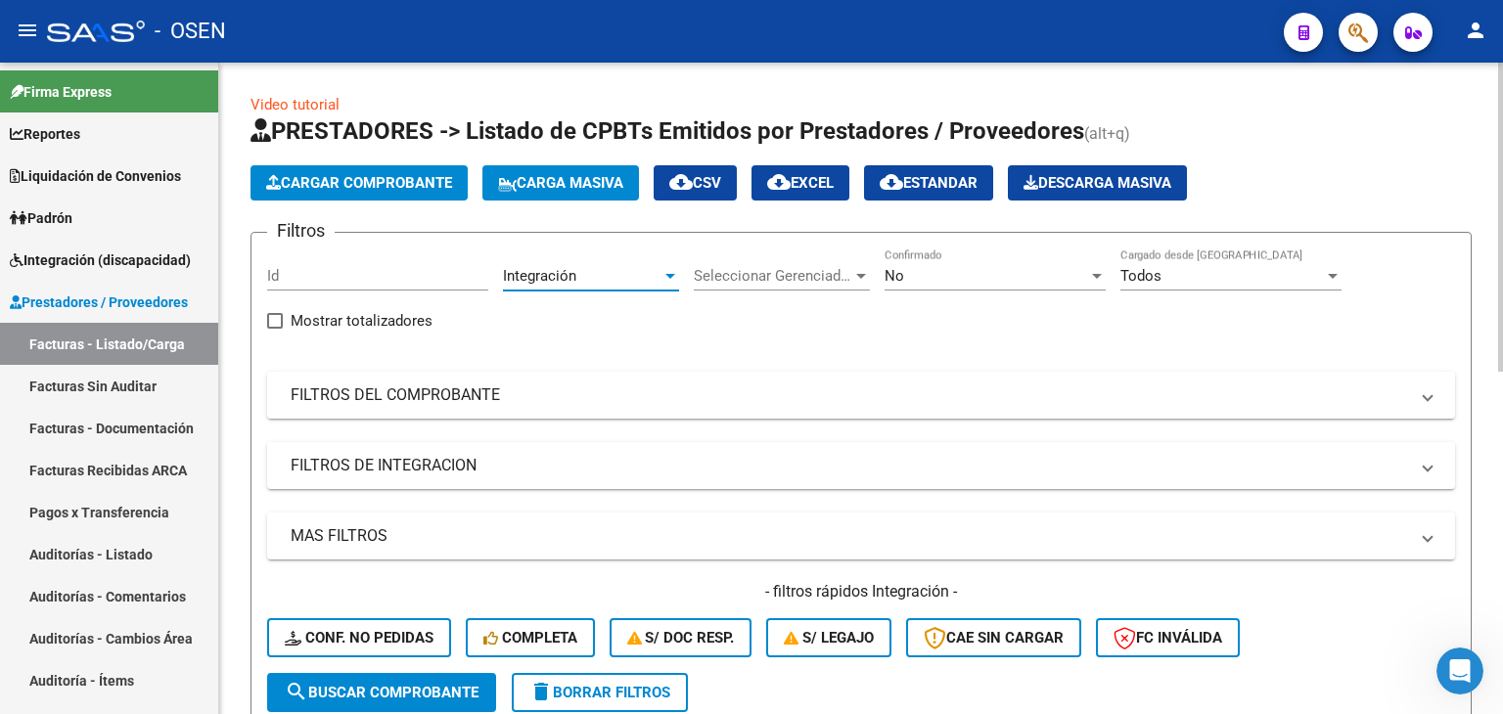
click at [935, 271] on div "No" at bounding box center [987, 276] width 204 height 18
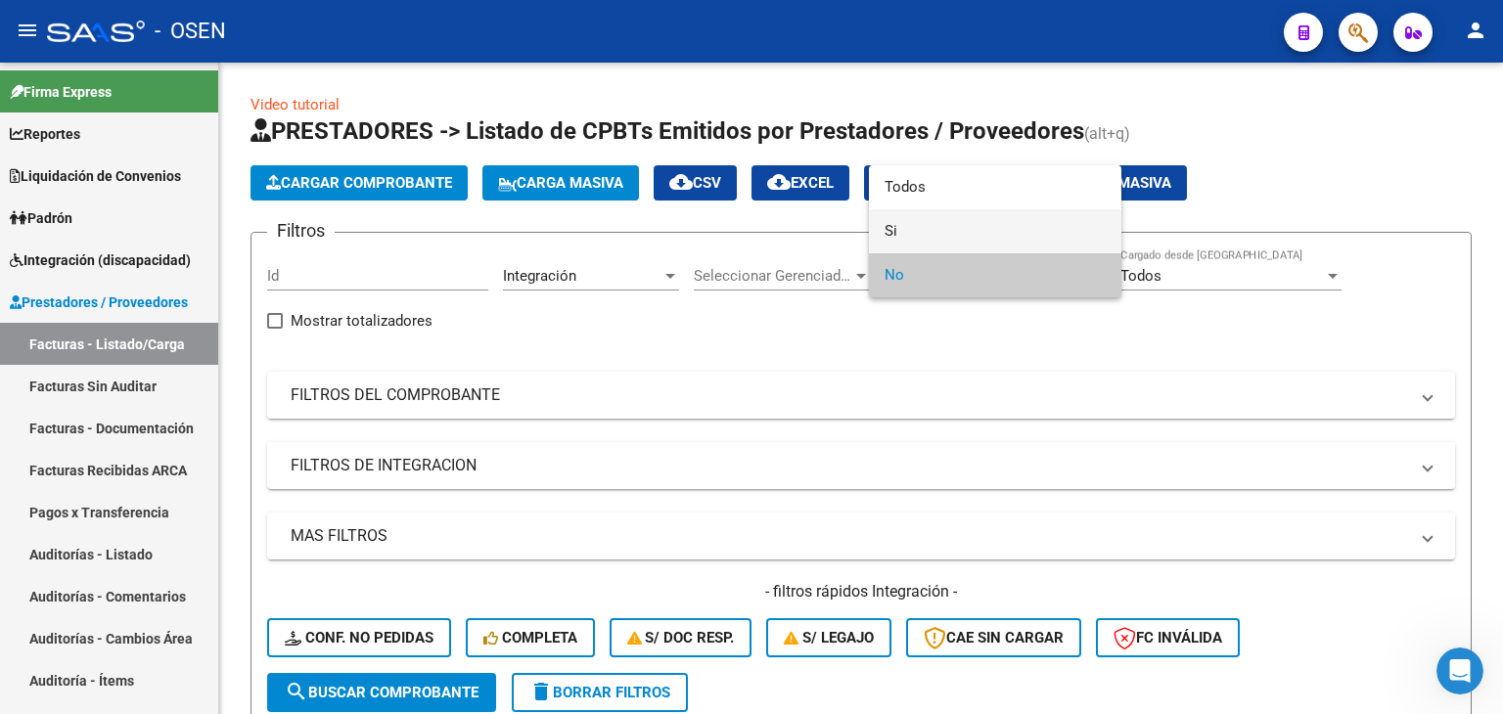
click at [924, 220] on span "Si" at bounding box center [995, 231] width 221 height 44
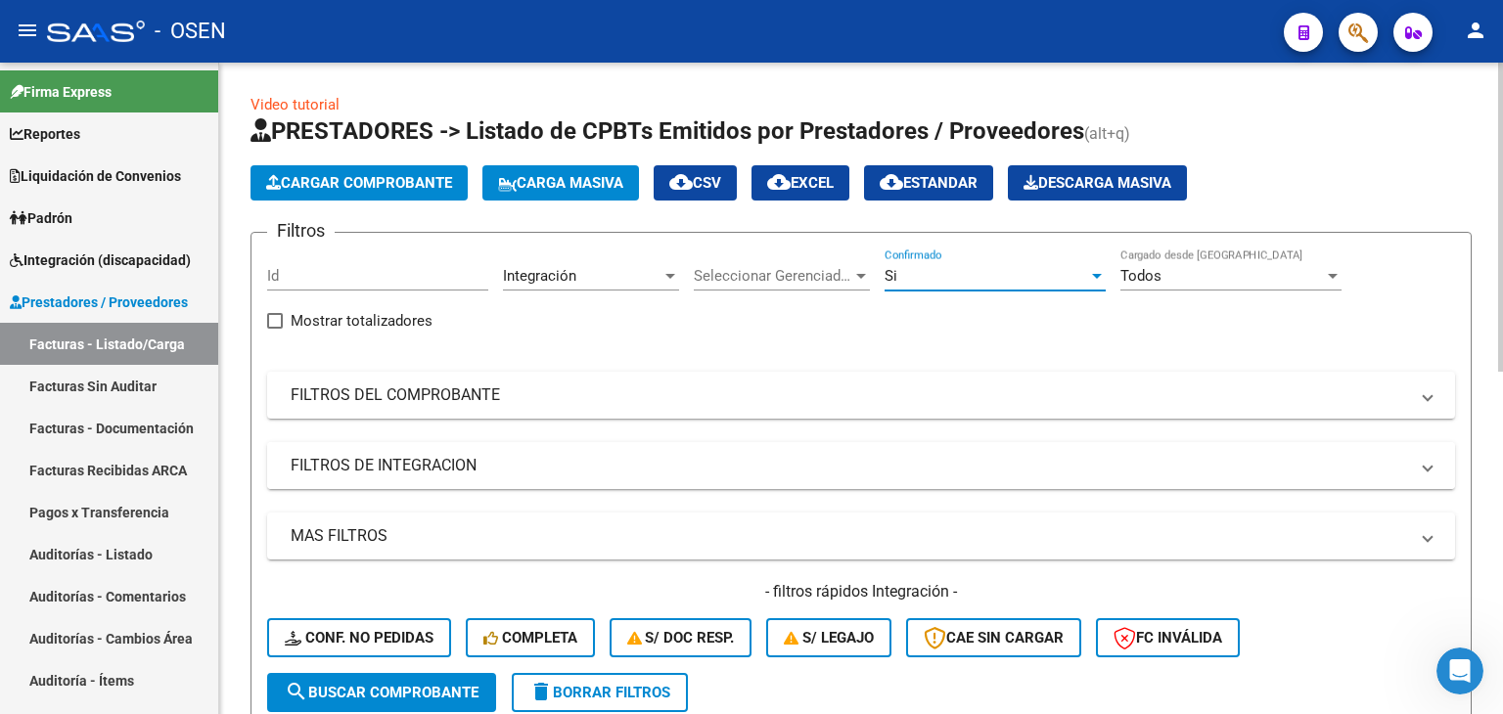
click at [462, 475] on mat-panel-title "FILTROS DE INTEGRACION" at bounding box center [850, 466] width 1118 height 22
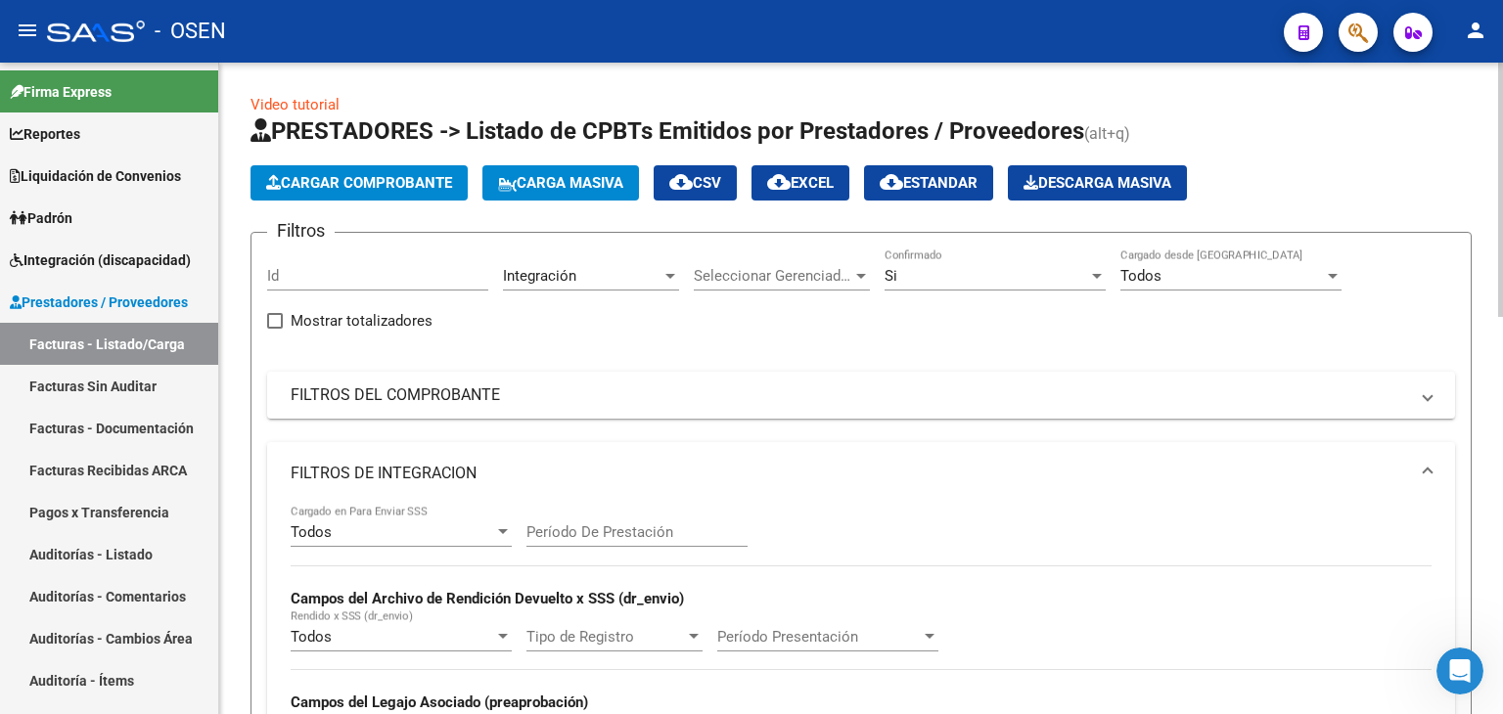
click at [399, 538] on div "Todos" at bounding box center [393, 533] width 204 height 18
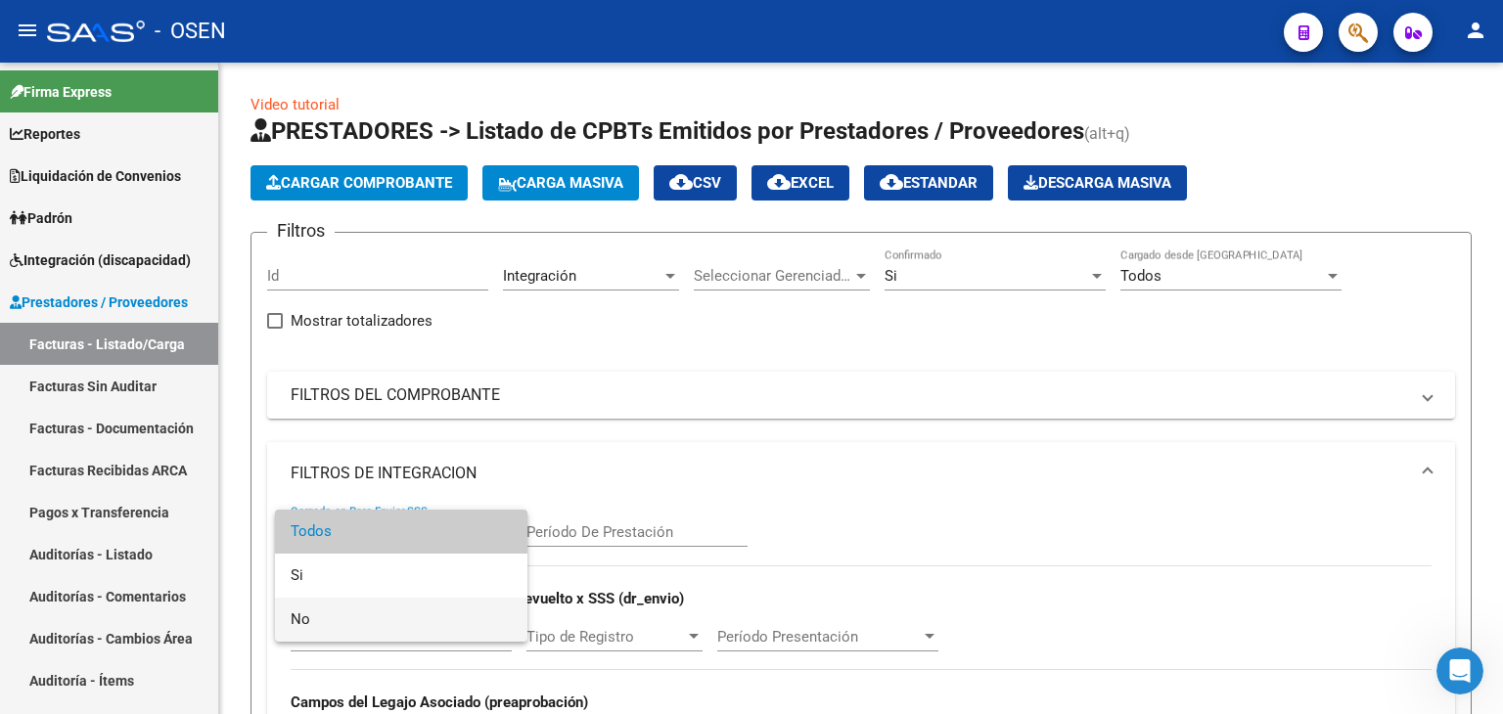
click at [384, 623] on span "No" at bounding box center [401, 620] width 221 height 44
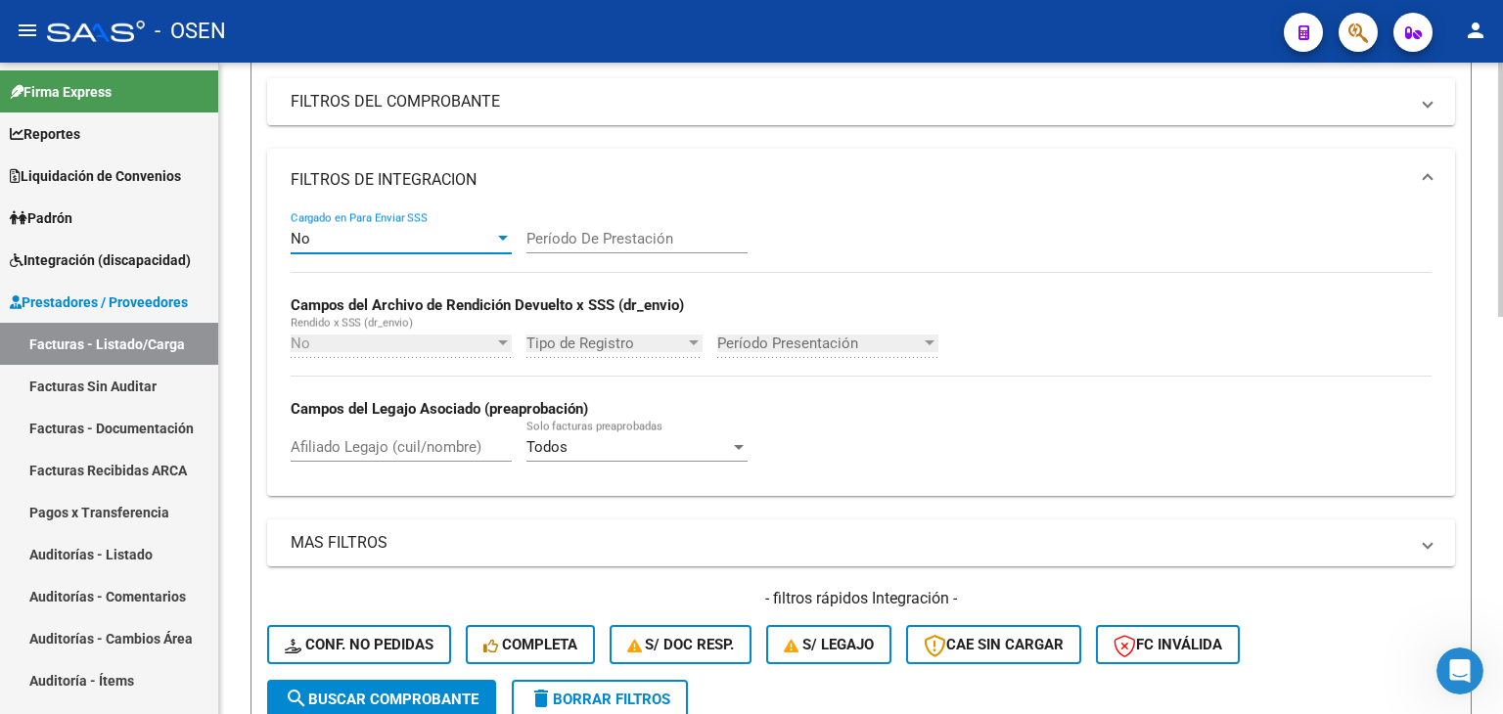
scroll to position [489, 0]
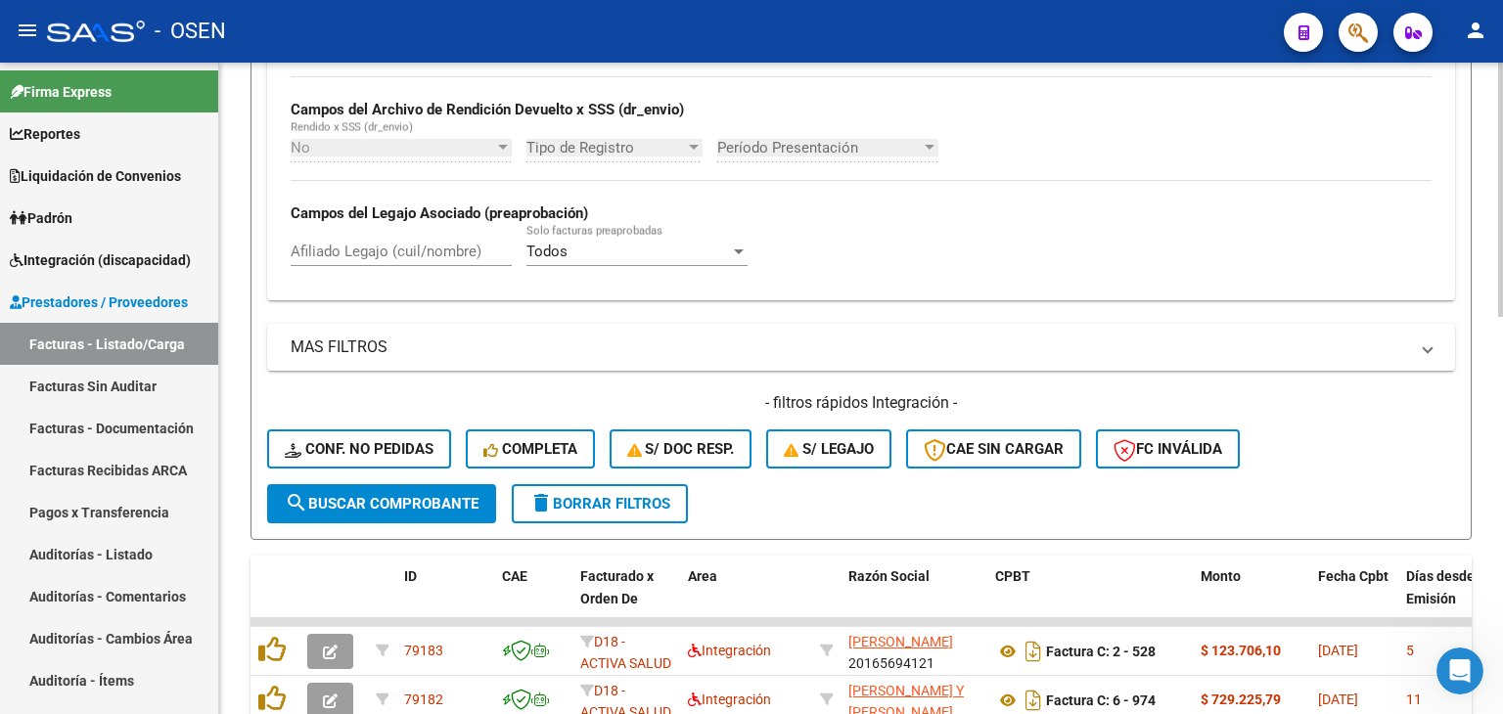
click at [396, 501] on span "search Buscar Comprobante" at bounding box center [382, 504] width 194 height 18
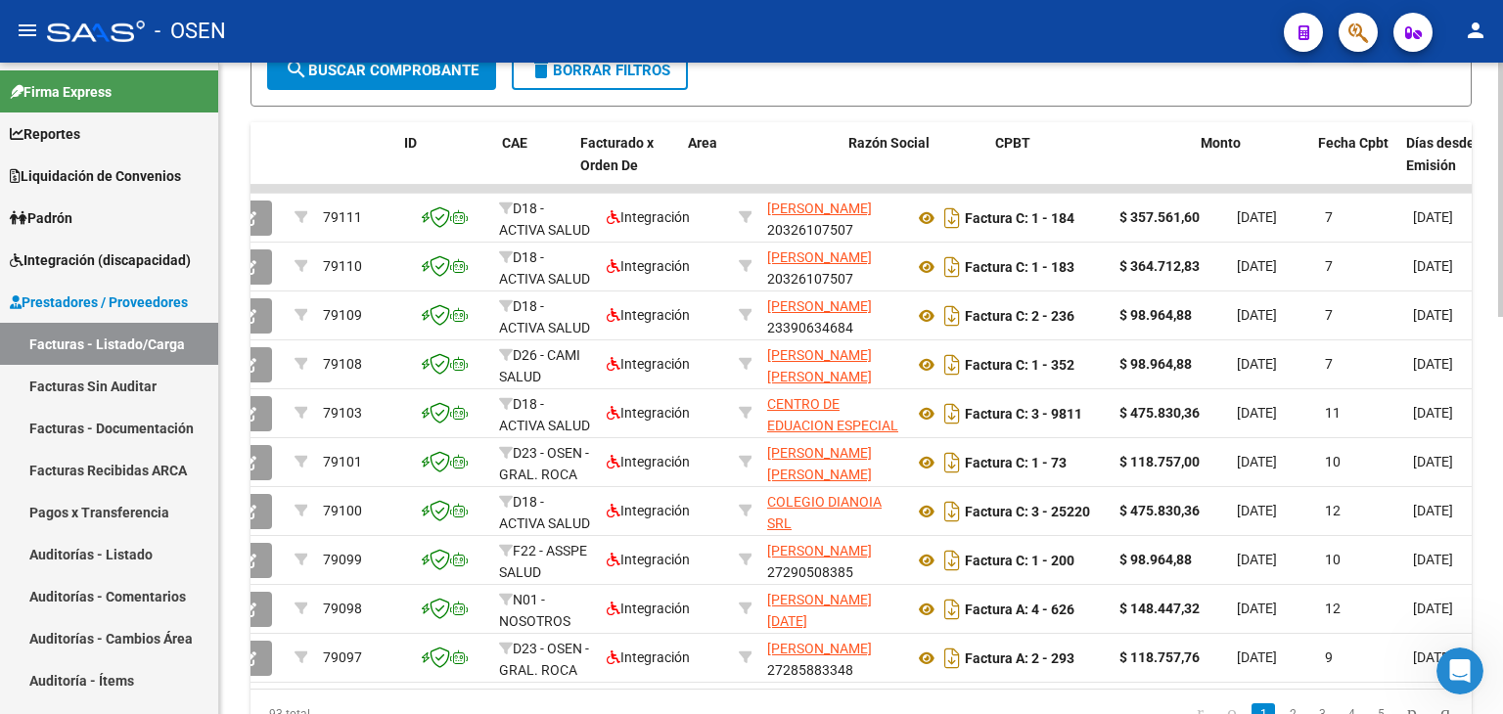
scroll to position [0, 0]
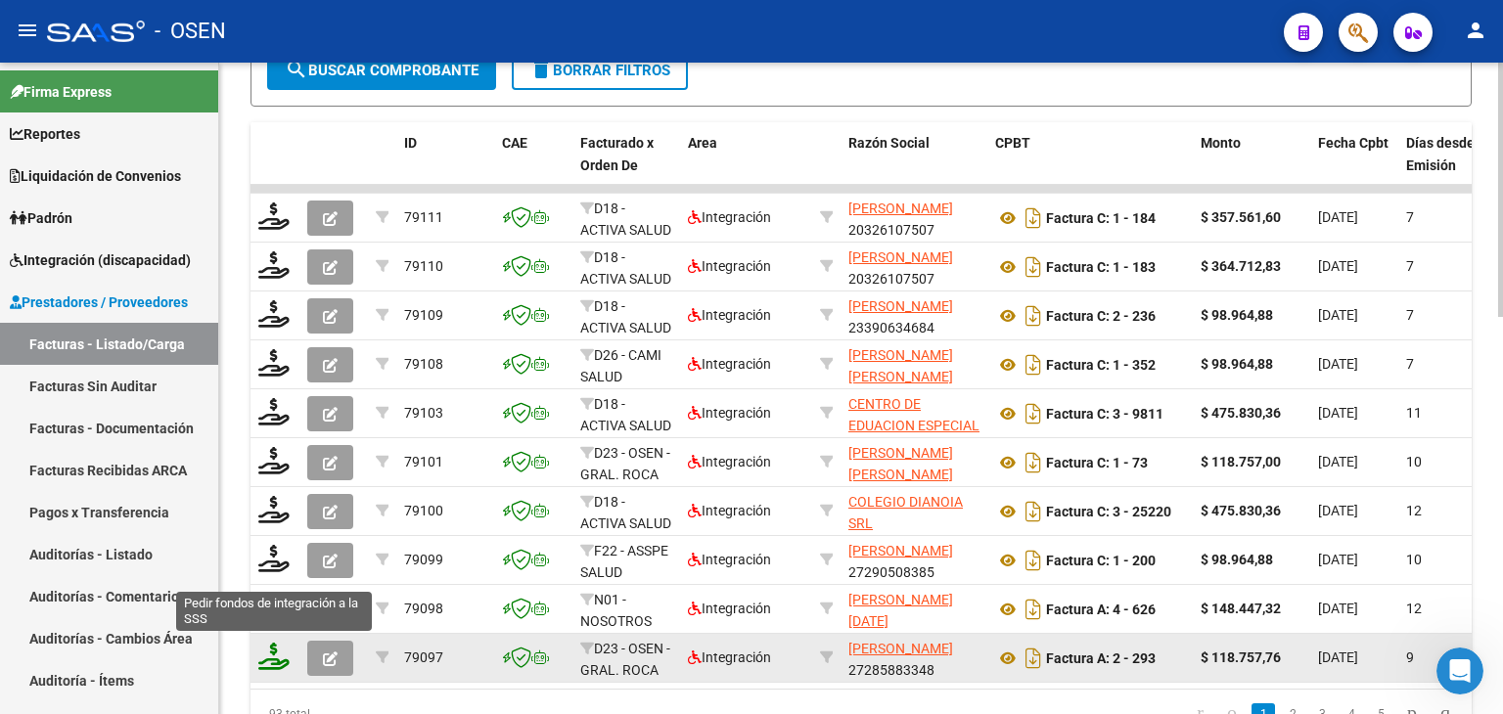
click at [267, 659] on icon at bounding box center [273, 656] width 31 height 27
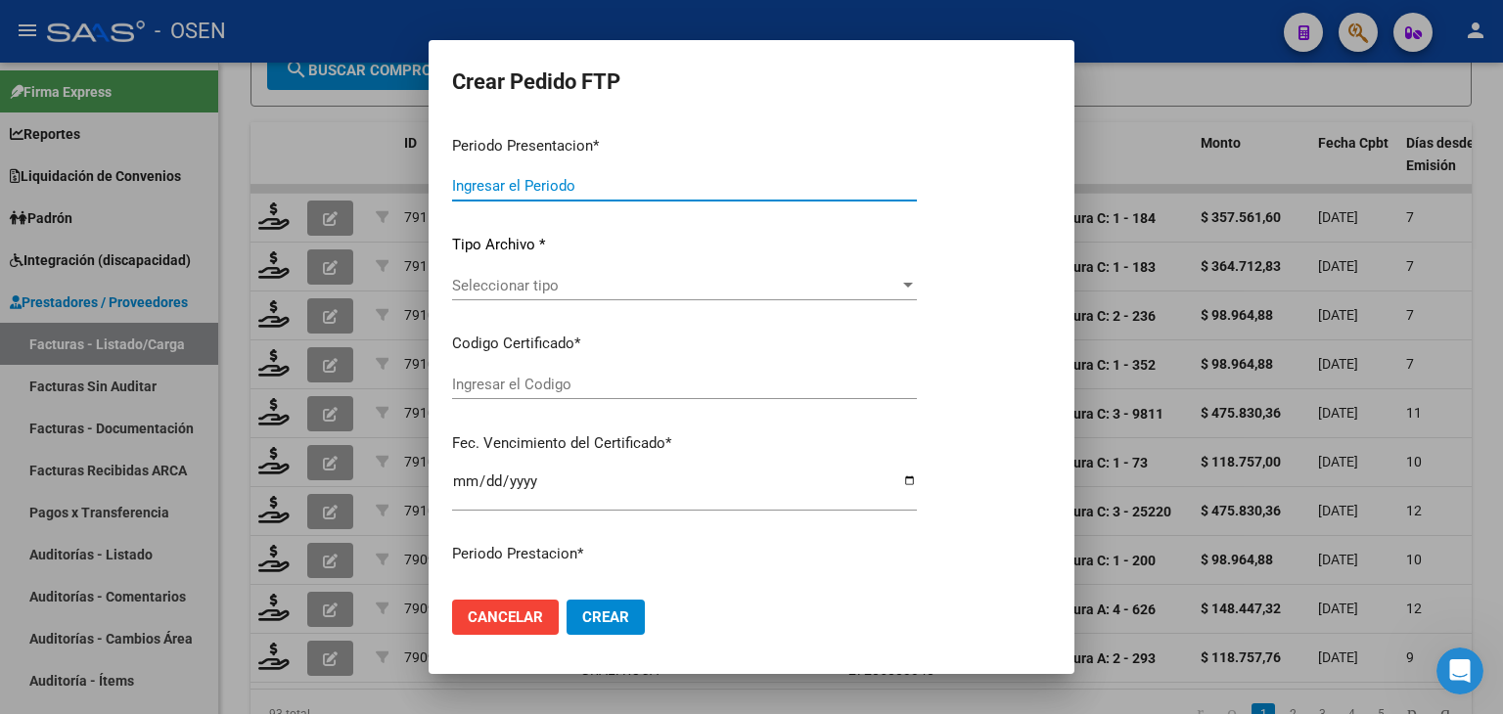
type input "202507"
type input "$ 118.757,76"
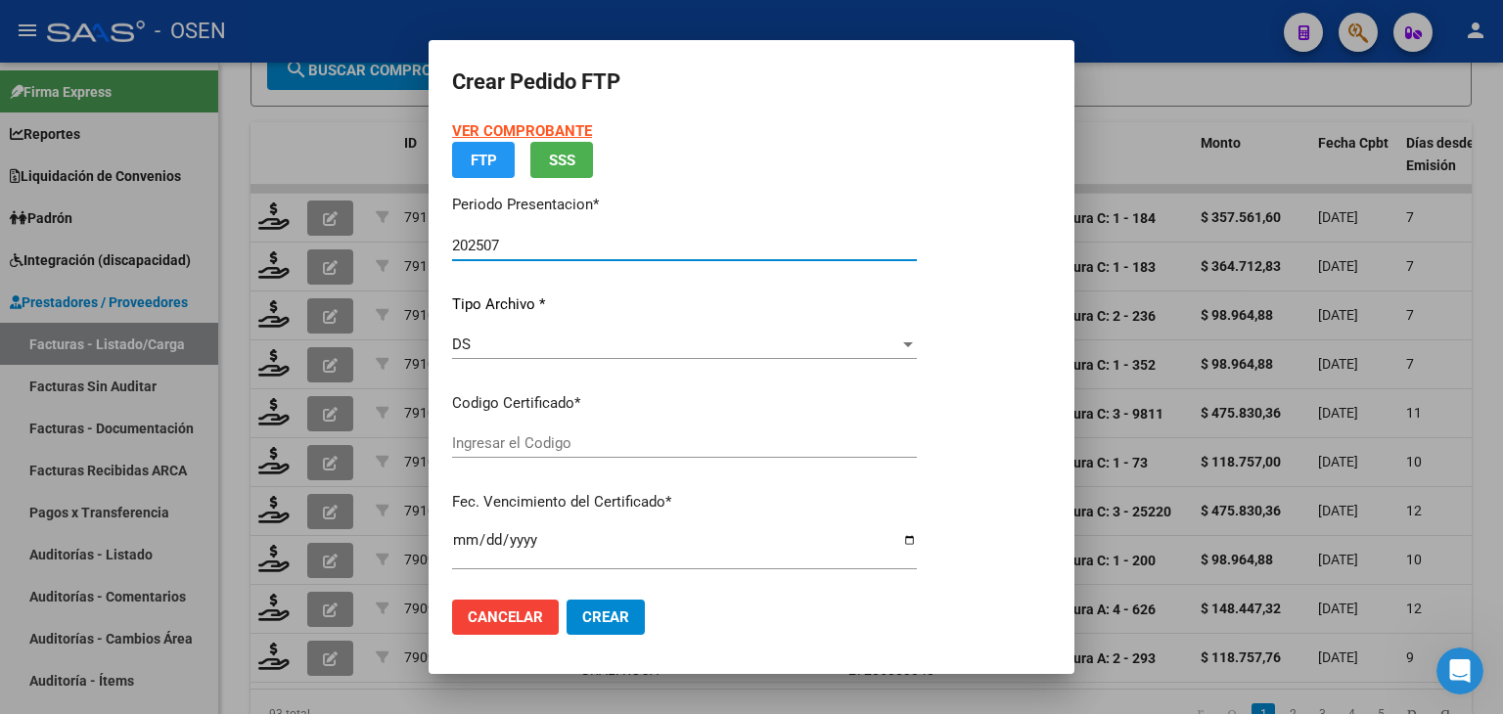
type input "ARG02000545476562023112320281123RIO142"
type input "[DATE]"
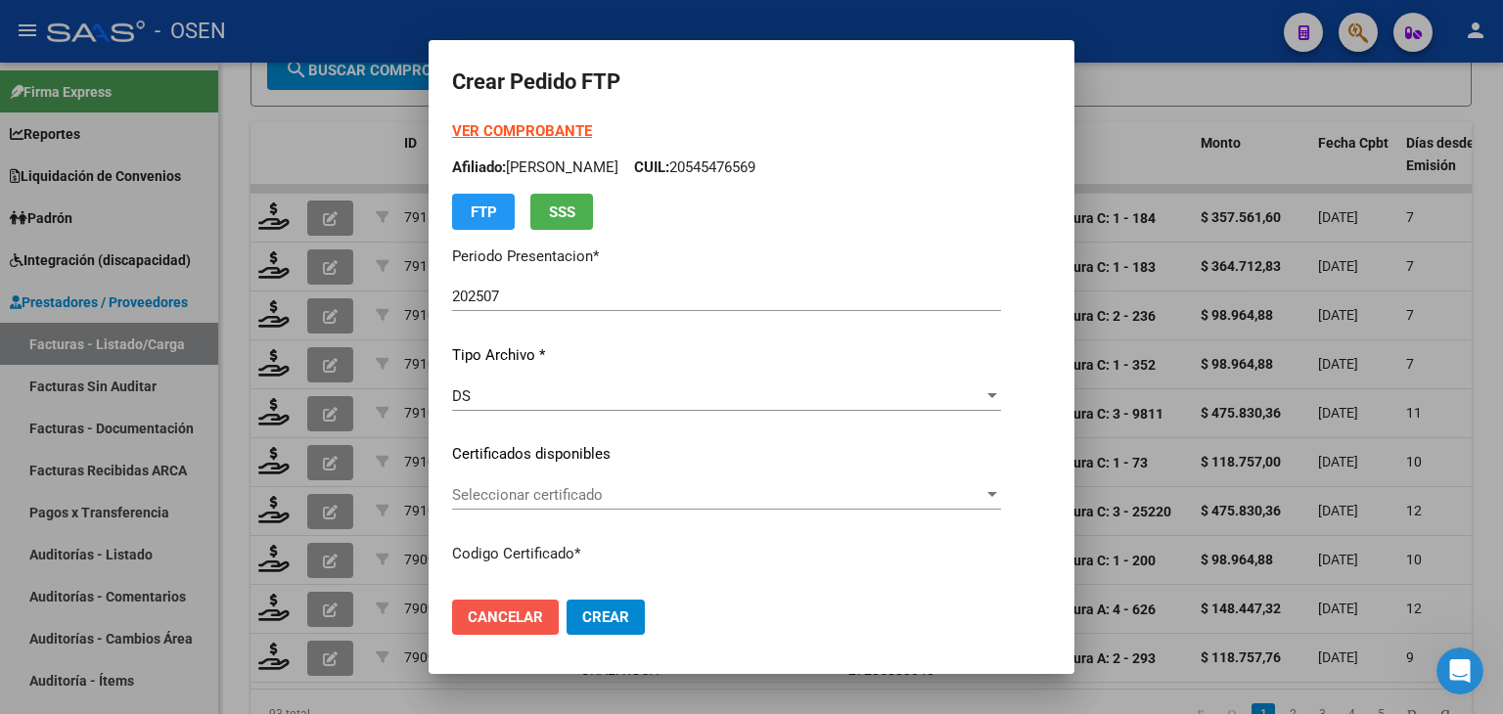
click at [468, 611] on span "Cancelar" at bounding box center [505, 618] width 75 height 18
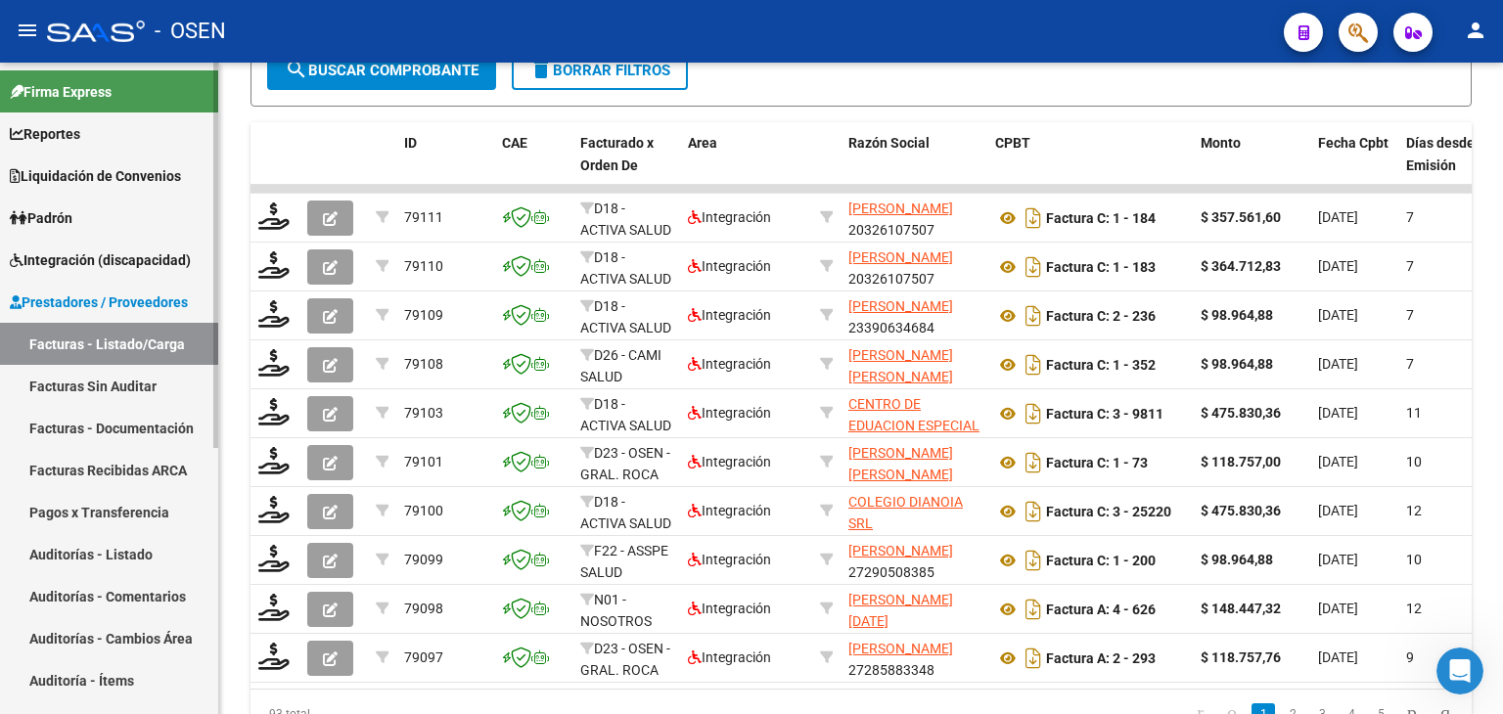
click at [71, 254] on span "Integración (discapacidad)" at bounding box center [100, 261] width 181 height 22
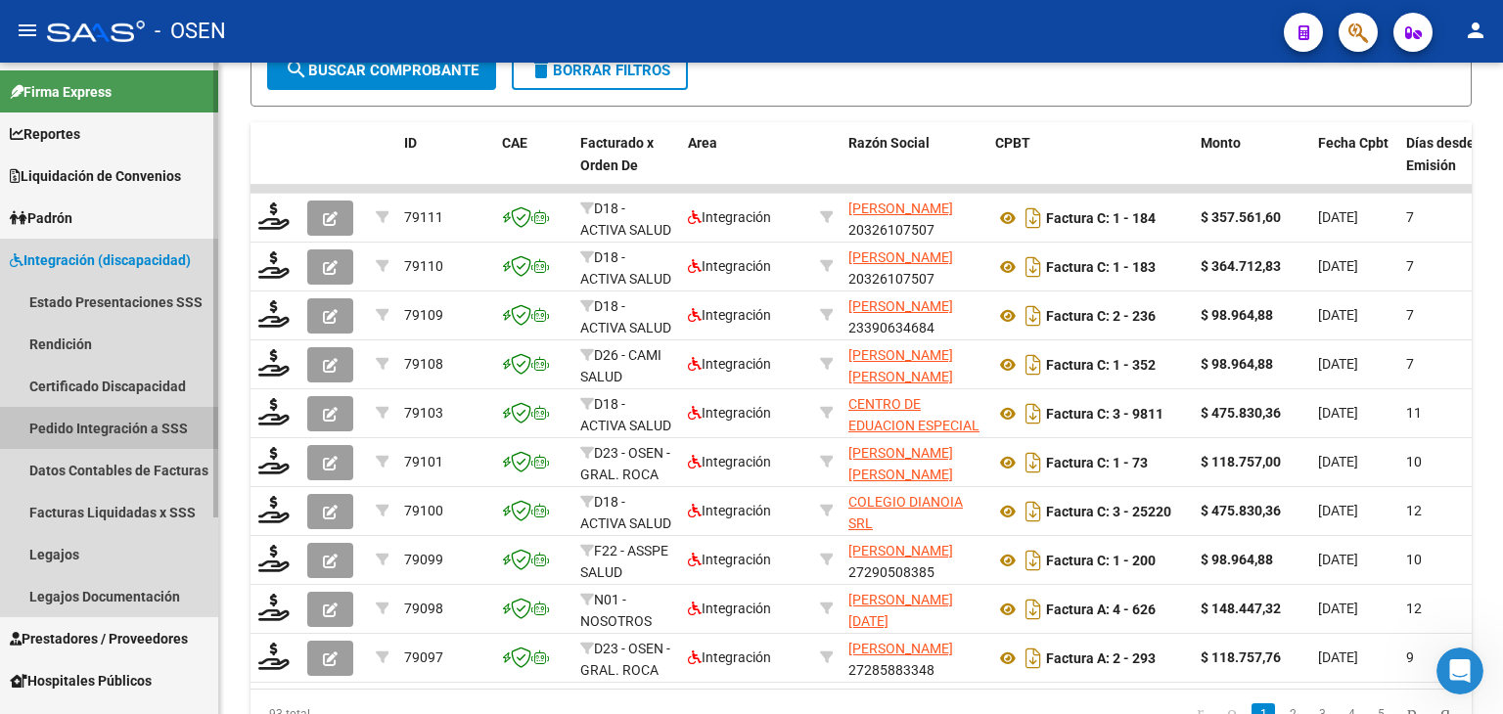
click at [118, 424] on link "Pedido Integración a SSS" at bounding box center [109, 428] width 218 height 42
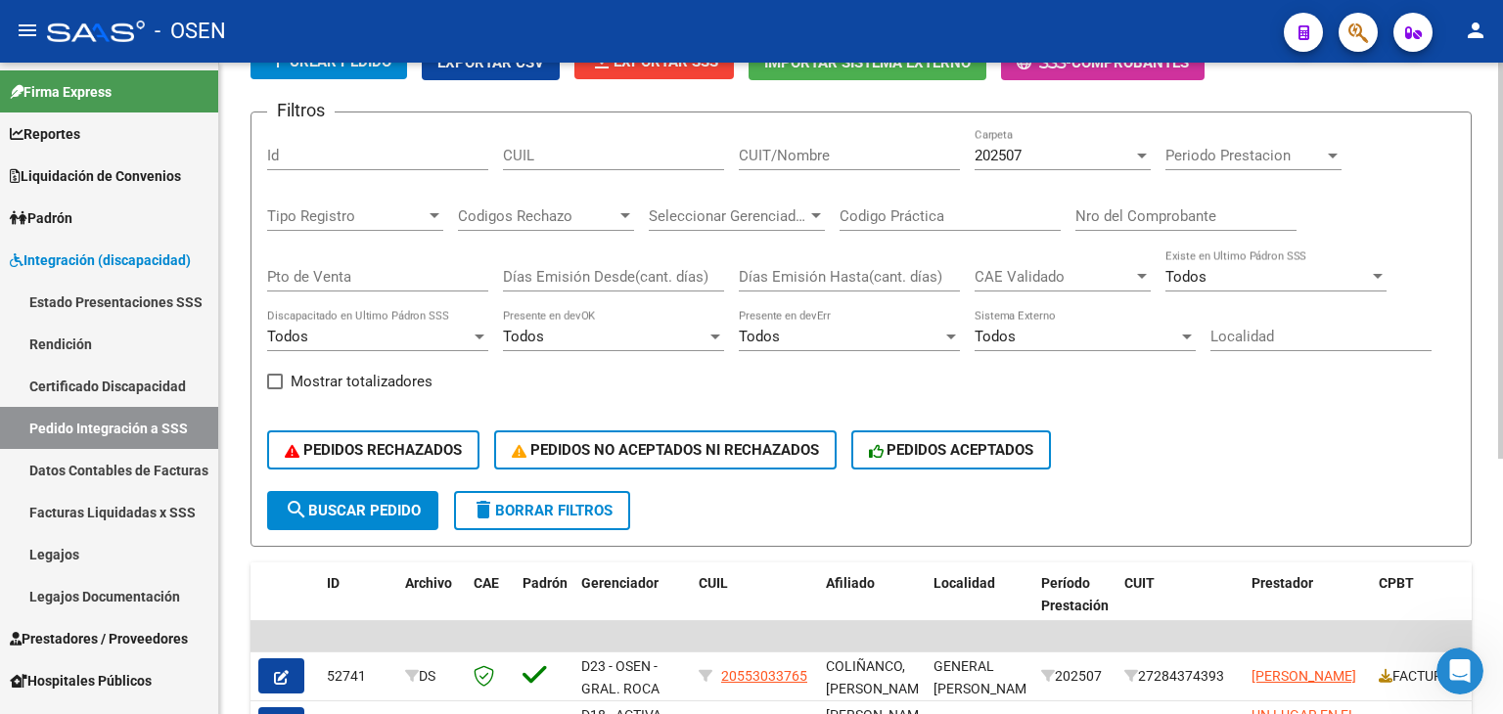
scroll to position [126, 0]
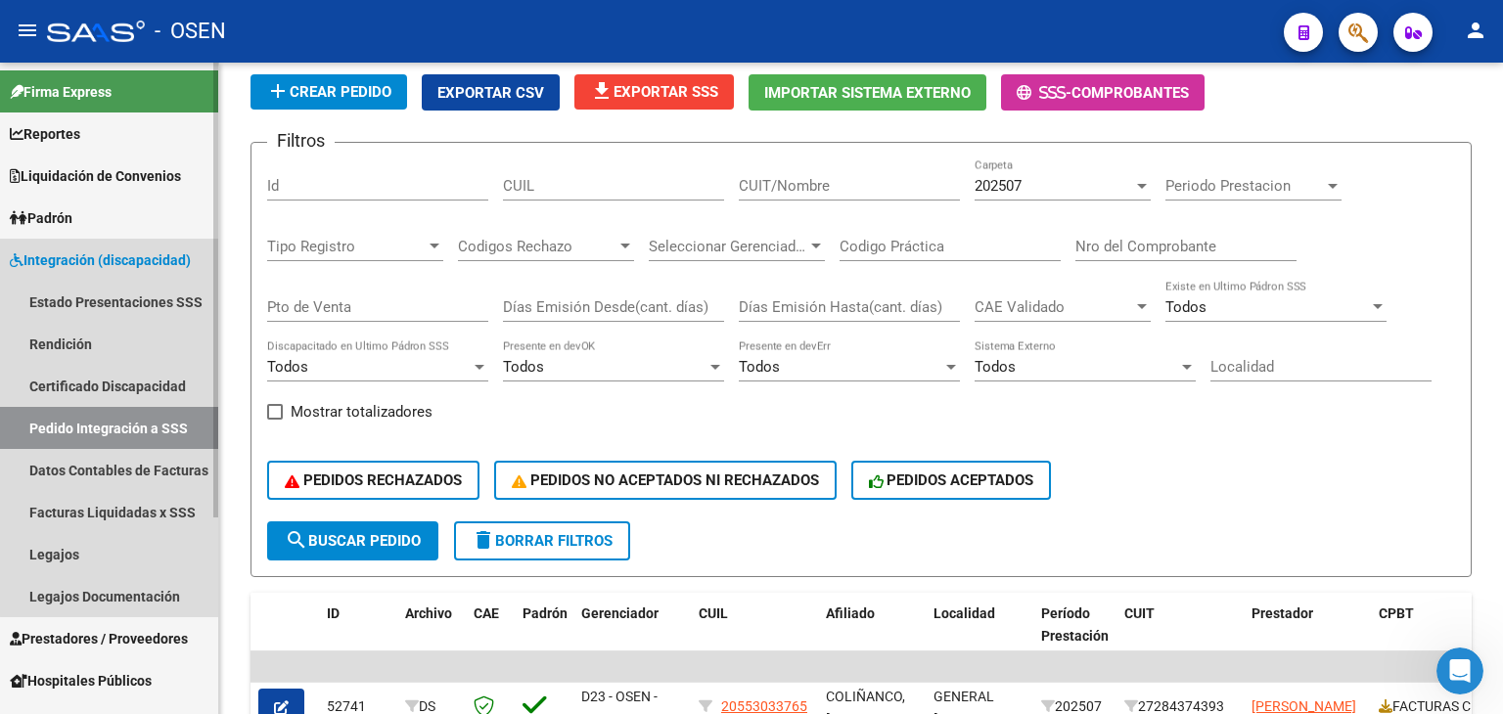
click at [112, 257] on span "Integración (discapacidad)" at bounding box center [100, 261] width 181 height 22
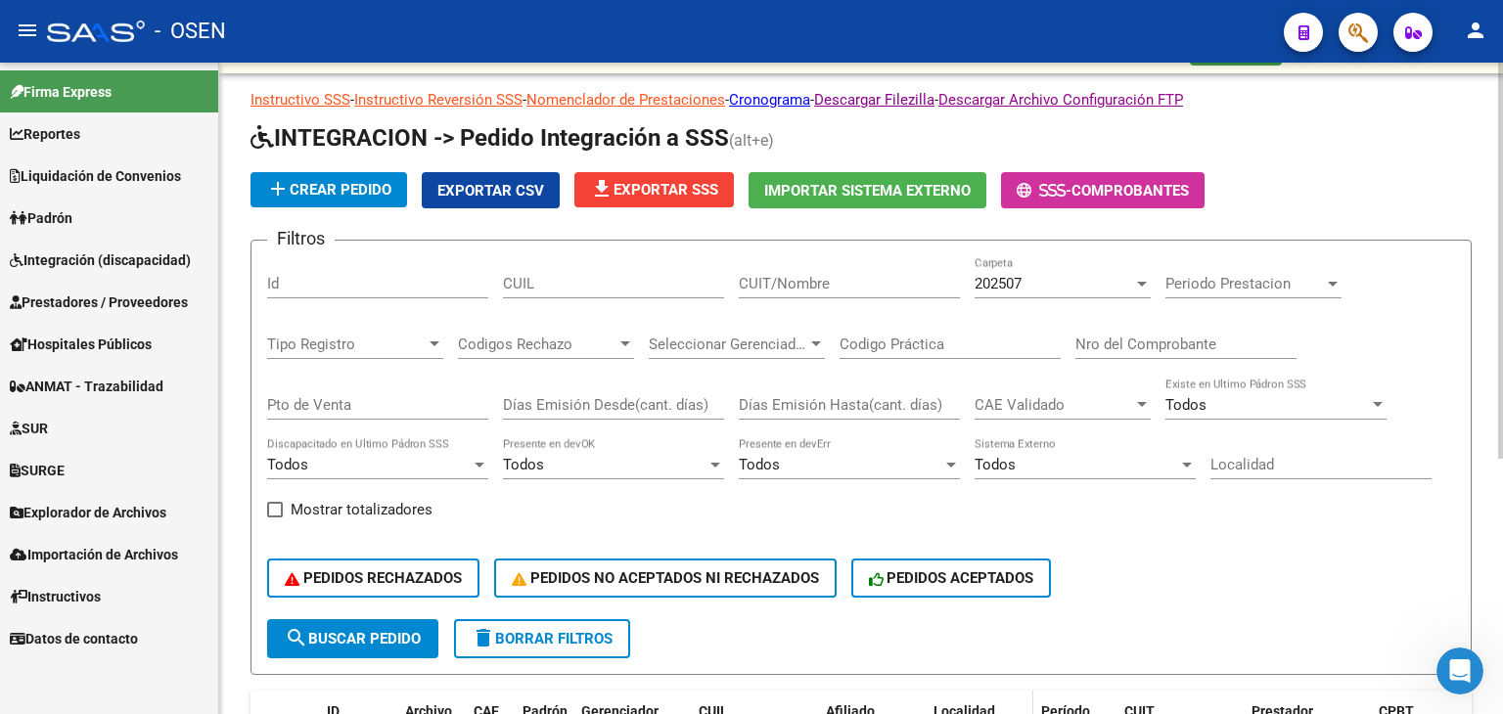
scroll to position [420, 0]
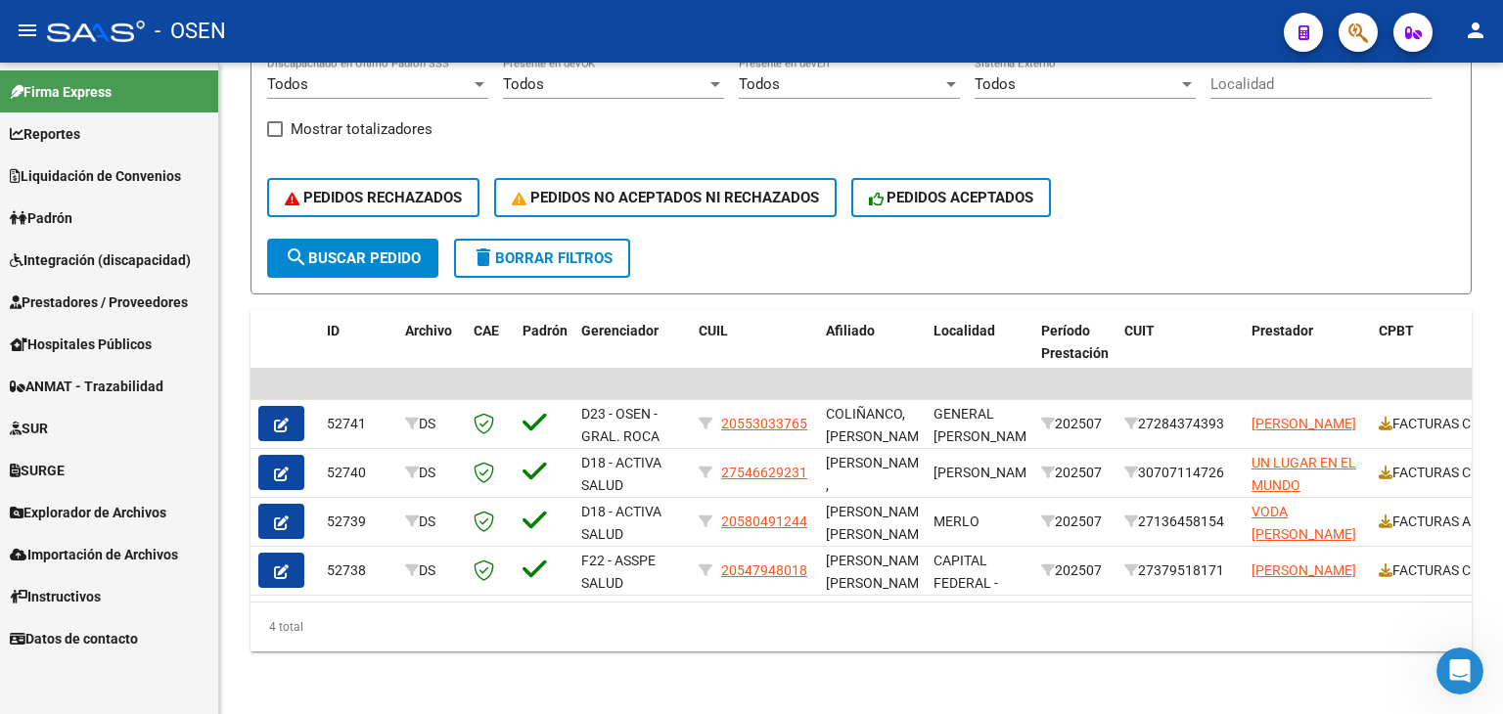
click at [27, 250] on span "Integración (discapacidad)" at bounding box center [100, 261] width 181 height 22
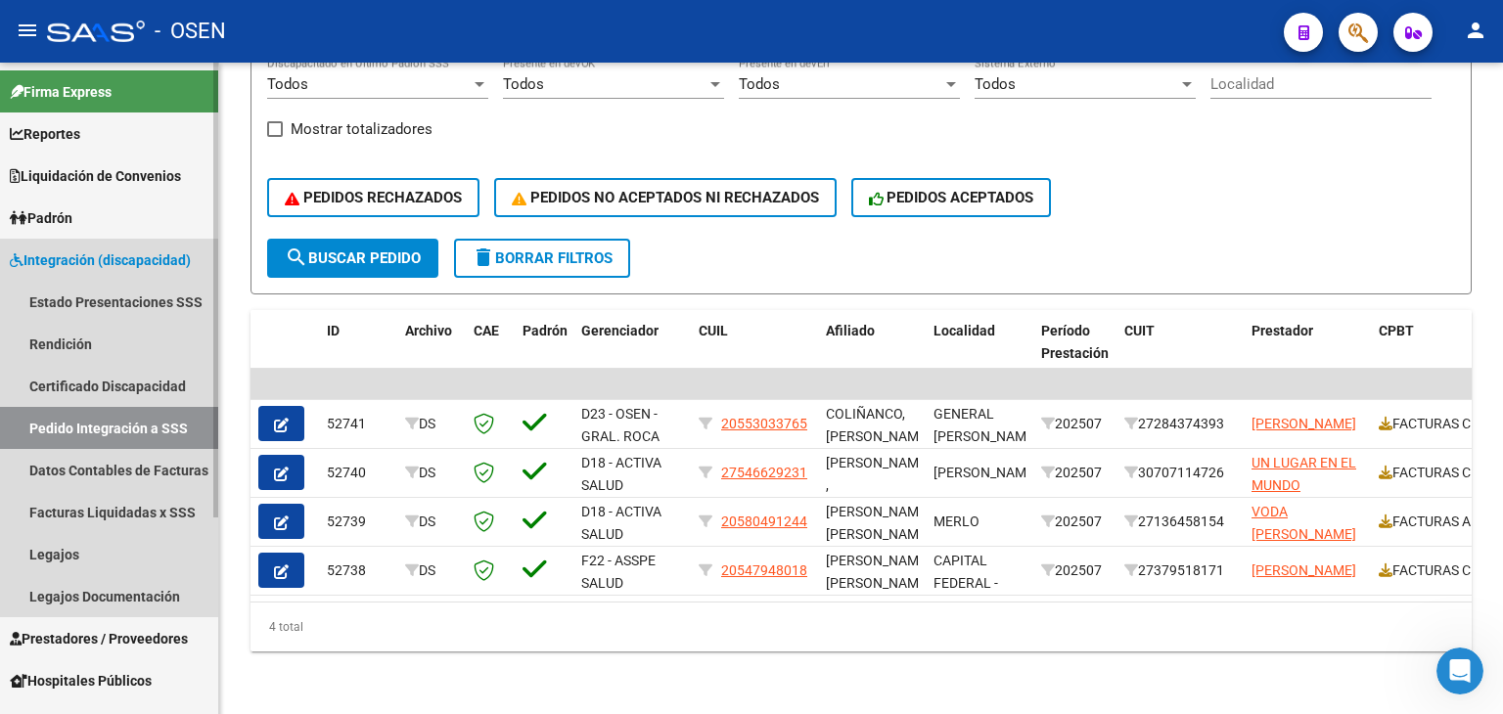
click at [97, 259] on span "Integración (discapacidad)" at bounding box center [100, 261] width 181 height 22
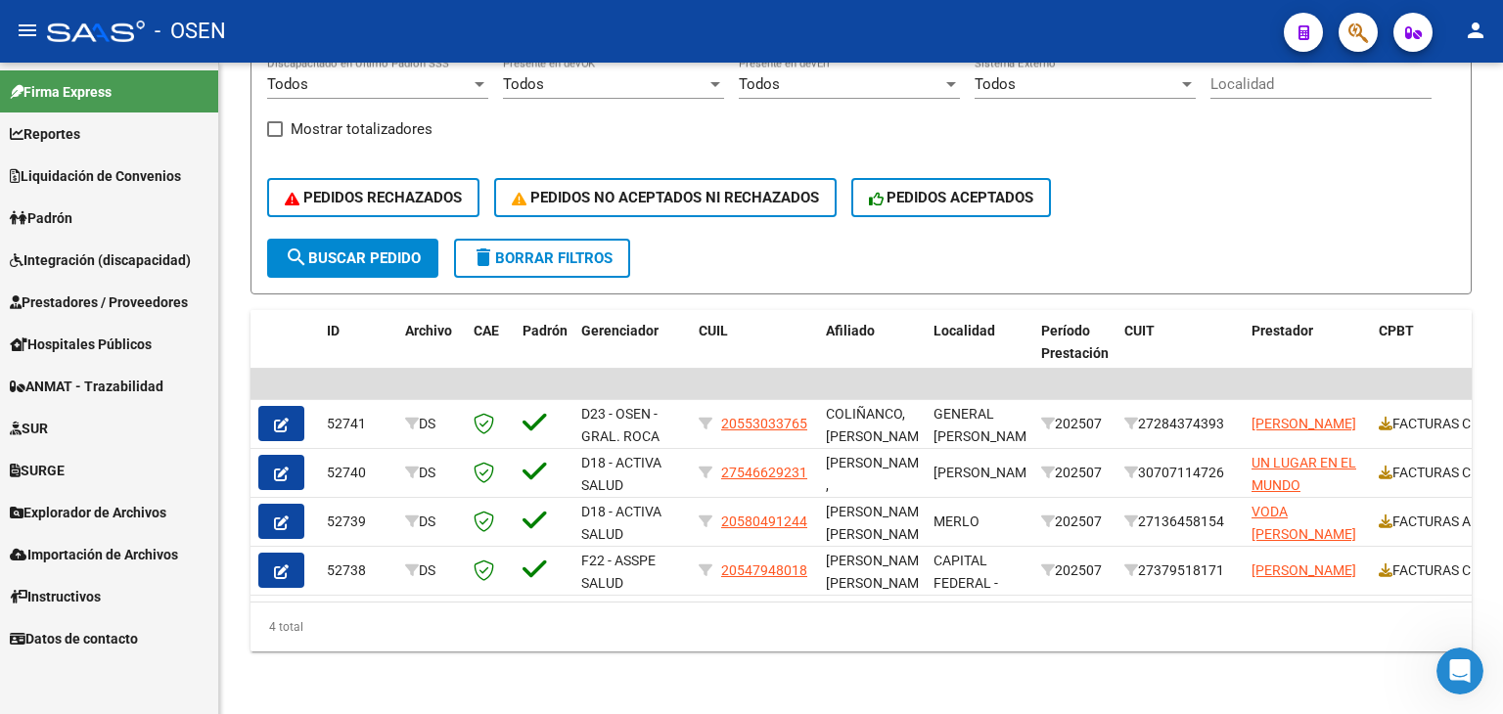
click at [94, 259] on span "Integración (discapacidad)" at bounding box center [100, 261] width 181 height 22
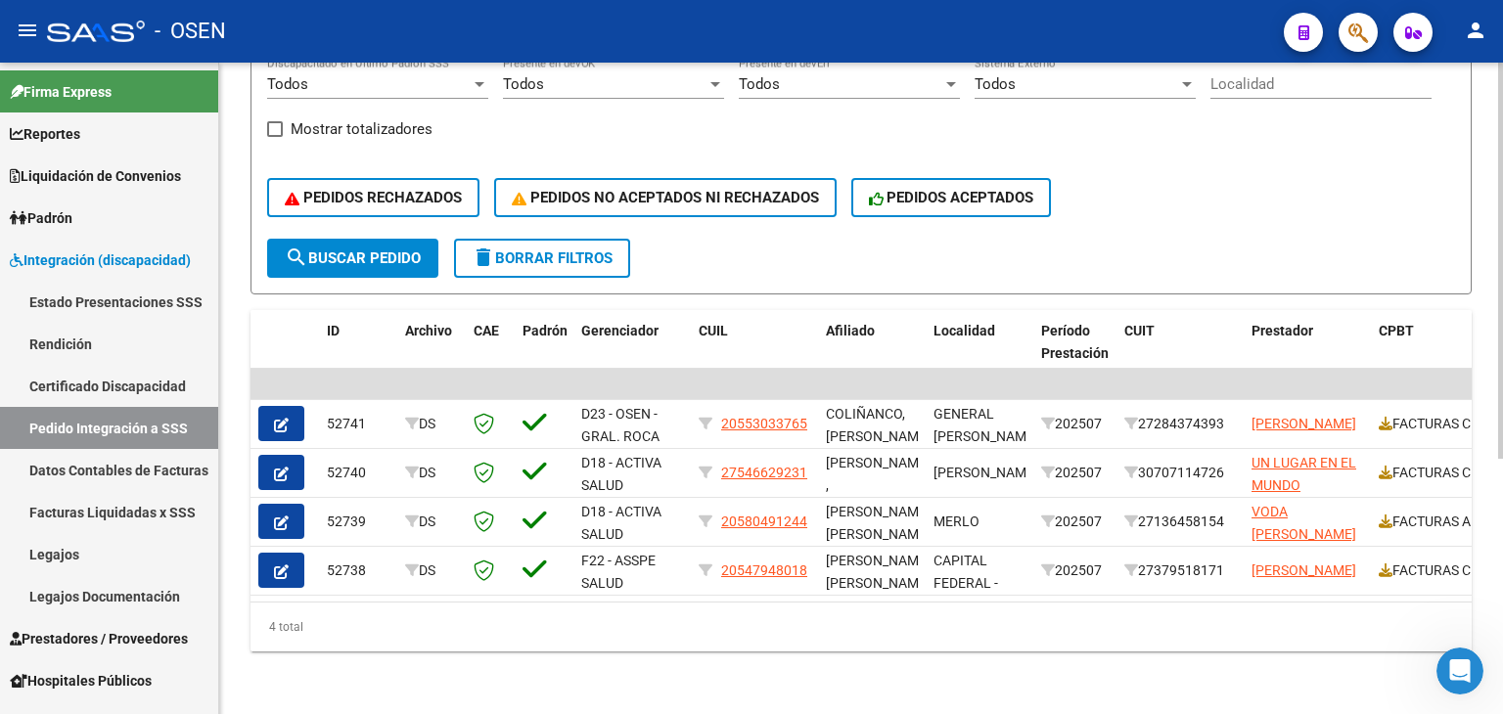
scroll to position [0, 0]
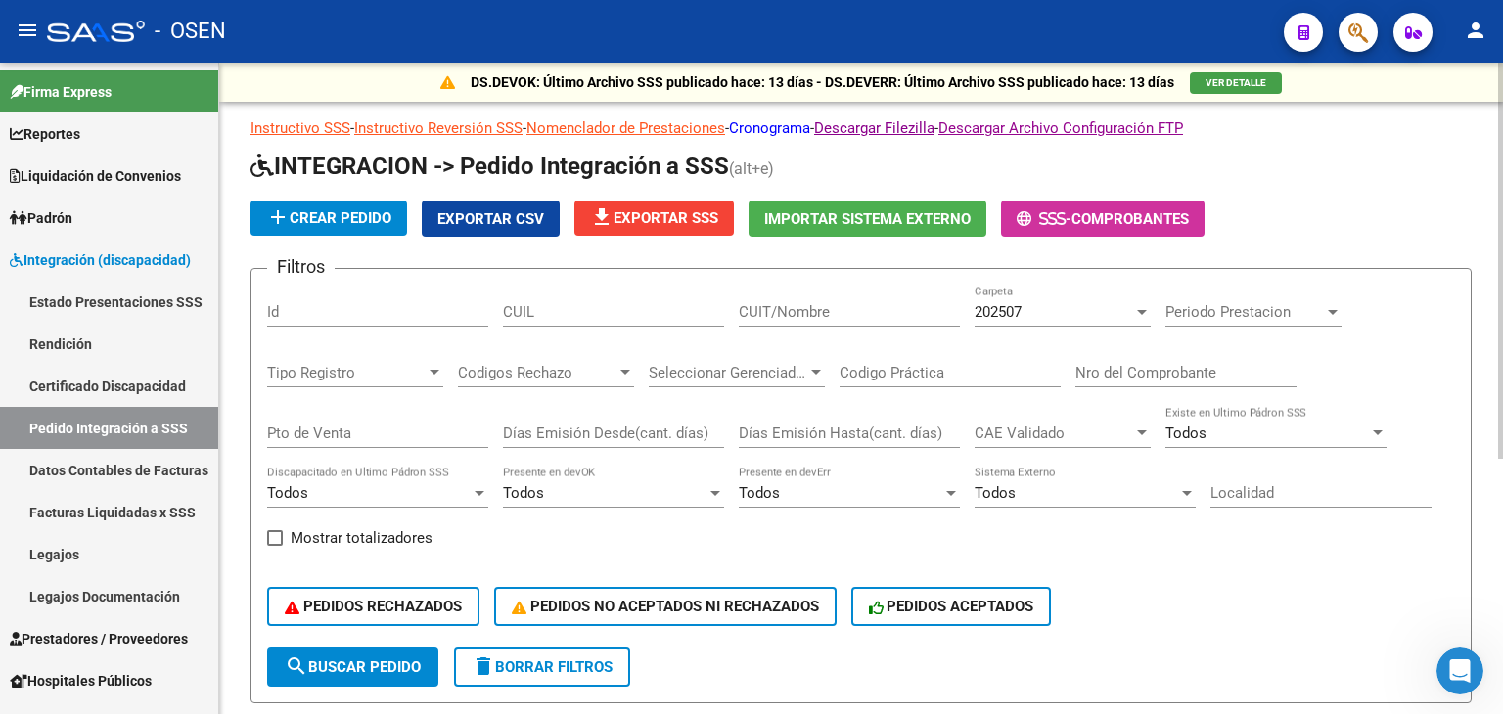
click at [787, 121] on link "Cronograma" at bounding box center [769, 128] width 81 height 18
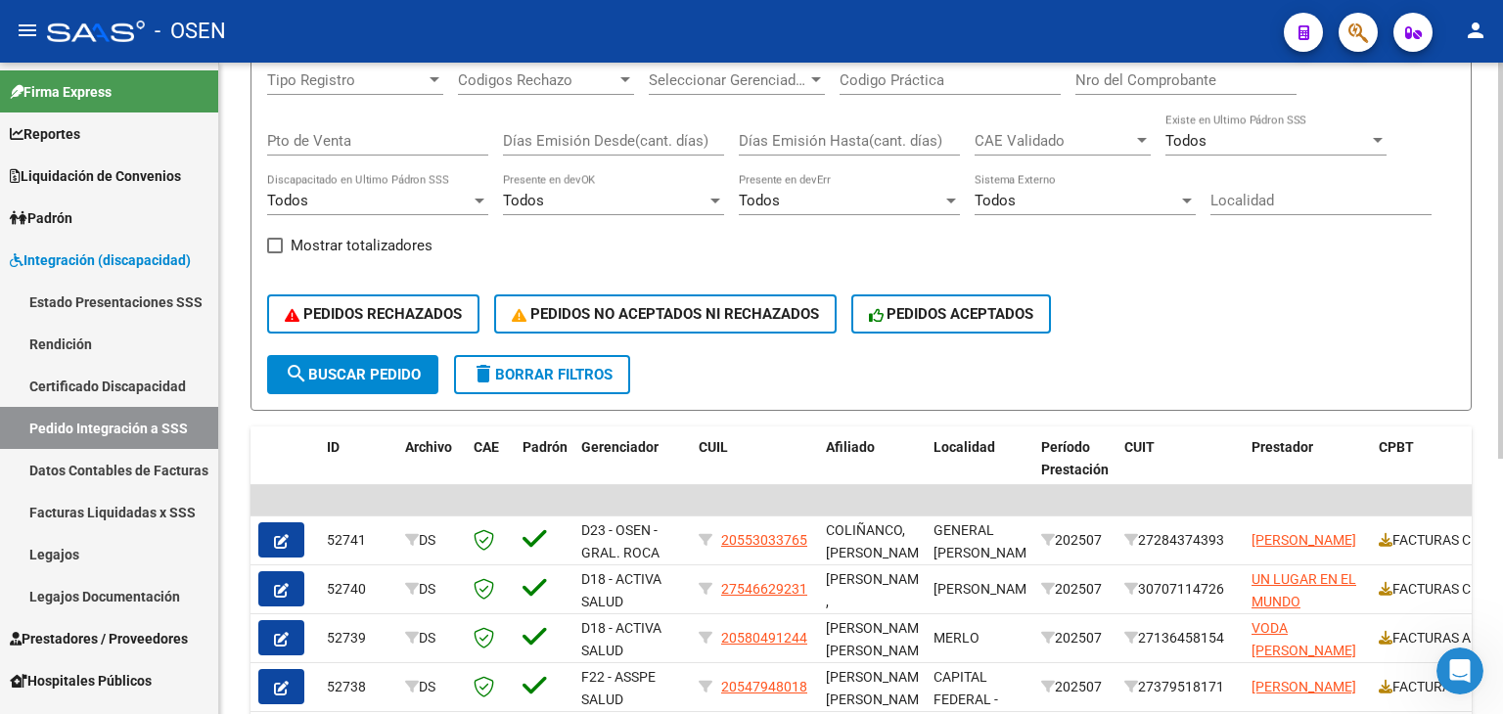
scroll to position [294, 0]
